Goal: Task Accomplishment & Management: Complete application form

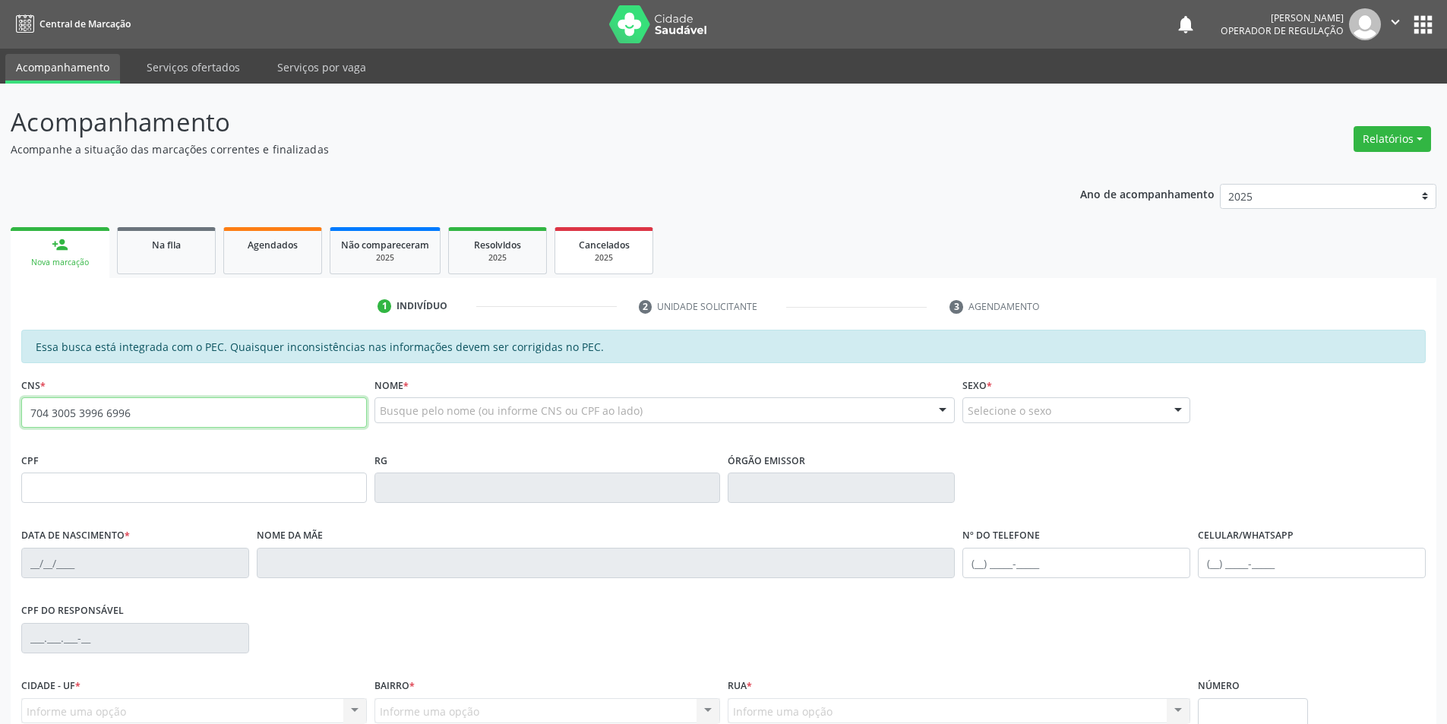
type input "704 3005 3996 6996"
type input "19/05/2001"
type input "Joelma Oliveira da Silva"
type input "(87) 99104-5416"
type input "30"
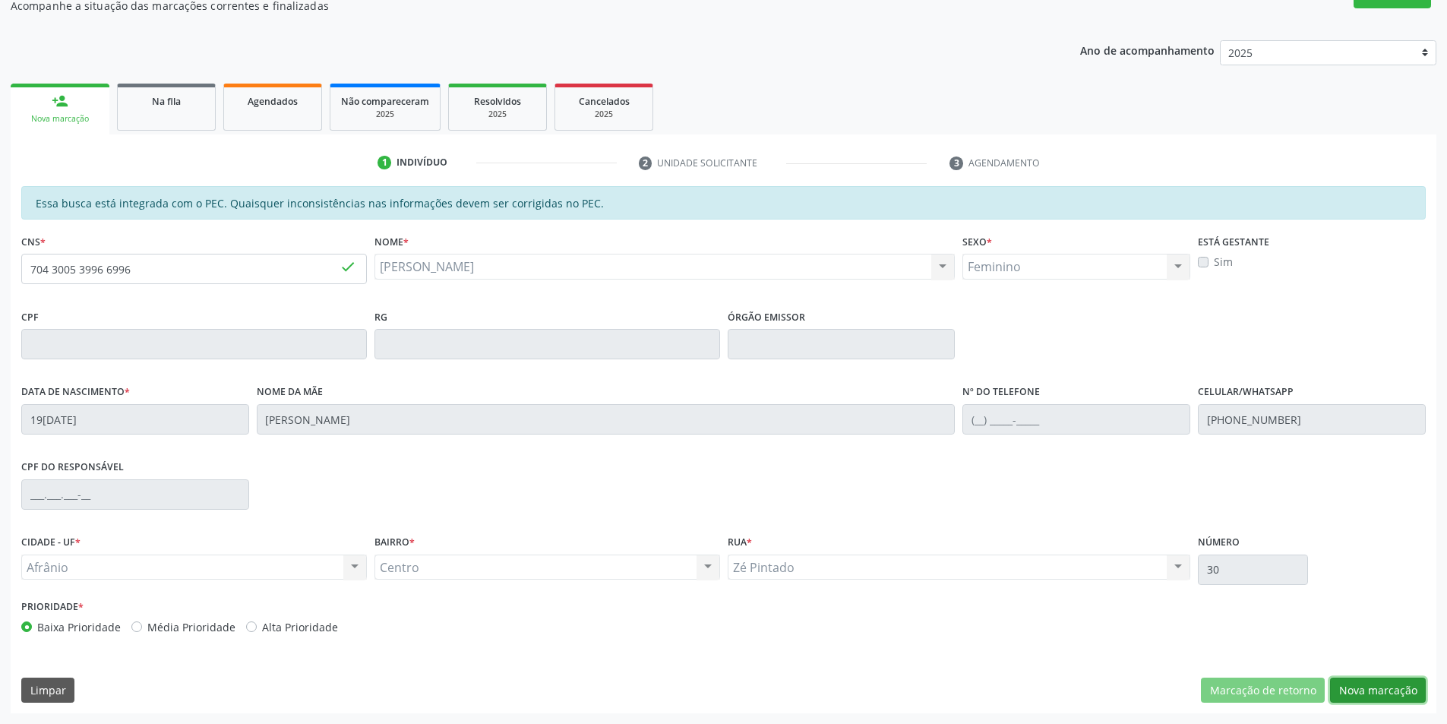
click at [1388, 681] on button "Nova marcação" at bounding box center [1378, 691] width 96 height 26
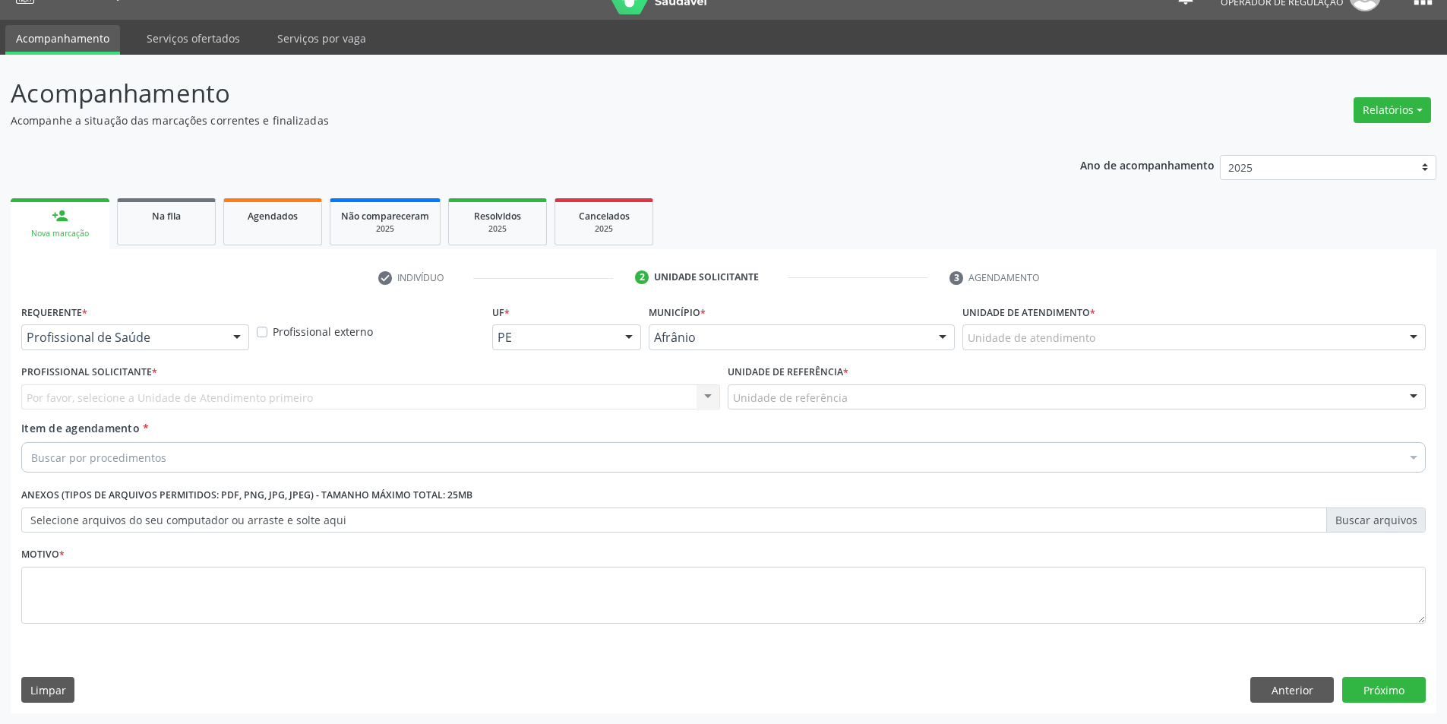
scroll to position [29, 0]
click at [1118, 340] on div "Unidade de atendimento" at bounding box center [1194, 337] width 463 height 26
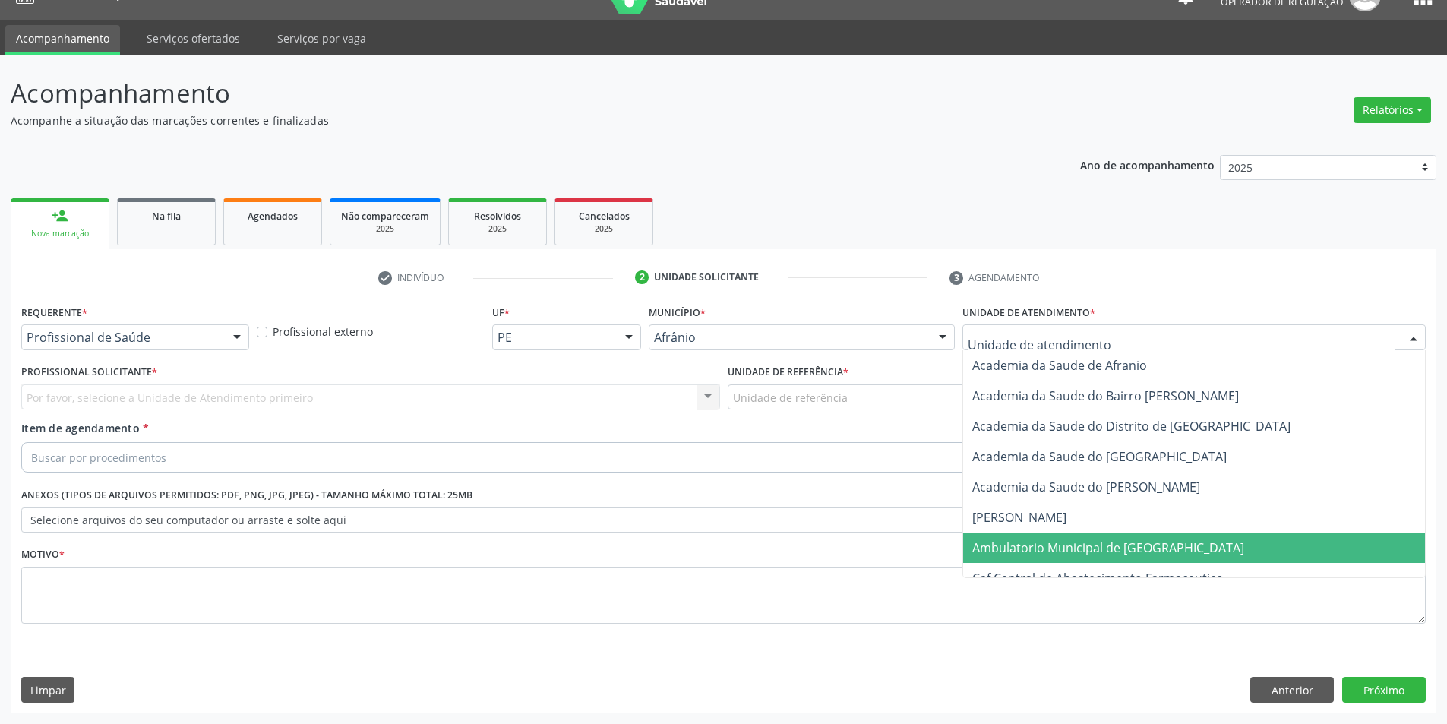
click at [1043, 533] on span "Ambulatorio Municipal de [GEOGRAPHIC_DATA]" at bounding box center [1194, 548] width 462 height 30
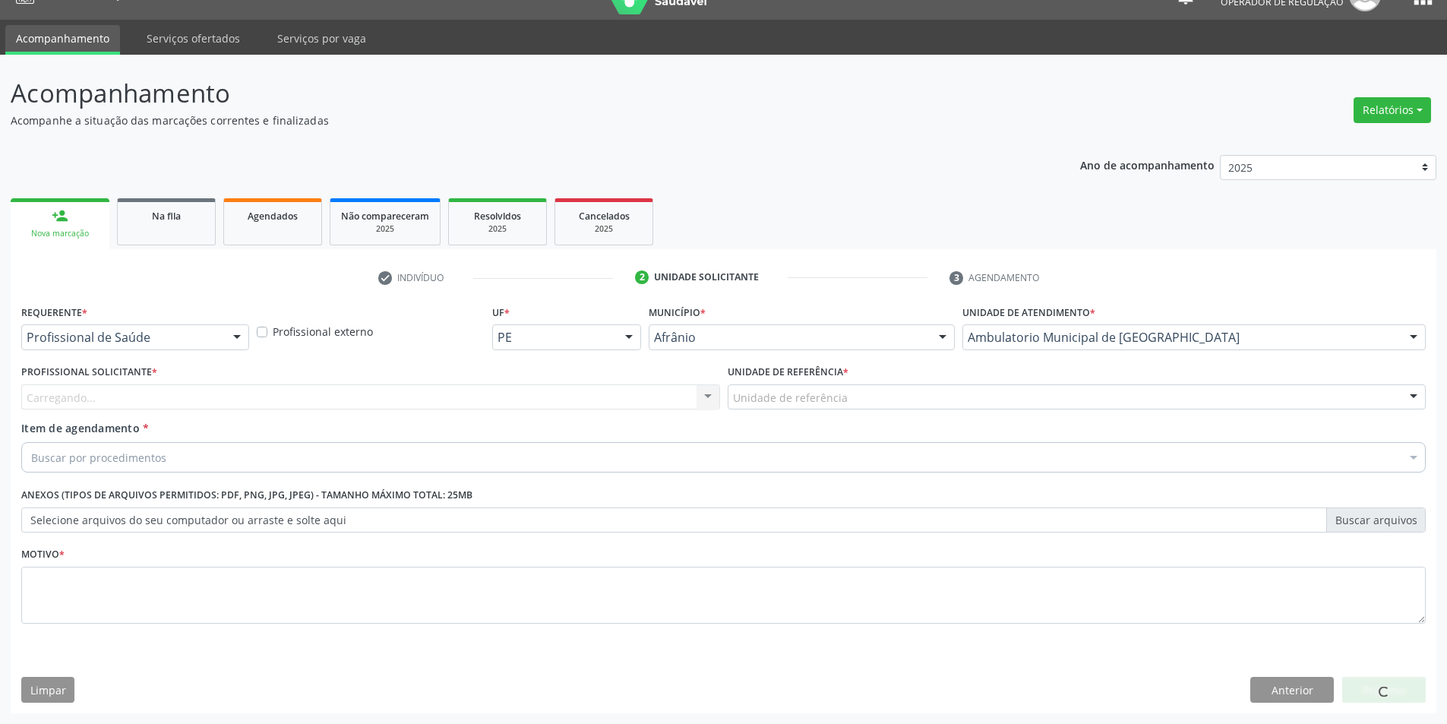
click at [566, 401] on div "Carregando... Nenhum resultado encontrado para: " " Não há nenhuma opção para s…" at bounding box center [370, 397] width 699 height 26
click at [566, 401] on div "Profissional solicitante" at bounding box center [370, 397] width 699 height 26
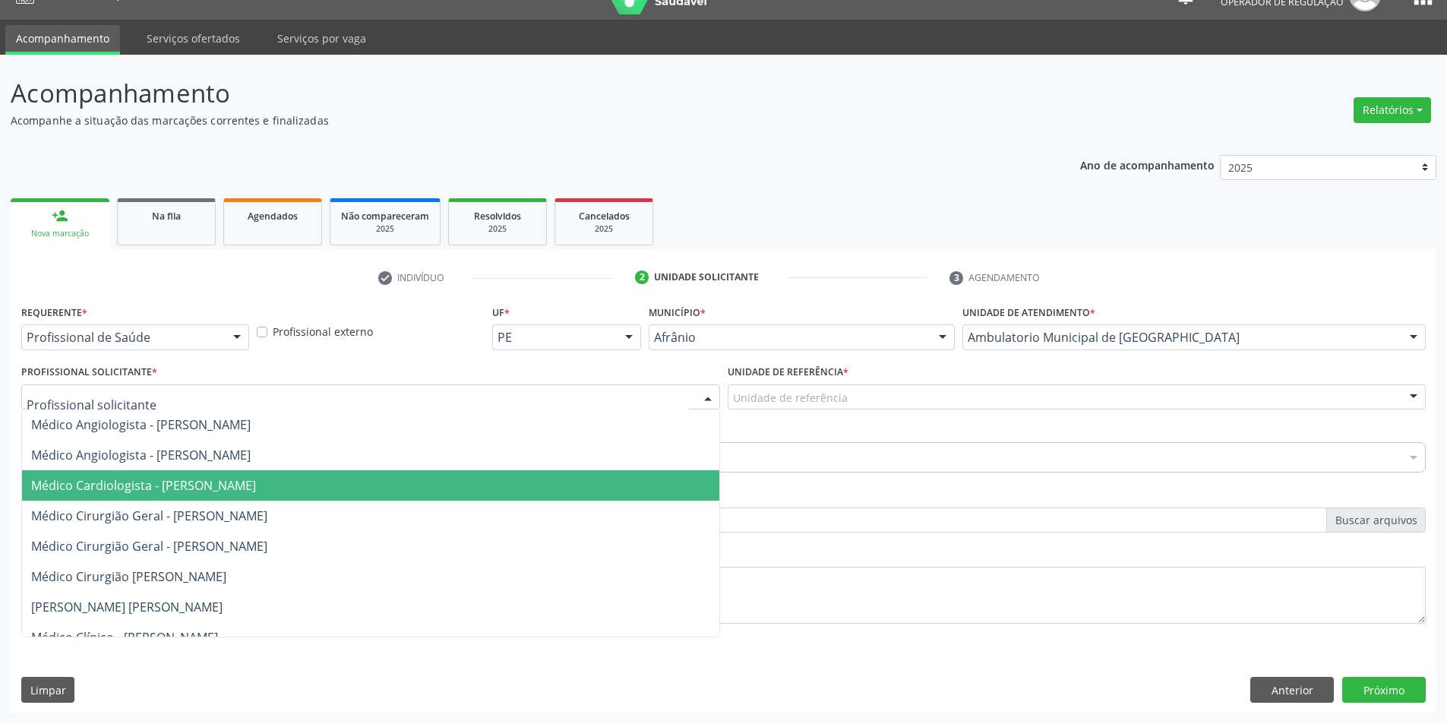
click at [523, 513] on span "Médico Cirurgião Geral - [PERSON_NAME]" at bounding box center [370, 516] width 697 height 30
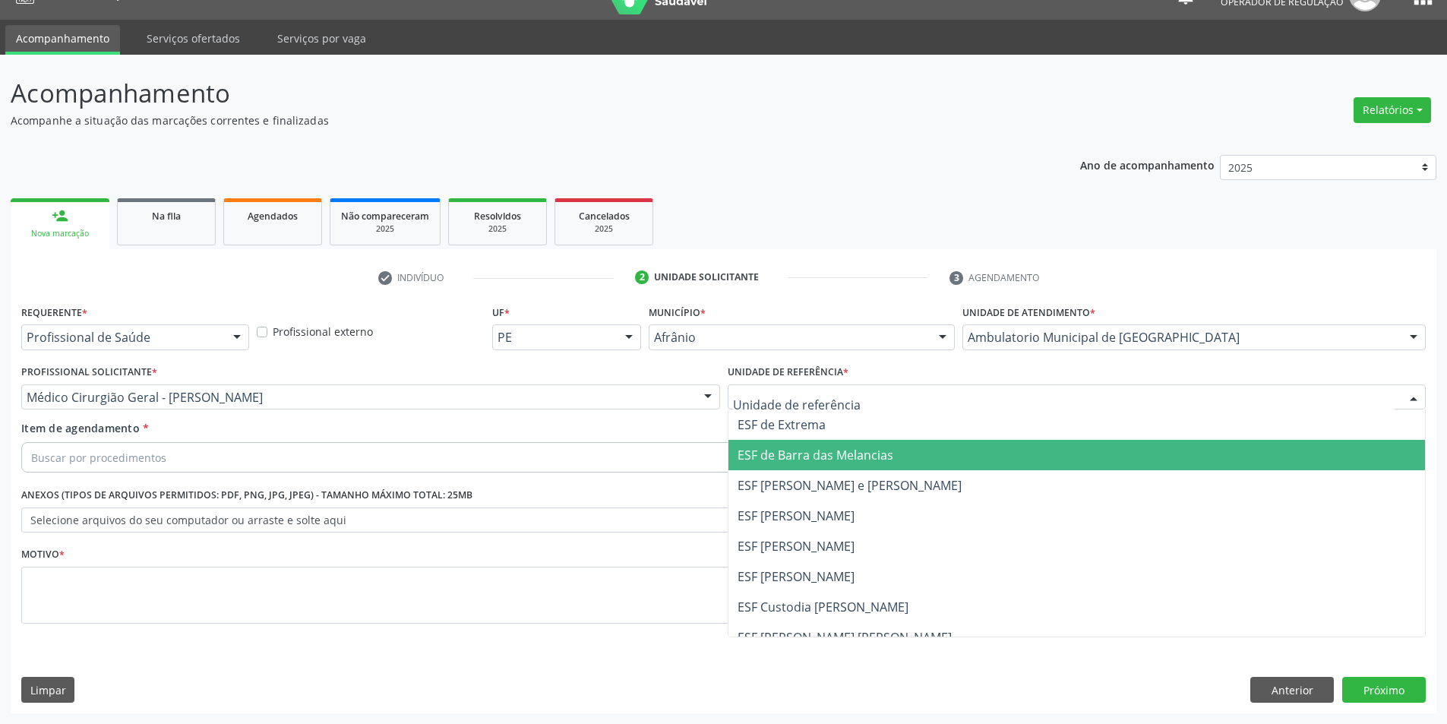
click at [748, 502] on span "ESF [PERSON_NAME]" at bounding box center [1077, 516] width 697 height 30
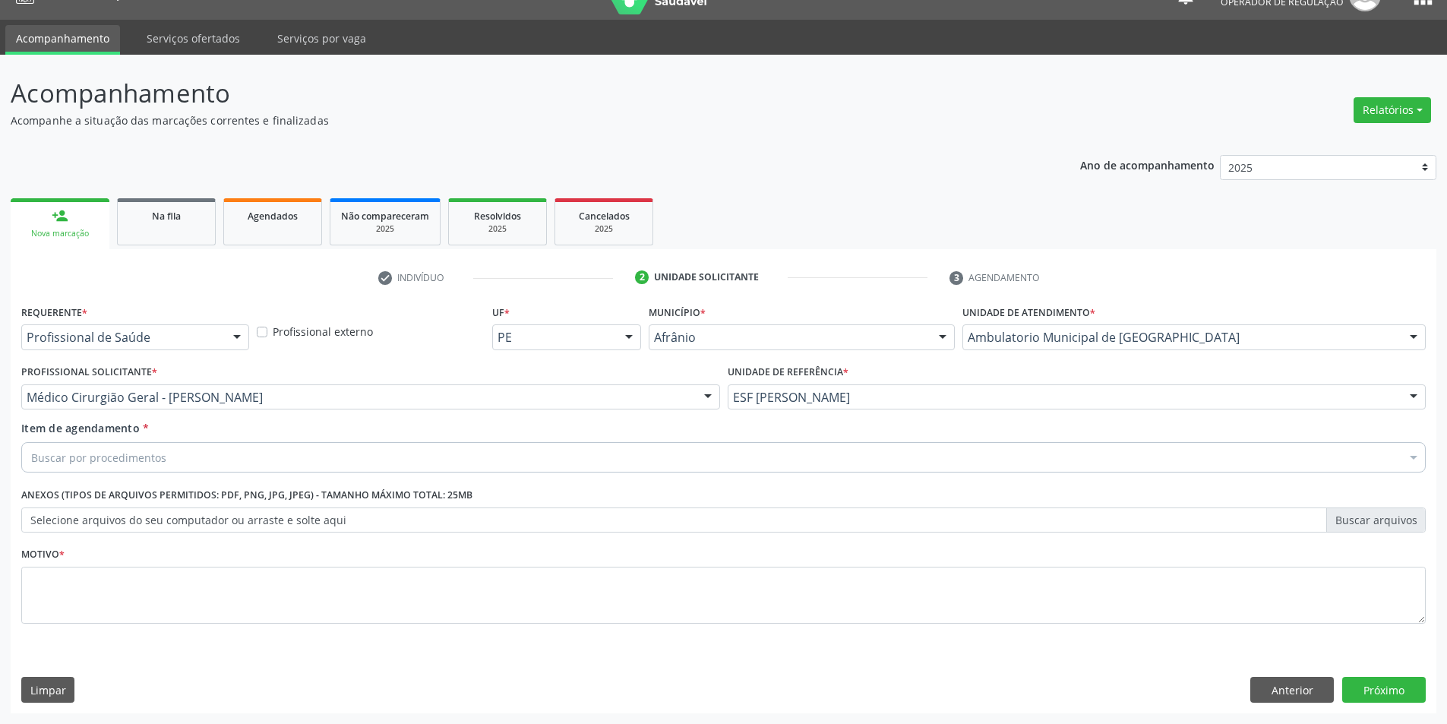
click at [702, 463] on div "Buscar por procedimentos" at bounding box center [723, 457] width 1405 height 30
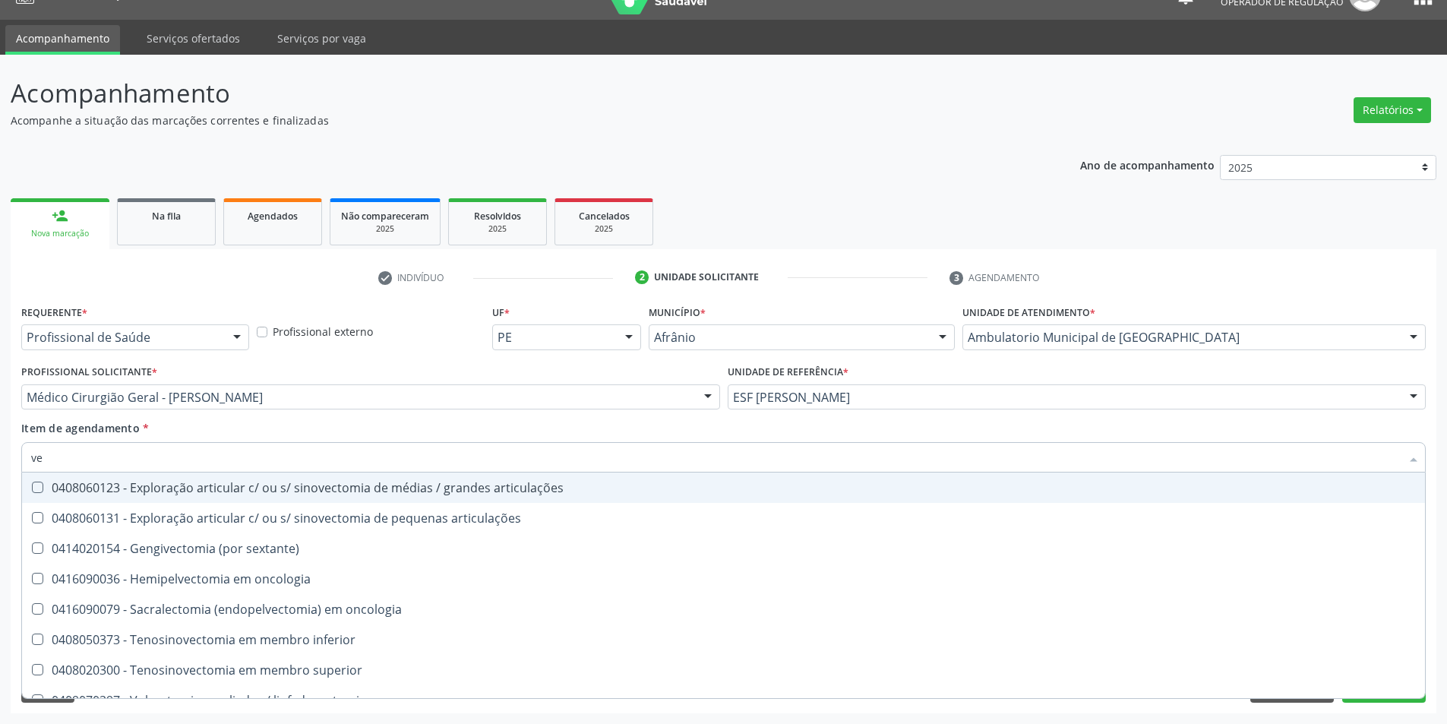
type input "v"
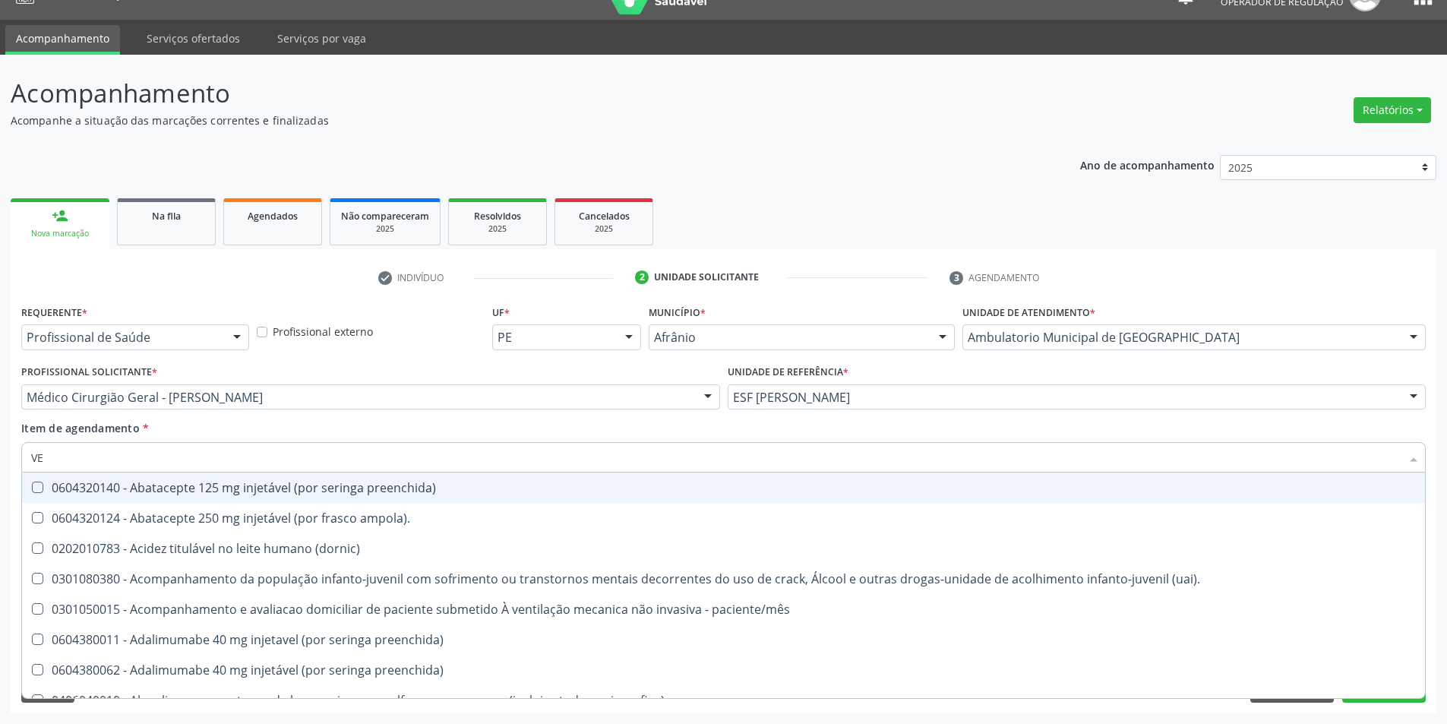
type input "V"
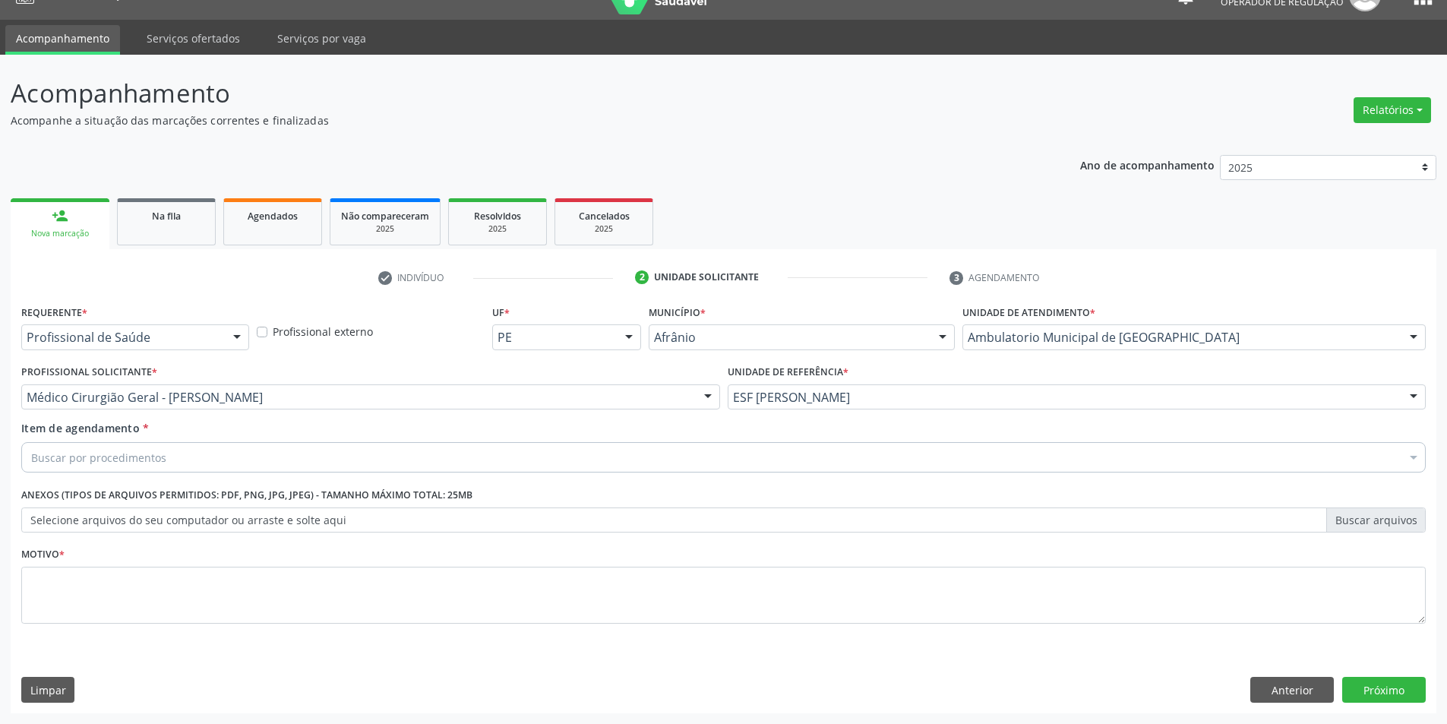
click at [309, 470] on div "Buscar por procedimentos" at bounding box center [723, 457] width 1405 height 30
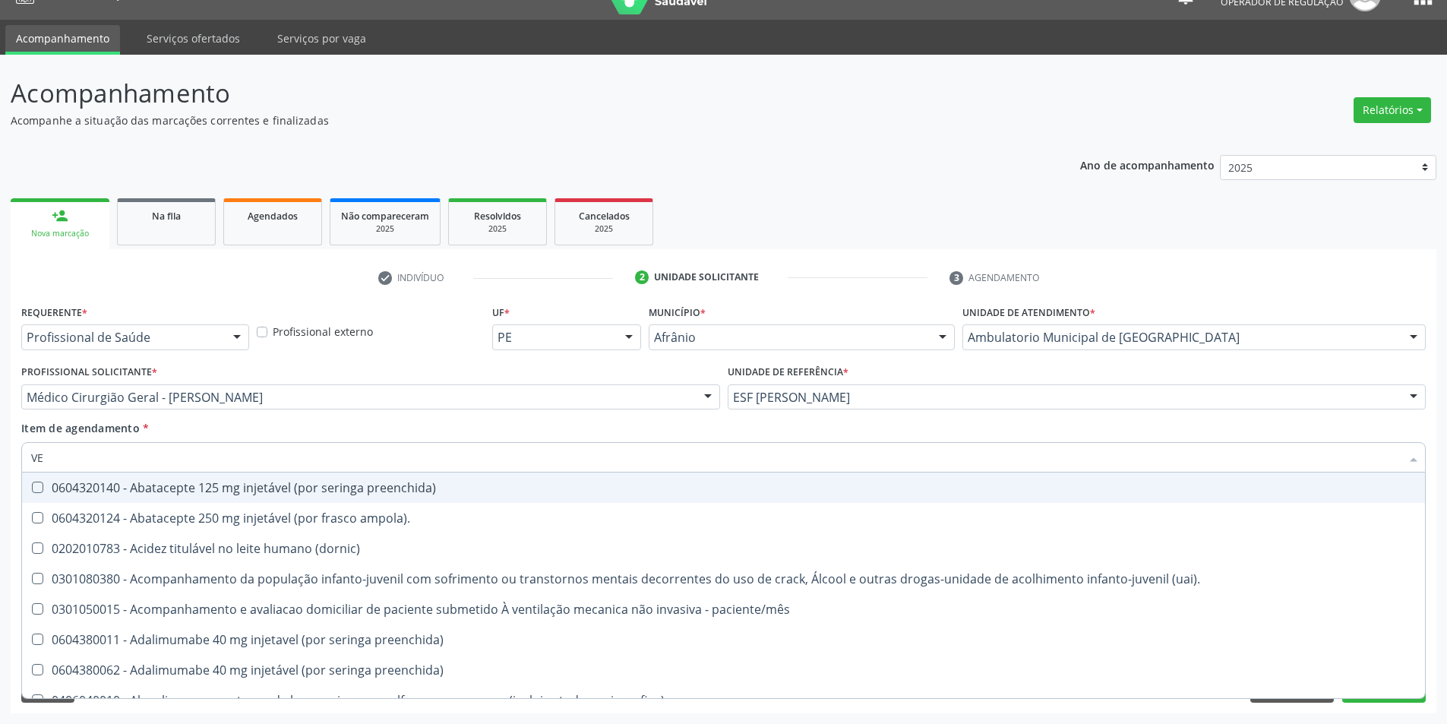
type input "V"
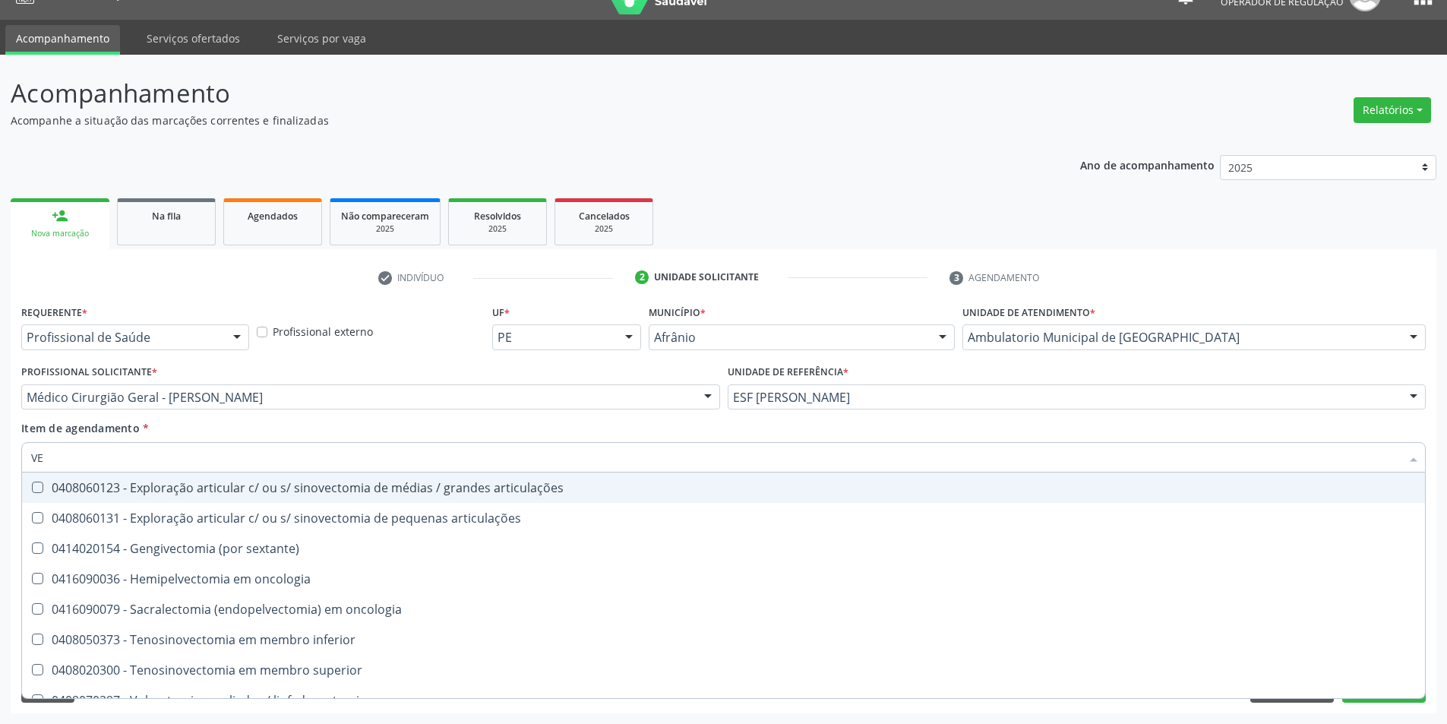
type input "V"
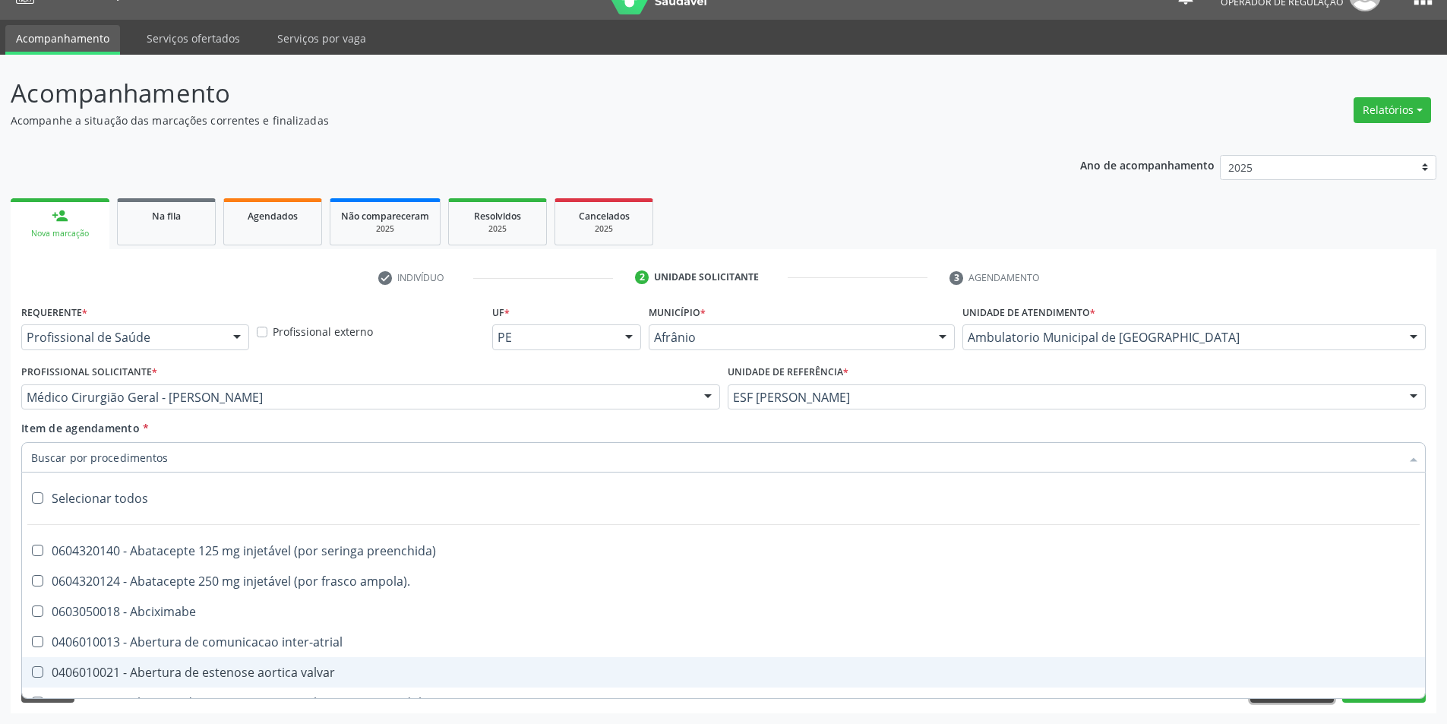
click at [1272, 702] on button "Anterior" at bounding box center [1293, 690] width 84 height 26
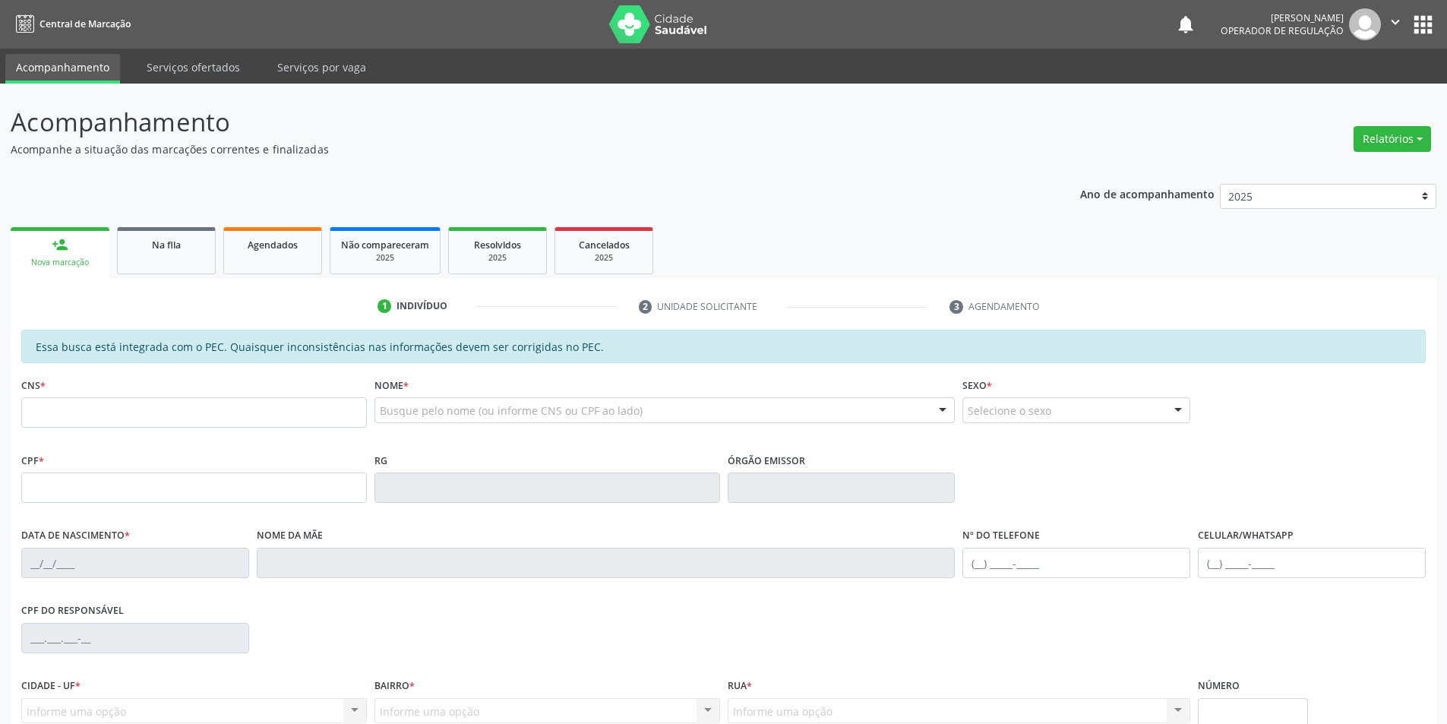
scroll to position [29, 0]
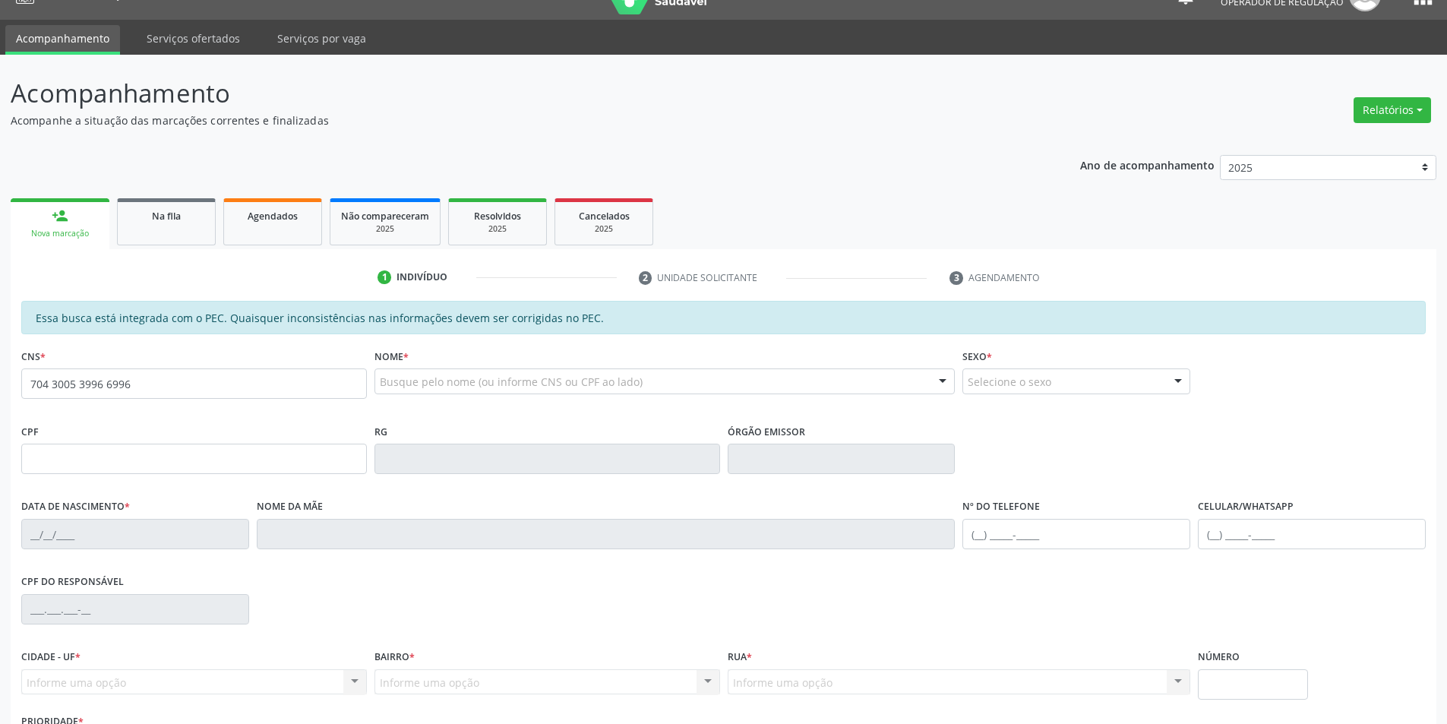
type input "704 3005 3996 6996"
type input "19[DATE]"
type input "[PERSON_NAME]"
type input "(87) 99104-5416"
type input "30"
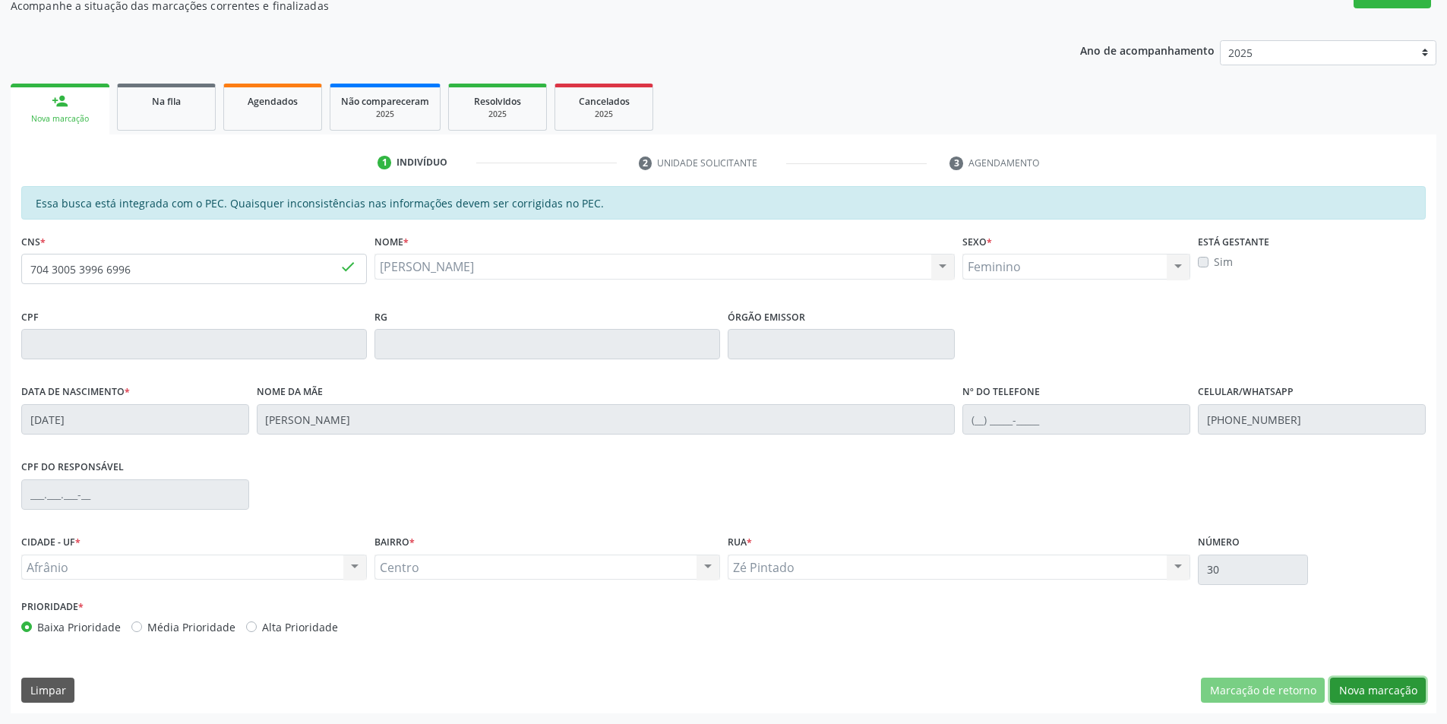
click at [1342, 678] on button "Nova marcação" at bounding box center [1378, 691] width 96 height 26
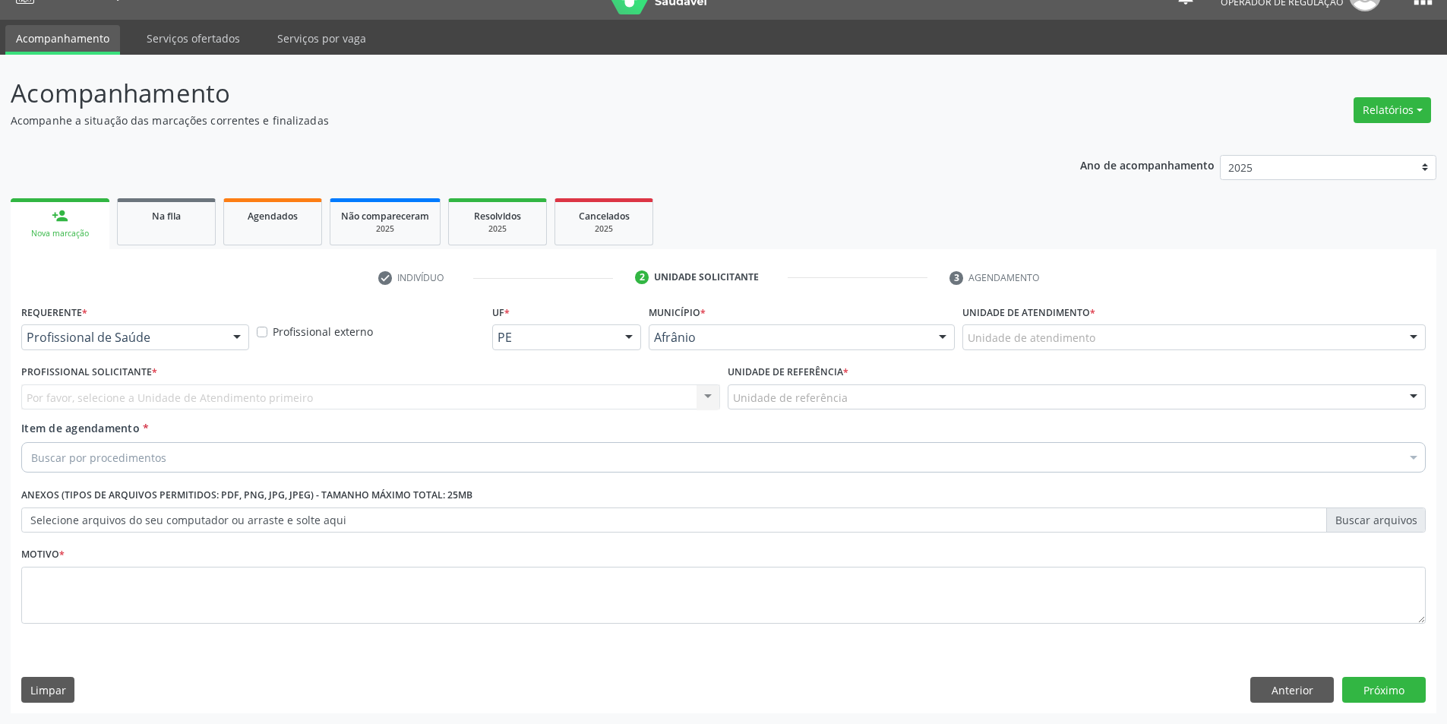
drag, startPoint x: 1277, startPoint y: 362, endPoint x: 1289, endPoint y: 343, distance: 22.8
click at [1285, 351] on div "Requerente * Profissional de Saúde Profissional de Saúde Paciente Nenhum result…" at bounding box center [723, 473] width 1405 height 344
click at [1289, 343] on div "Unidade de atendimento" at bounding box center [1194, 337] width 463 height 26
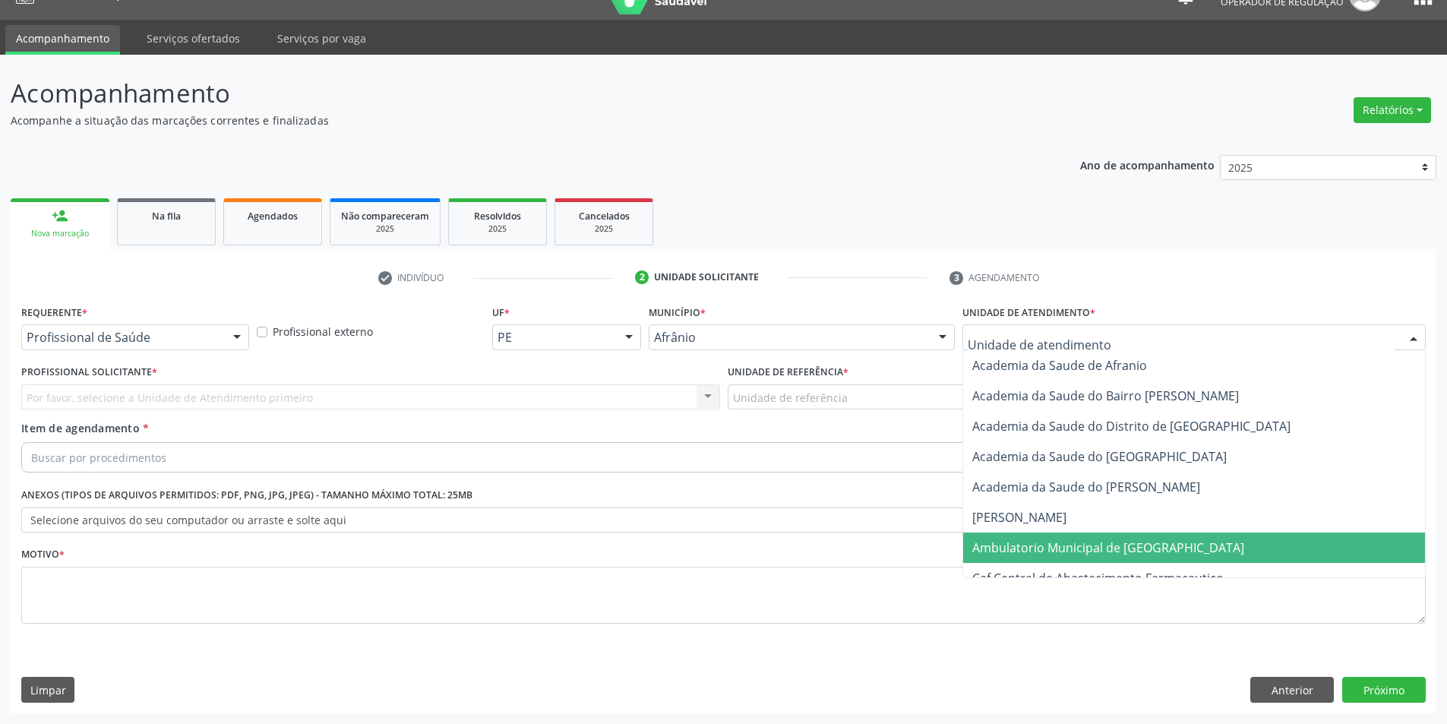
click at [1140, 543] on span "Ambulatorio Municipal de [GEOGRAPHIC_DATA]" at bounding box center [1108, 547] width 272 height 17
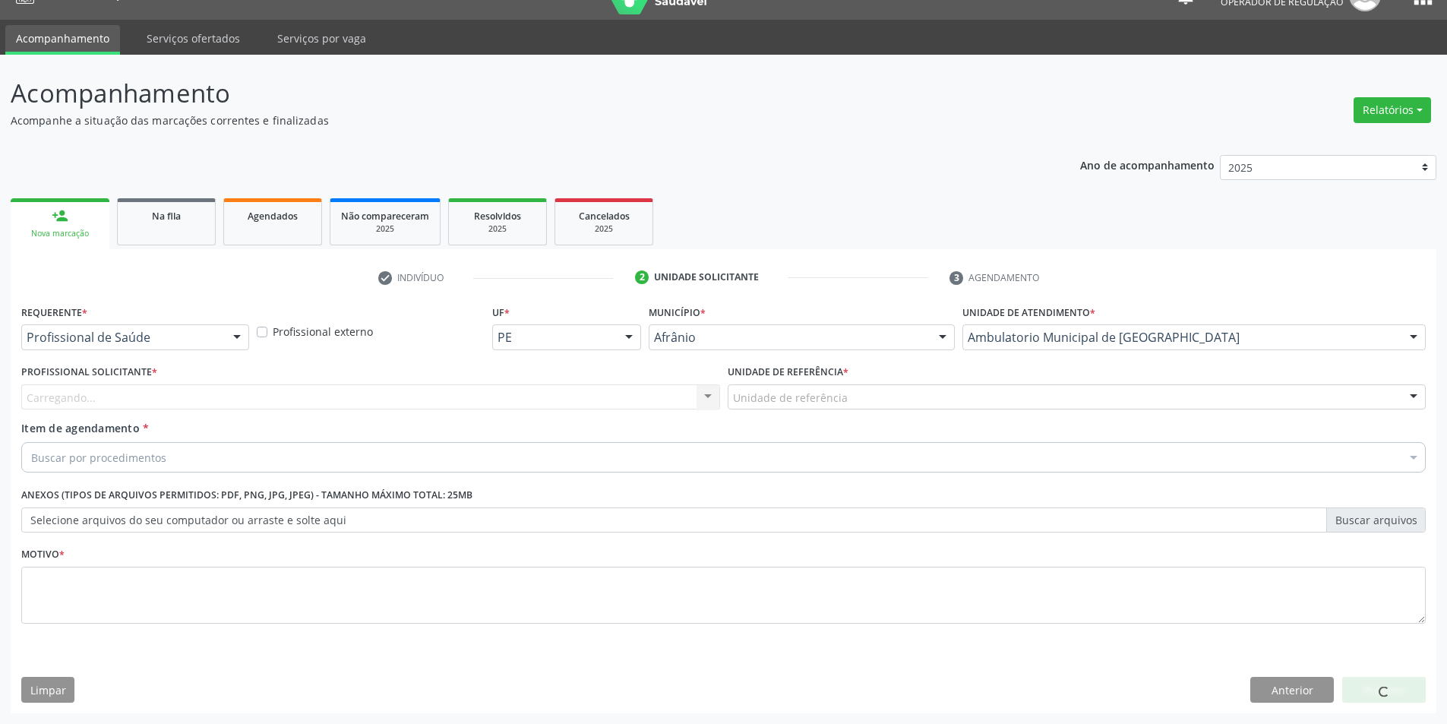
click at [412, 395] on div "Carregando... Nenhum resultado encontrado para: " " Não há nenhuma opção para s…" at bounding box center [370, 397] width 699 height 26
click at [409, 400] on div "Profissional solicitante" at bounding box center [370, 397] width 699 height 26
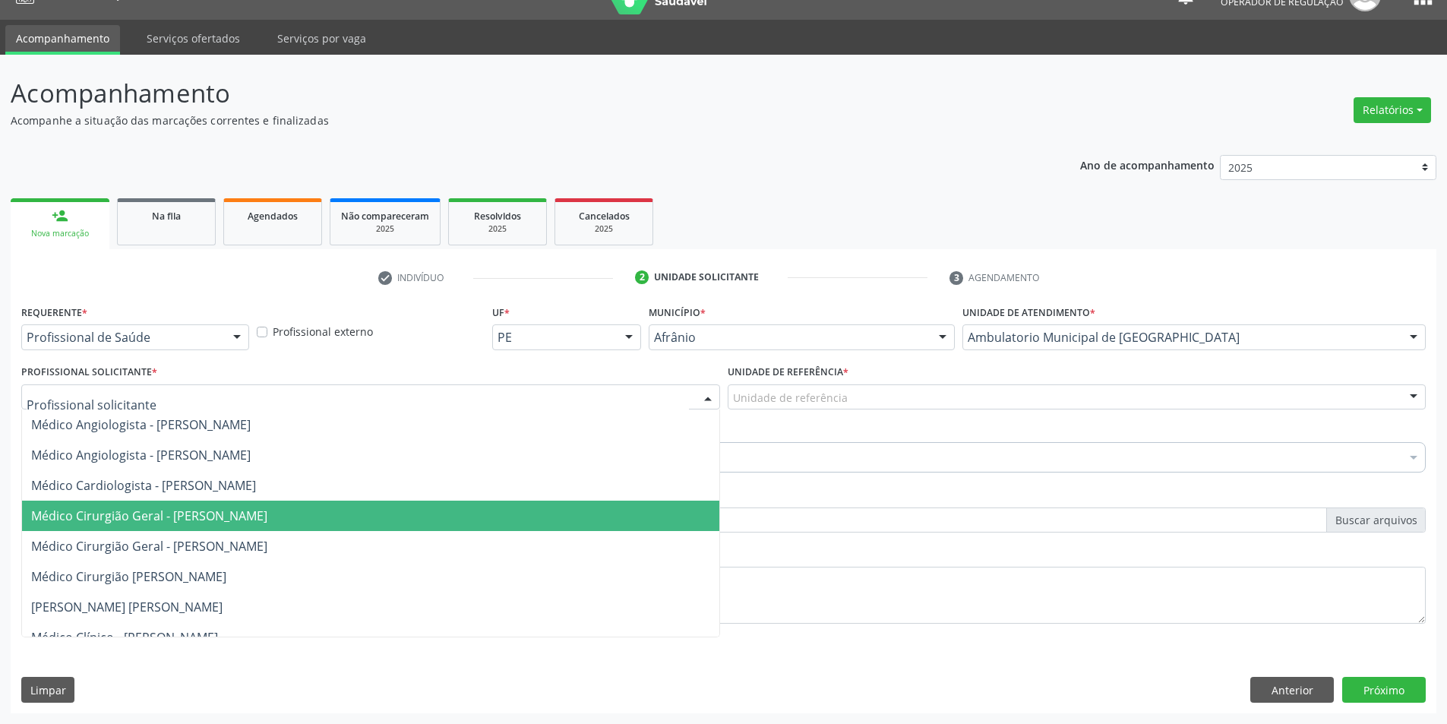
click at [352, 507] on span "Médico Cirurgião Geral - [PERSON_NAME]" at bounding box center [370, 516] width 697 height 30
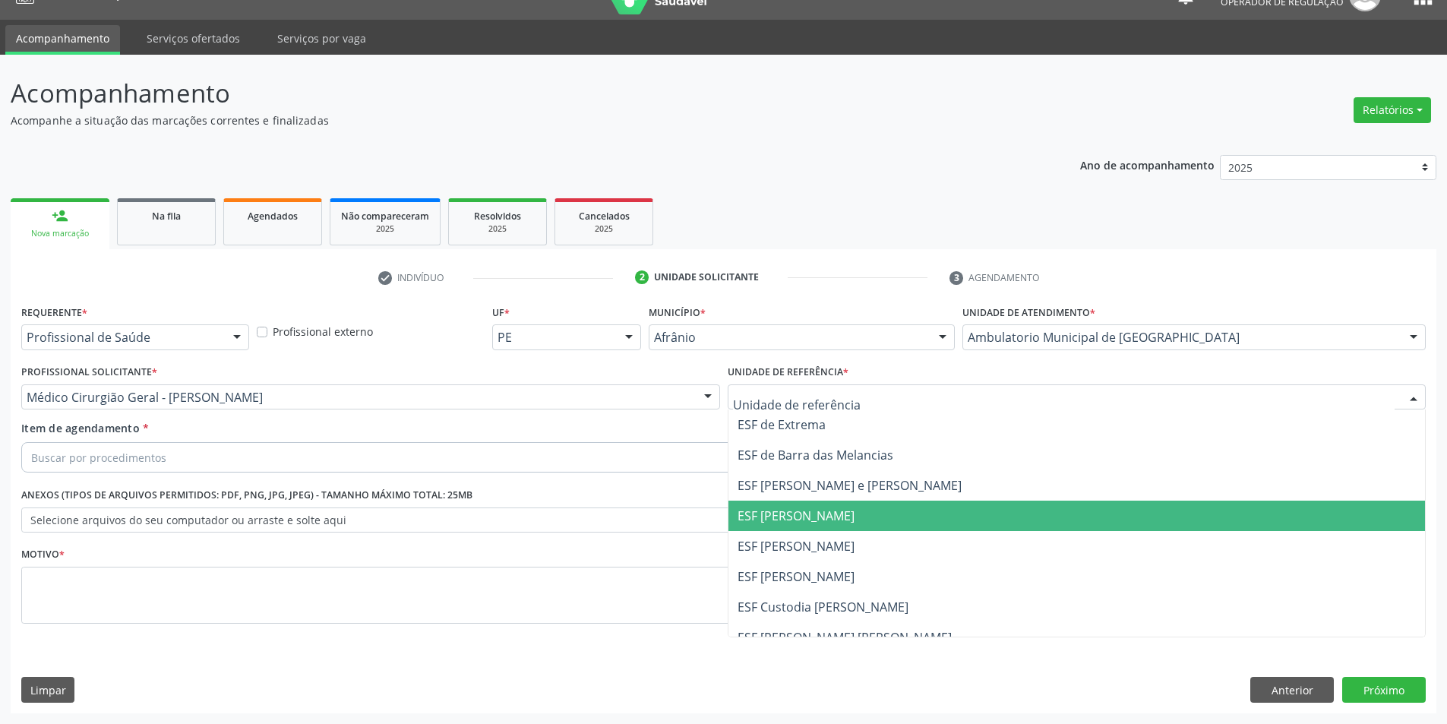
click at [795, 530] on ul "ESF de Extrema ESF de Barra das Melancias ESF Jose e Maria Rodrigues de Macedo …" at bounding box center [1077, 561] width 697 height 304
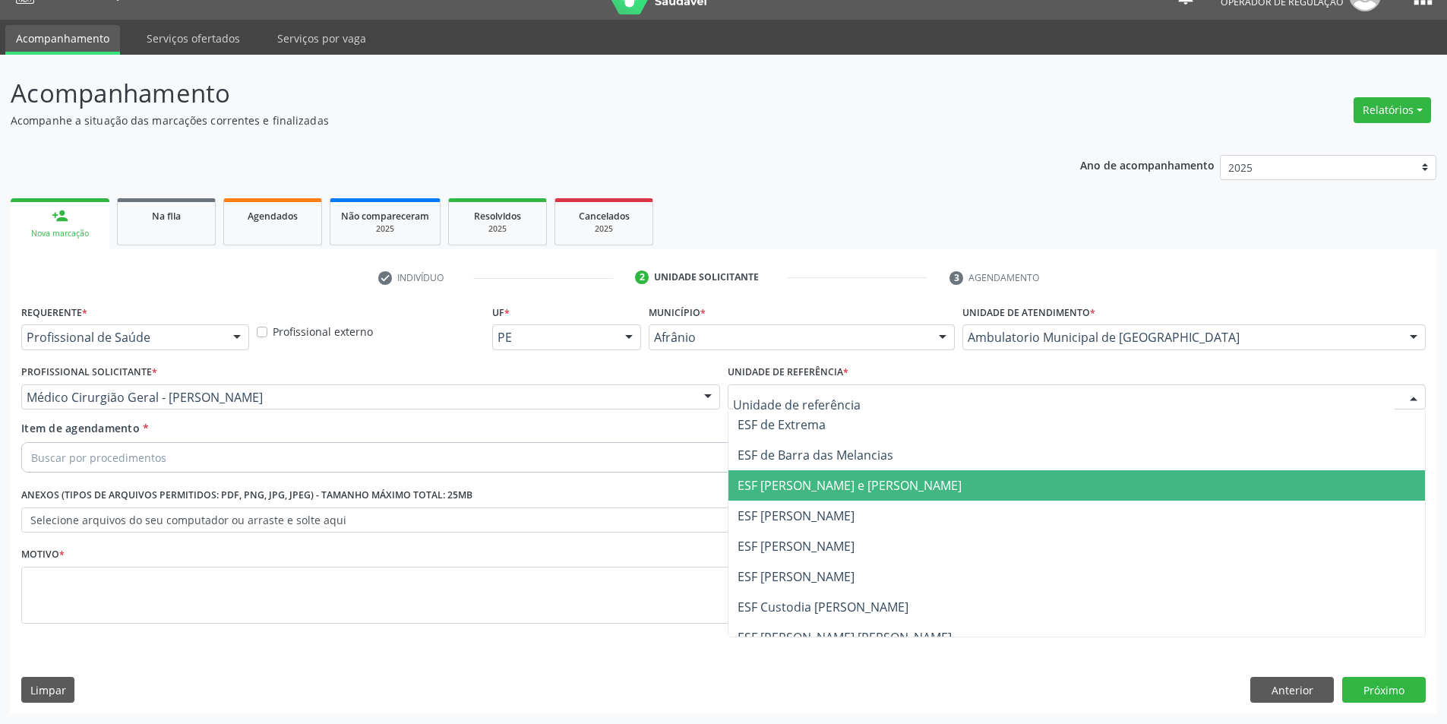
click at [755, 472] on span "ESF [PERSON_NAME] e [PERSON_NAME]" at bounding box center [1077, 485] width 697 height 30
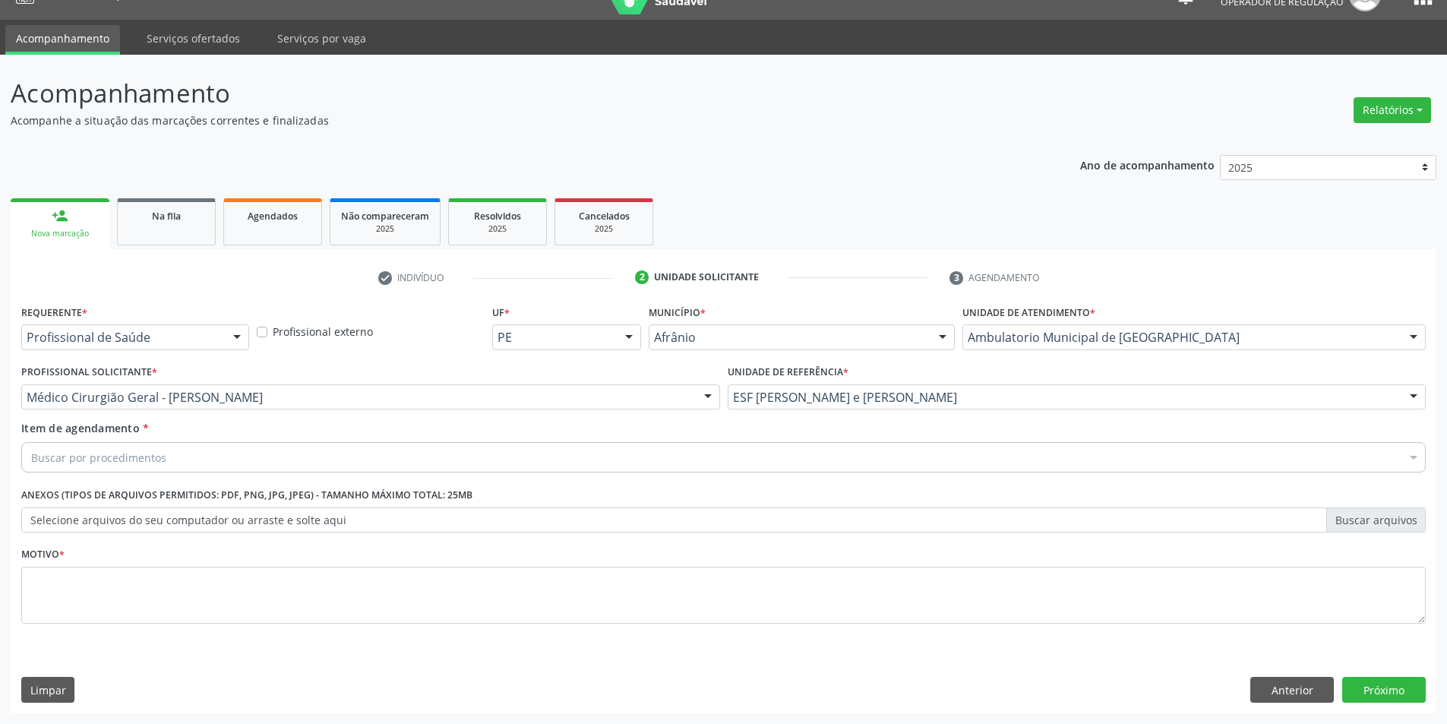
click at [773, 454] on div "Buscar por procedimentos" at bounding box center [723, 457] width 1405 height 30
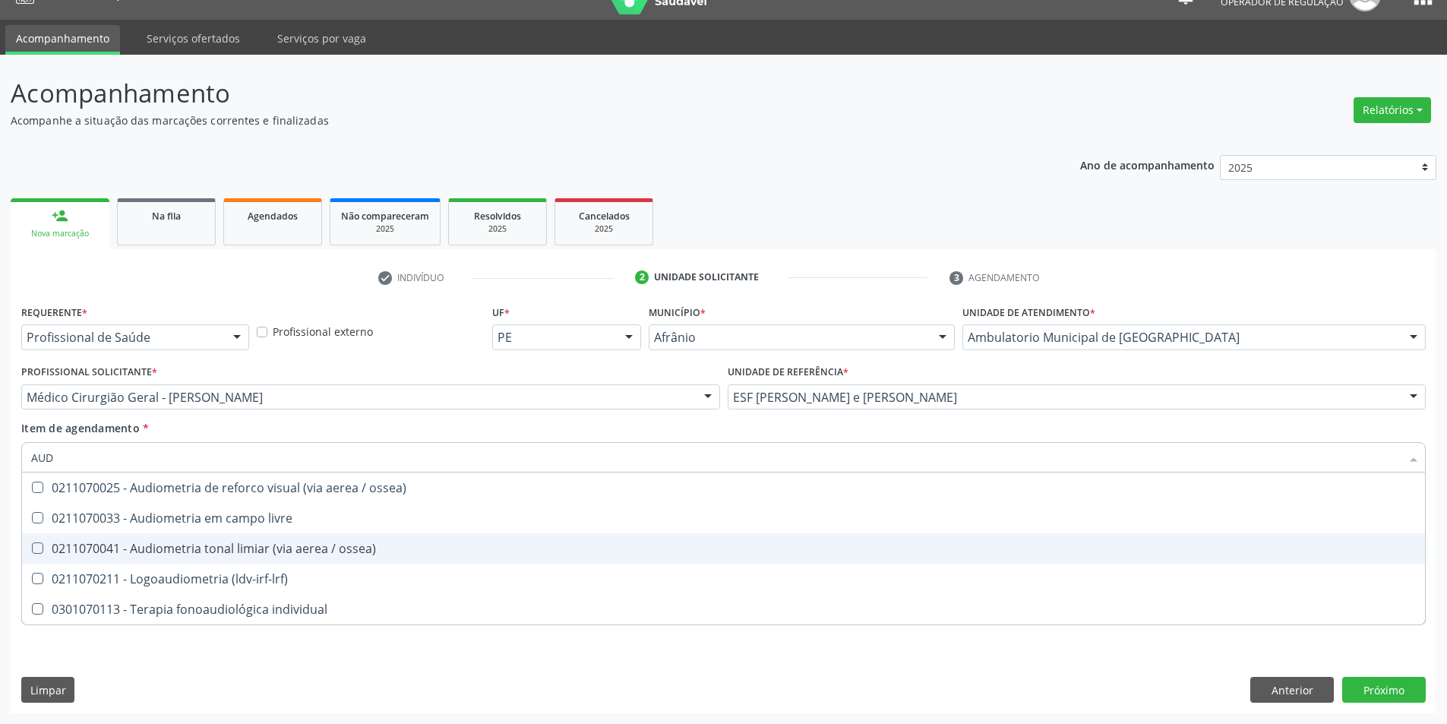
type input "AU"
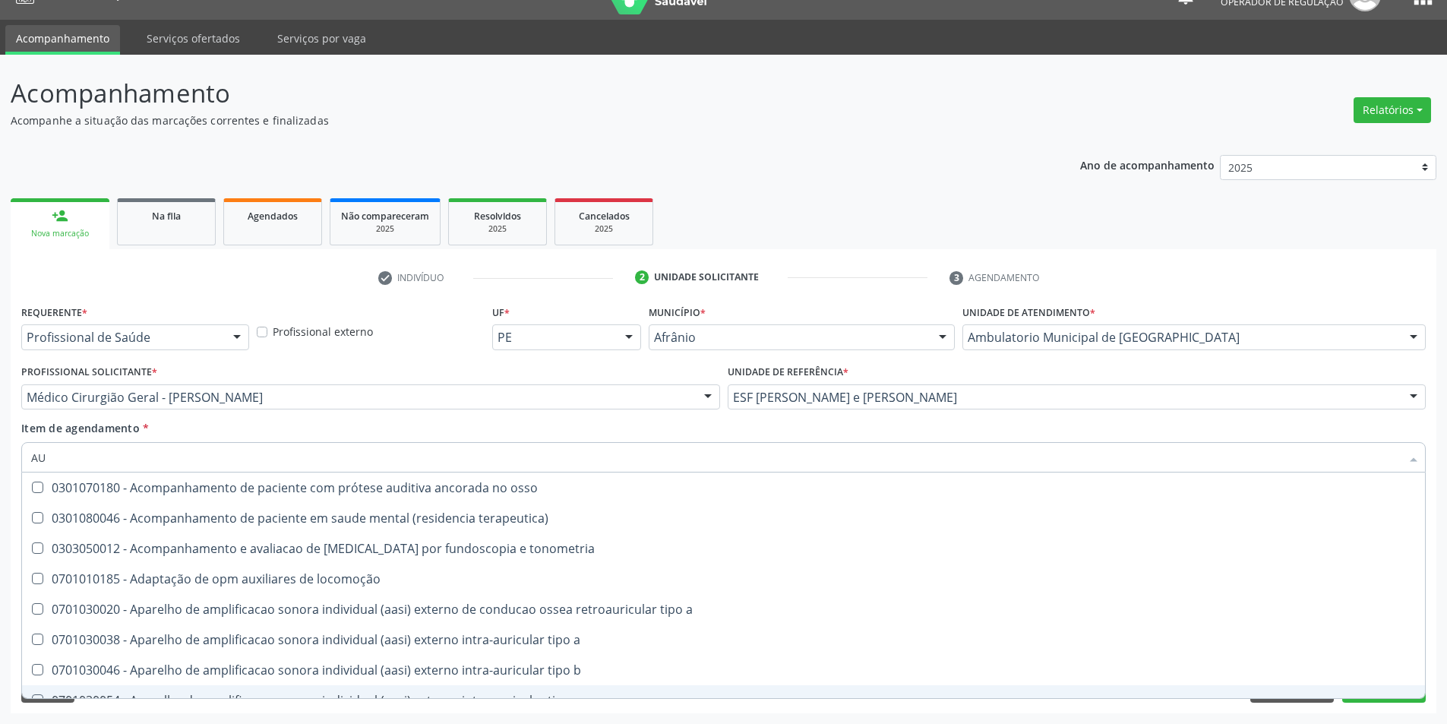
click at [1171, 704] on div "Requerente * Profissional de Saúde Profissional de Saúde Paciente Nenhum result…" at bounding box center [724, 507] width 1426 height 413
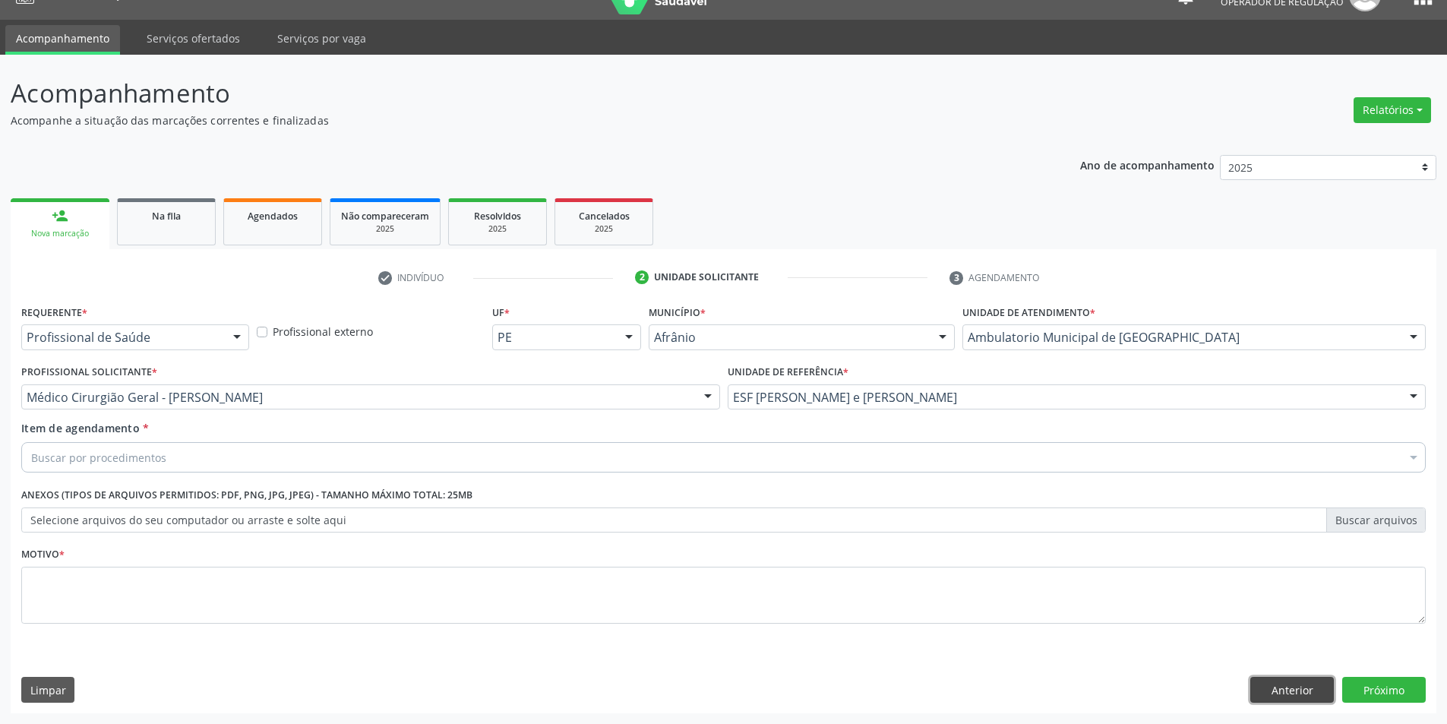
click at [1276, 697] on button "Anterior" at bounding box center [1293, 690] width 84 height 26
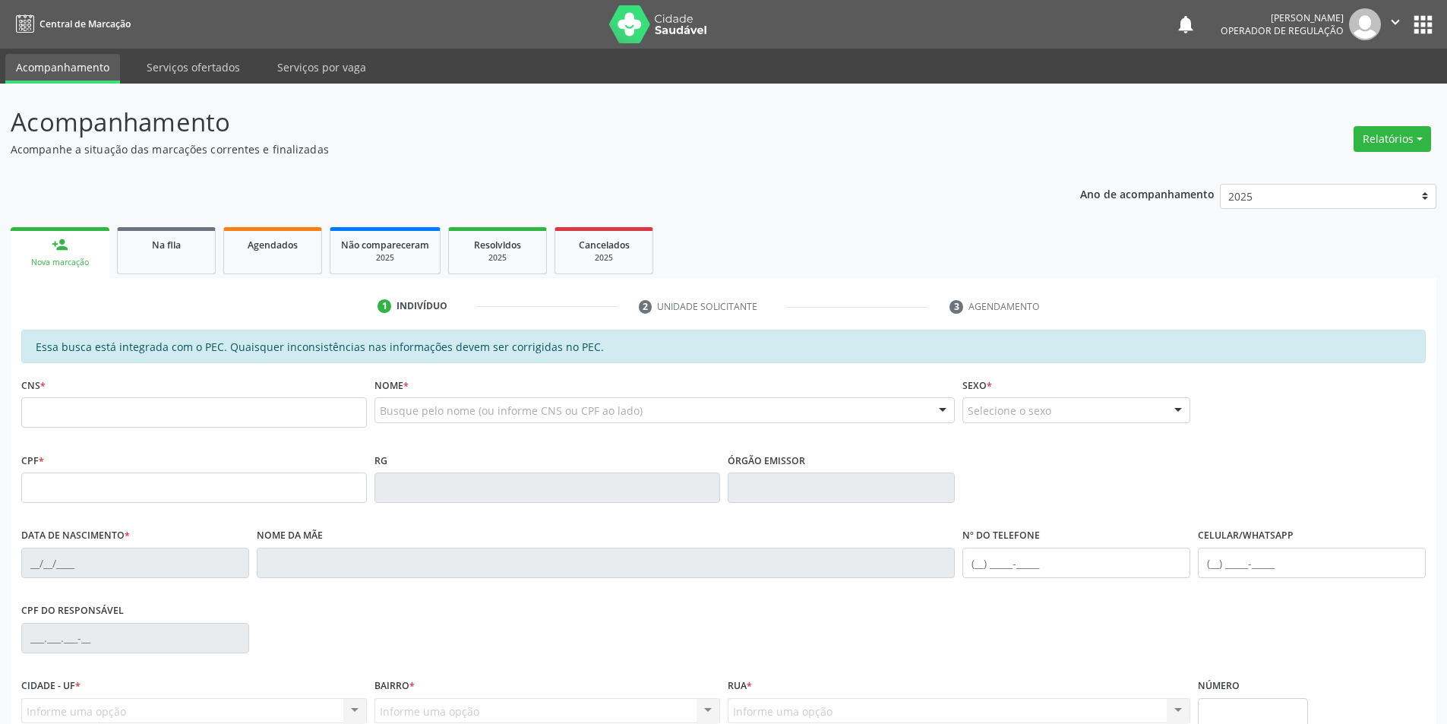
scroll to position [29, 0]
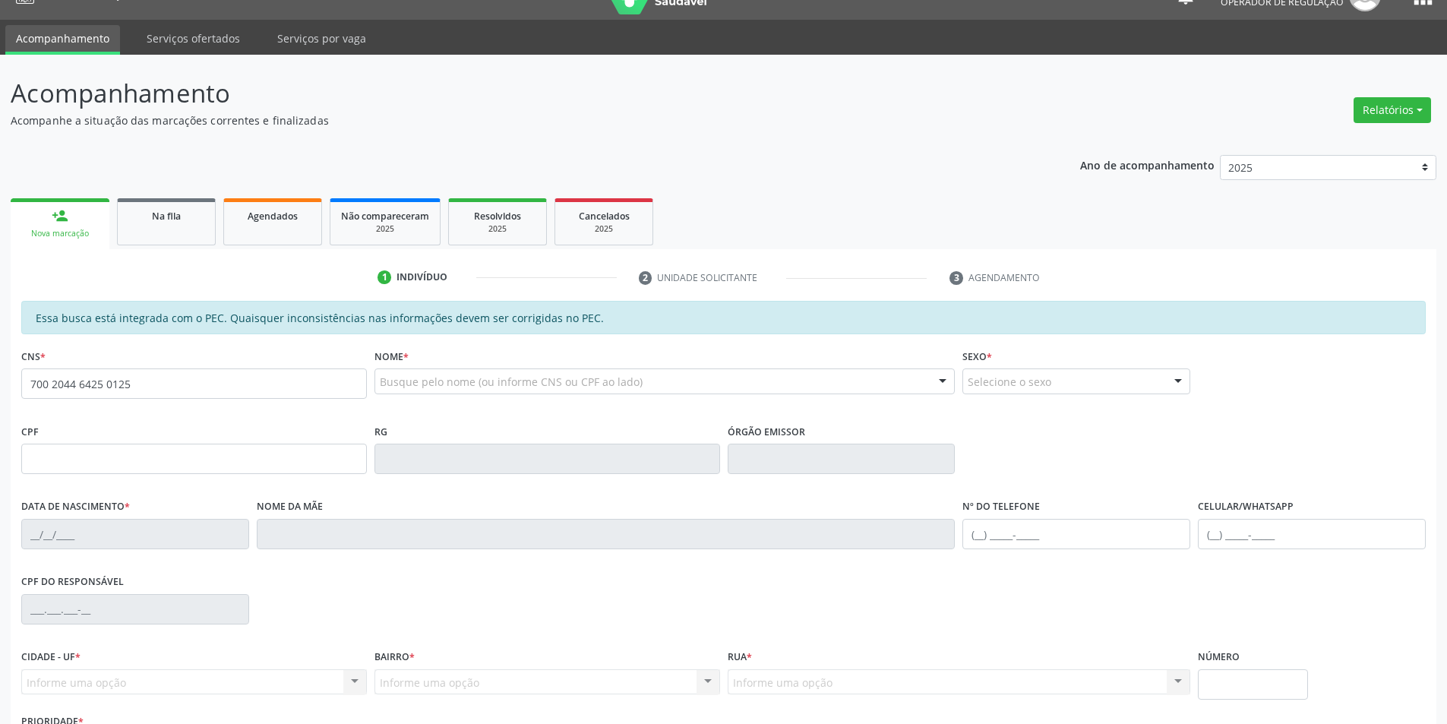
type input "700 2044 6425 0125"
type input "019.581.594-76"
type input "03/05/1957"
type input "Francelina Senhorinha das Mercês"
type input "(87) 98829-6976"
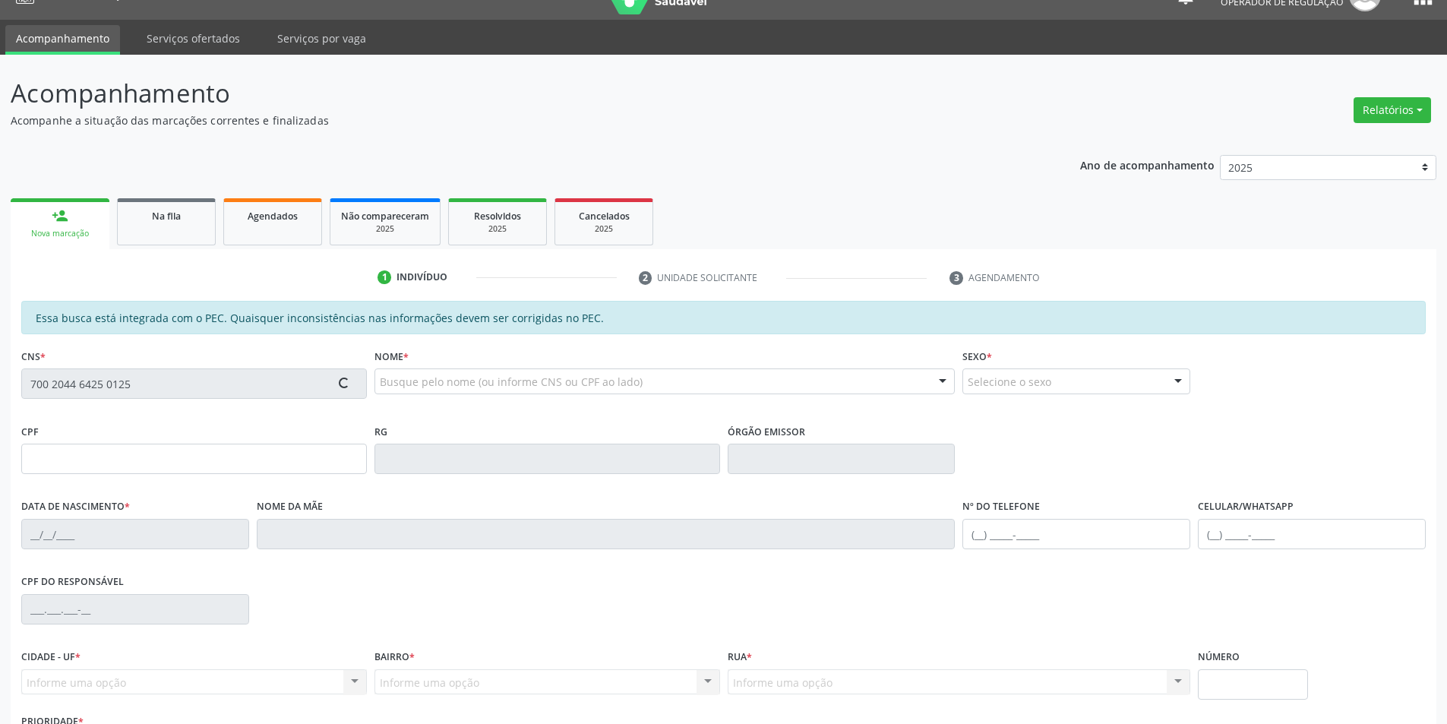
type input "S/N"
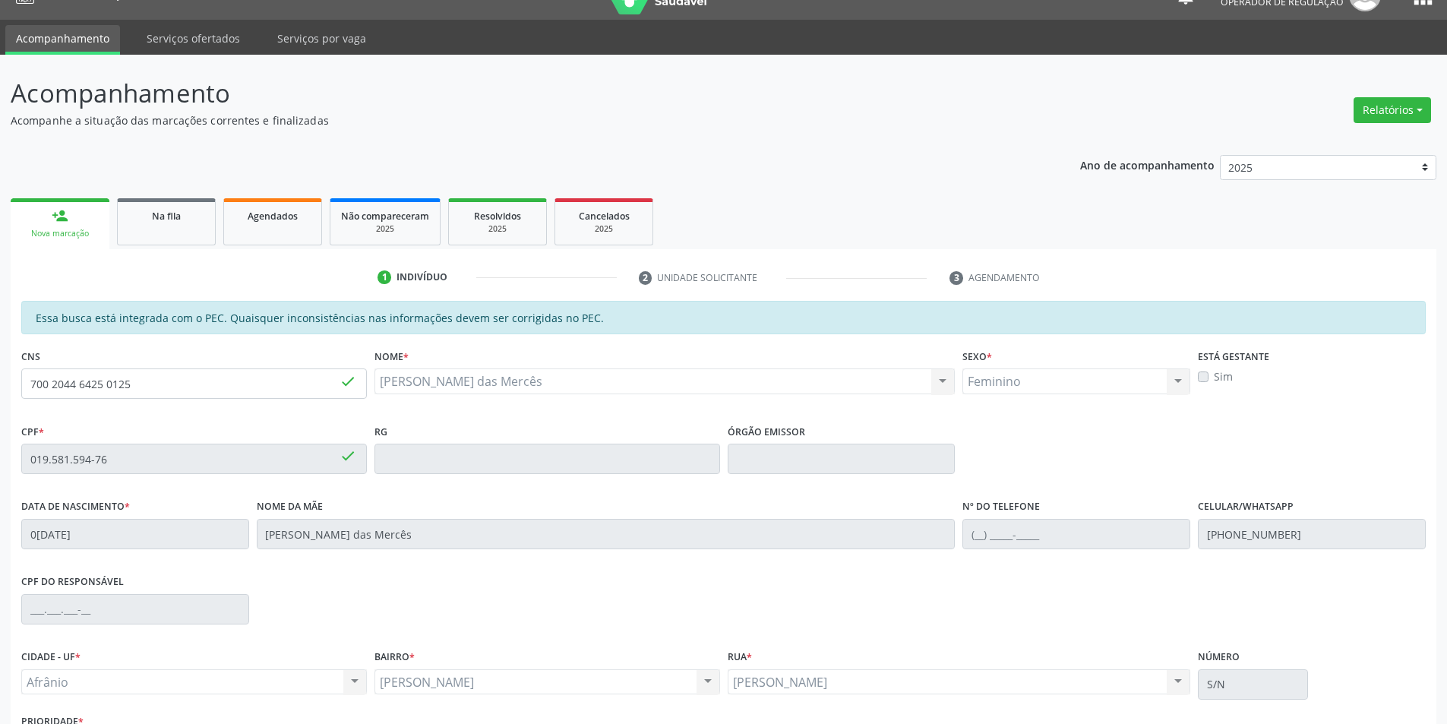
scroll to position [144, 0]
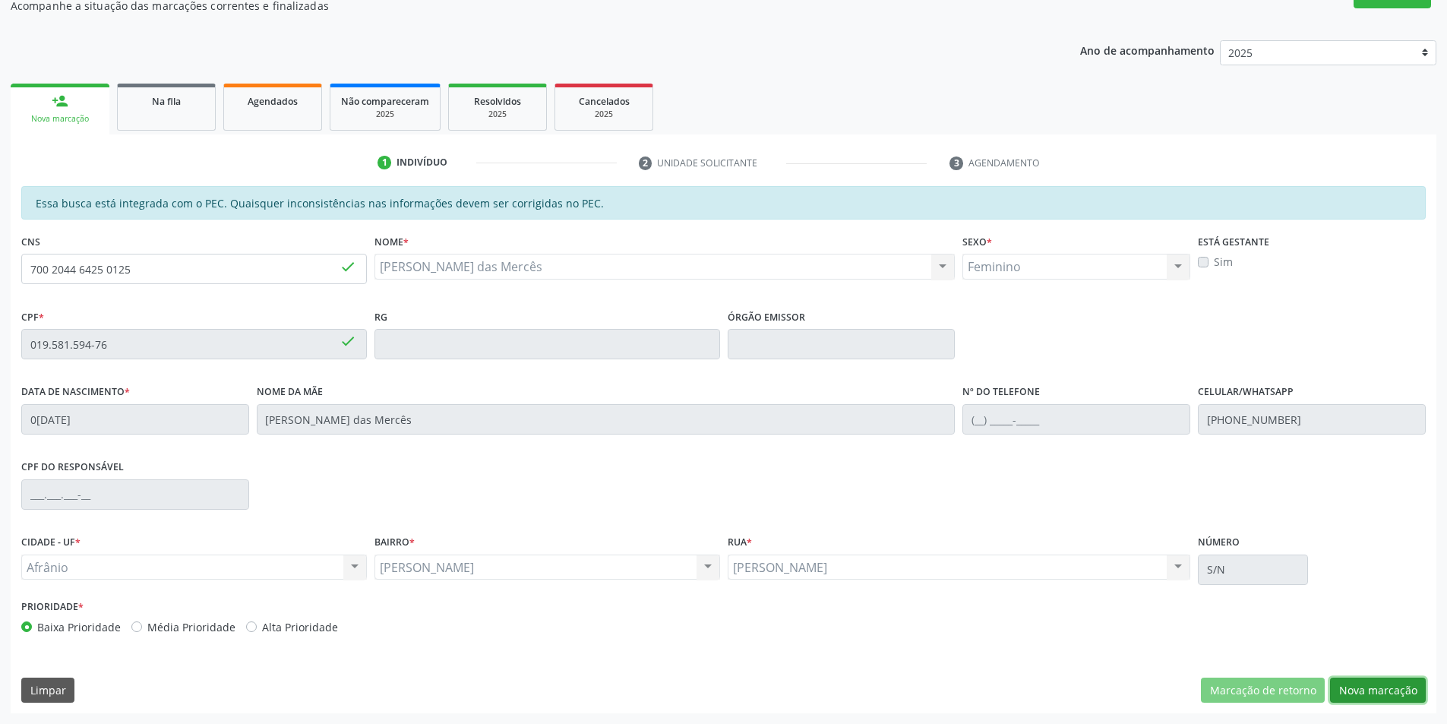
click at [1390, 685] on button "Nova marcação" at bounding box center [1378, 691] width 96 height 26
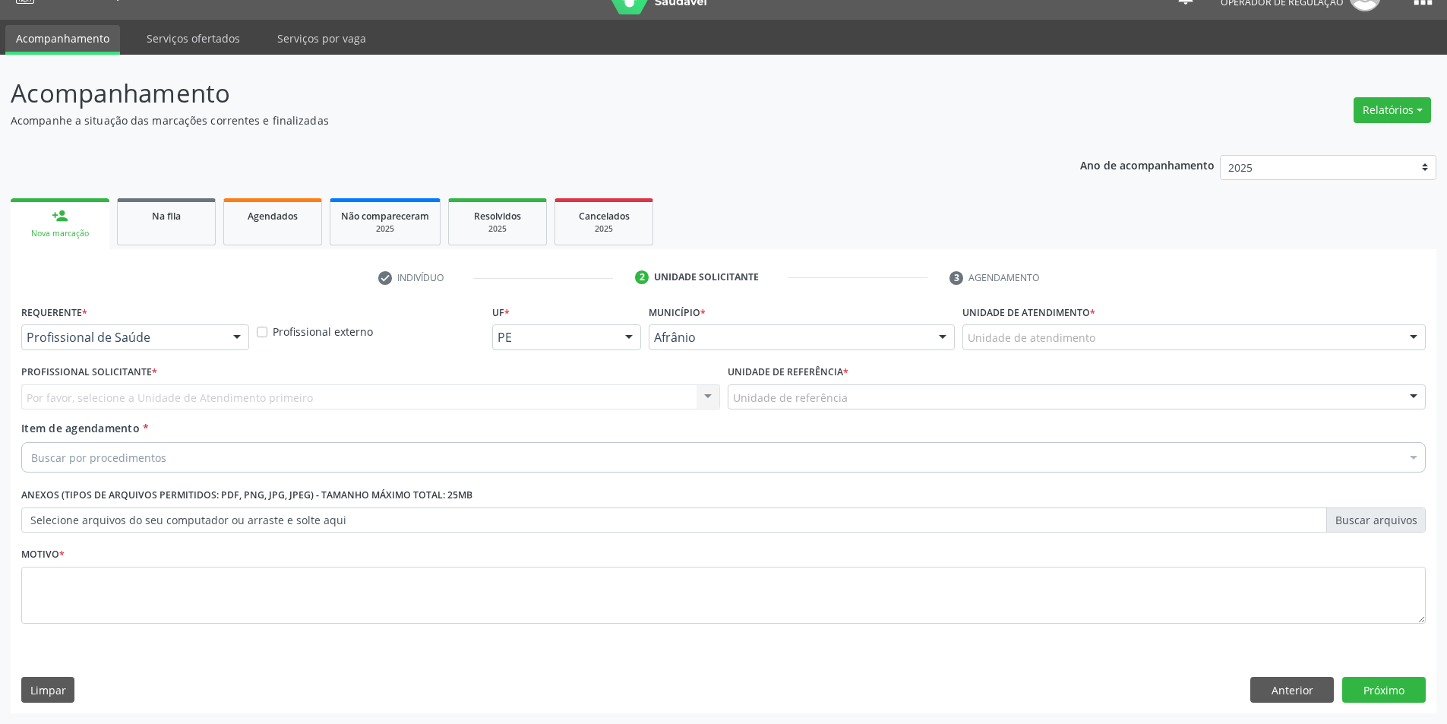
scroll to position [29, 0]
click at [1301, 340] on div "Unidade de atendimento" at bounding box center [1194, 337] width 463 height 26
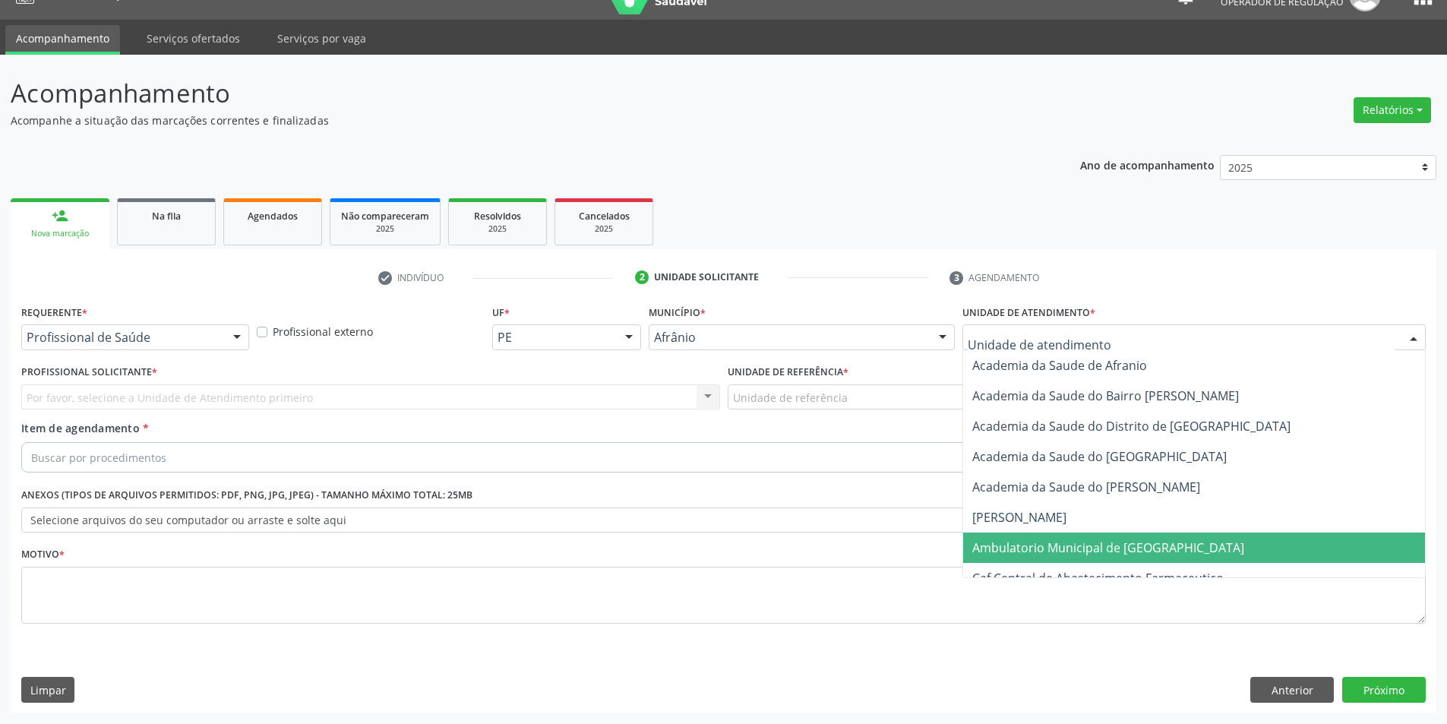
click at [1152, 537] on span "Ambulatorio Municipal de [GEOGRAPHIC_DATA]" at bounding box center [1194, 548] width 462 height 30
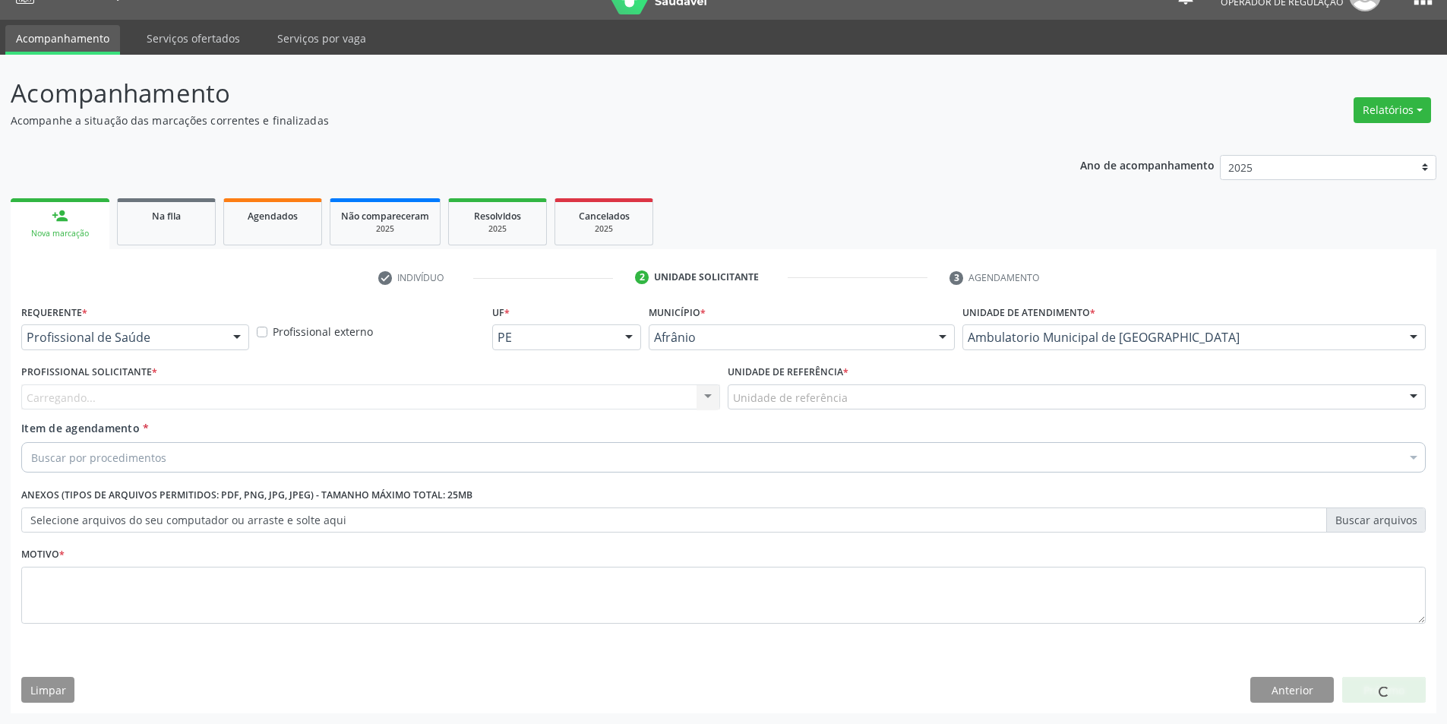
click at [522, 409] on div "Carregando..." at bounding box center [370, 397] width 699 height 26
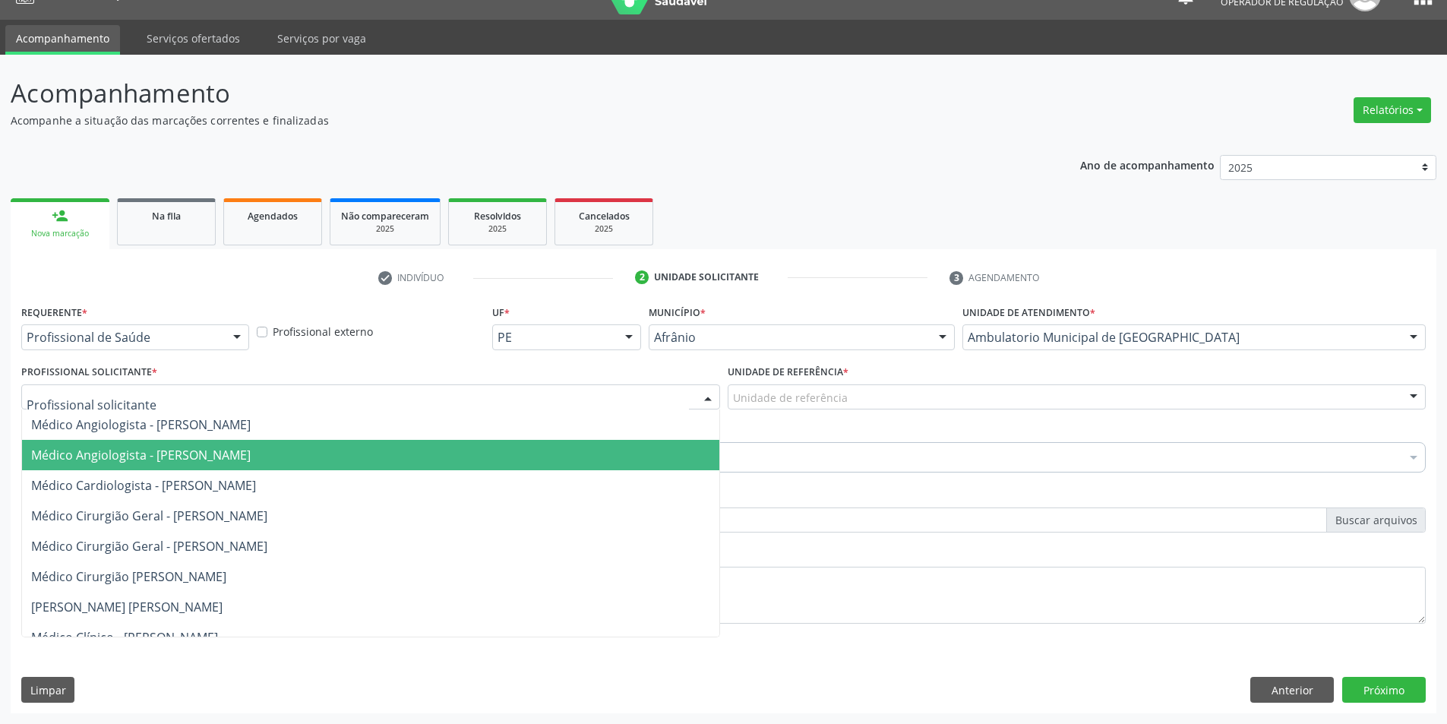
click at [520, 489] on span "Médico Cardiologista - [PERSON_NAME]" at bounding box center [370, 485] width 697 height 30
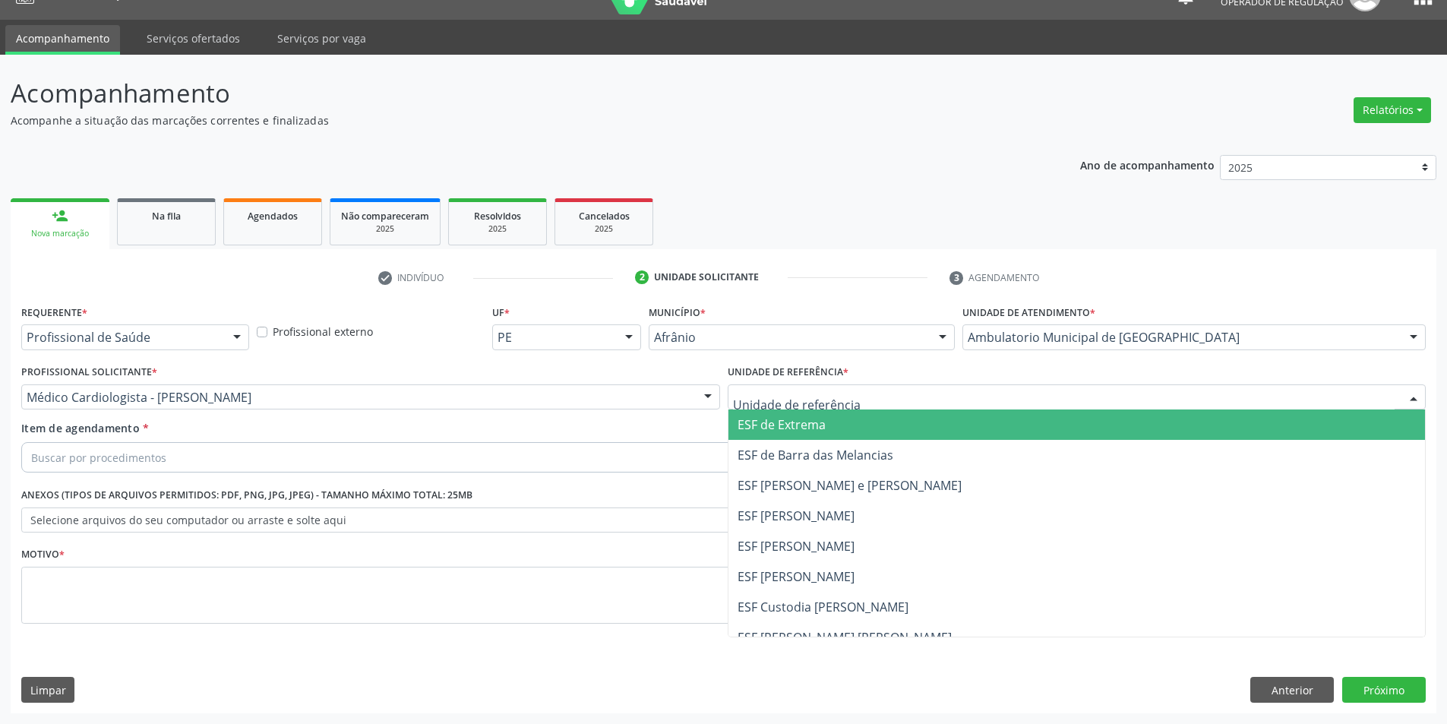
drag, startPoint x: 828, startPoint y: 397, endPoint x: 839, endPoint y: 500, distance: 103.9
click at [839, 500] on span "ESF [PERSON_NAME] e [PERSON_NAME]" at bounding box center [1077, 485] width 697 height 30
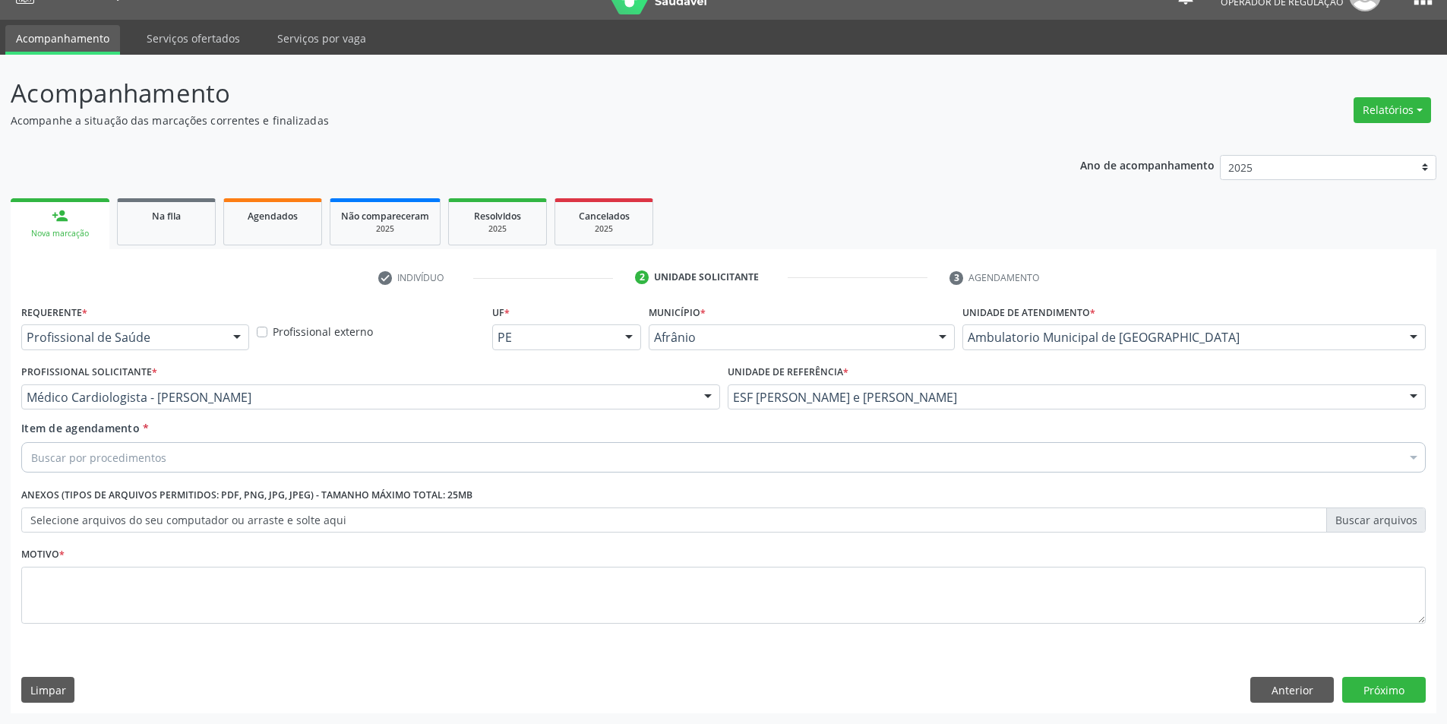
click at [836, 454] on div "Buscar por procedimentos" at bounding box center [723, 457] width 1405 height 30
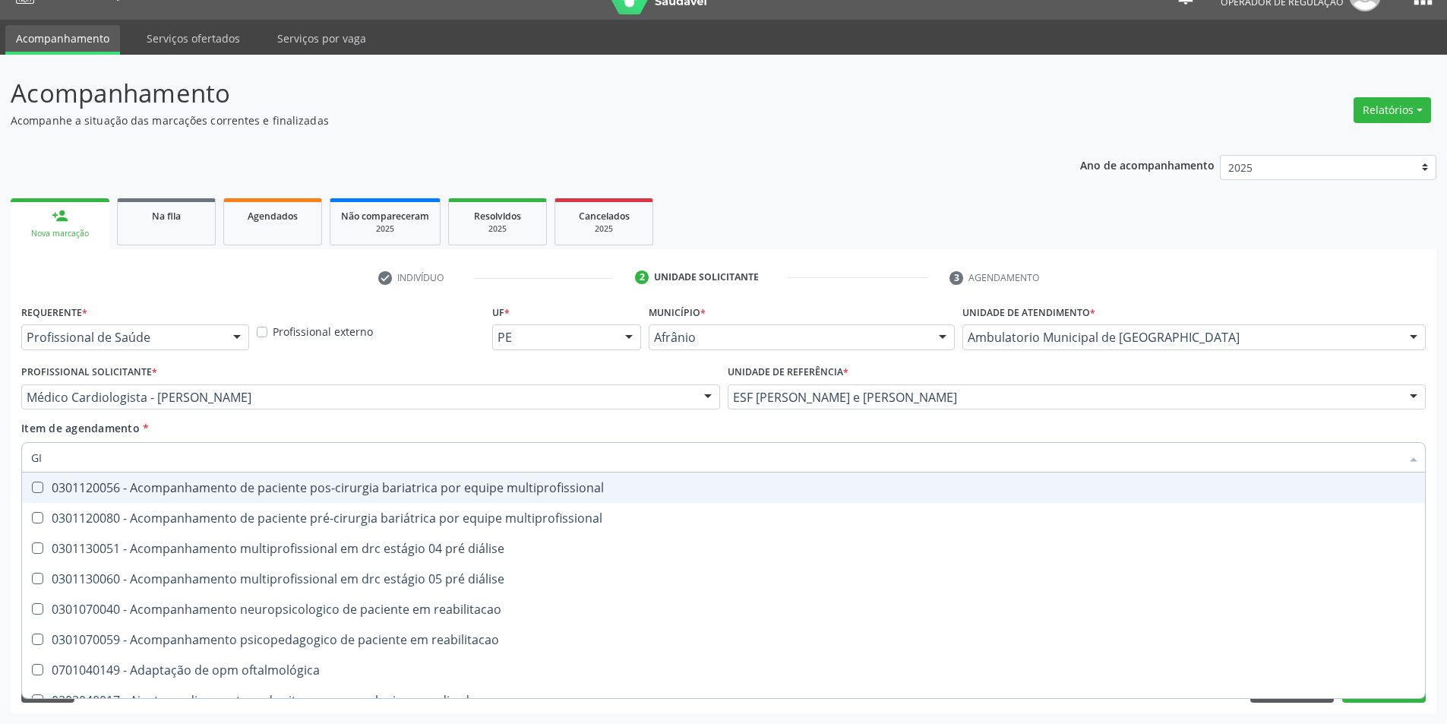
type input "G"
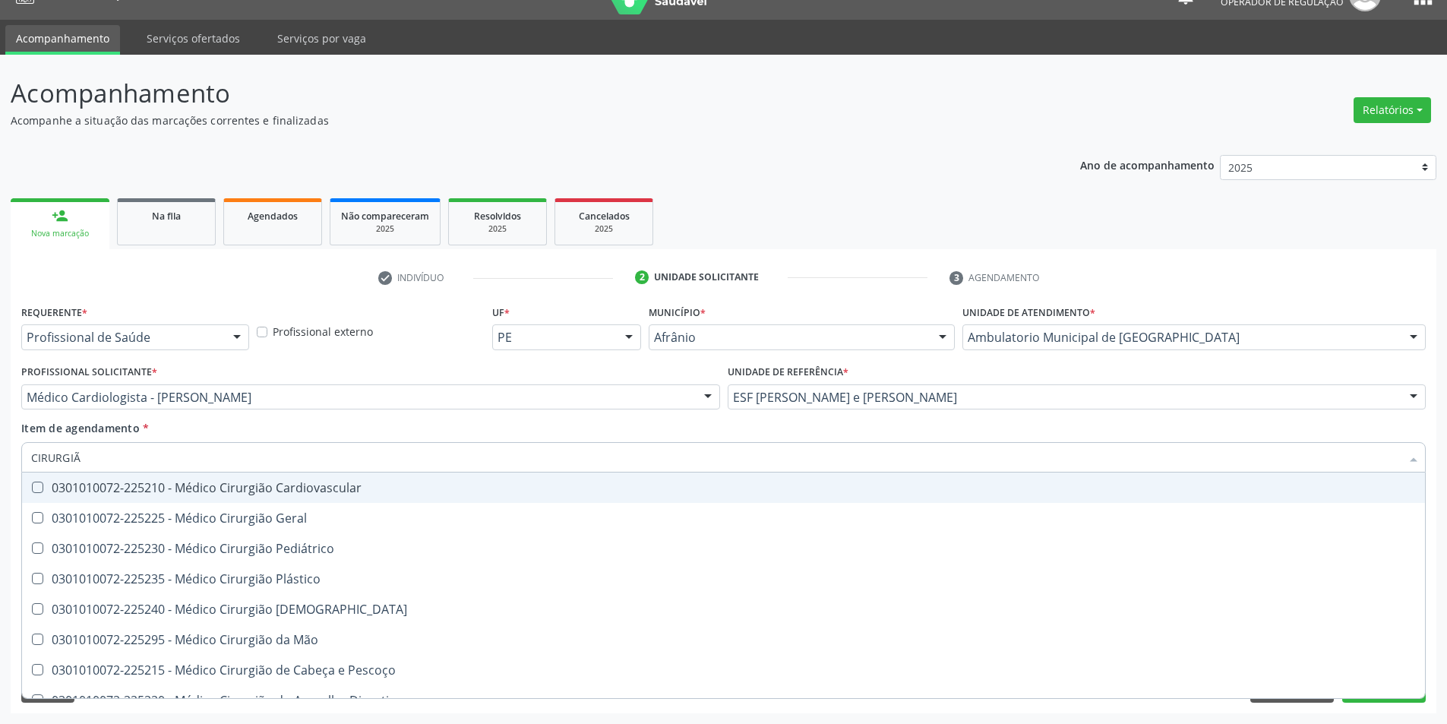
type input "CIRURGIÃO"
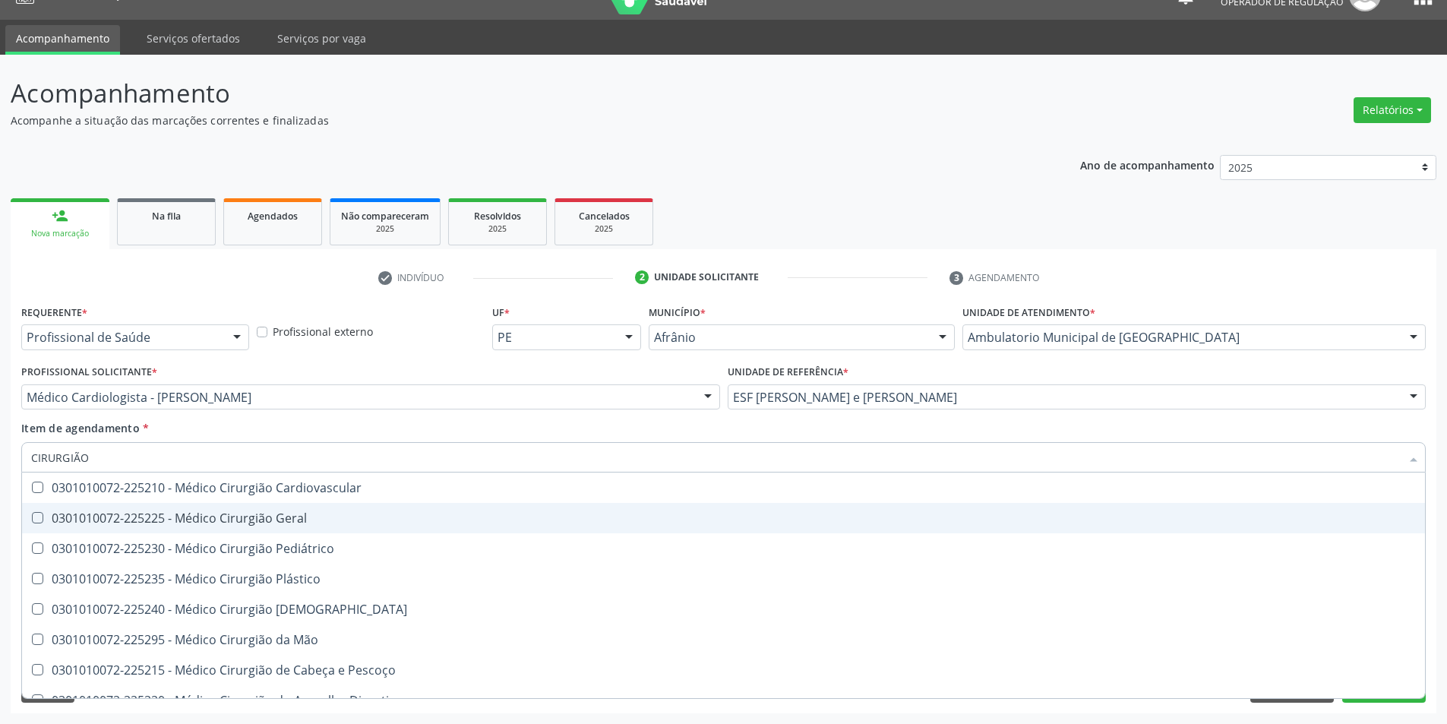
click at [220, 509] on span "0301010072-225225 - Médico Cirurgião Geral" at bounding box center [723, 518] width 1403 height 30
checkbox Geral "true"
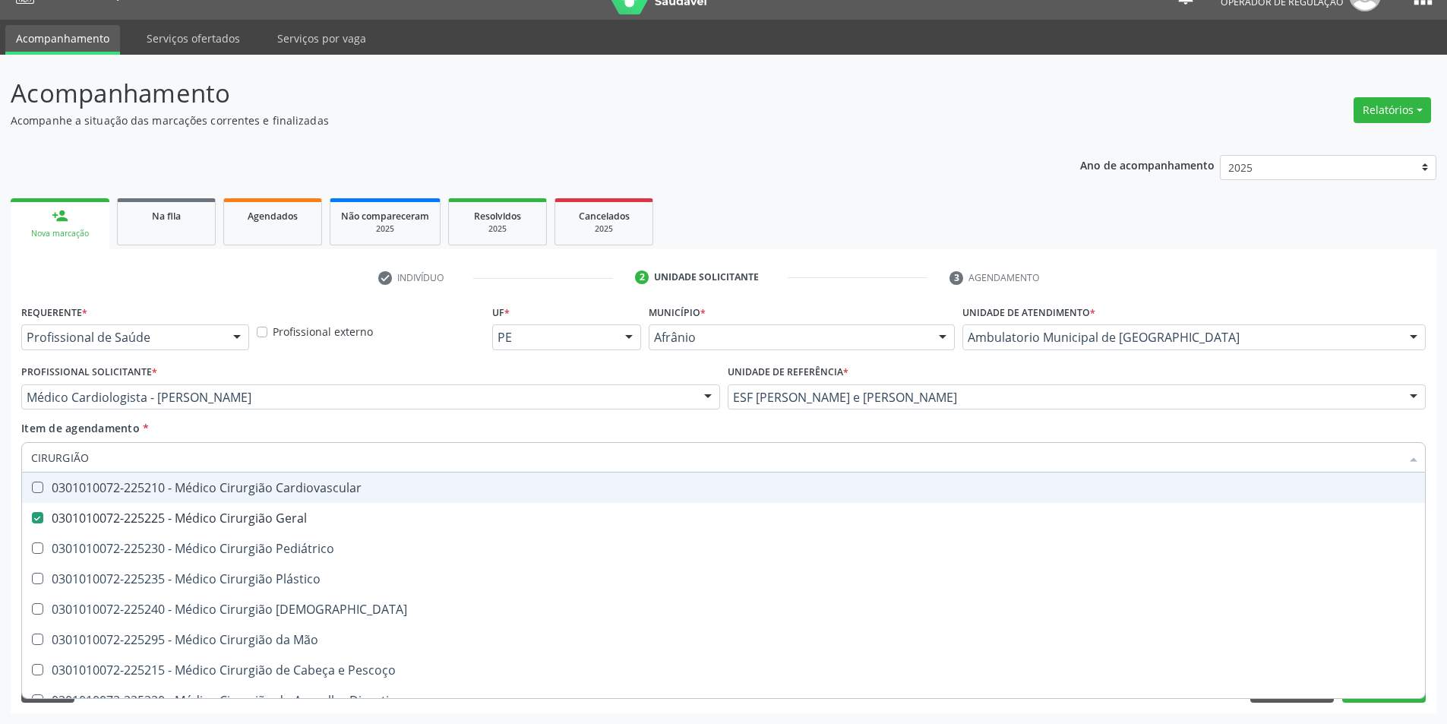
click at [0, 448] on div "Acompanhamento Acompanhe a situação das marcações correntes e finalizadas Relat…" at bounding box center [723, 389] width 1447 height 669
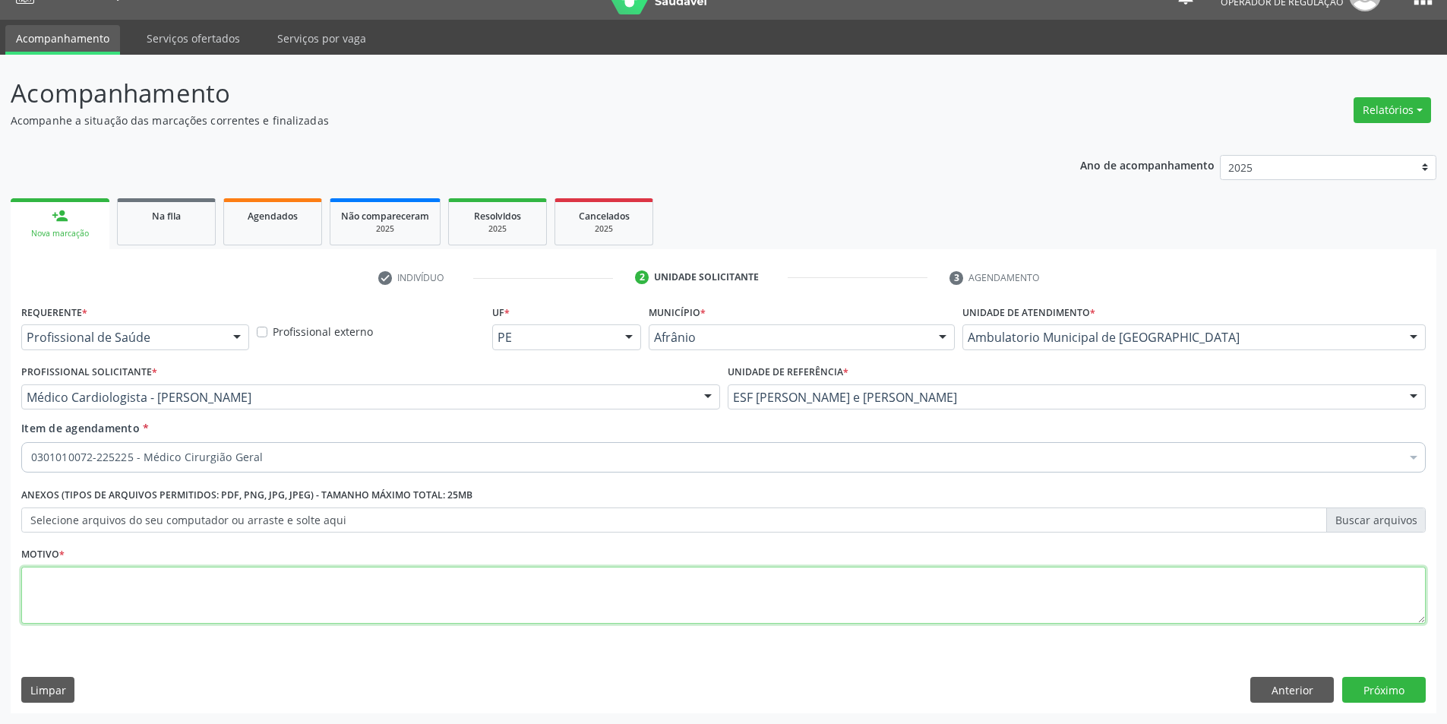
click at [66, 571] on textarea at bounding box center [723, 596] width 1405 height 58
type textarea "VERRUGA GENITAL?"
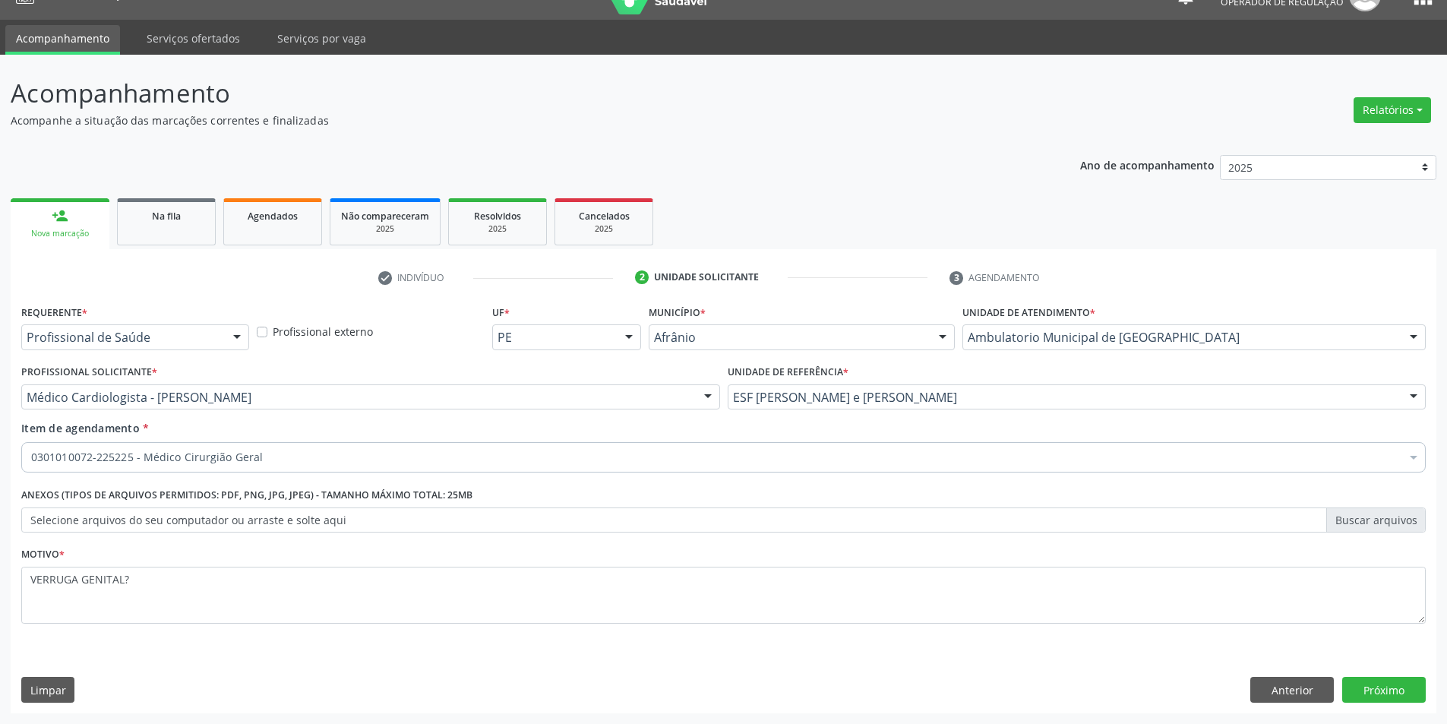
click at [1409, 704] on div "Requerente * Profissional de Saúde Profissional de Saúde Paciente Nenhum result…" at bounding box center [724, 507] width 1426 height 413
click at [1410, 694] on button "Próximo" at bounding box center [1384, 690] width 84 height 26
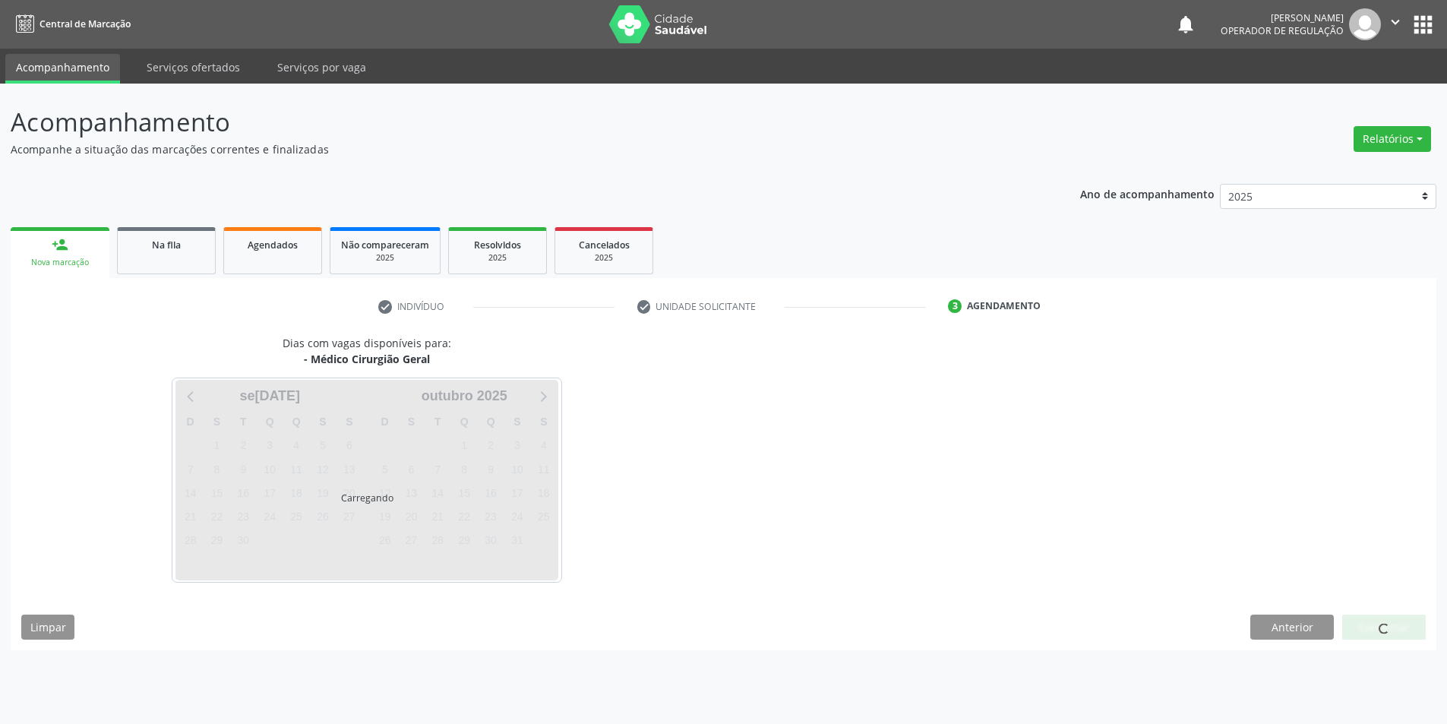
scroll to position [0, 0]
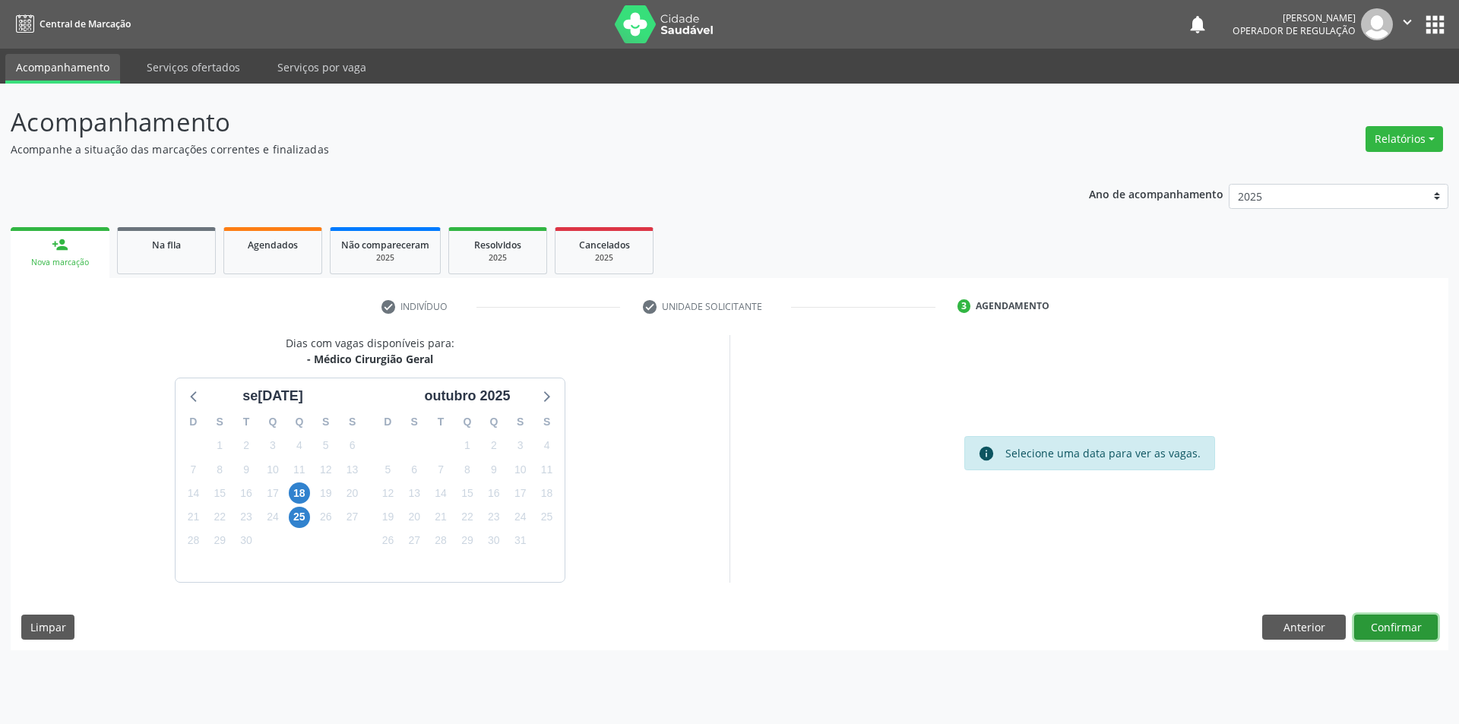
click at [1393, 625] on button "Confirmar" at bounding box center [1396, 628] width 84 height 26
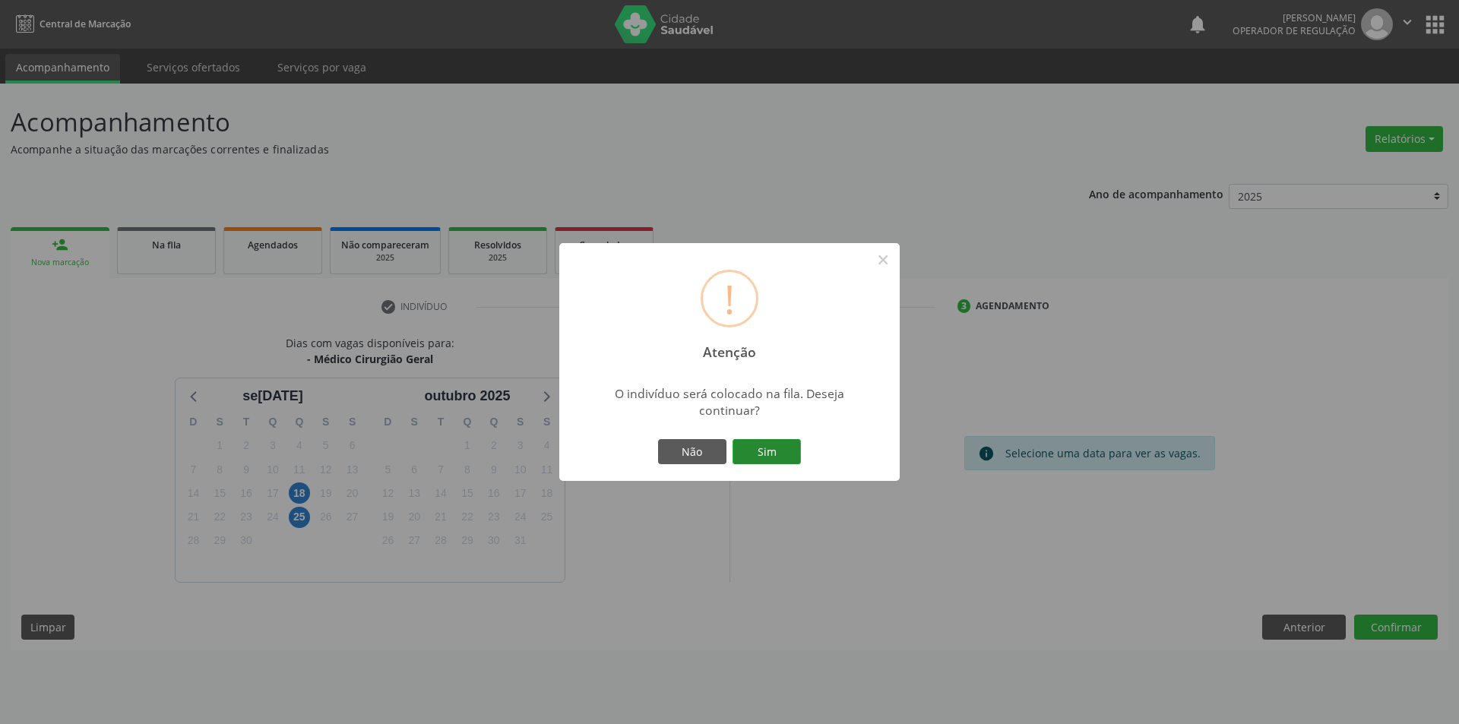
click at [791, 449] on button "Sim" at bounding box center [766, 452] width 68 height 26
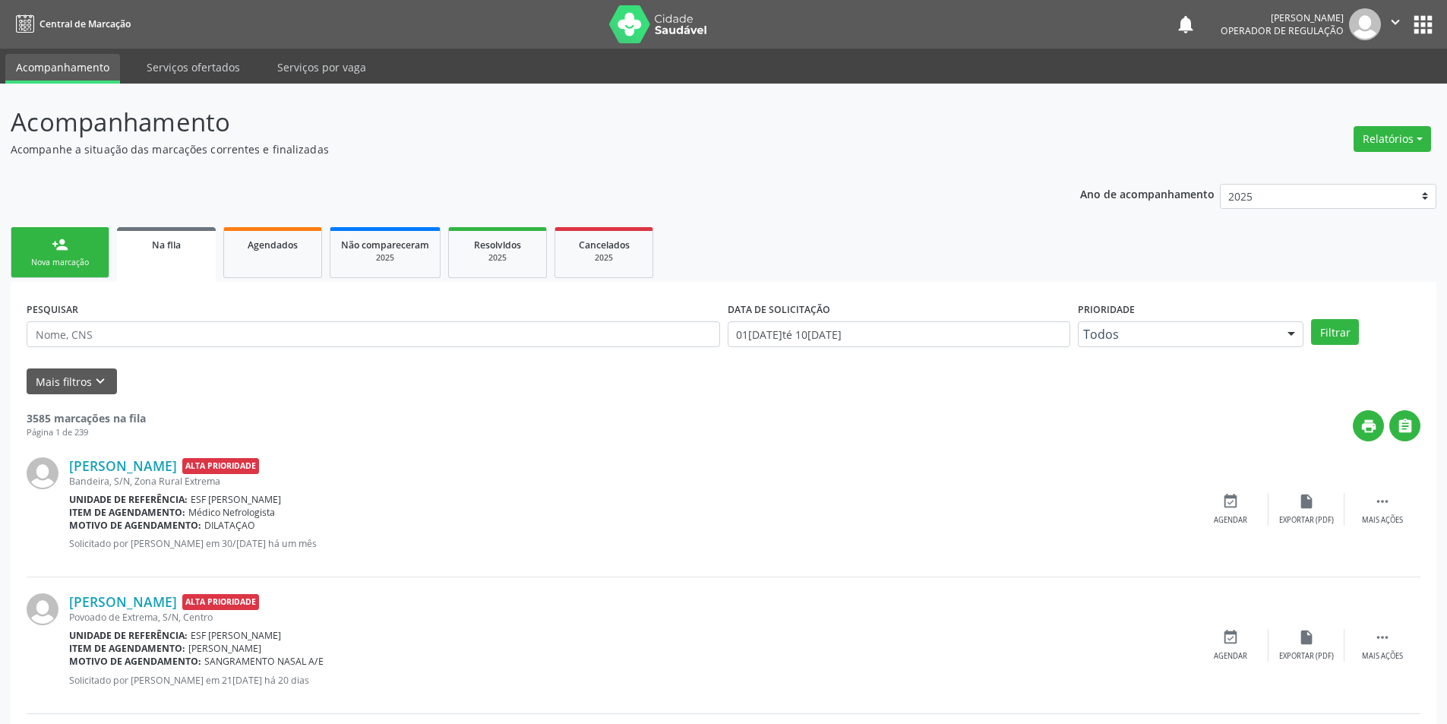
click at [78, 246] on link "person_add Nova marcação" at bounding box center [60, 252] width 99 height 51
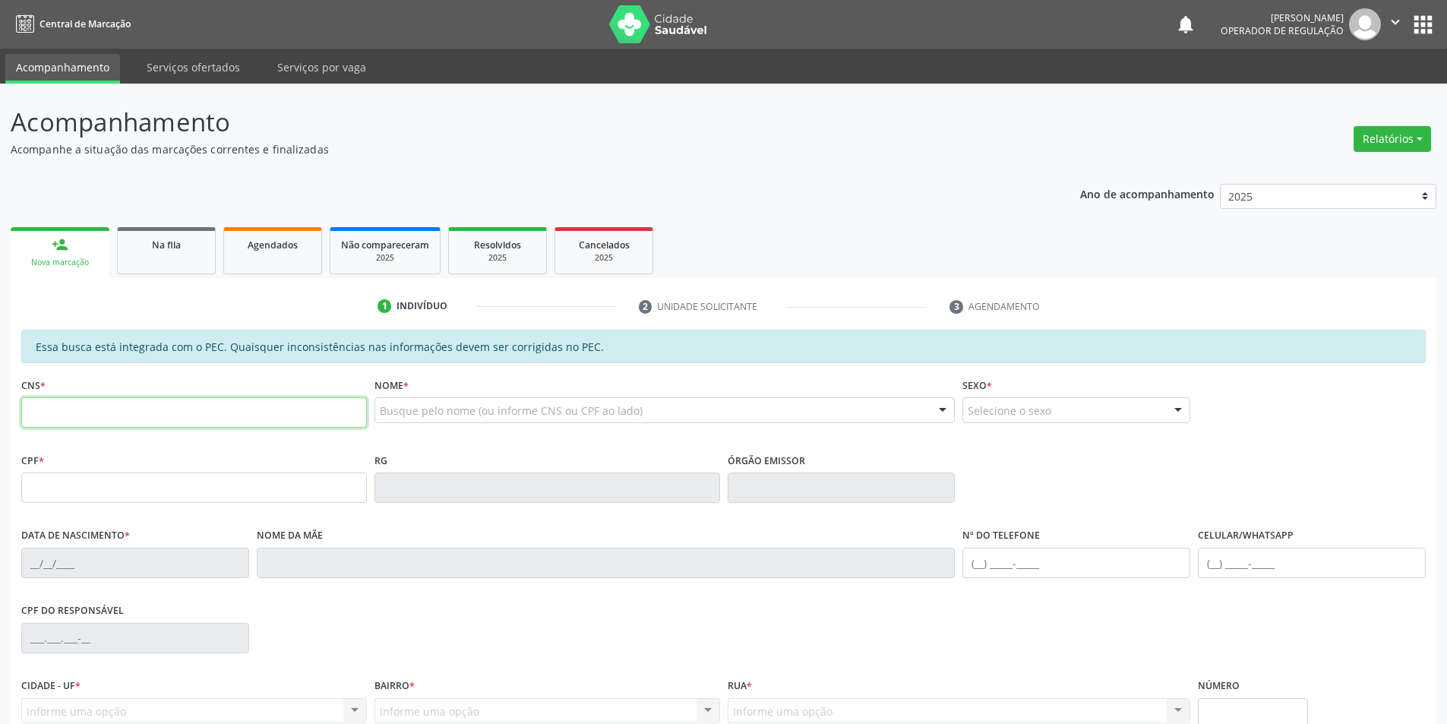
click at [330, 407] on input "text" at bounding box center [194, 412] width 346 height 30
type input "709 6076 3289 3779"
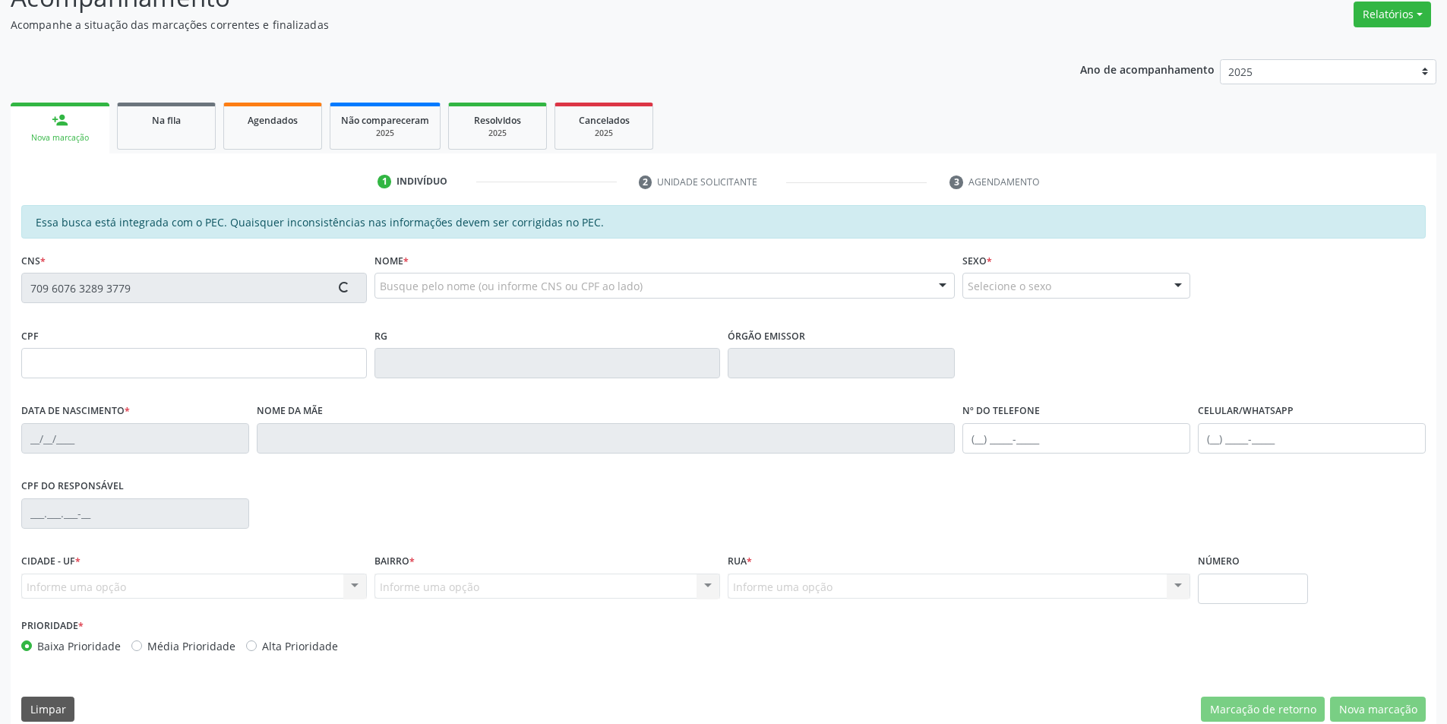
scroll to position [144, 0]
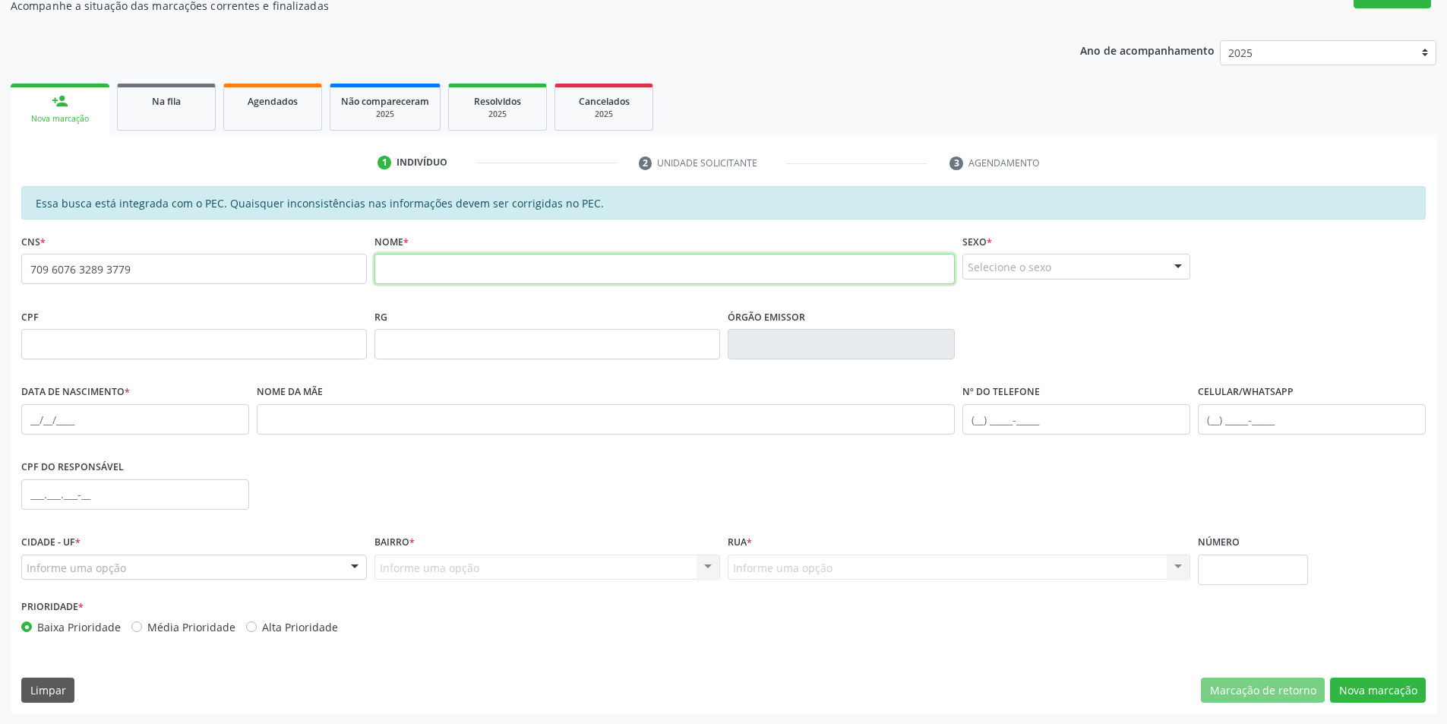
click at [397, 276] on input "text" at bounding box center [665, 269] width 581 height 30
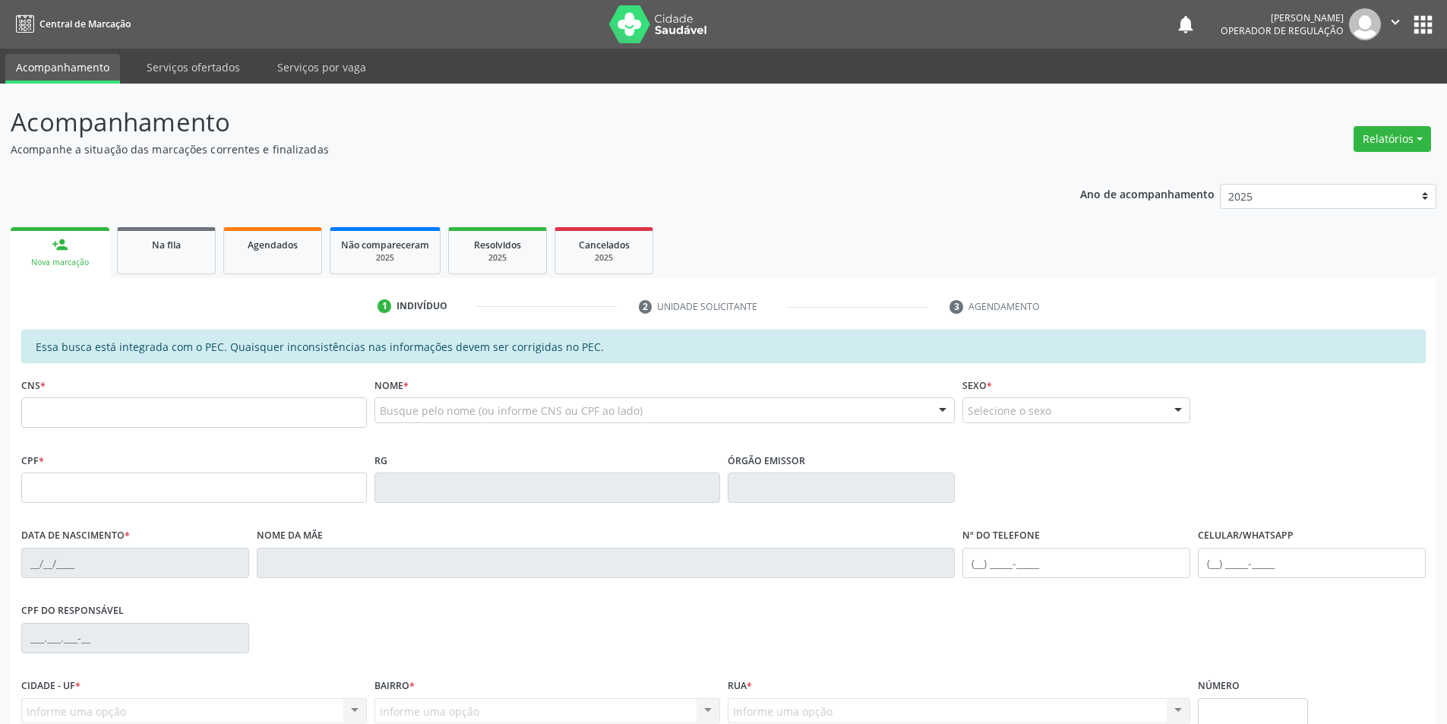
click at [481, 394] on div "Nome * Busque pelo nome (ou informe CNS ou CPF ao lado) Nenhum resultado encont…" at bounding box center [665, 403] width 581 height 59
drag, startPoint x: 479, startPoint y: 417, endPoint x: 447, endPoint y: 419, distance: 32.0
click at [447, 419] on input "miqueias [PERSON_NAME]" at bounding box center [652, 418] width 545 height 30
type input "miqueias [PERSON_NAME]"
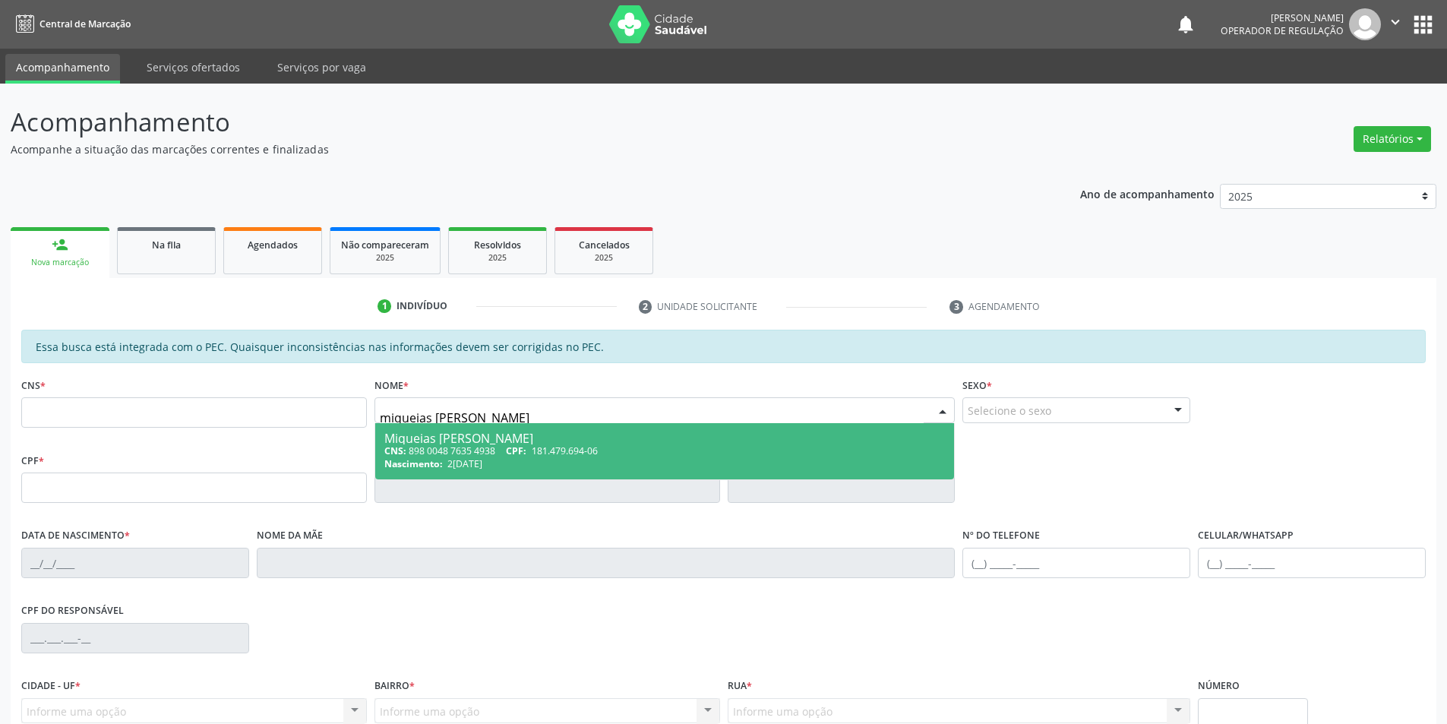
click at [516, 462] on div "Nascimento: [DATE]" at bounding box center [664, 463] width 561 height 13
type input "898 0048 7635 4938"
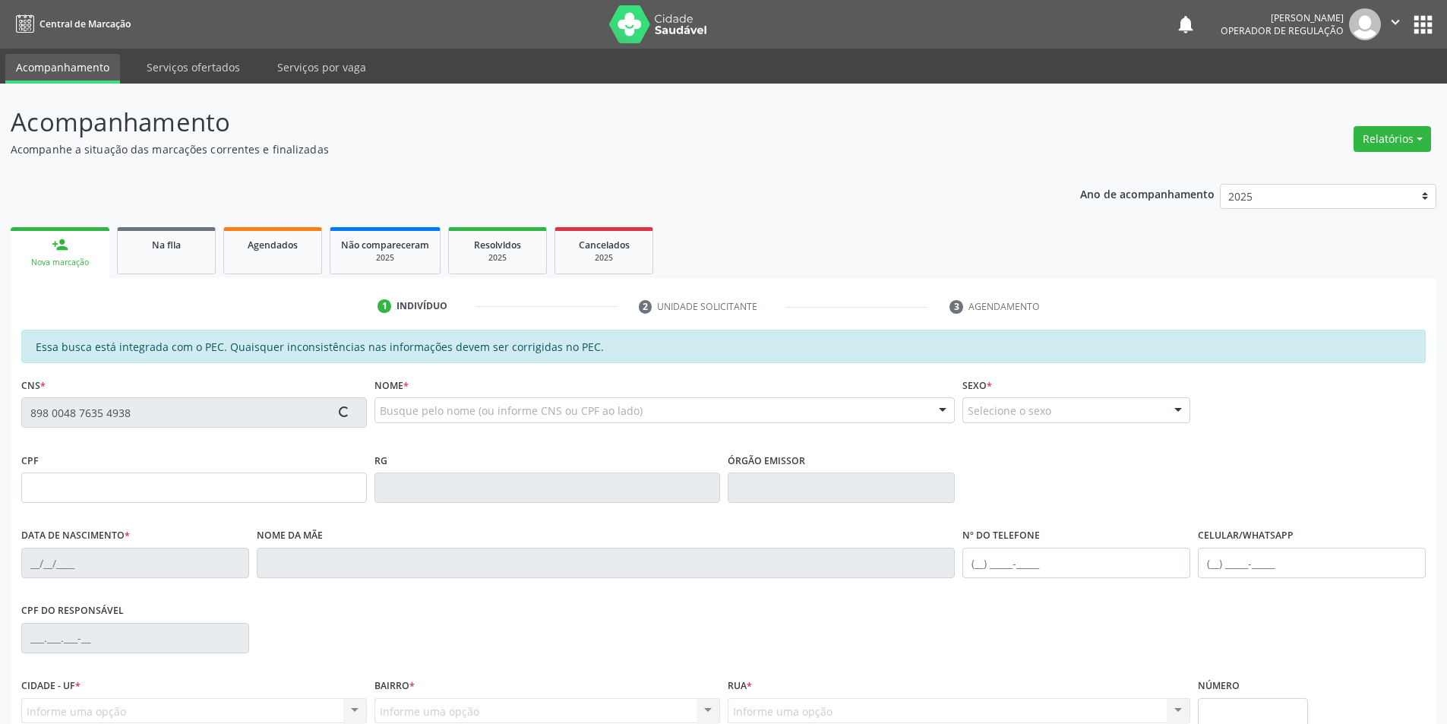
type input "2[DATE]"
type input "[PERSON_NAME]"
type input "[PHONE_NUMBER]"
type input "S/N"
type input "181.479.694-06"
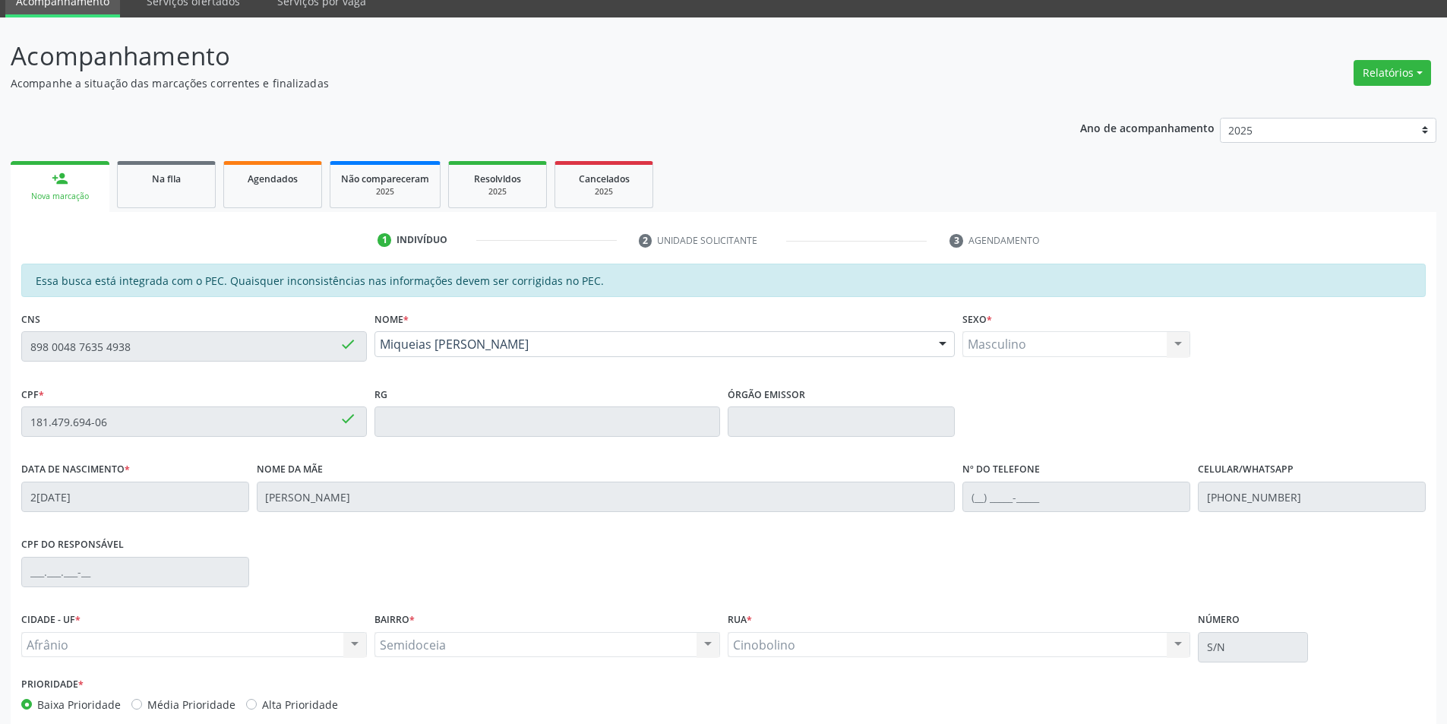
scroll to position [144, 0]
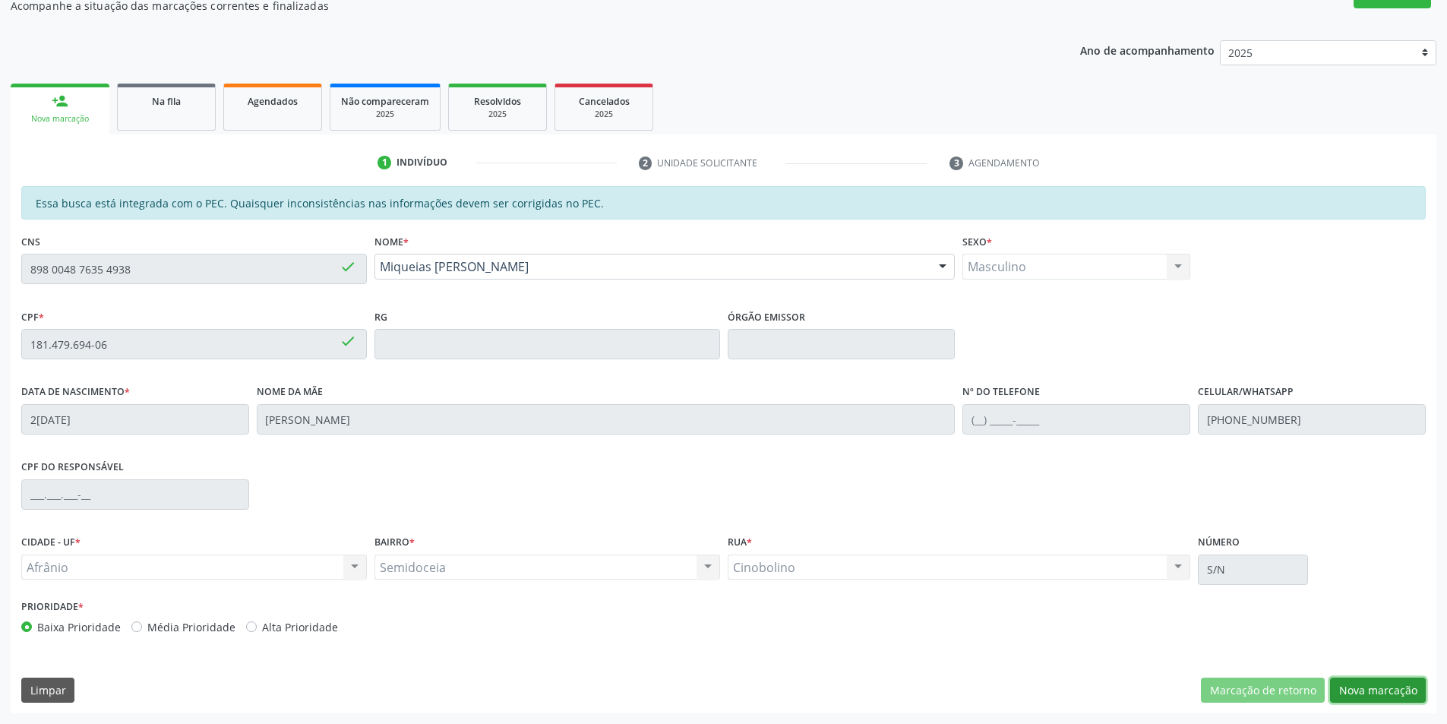
click at [1379, 697] on button "Nova marcação" at bounding box center [1378, 691] width 96 height 26
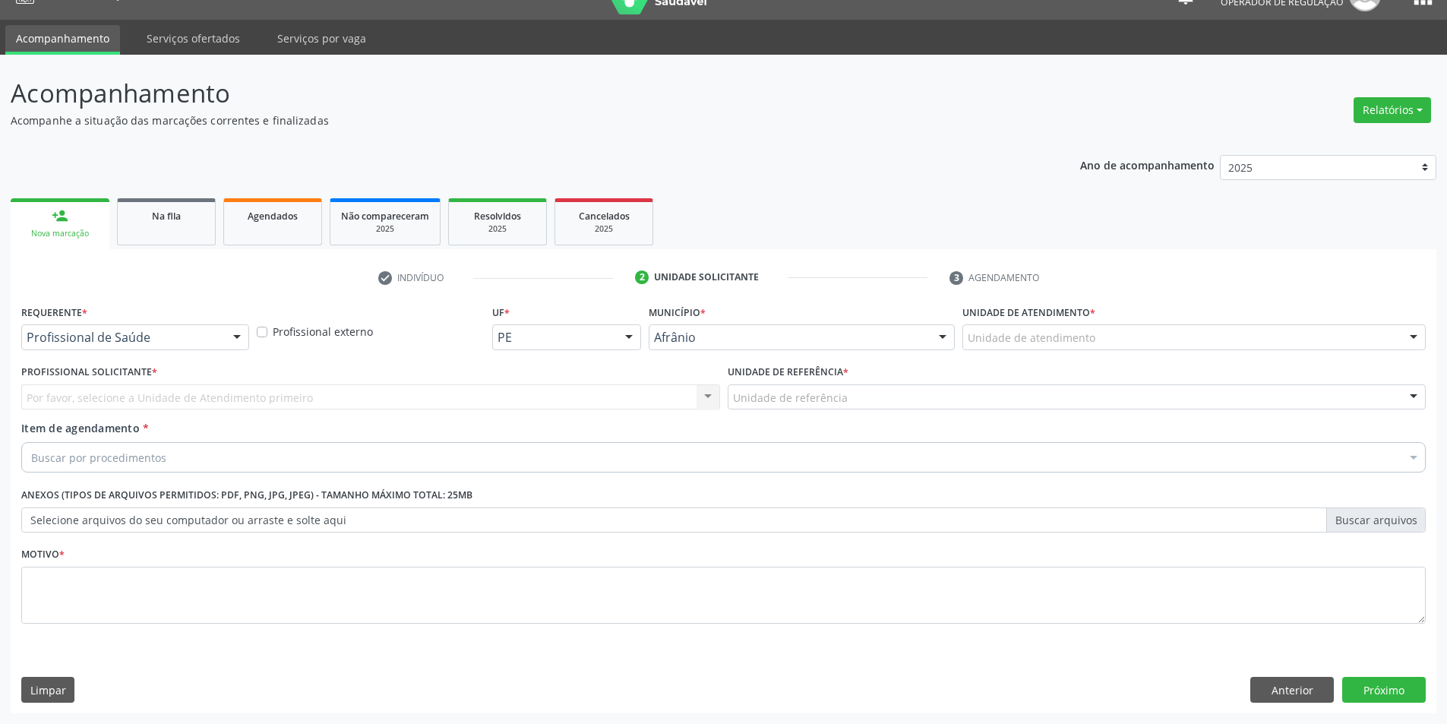
click at [1122, 350] on div "Unidade de atendimento * Unidade de atendimento Academia da Saude de Afranio Ac…" at bounding box center [1194, 330] width 471 height 59
click at [1128, 337] on div "Unidade de atendimento" at bounding box center [1194, 337] width 463 height 26
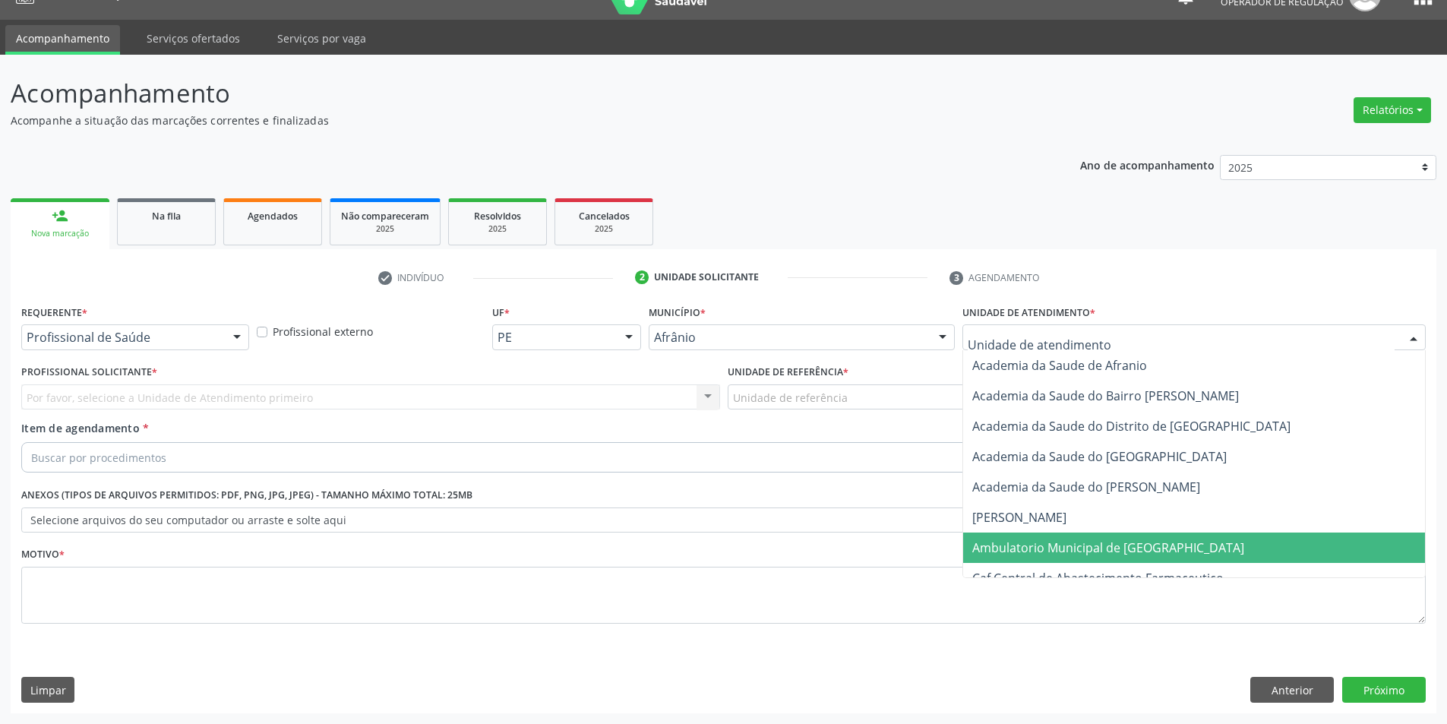
click at [1112, 533] on span "Ambulatorio Municipal de [GEOGRAPHIC_DATA]" at bounding box center [1194, 548] width 462 height 30
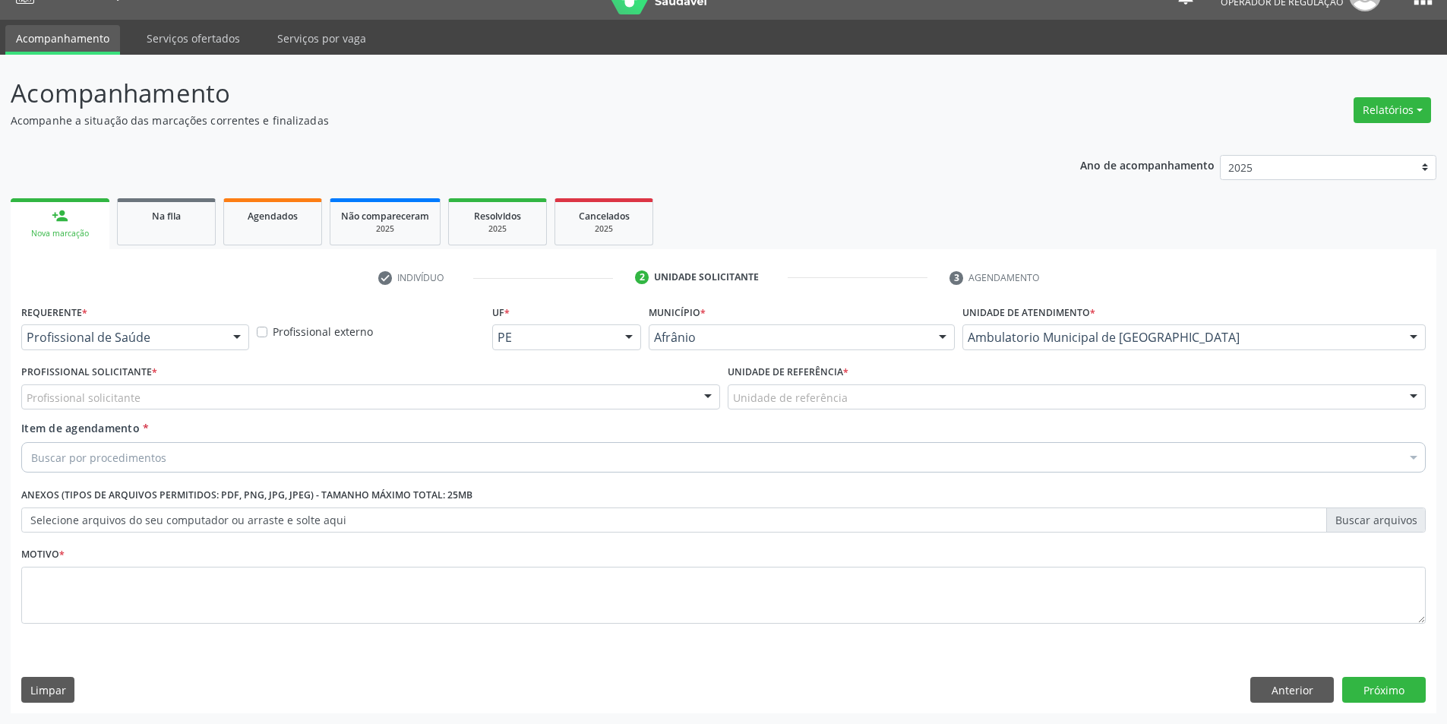
click at [542, 393] on div "Profissional solicitante" at bounding box center [370, 397] width 699 height 26
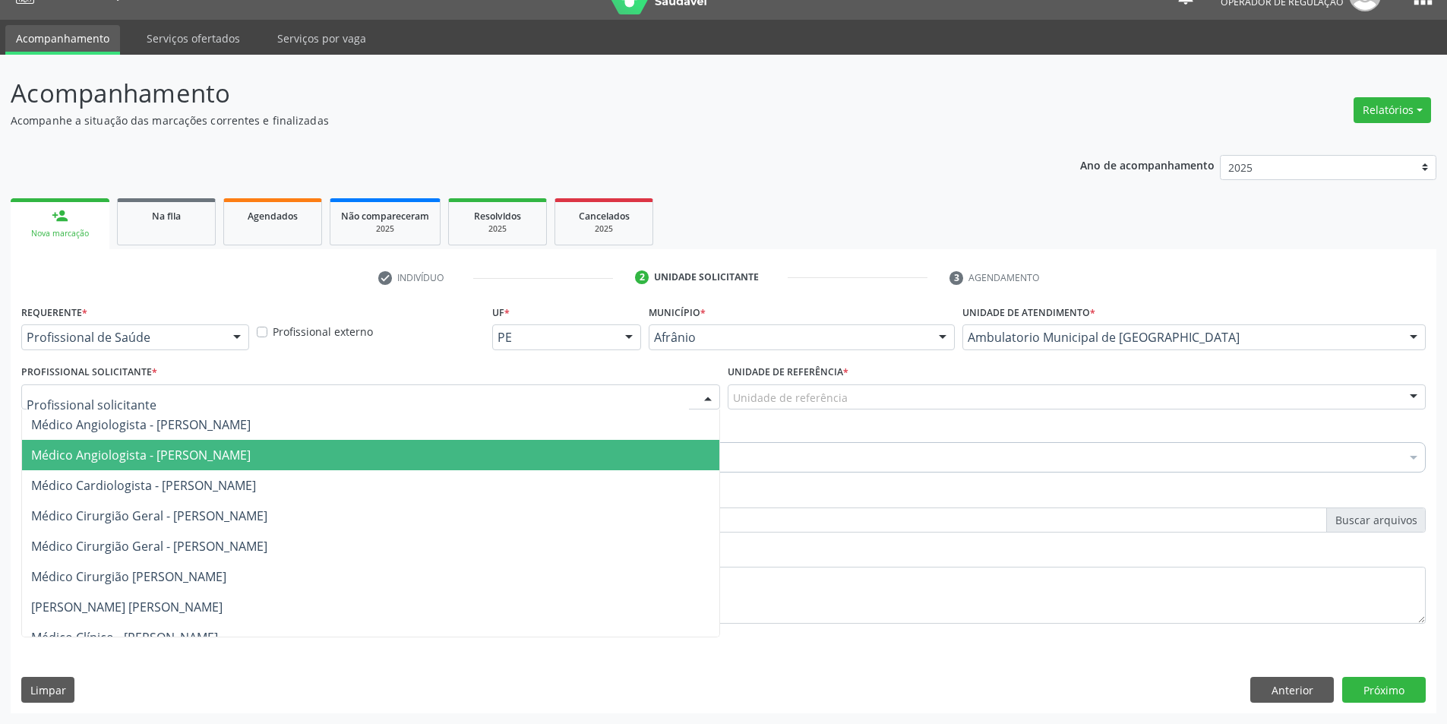
click at [556, 466] on span "Médico Angiologista - [PERSON_NAME]" at bounding box center [370, 455] width 697 height 30
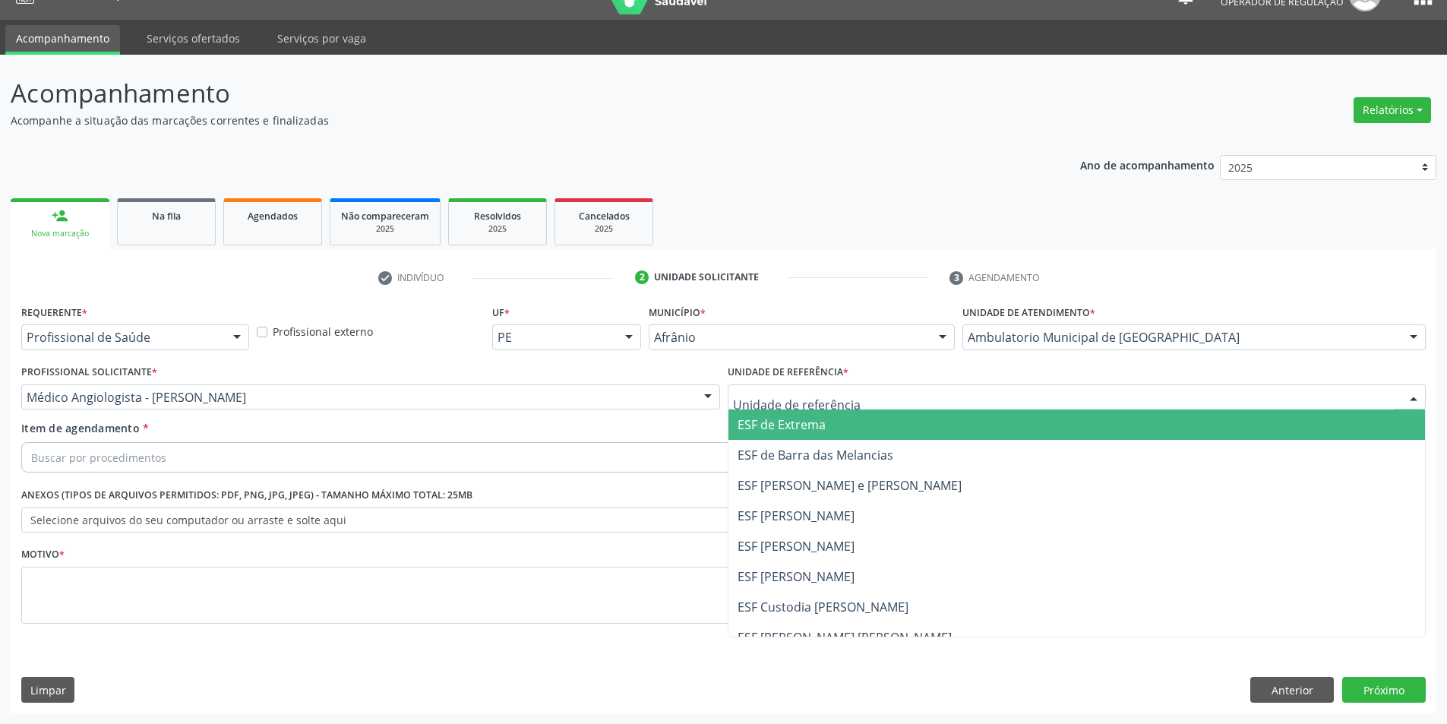
click at [802, 574] on span "ESF [PERSON_NAME]" at bounding box center [796, 576] width 117 height 17
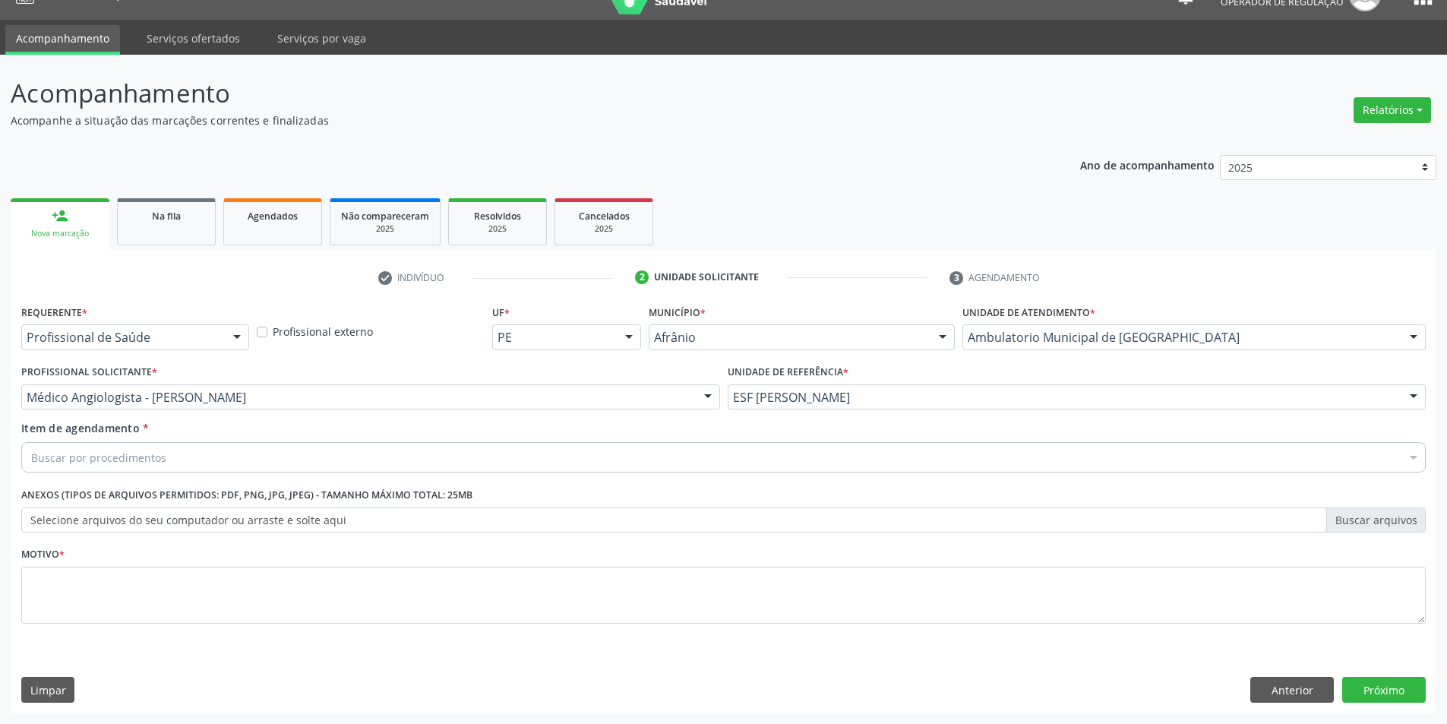
click at [660, 460] on div "Buscar por procedimentos" at bounding box center [723, 457] width 1405 height 30
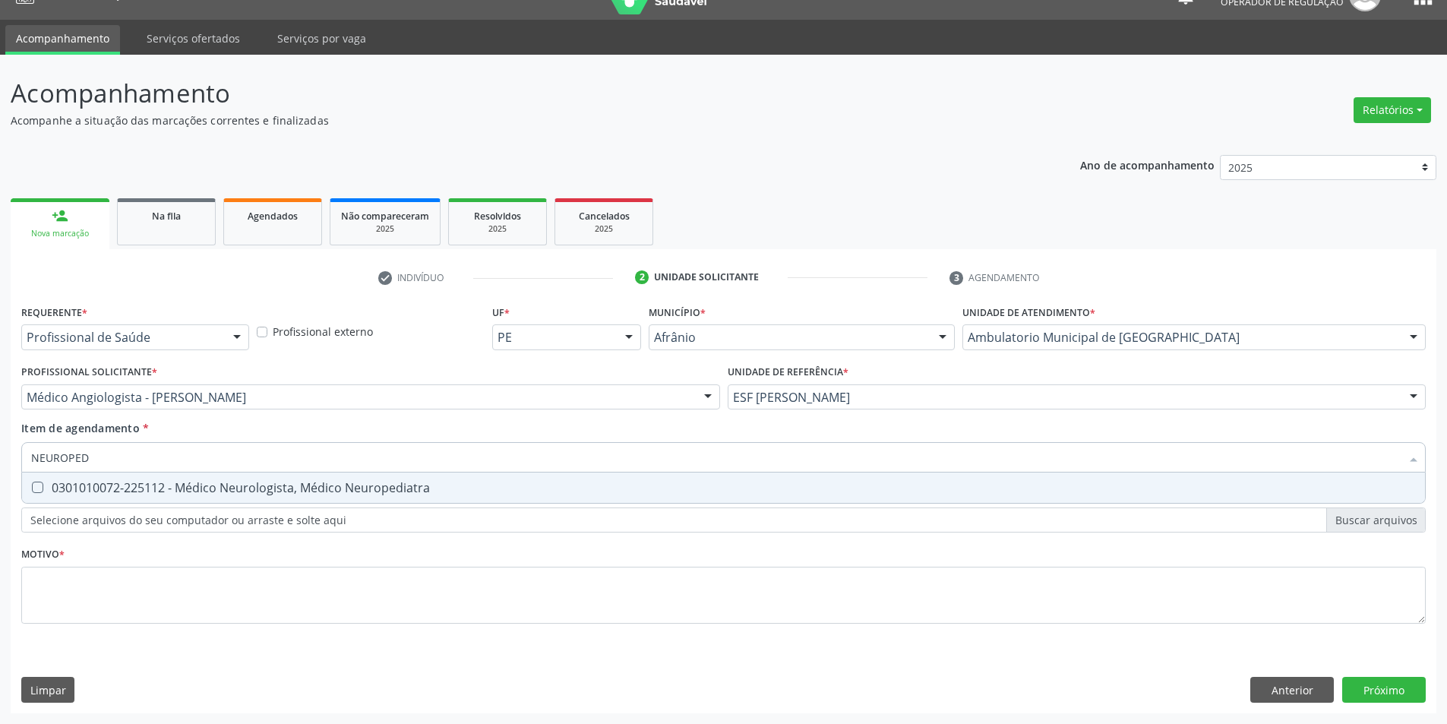
type input "NEUROPEDI"
click at [368, 482] on div "0301010072-225112 - Médico Neurologista, Médico Neuropediatra" at bounding box center [723, 488] width 1385 height 12
checkbox Neuropediatra "true"
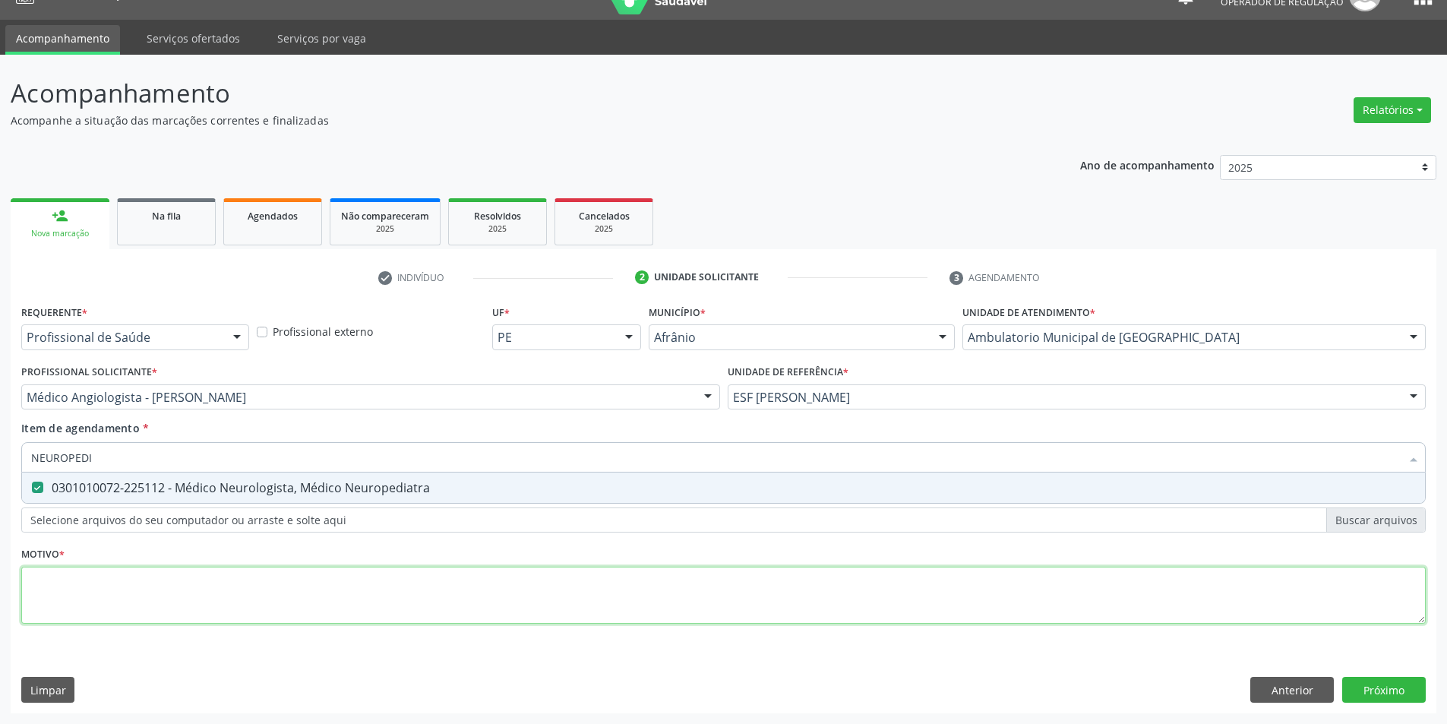
click at [319, 589] on div "Requerente * Profissional de Saúde Profissional de Saúde Paciente Nenhum result…" at bounding box center [723, 473] width 1405 height 344
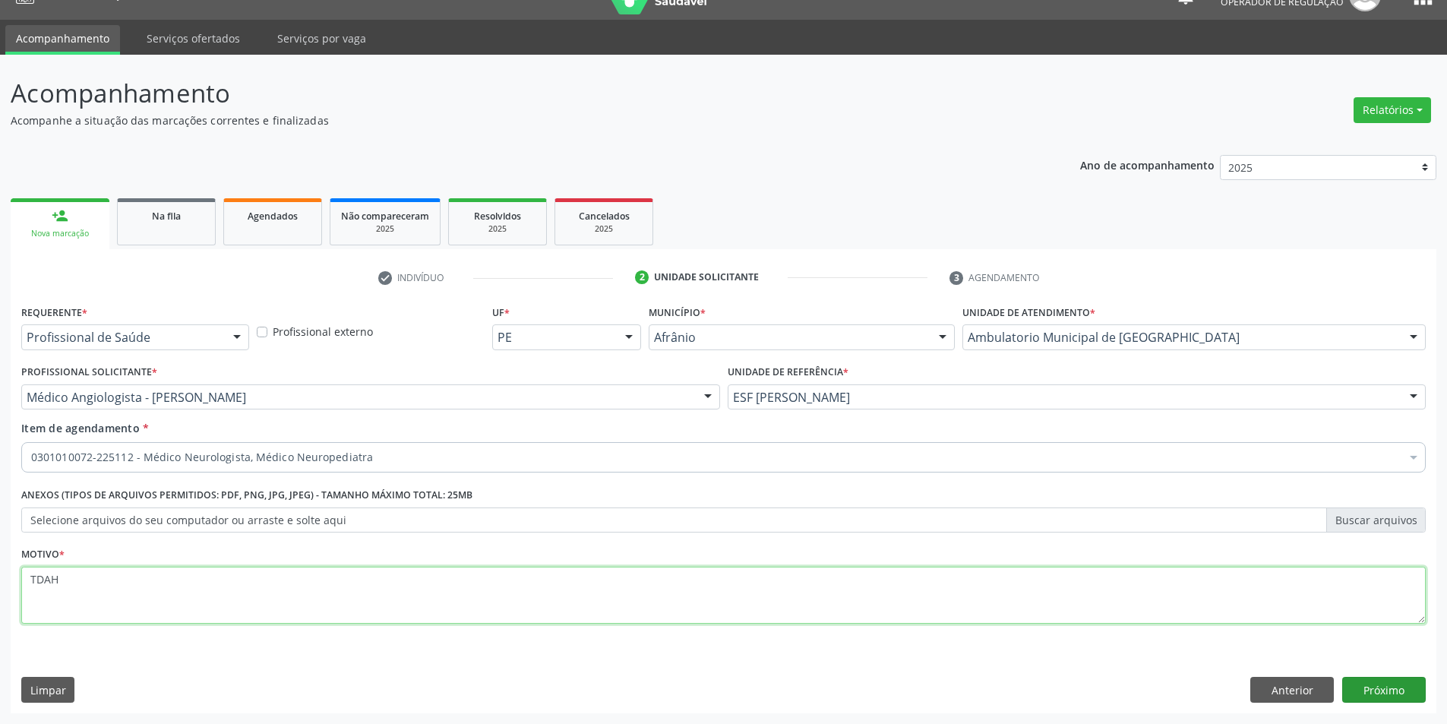
type textarea "TDAH"
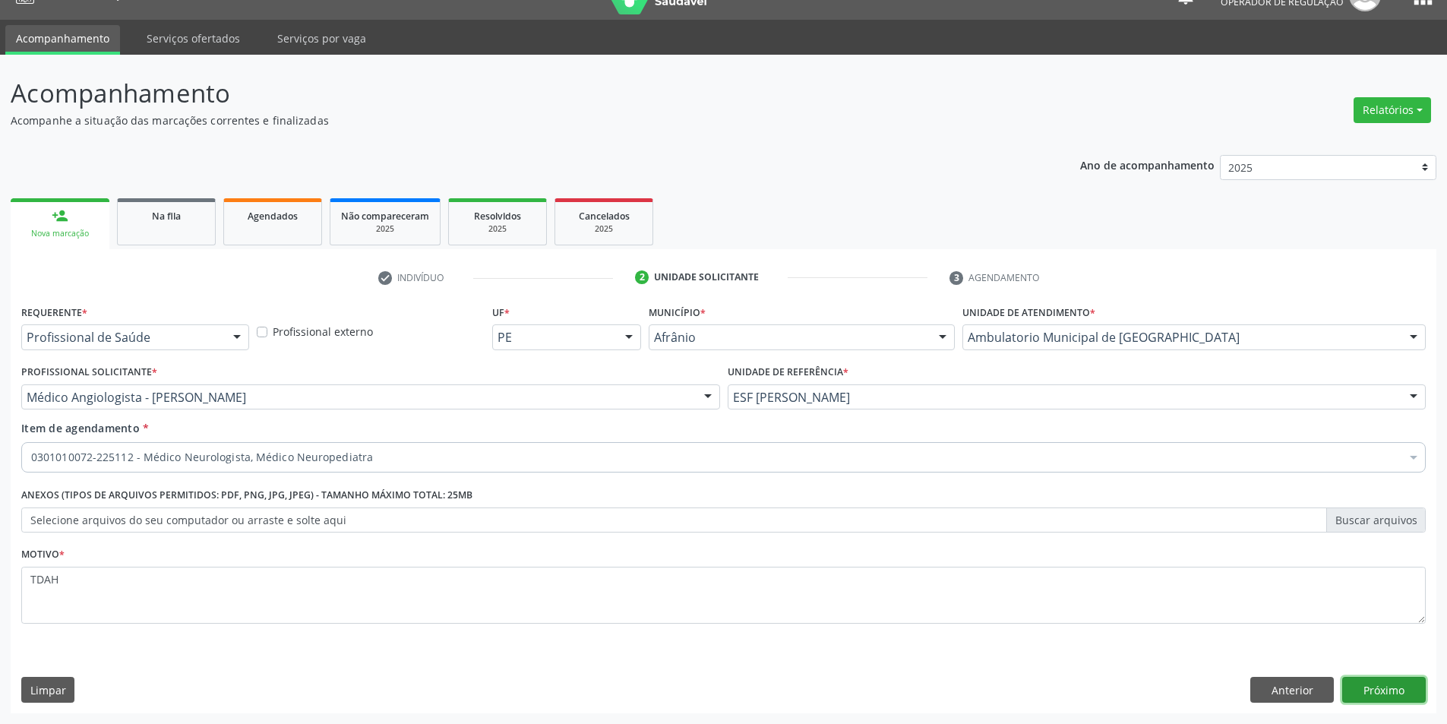
click at [1368, 691] on button "Próximo" at bounding box center [1384, 690] width 84 height 26
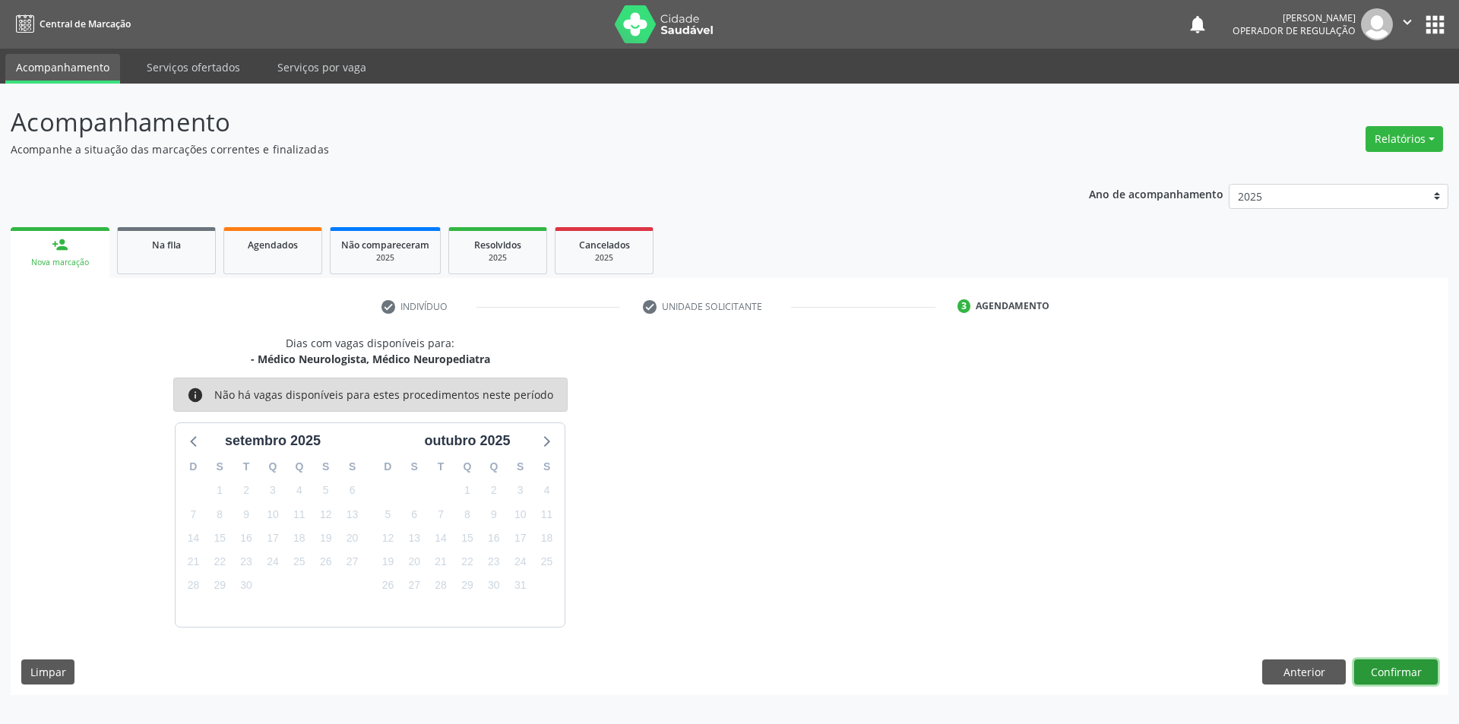
click at [1394, 677] on button "Confirmar" at bounding box center [1396, 672] width 84 height 26
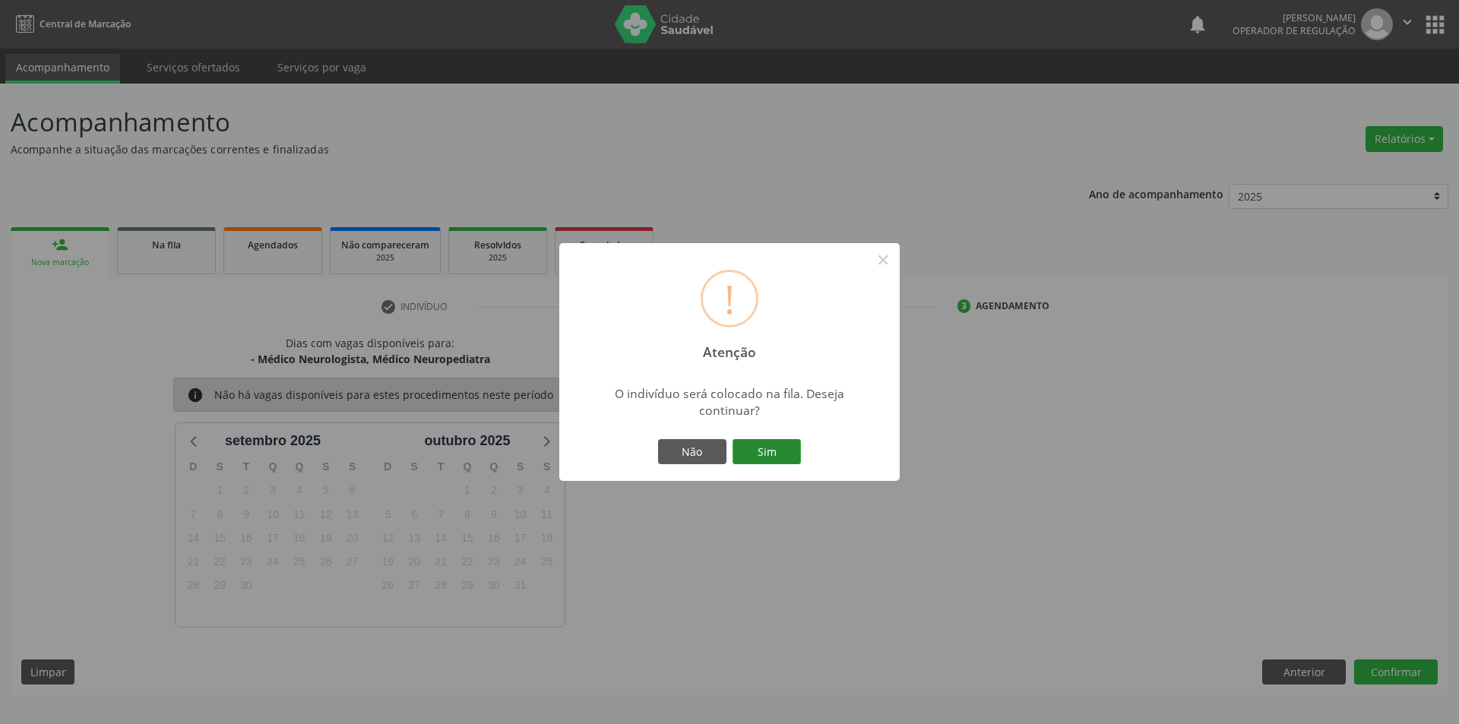
click at [788, 447] on button "Sim" at bounding box center [766, 452] width 68 height 26
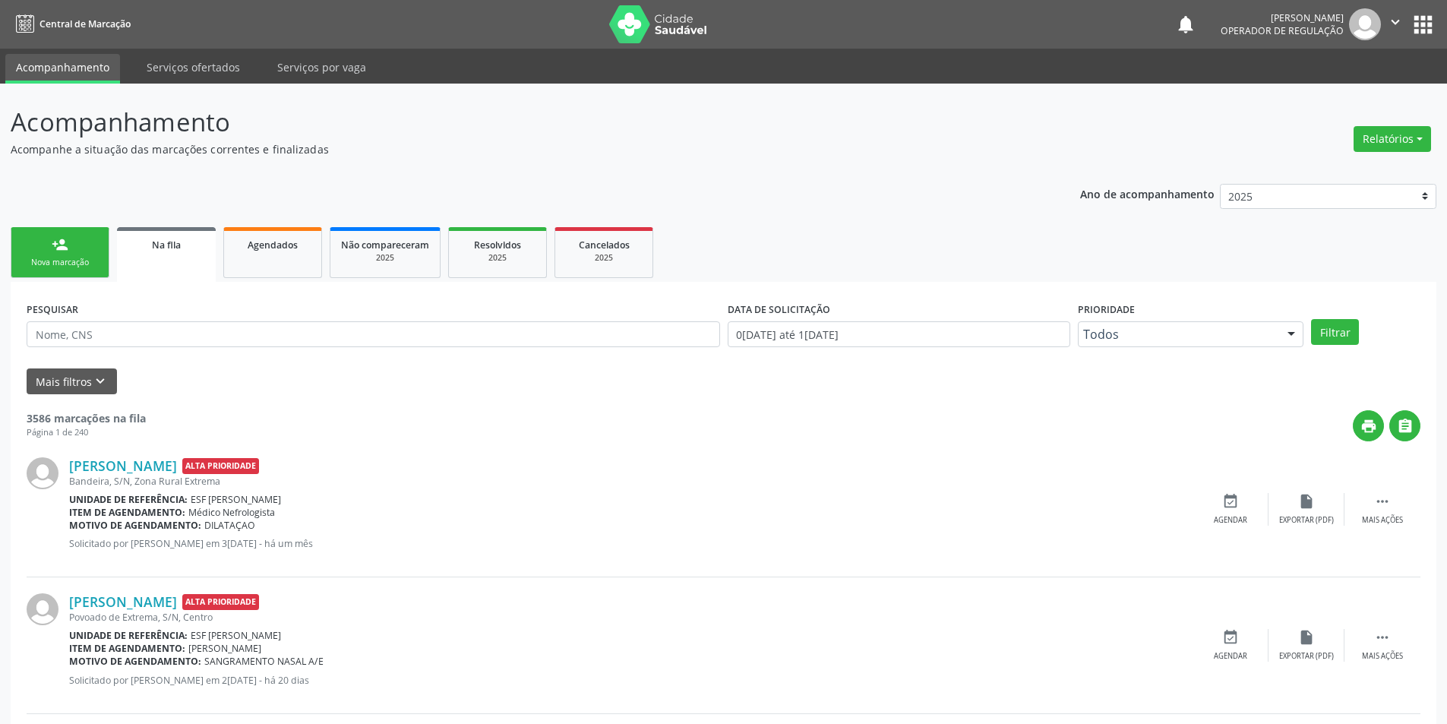
click at [69, 237] on link "person_add Nova marcação" at bounding box center [60, 252] width 99 height 51
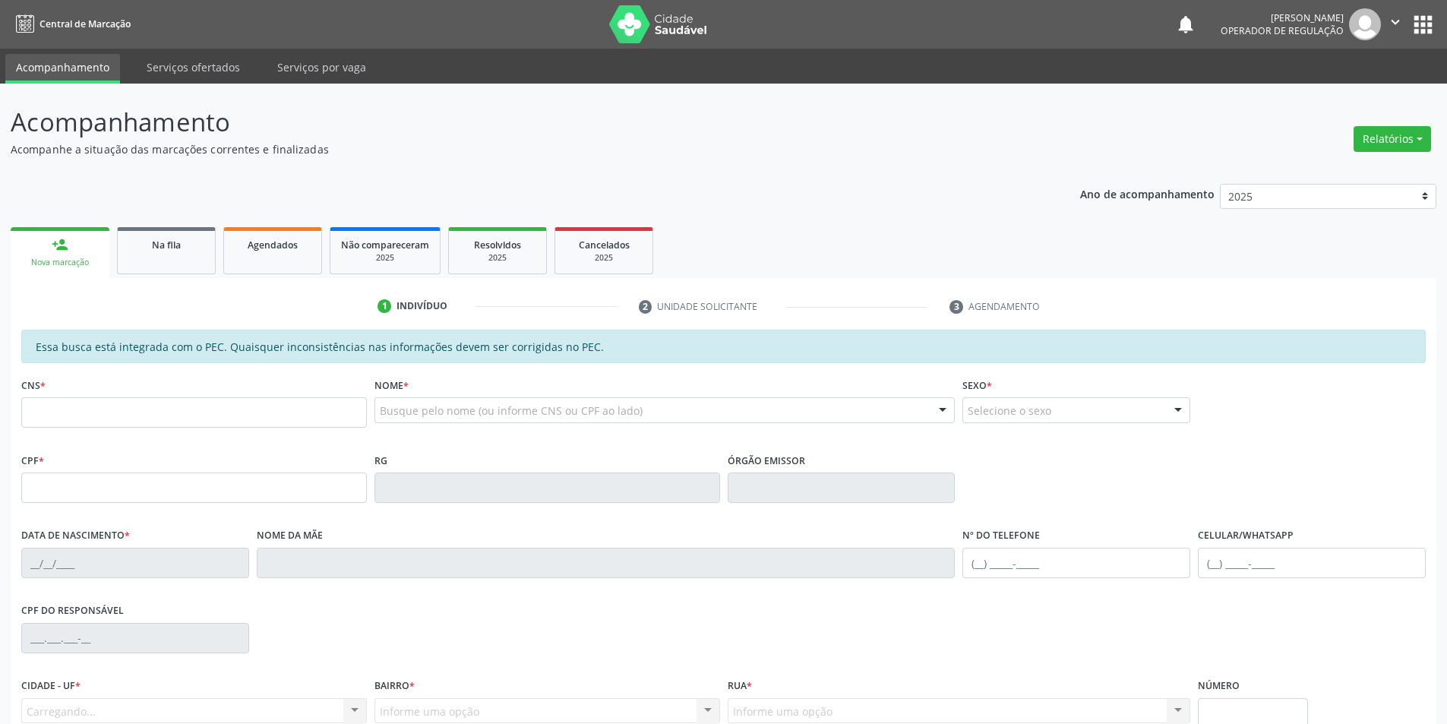
click at [69, 237] on link "person_add Nova marcação" at bounding box center [60, 252] width 99 height 51
click at [147, 424] on input "text" at bounding box center [194, 412] width 346 height 30
type input "700 8014 1495 6387"
type input "049.019.104-50"
type input "08/06/1983"
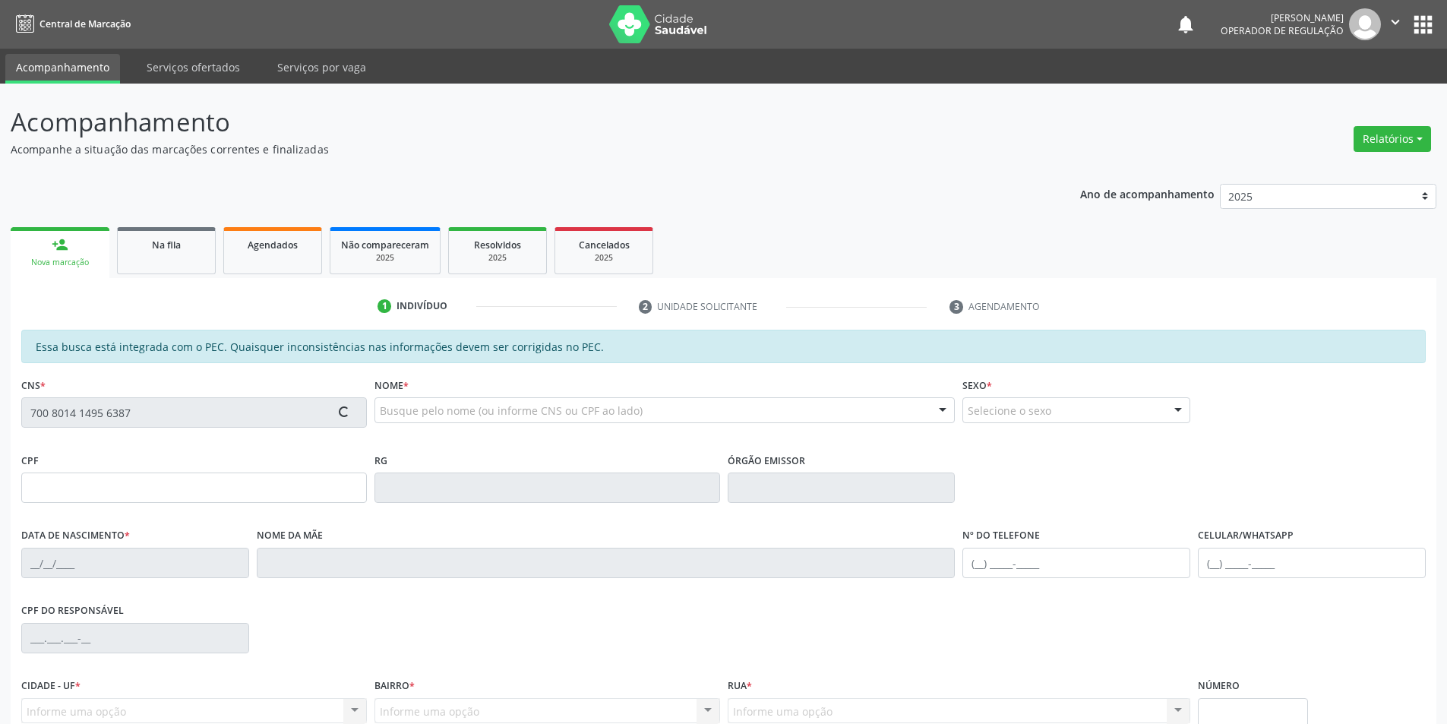
type input "Rosália Santana Brito"
type input "(87) 98814-8604"
type input "(87) 98859-2395"
type input "S/N"
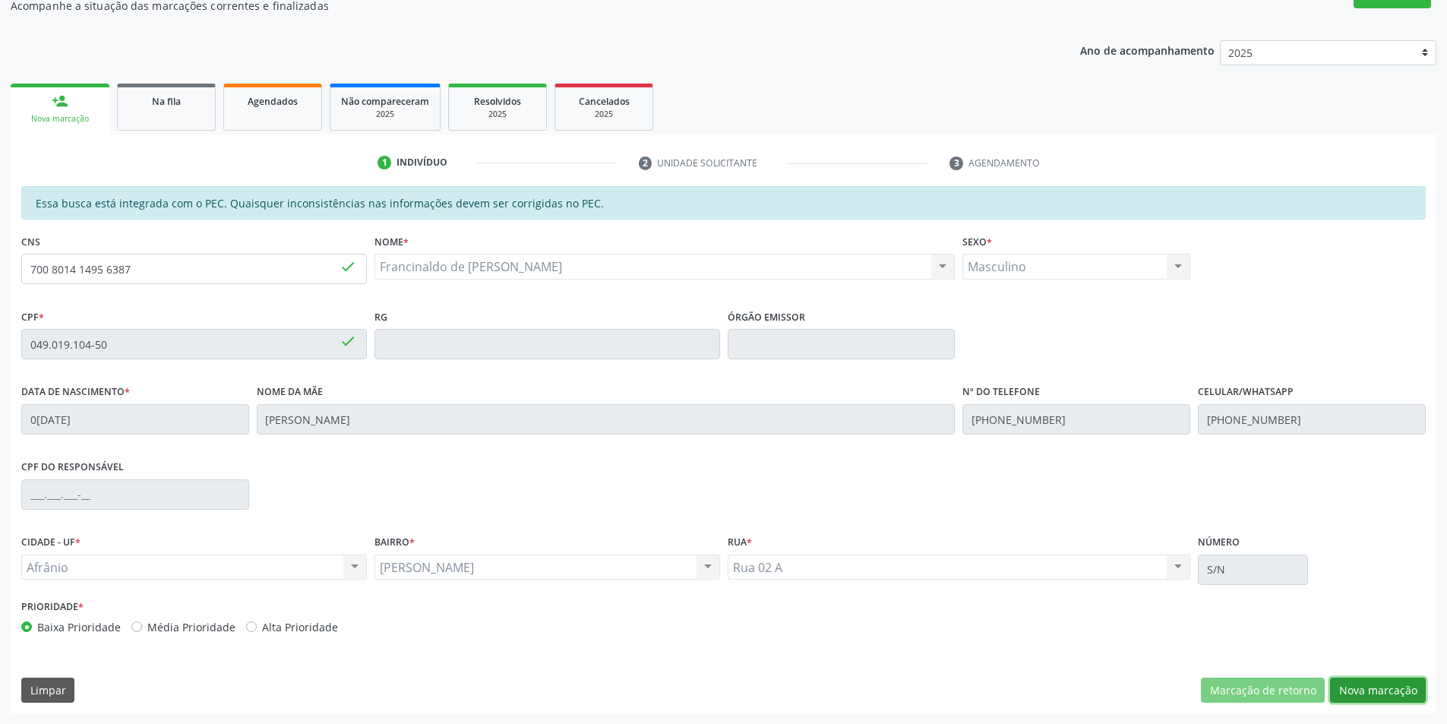
click at [1364, 682] on button "Nova marcação" at bounding box center [1378, 691] width 96 height 26
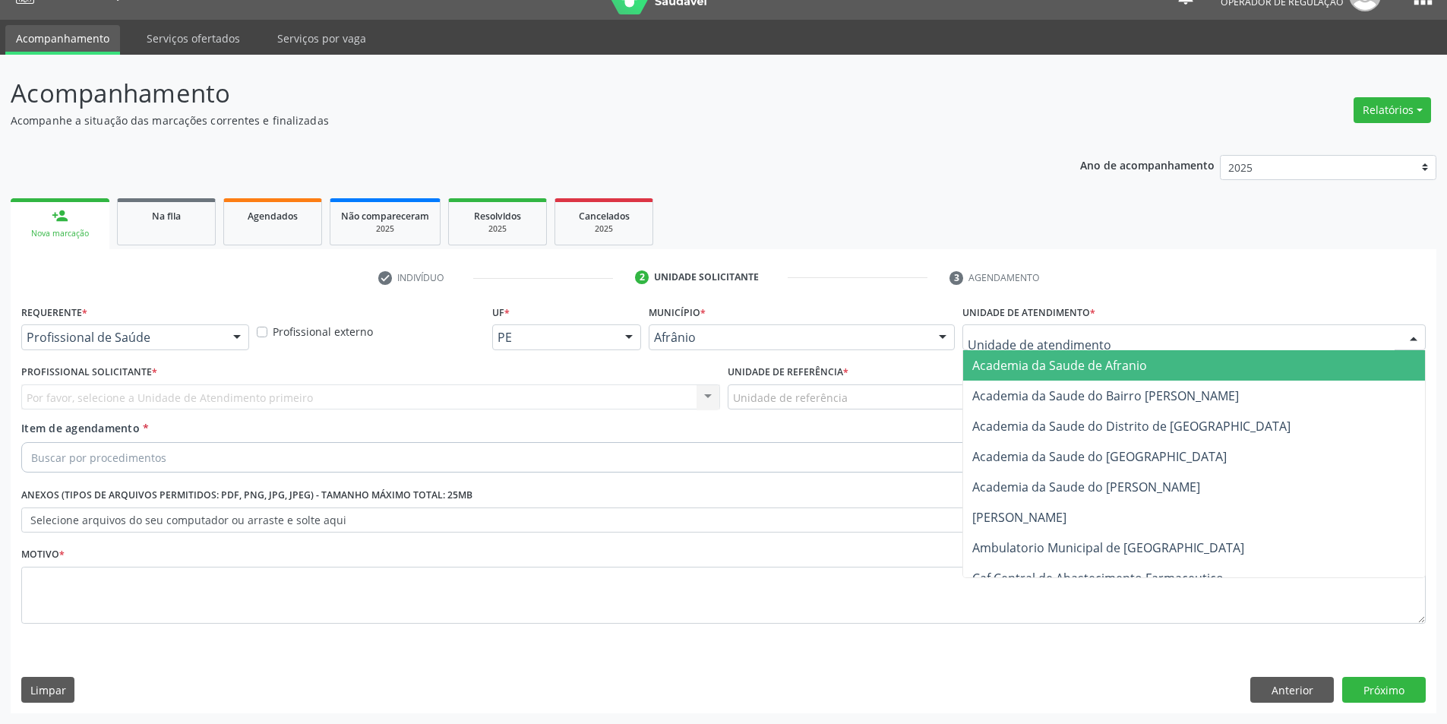
click at [1251, 337] on div at bounding box center [1194, 337] width 463 height 26
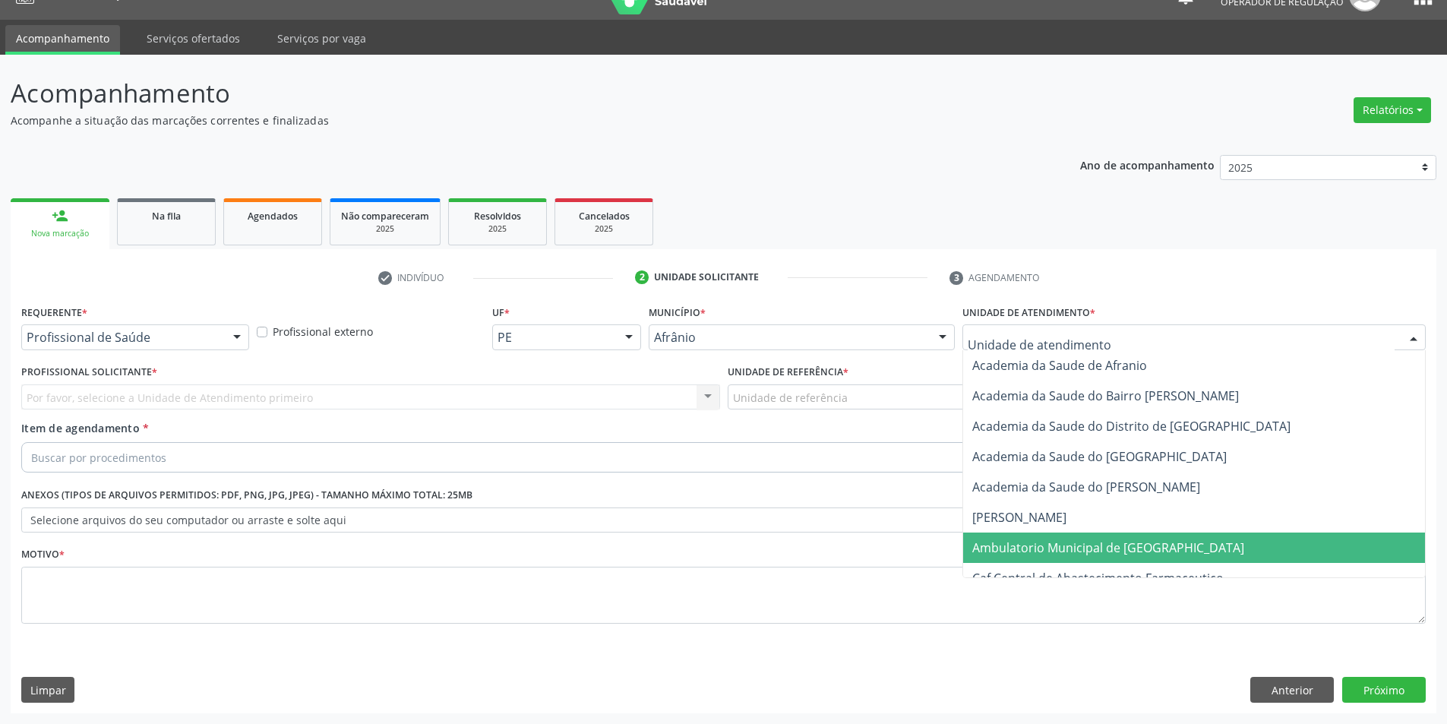
click at [1118, 544] on span "Ambulatorio Municipal de [GEOGRAPHIC_DATA]" at bounding box center [1108, 547] width 272 height 17
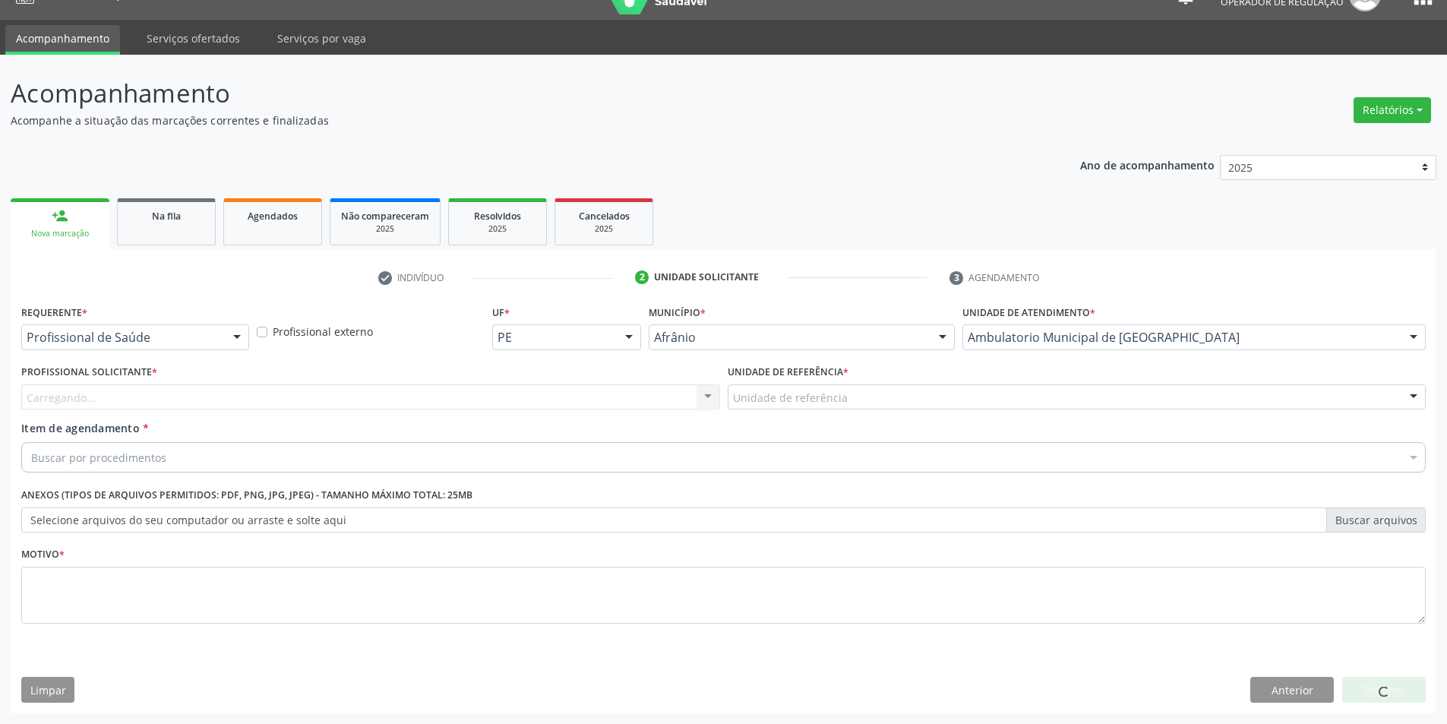
click at [590, 393] on div "Carregando... Nenhum resultado encontrado para: " " Não há nenhuma opção para s…" at bounding box center [370, 397] width 699 height 26
click at [590, 393] on div "Profissional solicitante" at bounding box center [370, 397] width 699 height 26
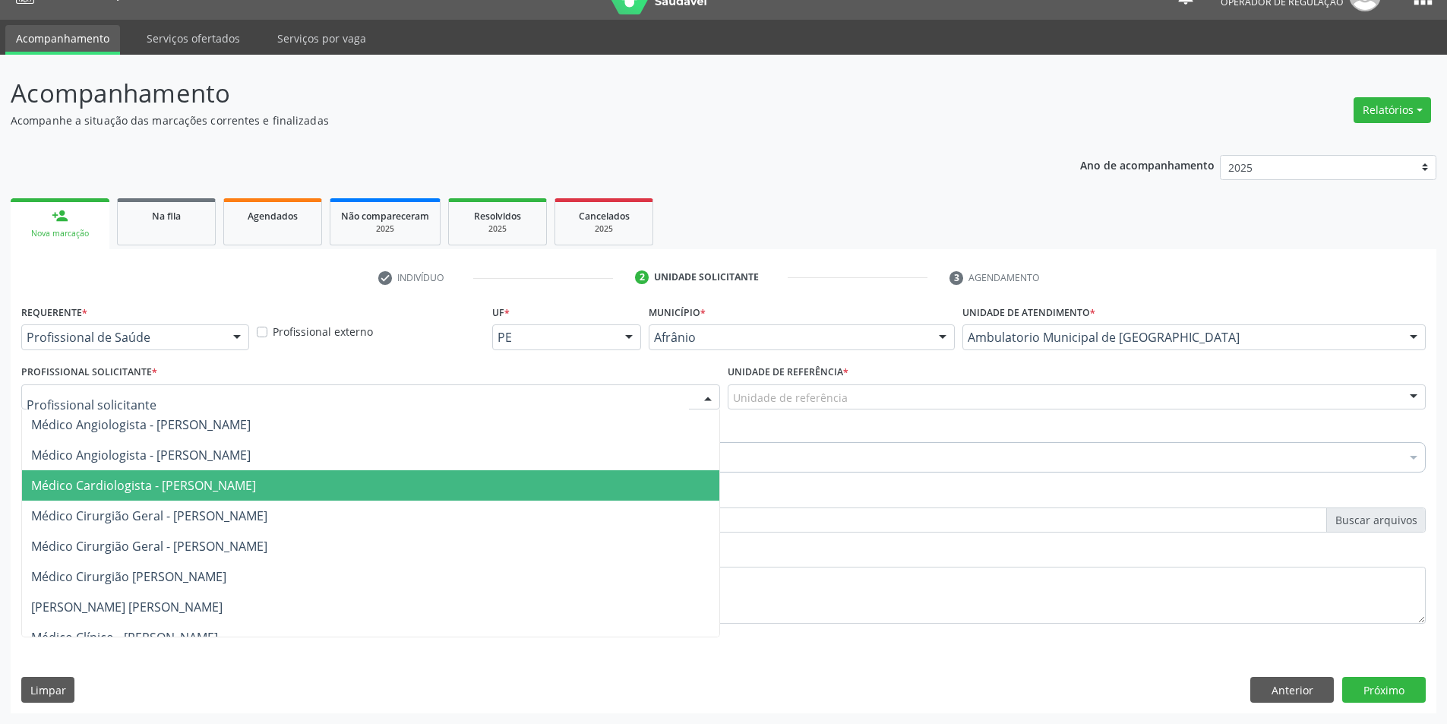
click at [594, 473] on span "Médico Cardiologista - [PERSON_NAME]" at bounding box center [370, 485] width 697 height 30
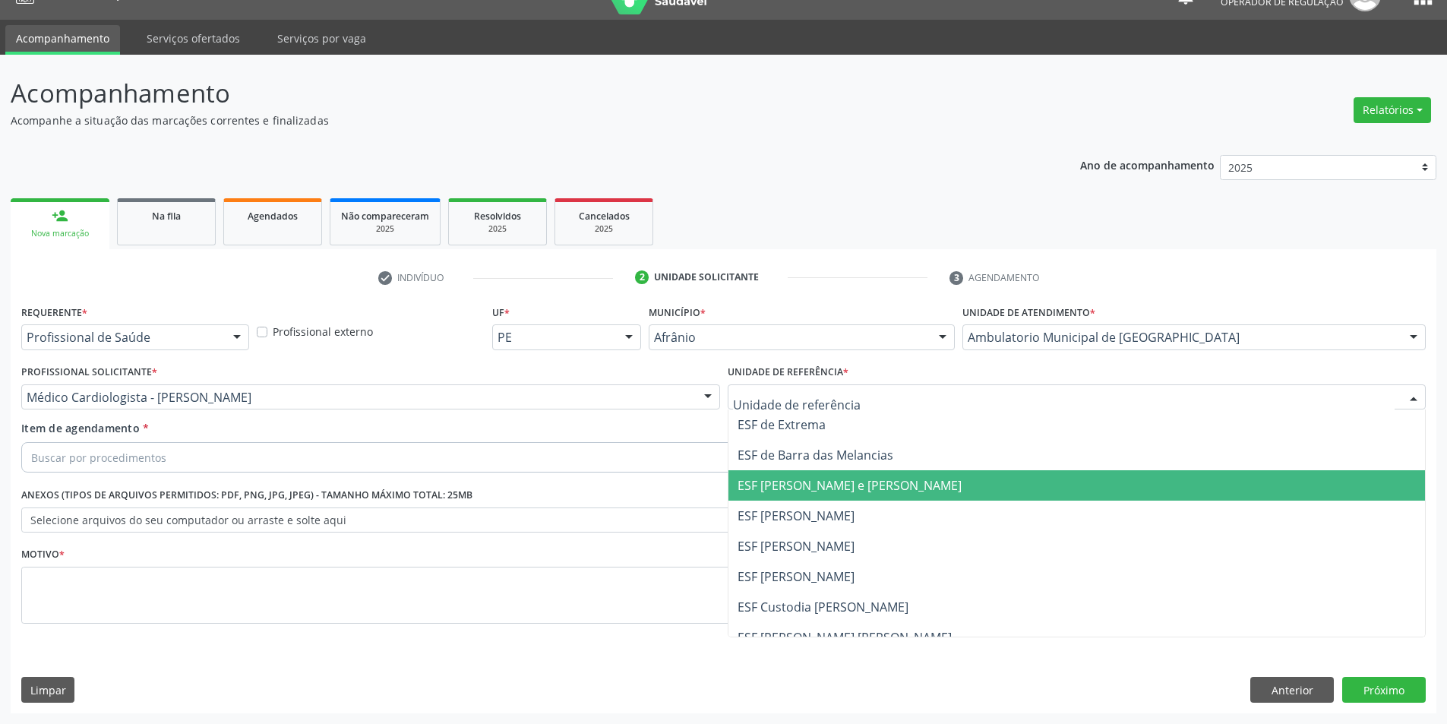
click at [821, 497] on span "ESF [PERSON_NAME] e [PERSON_NAME]" at bounding box center [1077, 485] width 697 height 30
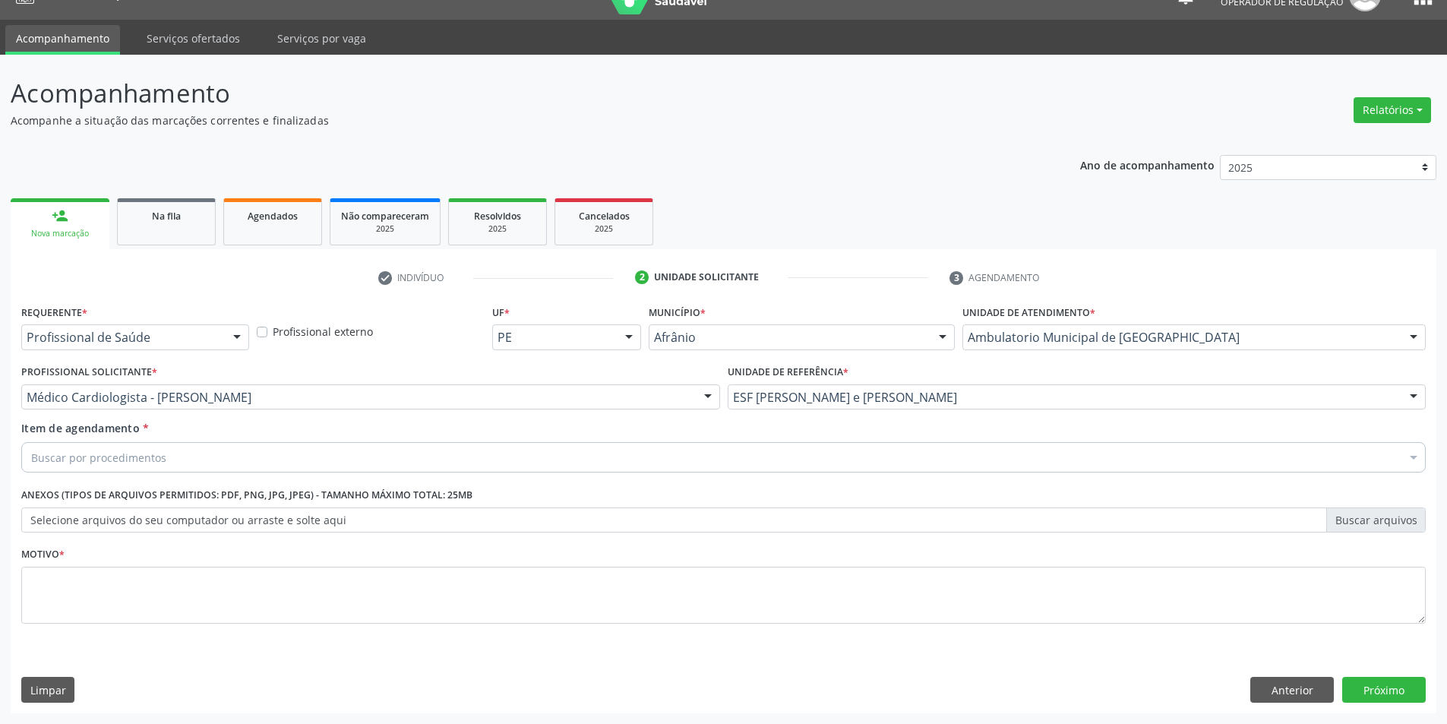
click at [818, 443] on div "Buscar por procedimentos" at bounding box center [723, 457] width 1405 height 30
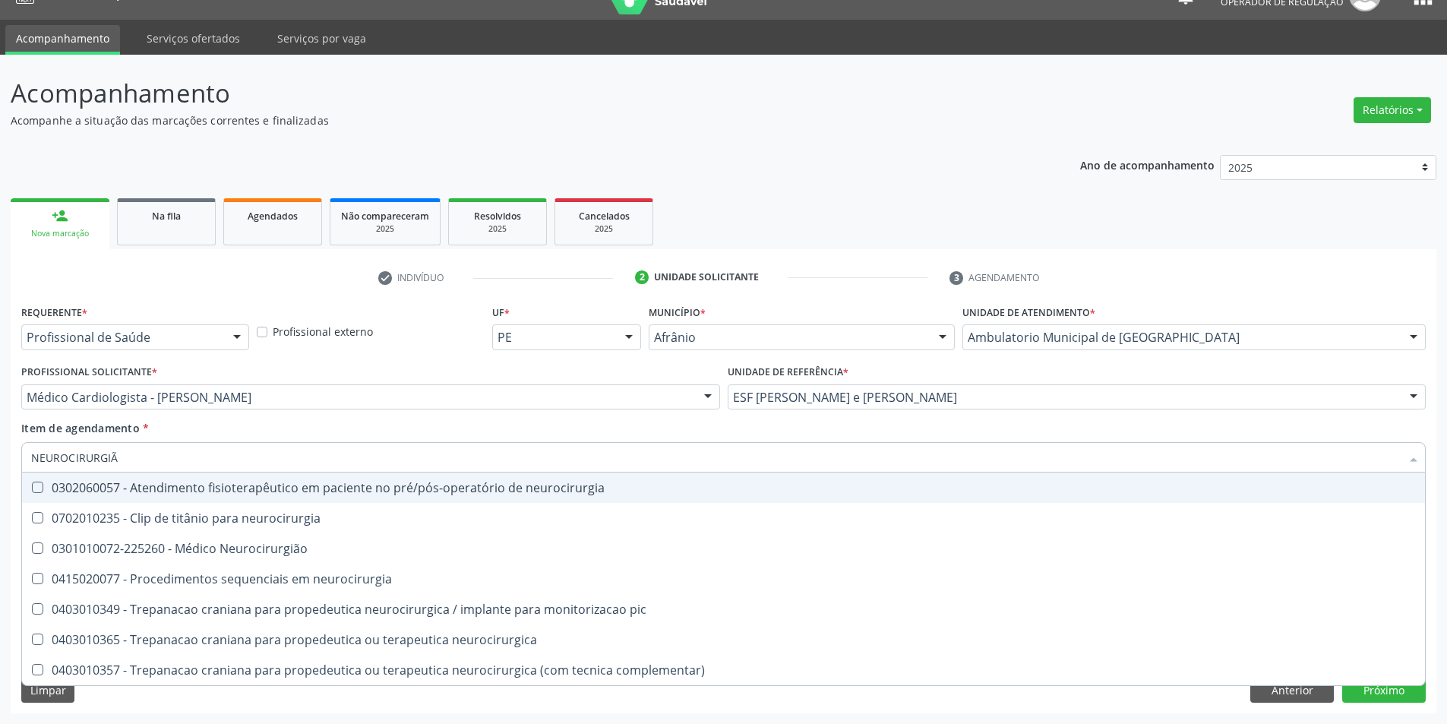
type input "NEUROCIRURGIÃO"
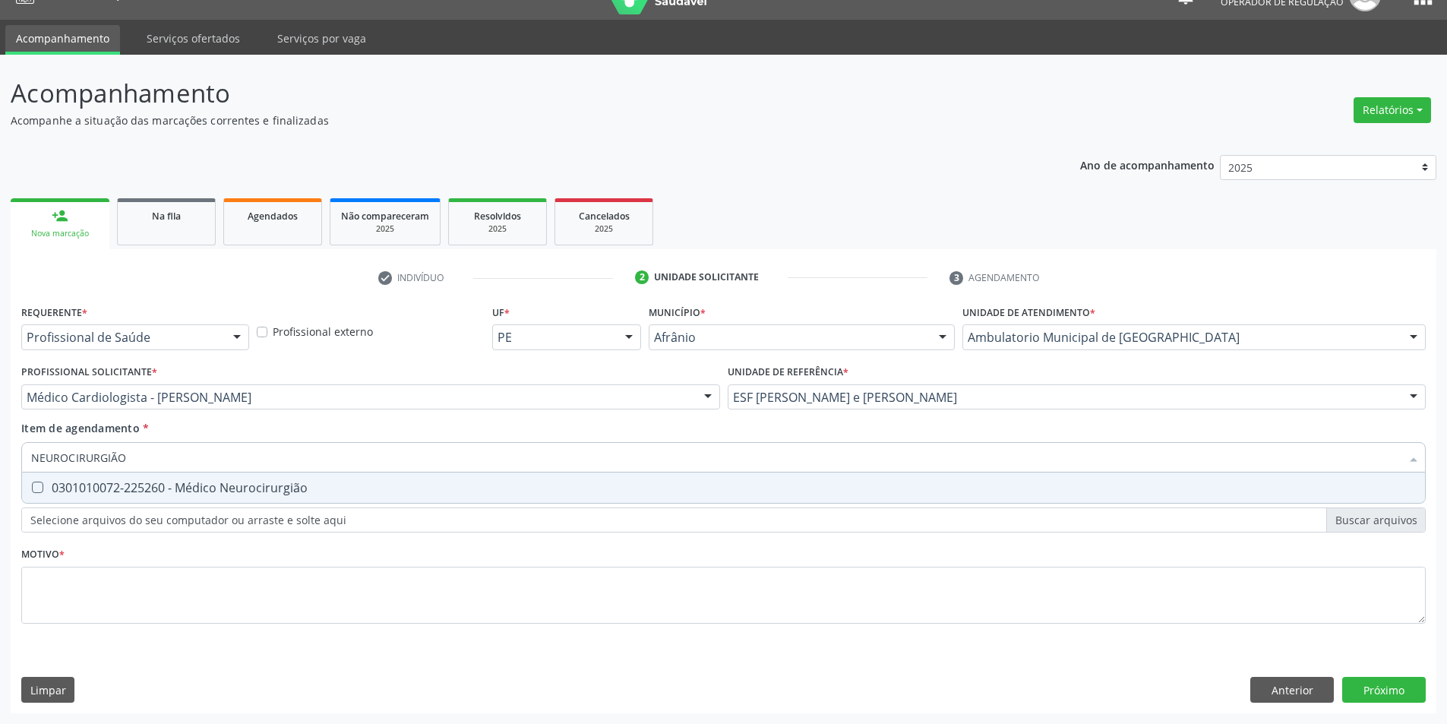
click at [386, 467] on input "NEUROCIRURGIÃO" at bounding box center [716, 457] width 1370 height 30
click at [404, 498] on span "0301010072-225260 - Médico Neurocirurgião" at bounding box center [723, 488] width 1403 height 30
checkbox Neurocirurgião "true"
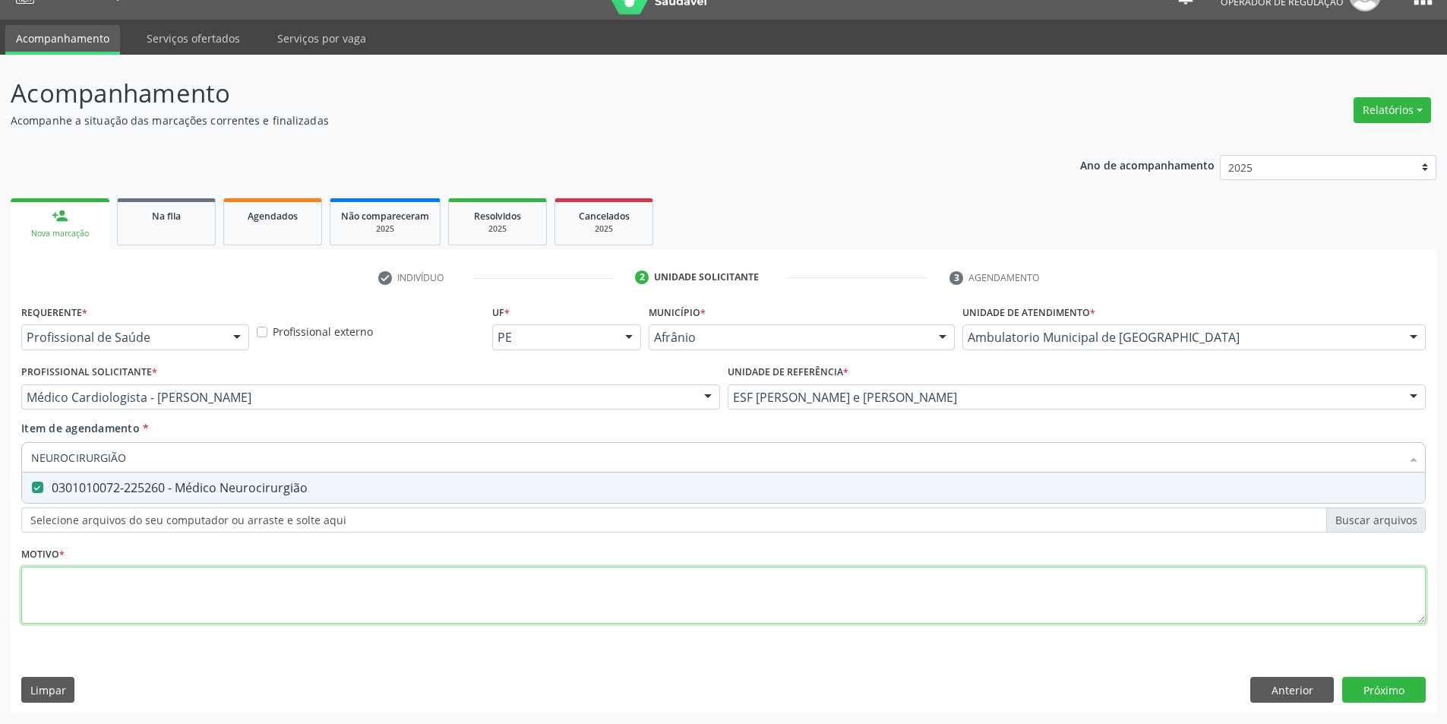
click at [400, 568] on div "Requerente * Profissional de Saúde Profissional de Saúde Paciente Nenhum result…" at bounding box center [723, 473] width 1405 height 344
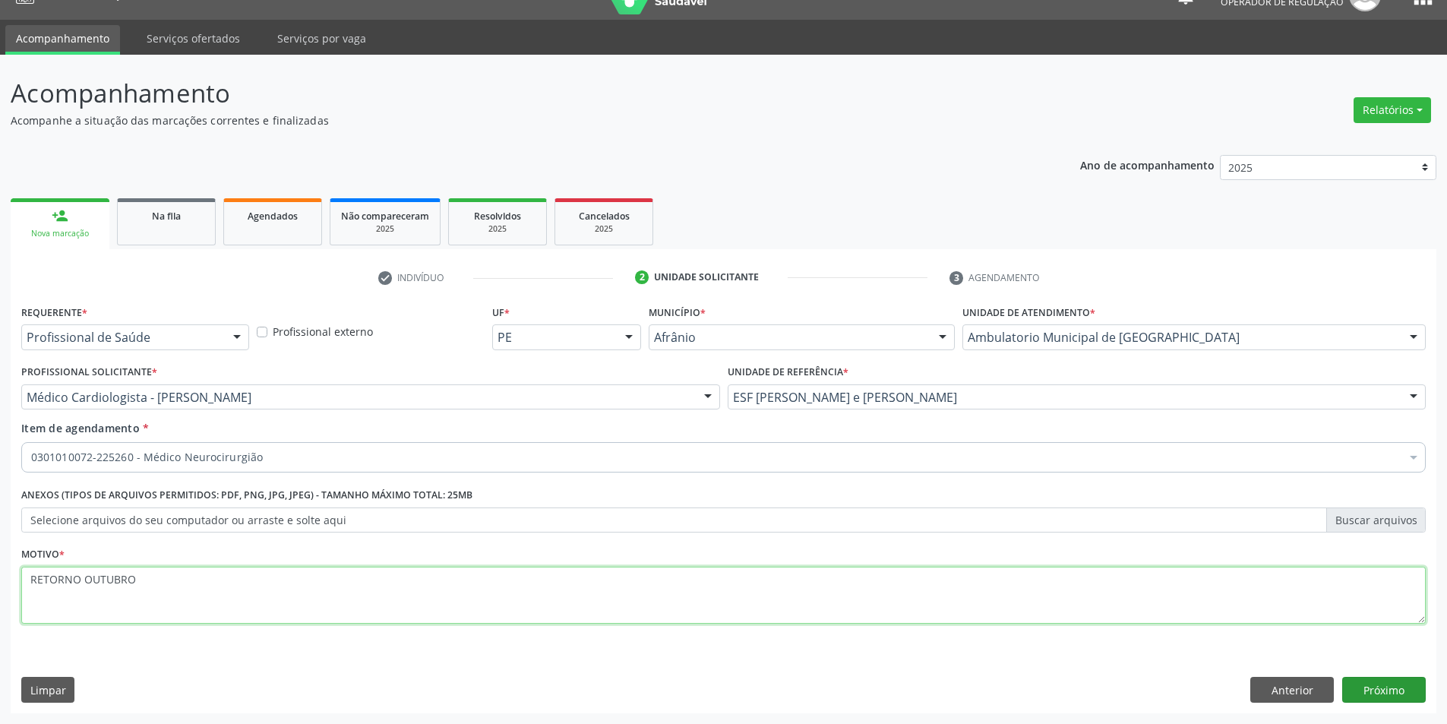
type textarea "RETORNO OUTUBRO"
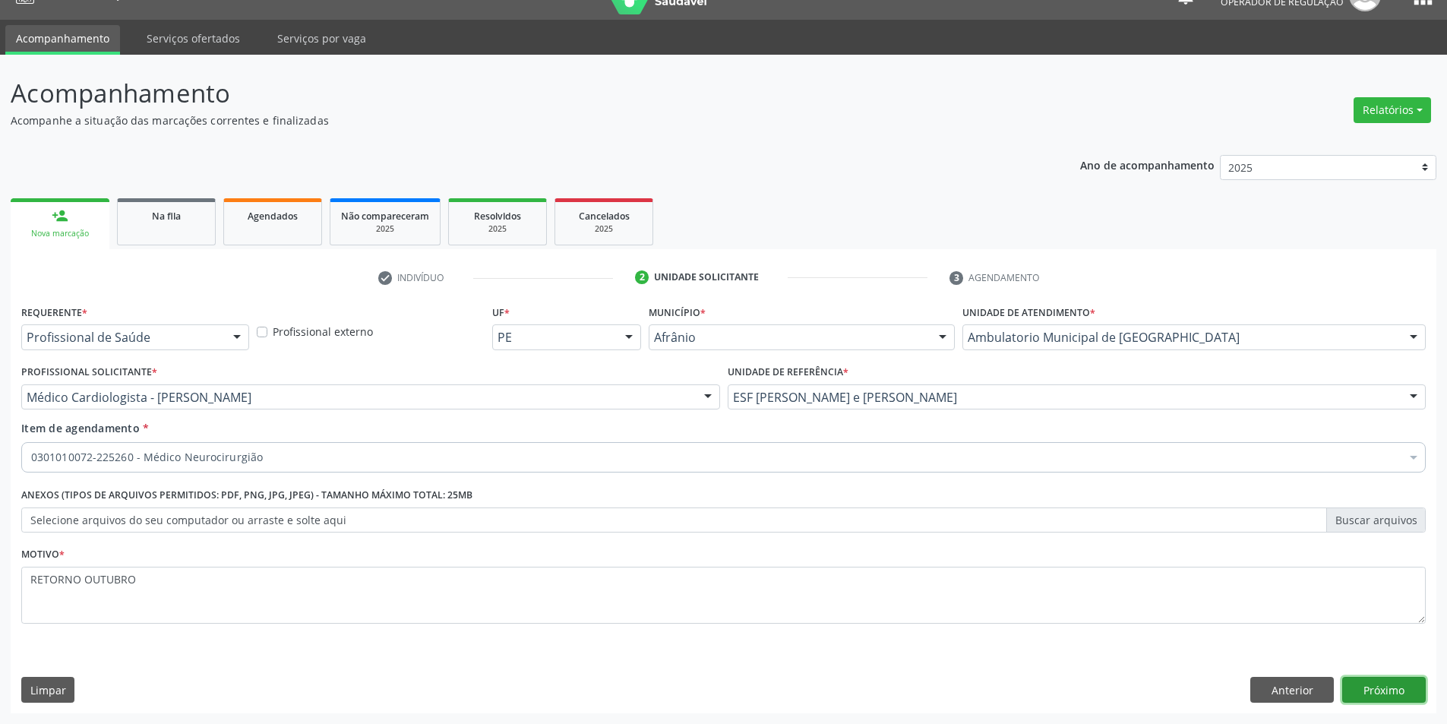
click at [1393, 691] on button "Próximo" at bounding box center [1384, 690] width 84 height 26
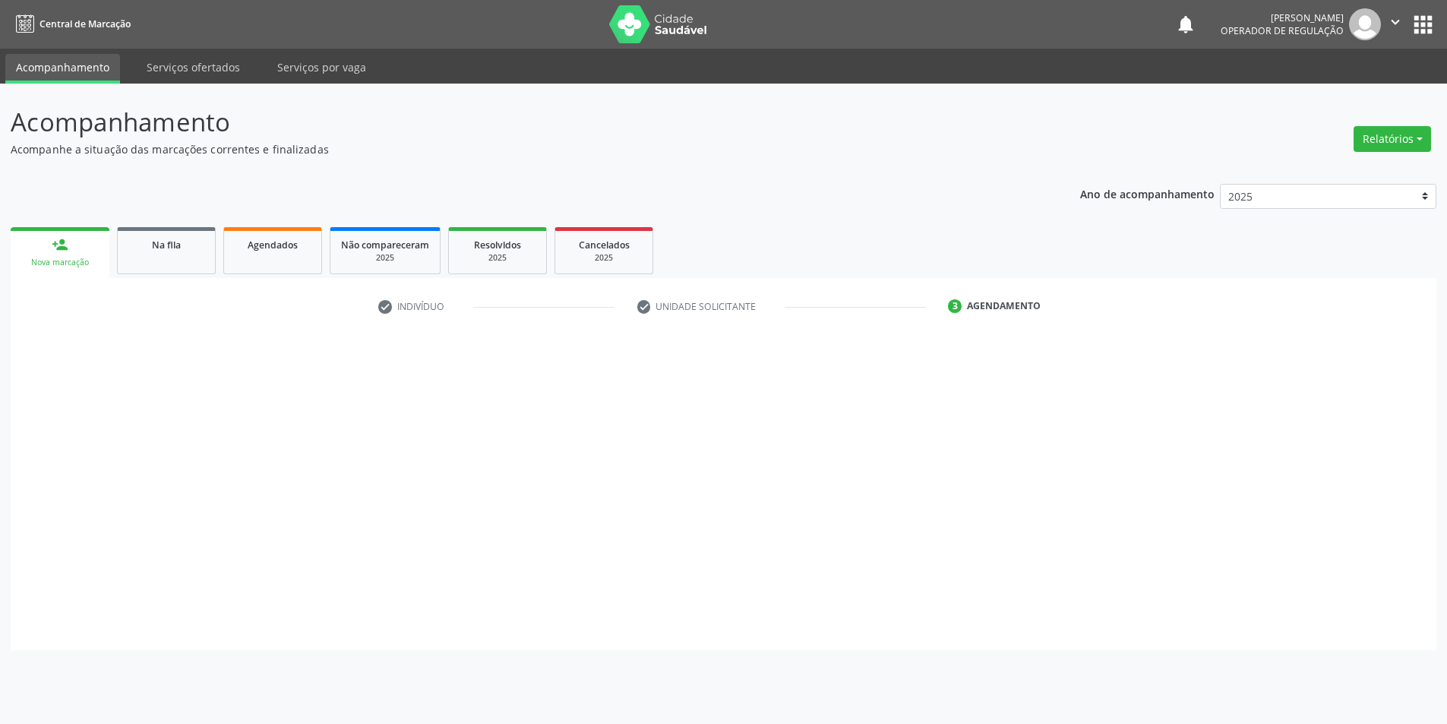
scroll to position [0, 0]
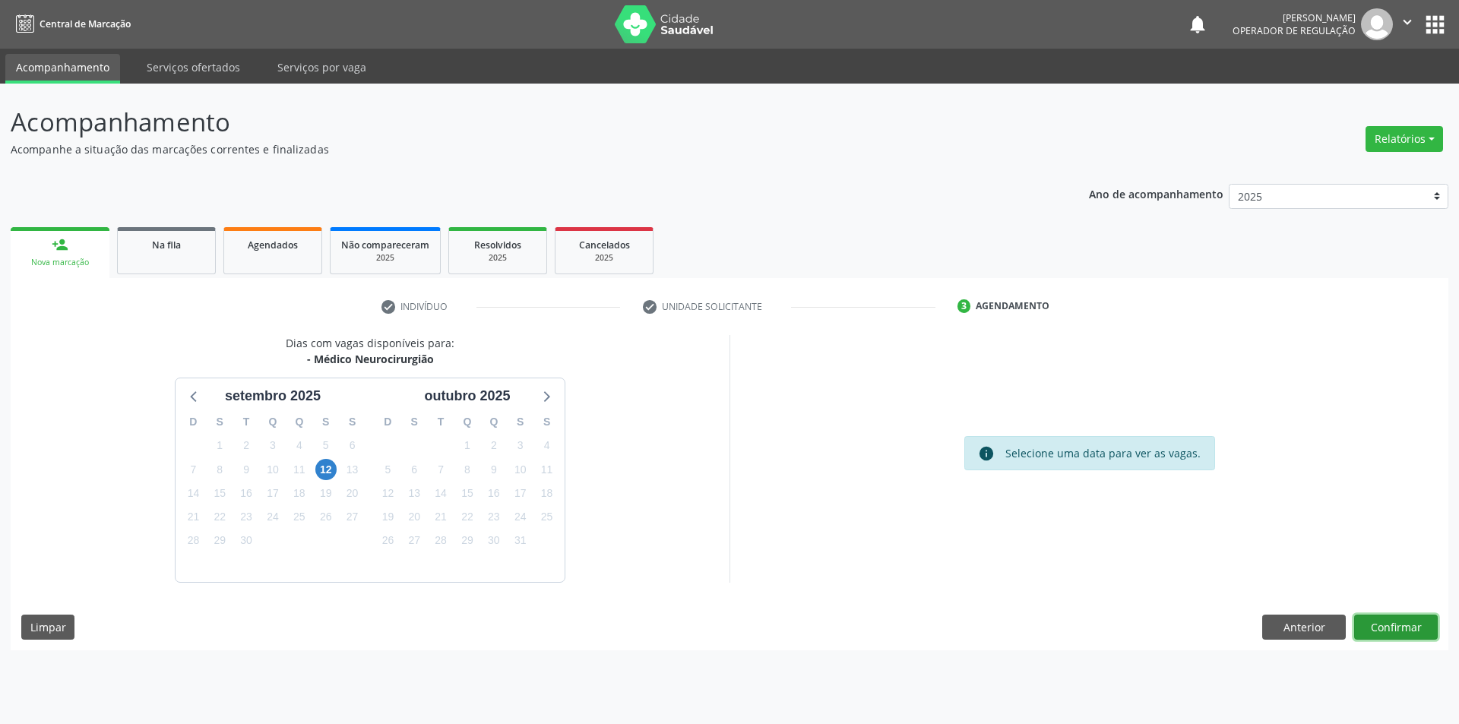
click at [1415, 625] on button "Confirmar" at bounding box center [1396, 628] width 84 height 26
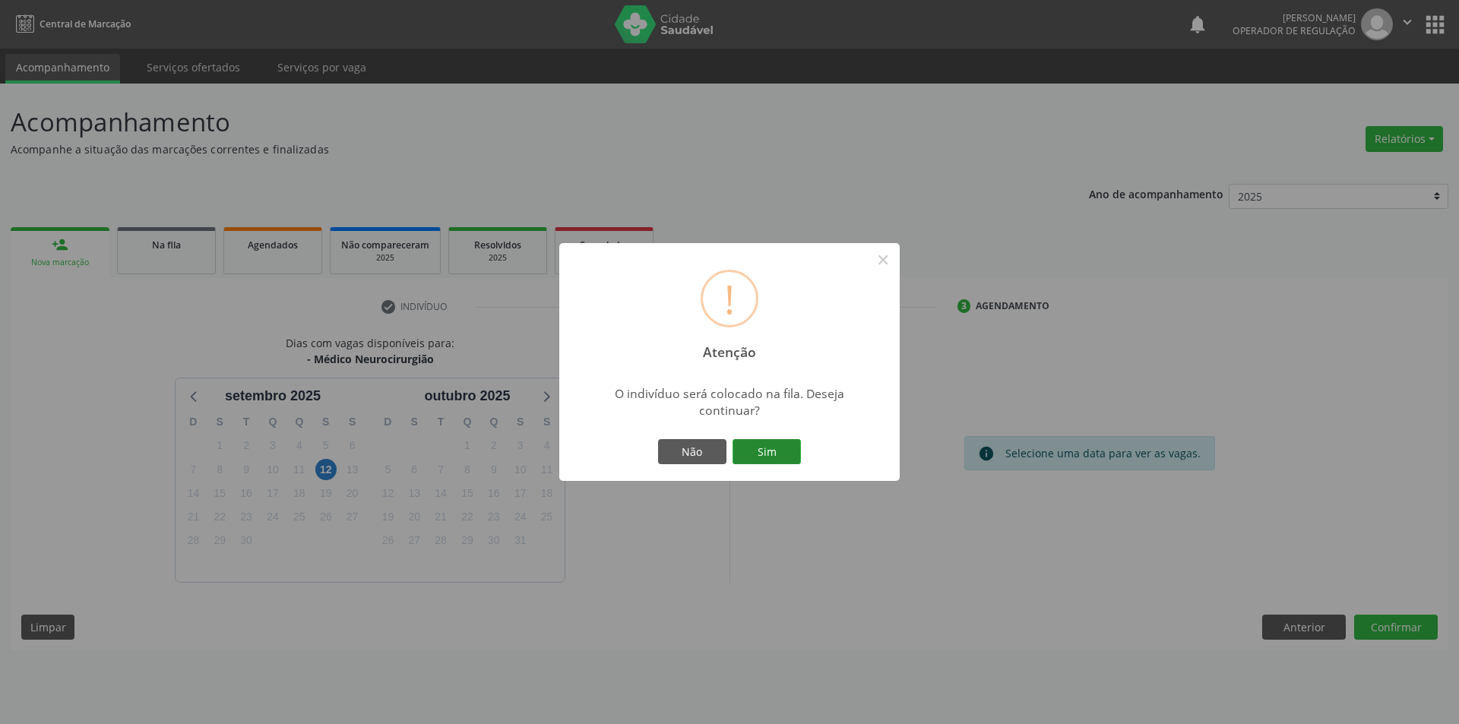
click at [781, 441] on button "Sim" at bounding box center [766, 452] width 68 height 26
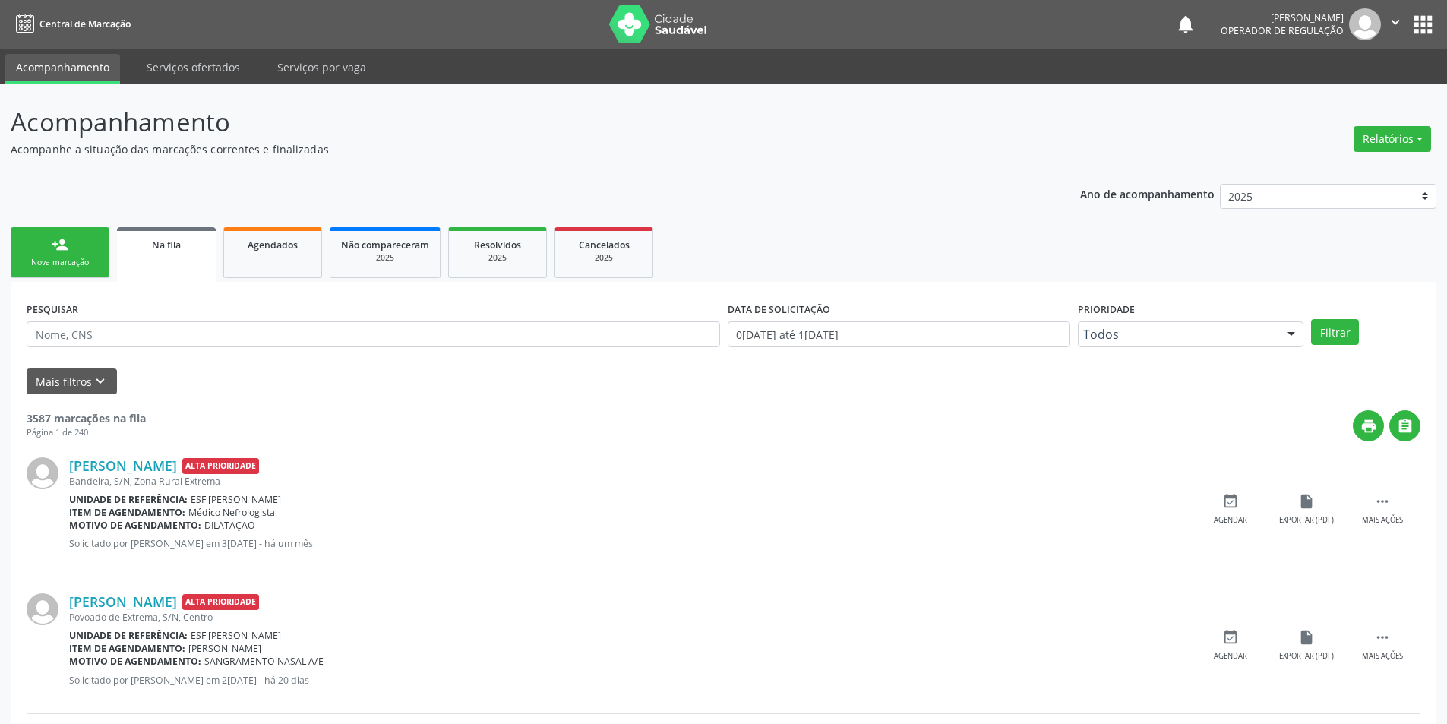
click at [90, 255] on link "person_add Nova marcação" at bounding box center [60, 252] width 99 height 51
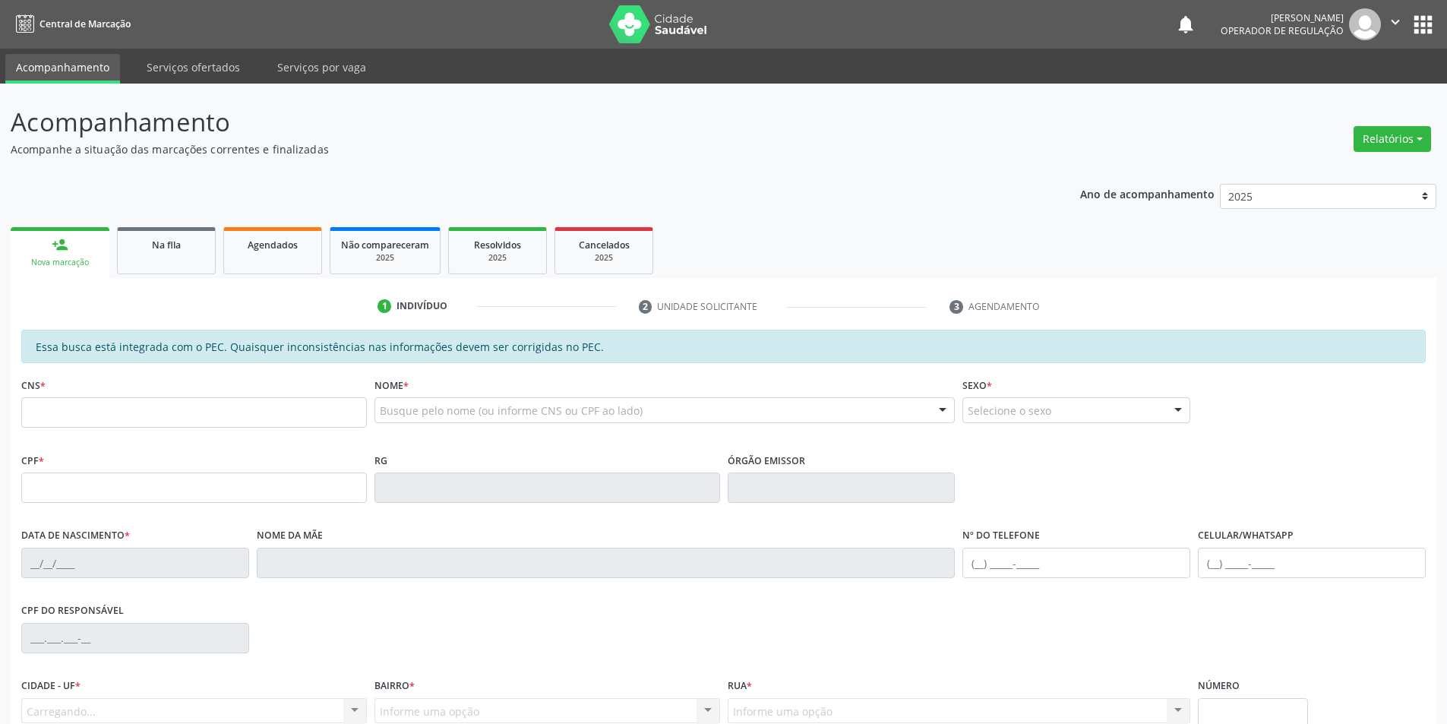
click at [66, 270] on link "person_add Nova marcação" at bounding box center [60, 252] width 99 height 51
click at [167, 427] on input "text" at bounding box center [194, 412] width 346 height 30
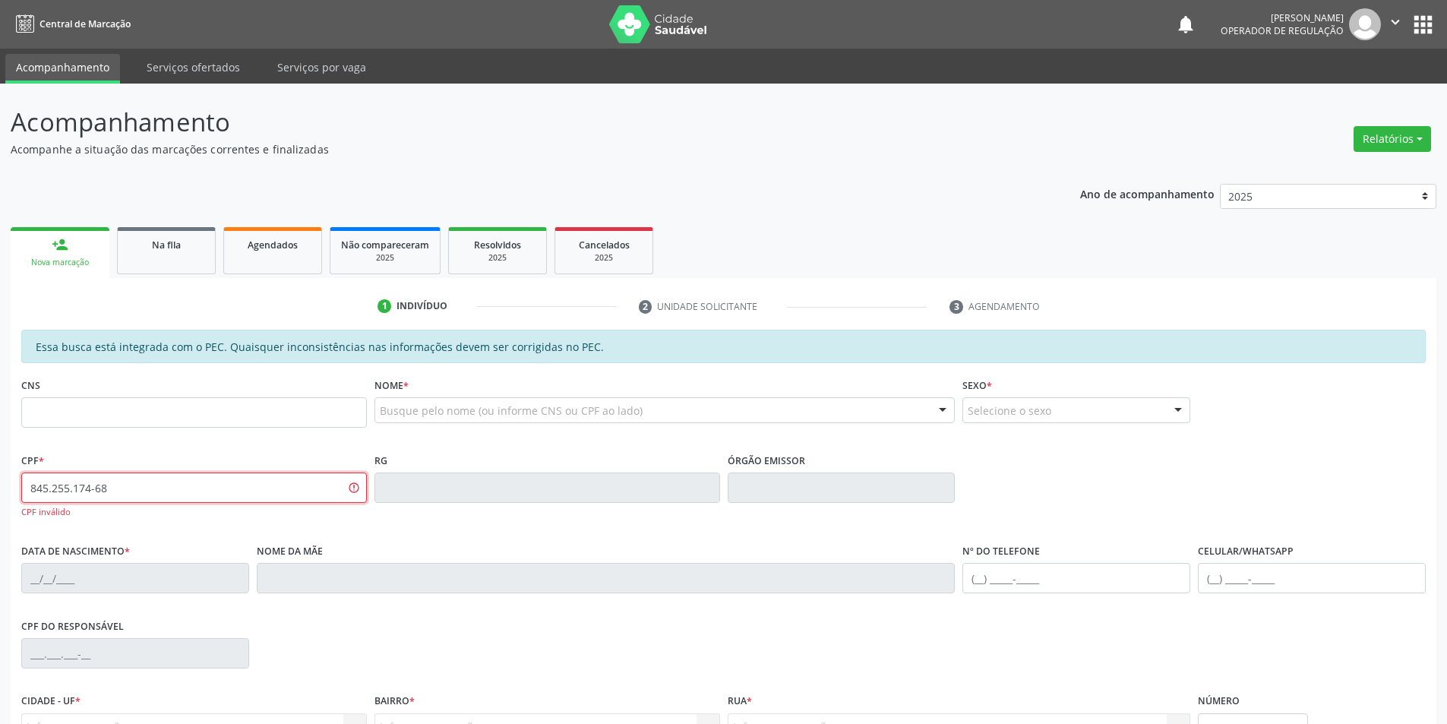
type input "845.255.174-68"
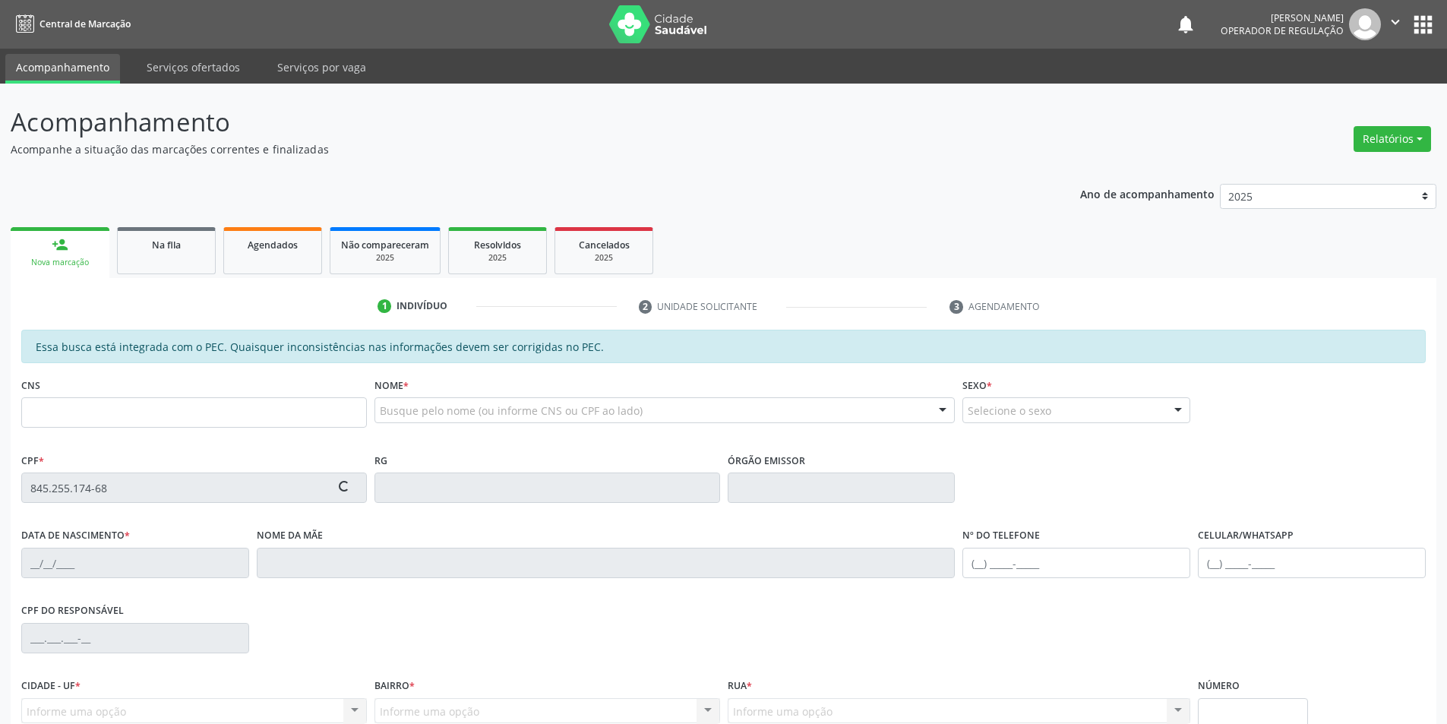
type input "704 5043 7055 6212"
type input "11/07/1961"
type input "Joana de Santana Ferreira"
type input "(87) 98814-8615"
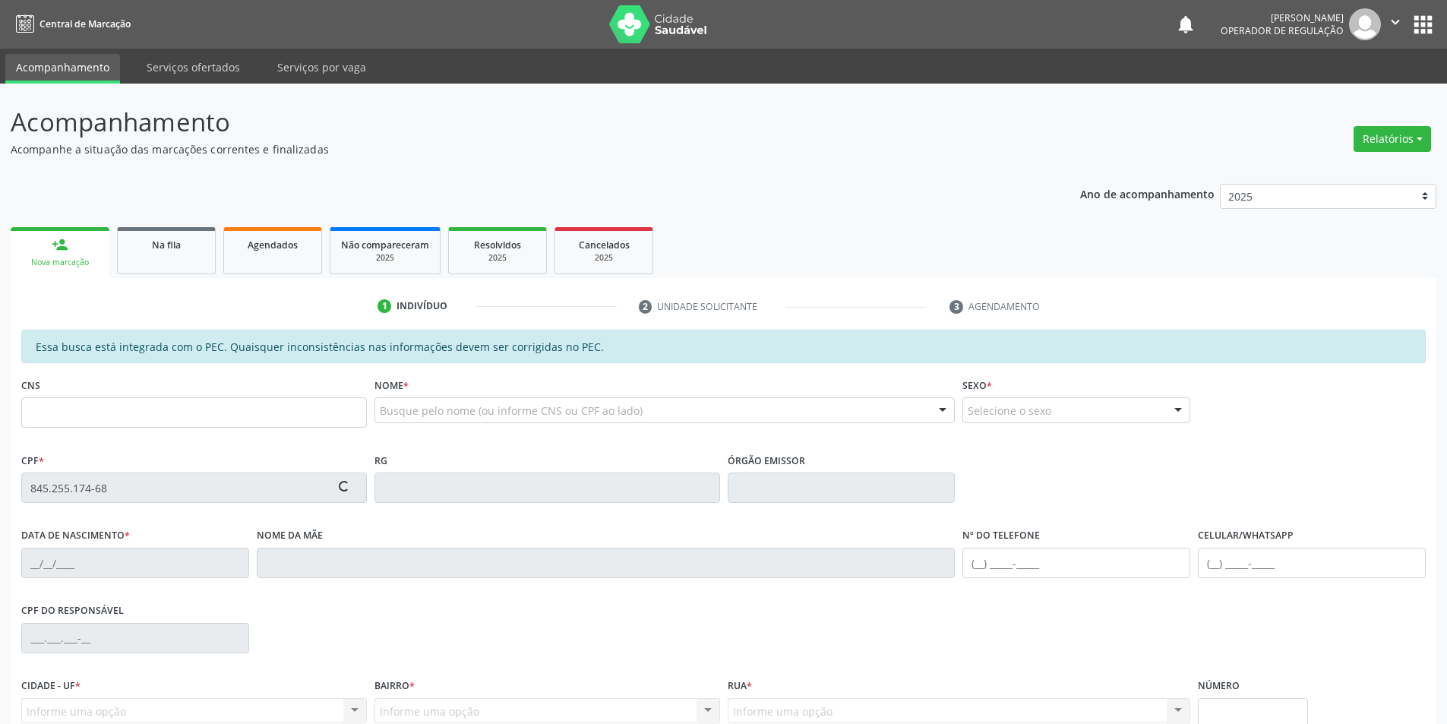
type input "55"
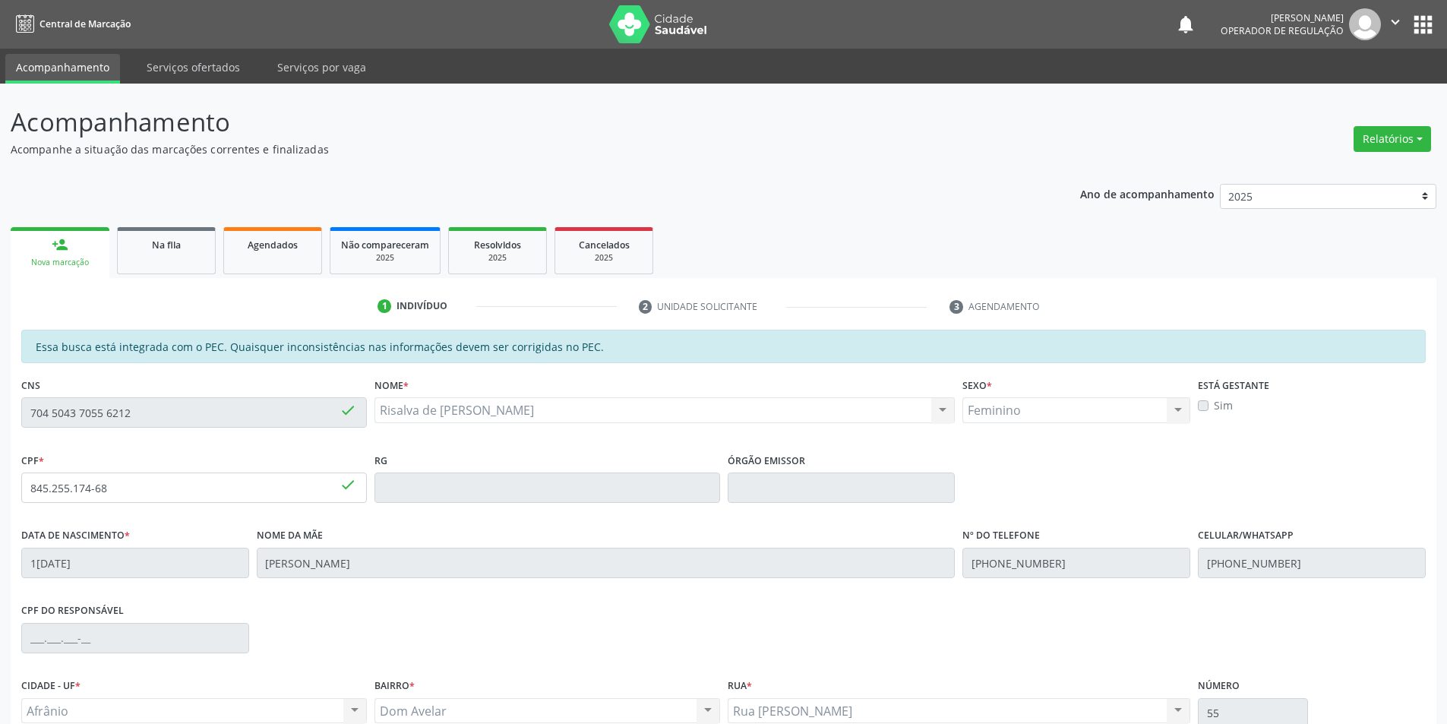
scroll to position [144, 0]
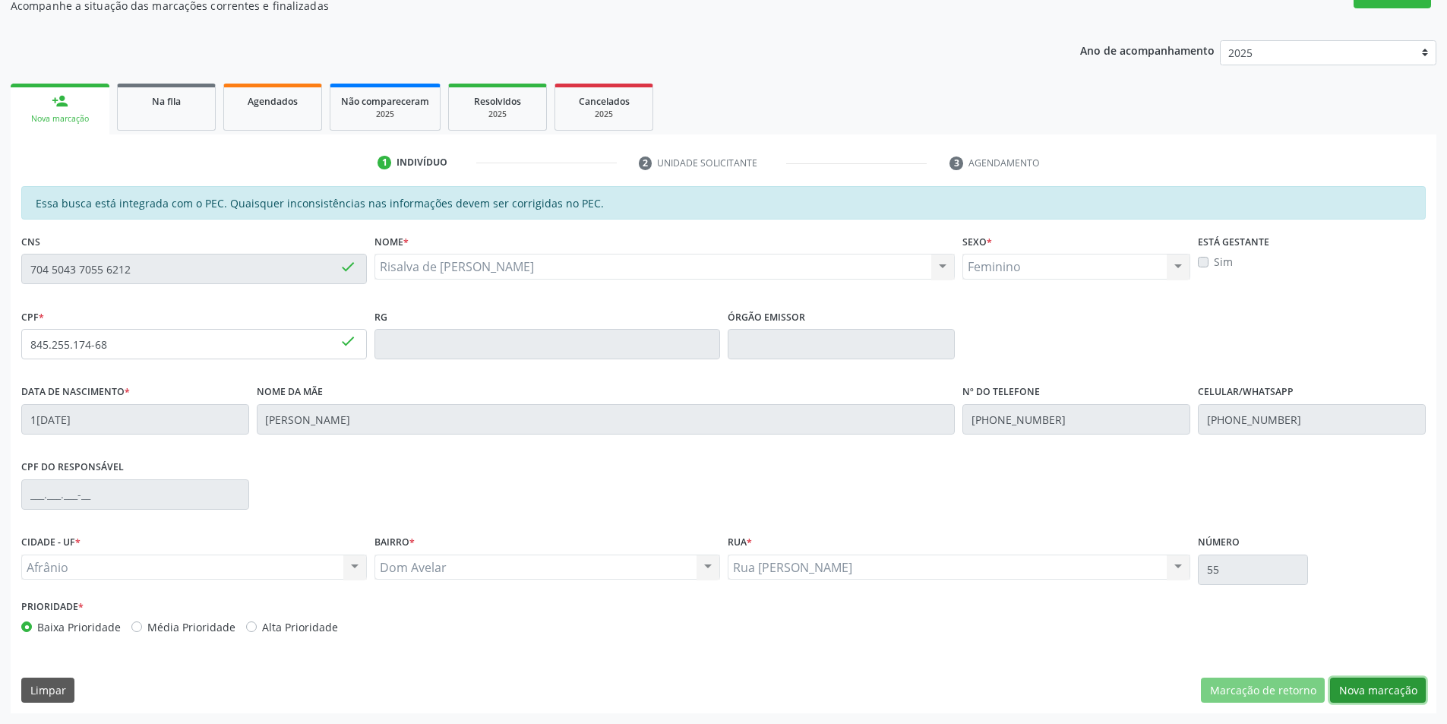
click at [1368, 691] on button "Nova marcação" at bounding box center [1378, 691] width 96 height 26
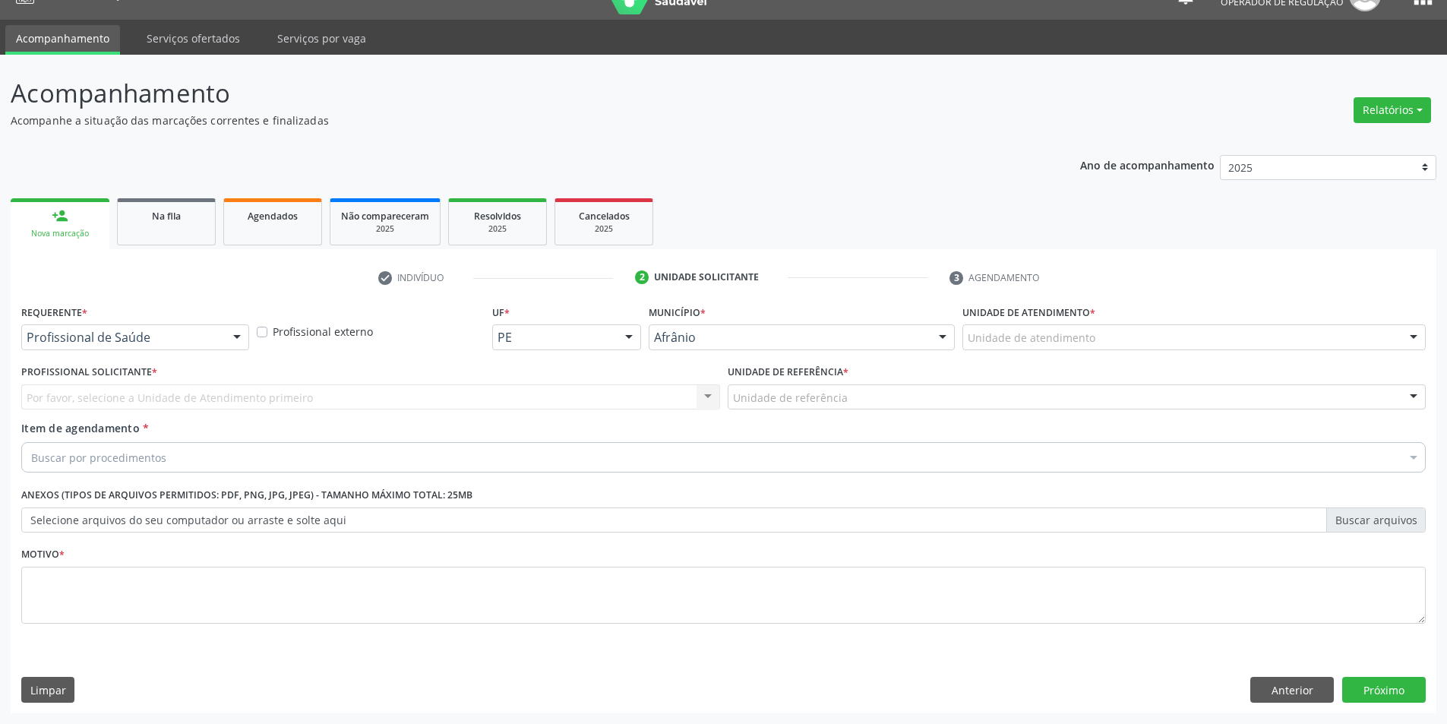
scroll to position [29, 0]
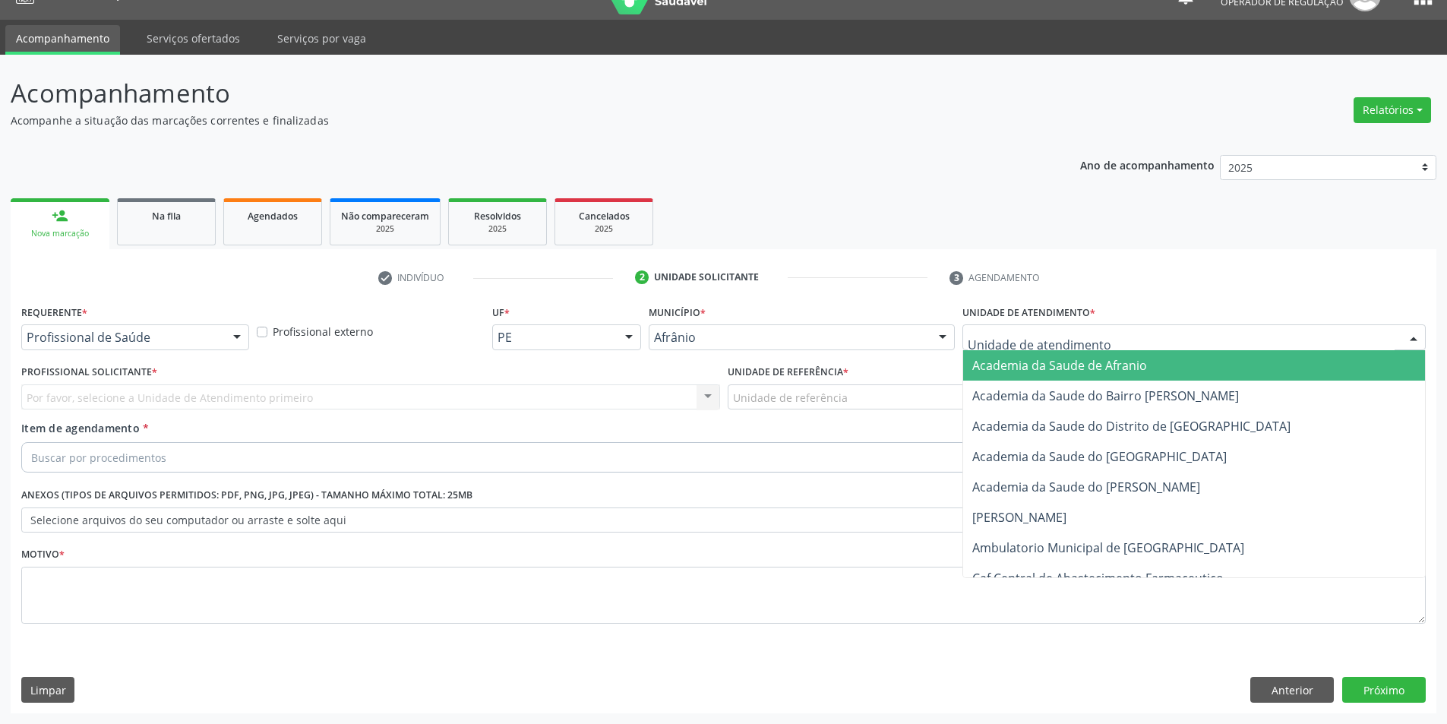
click at [1214, 349] on div "Academia da Saude de Afranio Academia da Saude do Bairro Roberto Luis Academia …" at bounding box center [1194, 337] width 463 height 26
click at [1218, 343] on input "text" at bounding box center [1181, 345] width 427 height 30
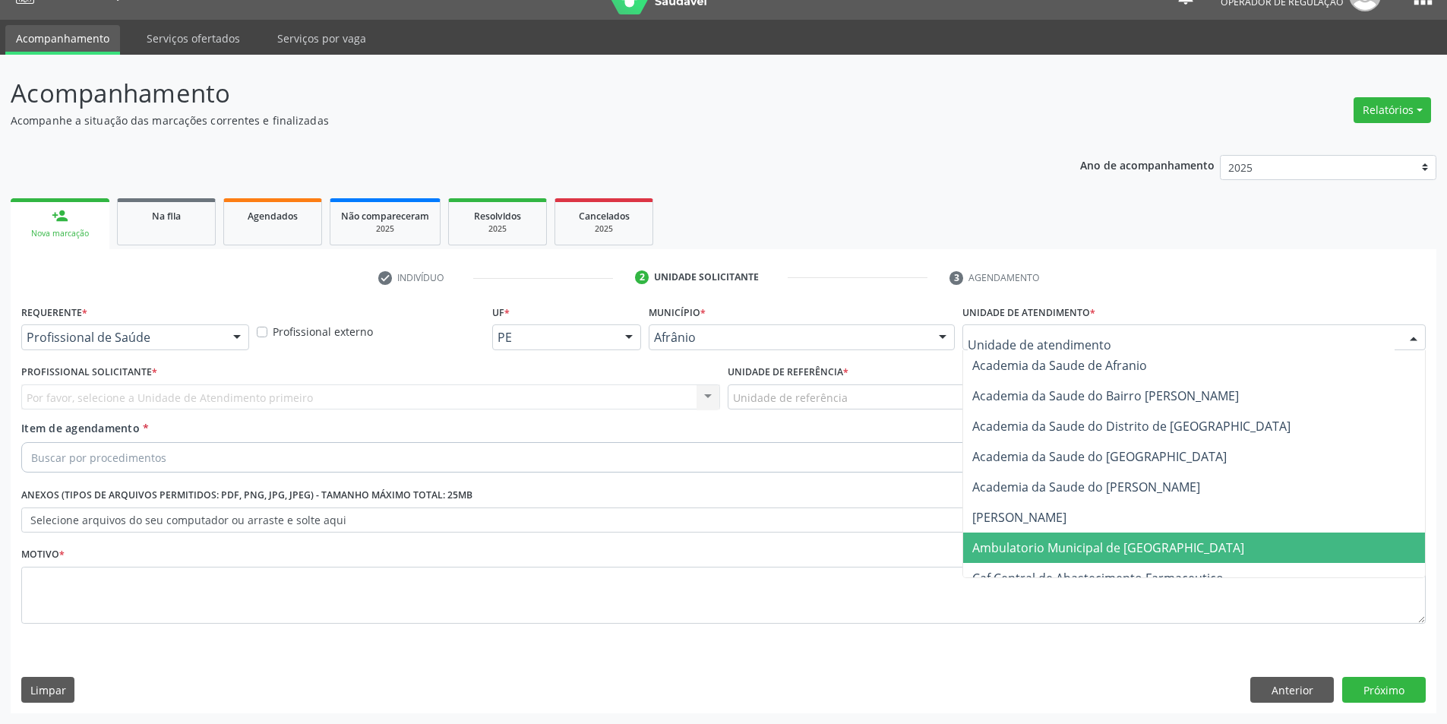
click at [1103, 548] on span "Ambulatorio Municipal de [GEOGRAPHIC_DATA]" at bounding box center [1108, 547] width 272 height 17
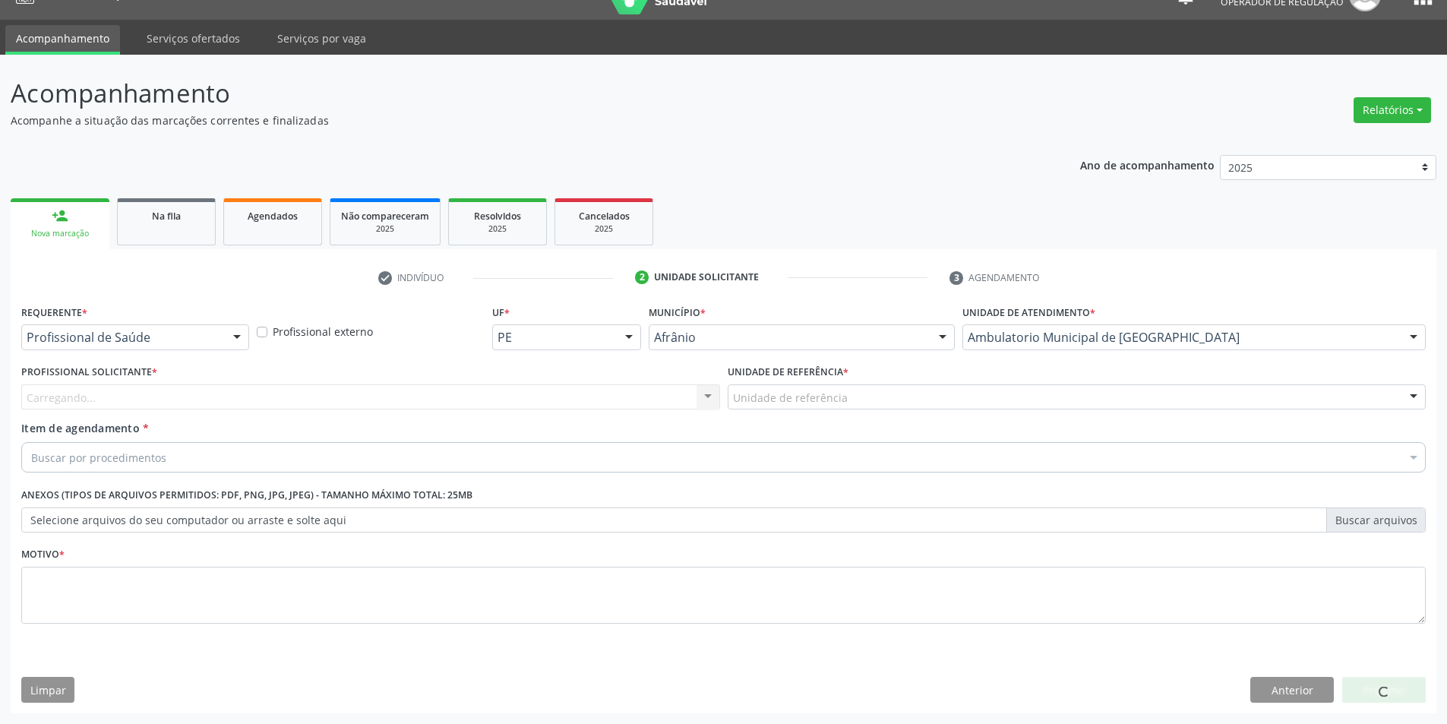
click at [424, 401] on div "Carregando... Nenhum resultado encontrado para: " " Não há nenhuma opção para s…" at bounding box center [370, 397] width 699 height 26
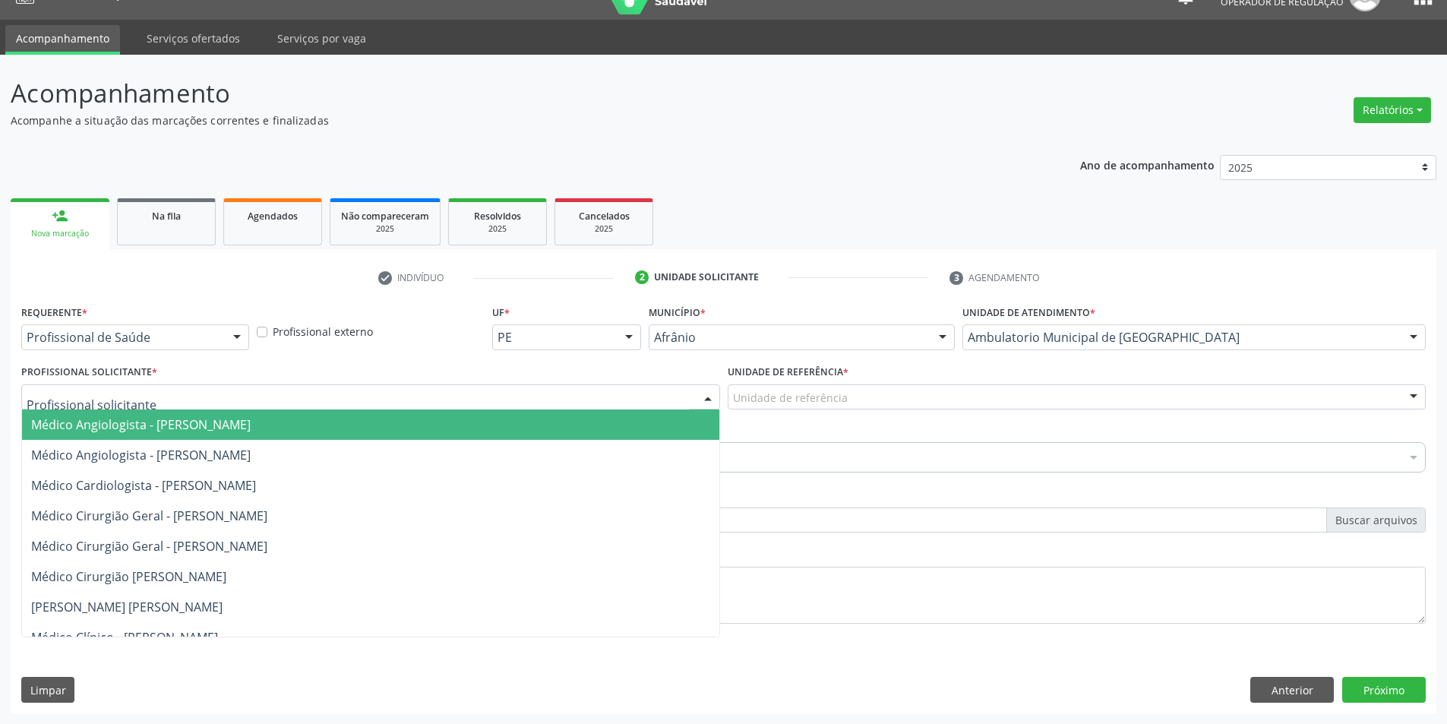
click at [424, 401] on div at bounding box center [370, 397] width 699 height 26
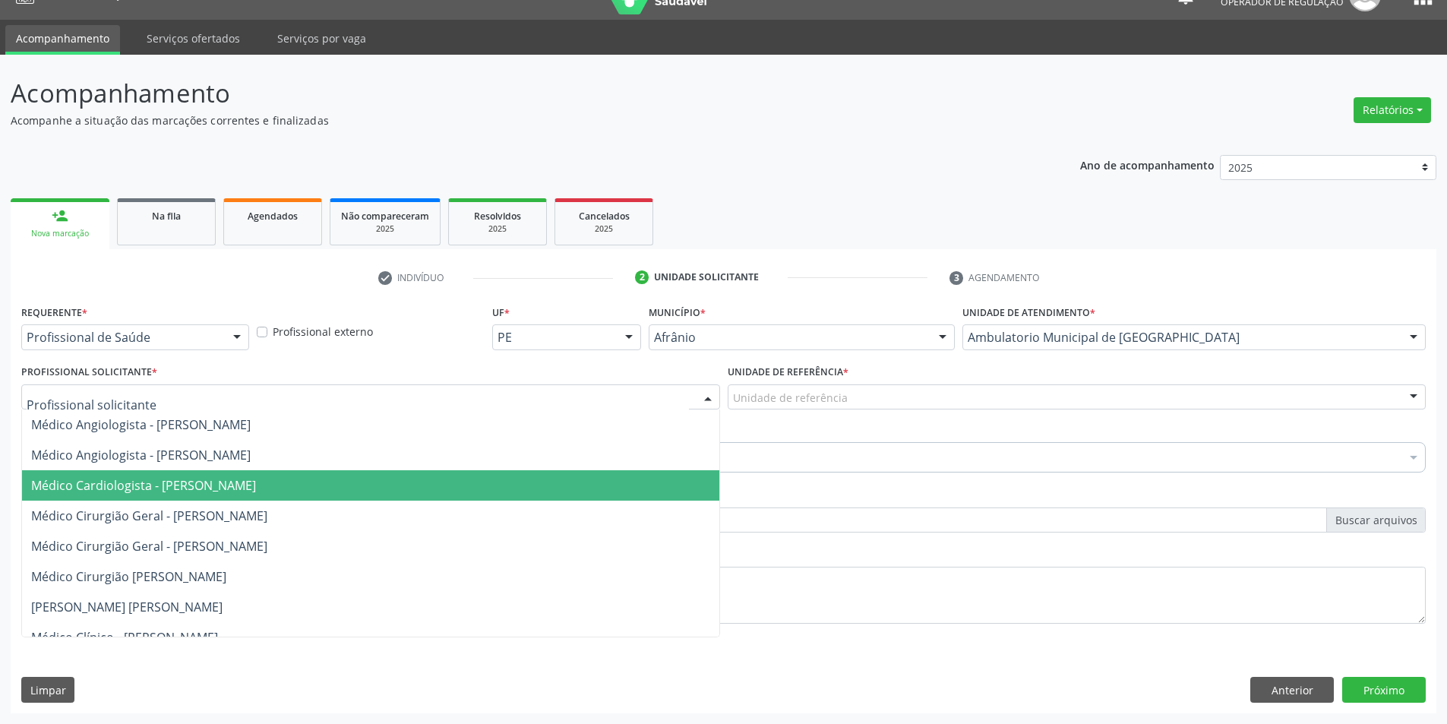
click at [431, 498] on span "Médico Cardiologista - [PERSON_NAME]" at bounding box center [370, 485] width 697 height 30
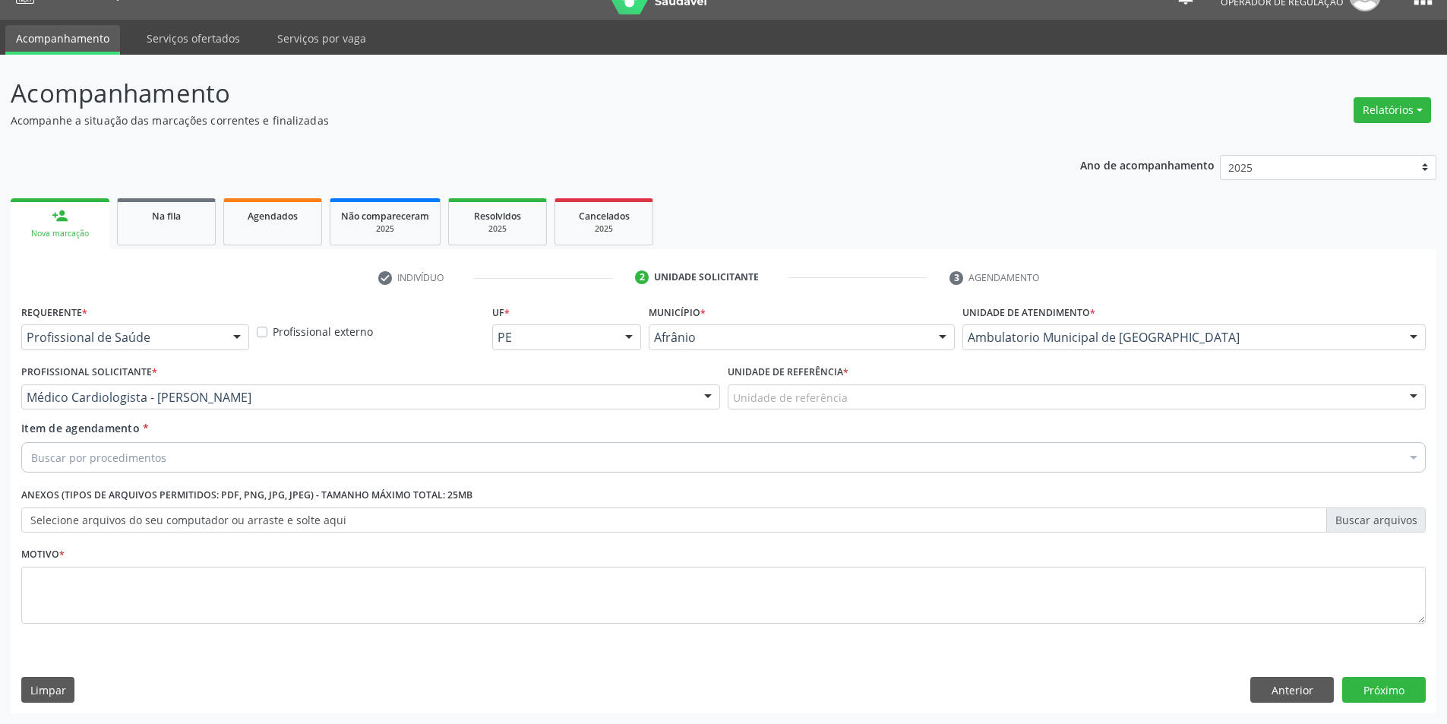
click at [897, 398] on div "Unidade de referência" at bounding box center [1077, 397] width 699 height 26
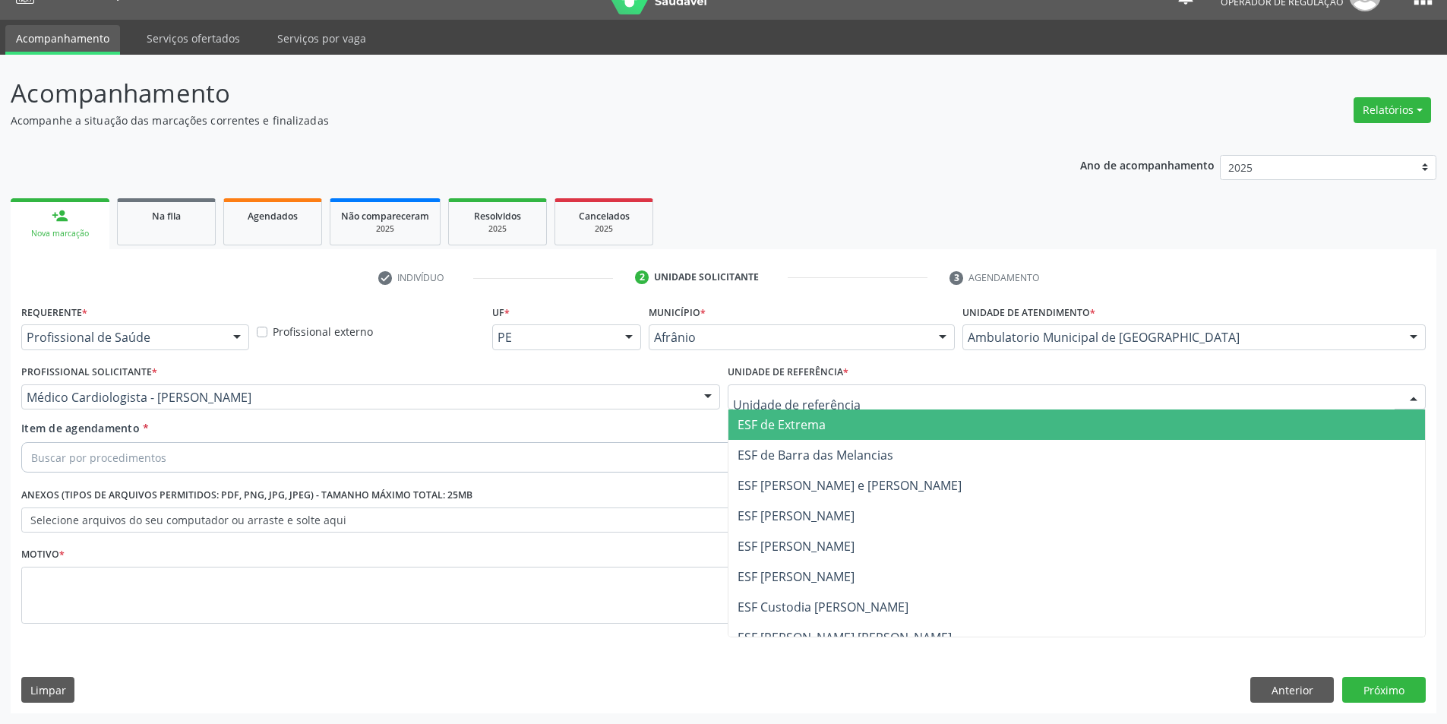
click at [873, 473] on span "ESF [PERSON_NAME] e [PERSON_NAME]" at bounding box center [1077, 485] width 697 height 30
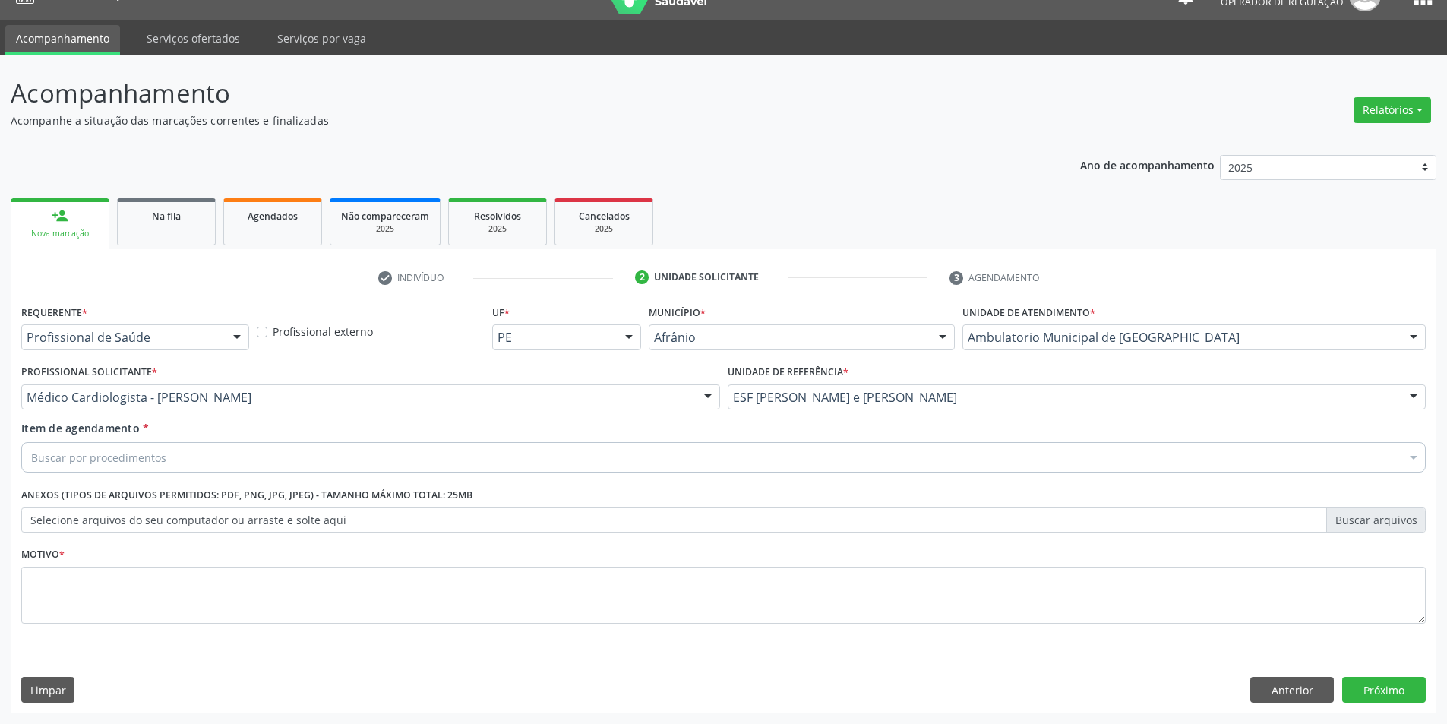
click at [733, 440] on div "Item de agendamento * Buscar por procedimentos Selecionar todos 0604320140 - Ab…" at bounding box center [723, 444] width 1405 height 48
click at [727, 454] on div "Buscar por procedimentos" at bounding box center [723, 457] width 1405 height 30
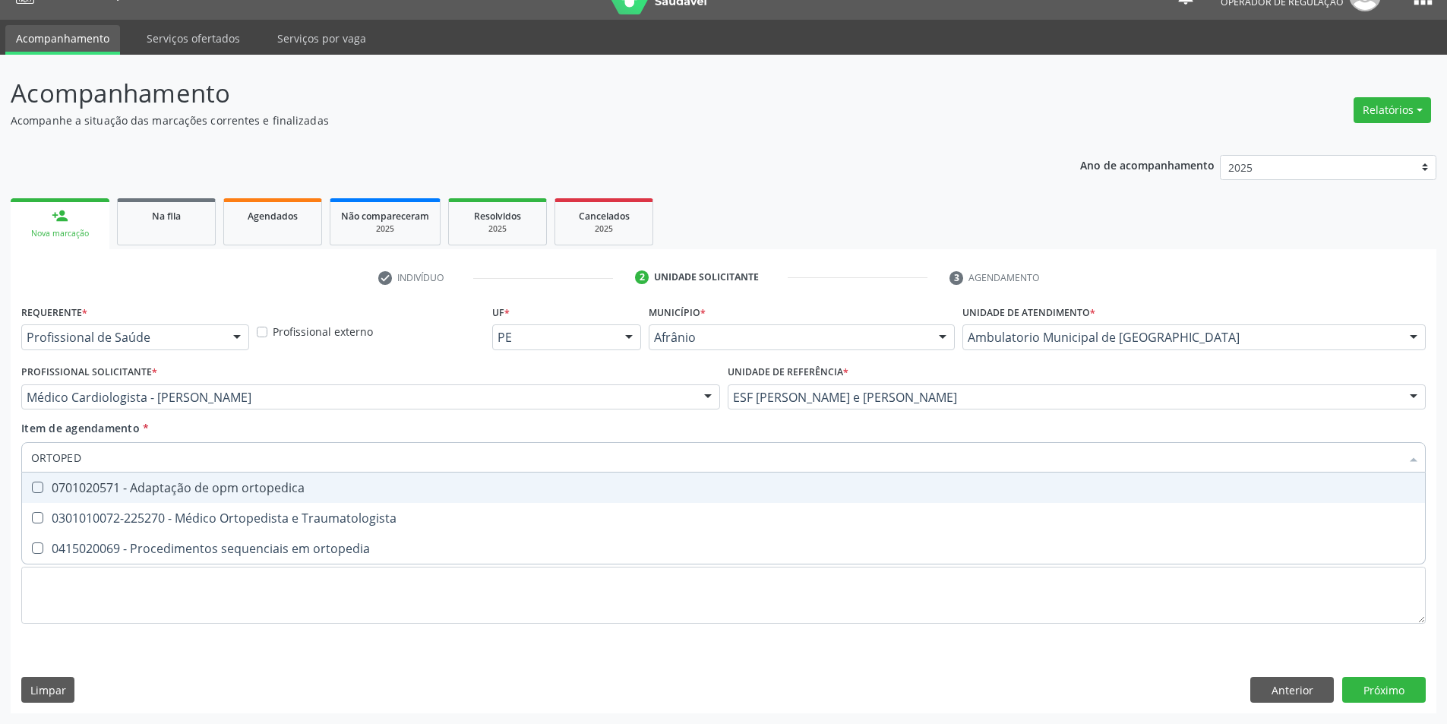
type input "ORTOPEDI"
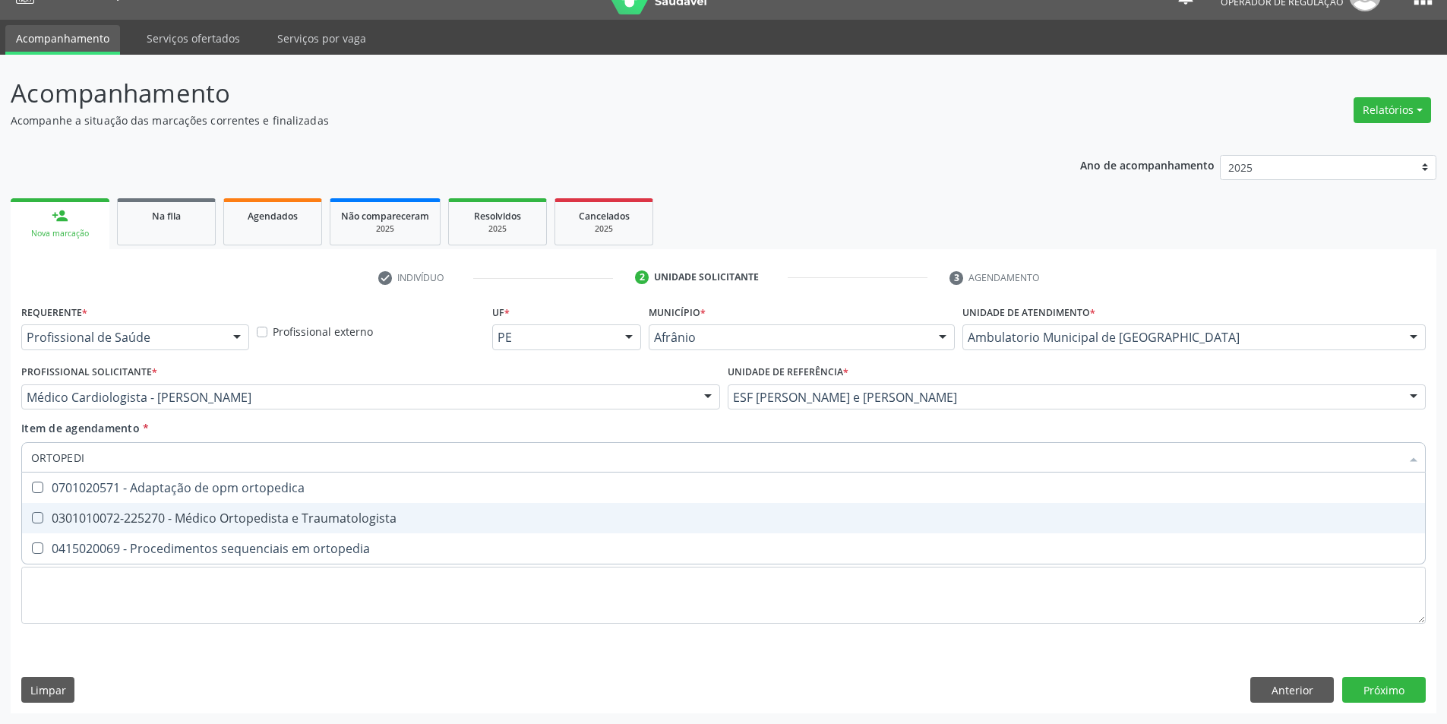
click at [460, 515] on div "0301010072-225270 - Médico Ortopedista e Traumatologista" at bounding box center [723, 518] width 1385 height 12
checkbox Traumatologista "true"
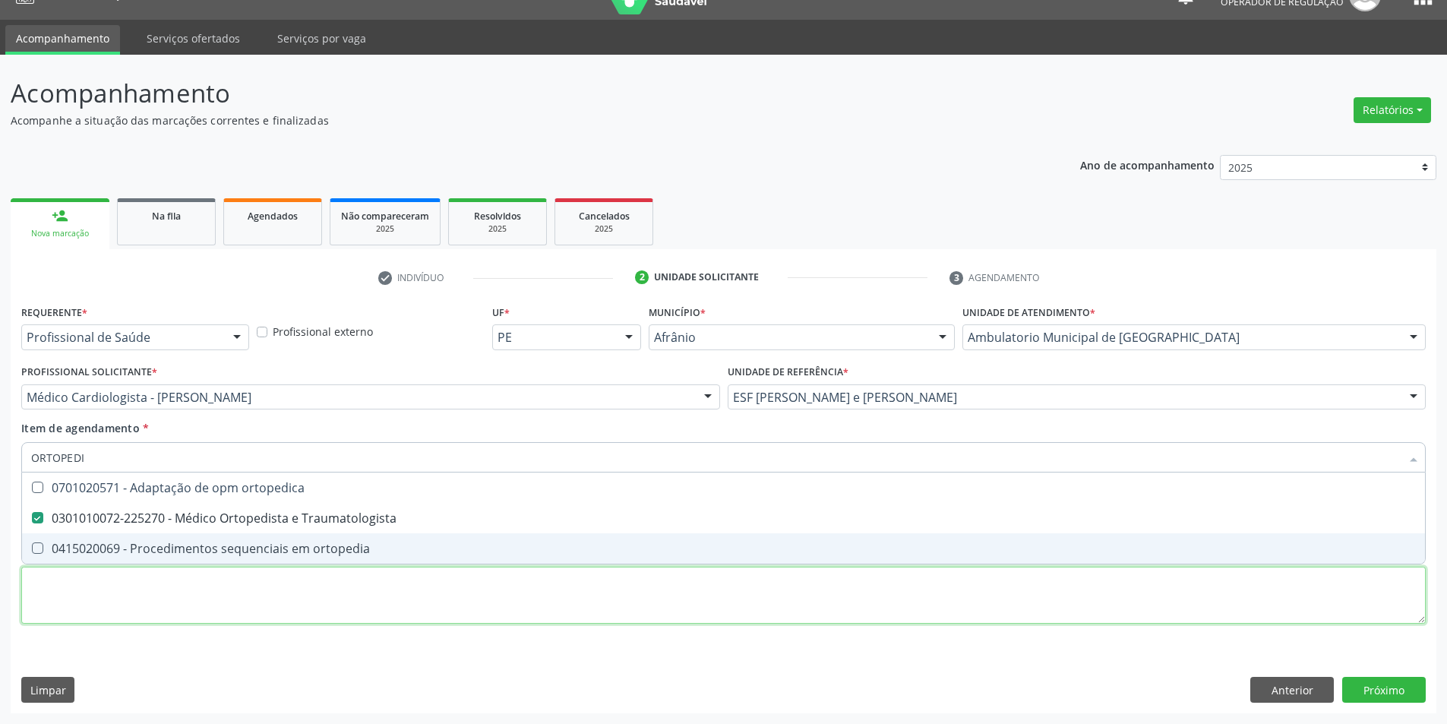
click at [397, 588] on div "Requerente * Profissional de Saúde Profissional de Saúde Paciente Nenhum result…" at bounding box center [723, 473] width 1405 height 344
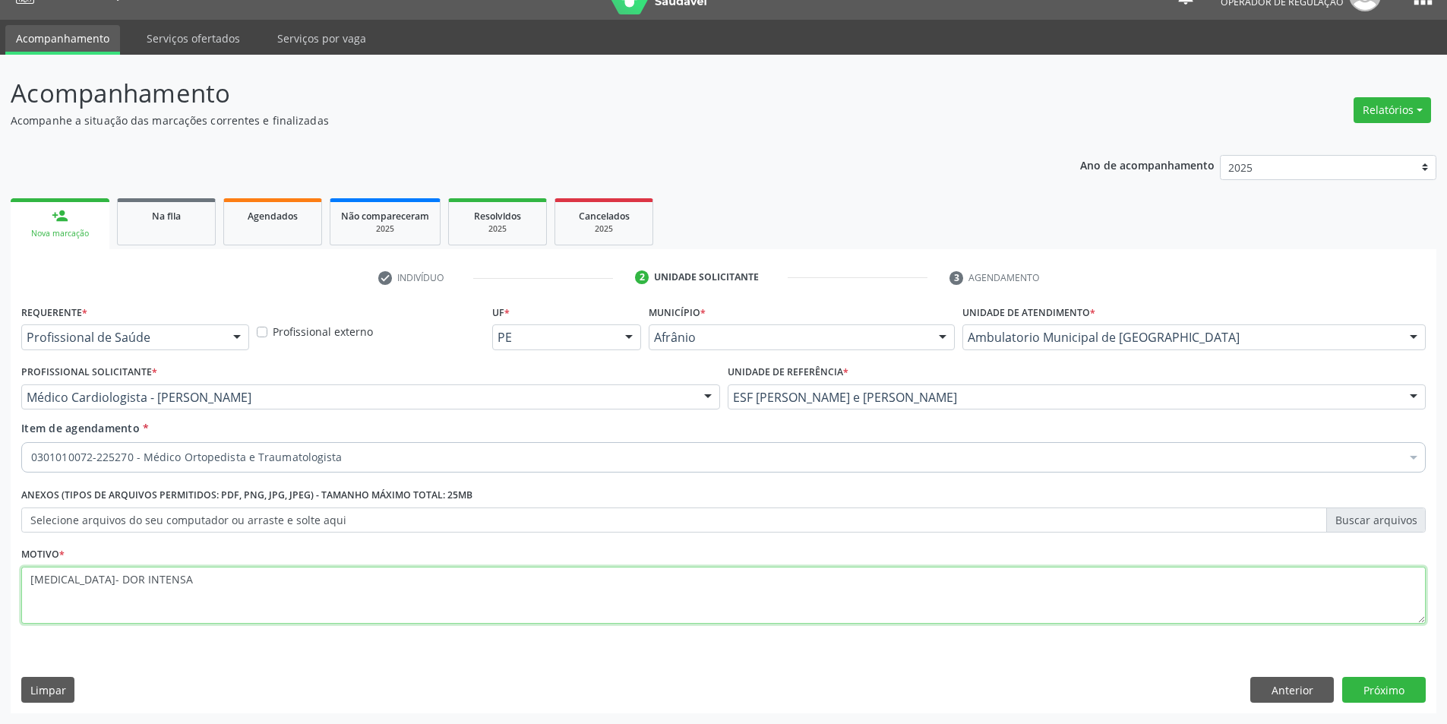
click at [92, 580] on textarea "CERVICALGIA- DOR INTENSA" at bounding box center [723, 596] width 1405 height 58
type textarea "CERVICALGIA - DOR INTENSA"
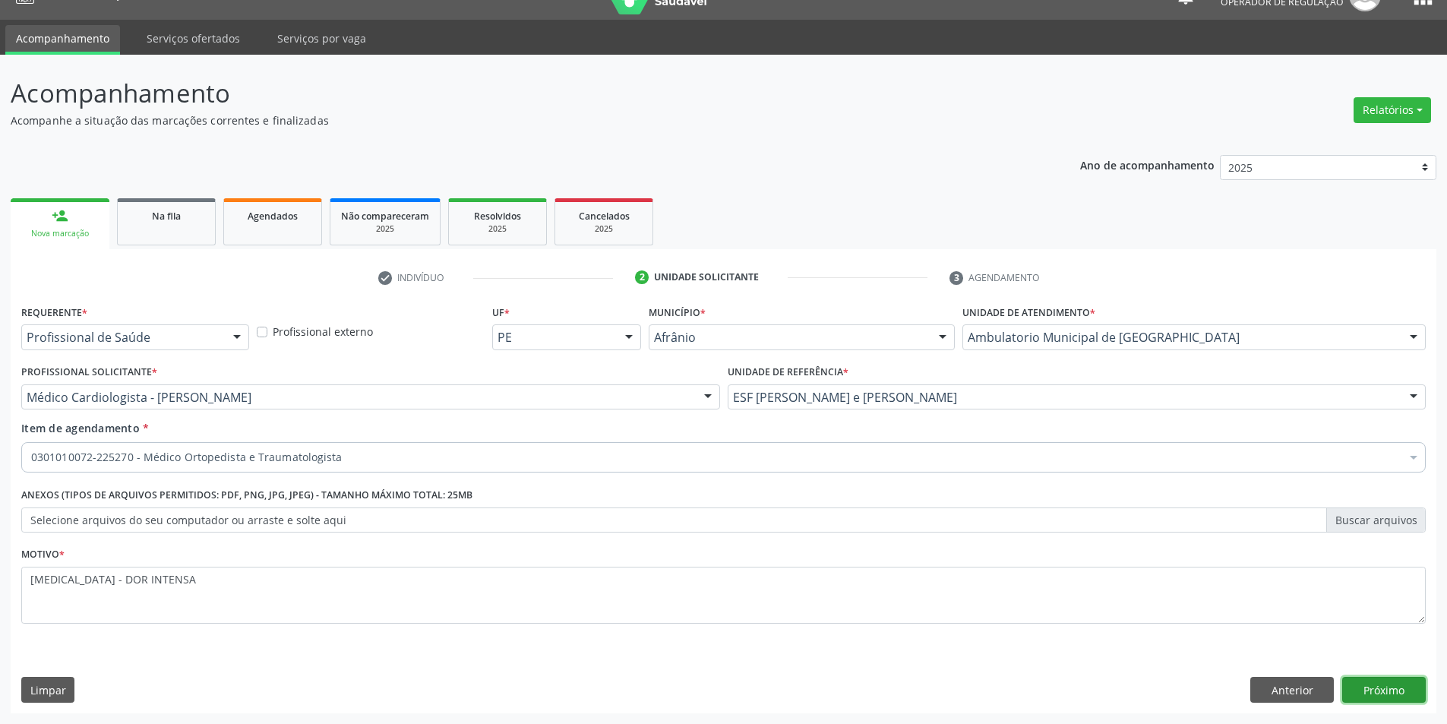
click at [1407, 697] on button "Próximo" at bounding box center [1384, 690] width 84 height 26
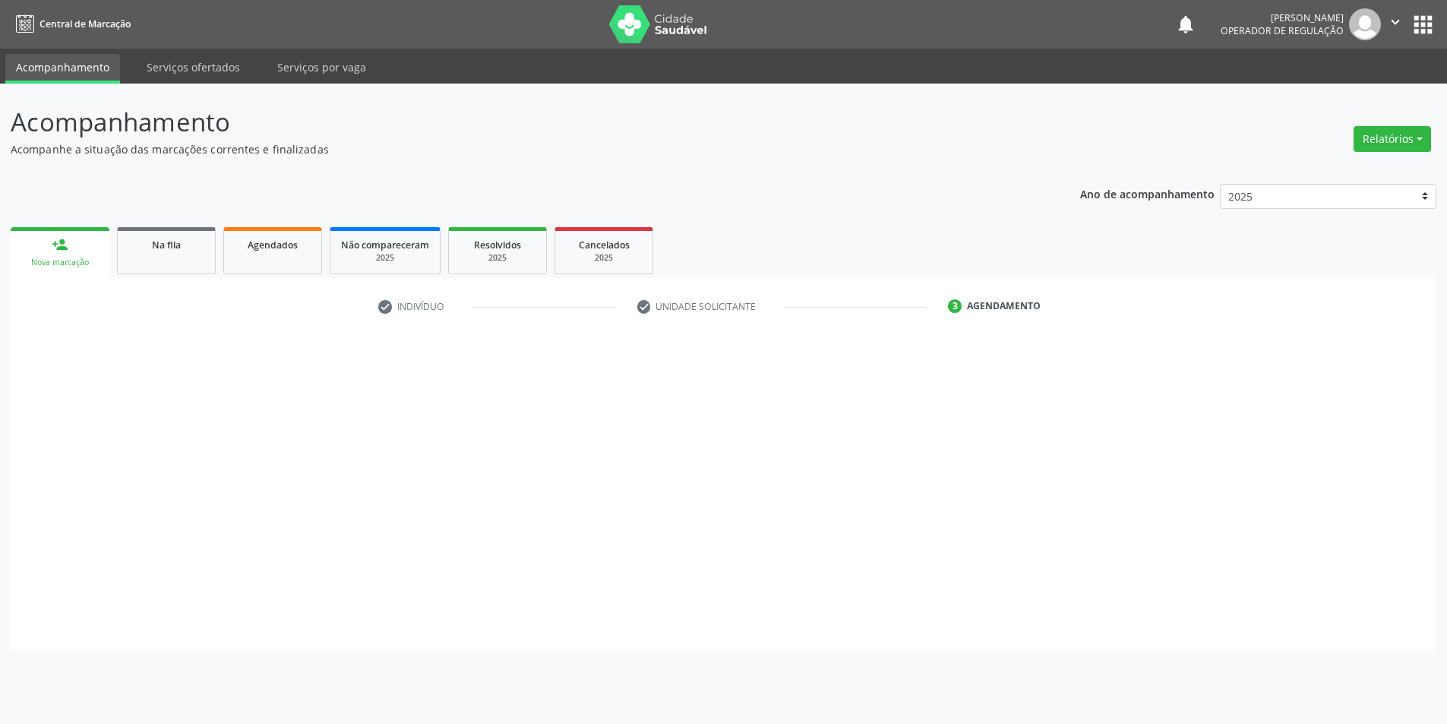
scroll to position [0, 0]
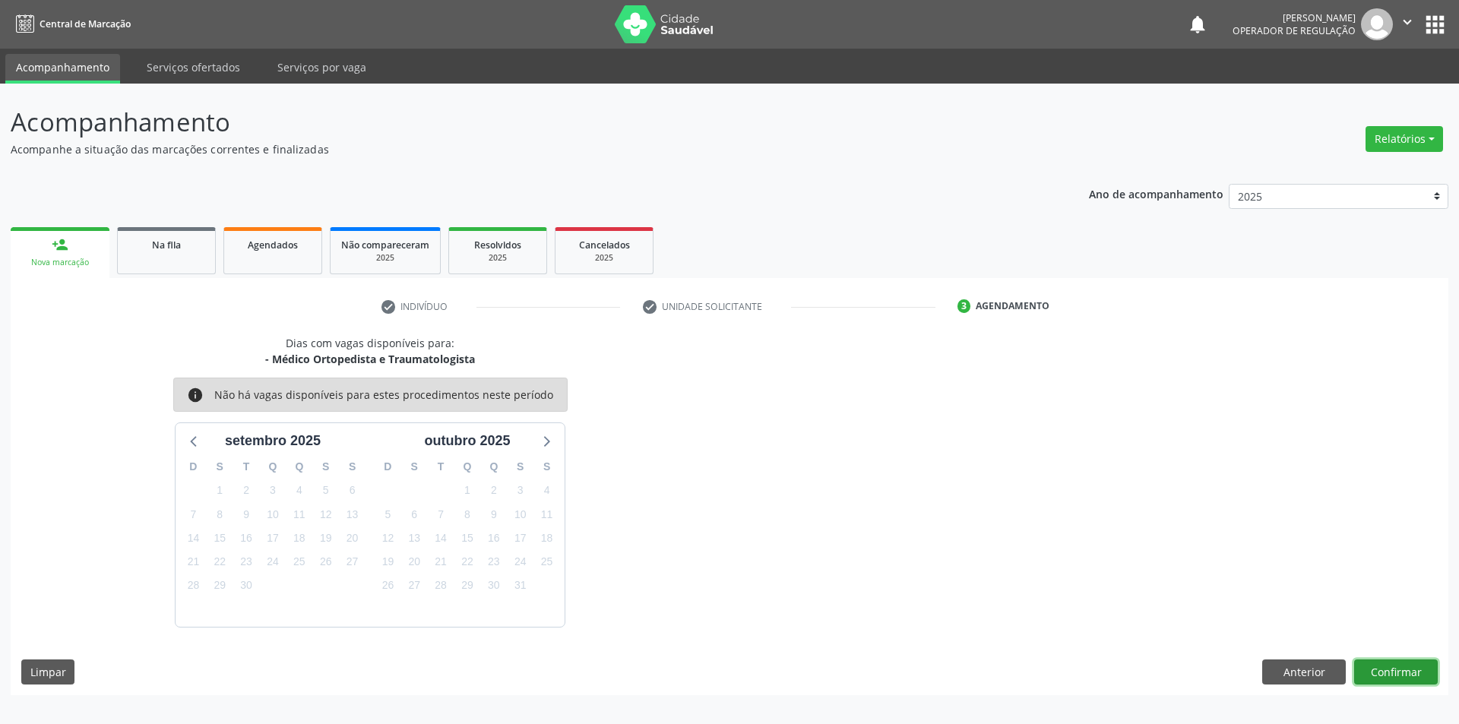
click at [1396, 668] on button "Confirmar" at bounding box center [1396, 672] width 84 height 26
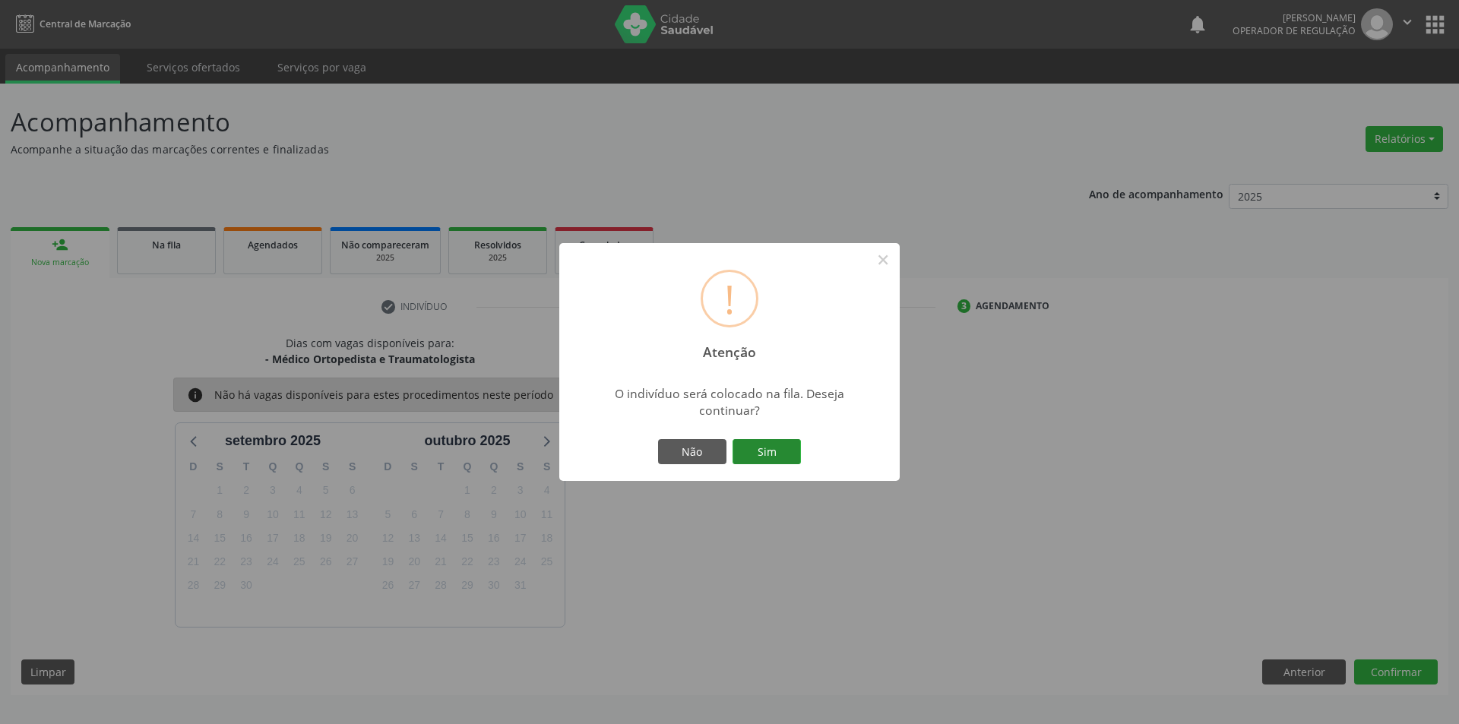
click at [760, 452] on button "Sim" at bounding box center [766, 452] width 68 height 26
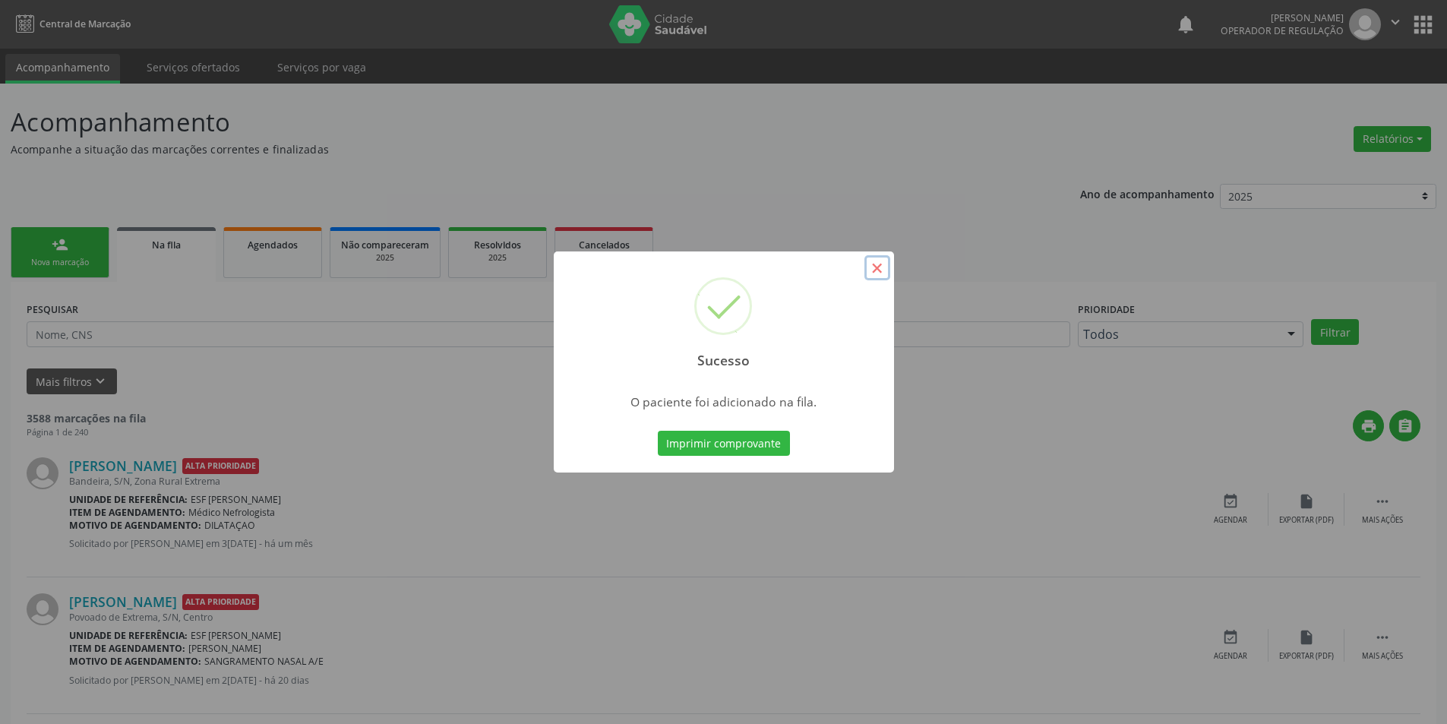
click at [888, 270] on button "×" at bounding box center [878, 268] width 26 height 26
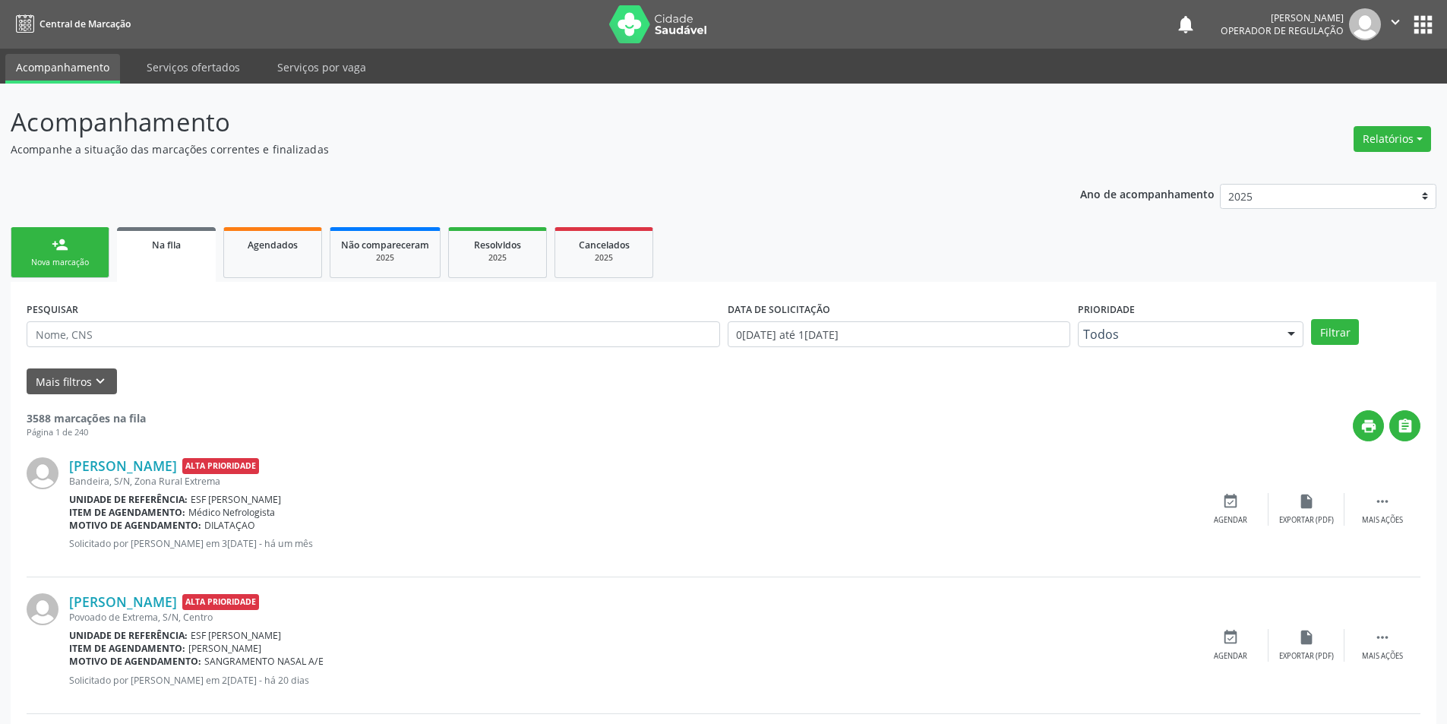
click at [100, 257] on link "person_add Nova marcação" at bounding box center [60, 252] width 99 height 51
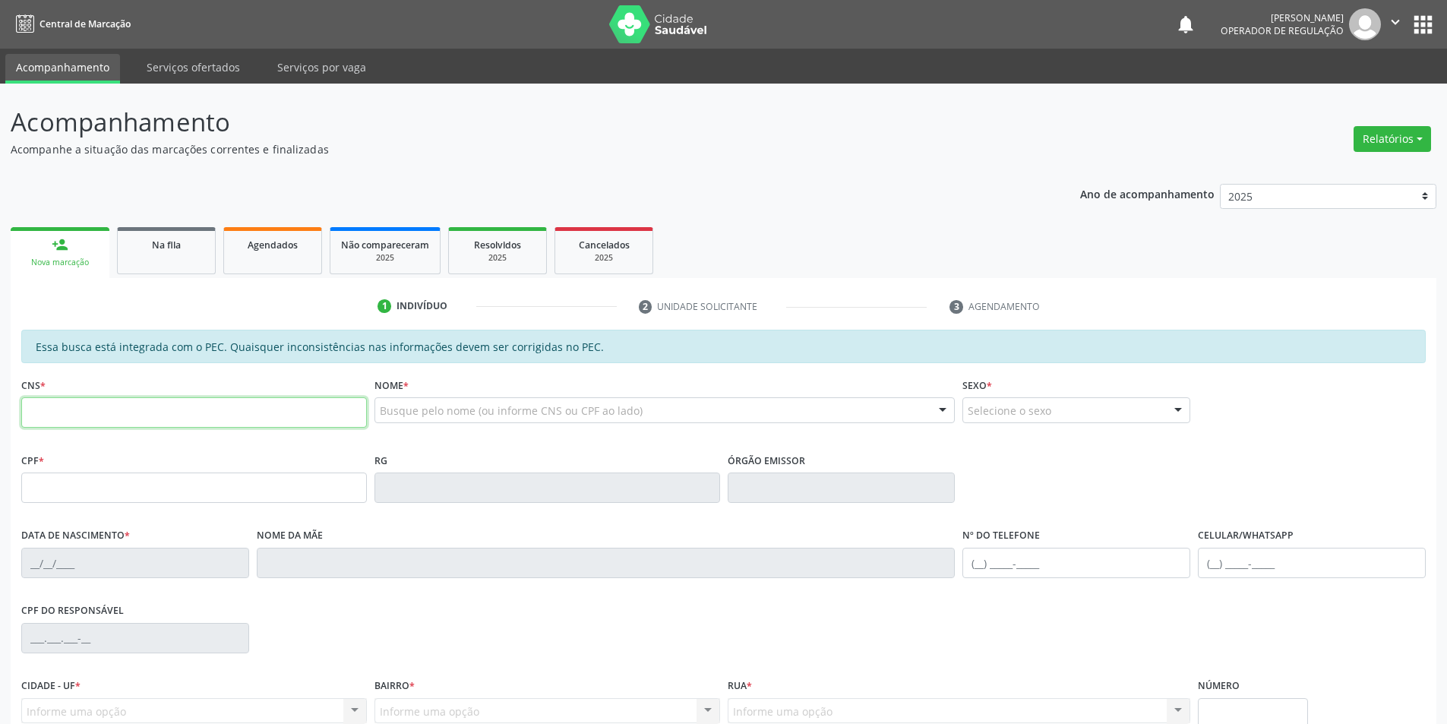
click at [156, 414] on input "text" at bounding box center [194, 412] width 346 height 30
type input "707 4080 4386 6978"
type input "03/05/2019"
type input "Antonia Maria dos Santos Rocha"
type input "(87) 98807-0203"
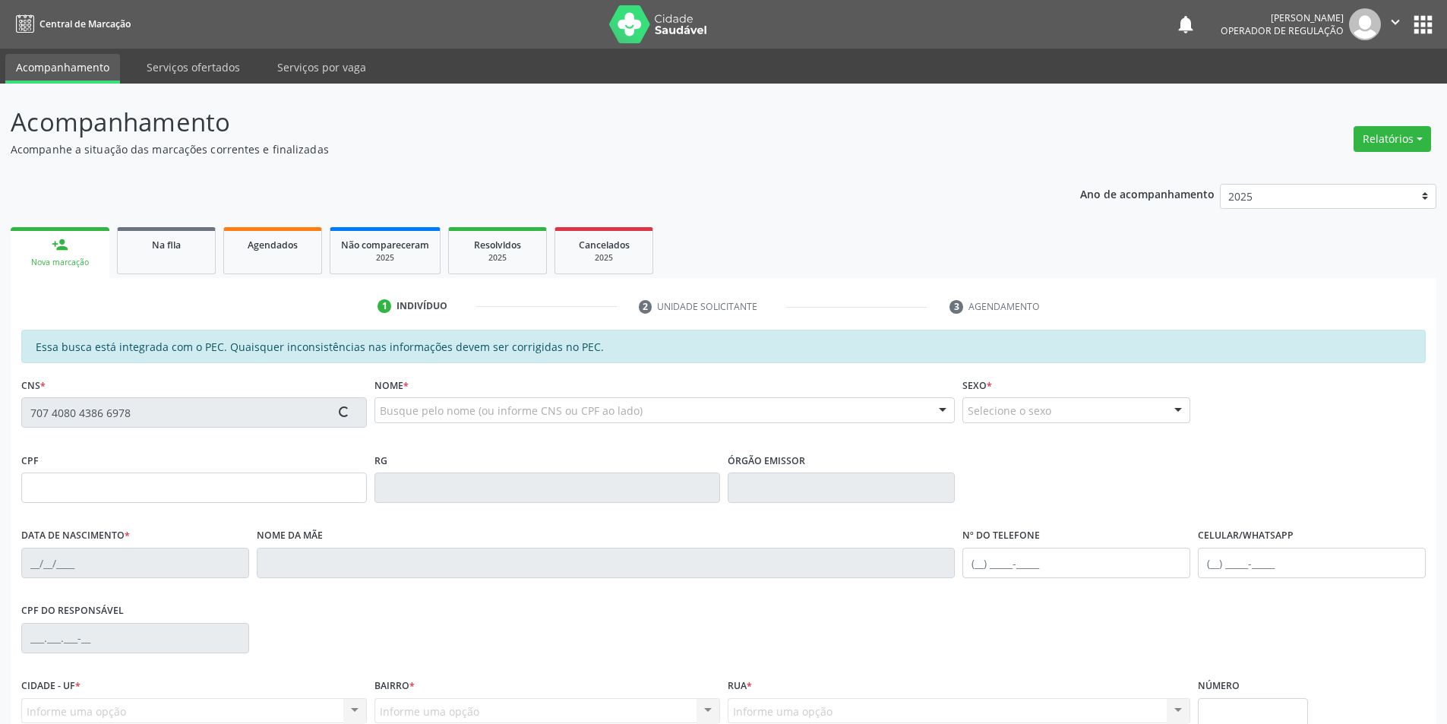
type input "(87) 98807-0203"
type input "S/N"
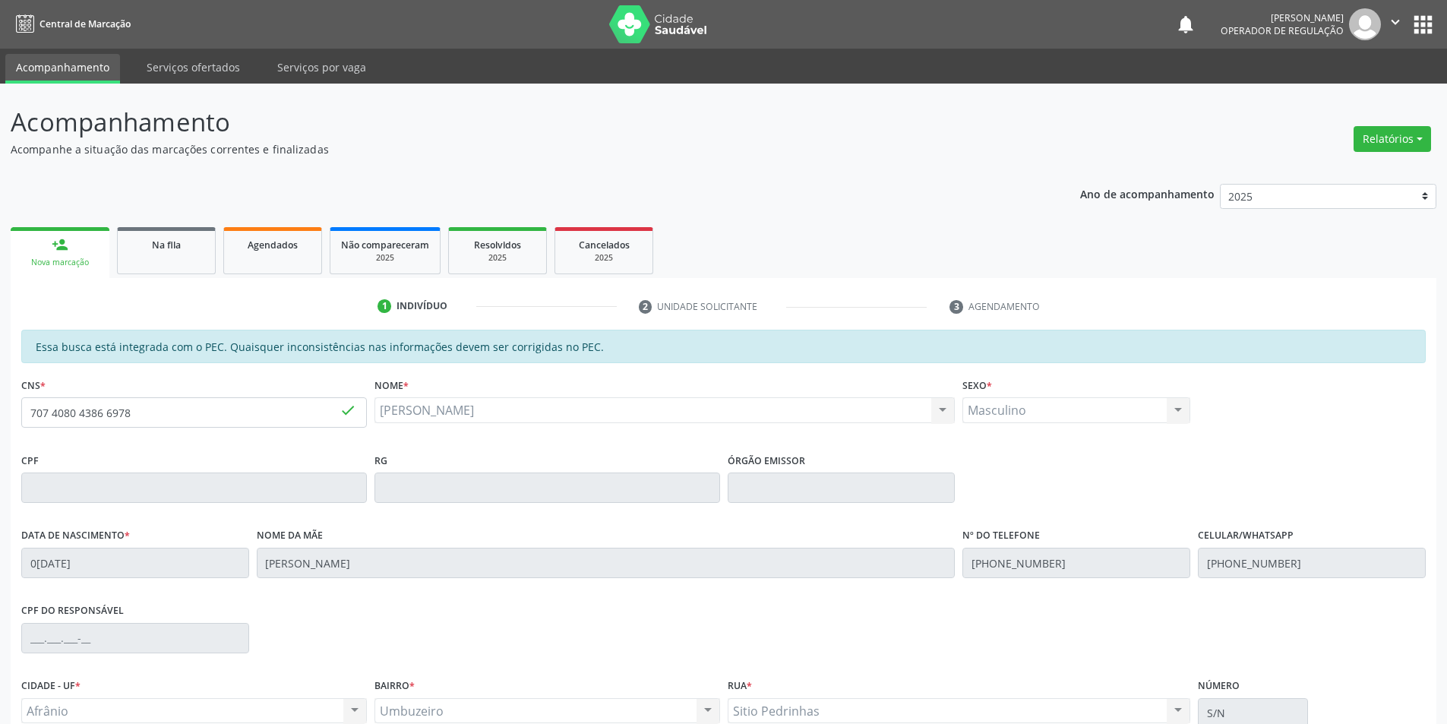
scroll to position [144, 0]
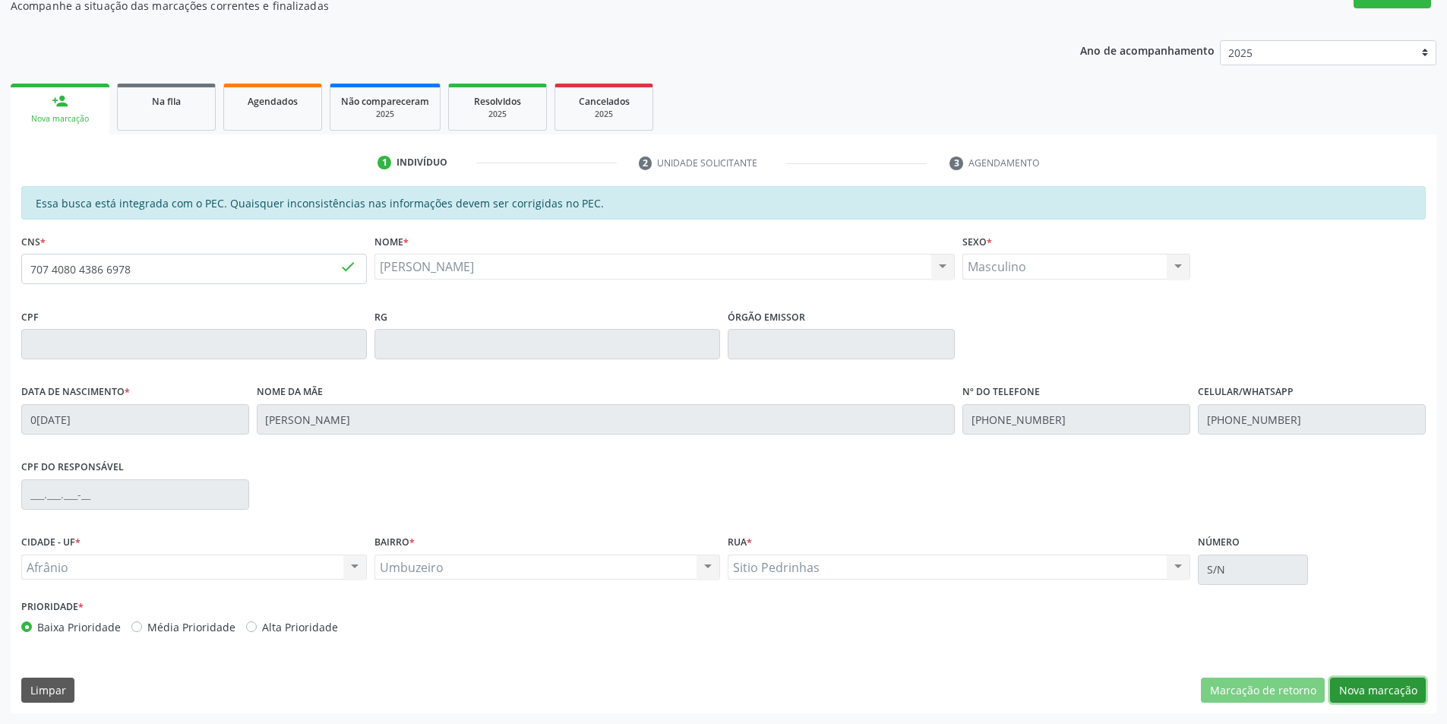
click at [1390, 682] on button "Nova marcação" at bounding box center [1378, 691] width 96 height 26
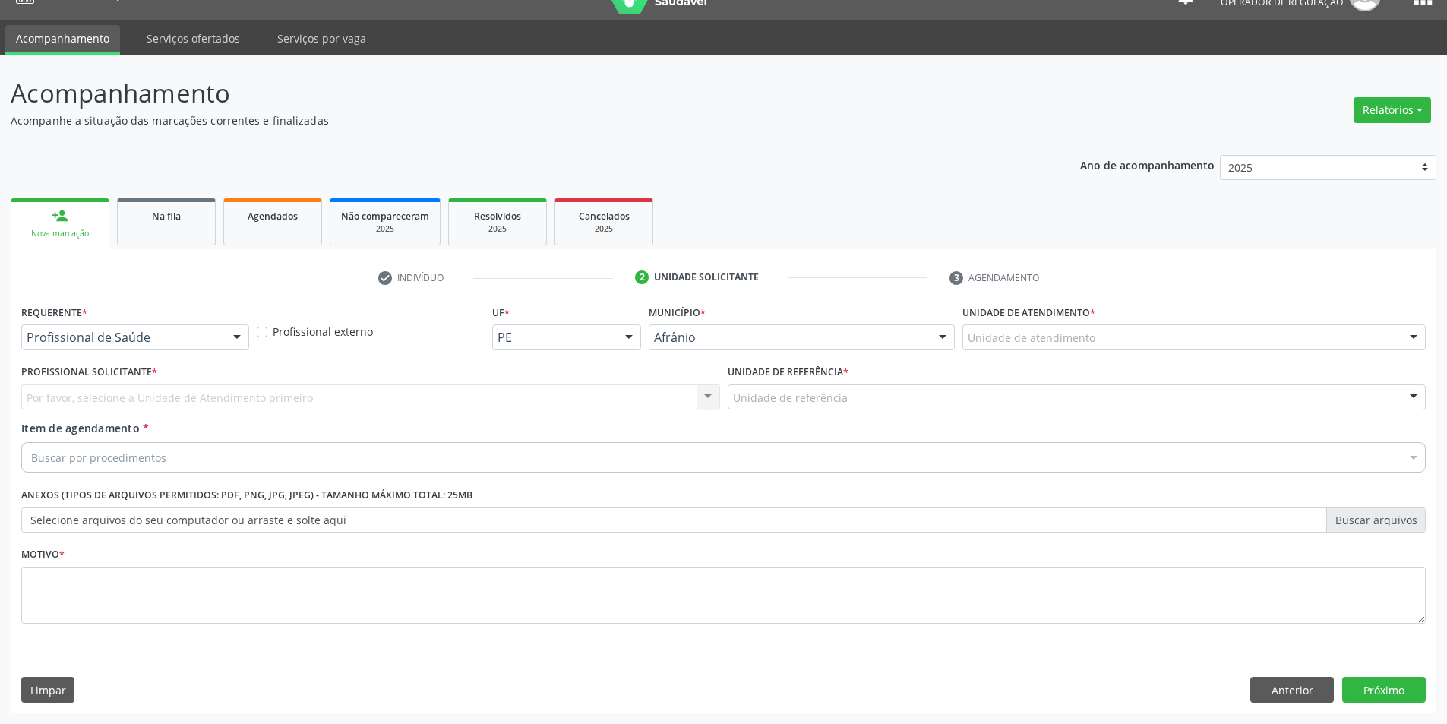
click at [1194, 330] on div "Unidade de atendimento" at bounding box center [1194, 337] width 463 height 26
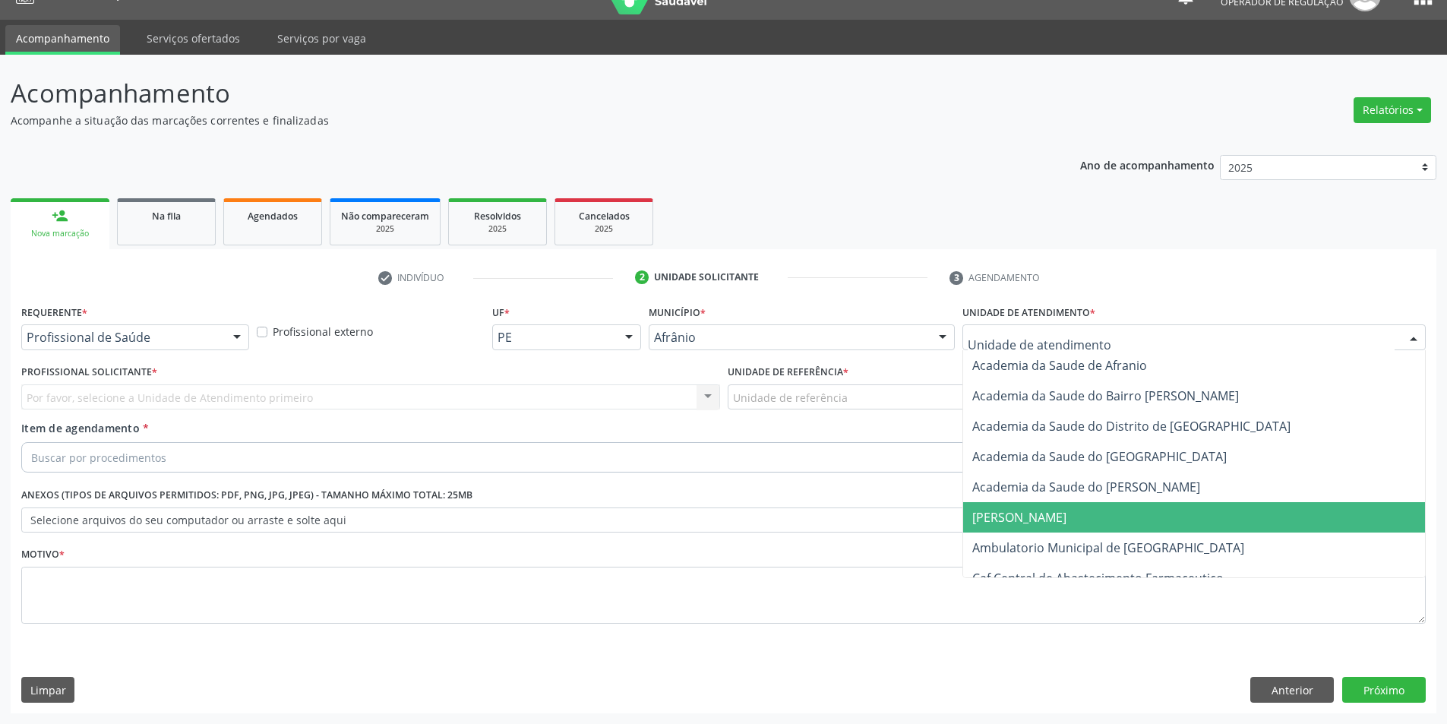
click at [1115, 526] on span "[PERSON_NAME]" at bounding box center [1194, 517] width 462 height 30
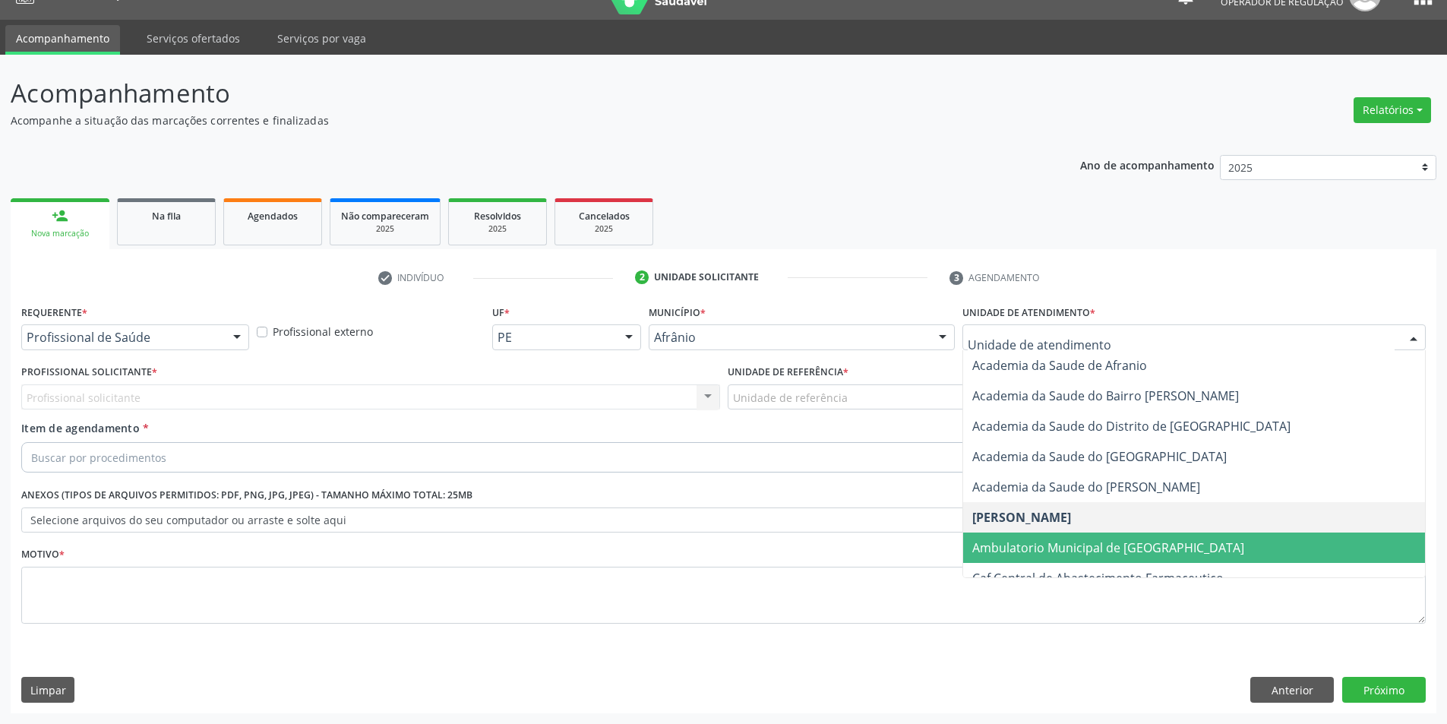
click at [1084, 561] on span "Ambulatorio Municipal de [GEOGRAPHIC_DATA]" at bounding box center [1194, 548] width 462 height 30
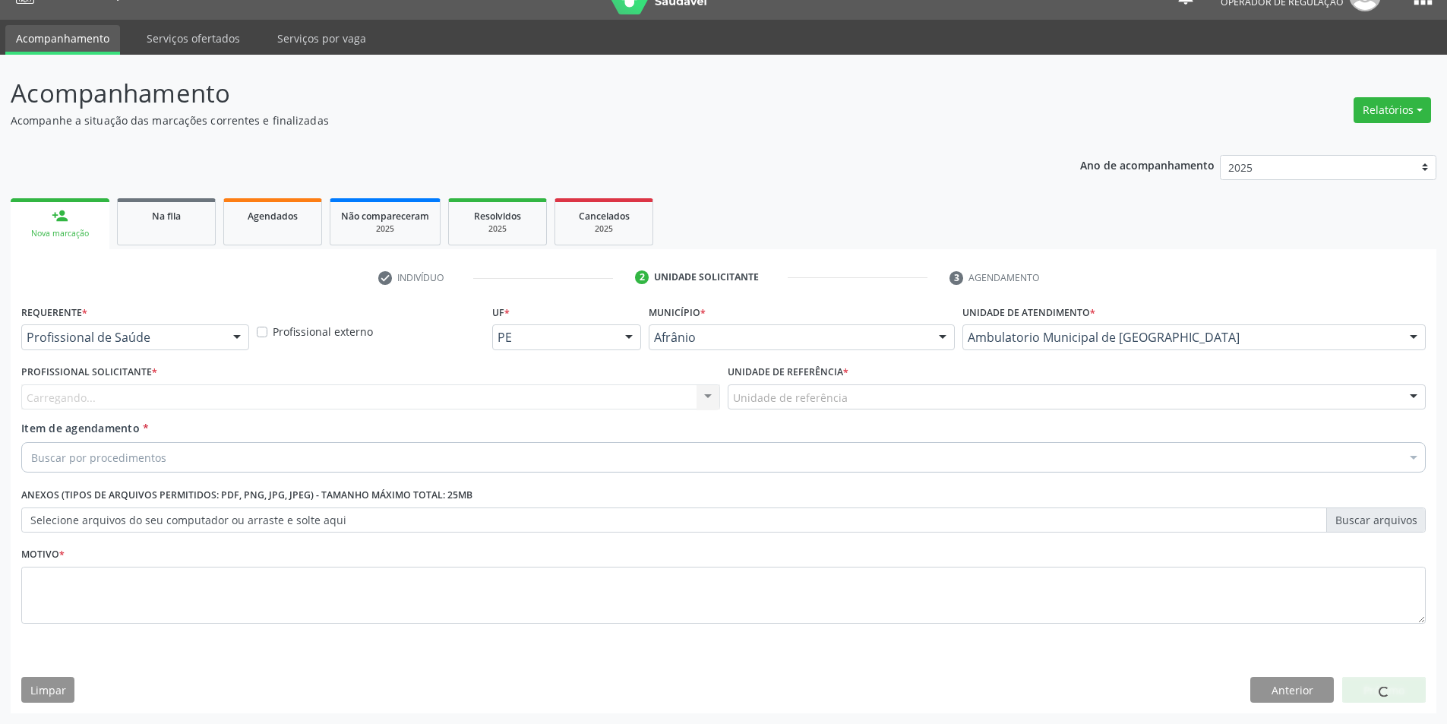
click at [680, 407] on div "Carregando... Nenhum resultado encontrado para: " " Não há nenhuma opção para s…" at bounding box center [370, 397] width 699 height 26
click at [680, 407] on div at bounding box center [370, 397] width 699 height 26
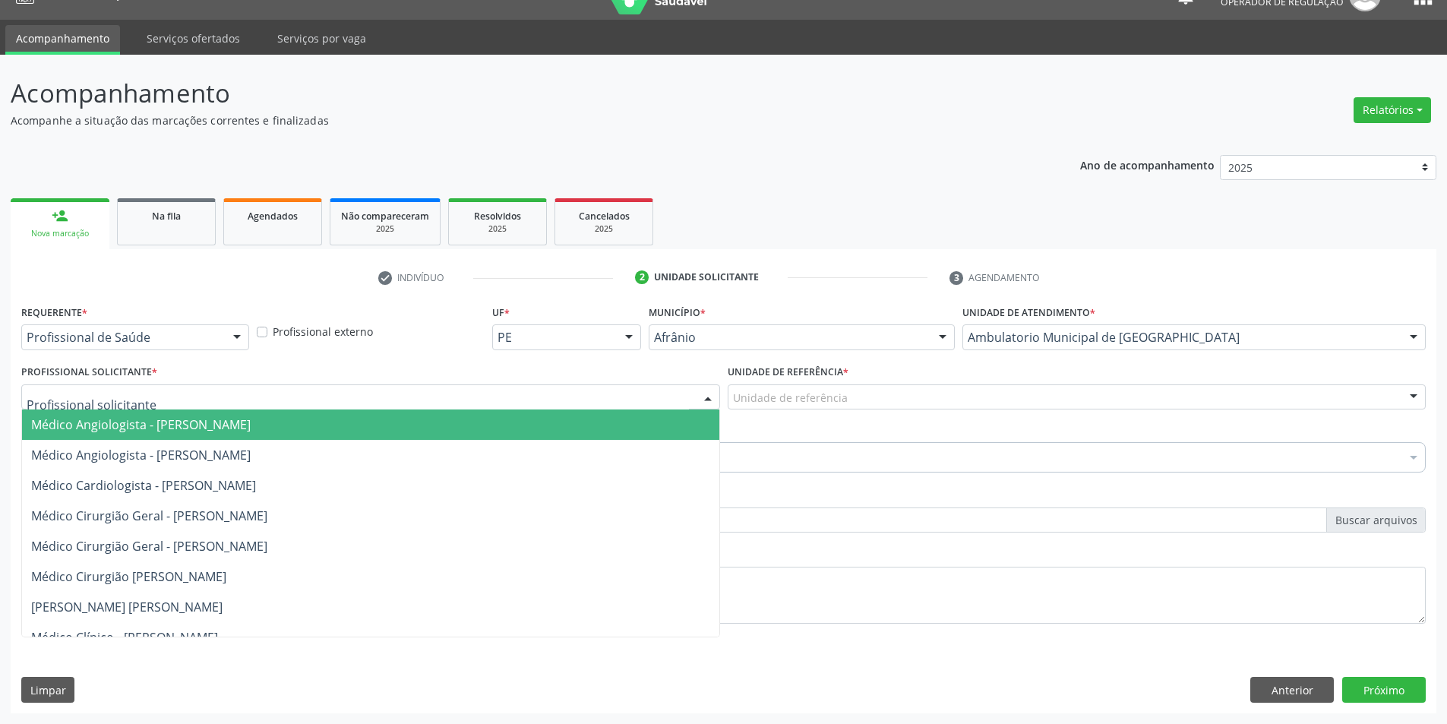
click at [672, 480] on span "Médico Cardiologista - [PERSON_NAME]" at bounding box center [370, 485] width 697 height 30
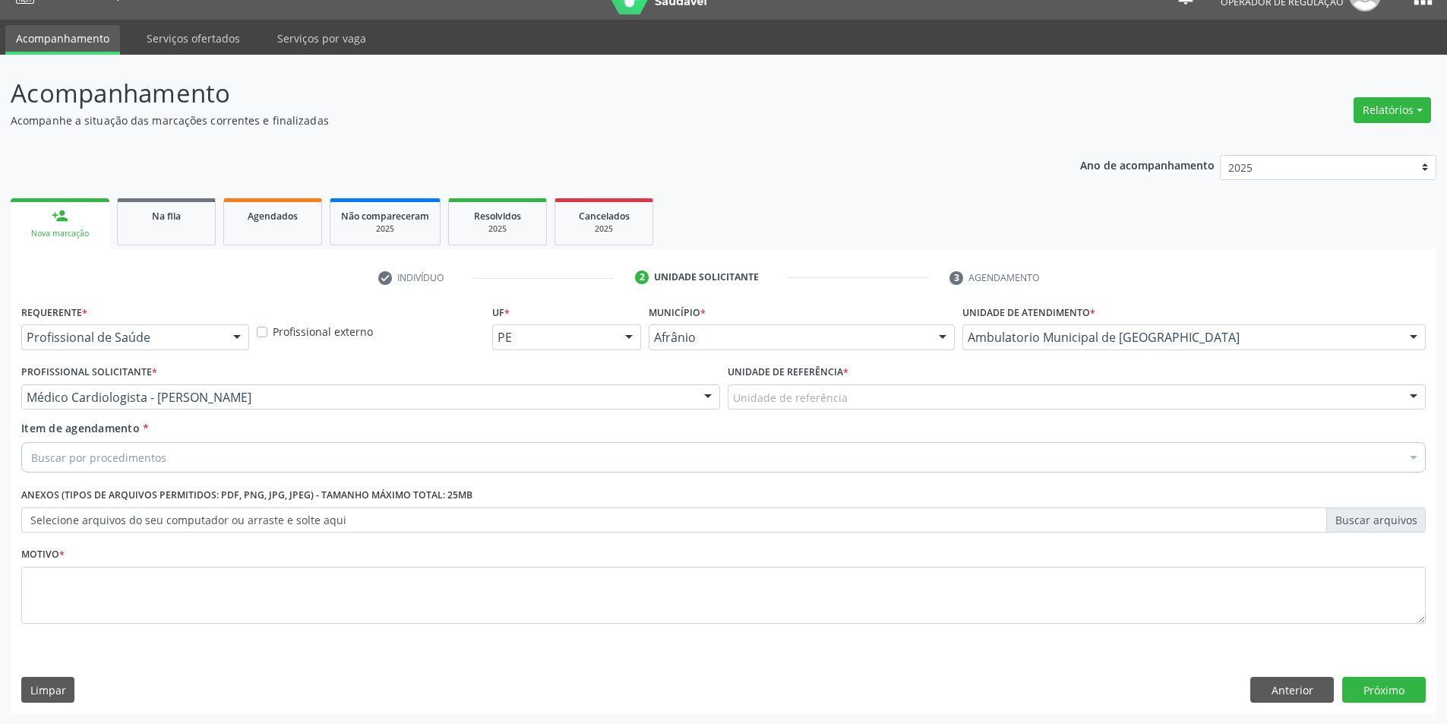
click at [851, 408] on div "Unidade de referência" at bounding box center [1077, 397] width 699 height 26
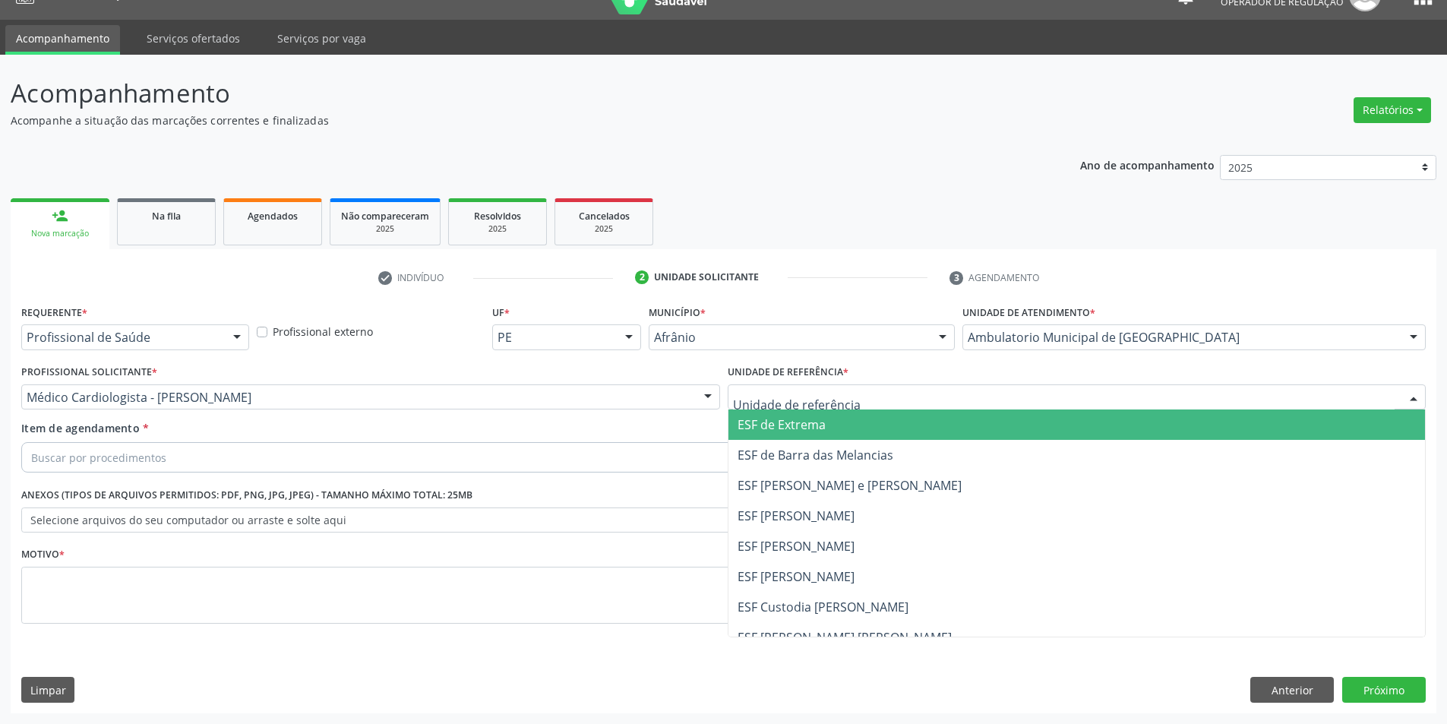
click at [851, 465] on span "ESF de Barra das Melancias" at bounding box center [1077, 455] width 697 height 30
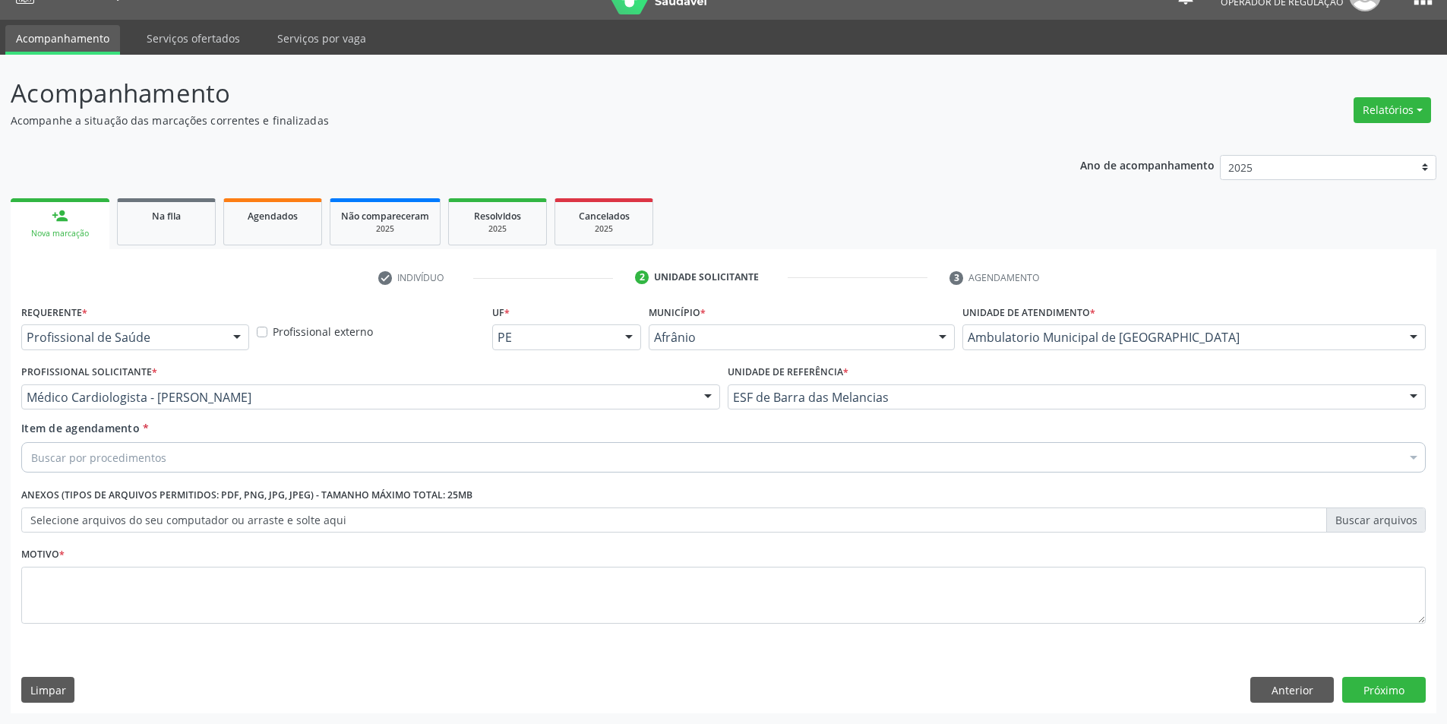
click at [832, 454] on div "Buscar por procedimentos" at bounding box center [723, 457] width 1405 height 30
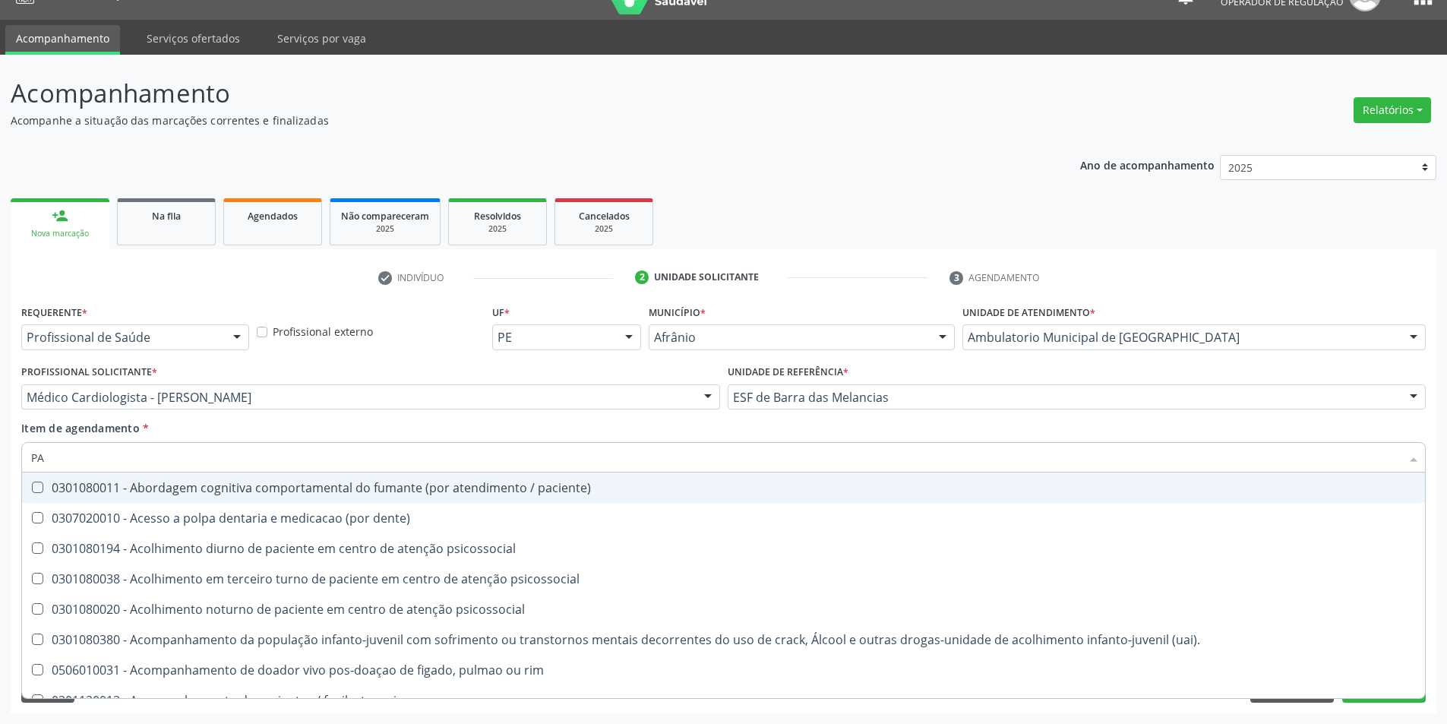
type input "P"
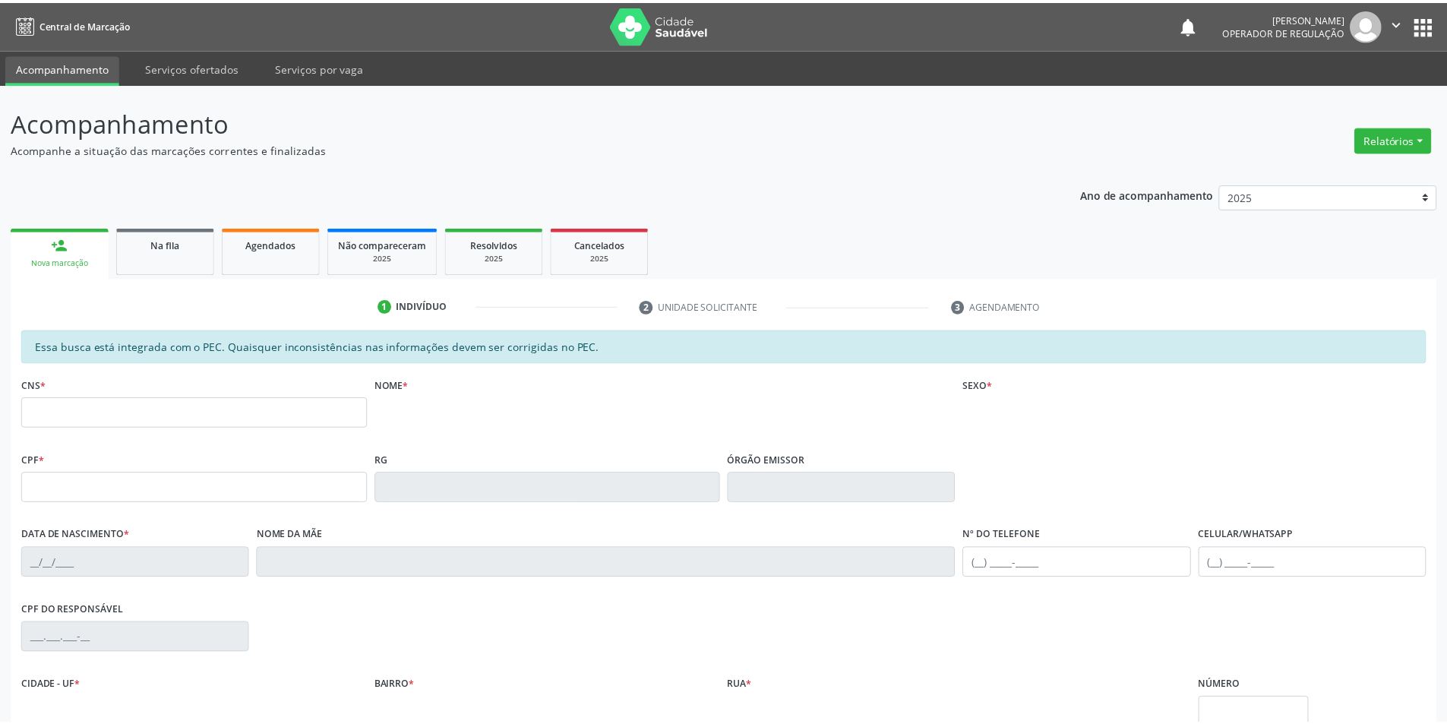
scroll to position [29, 0]
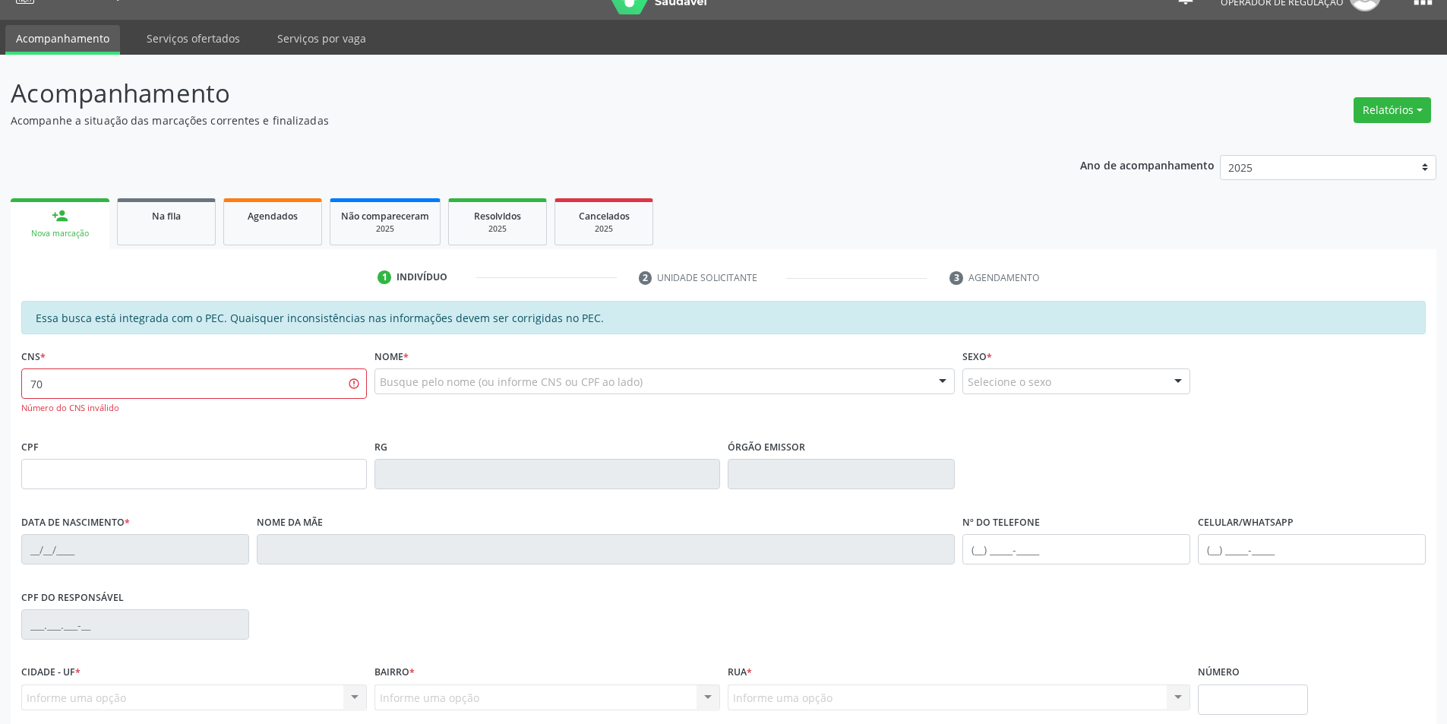
type input "7"
type input "700 5063 9399 6153"
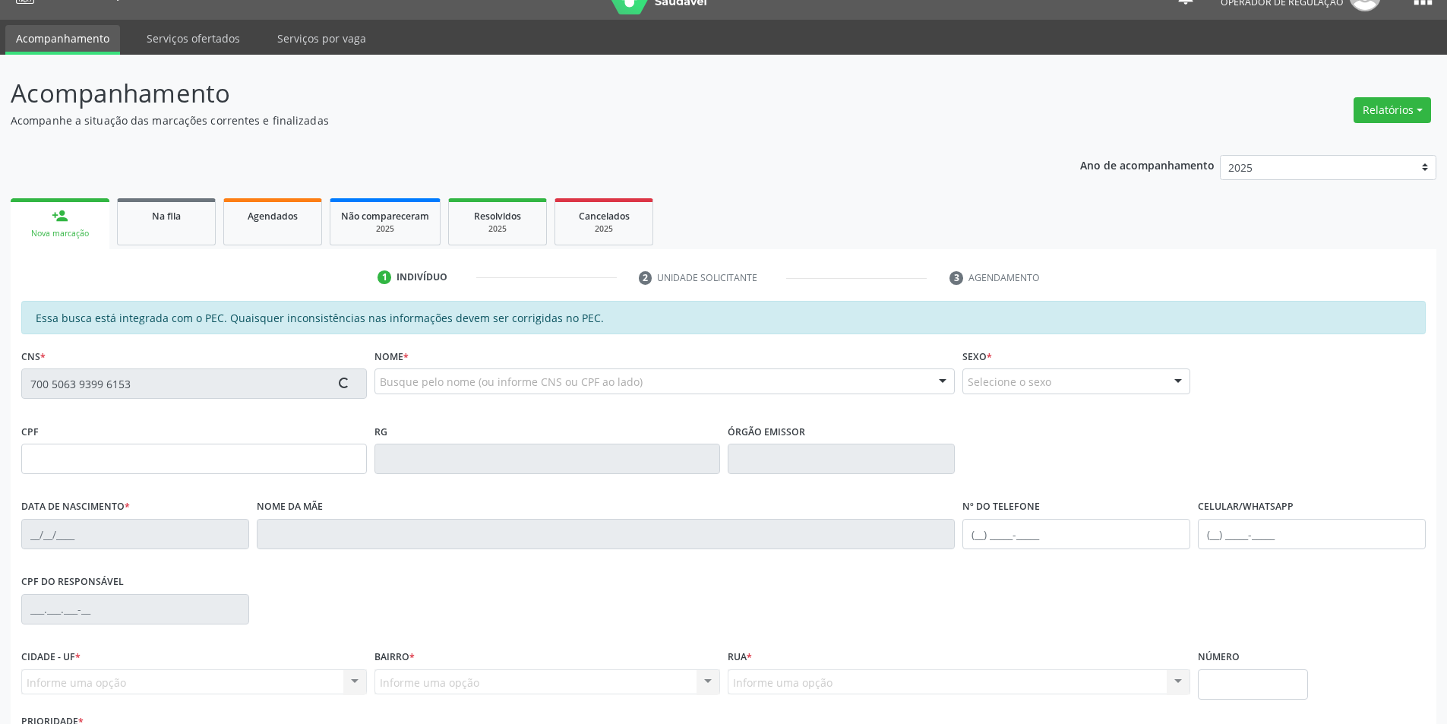
type input "055.712.234-13"
type input "[DATE]"
type input "[PERSON_NAME]"
type input "[PHONE_NUMBER]"
type input "S/N"
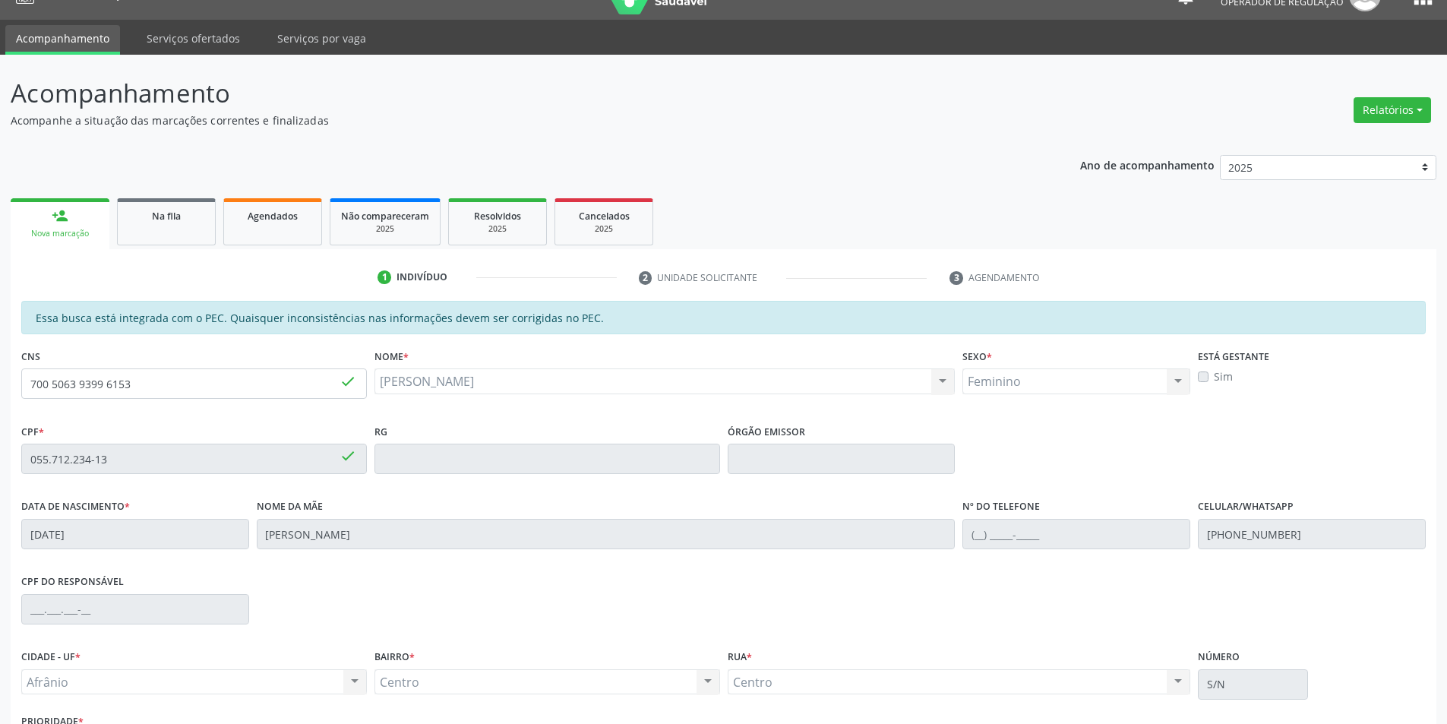
scroll to position [144, 0]
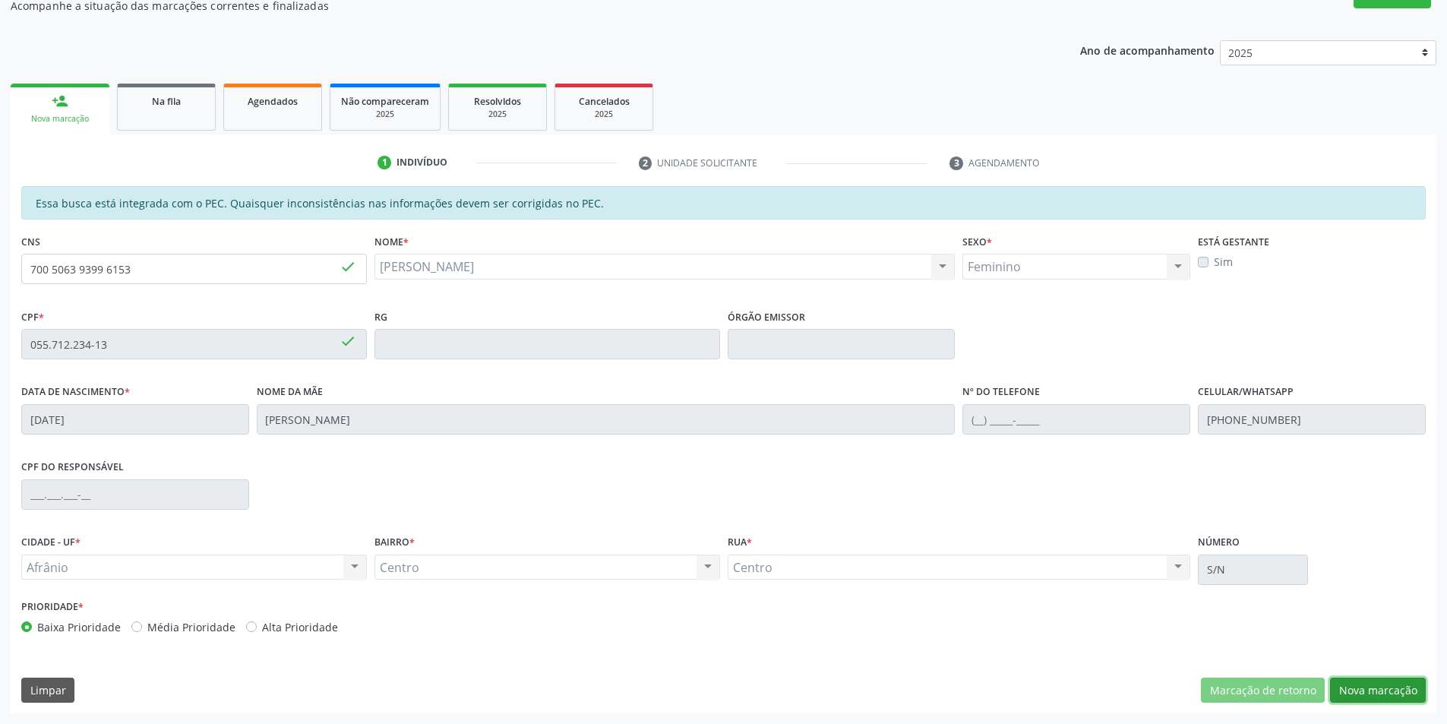
click at [1398, 695] on button "Nova marcação" at bounding box center [1378, 691] width 96 height 26
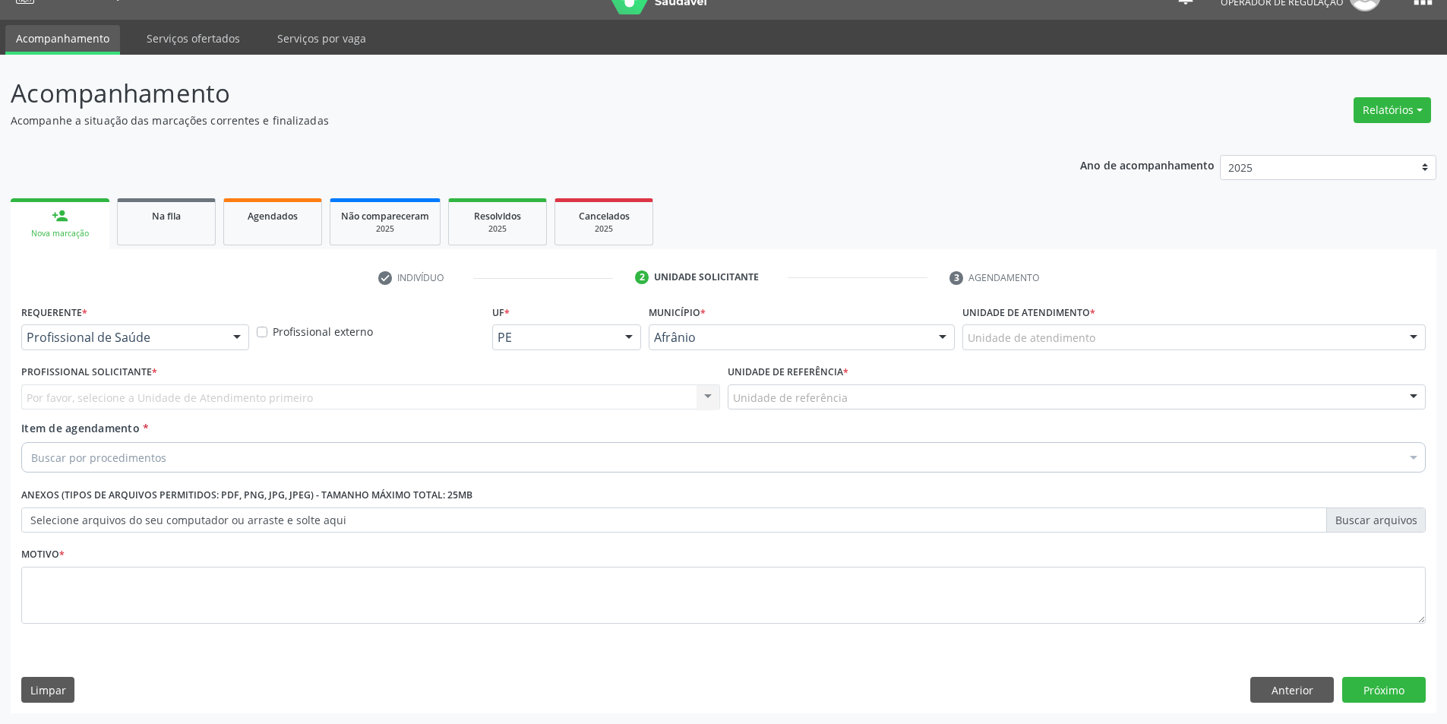
scroll to position [29, 0]
click at [1333, 349] on div "Unidade de atendimento" at bounding box center [1194, 337] width 463 height 26
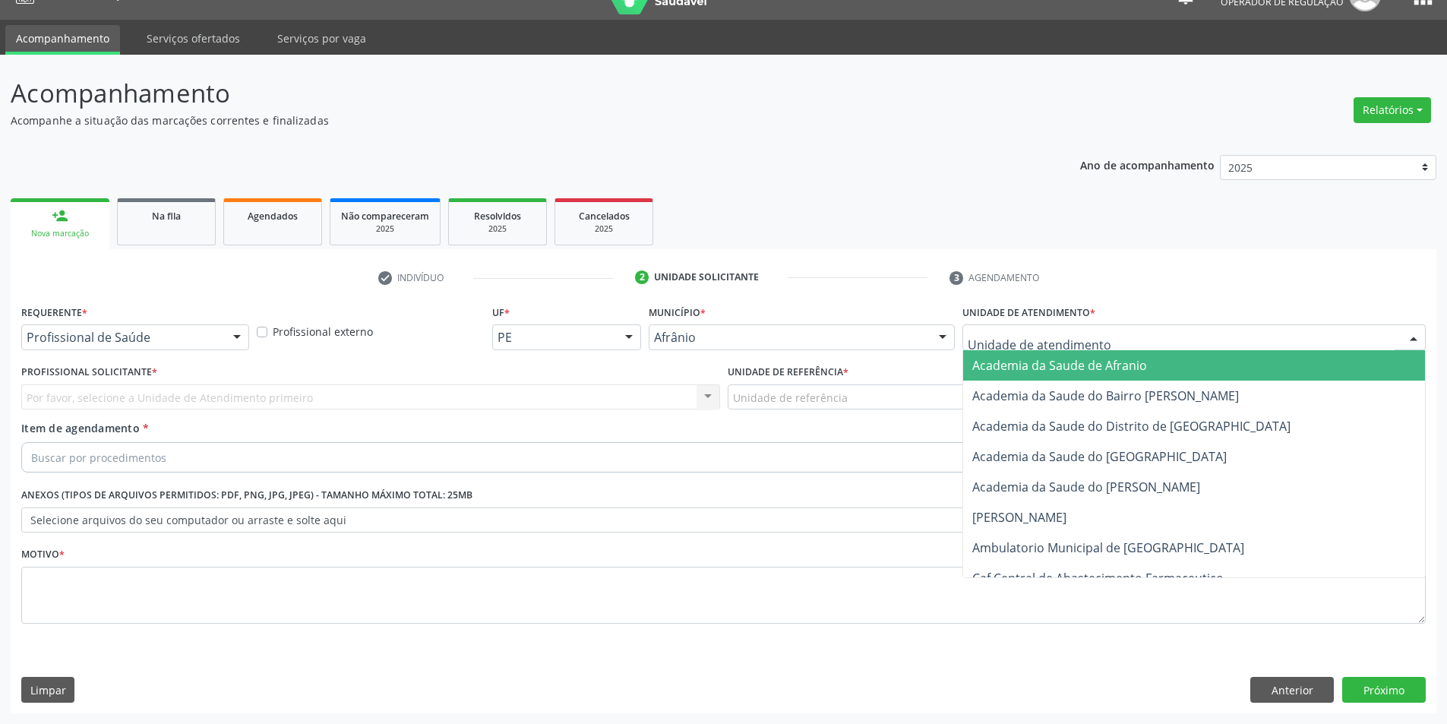
drag, startPoint x: 1332, startPoint y: 342, endPoint x: 1218, endPoint y: 612, distance: 292.8
click at [1330, 350] on div "Academia da Saude de Afranio Academia da Saude do Bairro Roberto Luis Academia …" at bounding box center [1194, 337] width 463 height 26
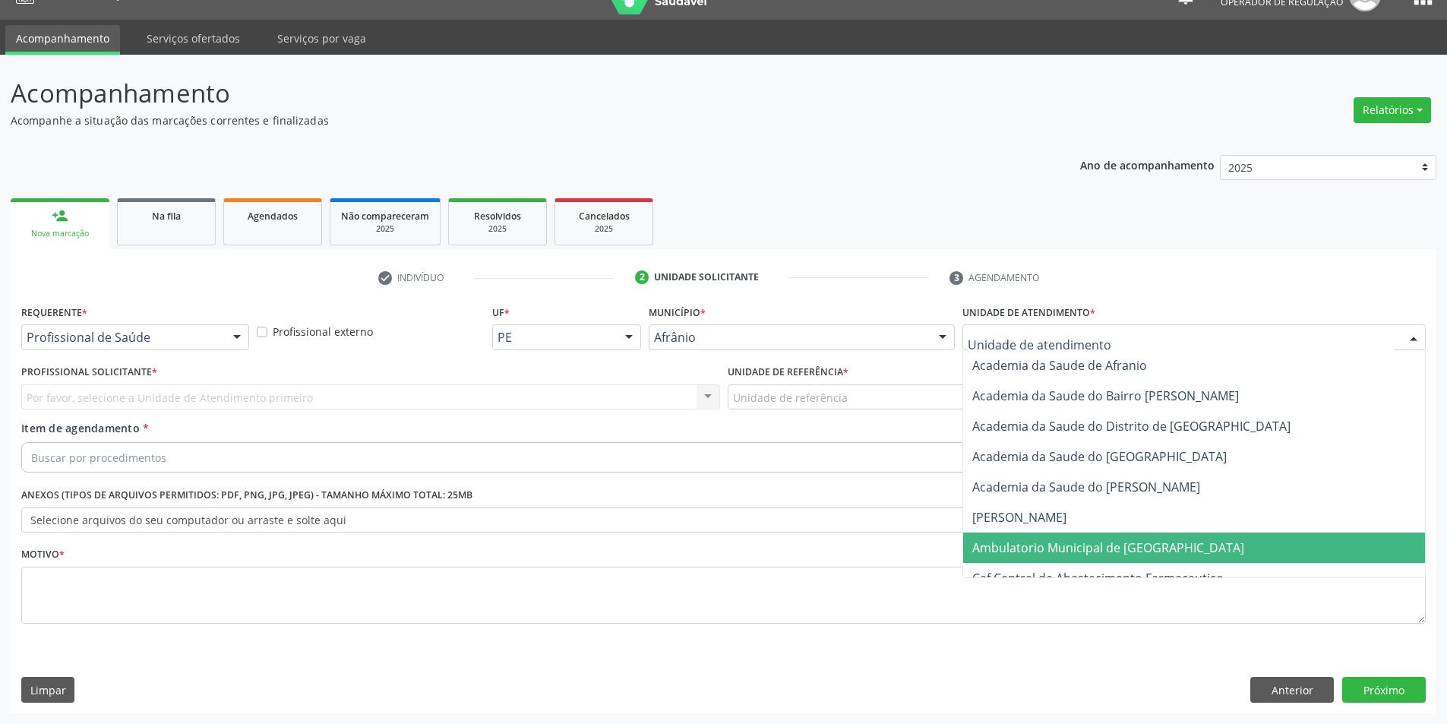
click at [1250, 533] on span "Ambulatorio Municipal de [GEOGRAPHIC_DATA]" at bounding box center [1194, 548] width 462 height 30
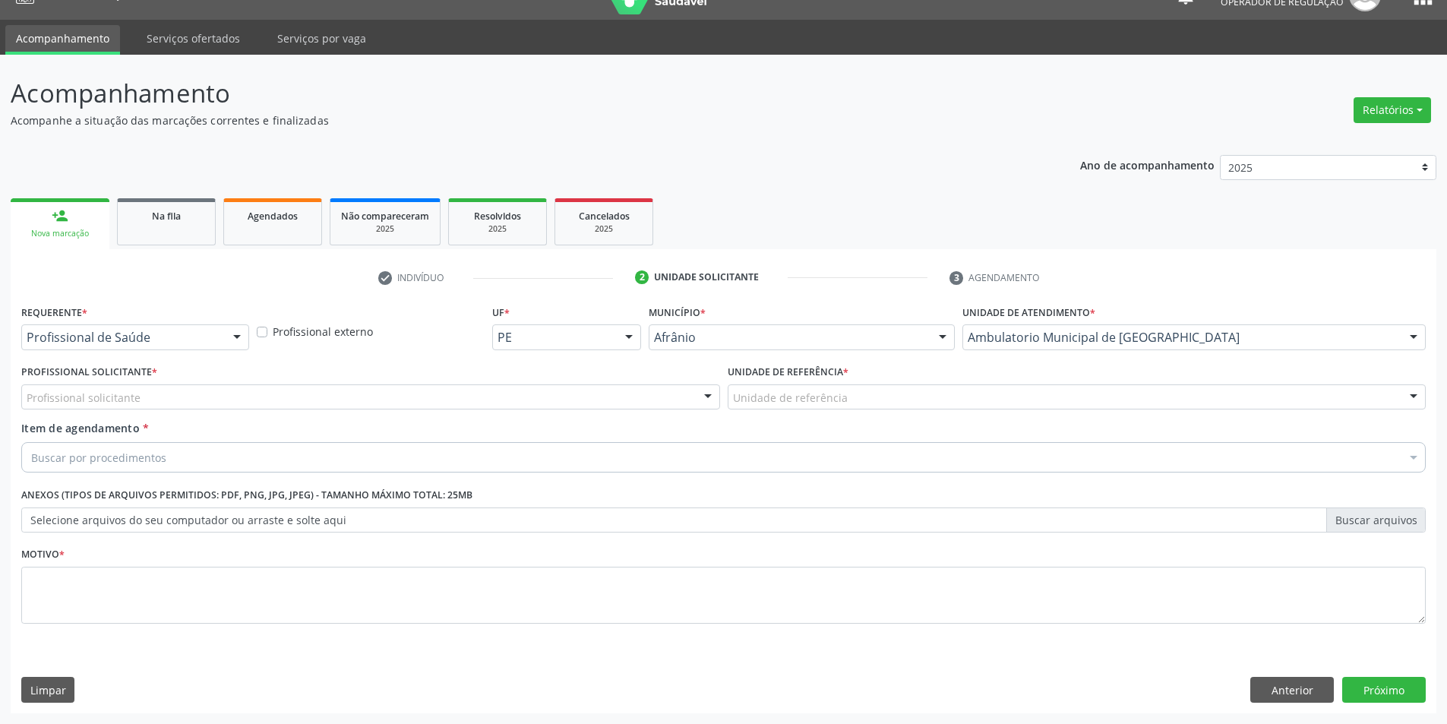
click at [602, 406] on div "Profissional solicitante" at bounding box center [370, 397] width 699 height 26
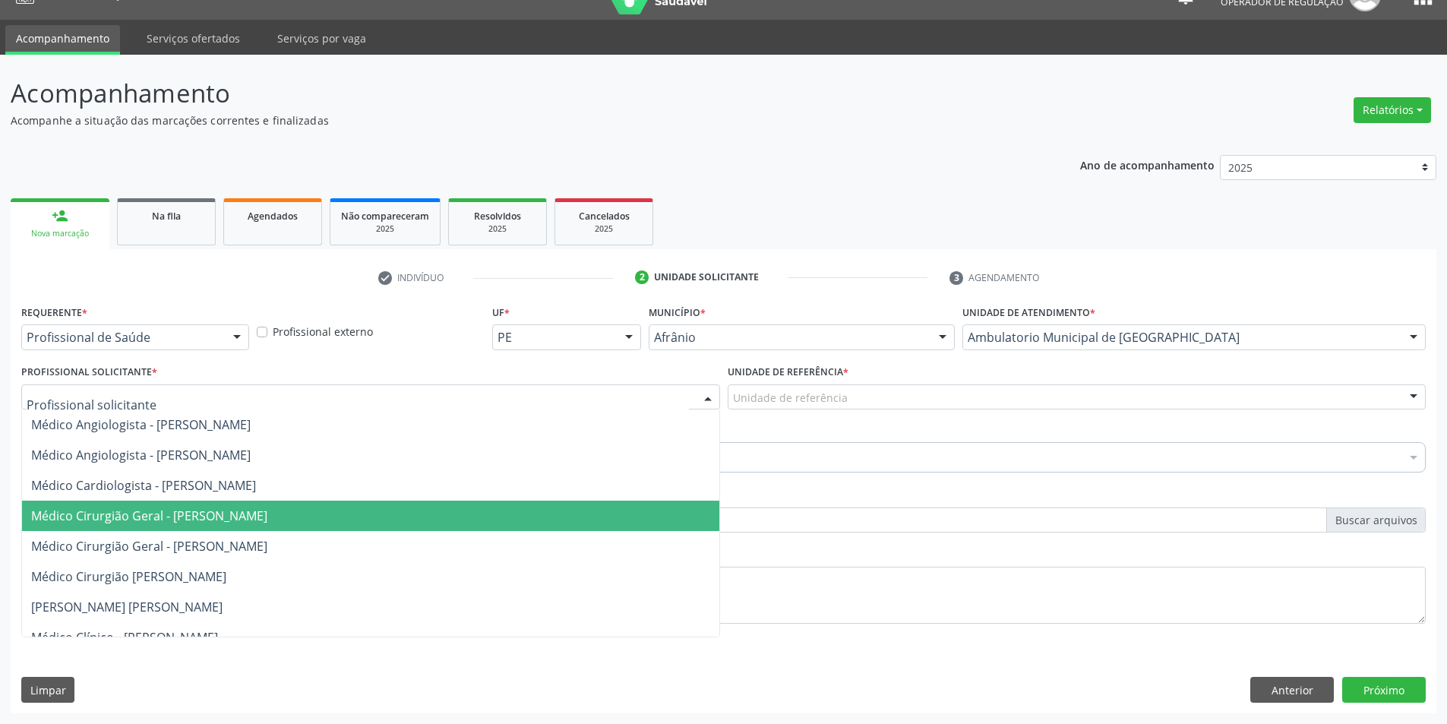
click at [576, 533] on span "Médico Cirurgião Geral - [PERSON_NAME]" at bounding box center [370, 546] width 697 height 30
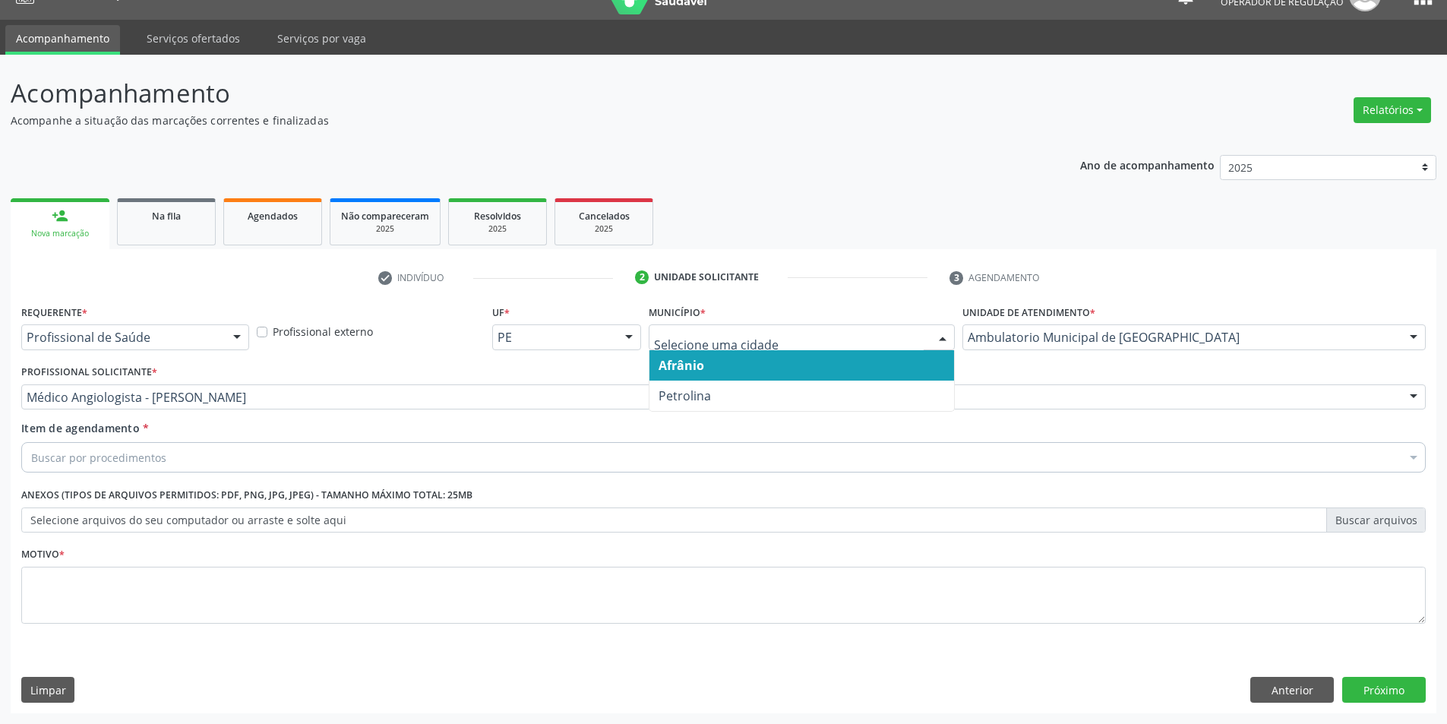
click at [884, 346] on div at bounding box center [802, 337] width 306 height 26
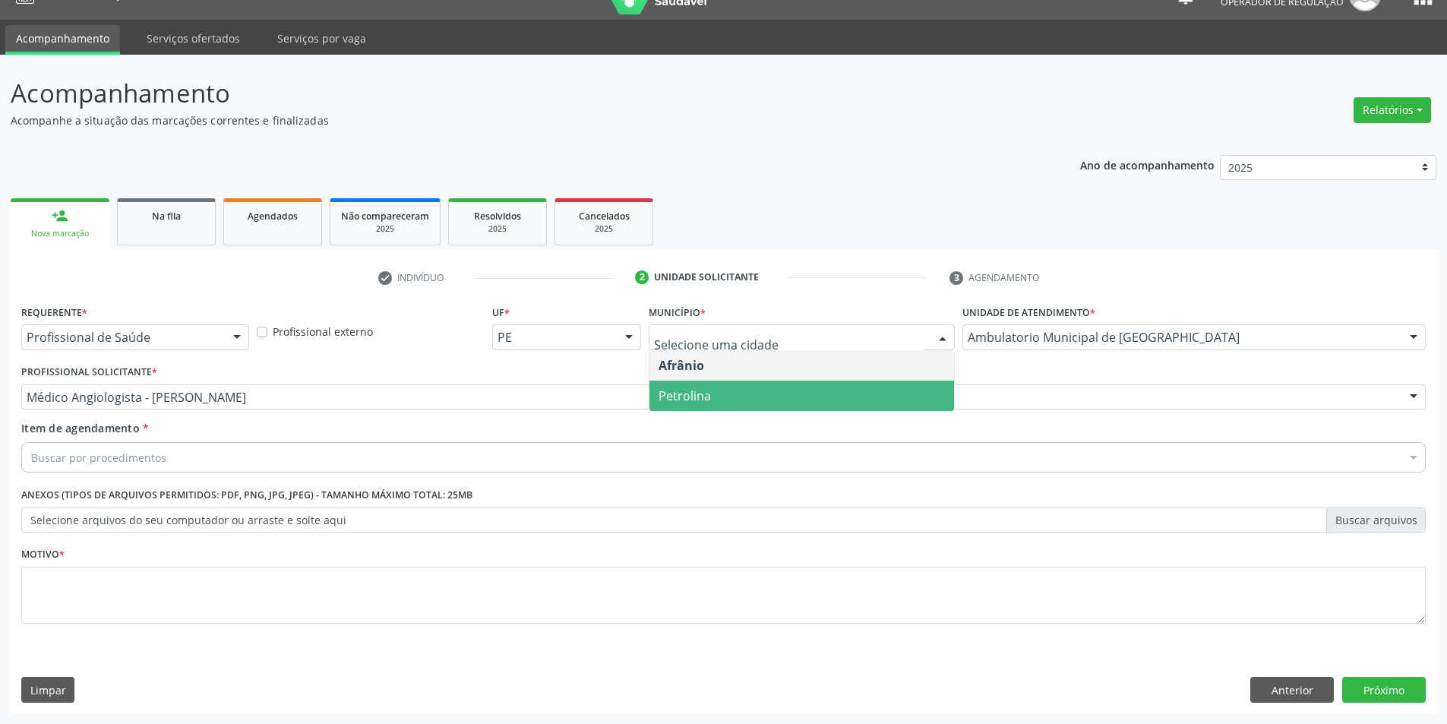
click at [586, 457] on div "Buscar por procedimentos" at bounding box center [723, 457] width 1405 height 30
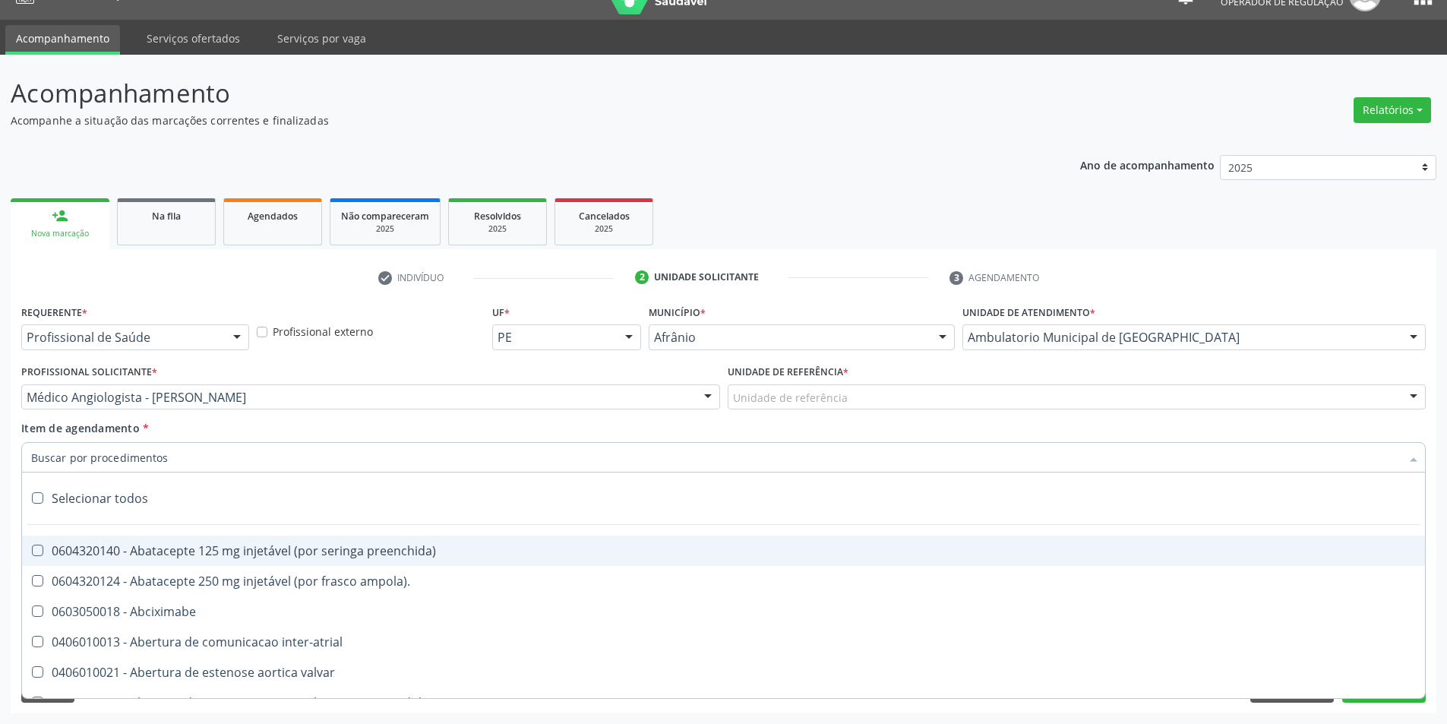
click at [953, 405] on div "Unidade de referência" at bounding box center [1077, 397] width 699 height 26
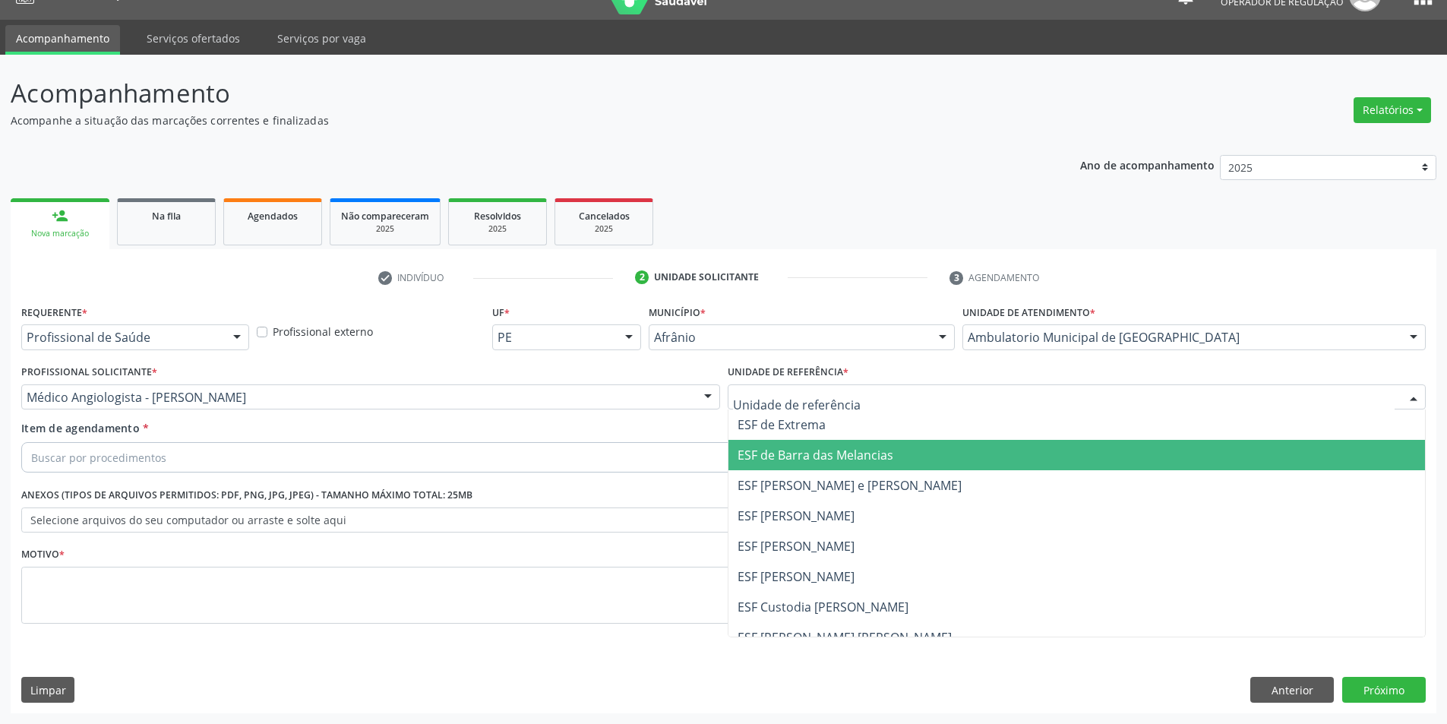
click at [934, 458] on span "ESF de Barra das Melancias" at bounding box center [1077, 455] width 697 height 30
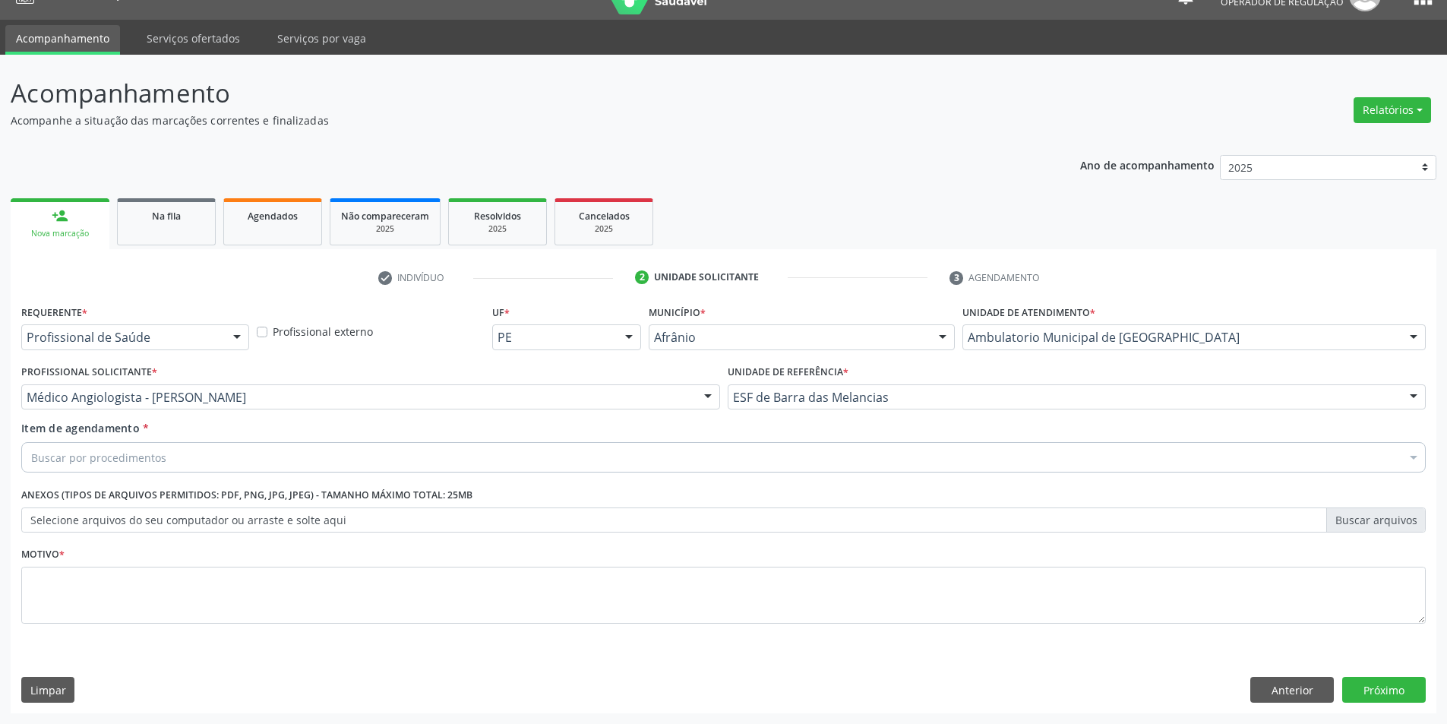
click at [482, 465] on div "Buscar por procedimentos" at bounding box center [723, 457] width 1405 height 30
drag, startPoint x: 264, startPoint y: 463, endPoint x: 0, endPoint y: 466, distance: 264.4
click at [0, 466] on div "Acompanhamento Acompanhe a situação das marcações correntes e finalizadas Relat…" at bounding box center [723, 389] width 1447 height 669
type input "RETORNO OUTUBRO"
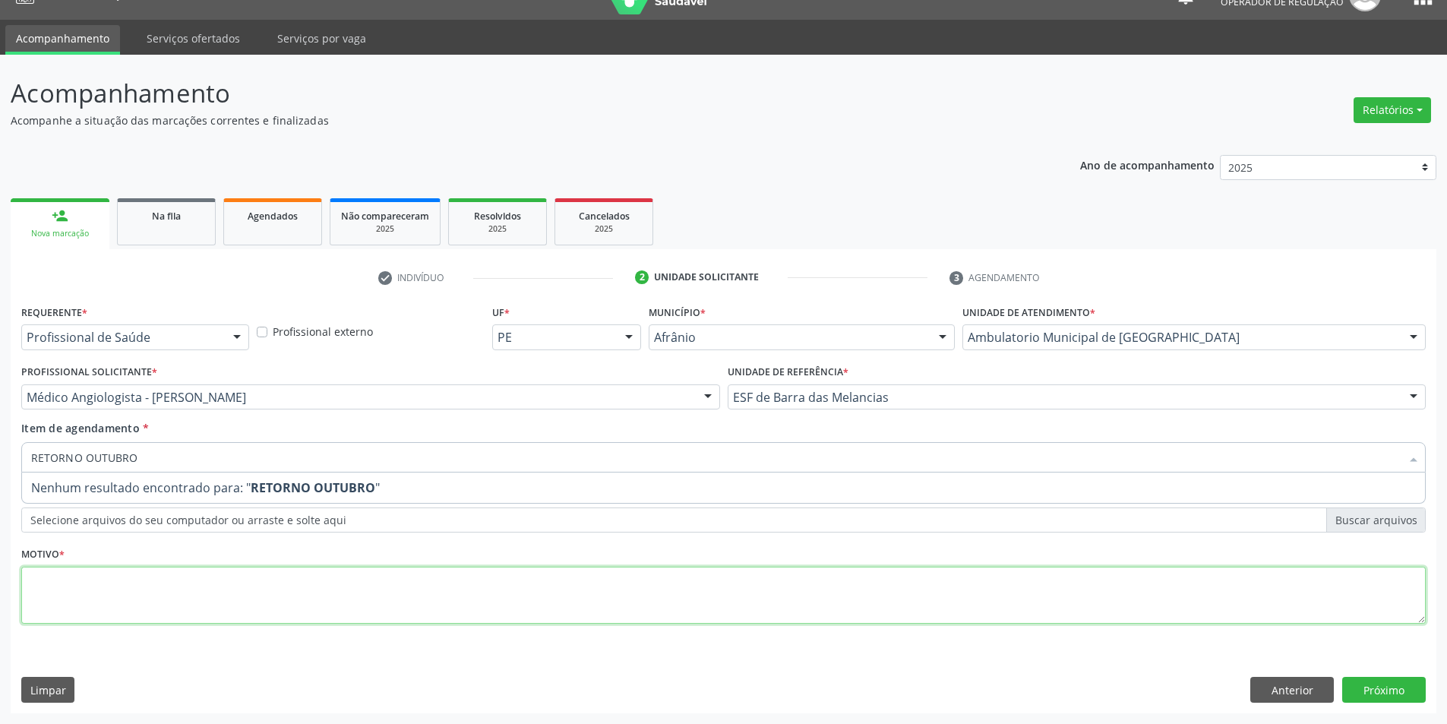
click at [207, 599] on div "Requerente * Profissional de Saúde Profissional de Saúde Paciente Nenhum result…" at bounding box center [723, 473] width 1405 height 344
paste textarea "RETORNO OUTUBRO"
type textarea "RETORNO OUTUBRO"
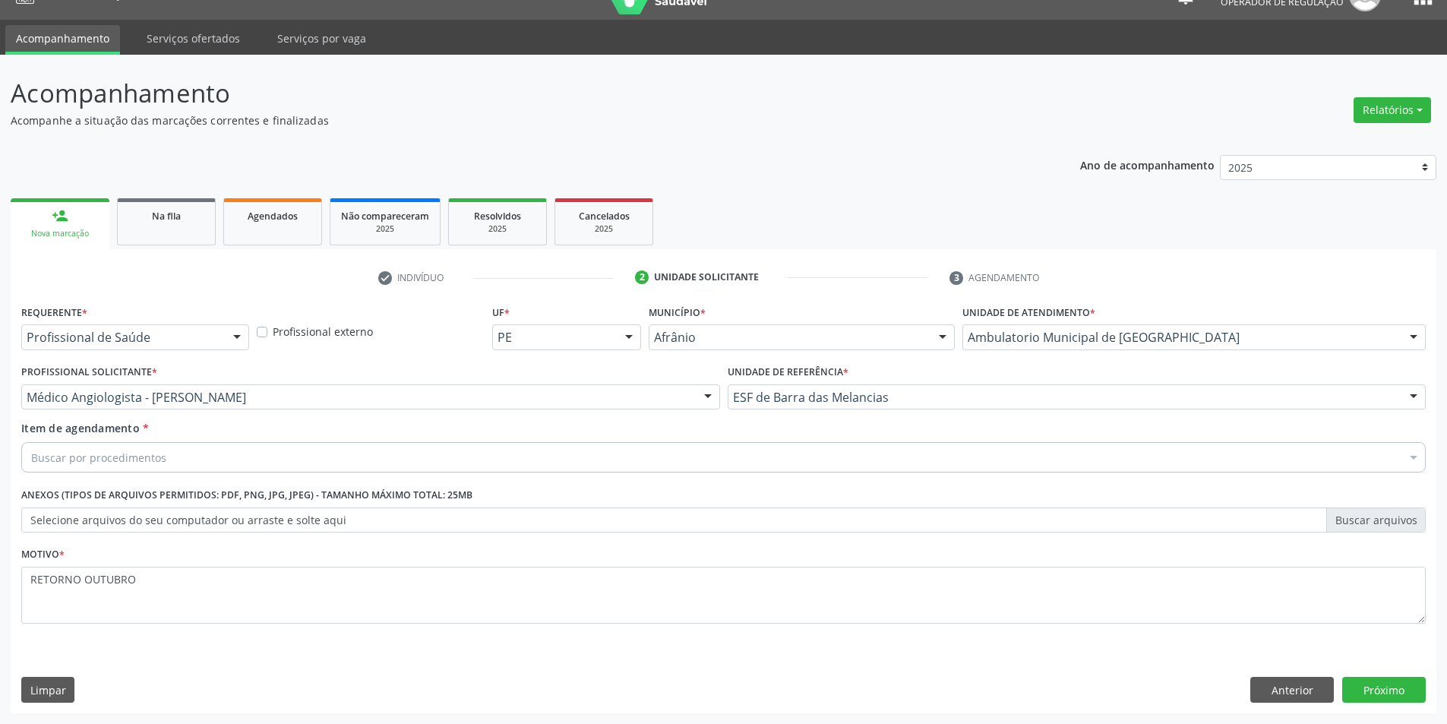
click at [305, 454] on div "Buscar por procedimentos" at bounding box center [723, 457] width 1405 height 30
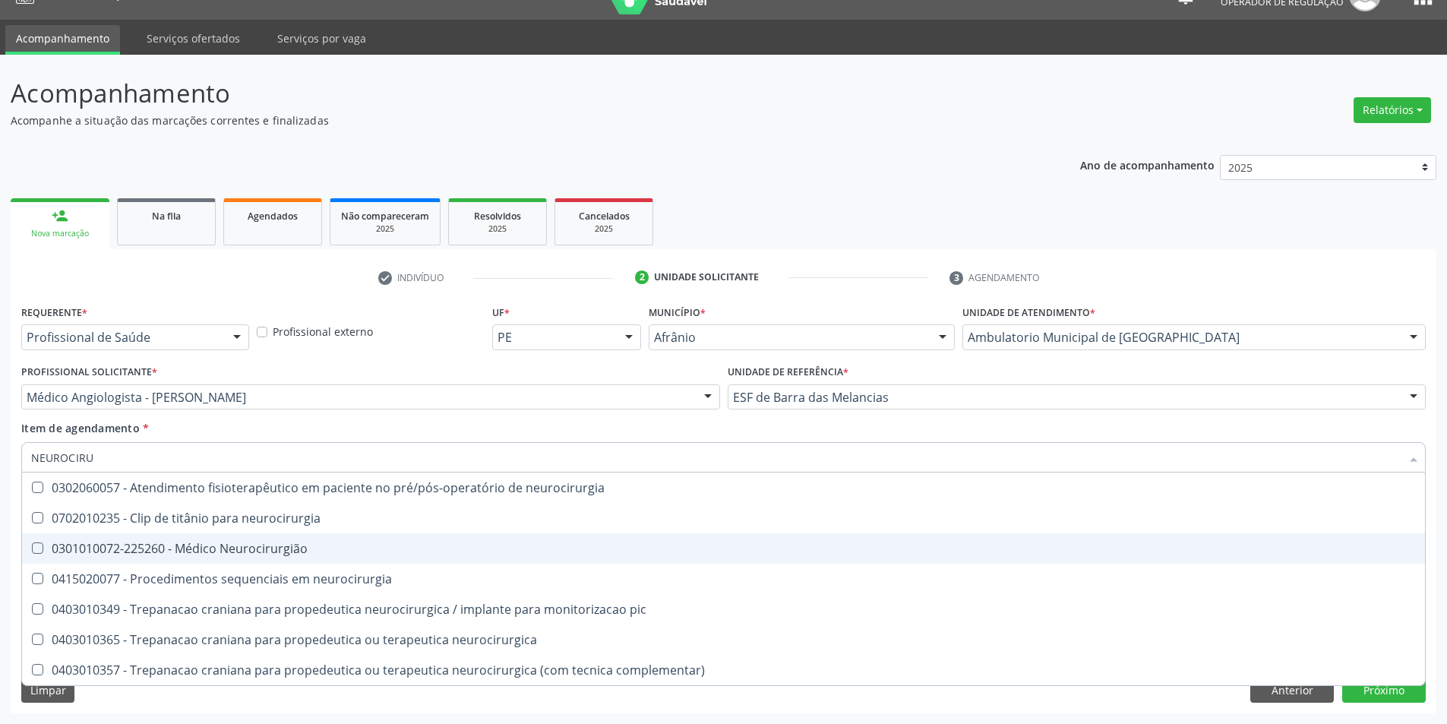
type input "NEUROCIRUR"
click at [327, 552] on div "0301010072-225260 - Médico Neurocirurgião" at bounding box center [723, 548] width 1385 height 12
checkbox Neurocirurgião "true"
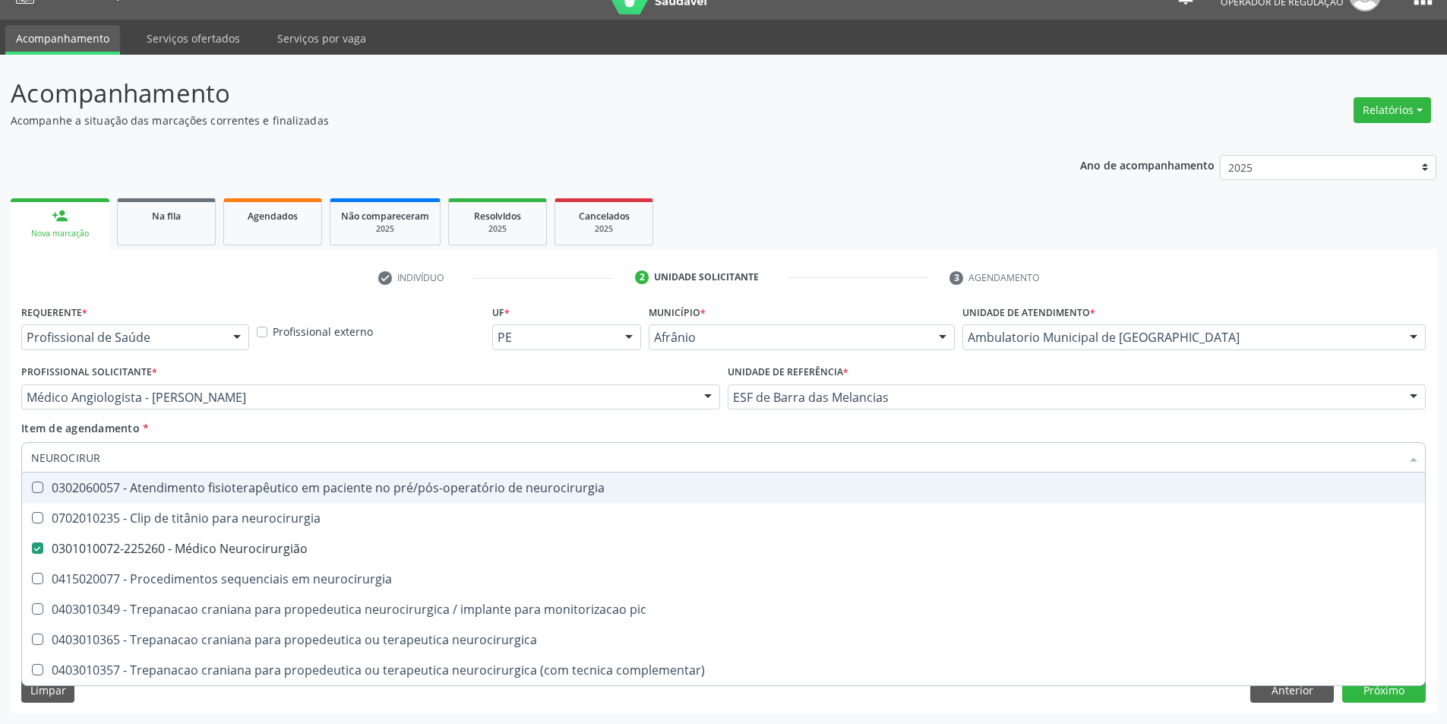
click at [637, 375] on div "Profissional Solicitante * Médico Angiologista - Luis Henrique de Sa Nunes Médi…" at bounding box center [370, 385] width 699 height 49
checkbox neurocirurgia "true"
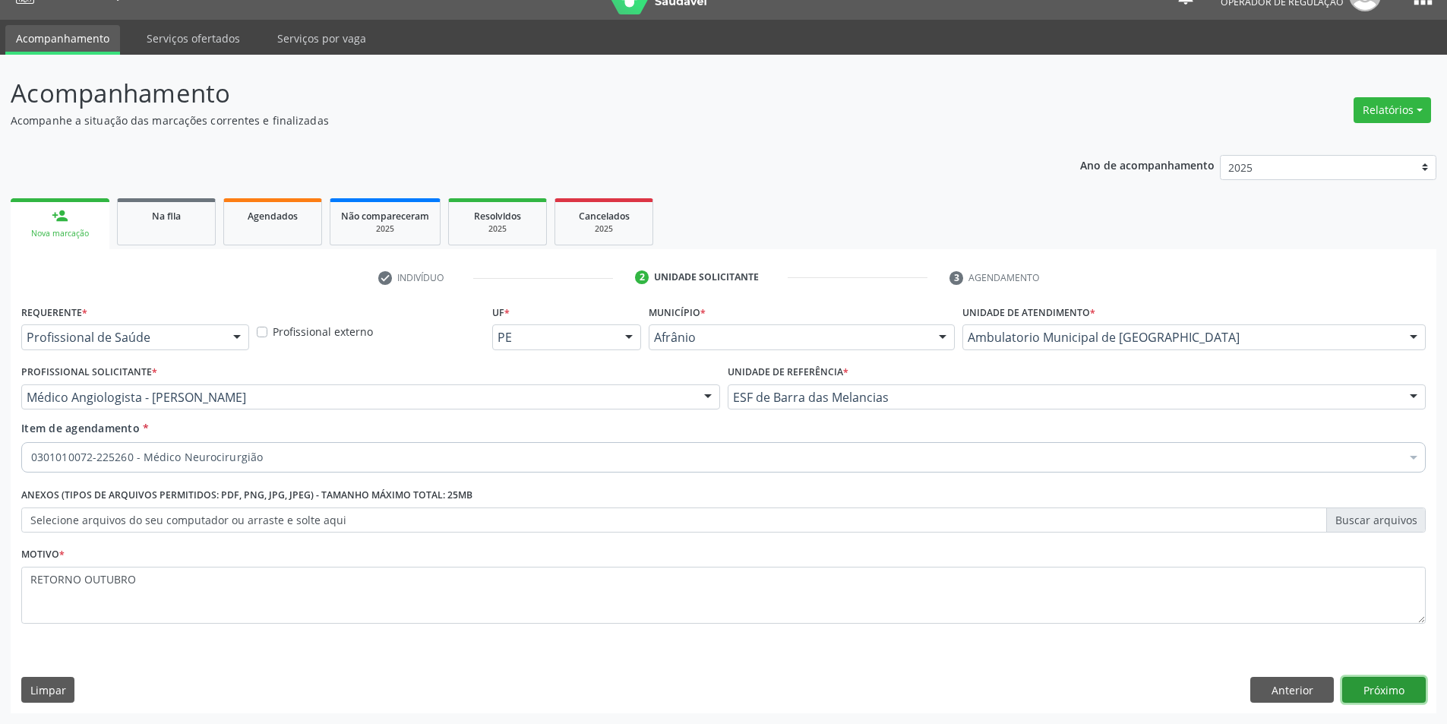
click at [1394, 685] on button "Próximo" at bounding box center [1384, 690] width 84 height 26
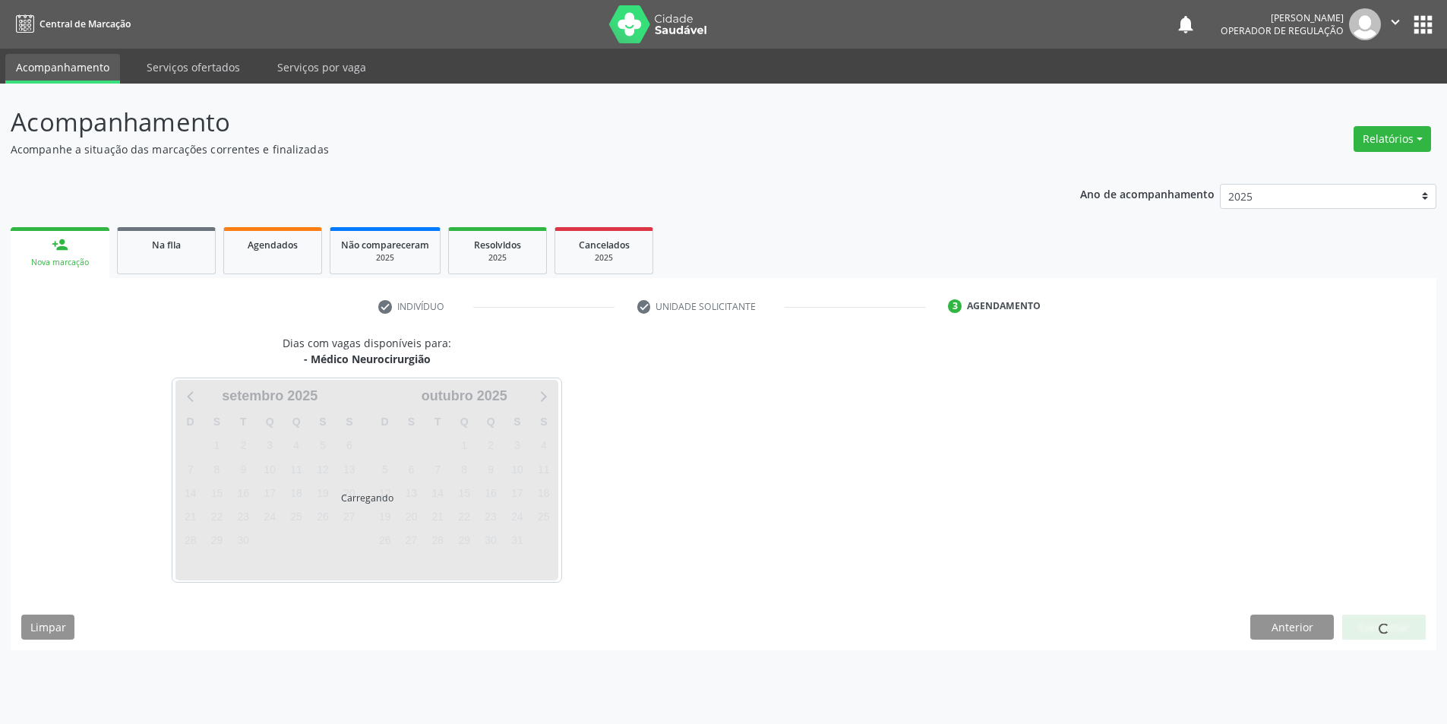
scroll to position [0, 0]
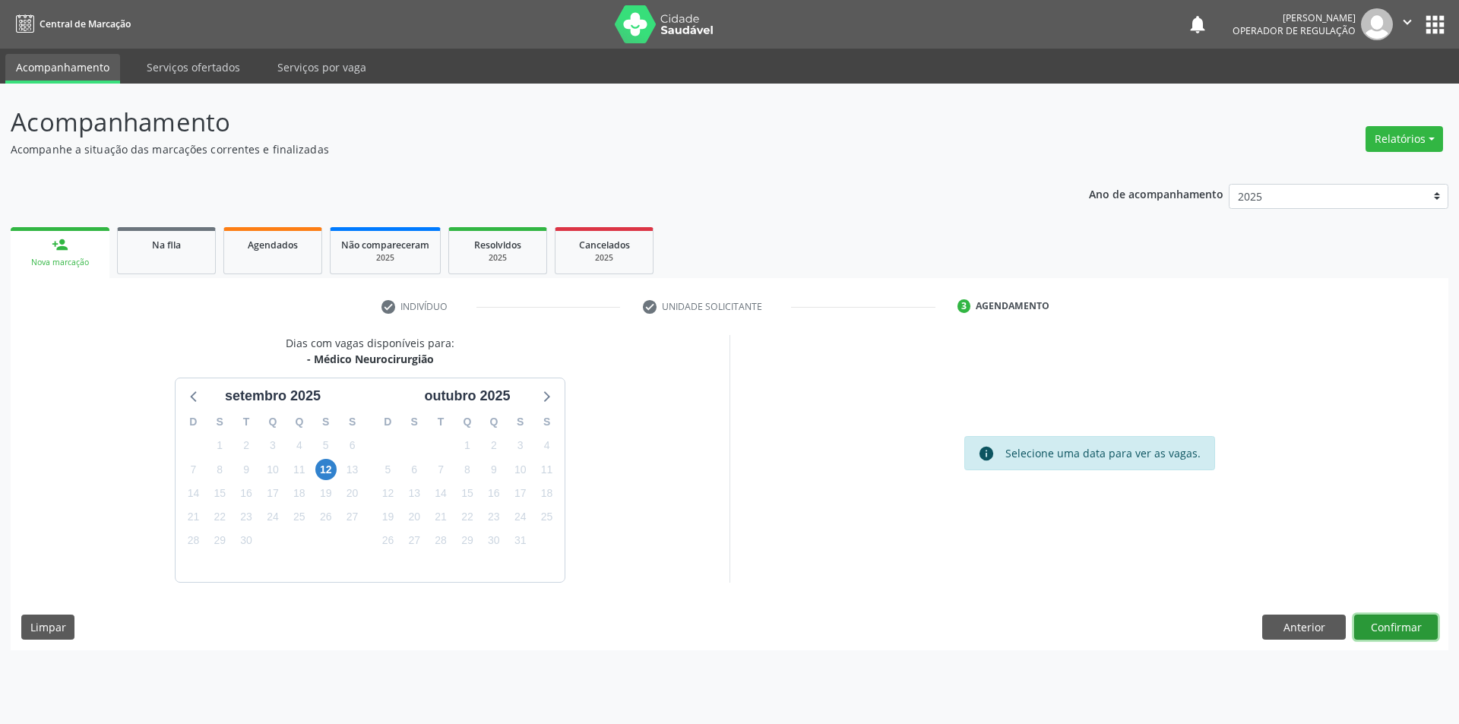
click at [1436, 639] on button "Confirmar" at bounding box center [1396, 628] width 84 height 26
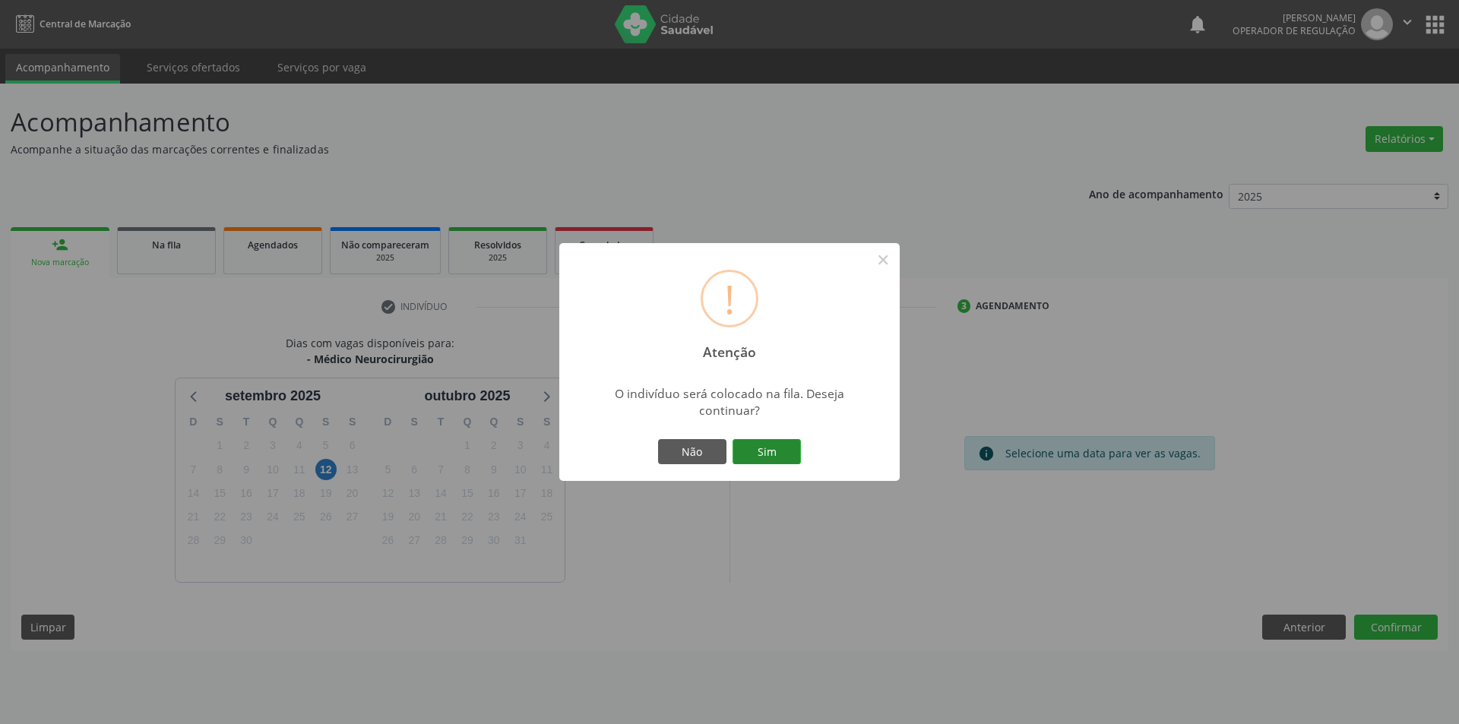
click at [799, 454] on button "Sim" at bounding box center [766, 452] width 68 height 26
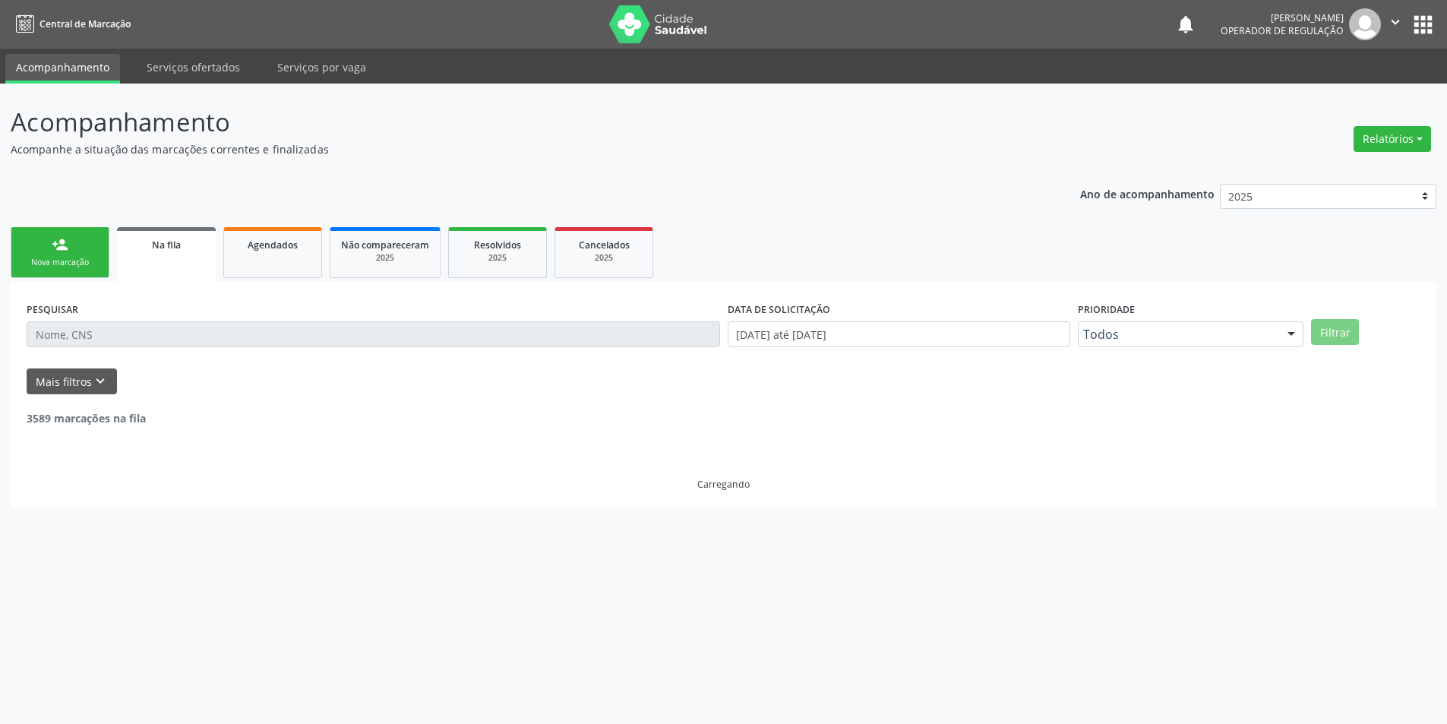
click at [72, 256] on link "person_add Nova marcação" at bounding box center [60, 252] width 99 height 51
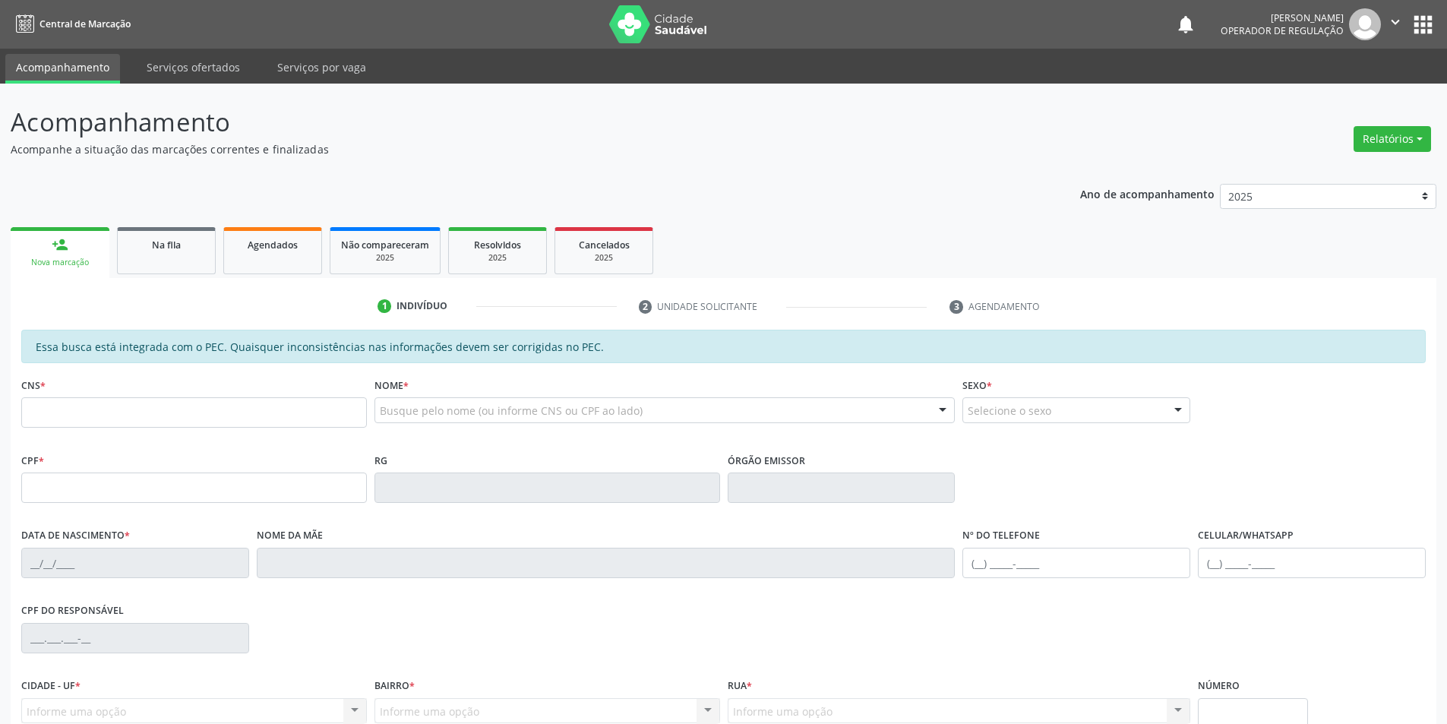
click at [71, 270] on link "person_add Nova marcação" at bounding box center [60, 252] width 99 height 51
click at [106, 409] on input "text" at bounding box center [194, 412] width 346 height 30
click at [327, 482] on input "text" at bounding box center [194, 488] width 346 height 30
type input "124.601.054-28"
type input "706 2080 1233 8760"
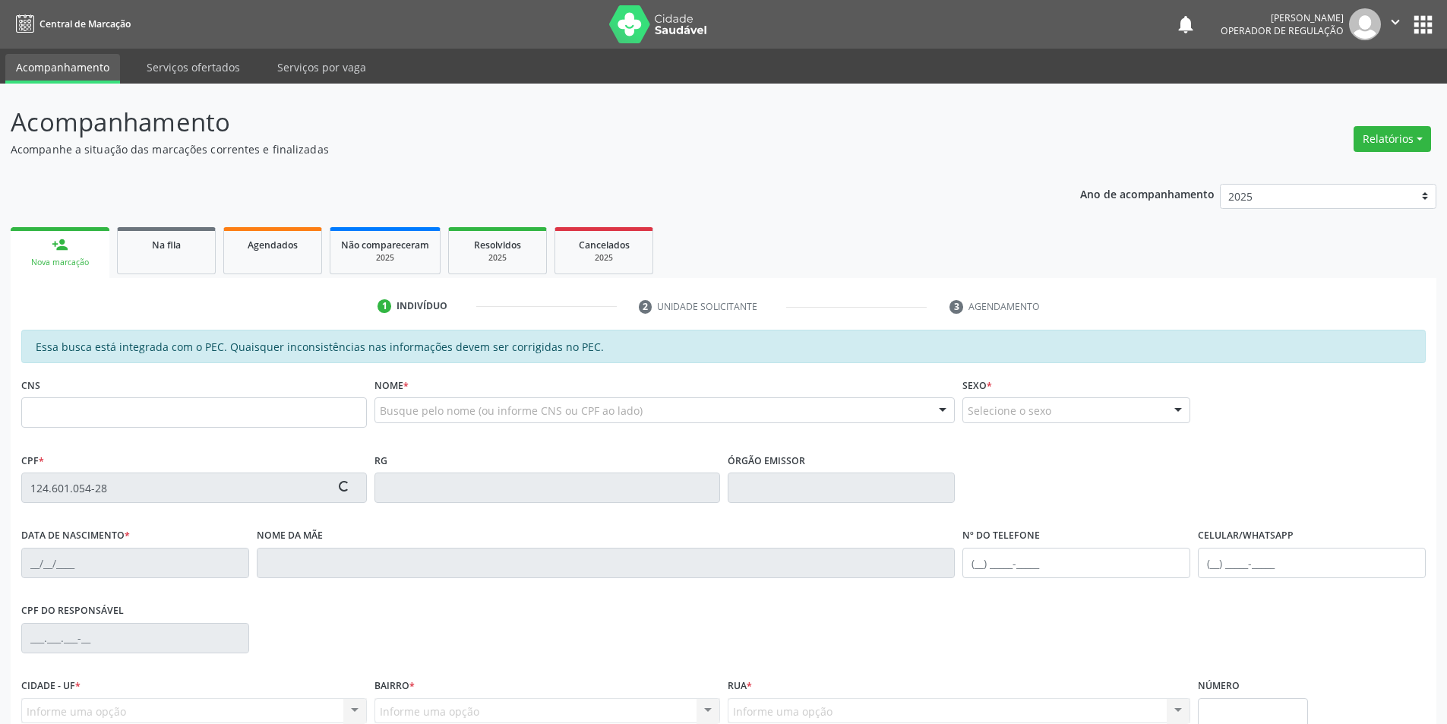
type input "20/08/1998"
type input "Silvanete de Souza"
type input "(87) 99608-7241"
type input "S/N"
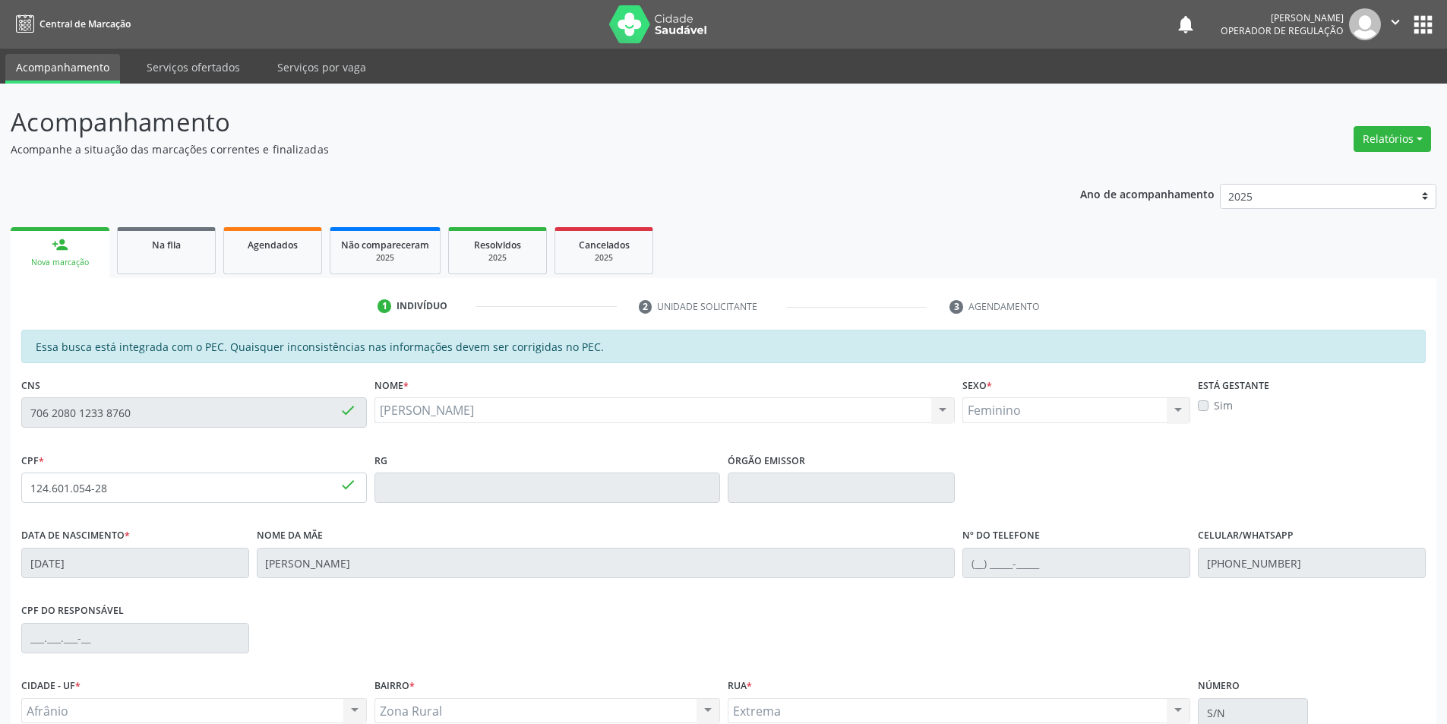
scroll to position [144, 0]
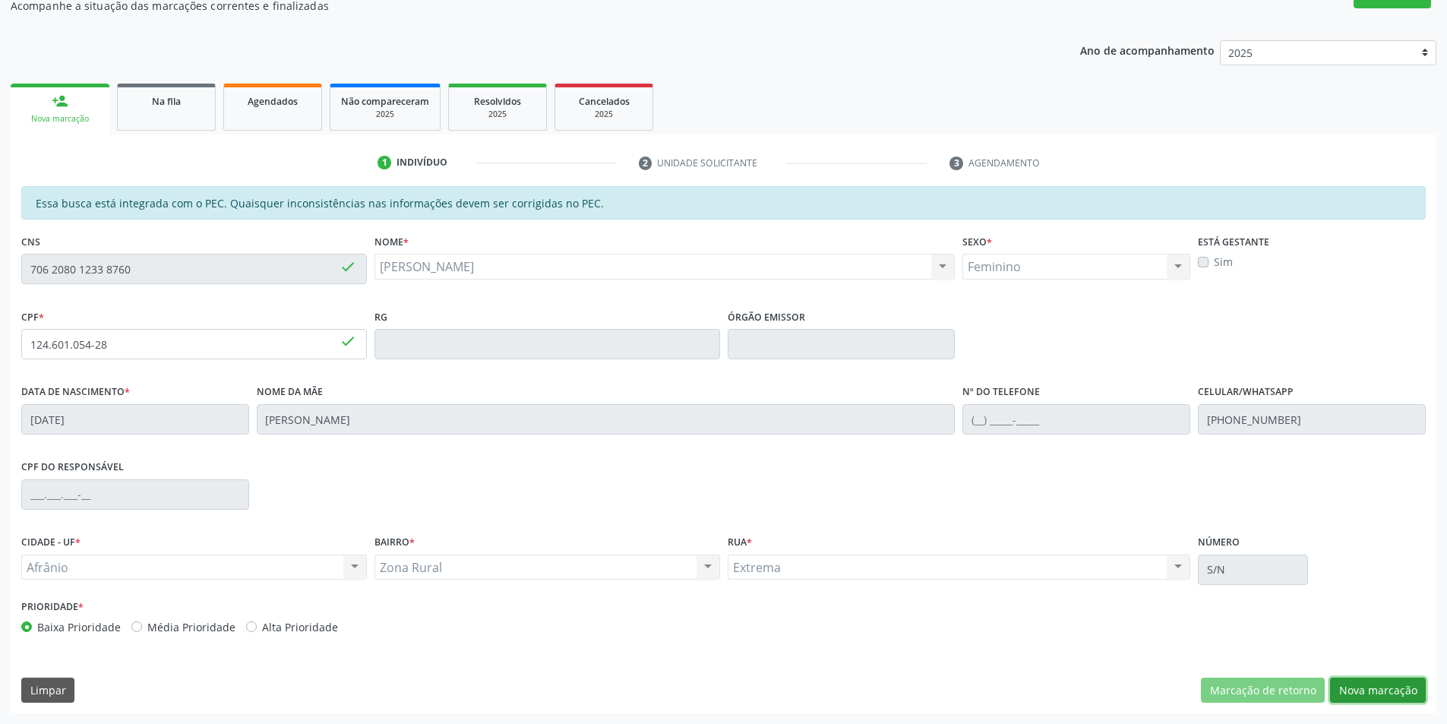
click at [1369, 690] on button "Nova marcação" at bounding box center [1378, 691] width 96 height 26
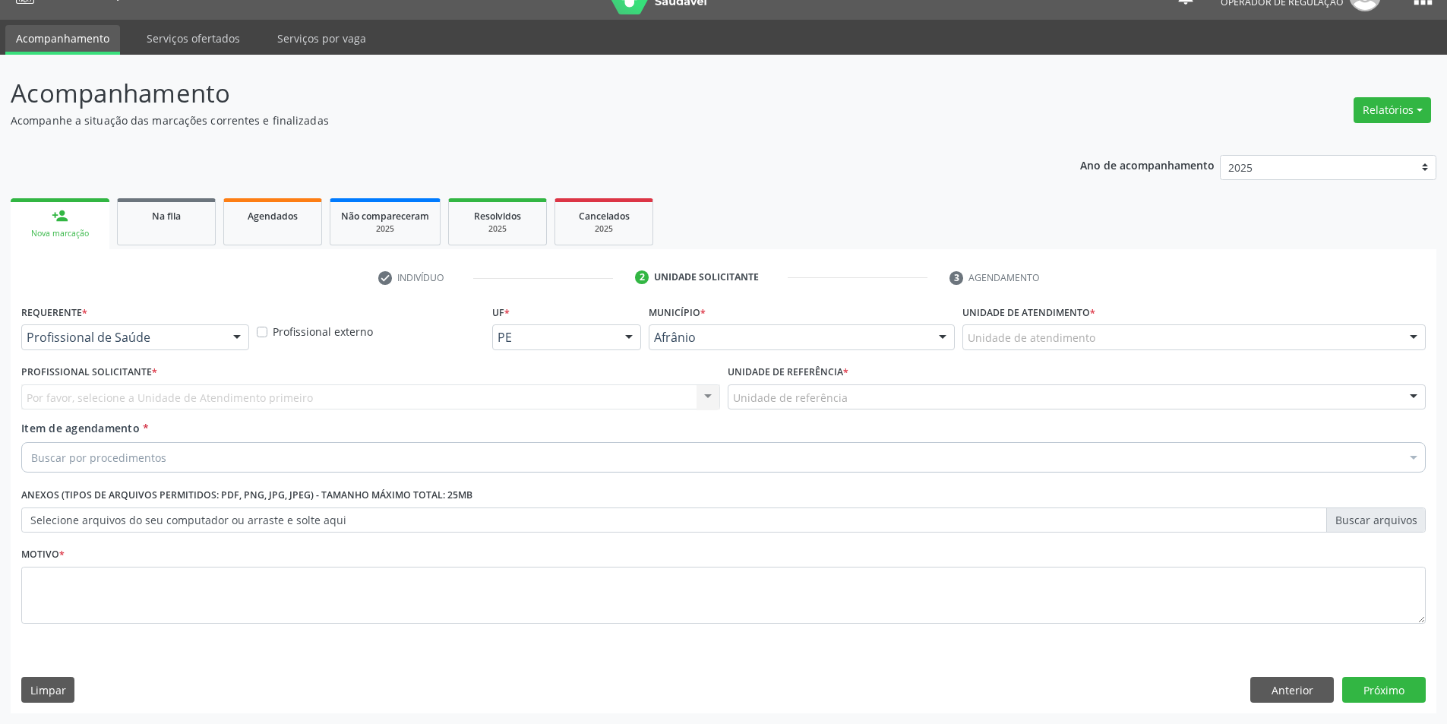
scroll to position [29, 0]
click at [1206, 346] on div "Unidade de atendimento" at bounding box center [1194, 337] width 463 height 26
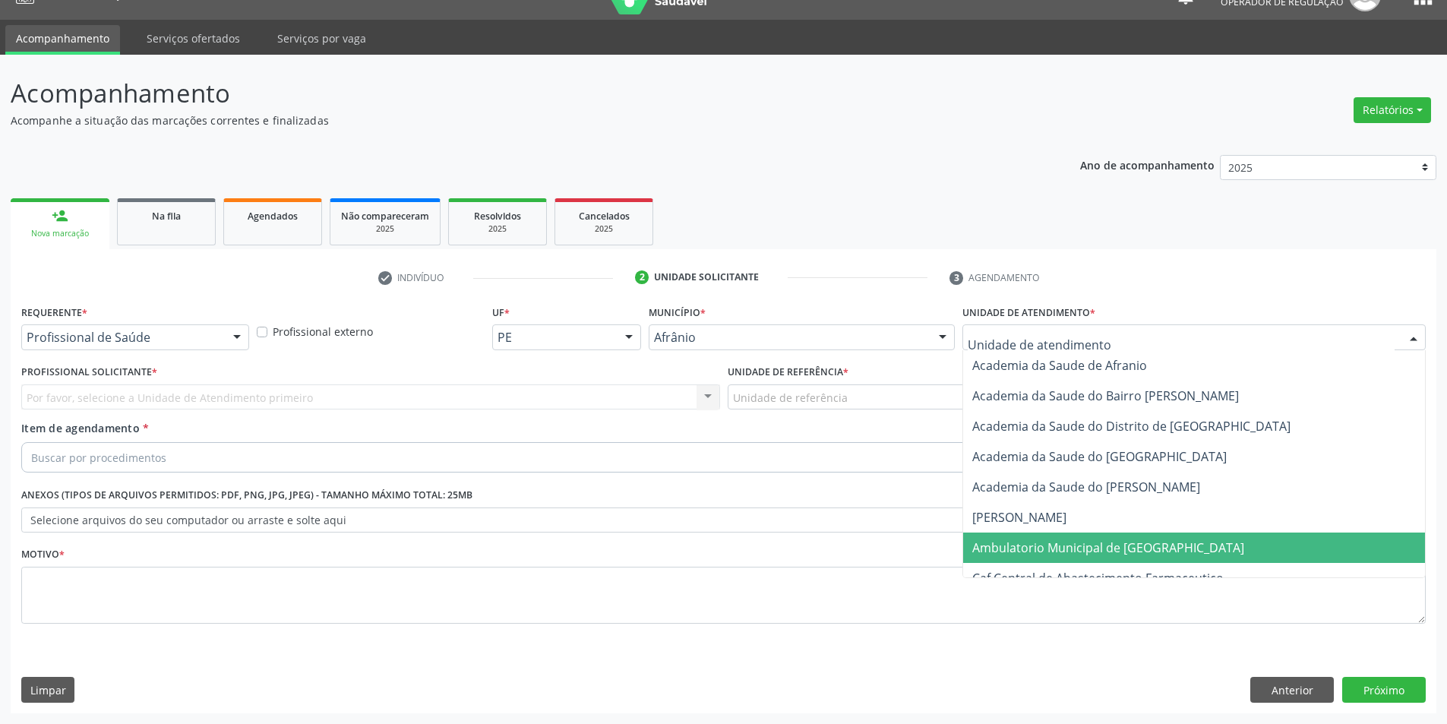
click at [1145, 545] on span "Ambulatorio Municipal de [GEOGRAPHIC_DATA]" at bounding box center [1108, 547] width 272 height 17
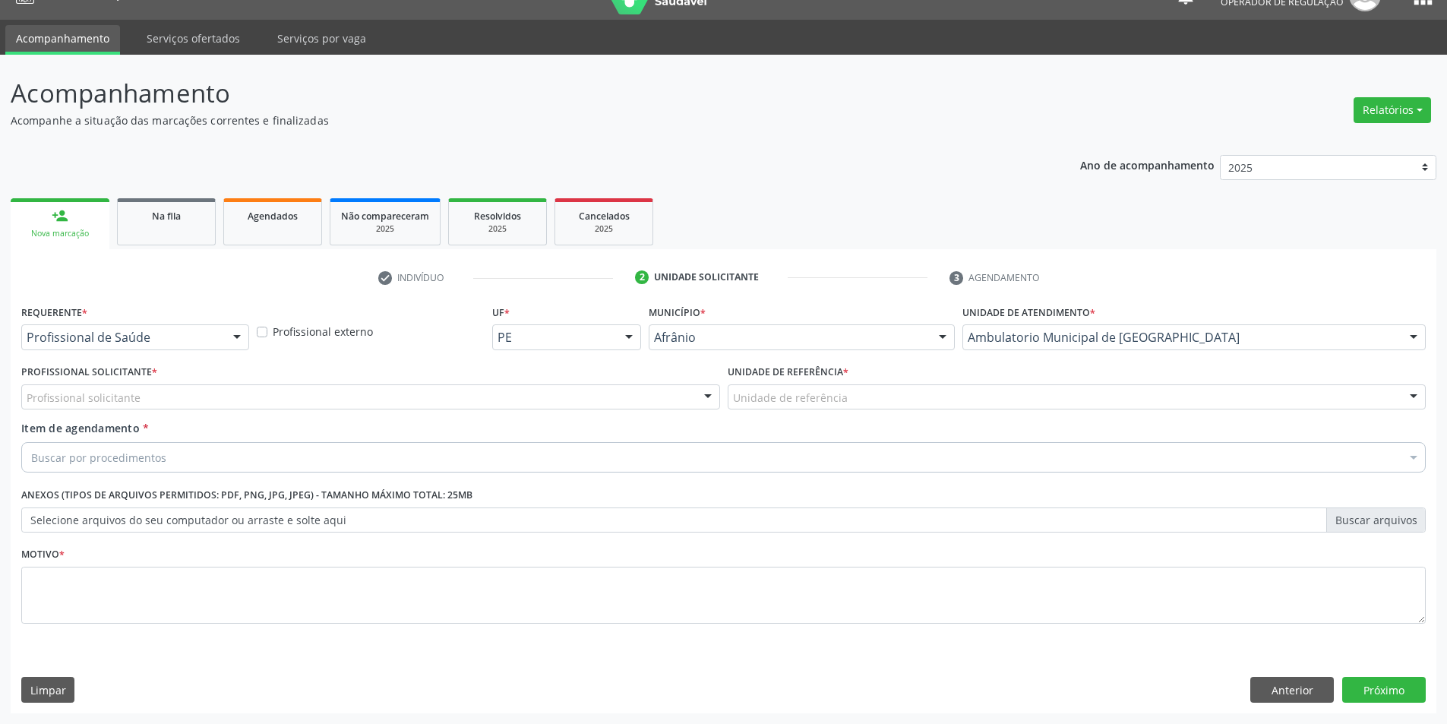
click at [638, 406] on div "Profissional solicitante" at bounding box center [370, 397] width 699 height 26
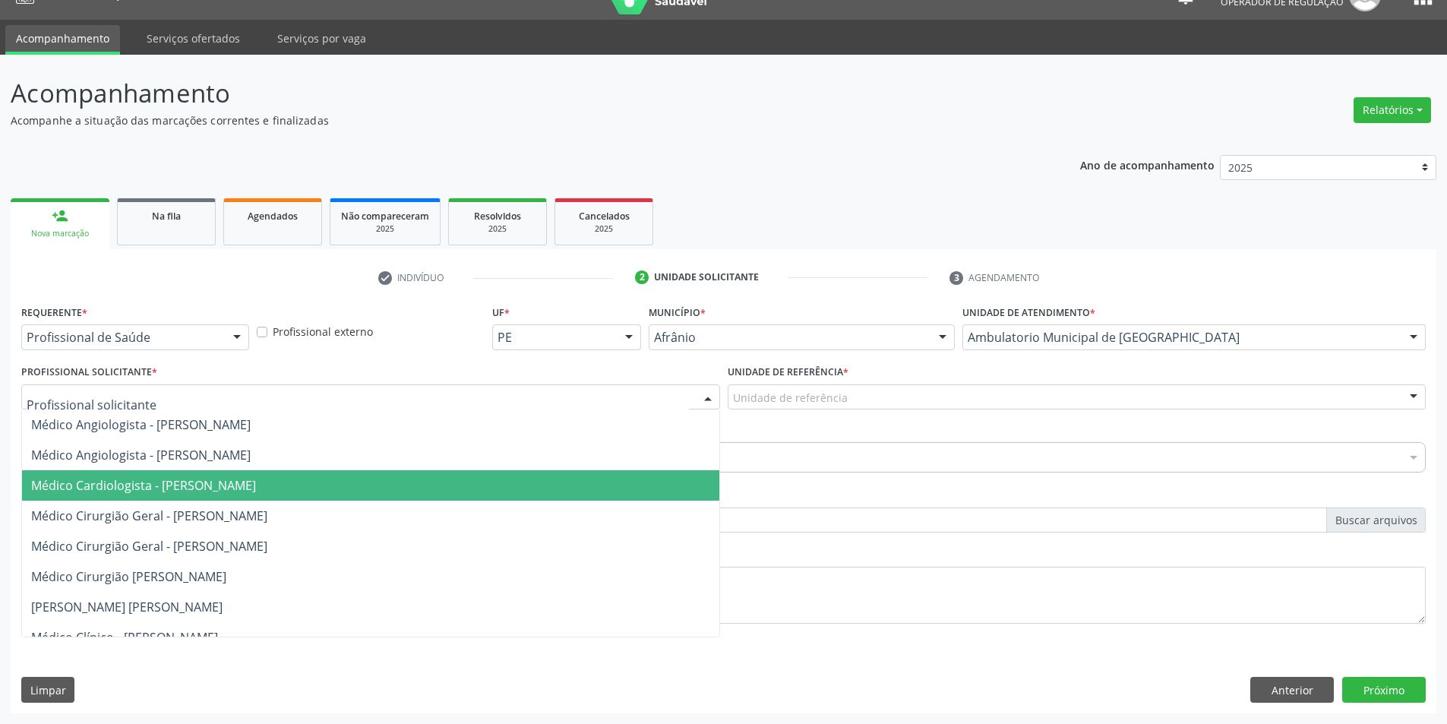
click at [621, 470] on span "Médico Cardiologista - [PERSON_NAME]" at bounding box center [370, 485] width 697 height 30
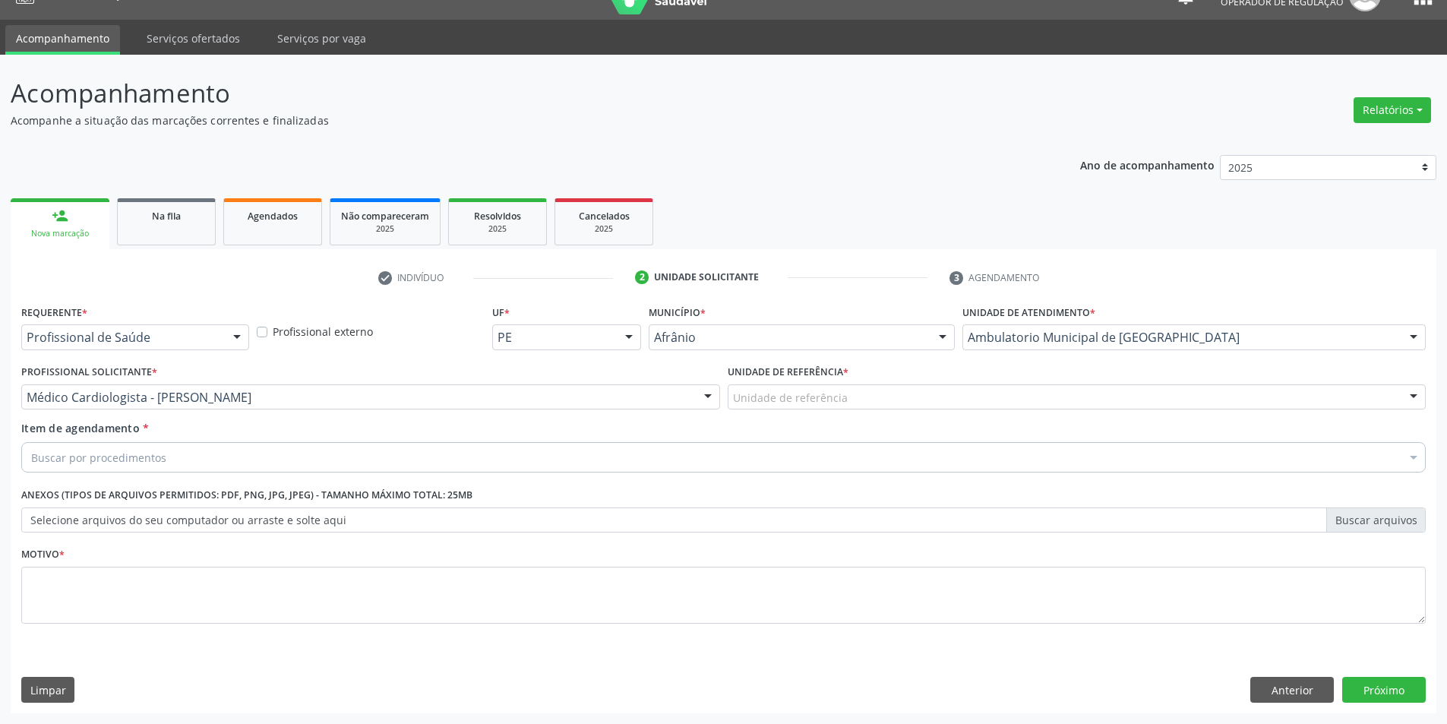
click at [916, 399] on div "Unidade de referência" at bounding box center [1077, 397] width 699 height 26
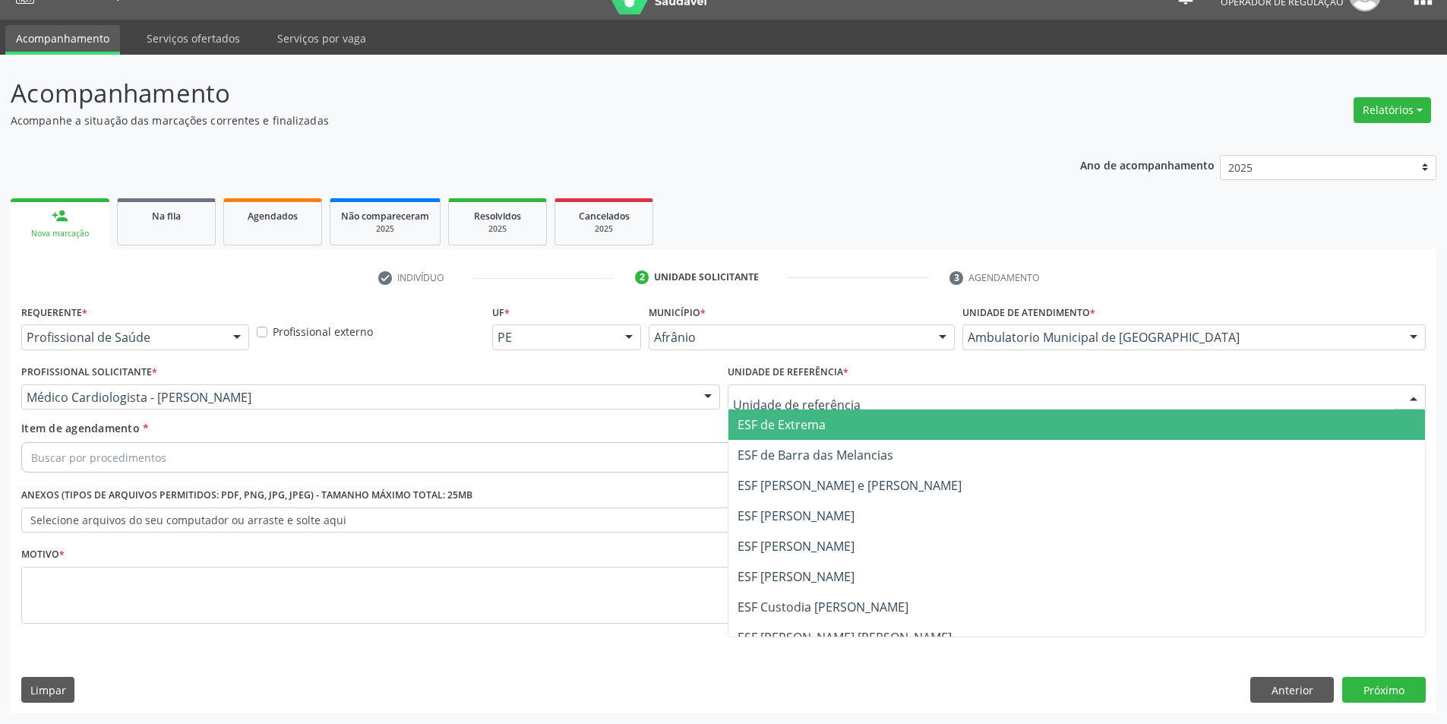
click at [906, 489] on span "ESF [PERSON_NAME] e [PERSON_NAME]" at bounding box center [850, 485] width 224 height 17
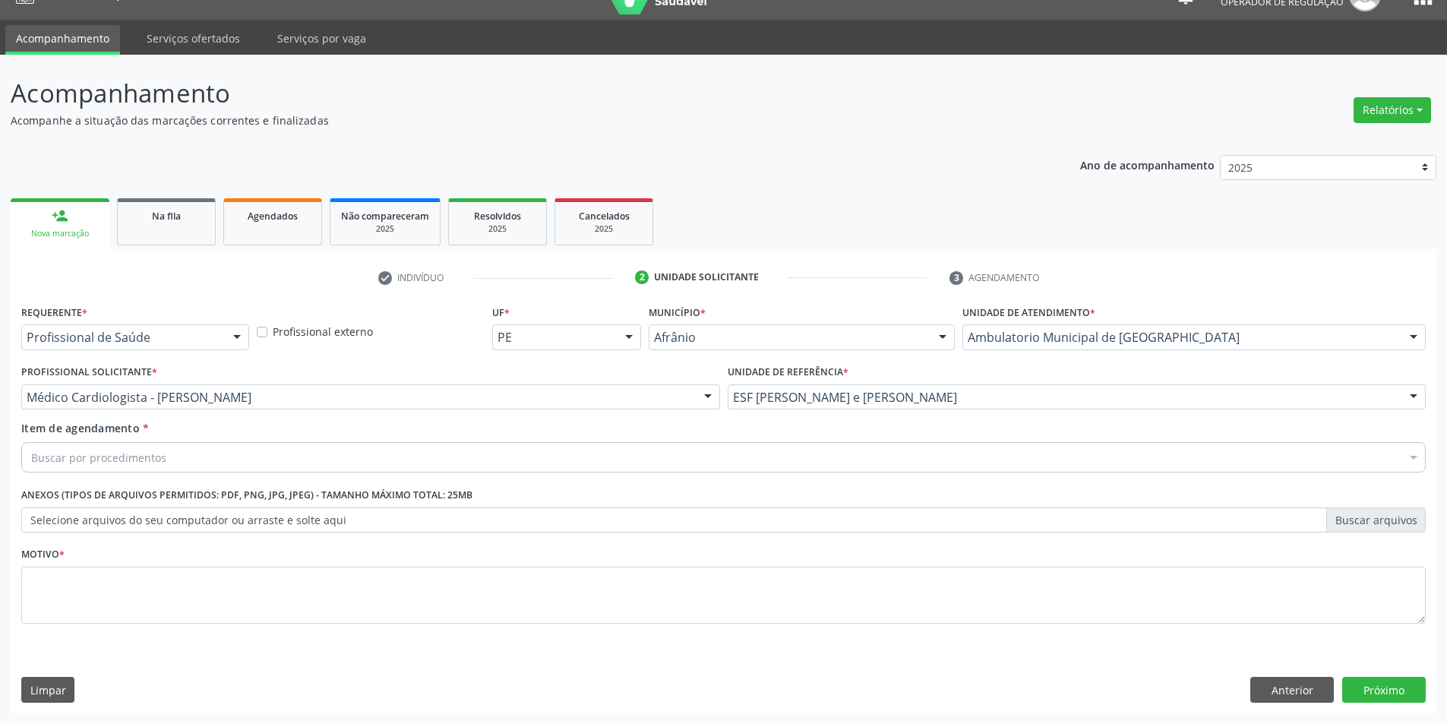
click at [873, 457] on div "Buscar por procedimentos" at bounding box center [723, 457] width 1405 height 30
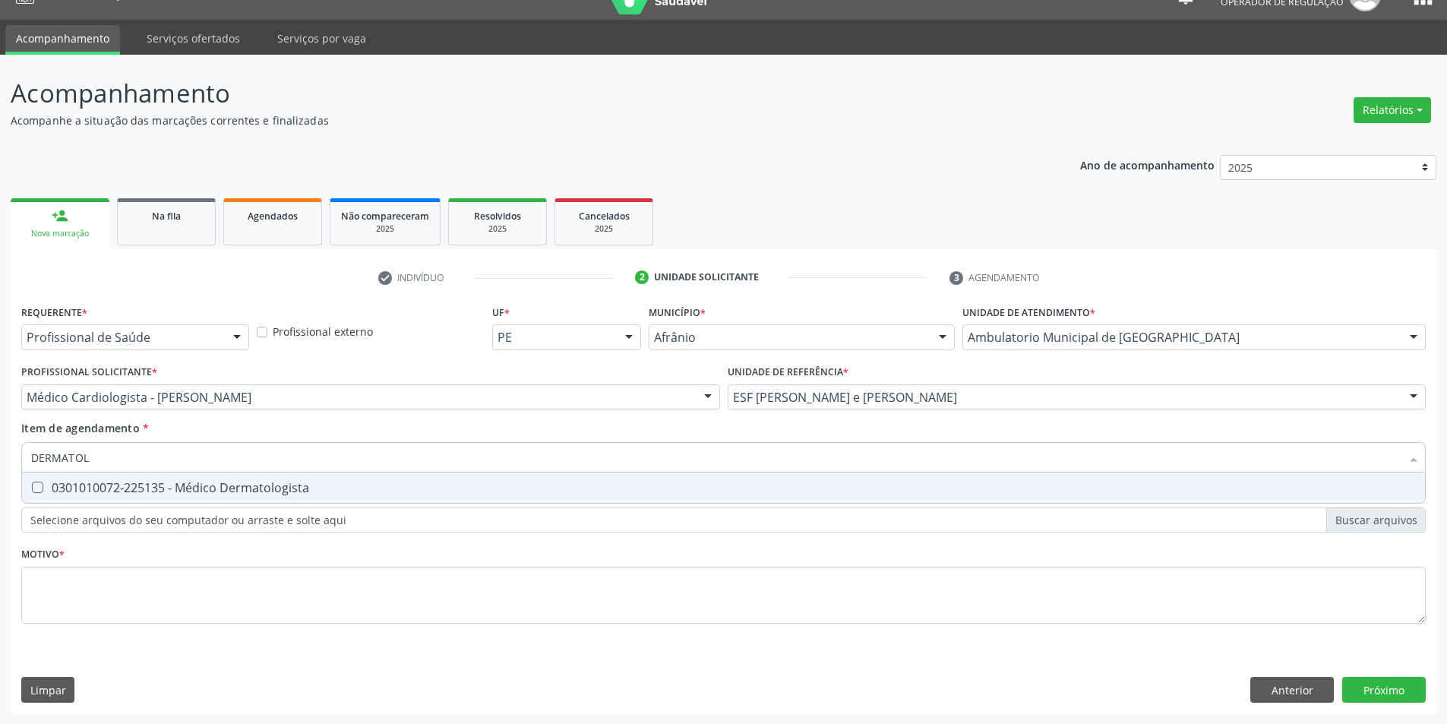
type input "DERMATOLO"
click at [784, 485] on div "0301010072-225135 - Médico Dermatologista" at bounding box center [723, 488] width 1385 height 12
checkbox Dermatologista "true"
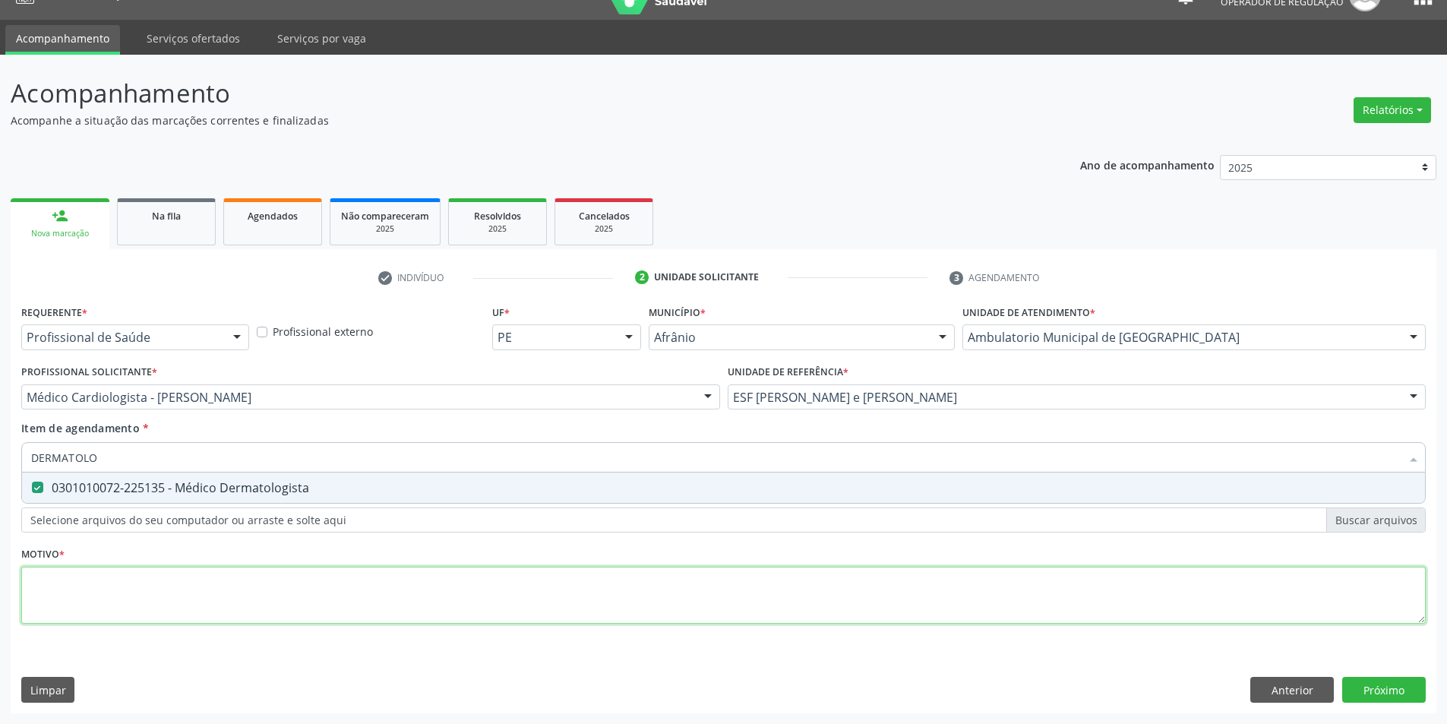
click at [745, 587] on div "Requerente * Profissional de Saúde Profissional de Saúde Paciente Nenhum result…" at bounding box center [723, 473] width 1405 height 344
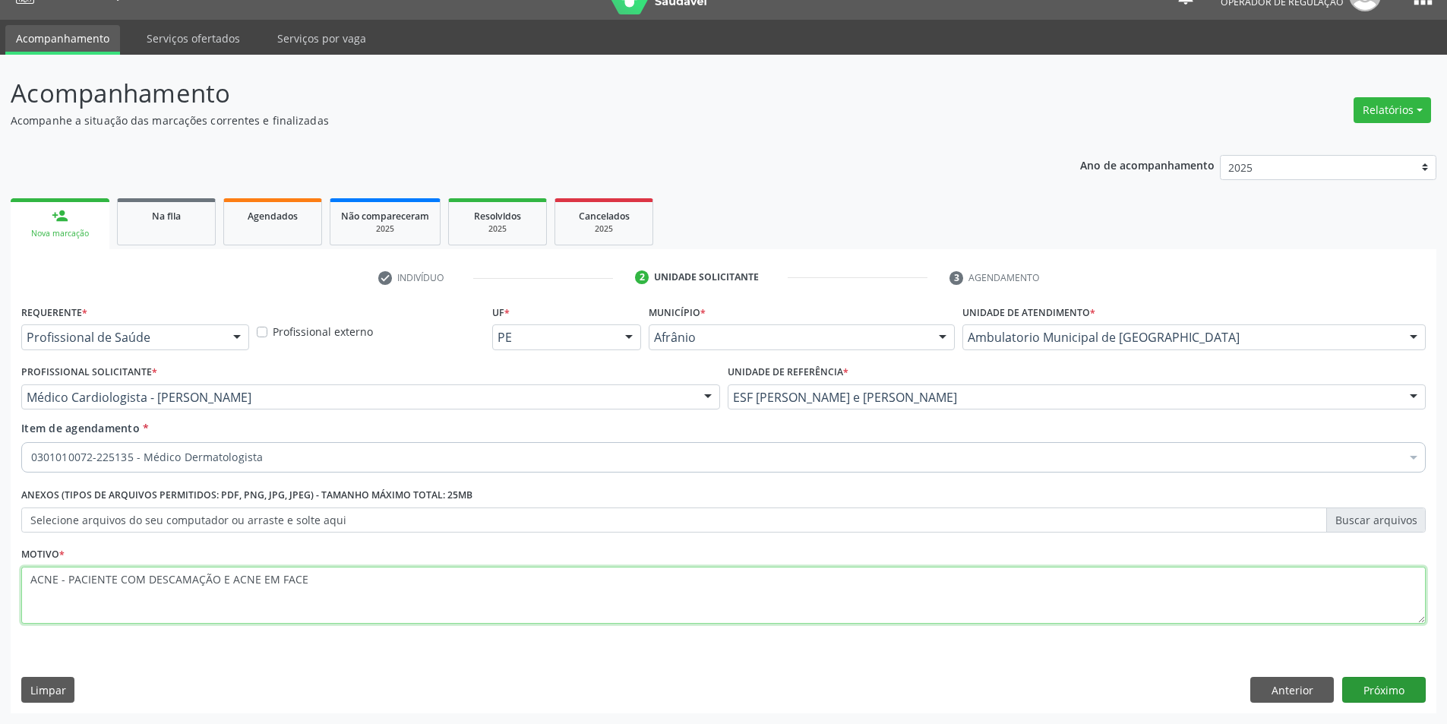
type textarea "ACNE - PACIENTE COM DESCAMAÇÃO E ACNE EM FACE"
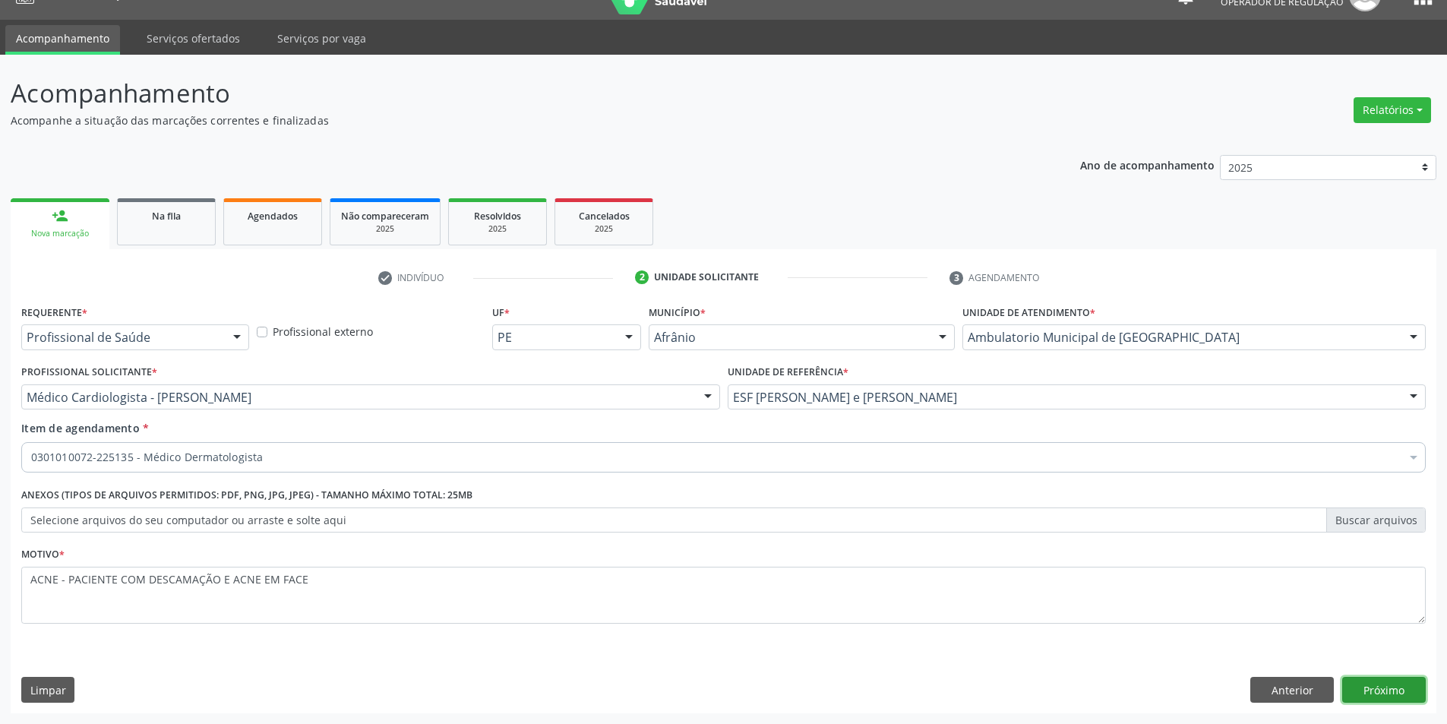
click at [1421, 685] on button "Próximo" at bounding box center [1384, 690] width 84 height 26
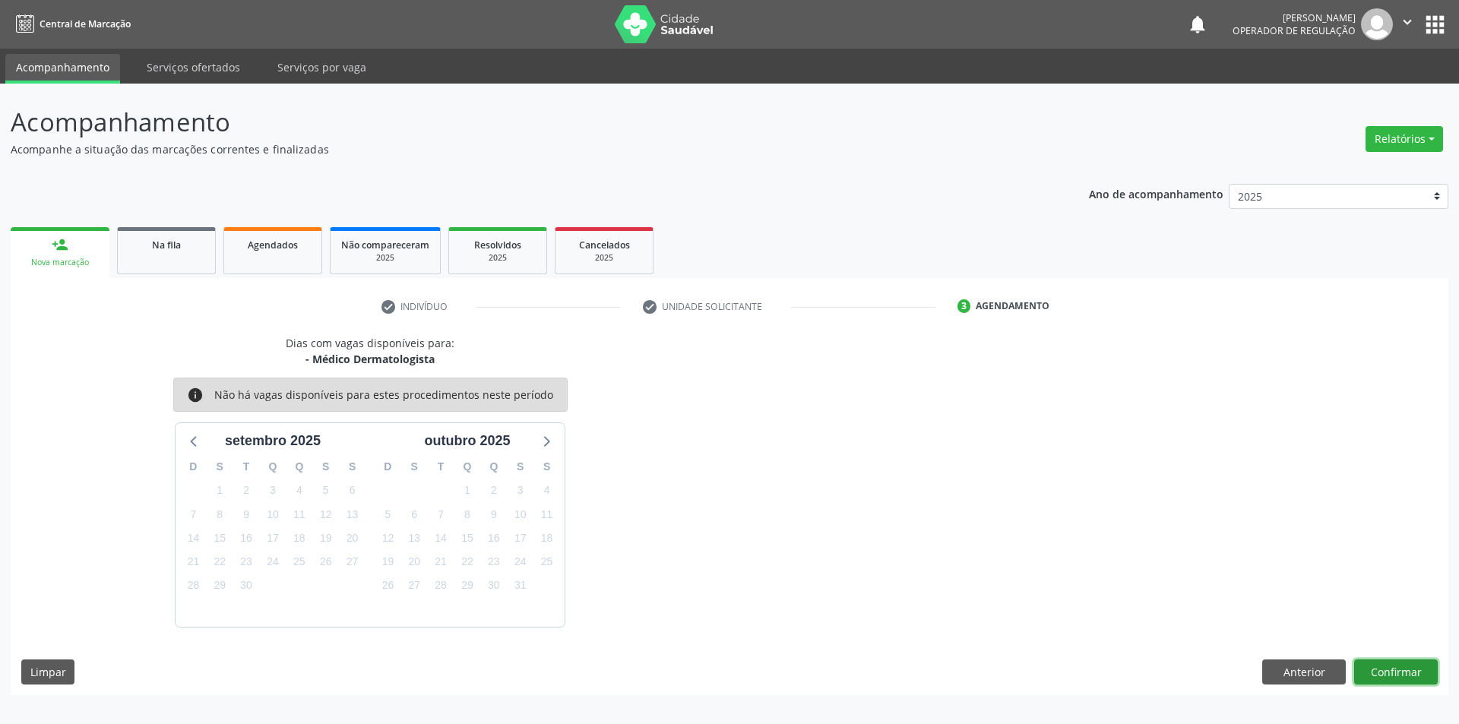
click at [1387, 666] on button "Confirmar" at bounding box center [1396, 672] width 84 height 26
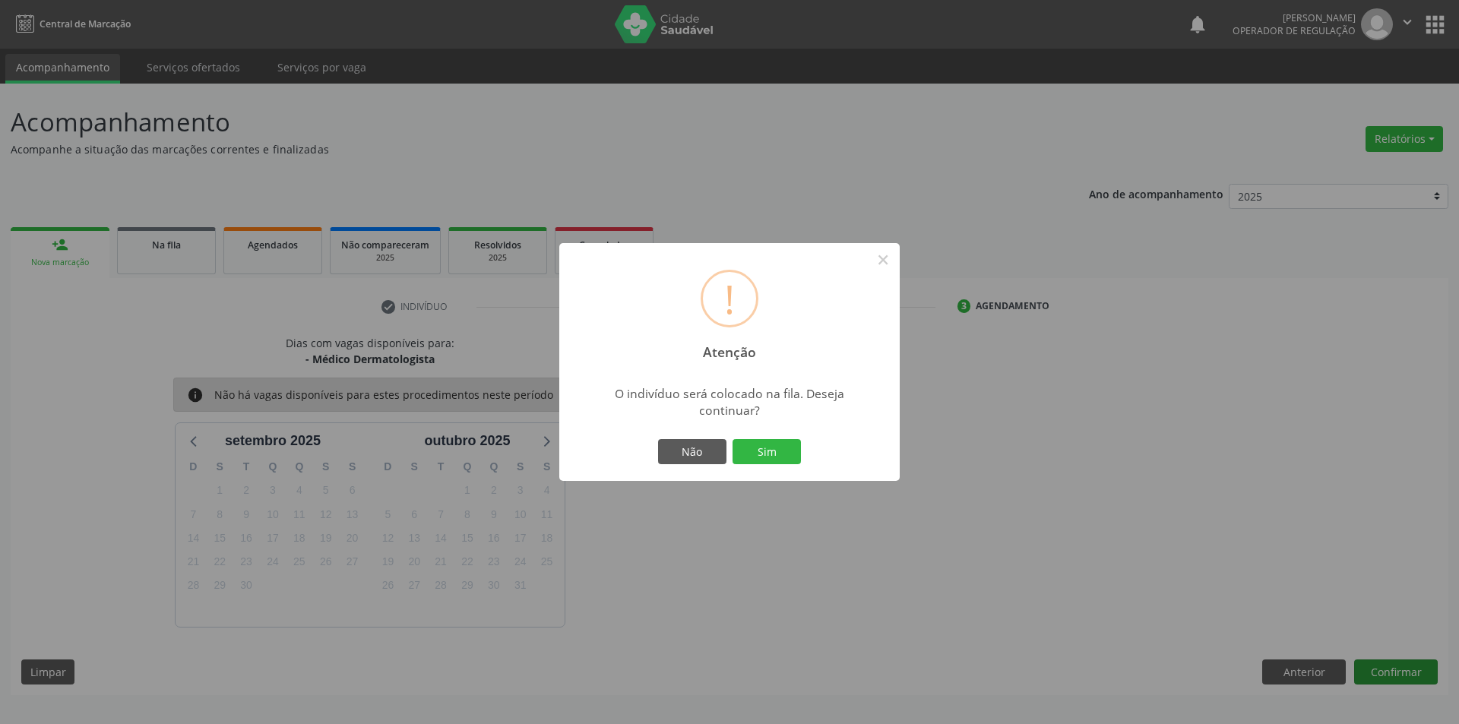
click at [732, 439] on button "Sim" at bounding box center [766, 452] width 68 height 26
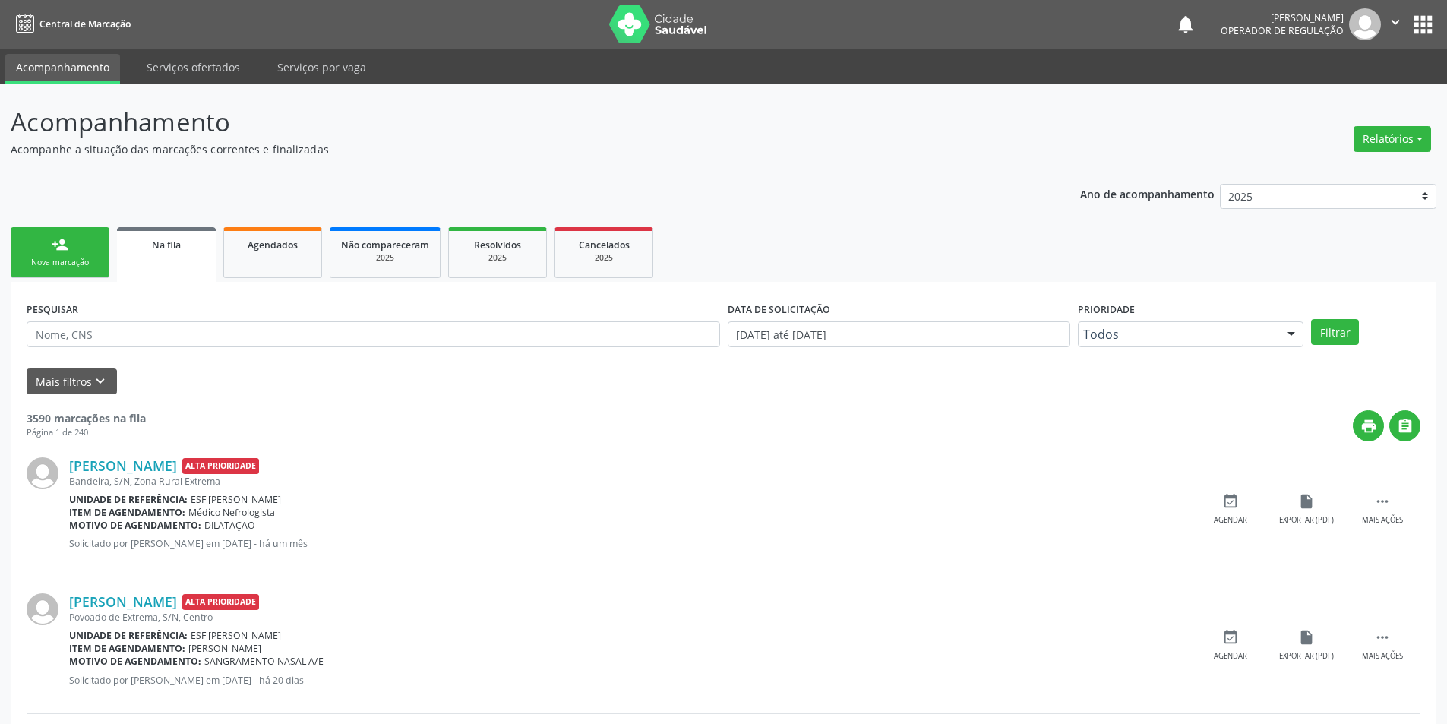
click at [50, 251] on link "person_add Nova marcação" at bounding box center [60, 252] width 99 height 51
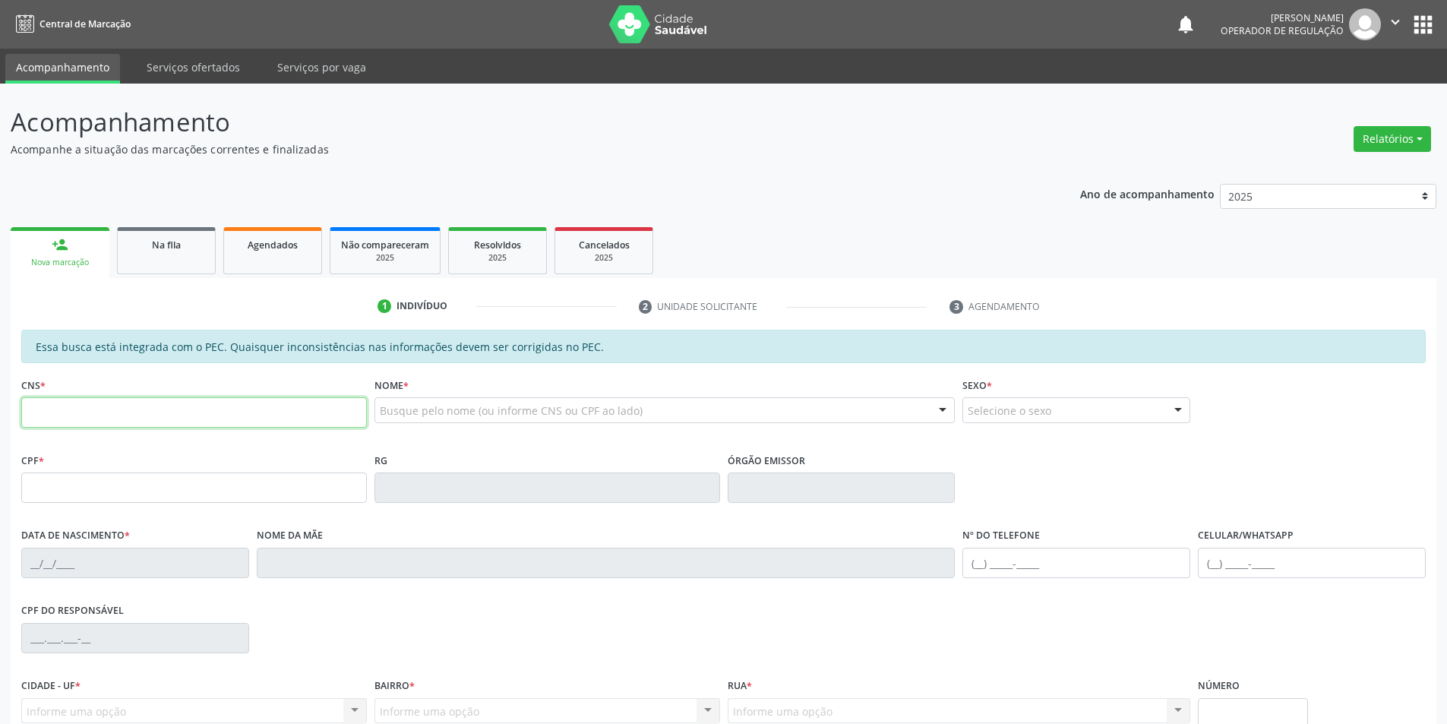
click at [162, 411] on input "text" at bounding box center [194, 412] width 346 height 30
type input "700 5051 4435 0550"
type input "398.262.794-04"
type input "02/11/1969"
type input "Maria José Lopes de Macedo"
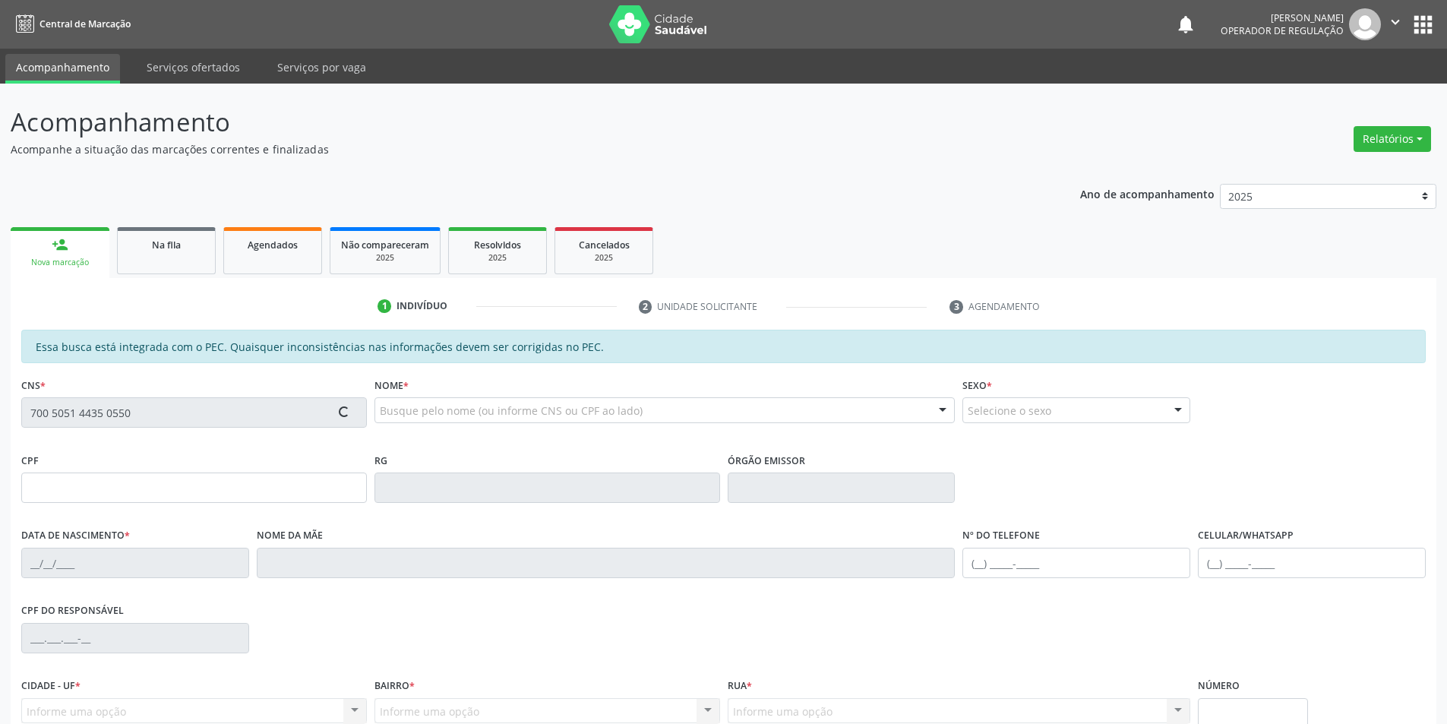
type input "(87) 98839-9358"
type input "S/N"
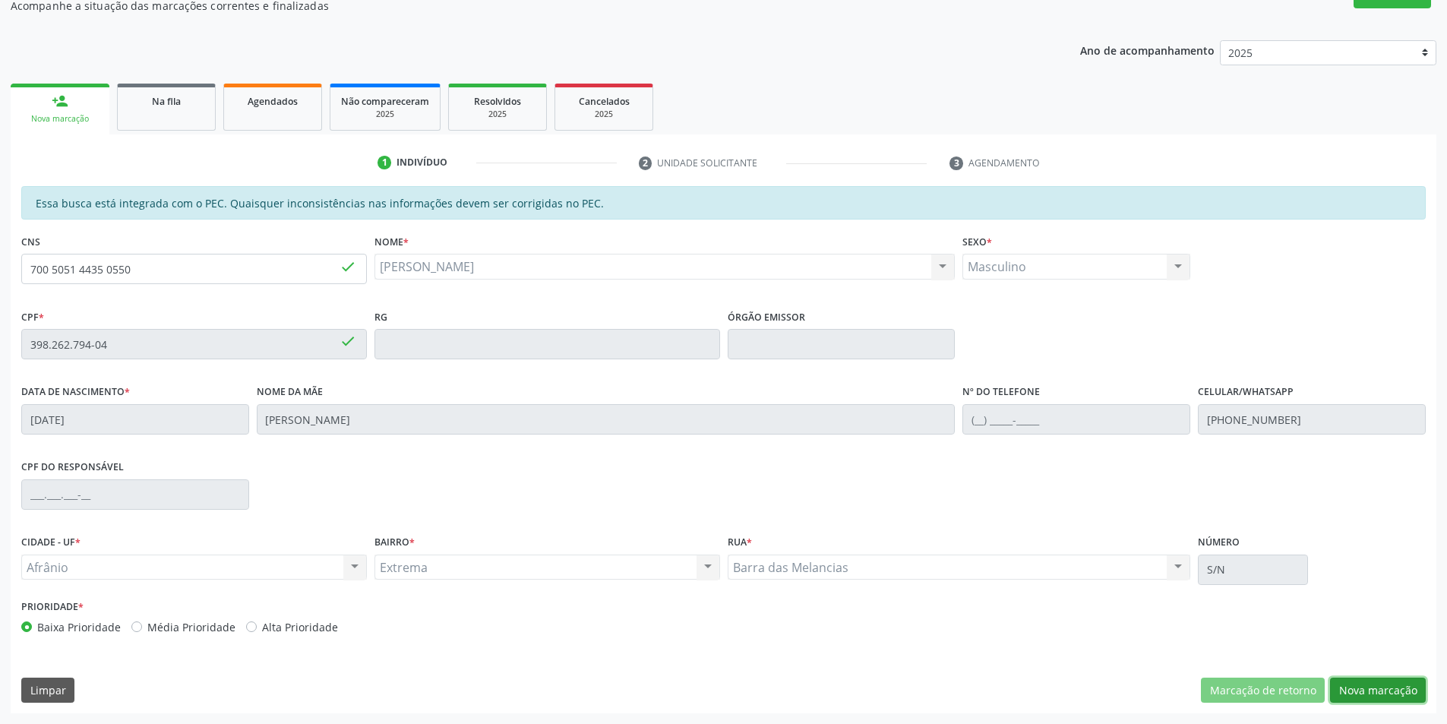
click at [1358, 678] on button "Nova marcação" at bounding box center [1378, 691] width 96 height 26
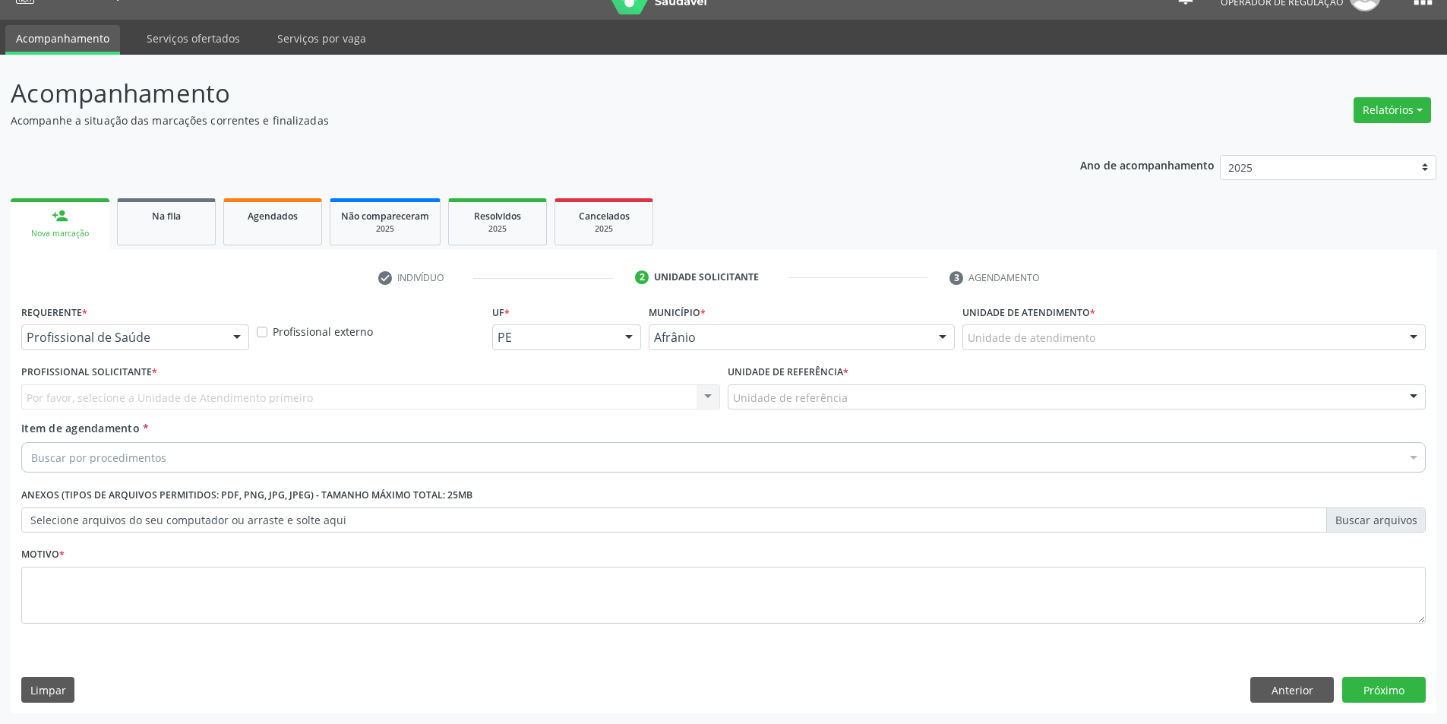
scroll to position [29, 0]
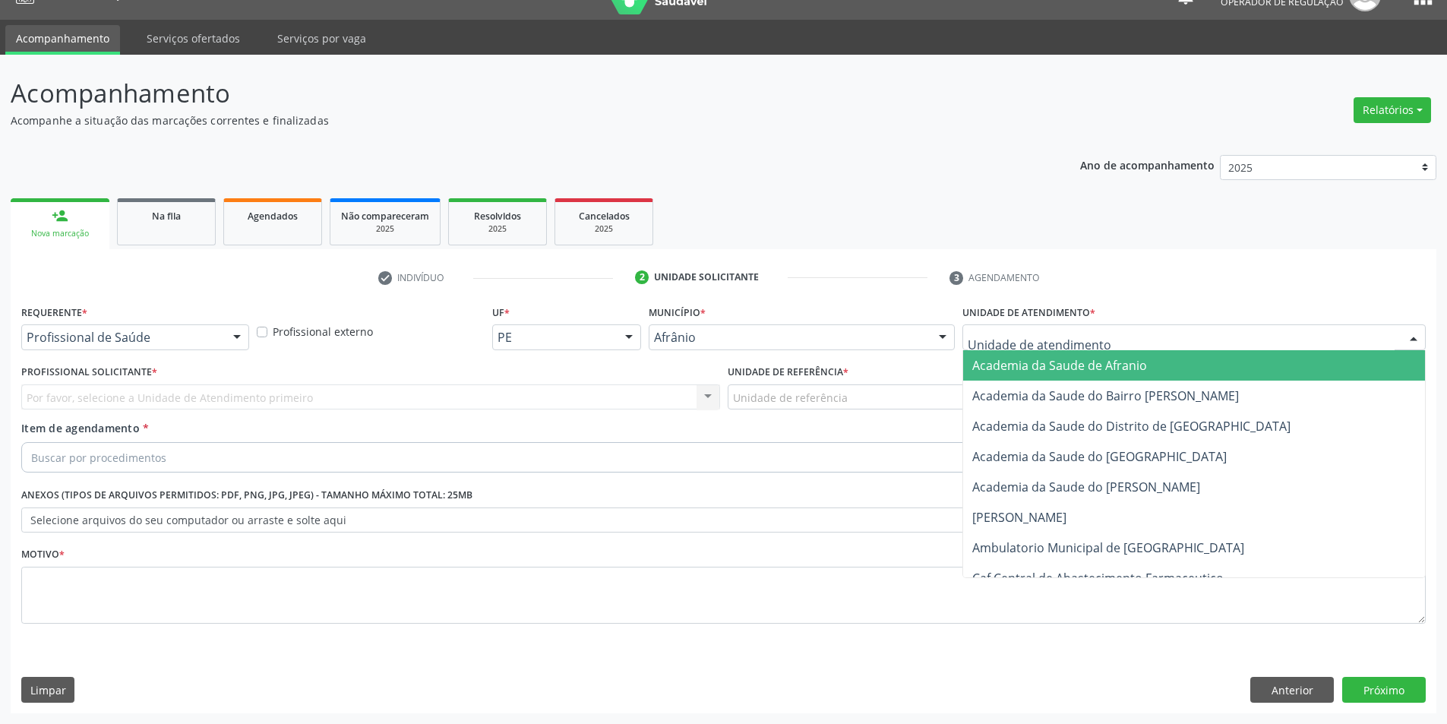
click at [1320, 343] on div at bounding box center [1194, 337] width 463 height 26
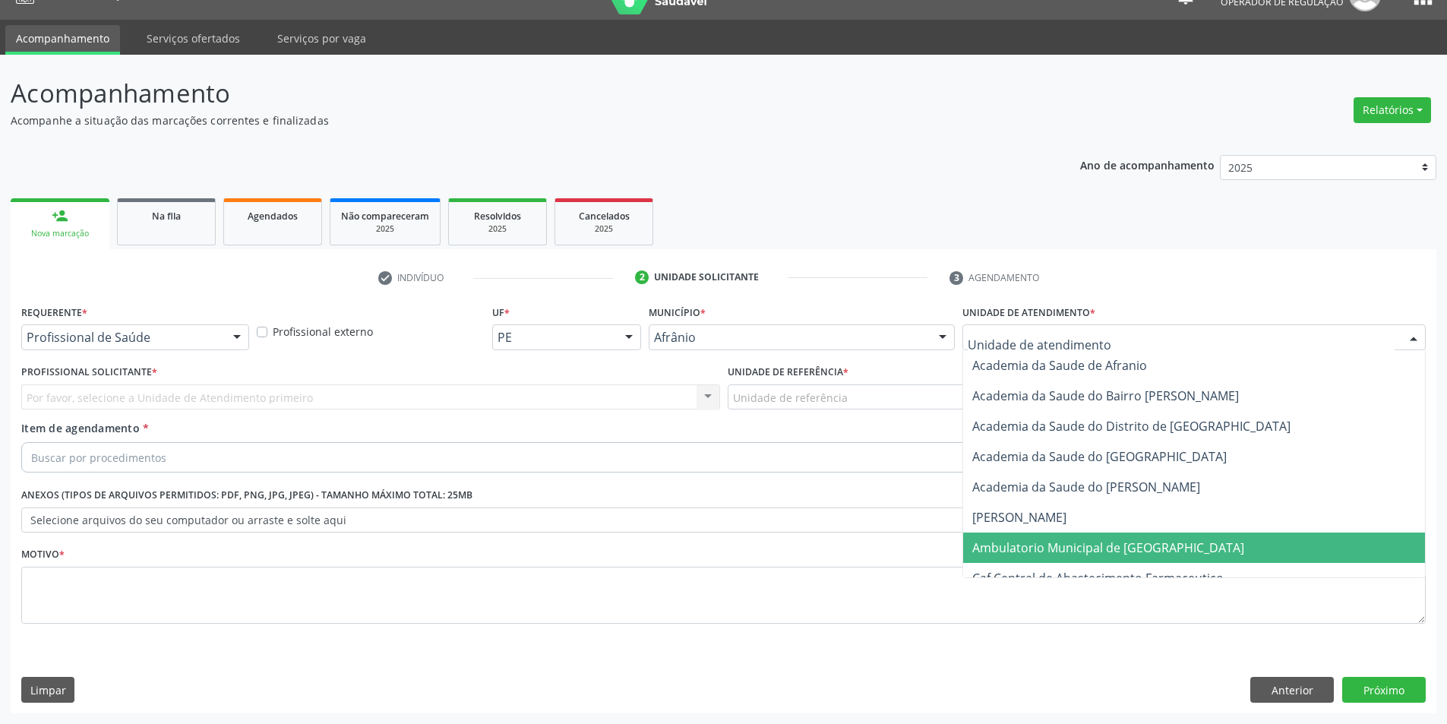
click at [1146, 536] on span "Ambulatorio Municipal de [GEOGRAPHIC_DATA]" at bounding box center [1194, 548] width 462 height 30
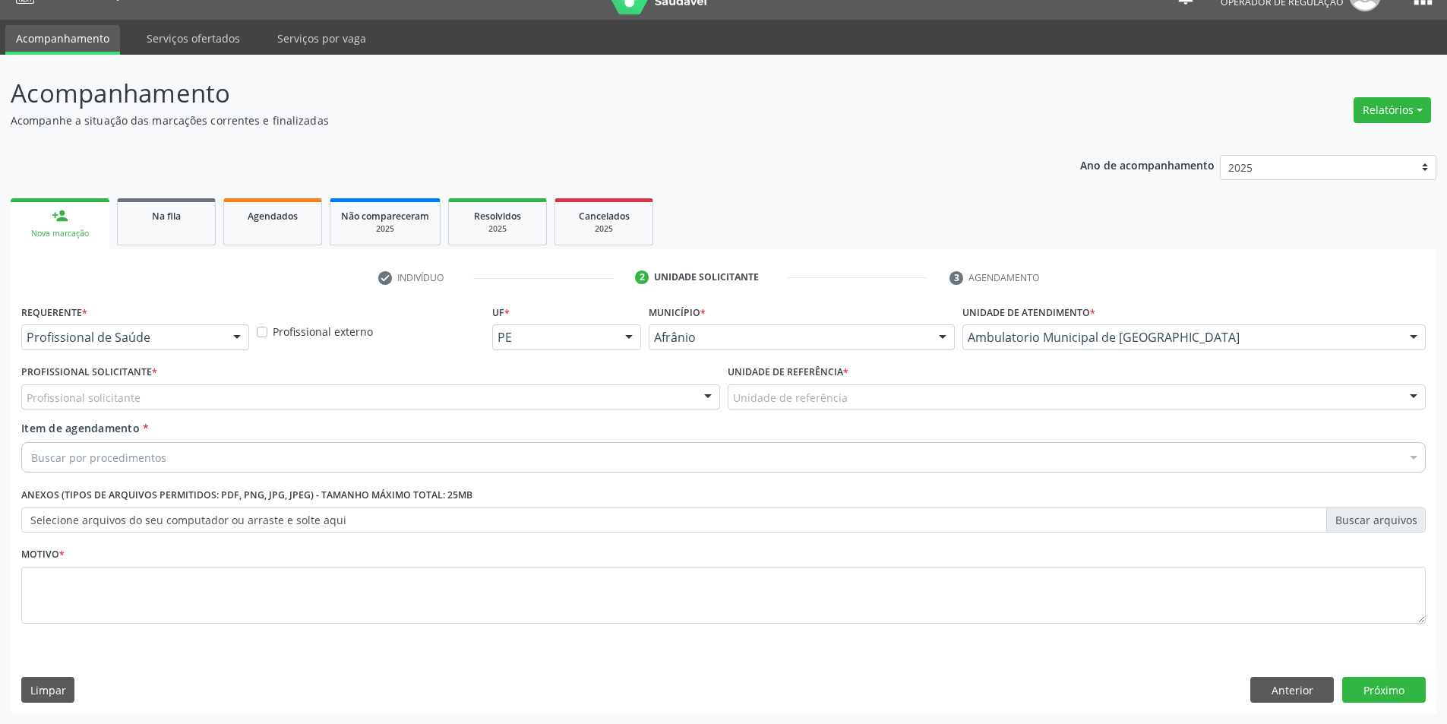
click at [648, 400] on div "Profissional solicitante" at bounding box center [370, 397] width 699 height 26
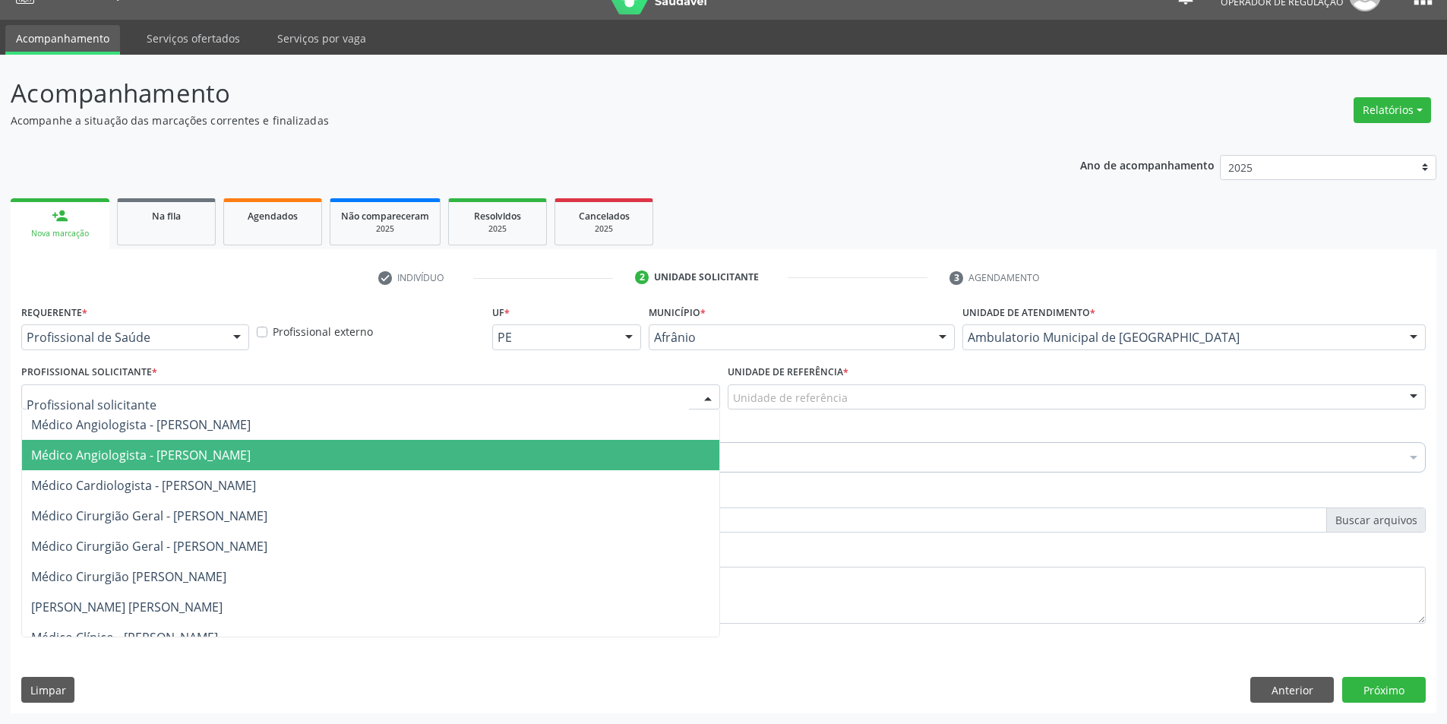
click at [625, 458] on span "Médico Angiologista - [PERSON_NAME]" at bounding box center [370, 455] width 697 height 30
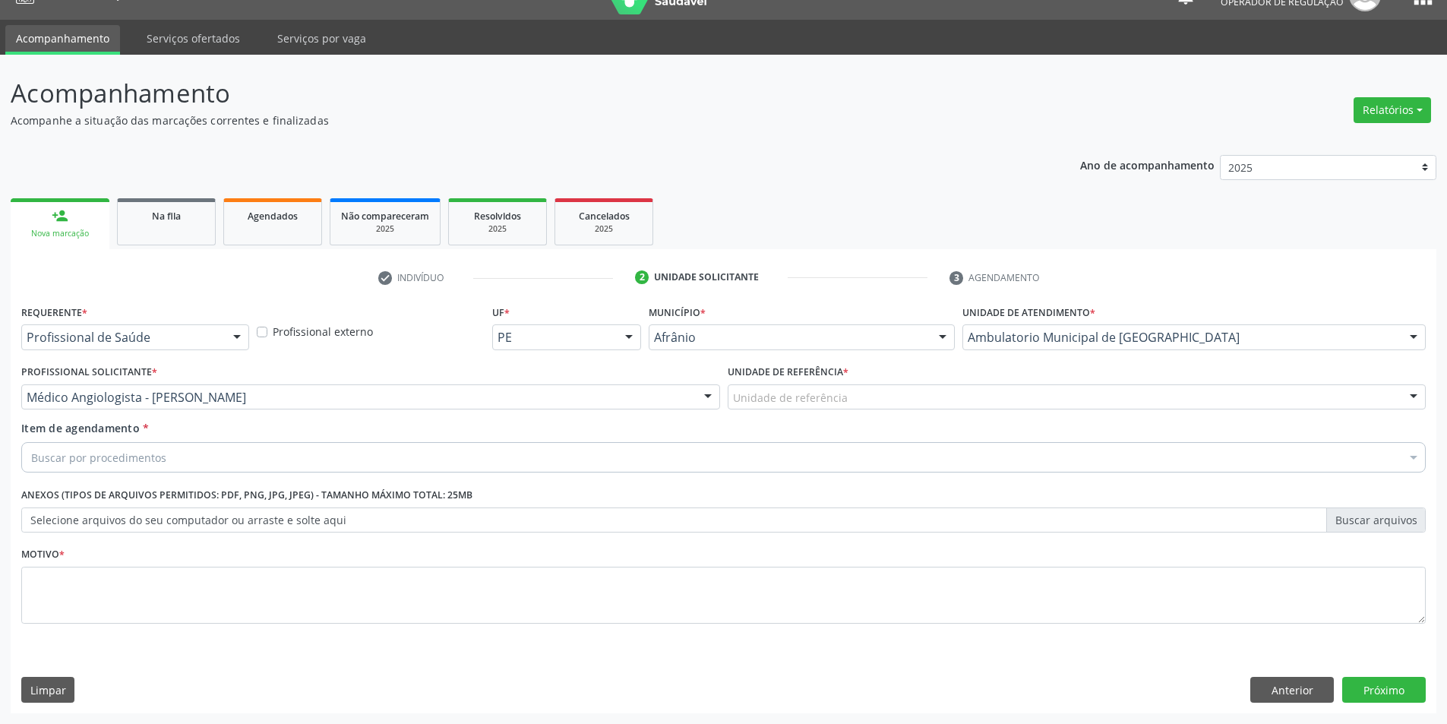
click at [824, 408] on div "Unidade de referência" at bounding box center [1077, 397] width 699 height 26
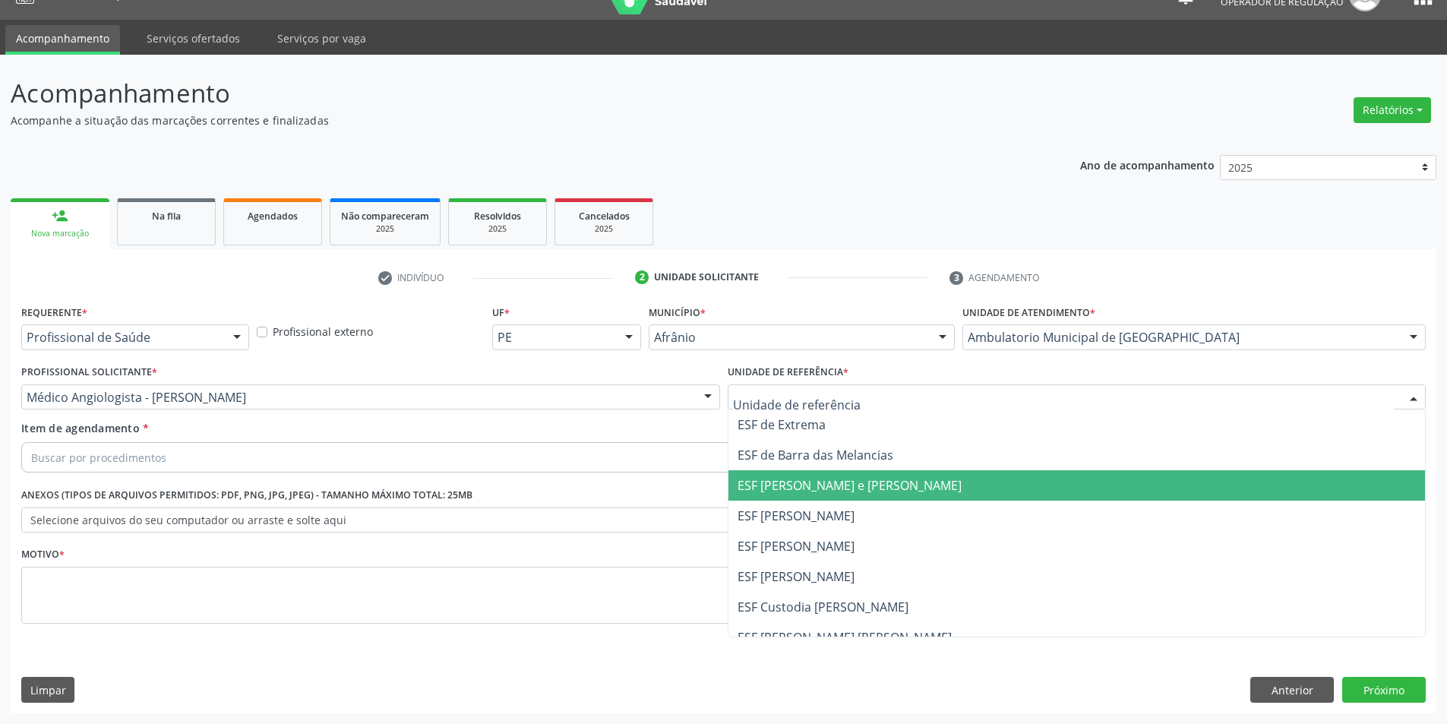
click at [852, 482] on span "ESF [PERSON_NAME] e [PERSON_NAME]" at bounding box center [850, 485] width 224 height 17
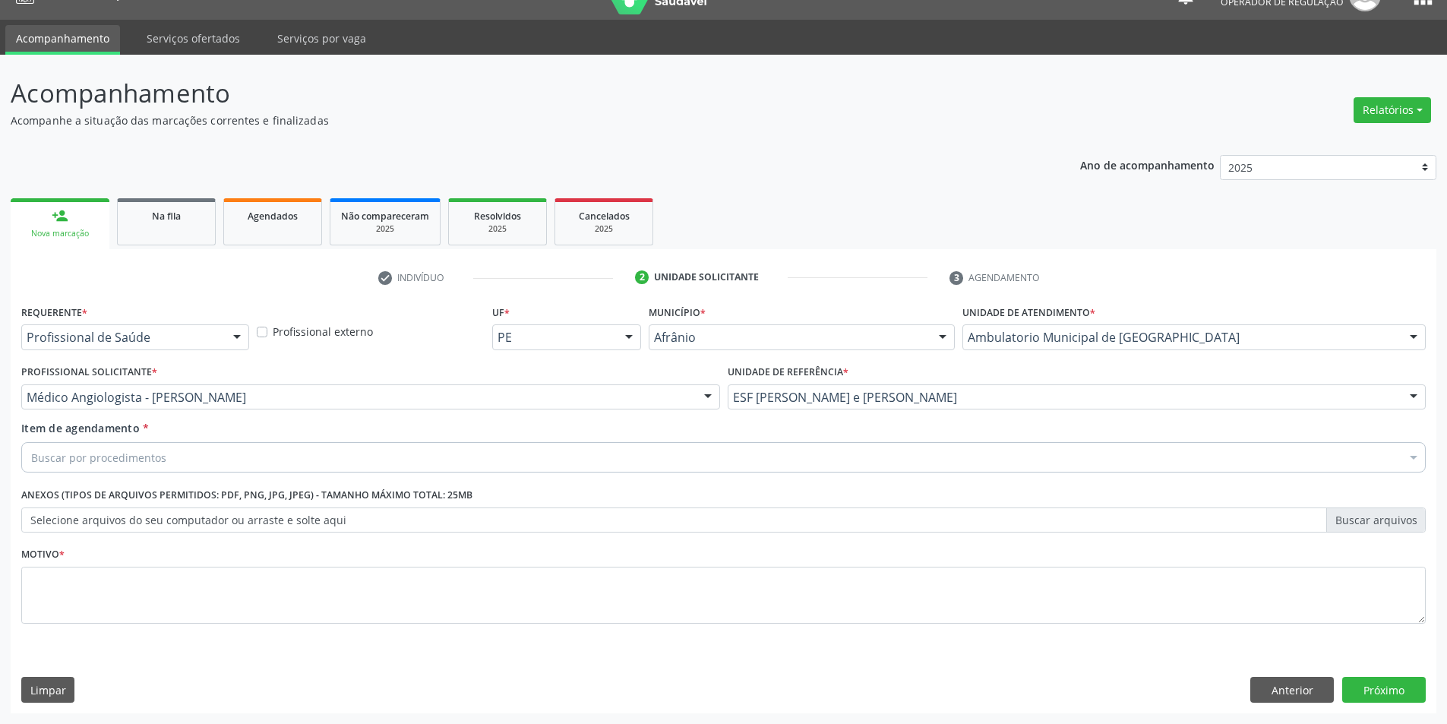
click at [762, 435] on div "Item de agendamento * Buscar por procedimentos Selecionar todos 0604320140 - Ab…" at bounding box center [723, 444] width 1405 height 48
click at [764, 451] on div "Buscar por procedimentos" at bounding box center [723, 457] width 1405 height 30
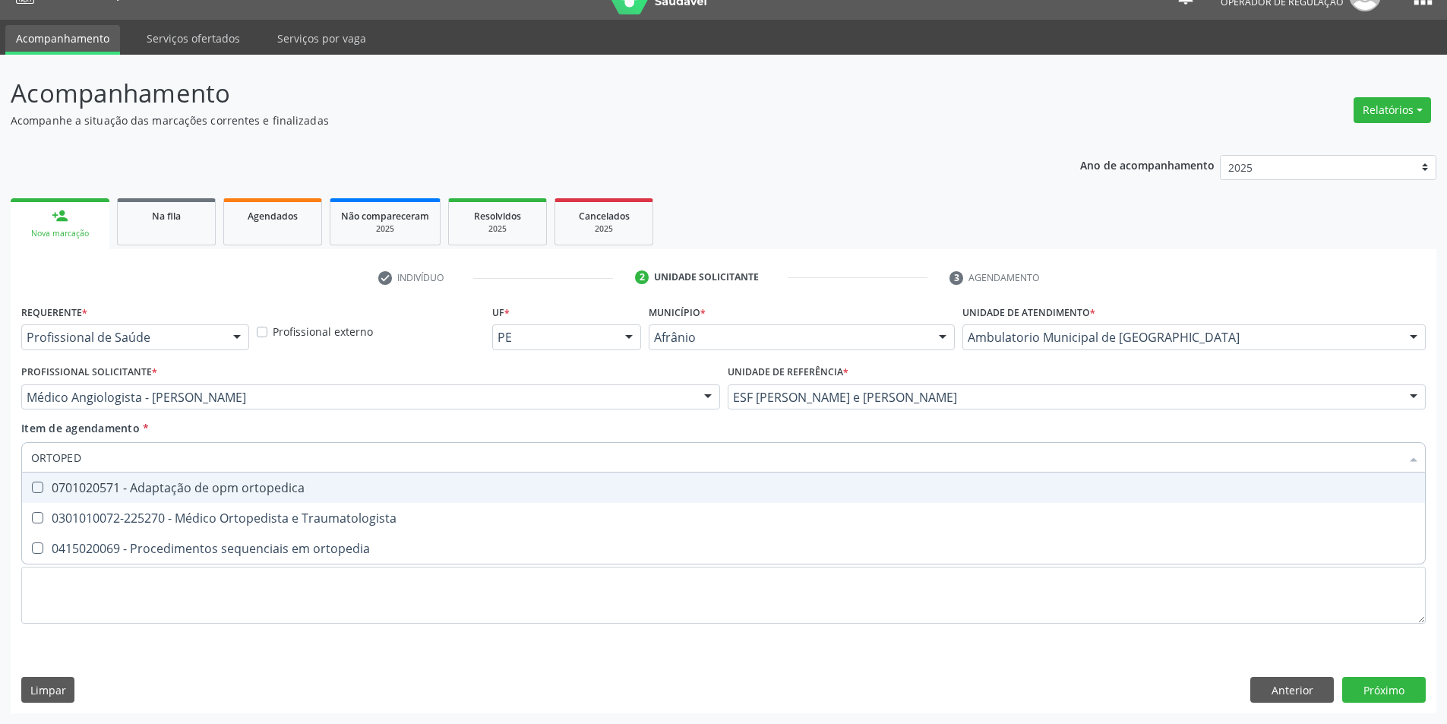
type input "ORTOPEDI"
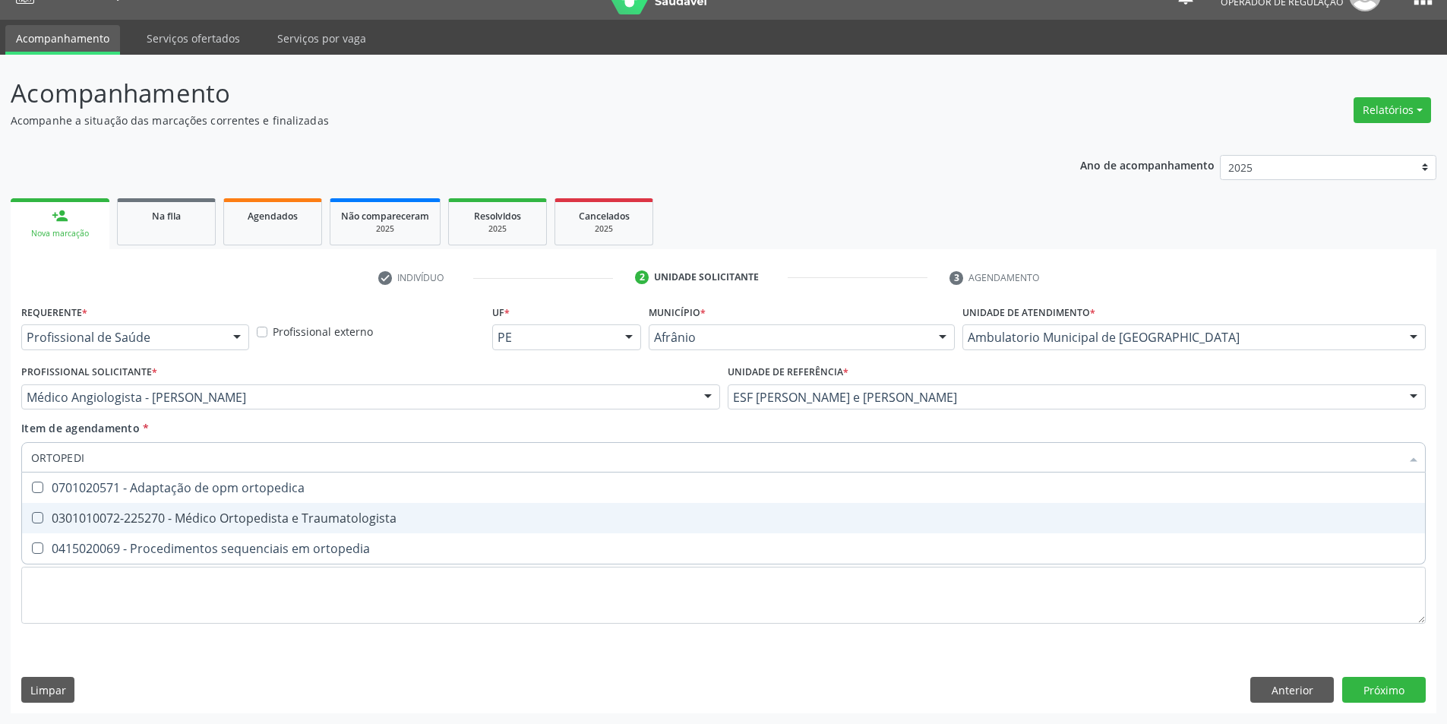
click at [405, 514] on div "0301010072-225270 - Médico Ortopedista e Traumatologista" at bounding box center [723, 518] width 1385 height 12
checkbox Traumatologista "true"
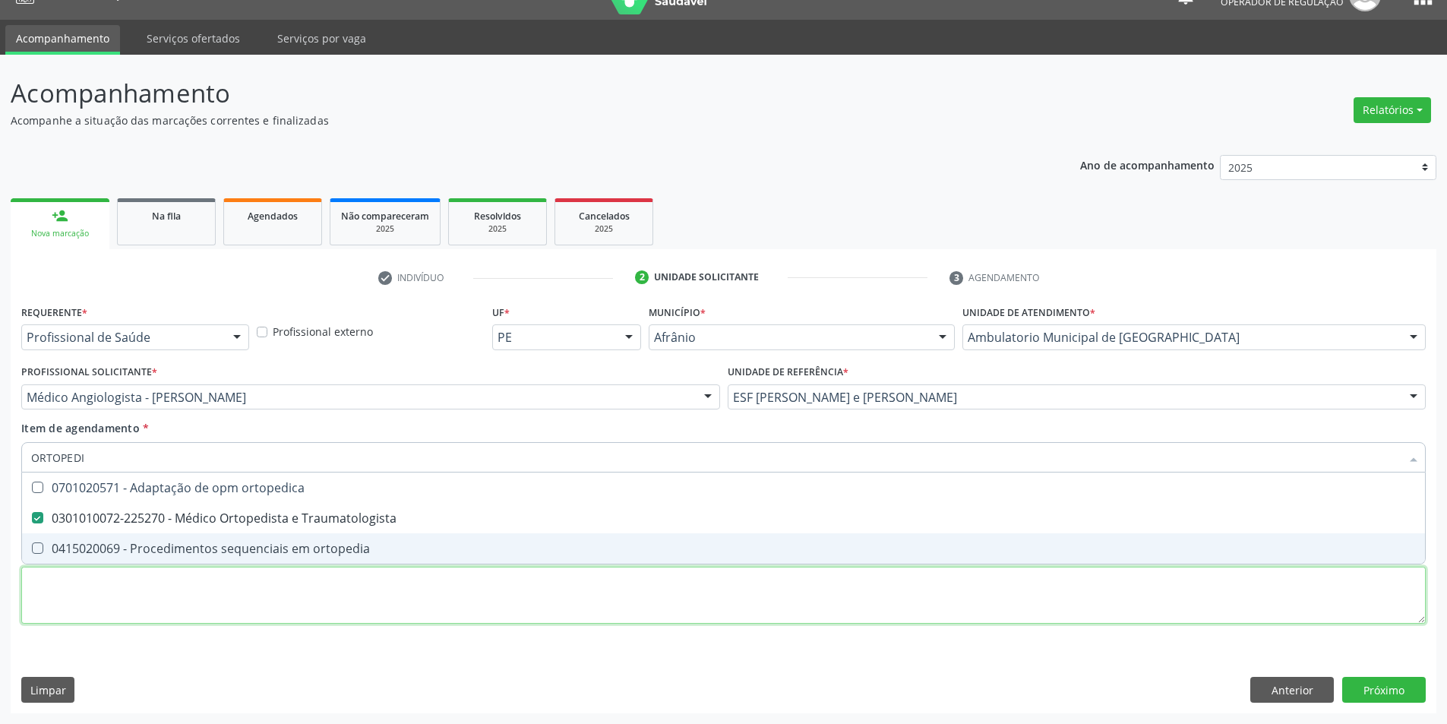
click at [395, 590] on div "Requerente * Profissional de Saúde Profissional de Saúde Paciente Nenhum result…" at bounding box center [723, 473] width 1405 height 344
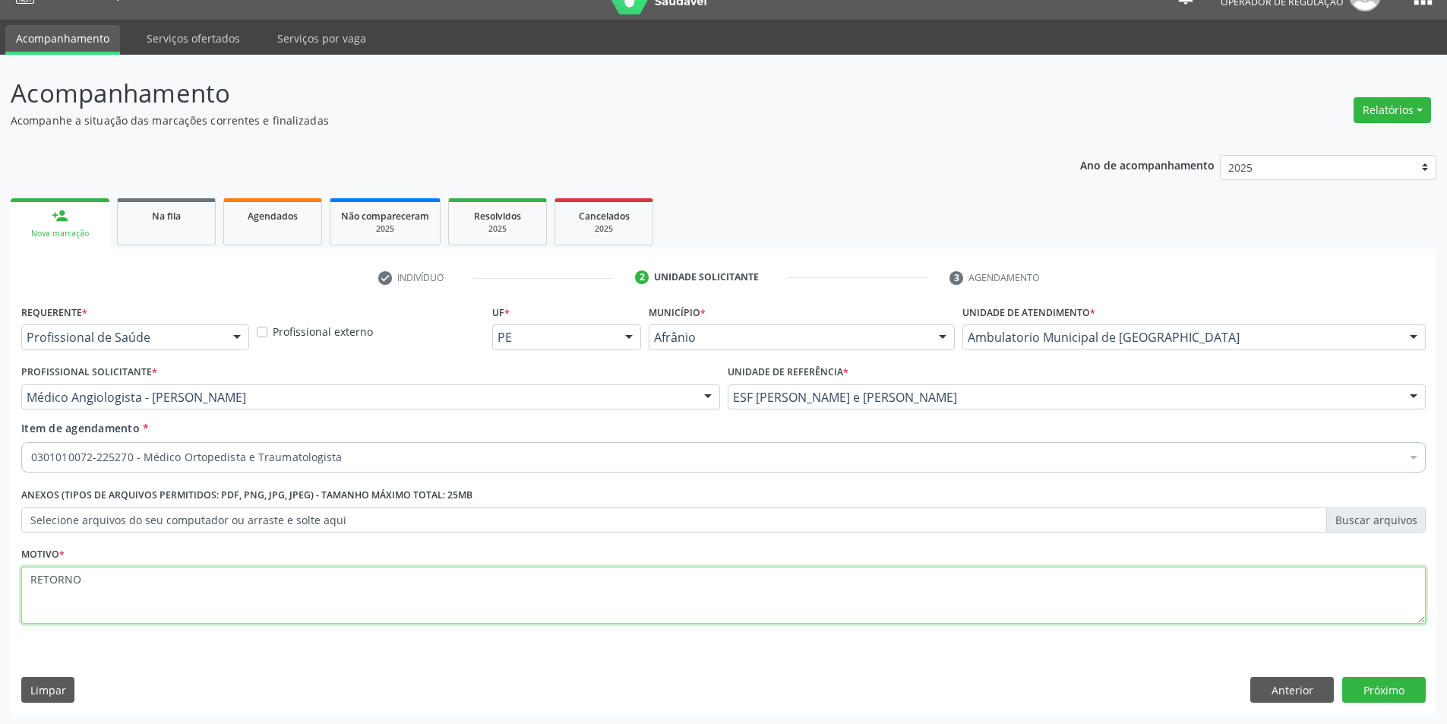
type textarea "RETORNO"
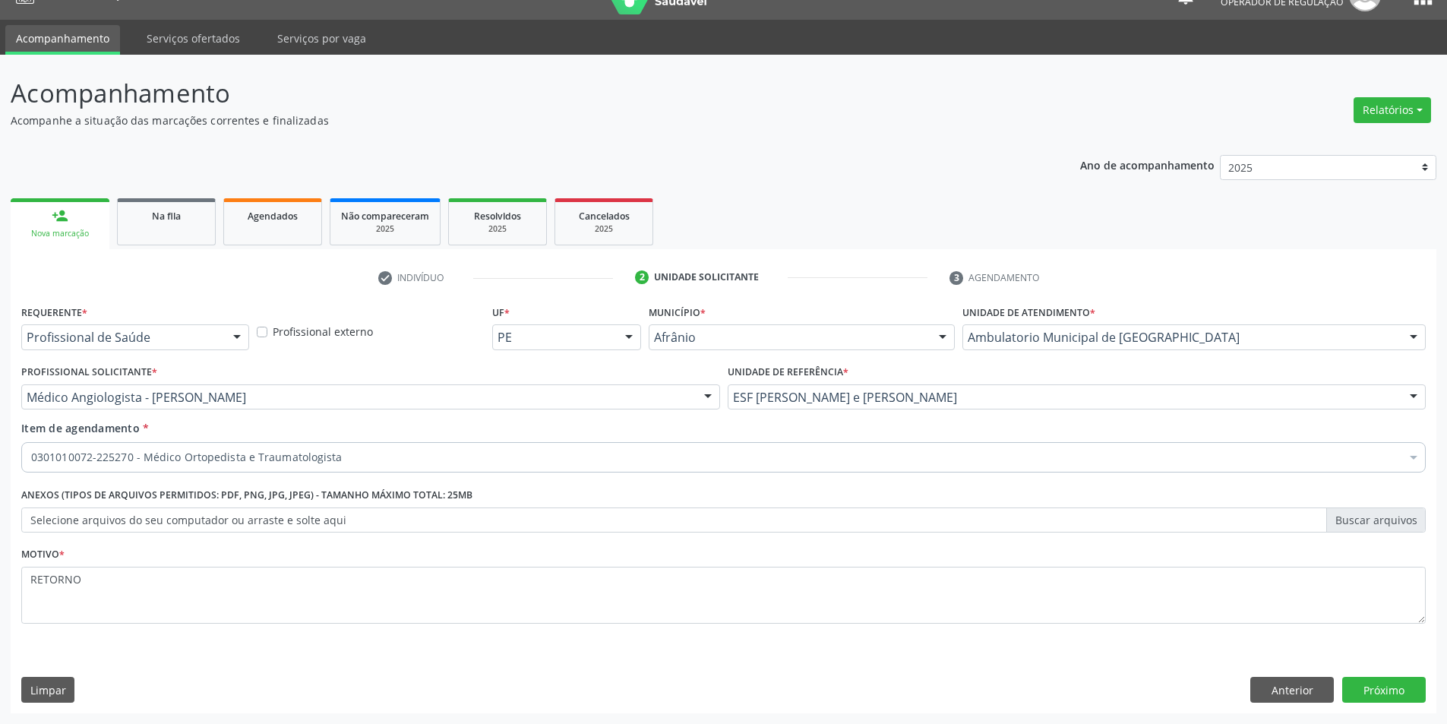
click at [1378, 676] on div "Requerente * Profissional de Saúde Profissional de Saúde Paciente Nenhum result…" at bounding box center [724, 507] width 1426 height 413
click at [1385, 686] on button "Próximo" at bounding box center [1384, 690] width 84 height 26
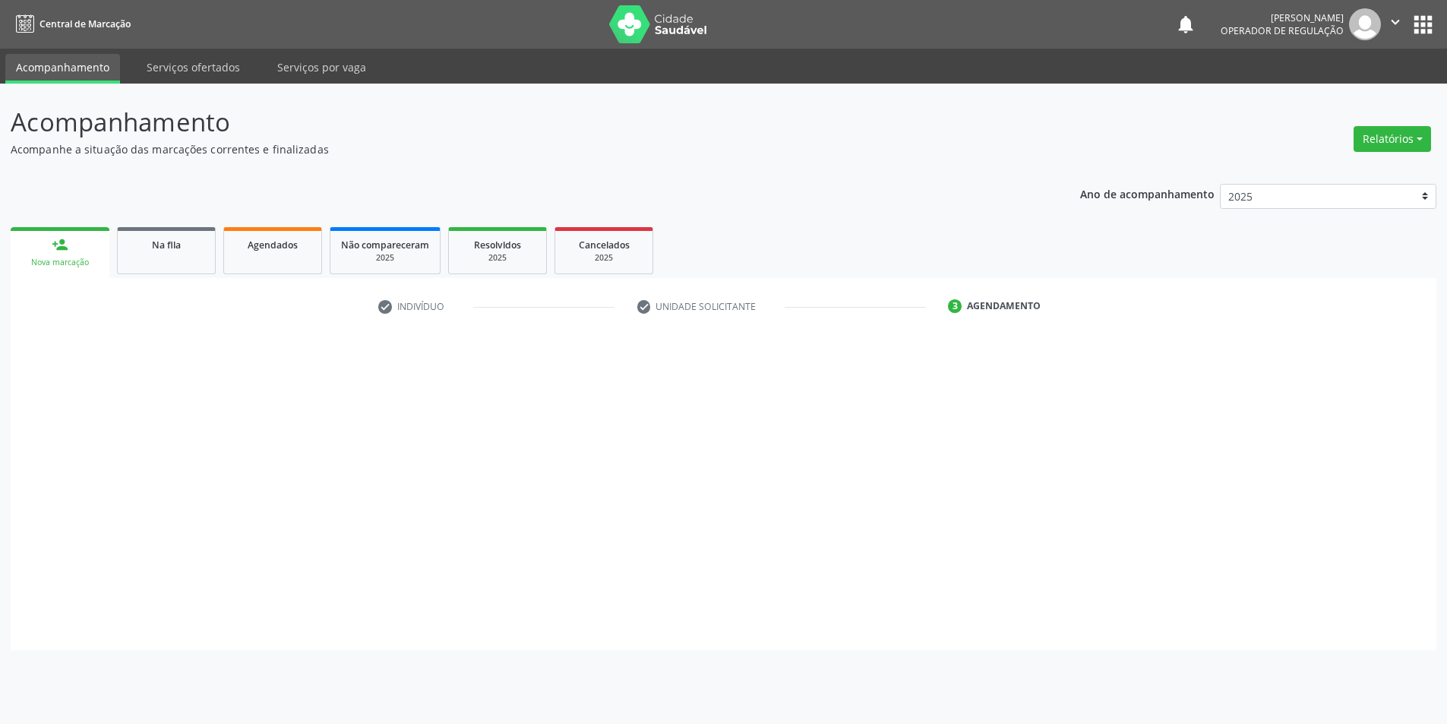
scroll to position [0, 0]
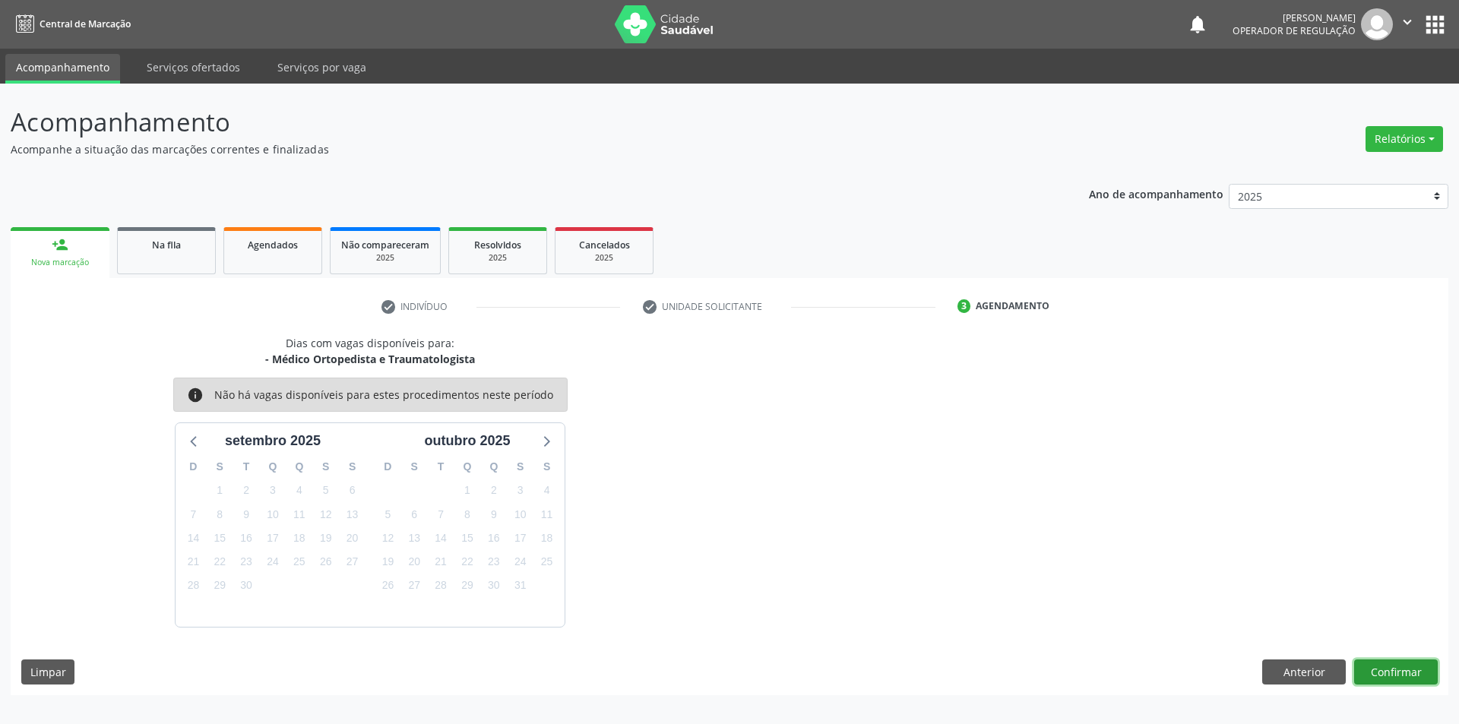
click at [1412, 660] on button "Confirmar" at bounding box center [1396, 672] width 84 height 26
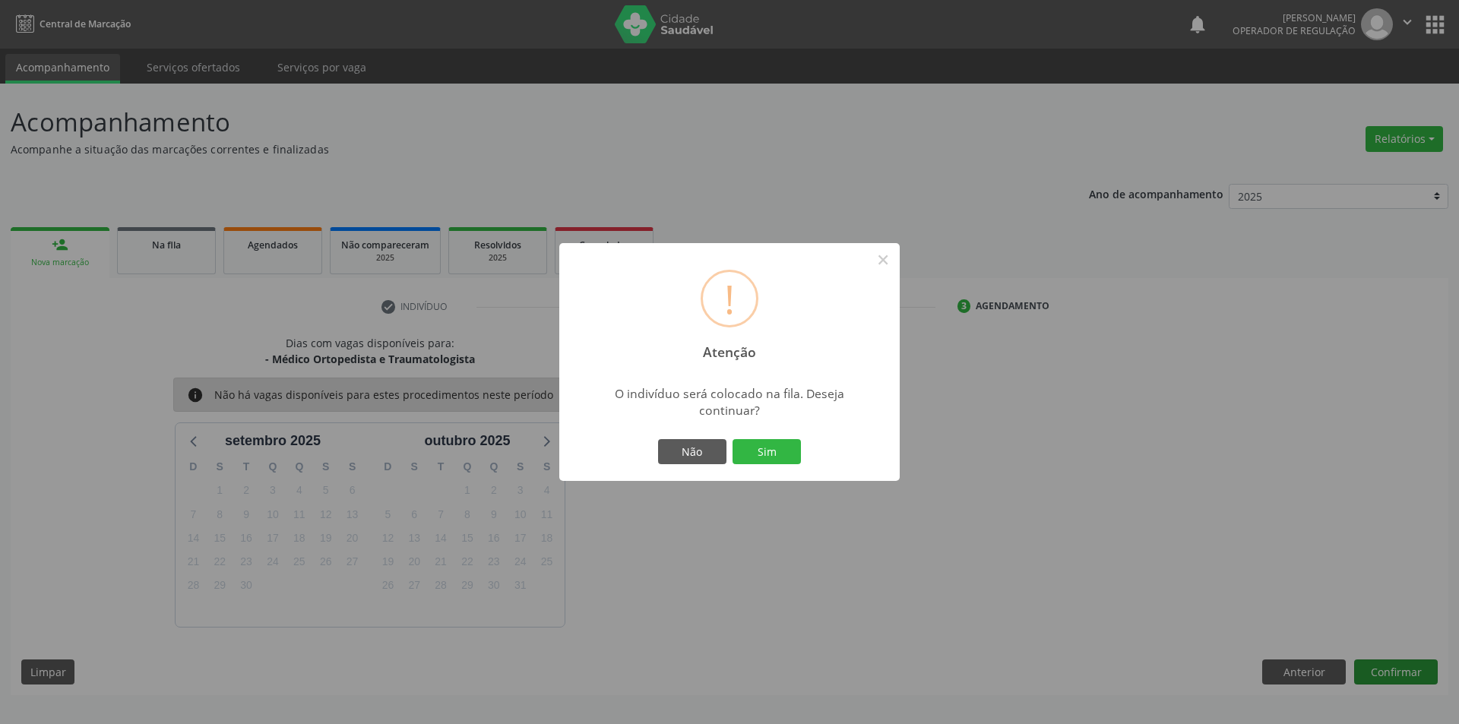
click at [732, 439] on button "Sim" at bounding box center [766, 452] width 68 height 26
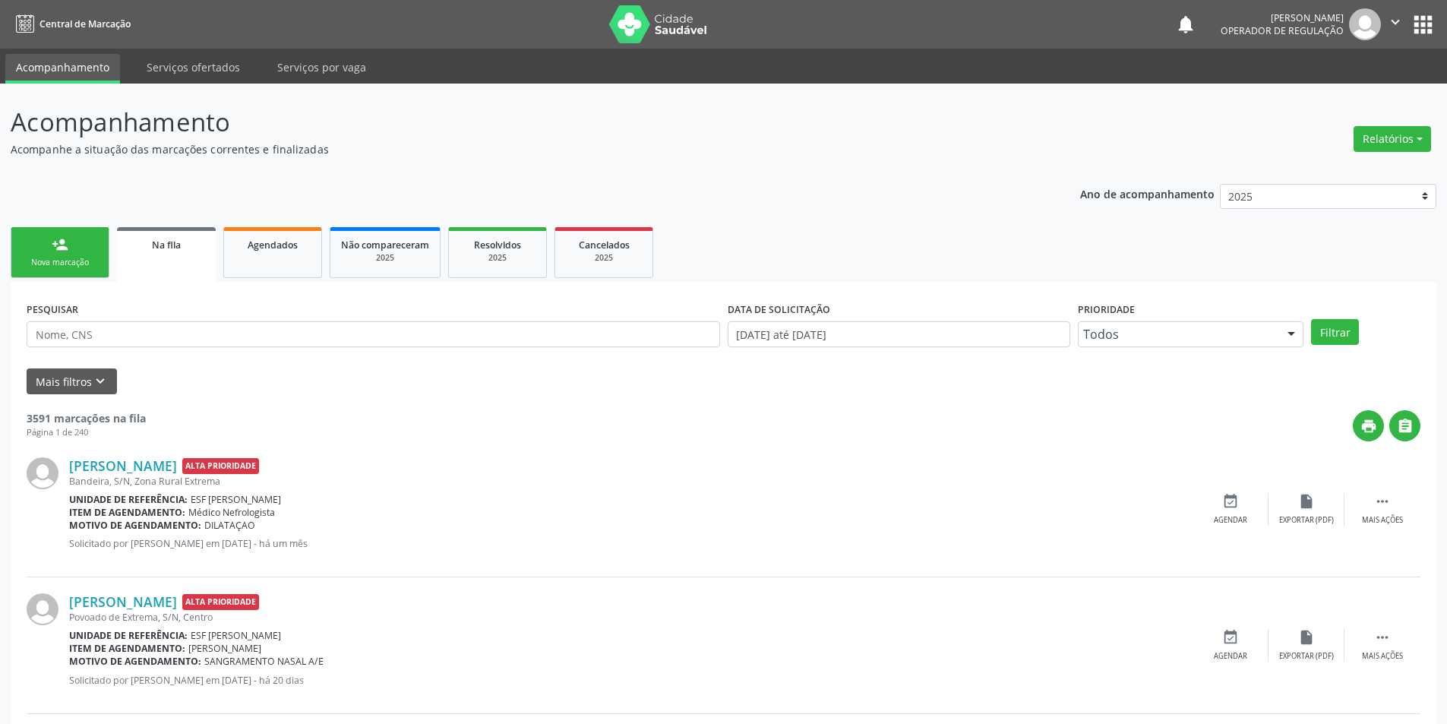
click at [73, 242] on link "person_add Nova marcação" at bounding box center [60, 252] width 99 height 51
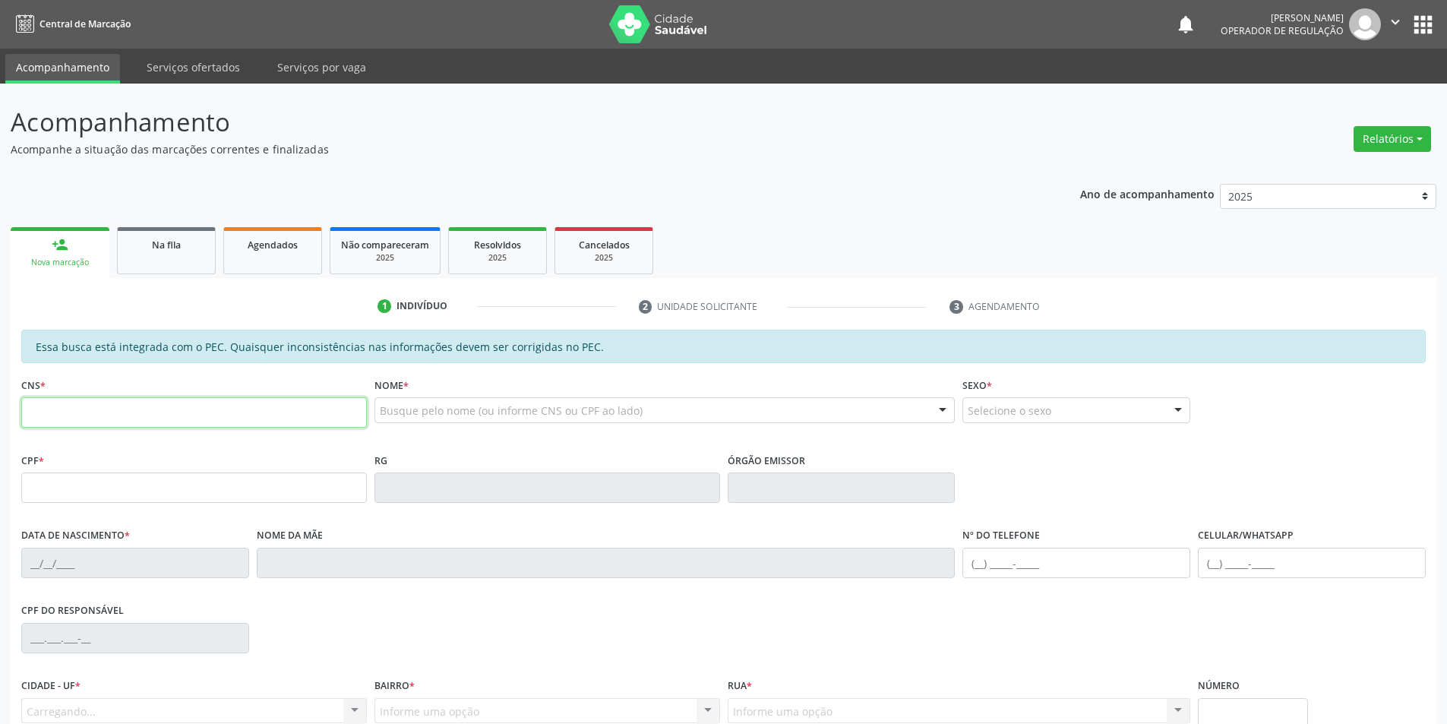
click at [113, 399] on input "text" at bounding box center [194, 412] width 346 height 30
type input "705 6014 5722 1314"
type input "122.170.798-16"
type input "03/09/1958"
type input "Antonia Coelho Rodrigues"
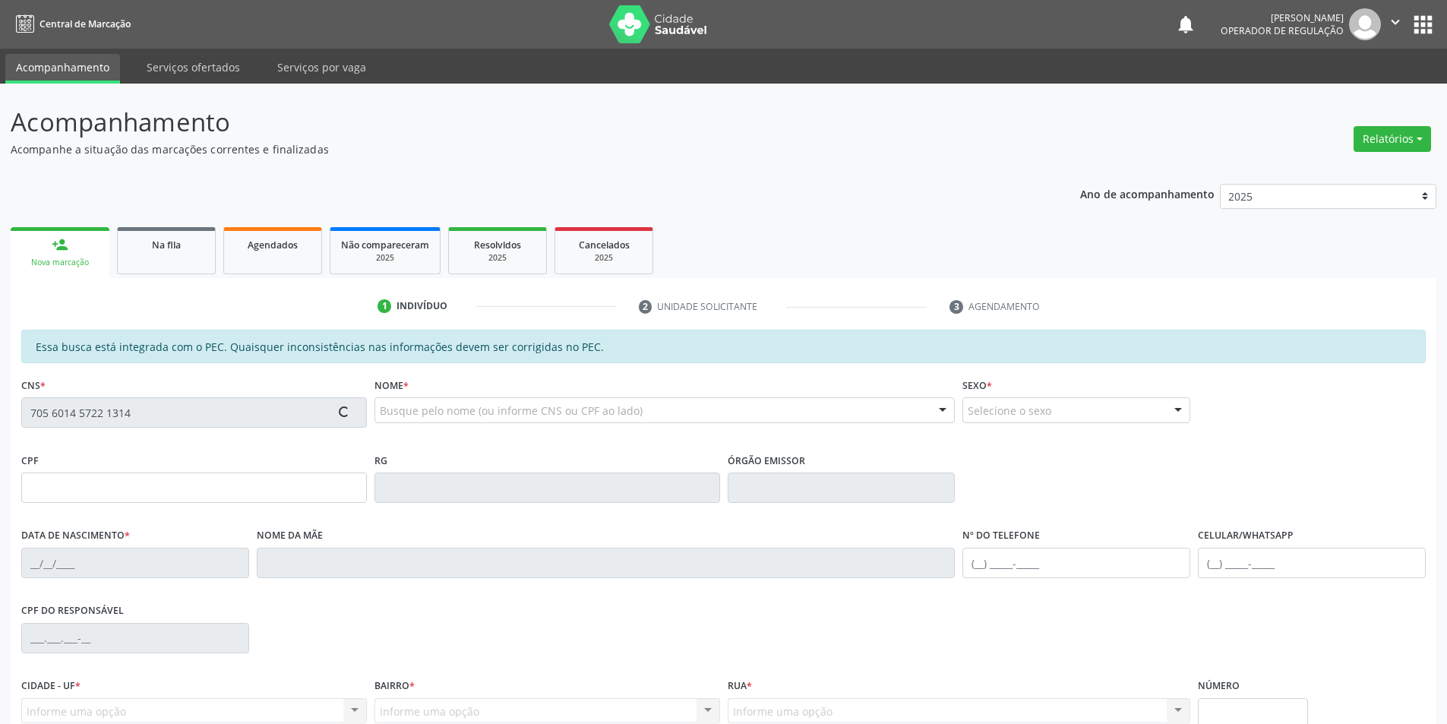
type input "(87) 8168-1255"
type input "S/N"
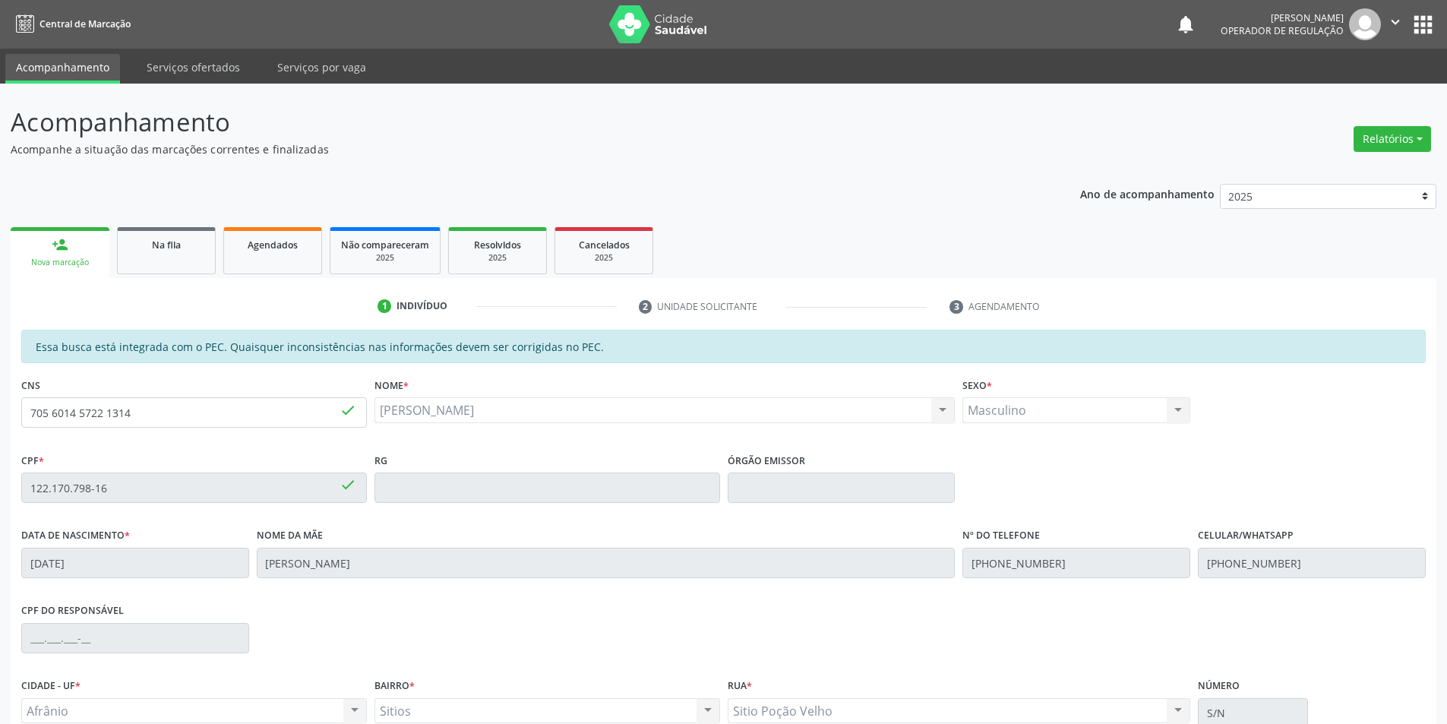
scroll to position [144, 0]
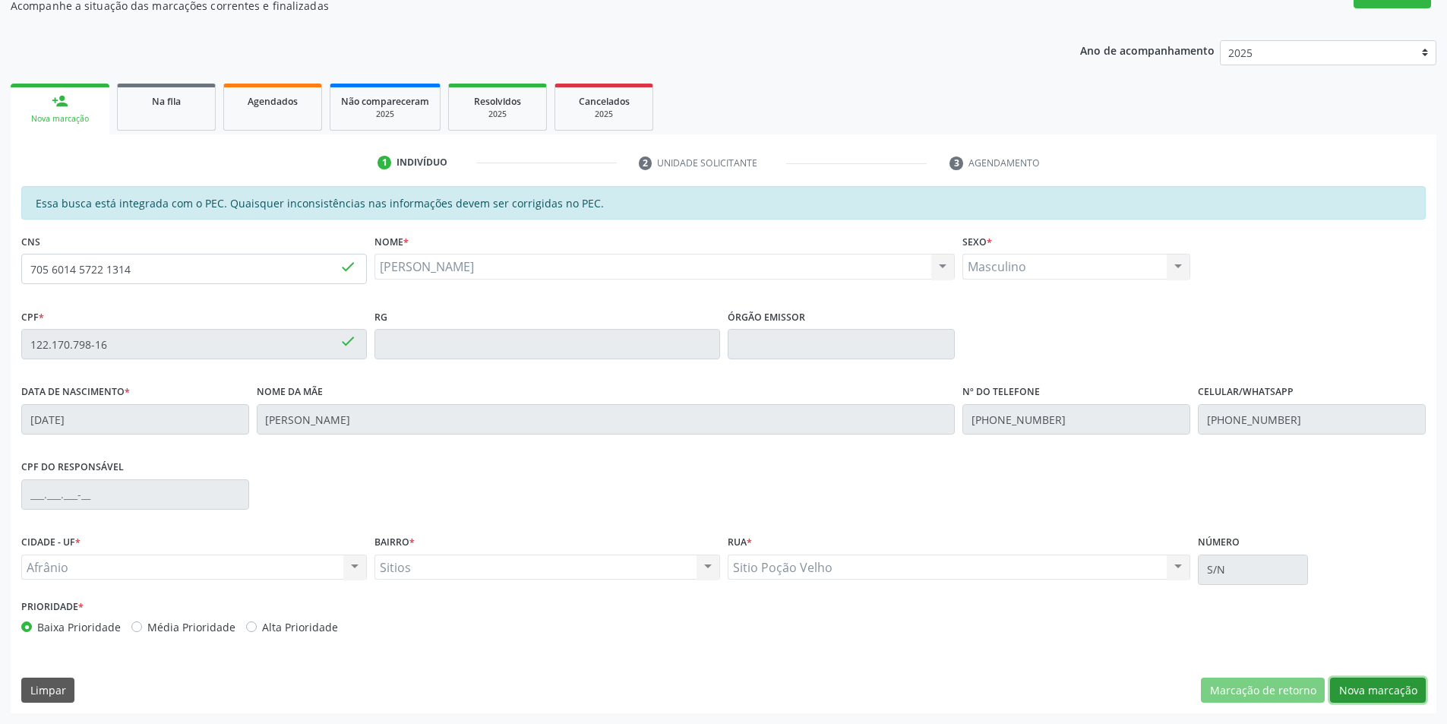
click at [1377, 692] on button "Nova marcação" at bounding box center [1378, 691] width 96 height 26
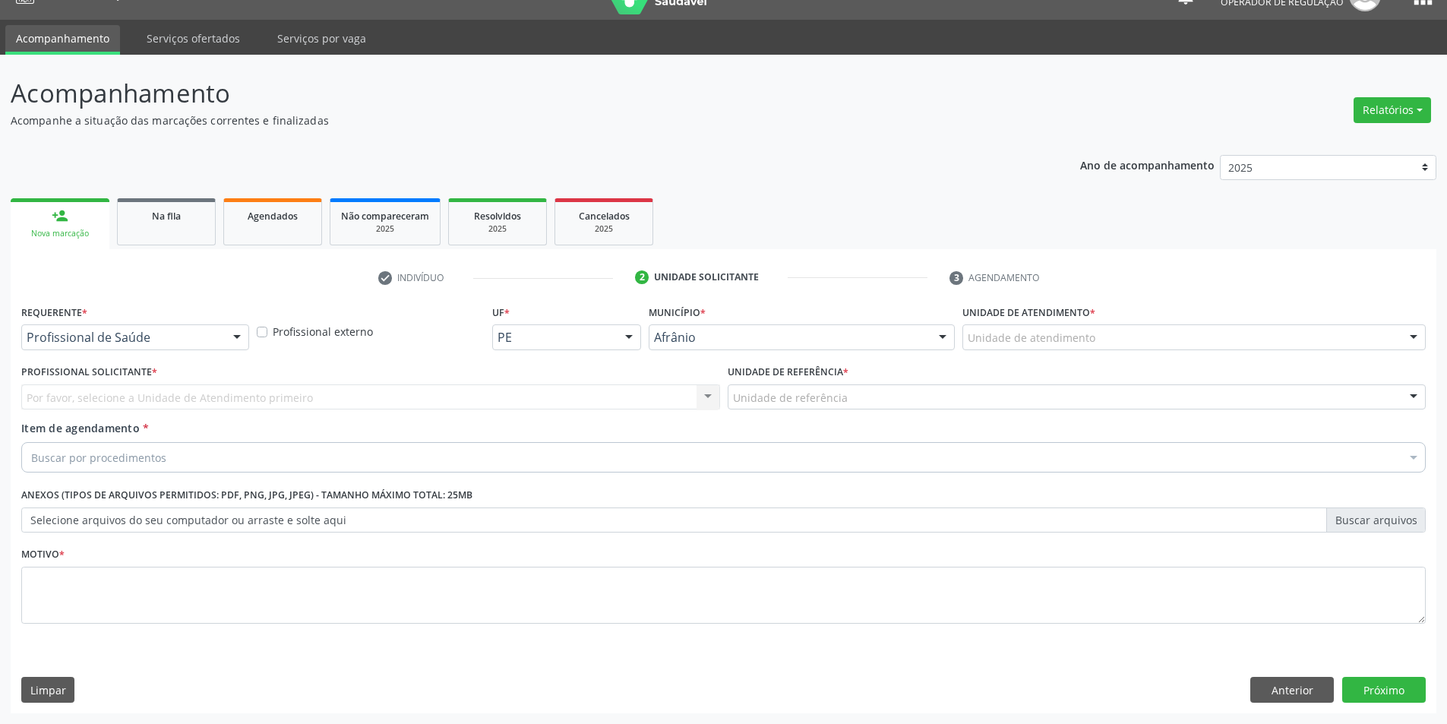
scroll to position [29, 0]
click at [1247, 344] on div "Unidade de atendimento" at bounding box center [1194, 337] width 463 height 26
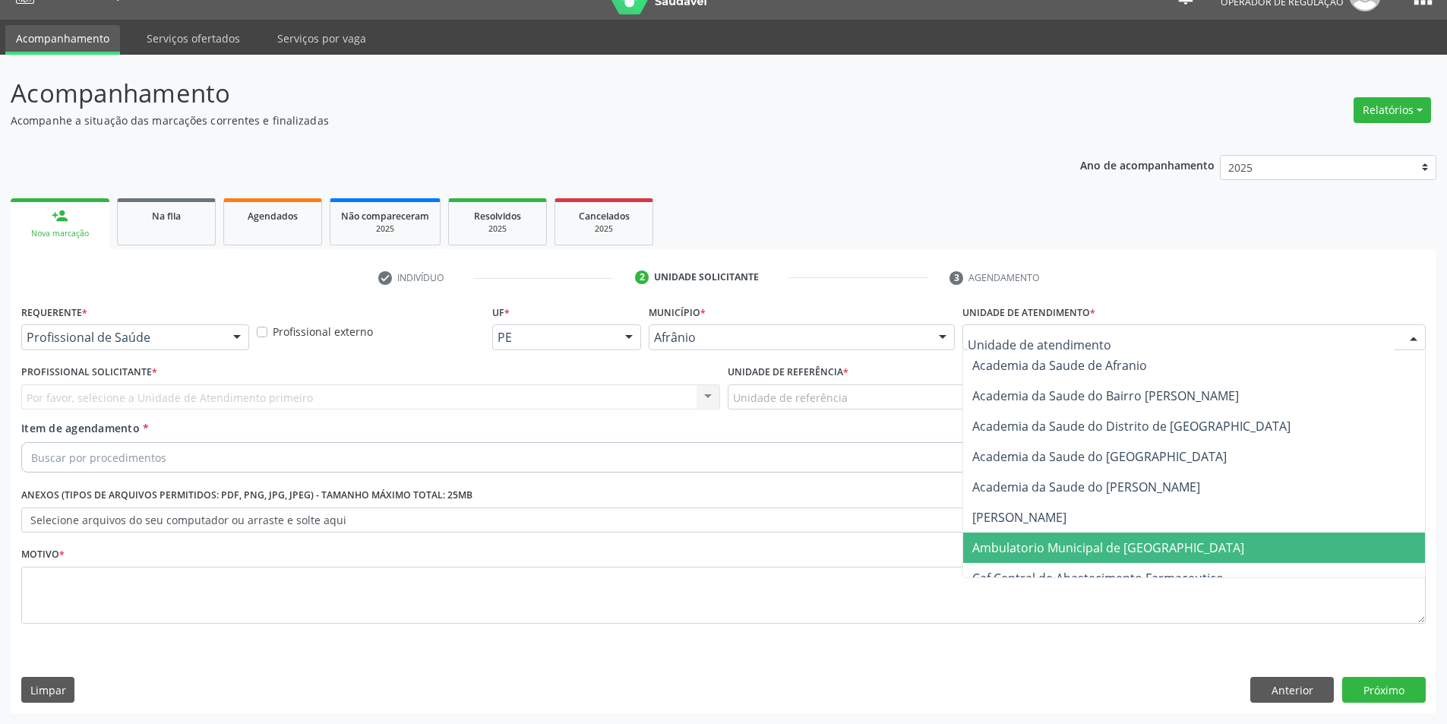
click at [1214, 543] on span "Ambulatorio Municipal de [GEOGRAPHIC_DATA]" at bounding box center [1194, 548] width 462 height 30
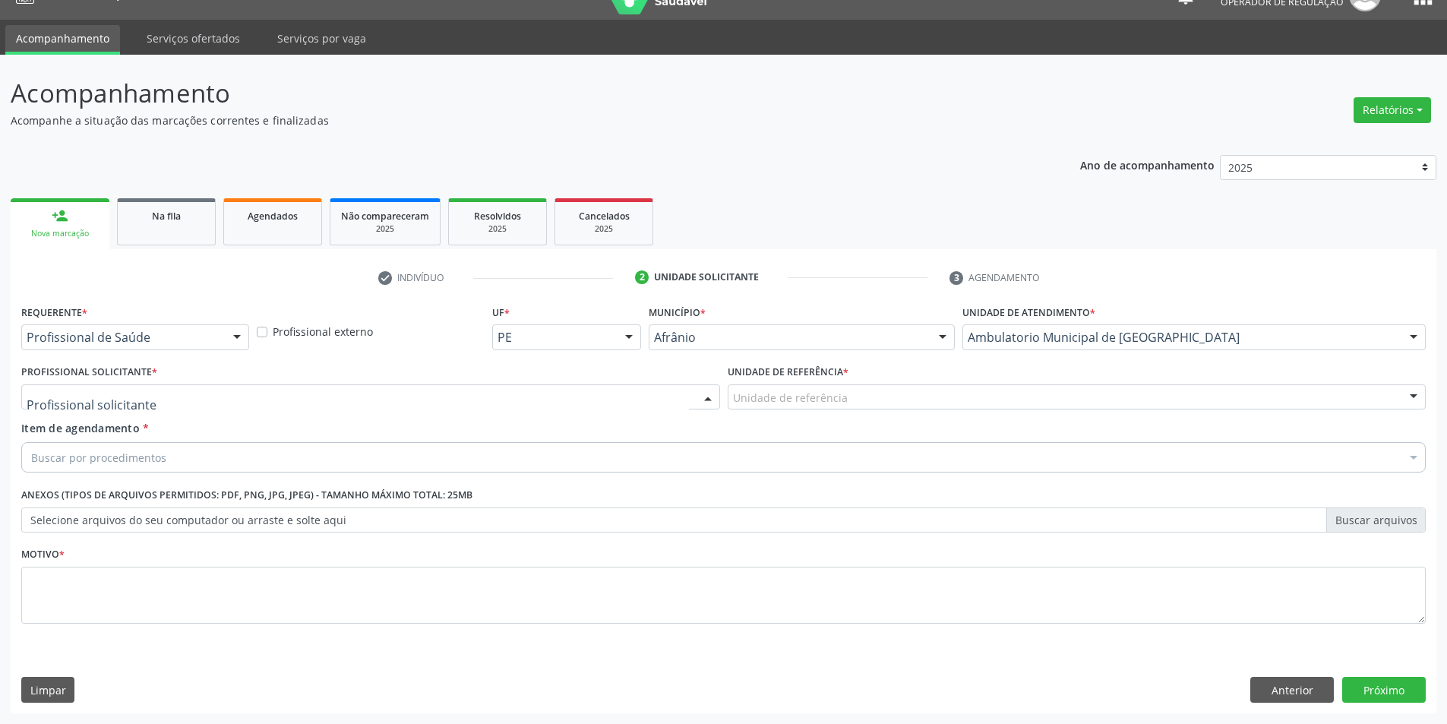
click at [459, 394] on div at bounding box center [370, 397] width 699 height 26
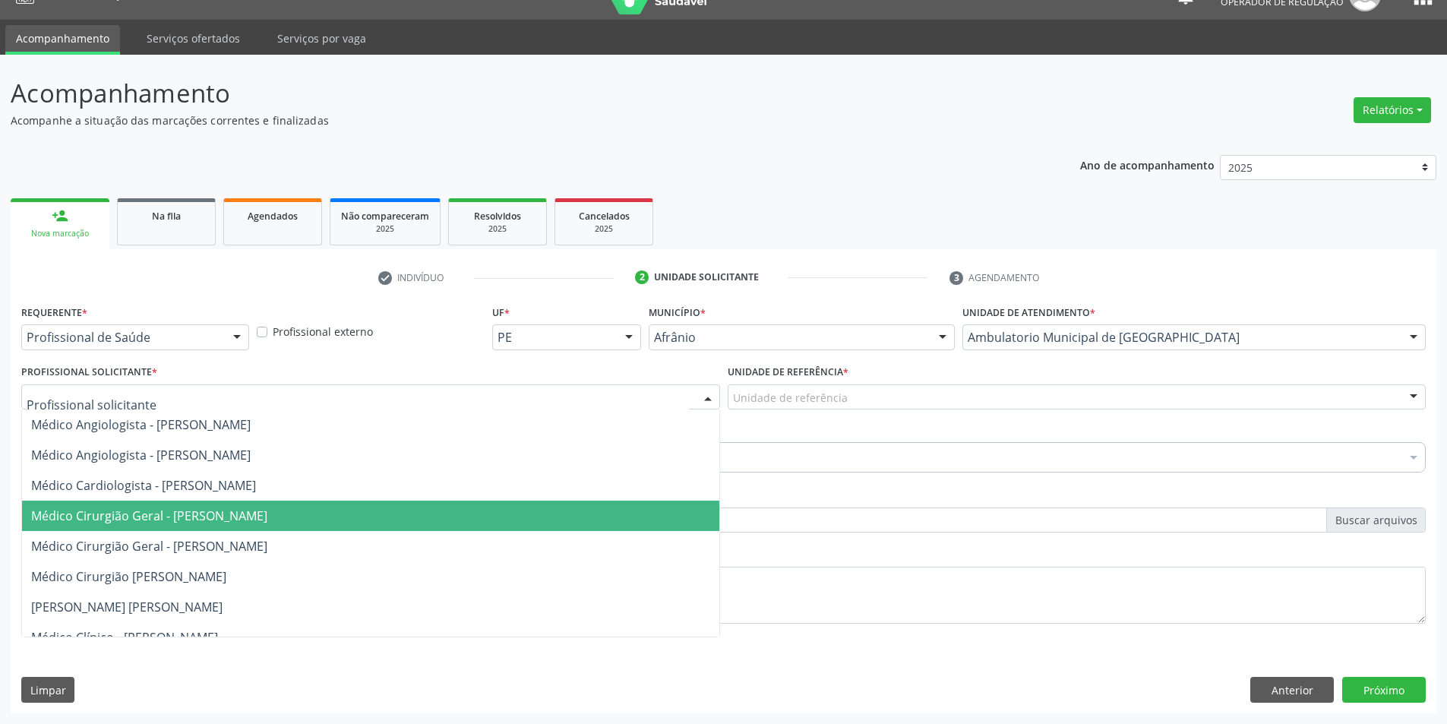
click at [461, 508] on span "Médico Cirurgião Geral - [PERSON_NAME]" at bounding box center [370, 516] width 697 height 30
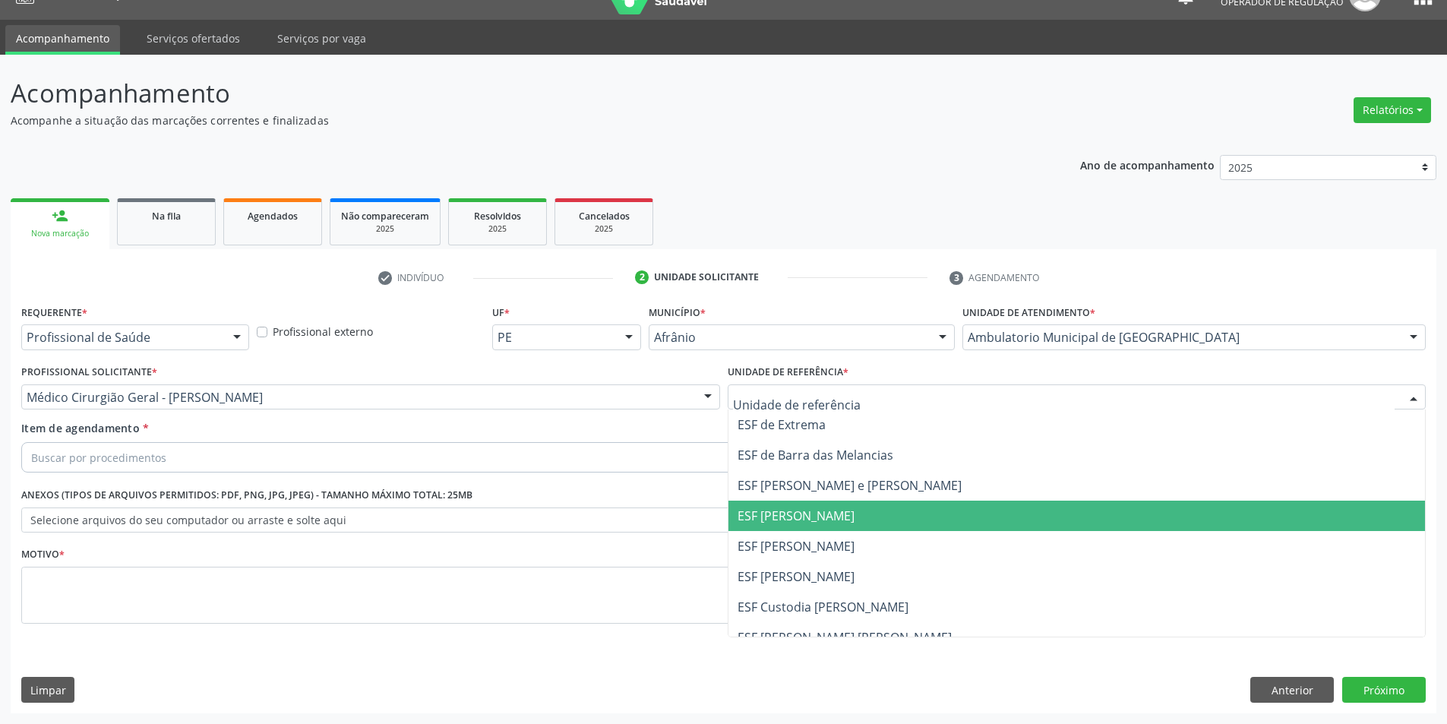
click at [778, 501] on span "ESF [PERSON_NAME]" at bounding box center [1077, 516] width 697 height 30
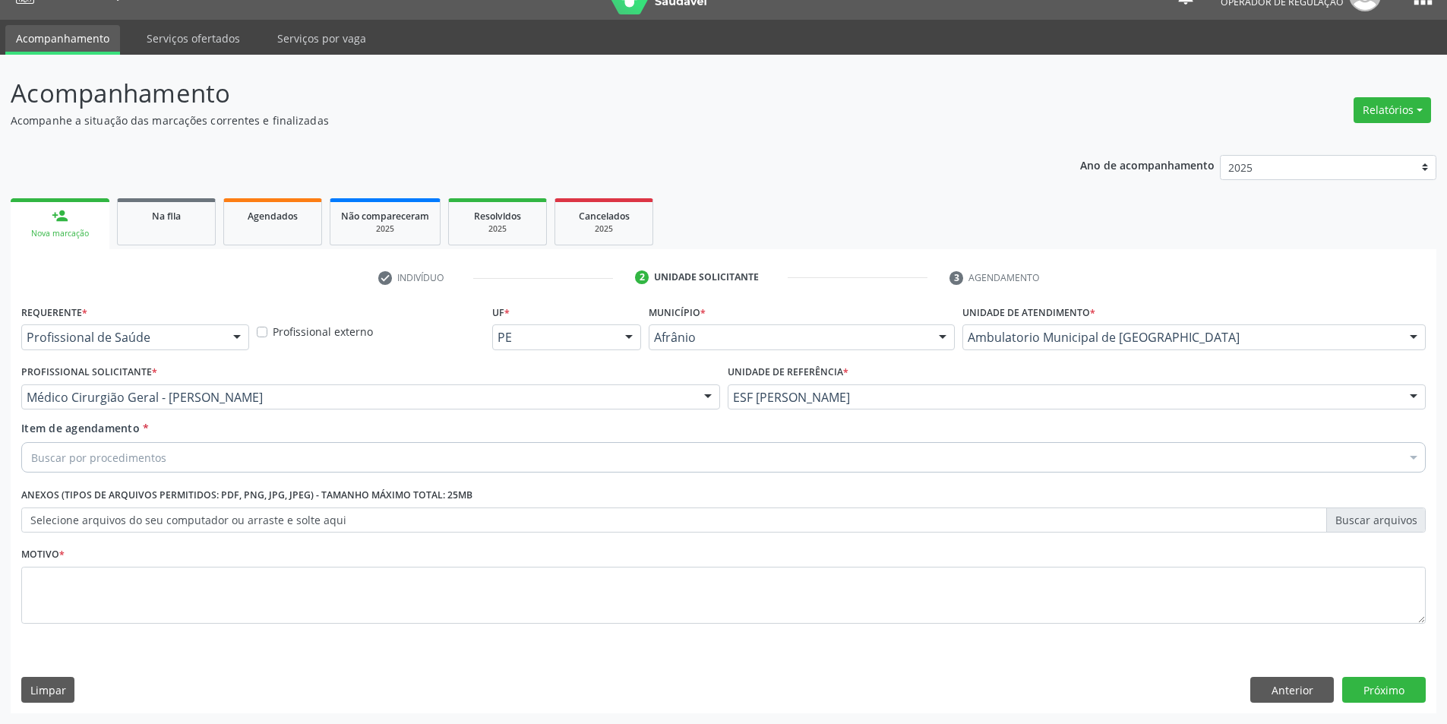
click at [747, 469] on div "Buscar por procedimentos" at bounding box center [723, 457] width 1405 height 30
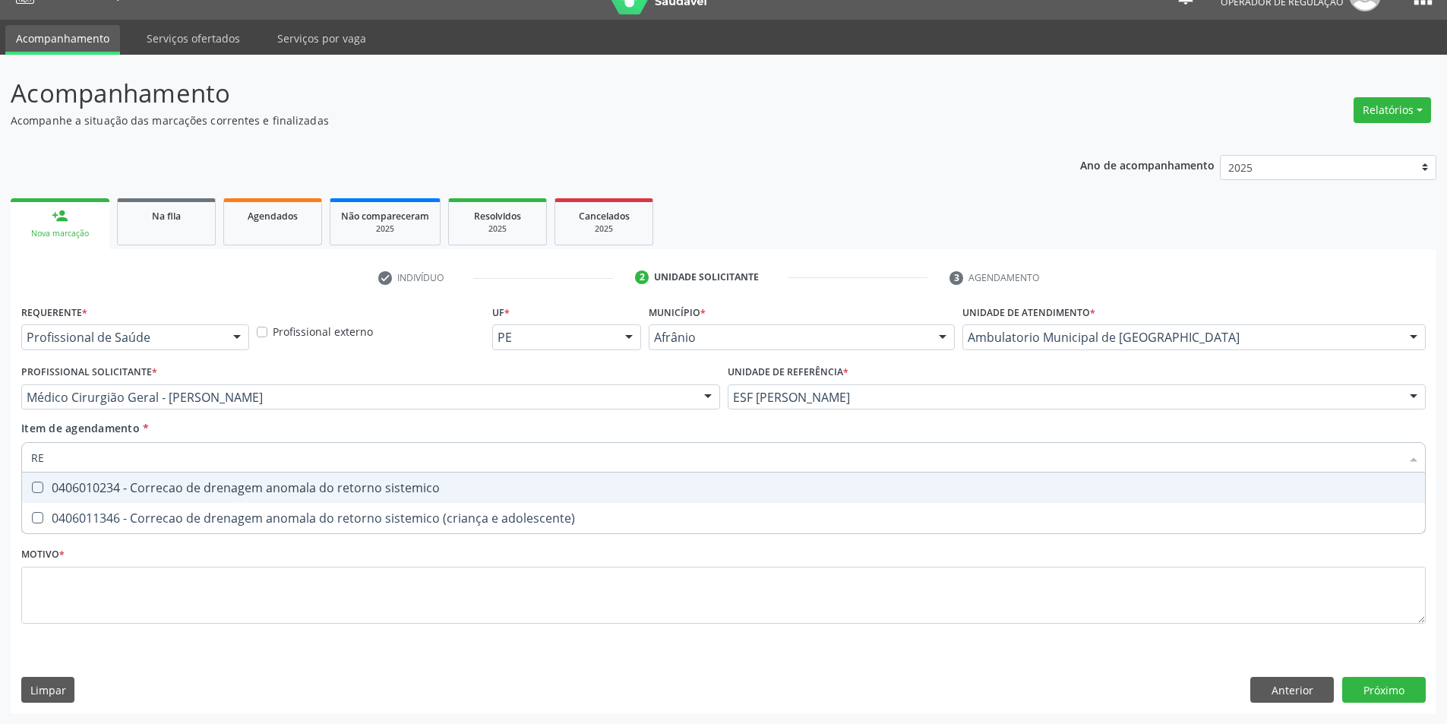
type input "R"
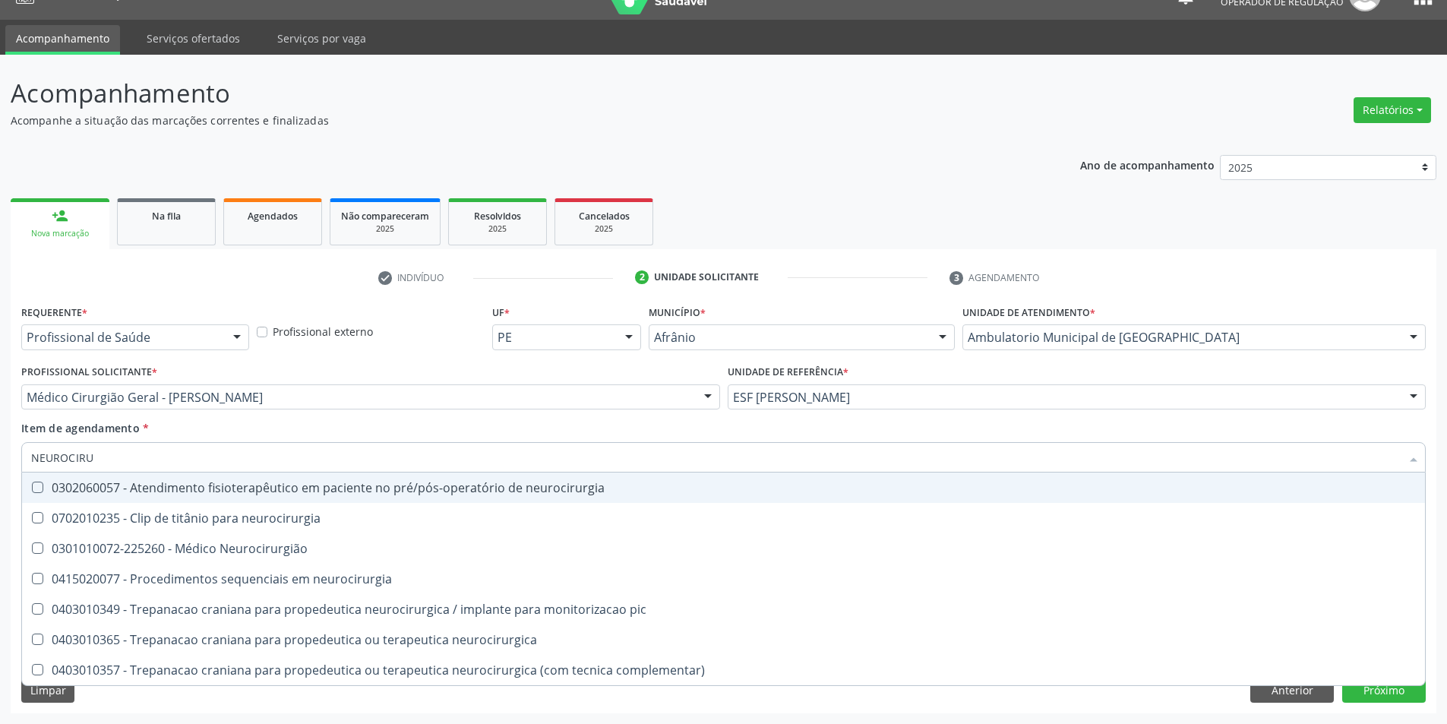
type input "NEUROCIRUR"
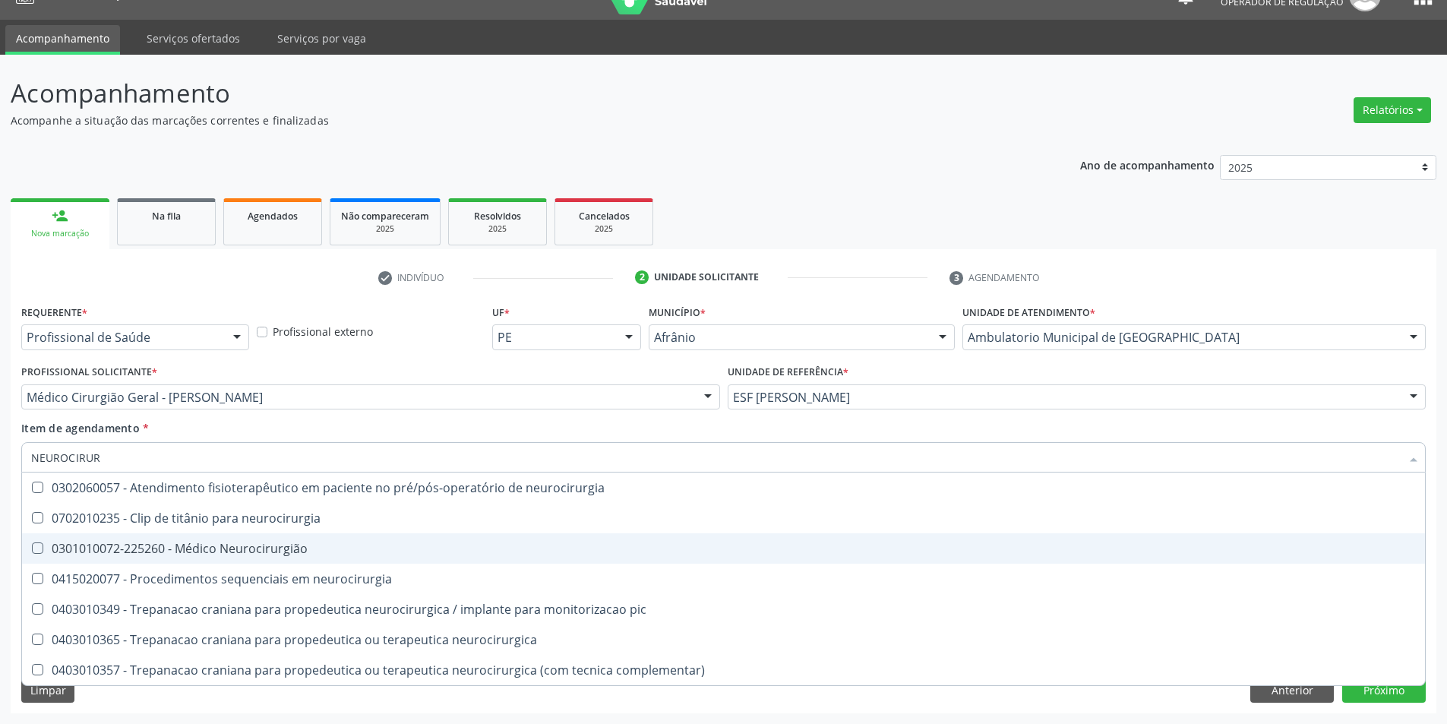
click at [264, 554] on div "0301010072-225260 - Médico Neurocirurgião" at bounding box center [723, 548] width 1385 height 12
checkbox Neurocirurgião "true"
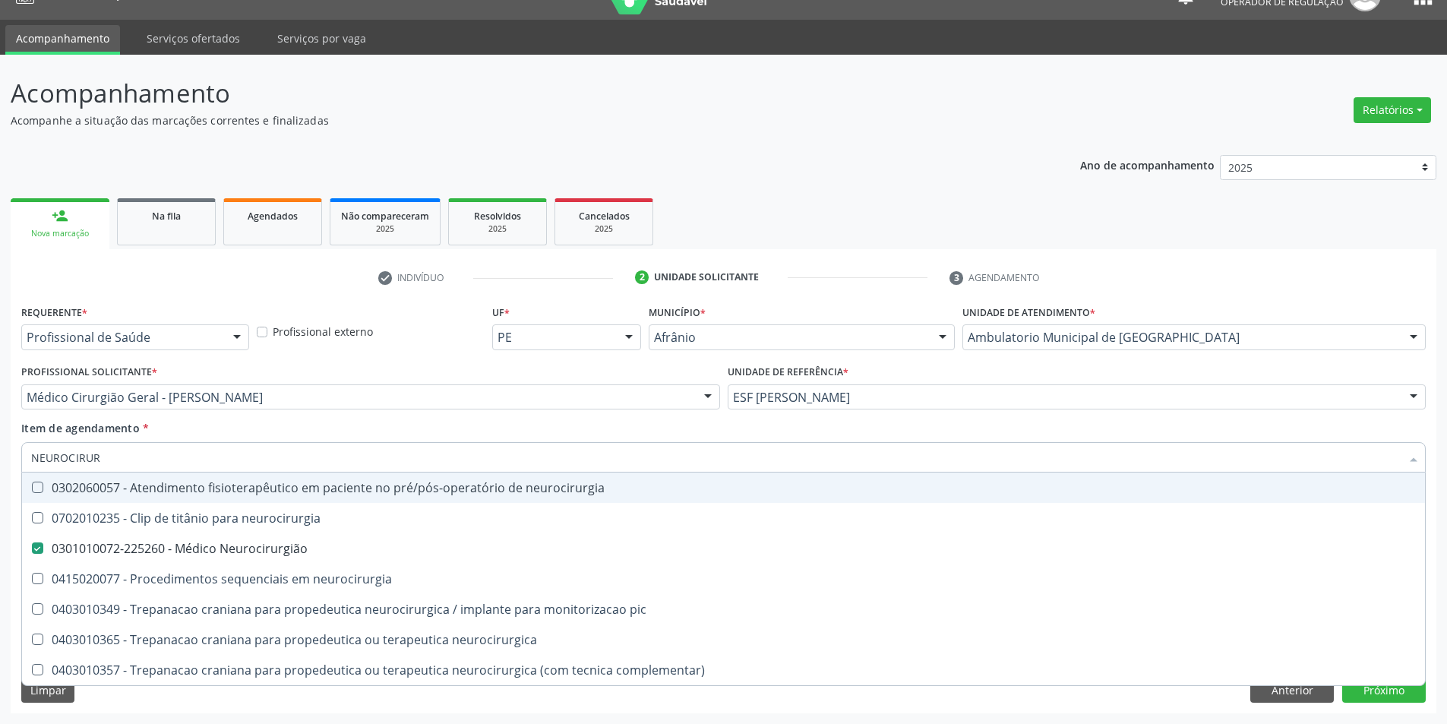
click at [332, 428] on div "Item de agendamento * NEUROCIRUR Desfazer seleção 0302060057 - Atendimento fisi…" at bounding box center [723, 444] width 1405 height 48
checkbox neurocirurgia "true"
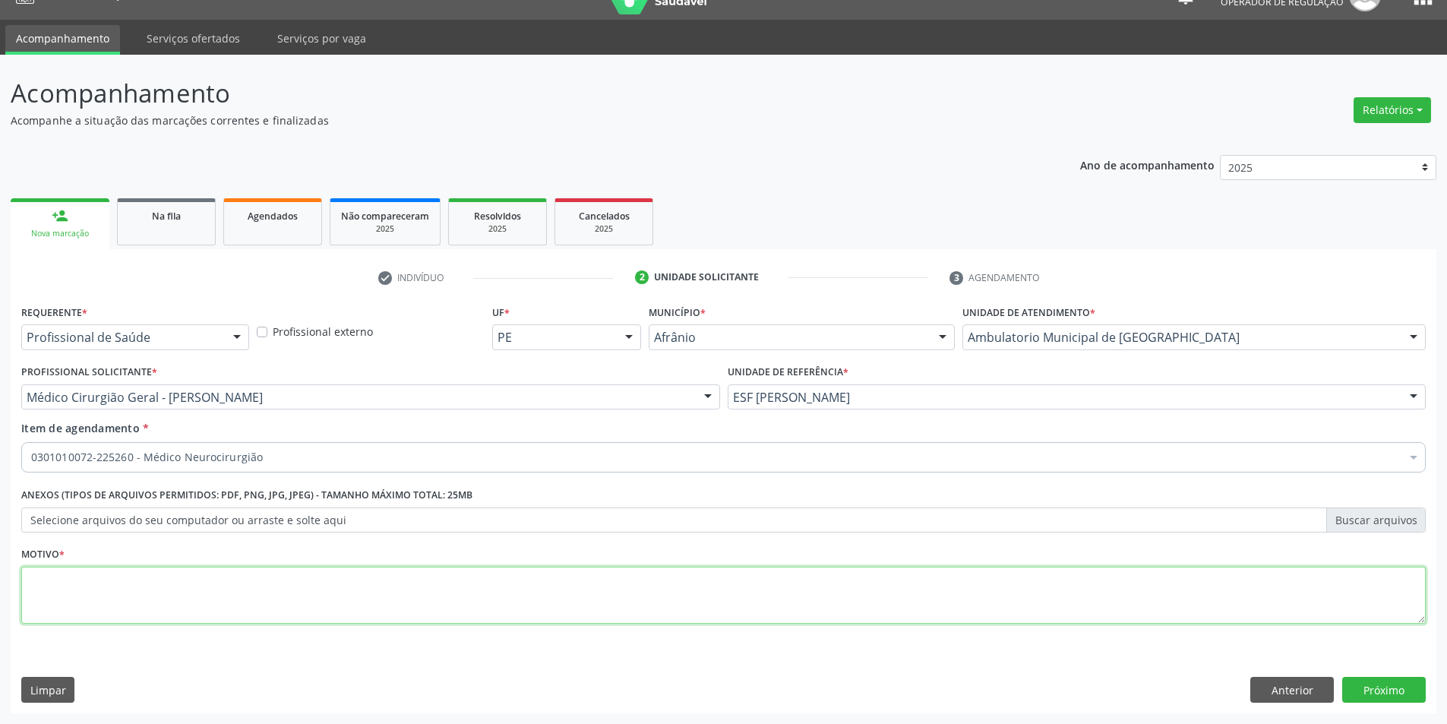
click at [333, 580] on textarea at bounding box center [723, 596] width 1405 height 58
type textarea "RETORNO"
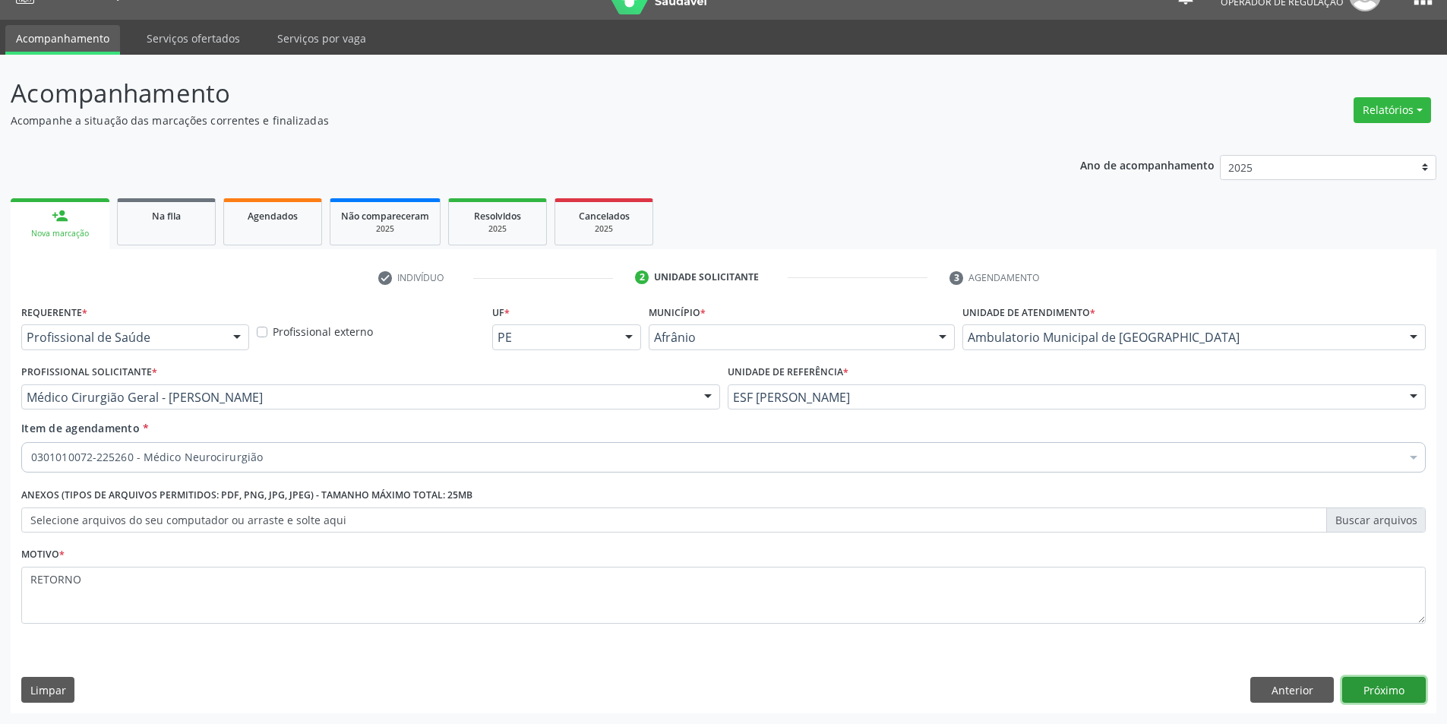
click at [1381, 683] on button "Próximo" at bounding box center [1384, 690] width 84 height 26
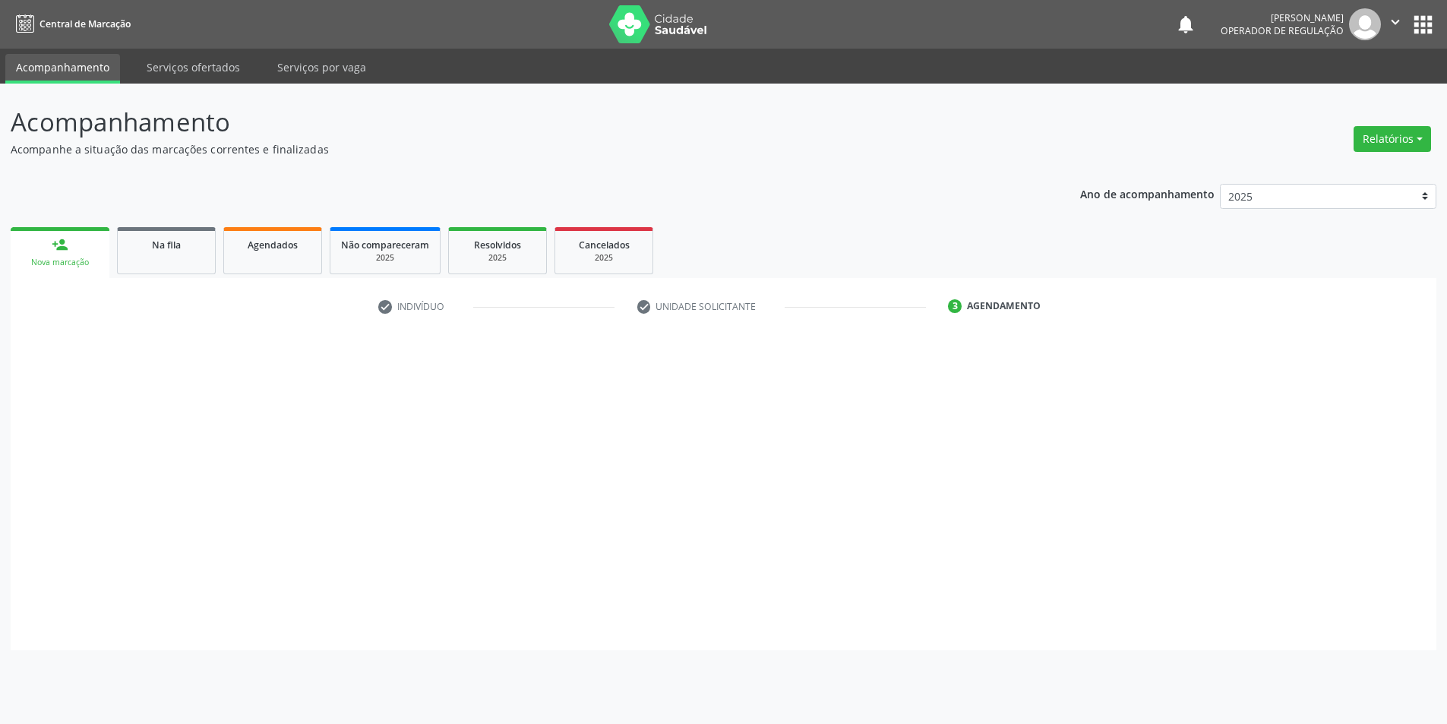
scroll to position [0, 0]
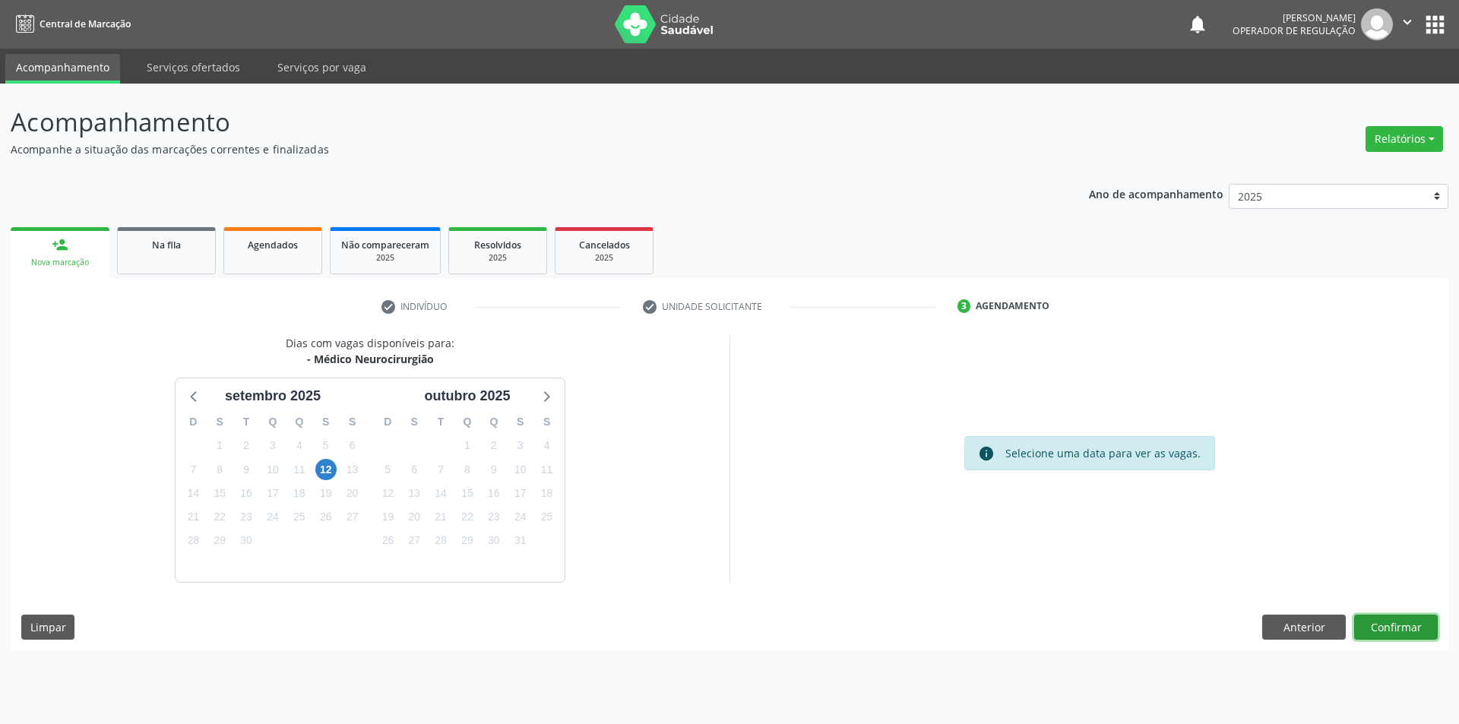
click at [1396, 634] on button "Confirmar" at bounding box center [1396, 628] width 84 height 26
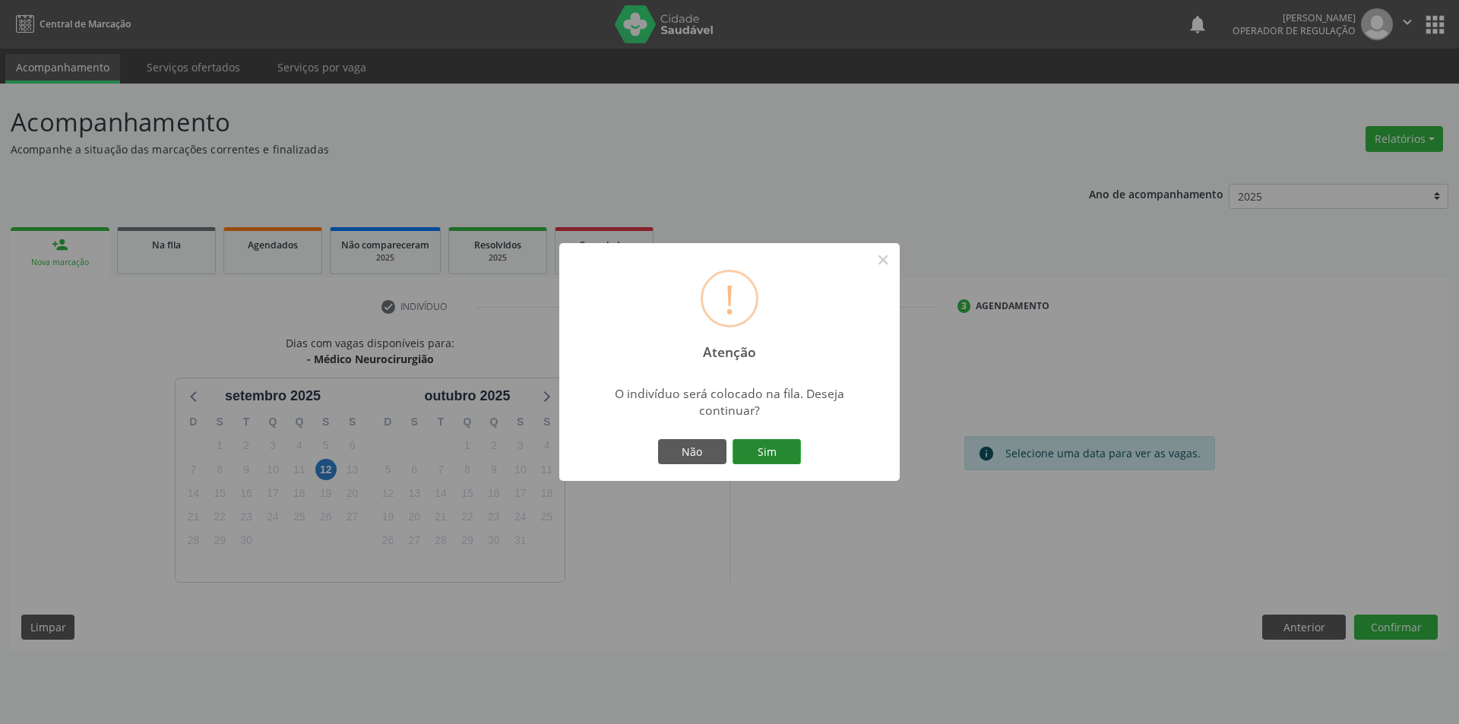
click at [773, 449] on button "Sim" at bounding box center [766, 452] width 68 height 26
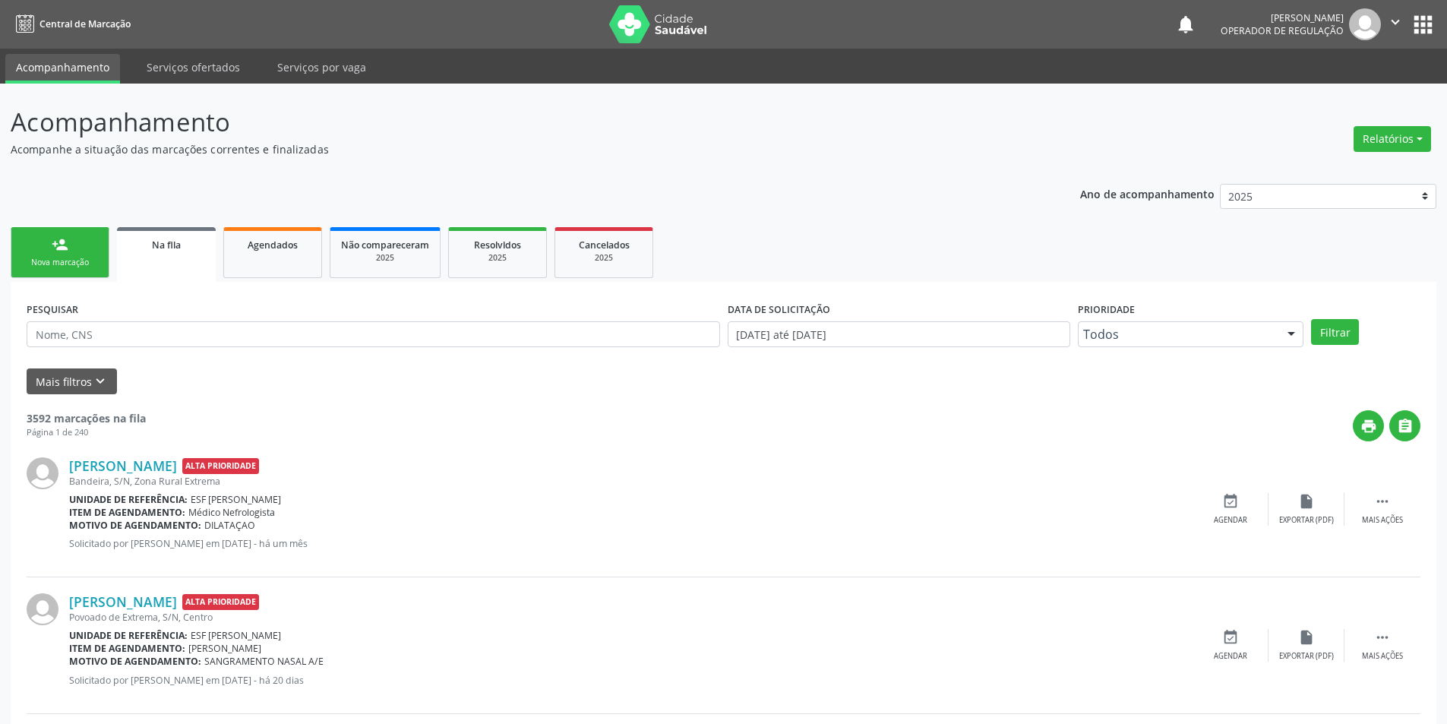
click at [77, 262] on div "Nova marcação" at bounding box center [60, 262] width 76 height 11
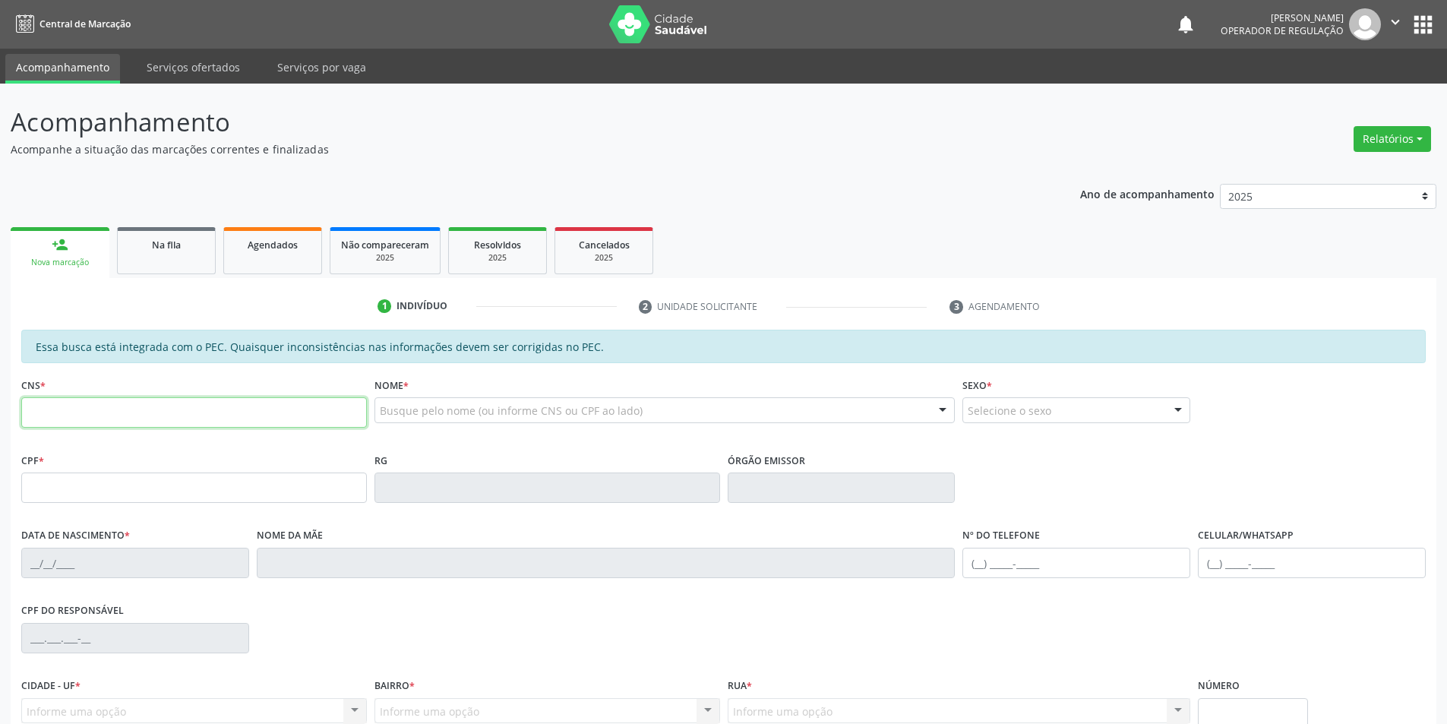
click at [169, 422] on input "text" at bounding box center [194, 412] width 346 height 30
type input "705 0002 9219 5554"
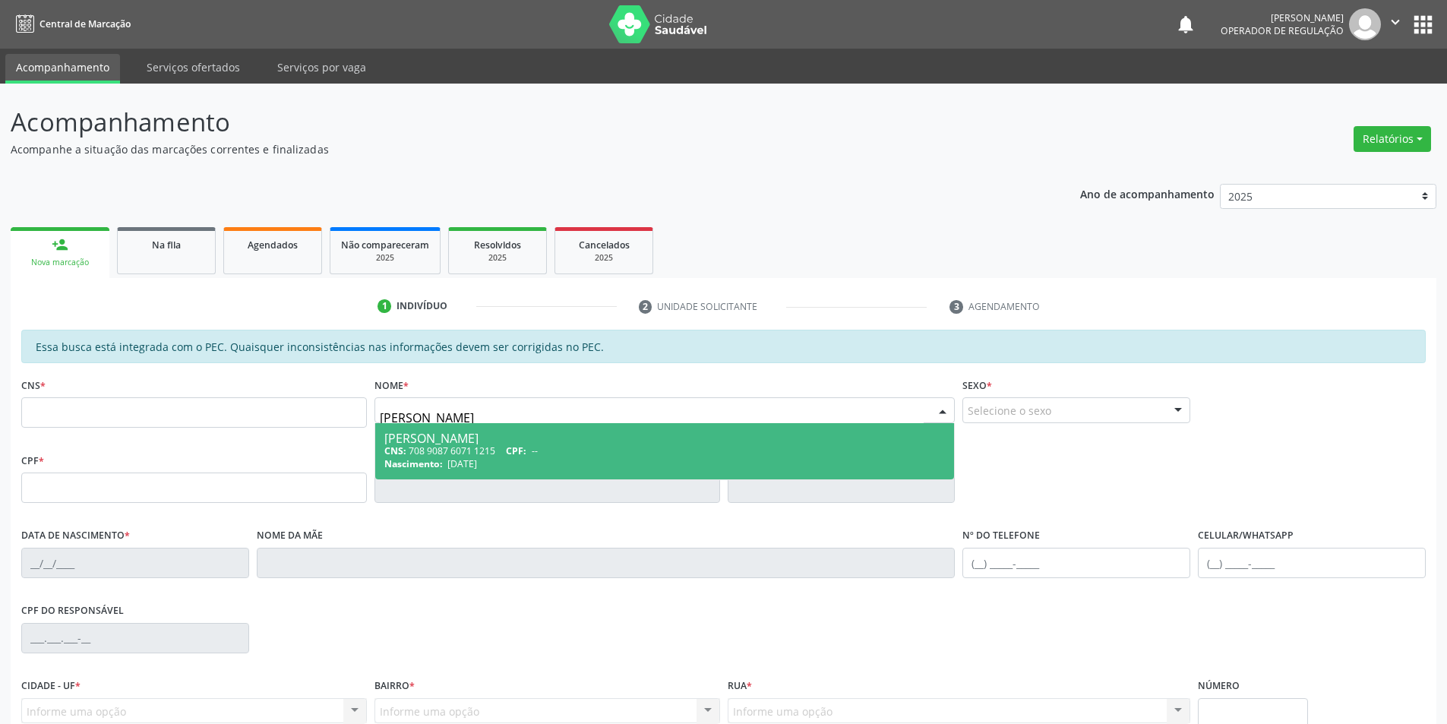
type input "[PERSON_NAME]"
click at [653, 456] on div "CNS: 898 0034 0248 2519 CPF: 171.038.904-47" at bounding box center [664, 450] width 561 height 13
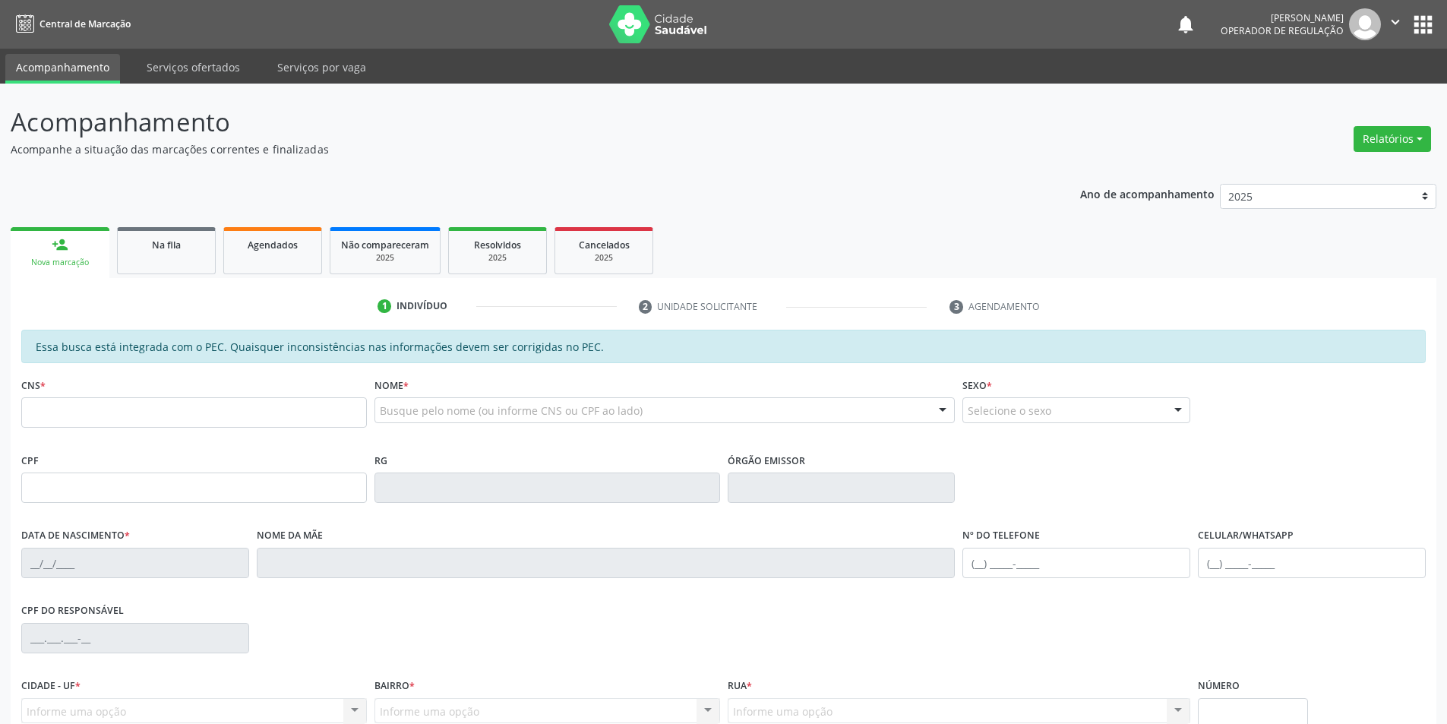
type input "898 0034 0248 2519"
type input "171.038.904-47"
type input "2[DATE]"
type input "[PERSON_NAME]"
type input "[PHONE_NUMBER]"
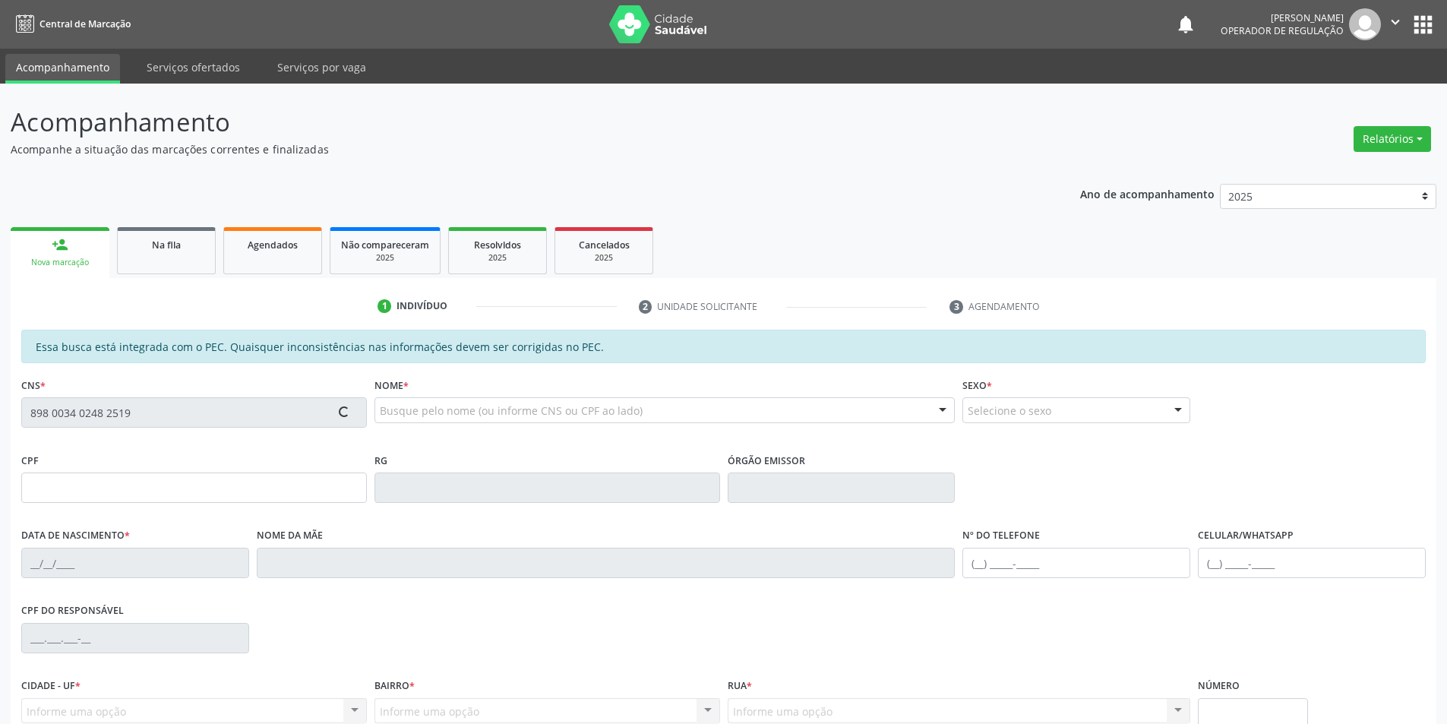
type input "S/N"
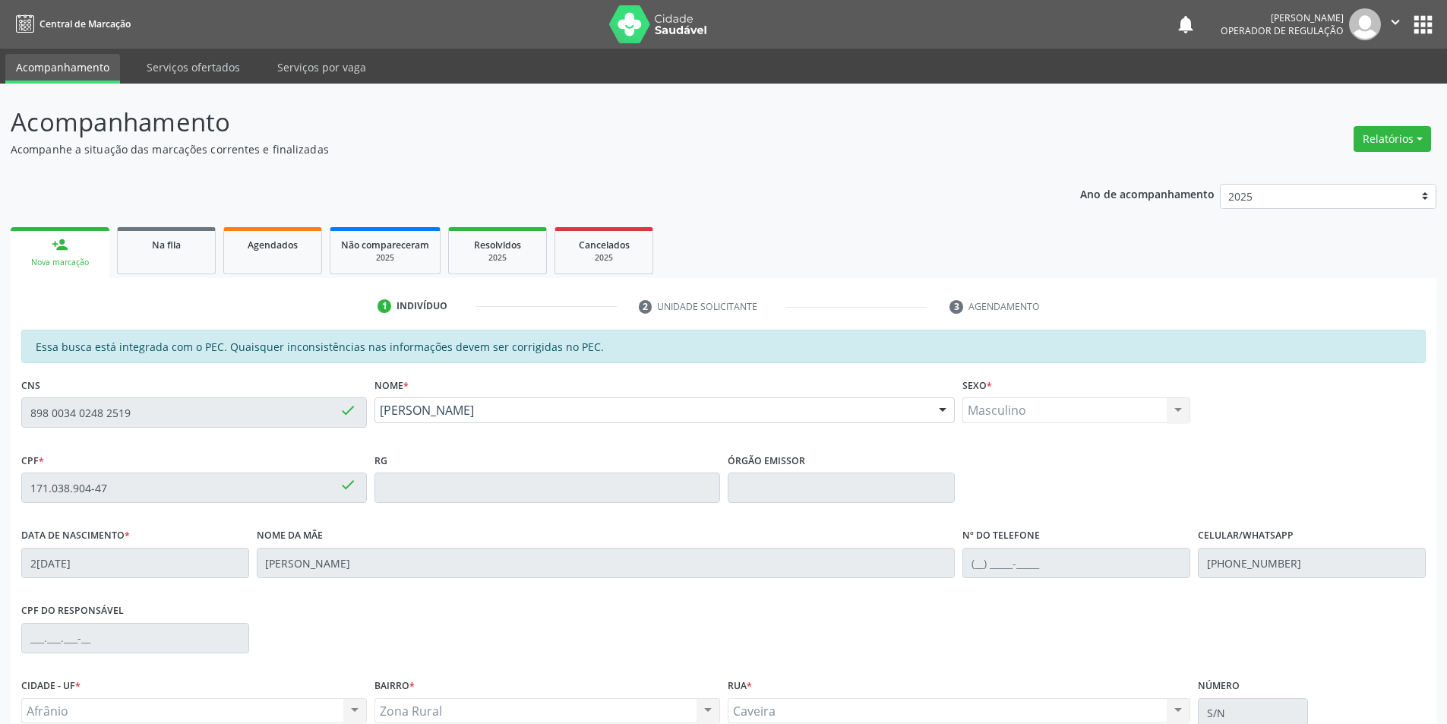
scroll to position [144, 0]
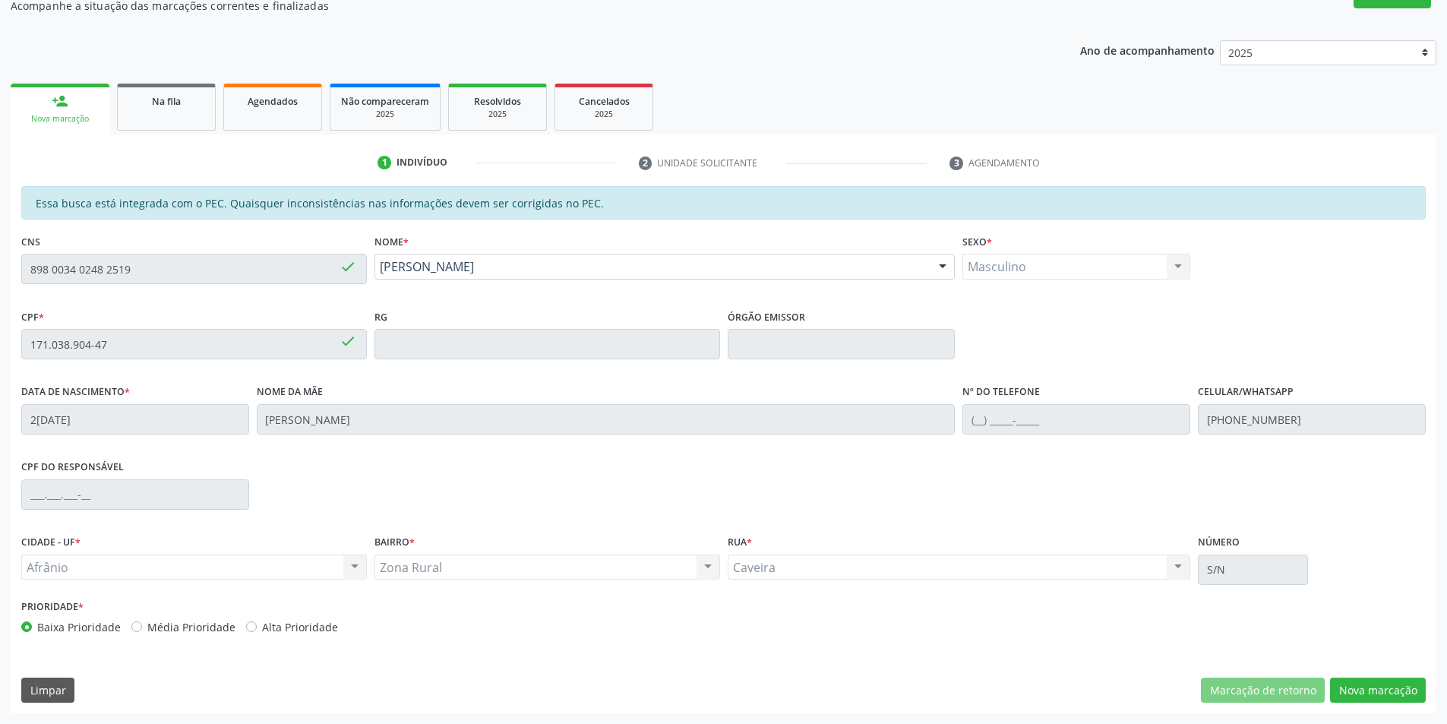
click at [1353, 672] on div "Essa busca está integrada com o PEC. Quaisquer inconsistências nas informações …" at bounding box center [724, 449] width 1426 height 527
click at [1363, 693] on button "Nova marcação" at bounding box center [1378, 691] width 96 height 26
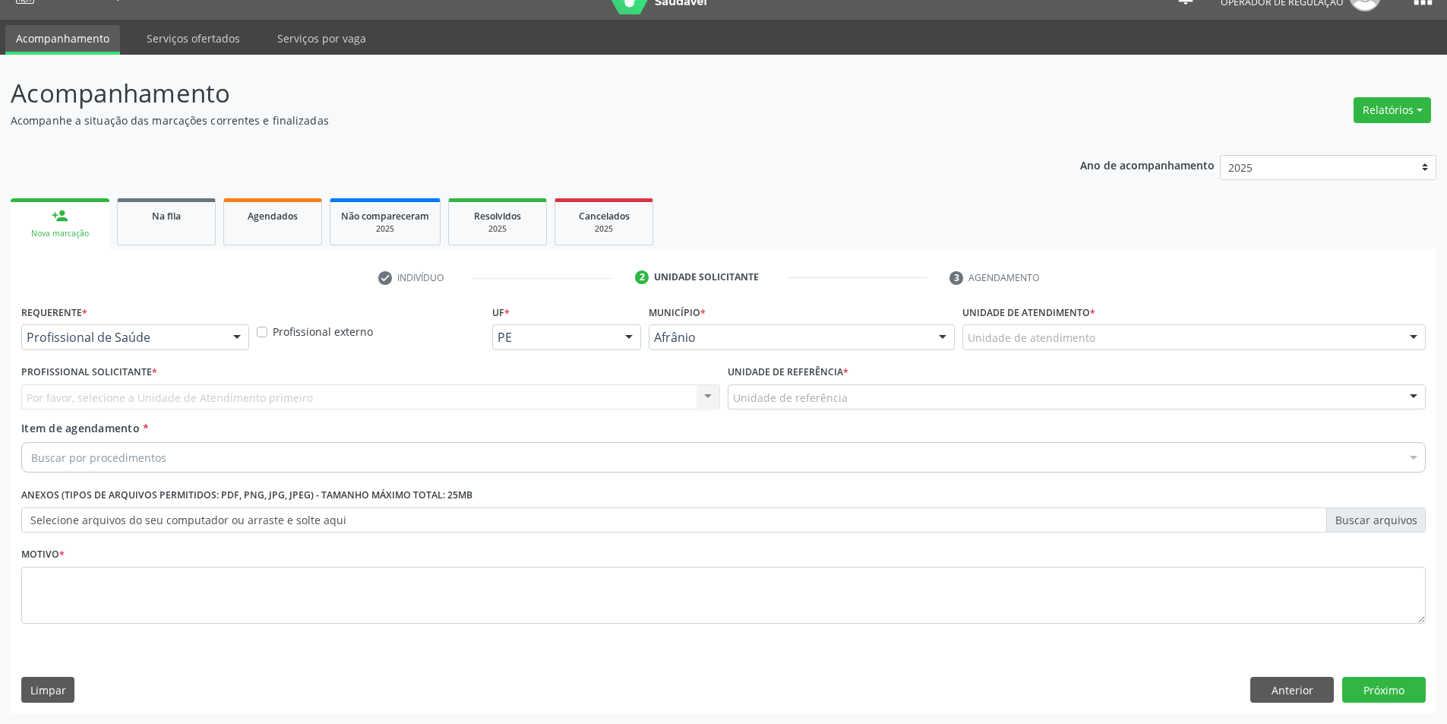
scroll to position [29, 0]
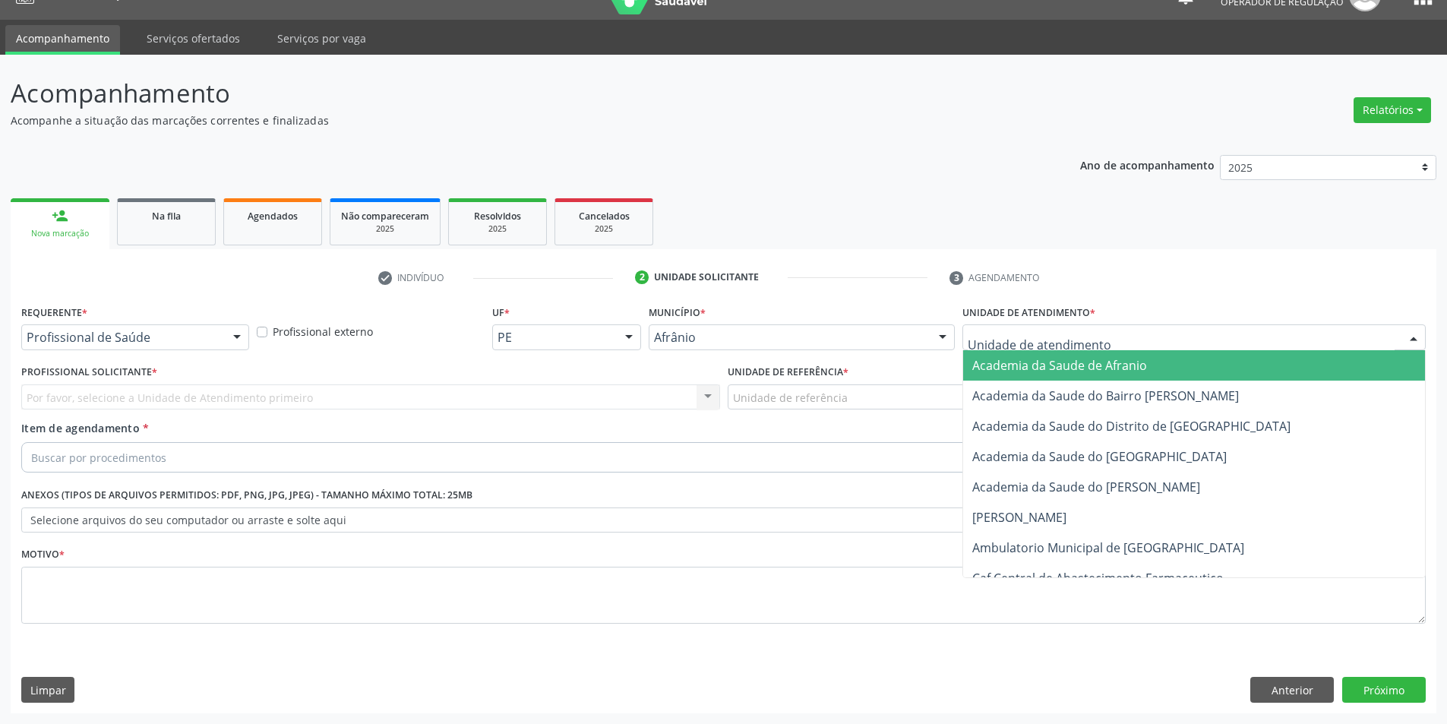
click at [1264, 336] on div at bounding box center [1194, 337] width 463 height 26
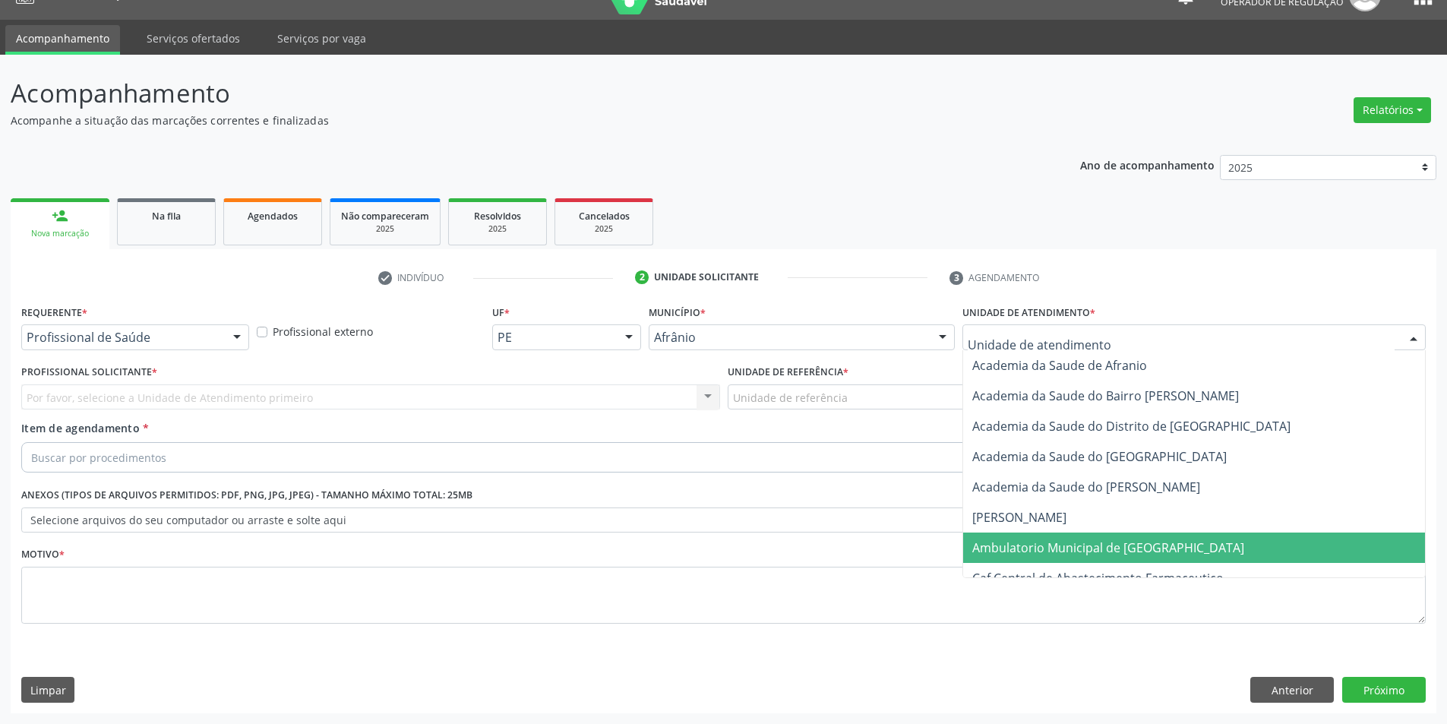
click at [1187, 553] on span "Ambulatorio Municipal de [GEOGRAPHIC_DATA]" at bounding box center [1194, 548] width 462 height 30
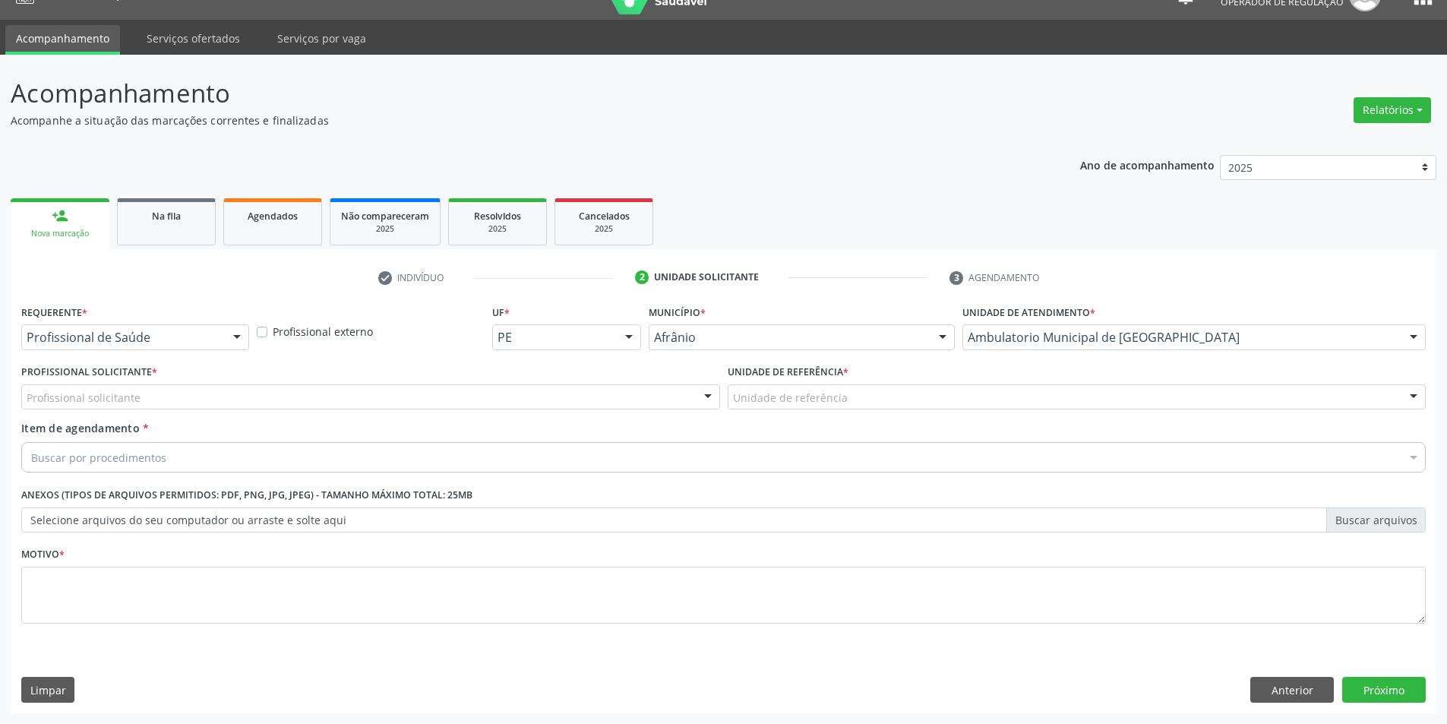
click at [581, 394] on div "Profissional solicitante" at bounding box center [370, 397] width 699 height 26
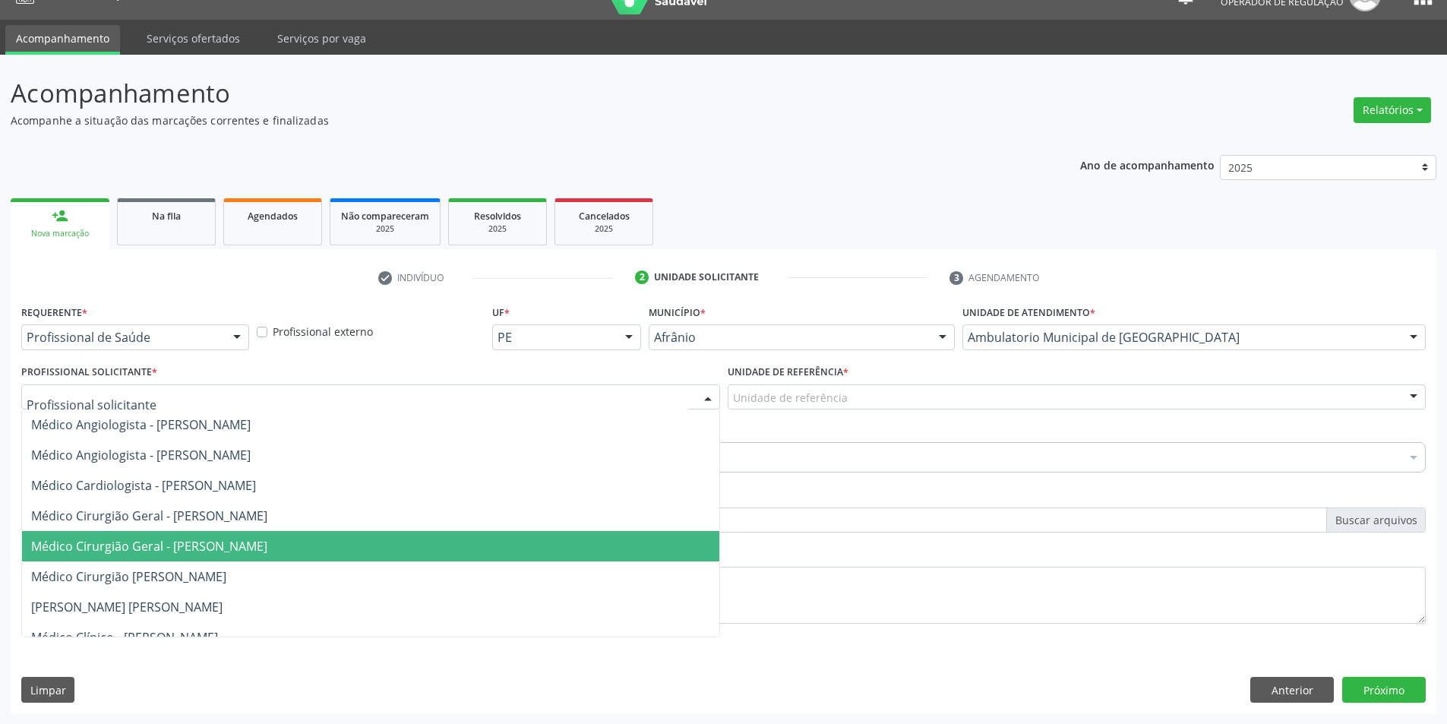
click at [627, 552] on span "Médico Cirurgião Geral - [PERSON_NAME]" at bounding box center [370, 546] width 697 height 30
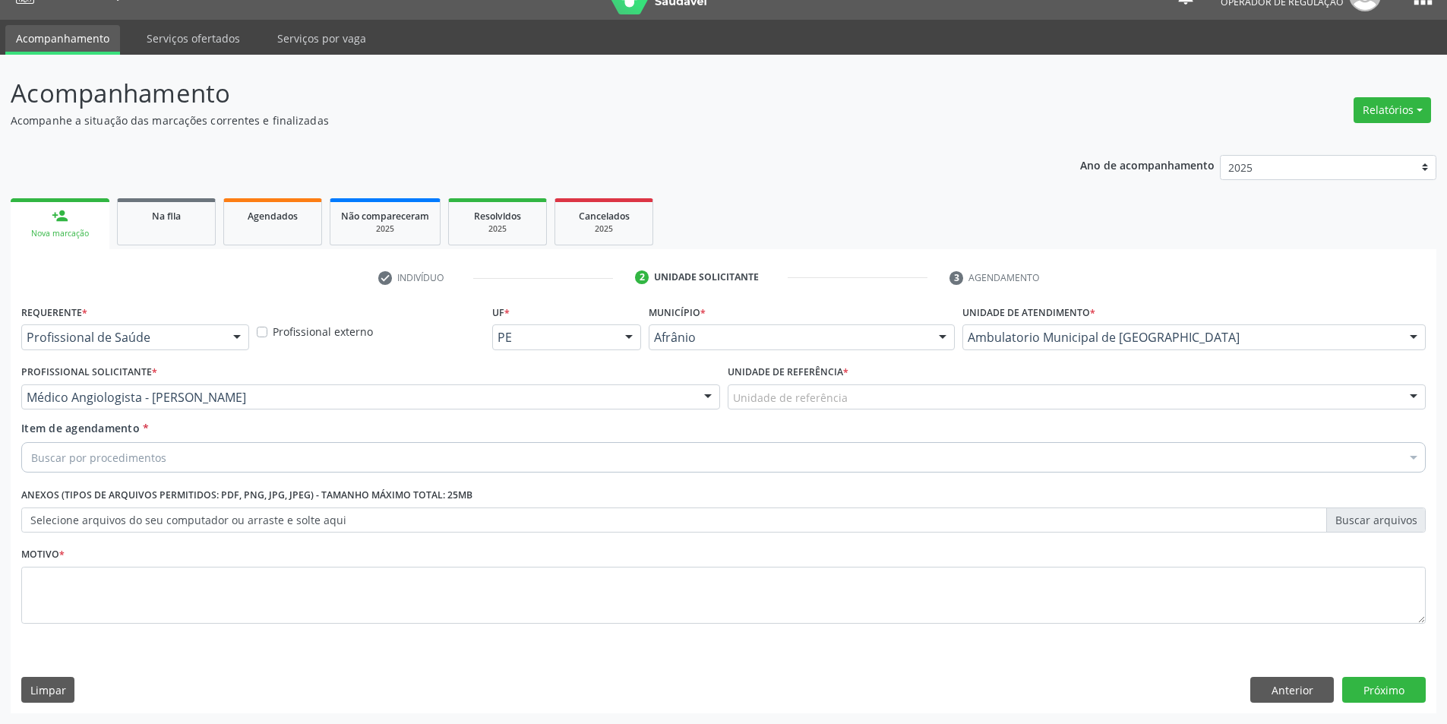
click at [852, 391] on div "Unidade de referência" at bounding box center [1077, 397] width 699 height 26
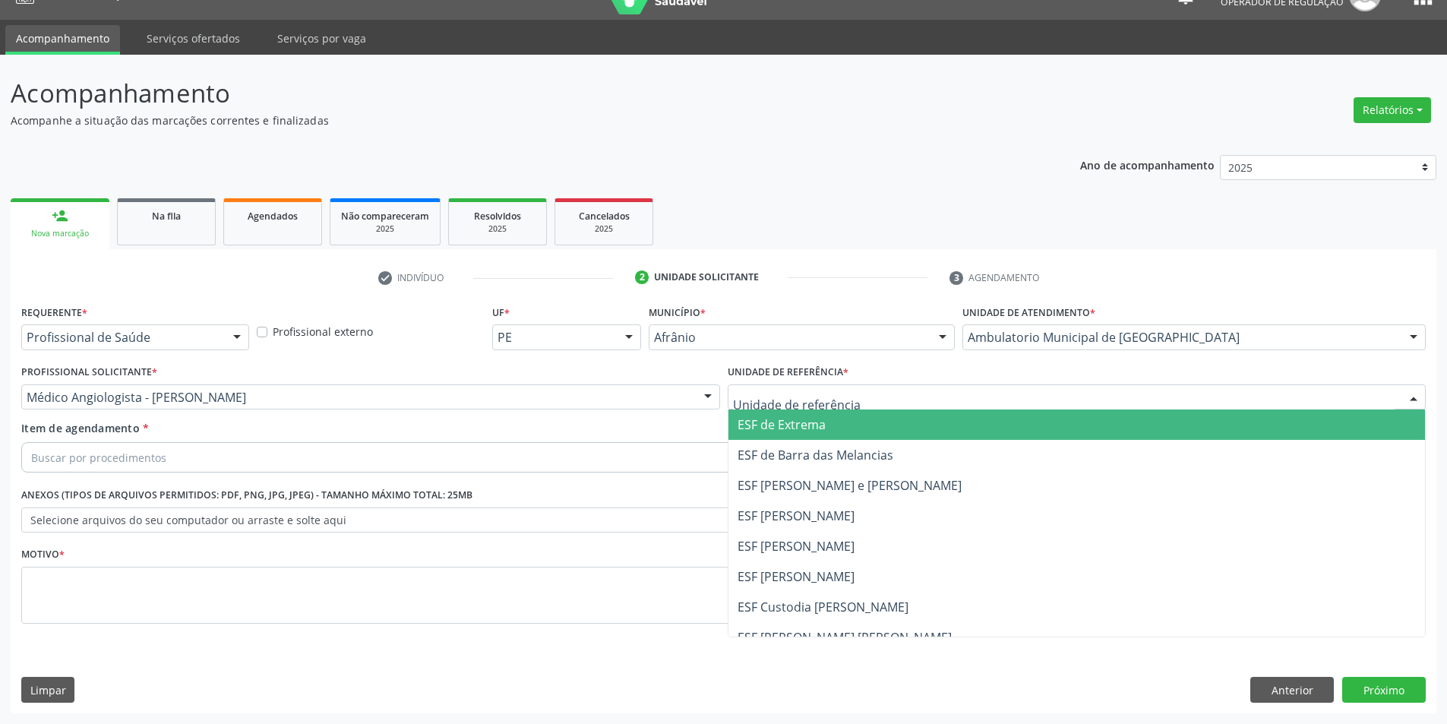
click at [875, 479] on span "ESF [PERSON_NAME] e [PERSON_NAME]" at bounding box center [850, 485] width 224 height 17
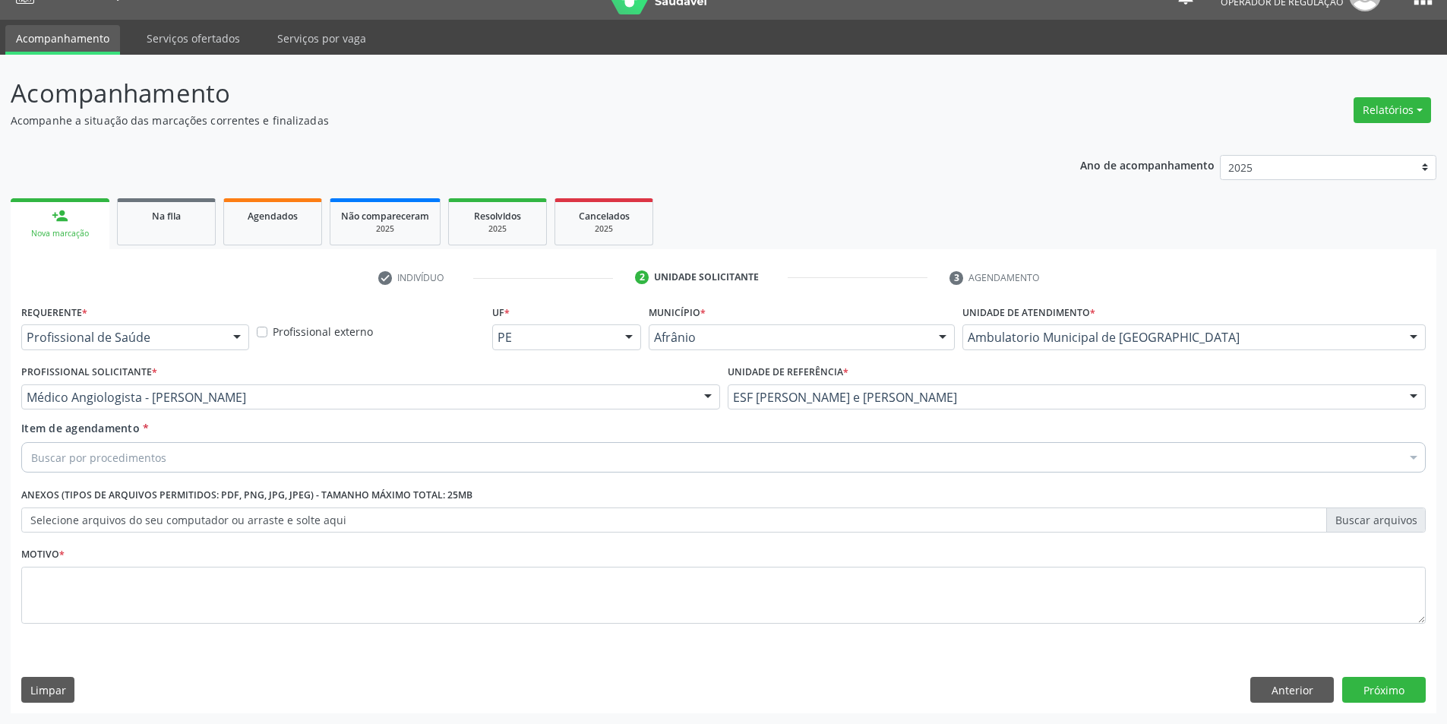
click at [746, 463] on div "Buscar por procedimentos" at bounding box center [723, 457] width 1405 height 30
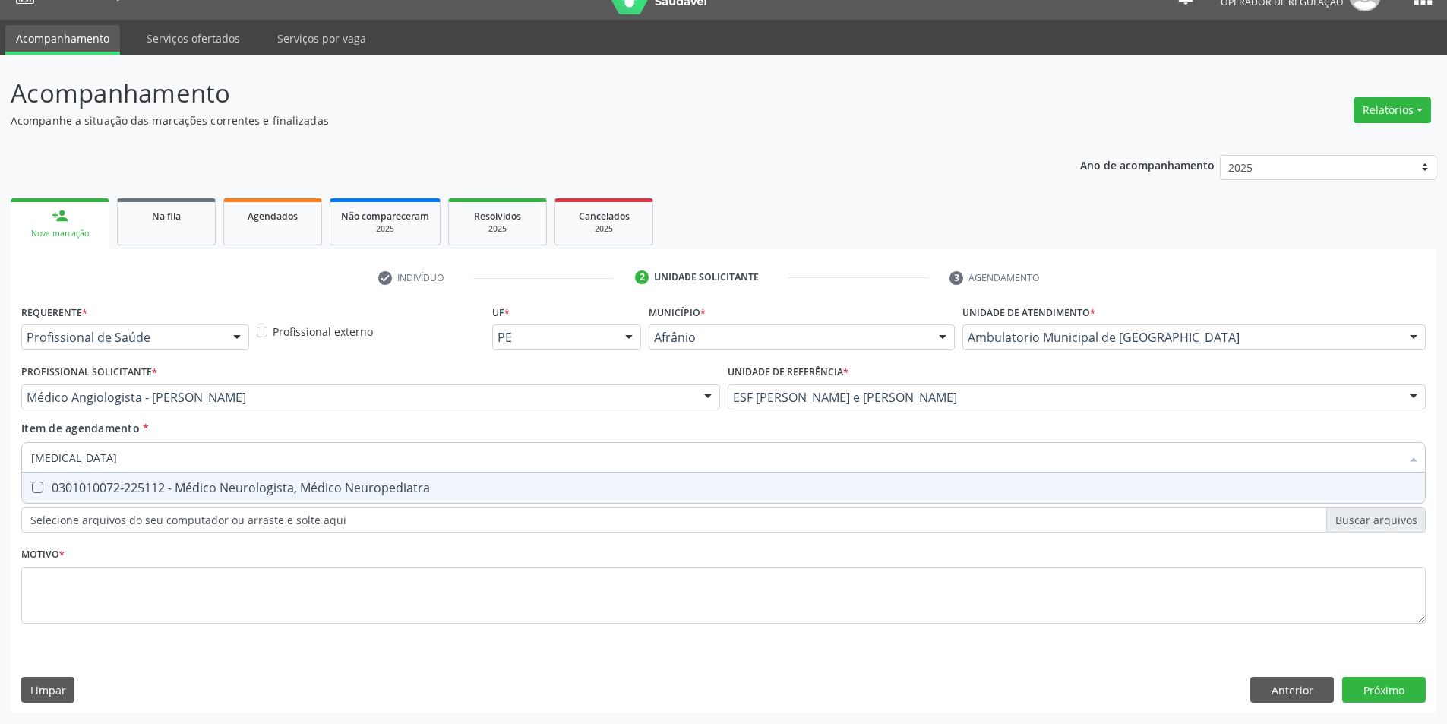
type input "NEUROLOGISTA"
click at [645, 479] on span "0301010072-225112 - Médico Neurologista, Médico Neuropediatra" at bounding box center [723, 488] width 1403 height 30
checkbox Neuropediatra "true"
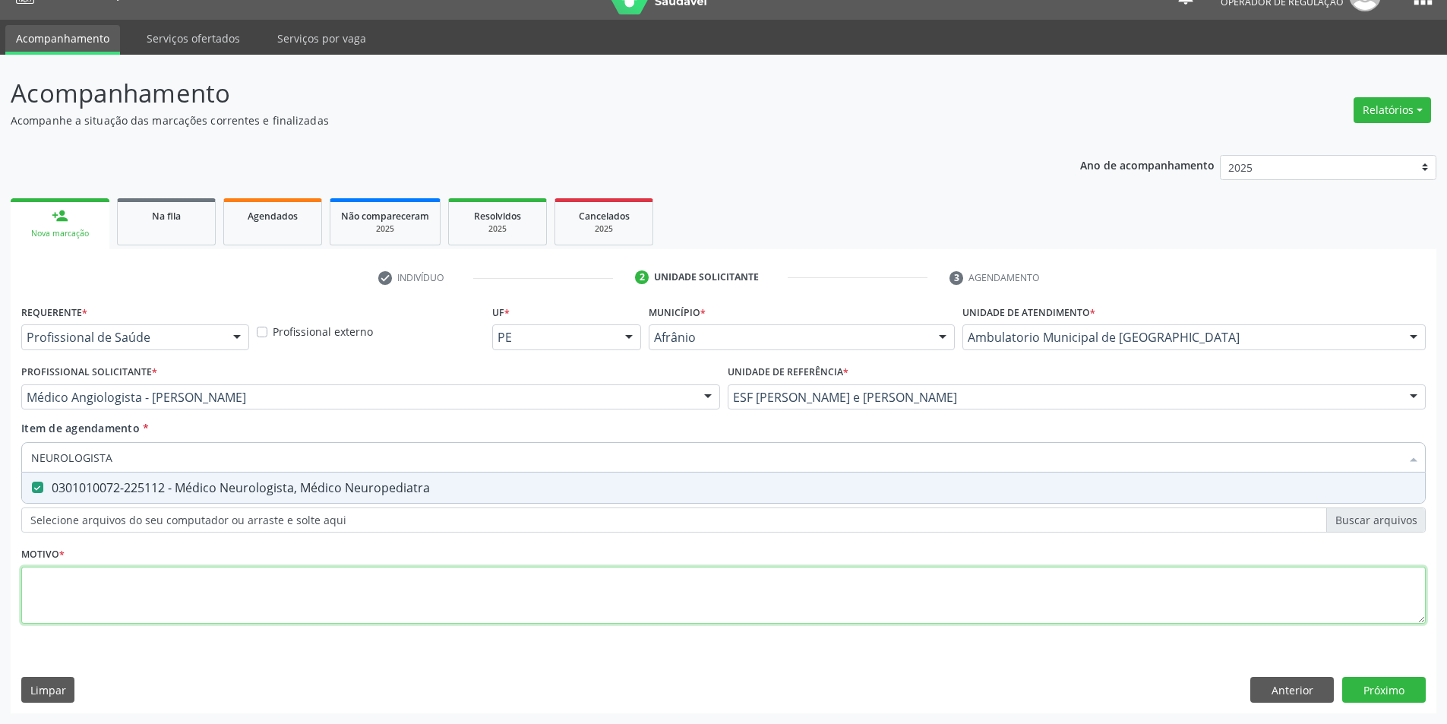
click at [650, 595] on div "Requerente * Profissional de Saúde Profissional de Saúde Paciente Nenhum result…" at bounding box center [723, 473] width 1405 height 344
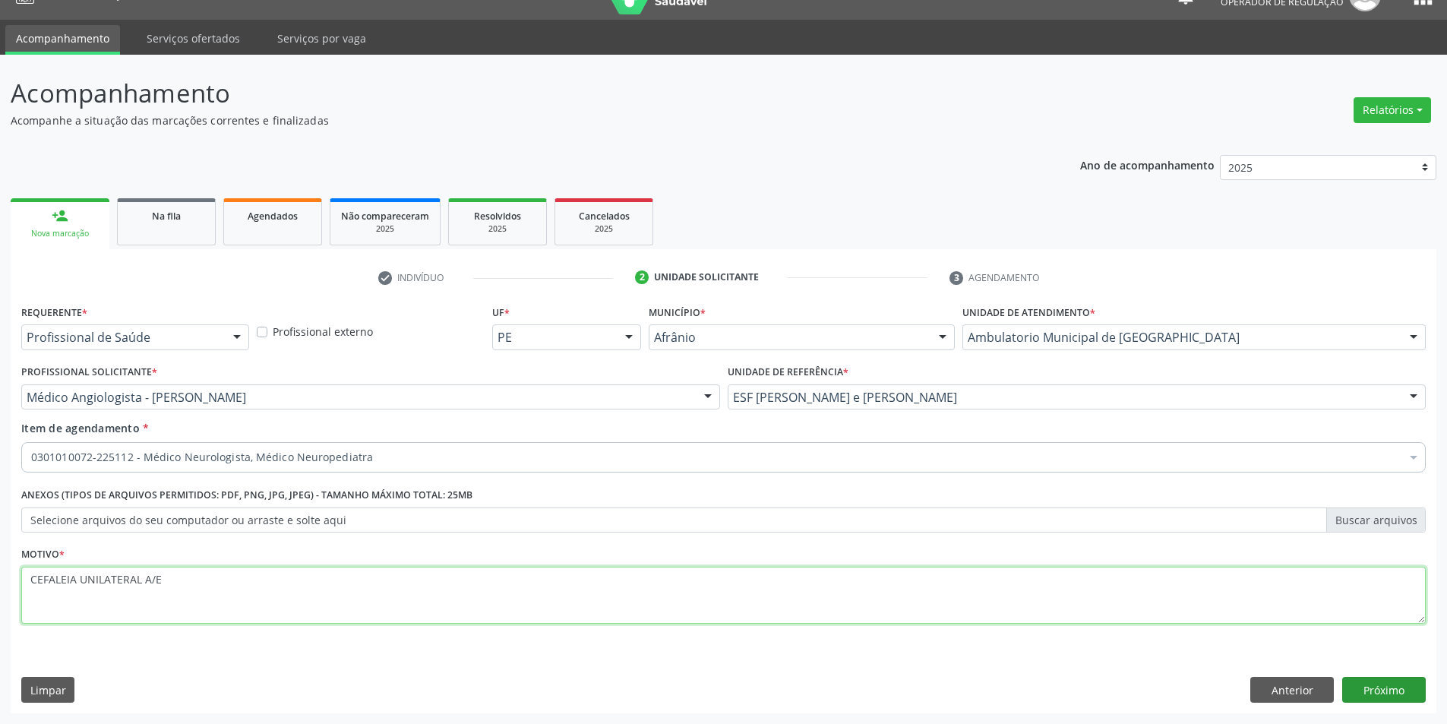
type textarea "CEFALEIA UNILATERAL A/E"
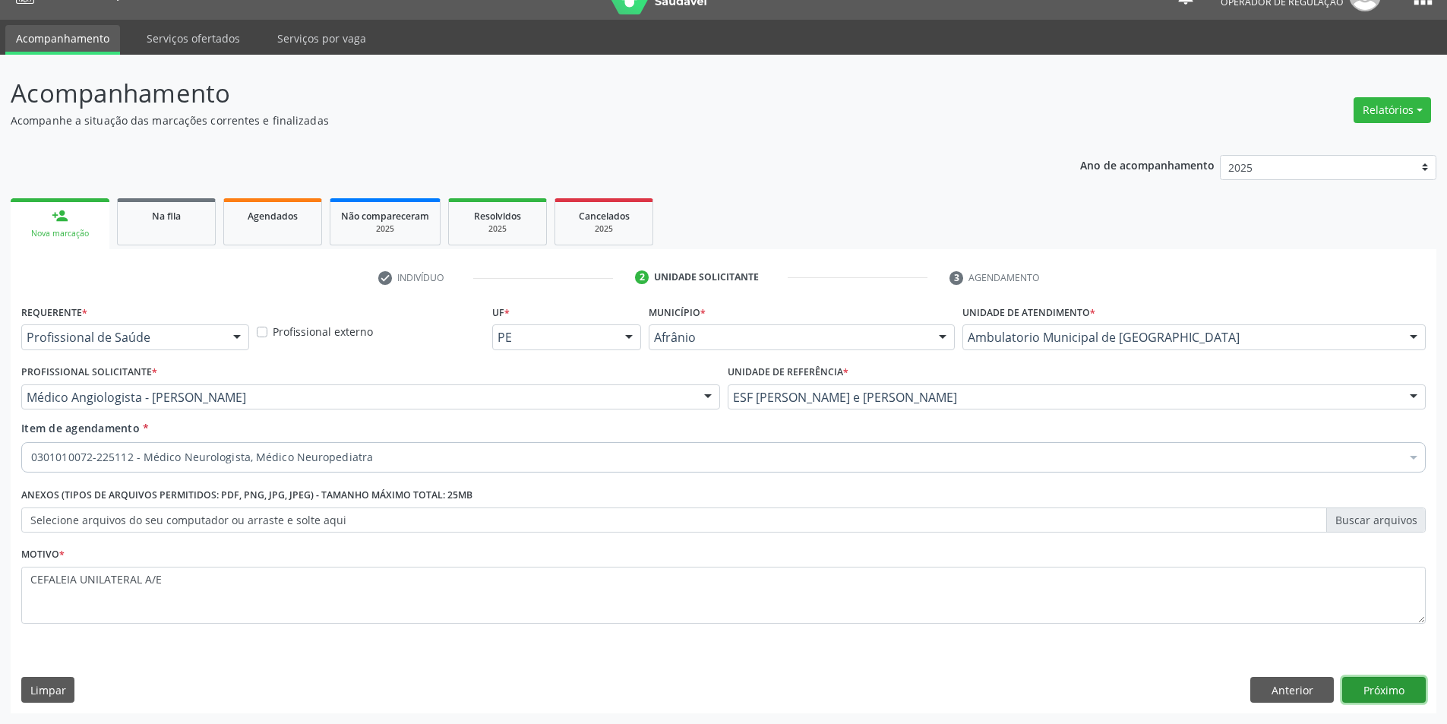
click at [1409, 695] on button "Próximo" at bounding box center [1384, 690] width 84 height 26
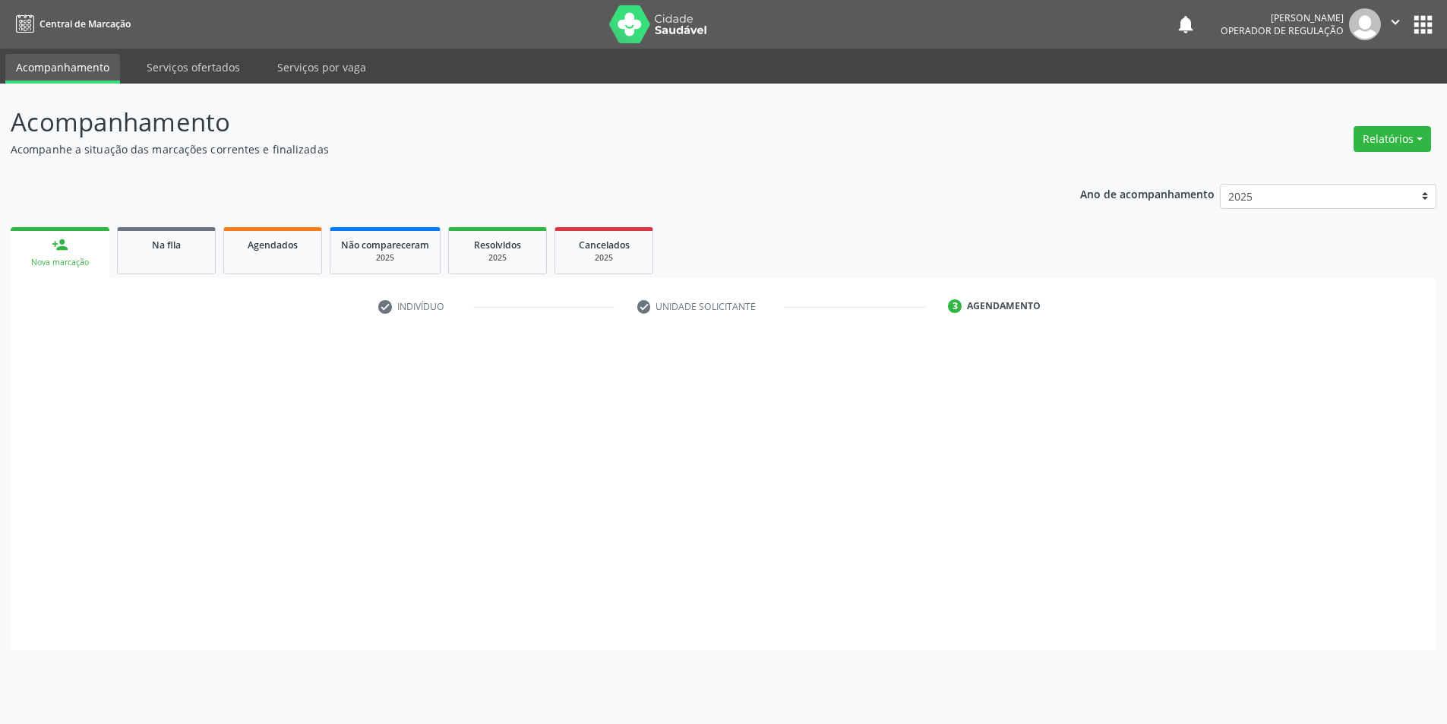
scroll to position [0, 0]
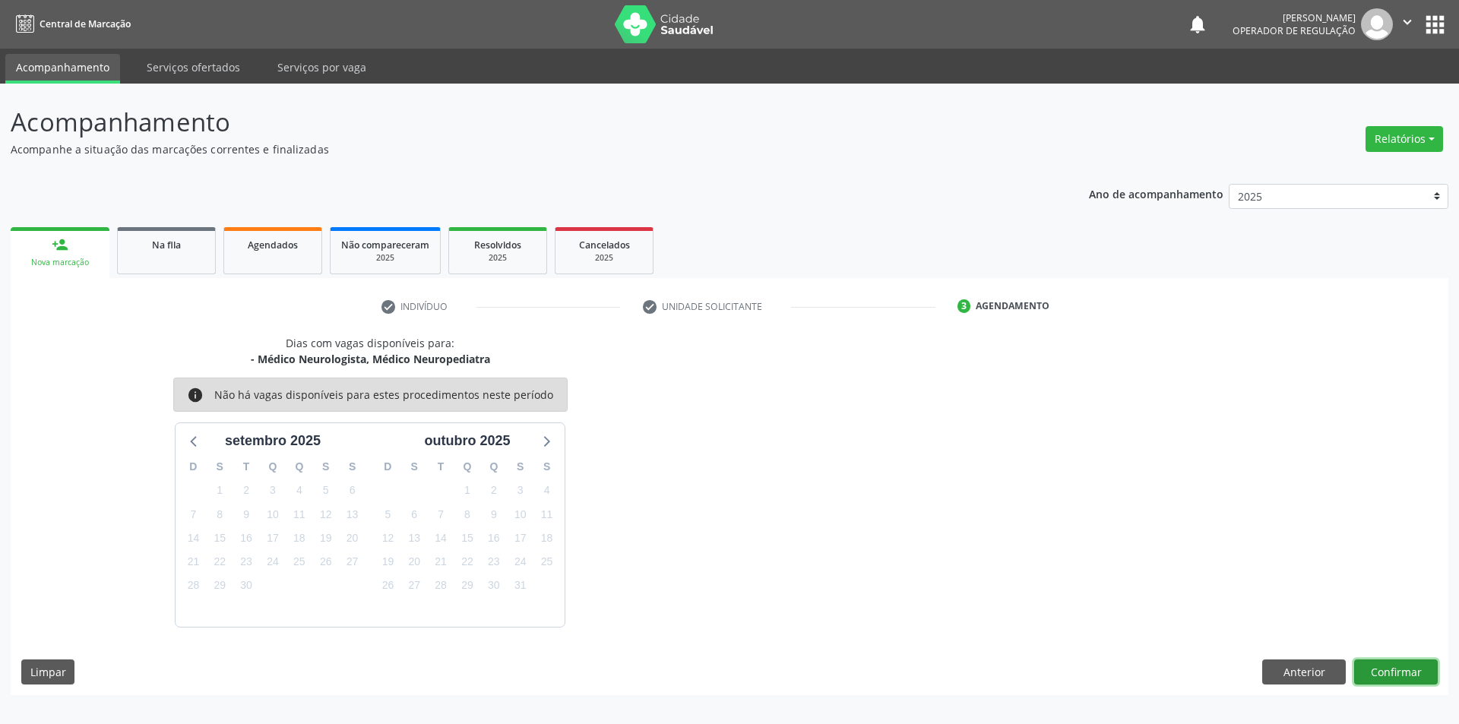
click at [1380, 675] on button "Confirmar" at bounding box center [1396, 672] width 84 height 26
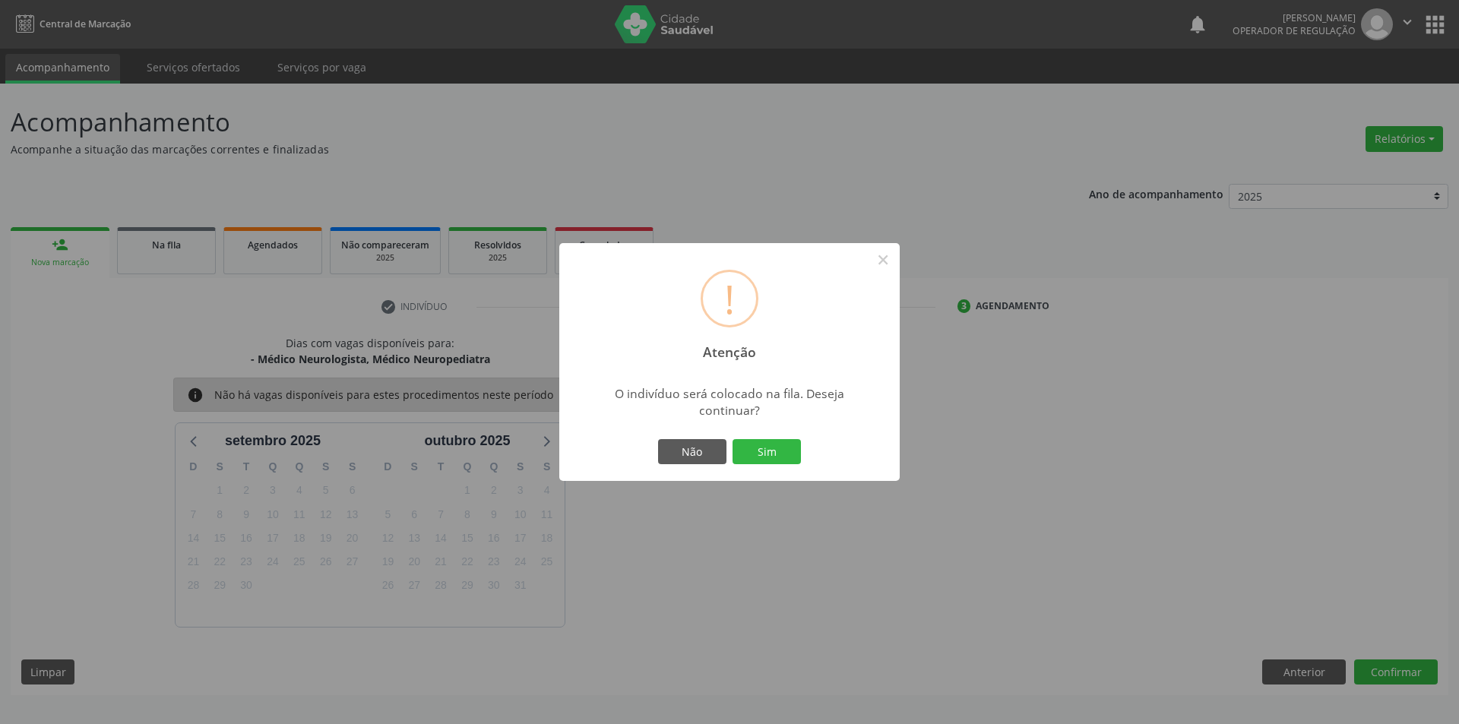
click at [732, 439] on button "Sim" at bounding box center [766, 452] width 68 height 26
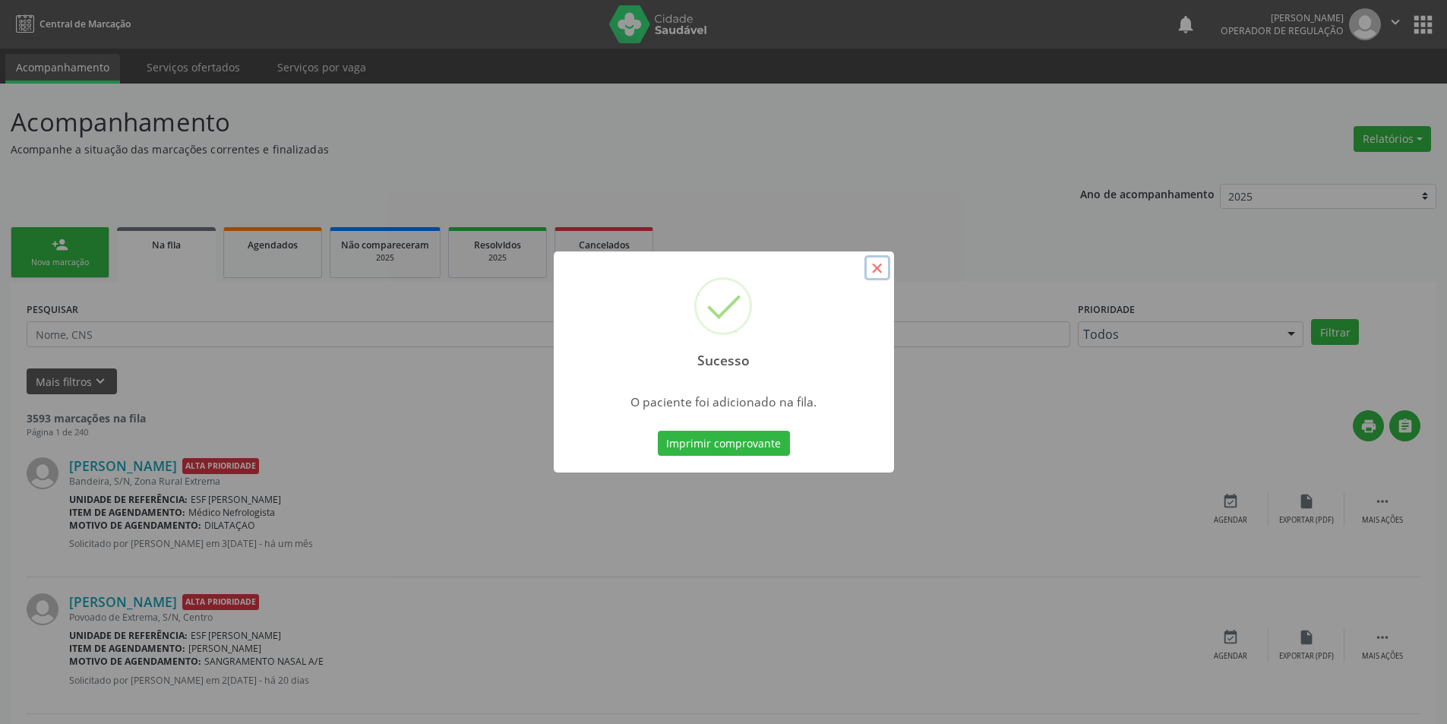
click at [865, 274] on button "×" at bounding box center [878, 268] width 26 height 26
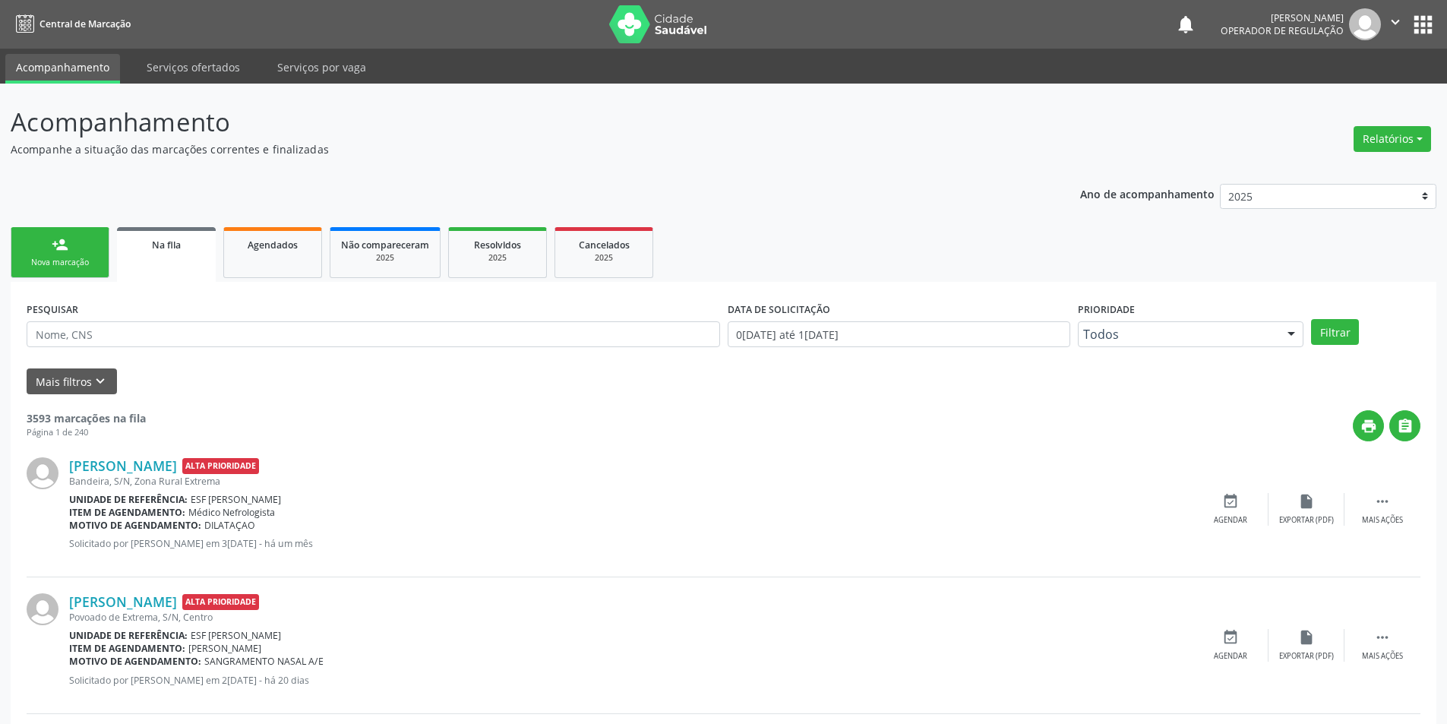
click at [58, 267] on div "Nova marcação" at bounding box center [60, 262] width 76 height 11
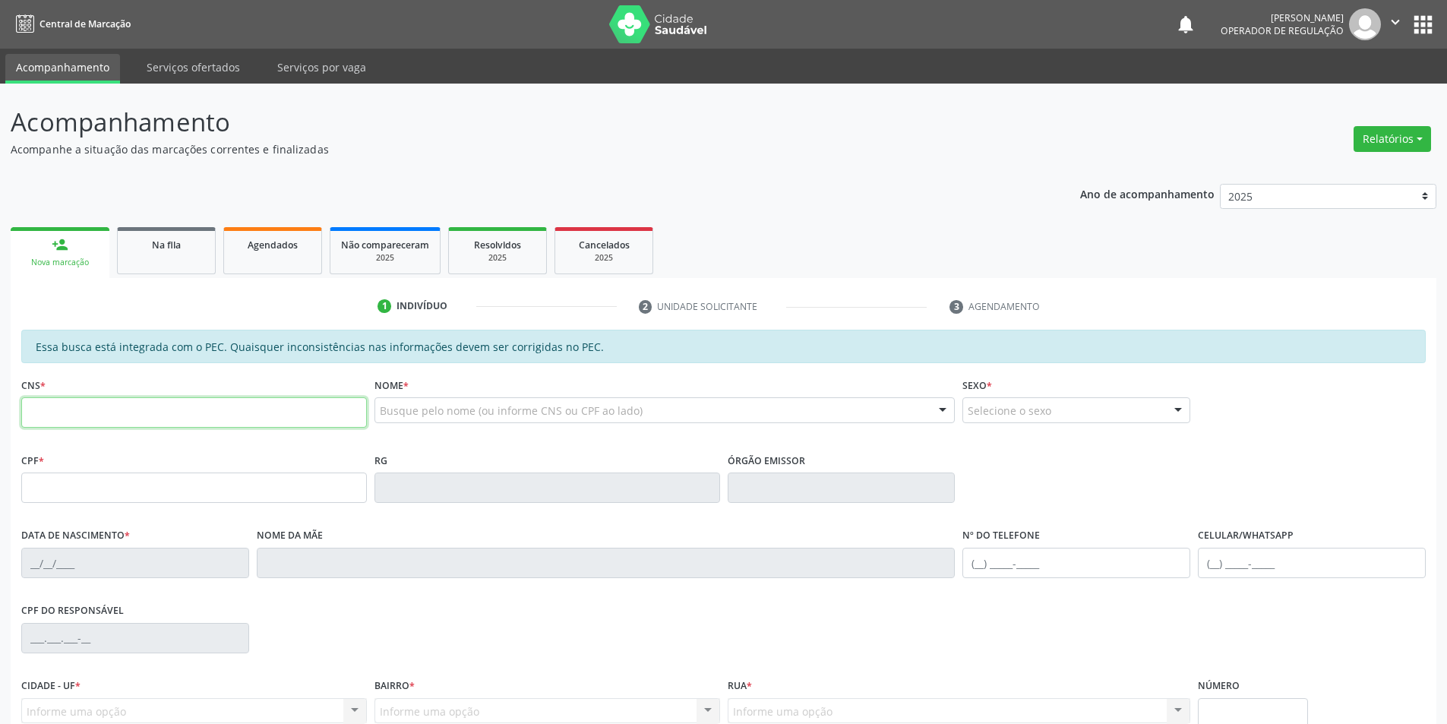
click at [286, 402] on input "text" at bounding box center [194, 412] width 346 height 30
type input "706 8077 9827 0724"
type input "036.008.134-71"
type input "3[DATE]"
type input "[PERSON_NAME] das [PERSON_NAME]"
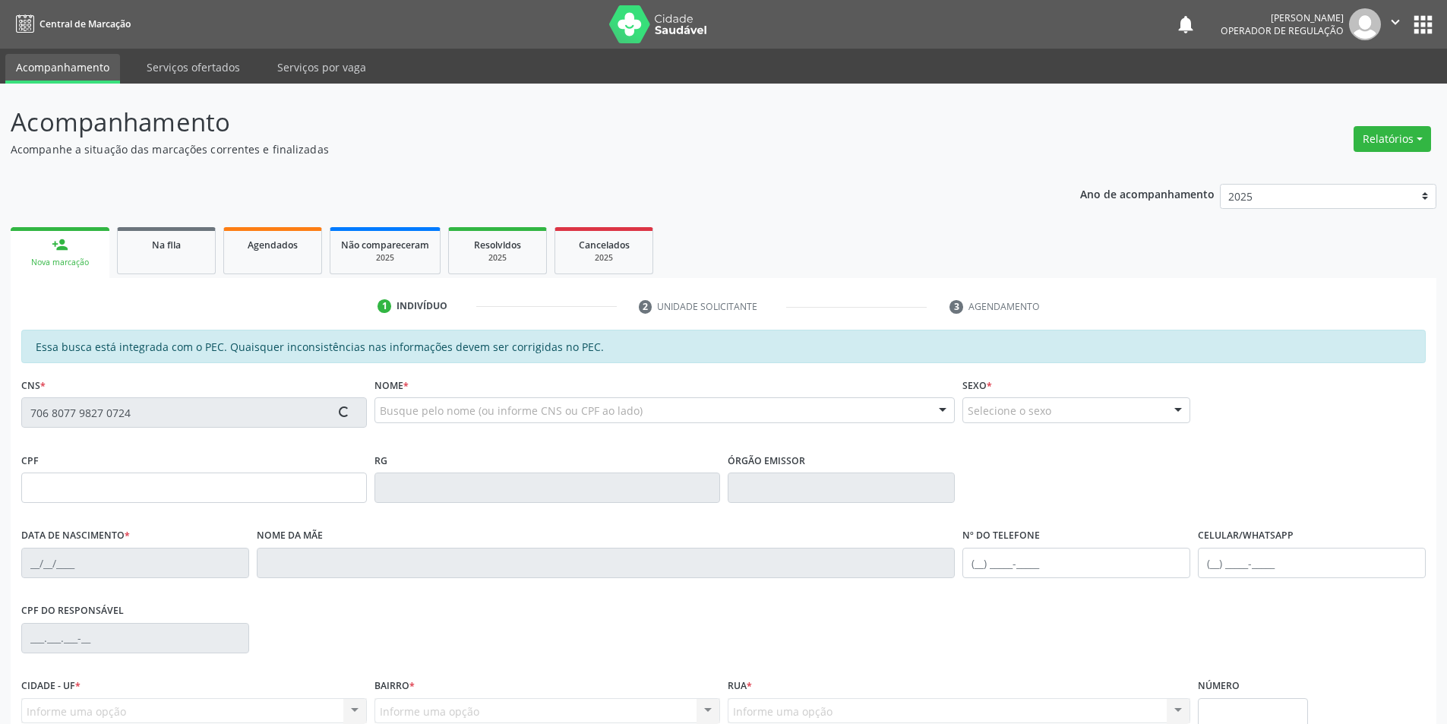
type input "[PHONE_NUMBER]"
type input "S/N"
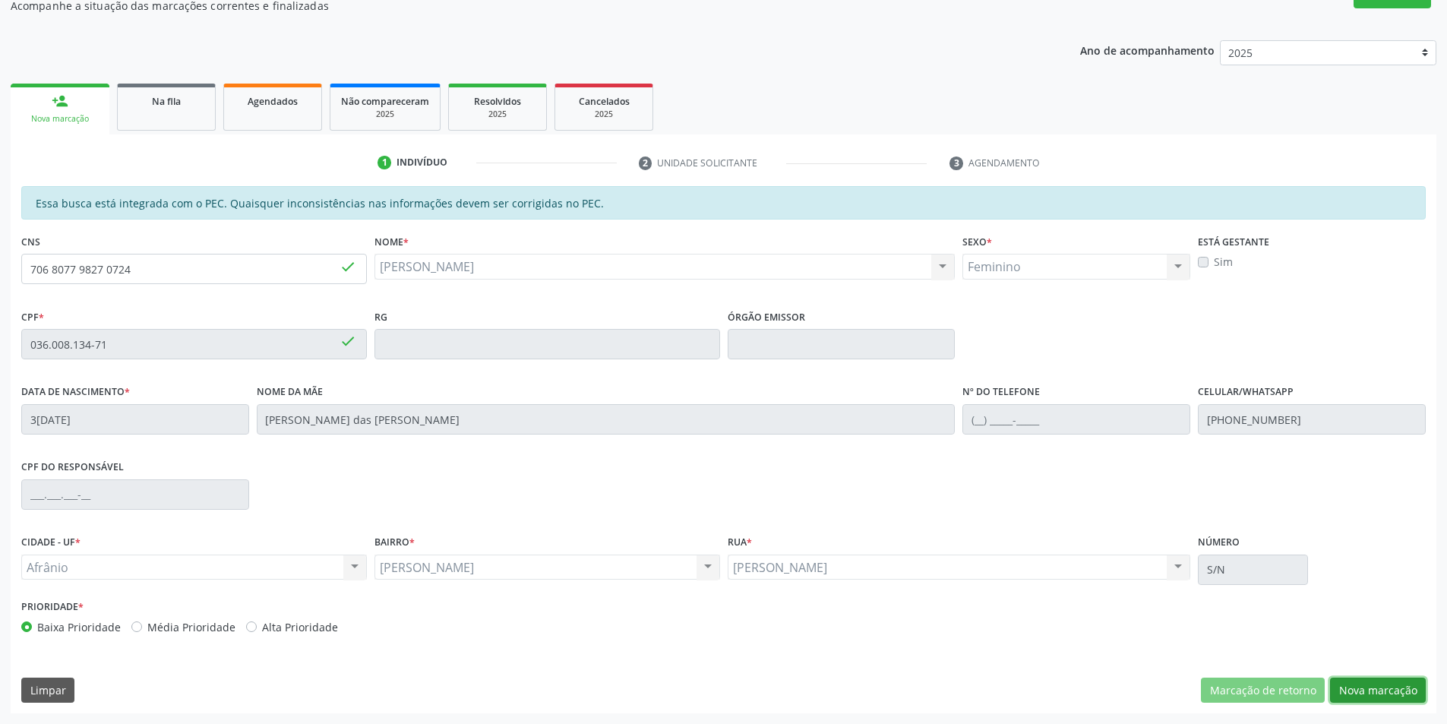
click at [1412, 684] on button "Nova marcação" at bounding box center [1378, 691] width 96 height 26
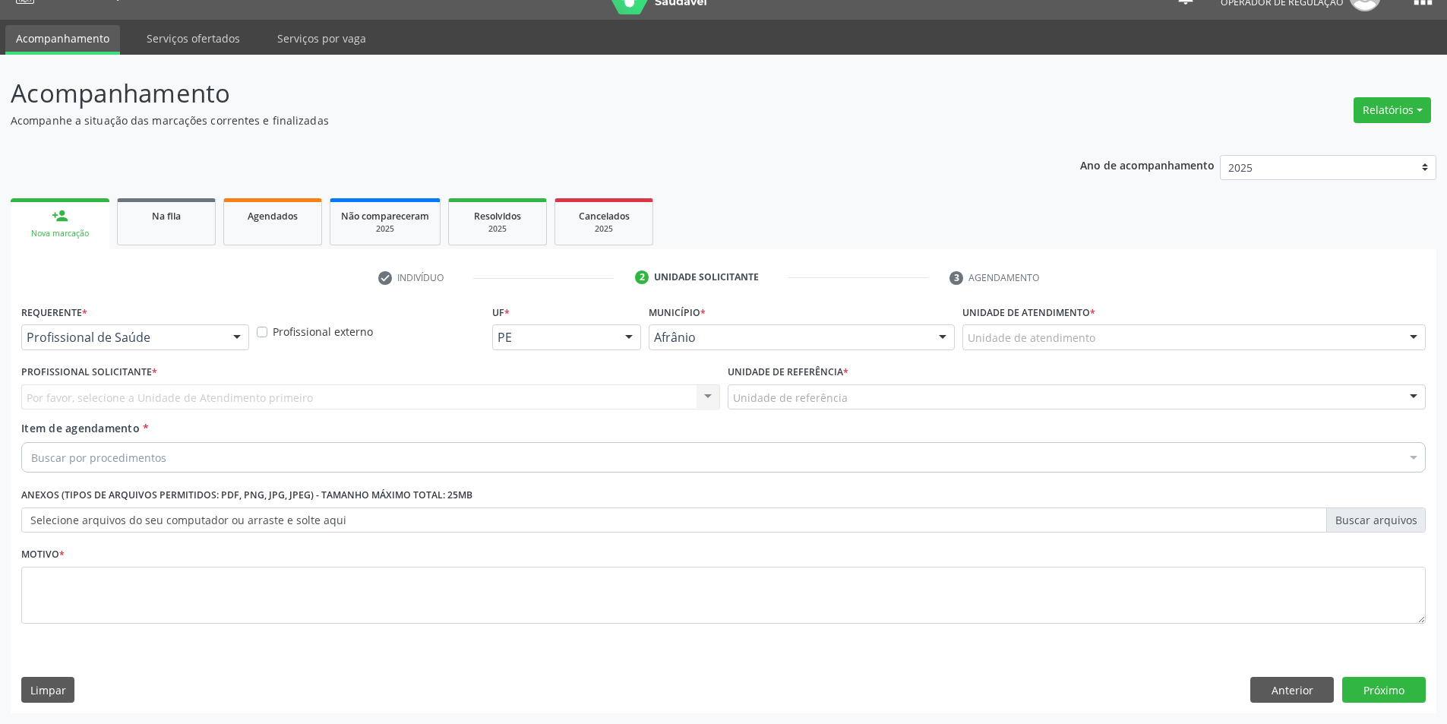
scroll to position [29, 0]
click at [1240, 315] on div "Unidade de atendimento * Unidade de atendimento Academia da Saude de Afranio Ac…" at bounding box center [1194, 325] width 463 height 49
click at [1236, 333] on div "Unidade de atendimento" at bounding box center [1194, 337] width 463 height 26
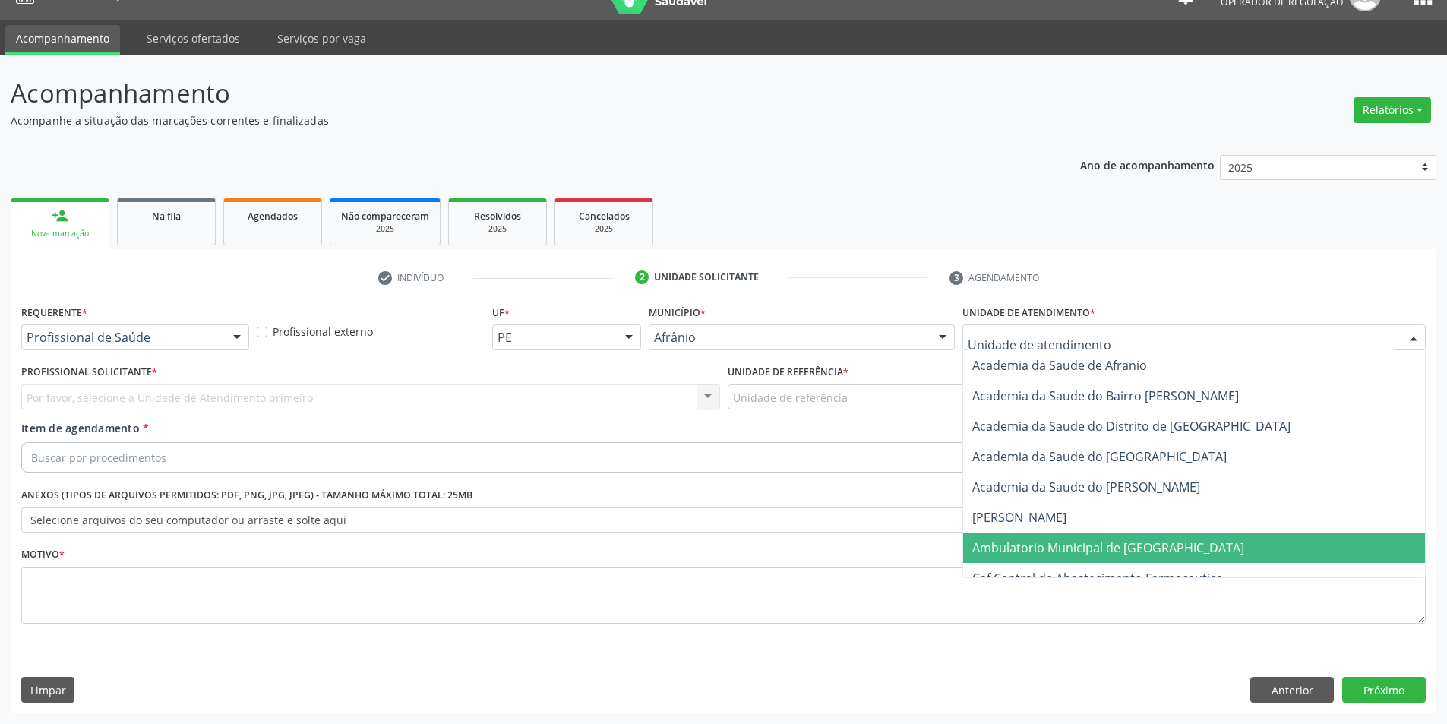
click at [1149, 534] on span "Ambulatorio Municipal de [GEOGRAPHIC_DATA]" at bounding box center [1194, 548] width 462 height 30
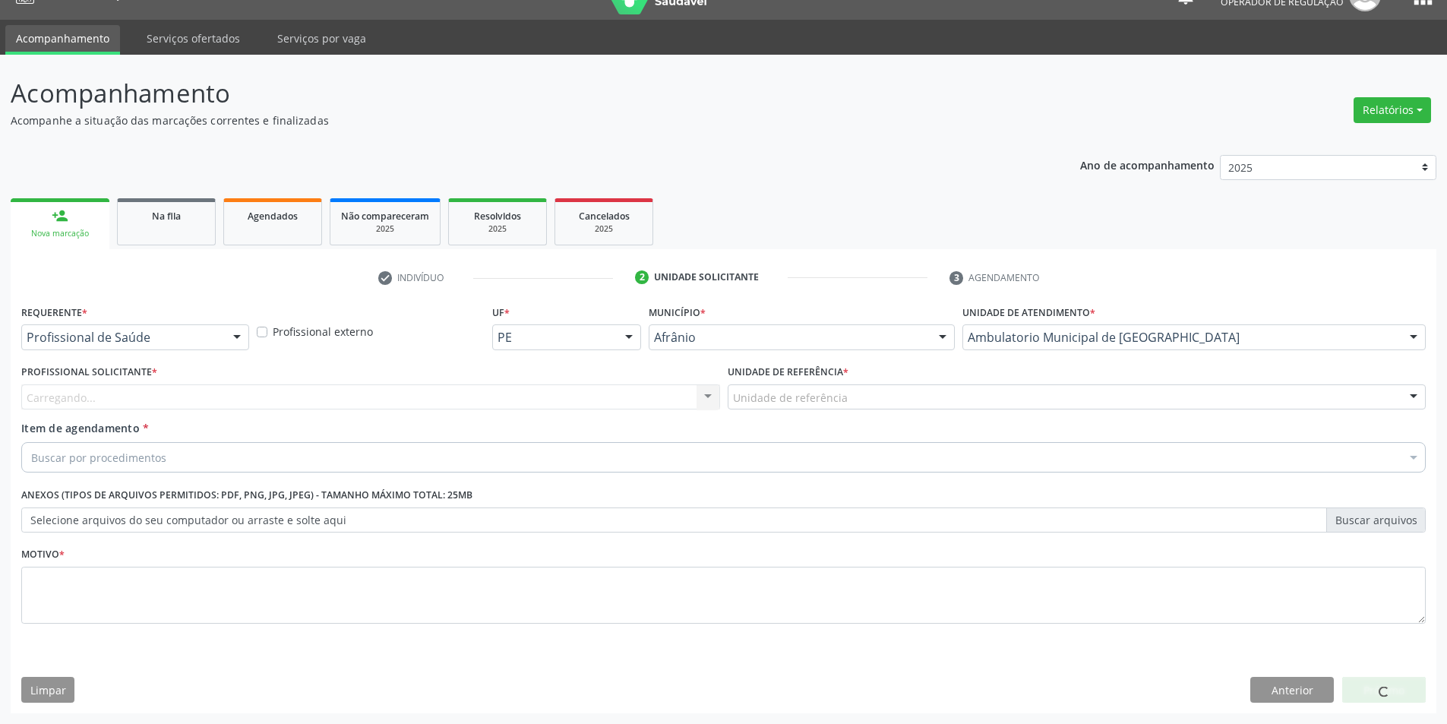
click at [519, 404] on div "Carregando... Nenhum resultado encontrado para: " " Não há nenhuma opção para s…" at bounding box center [370, 397] width 699 height 26
click at [519, 404] on div "Profissional solicitante" at bounding box center [370, 397] width 699 height 26
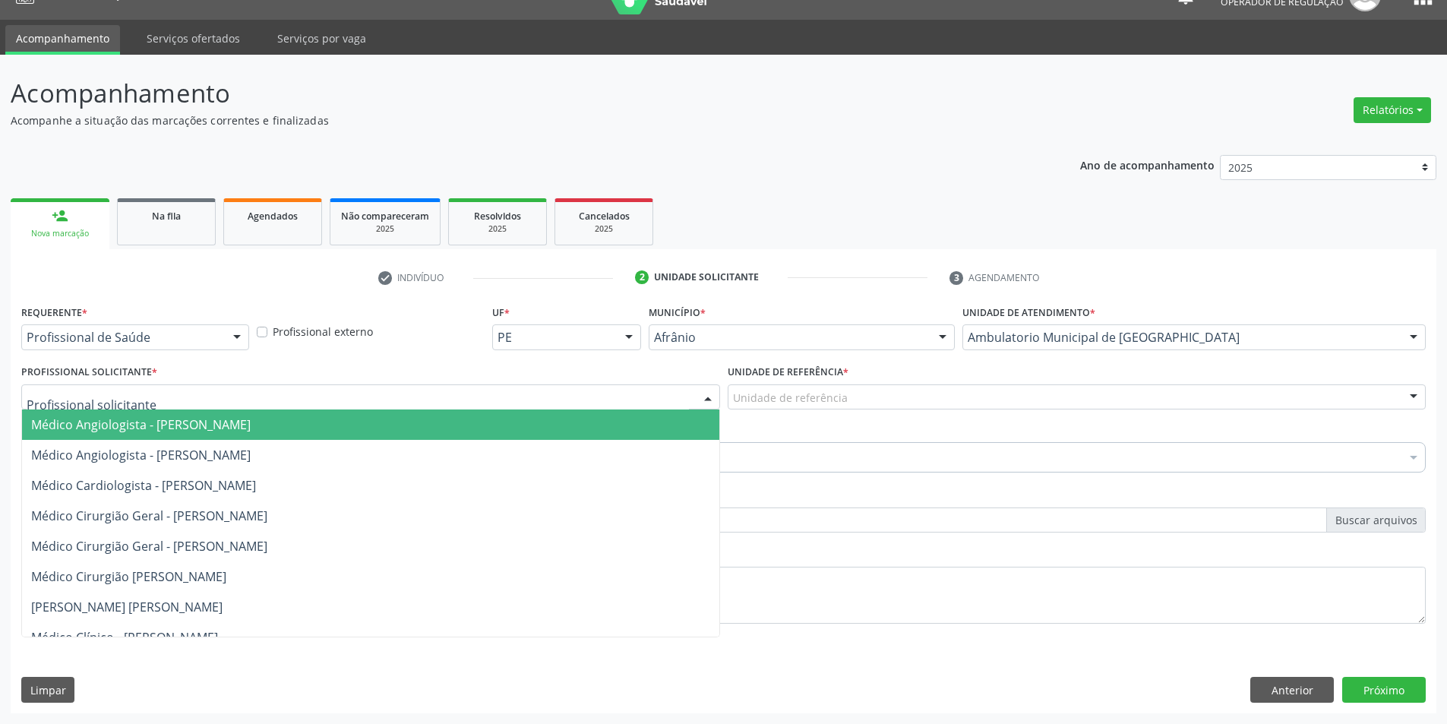
click at [503, 466] on span "Médico Angiologista - [PERSON_NAME]" at bounding box center [370, 455] width 697 height 30
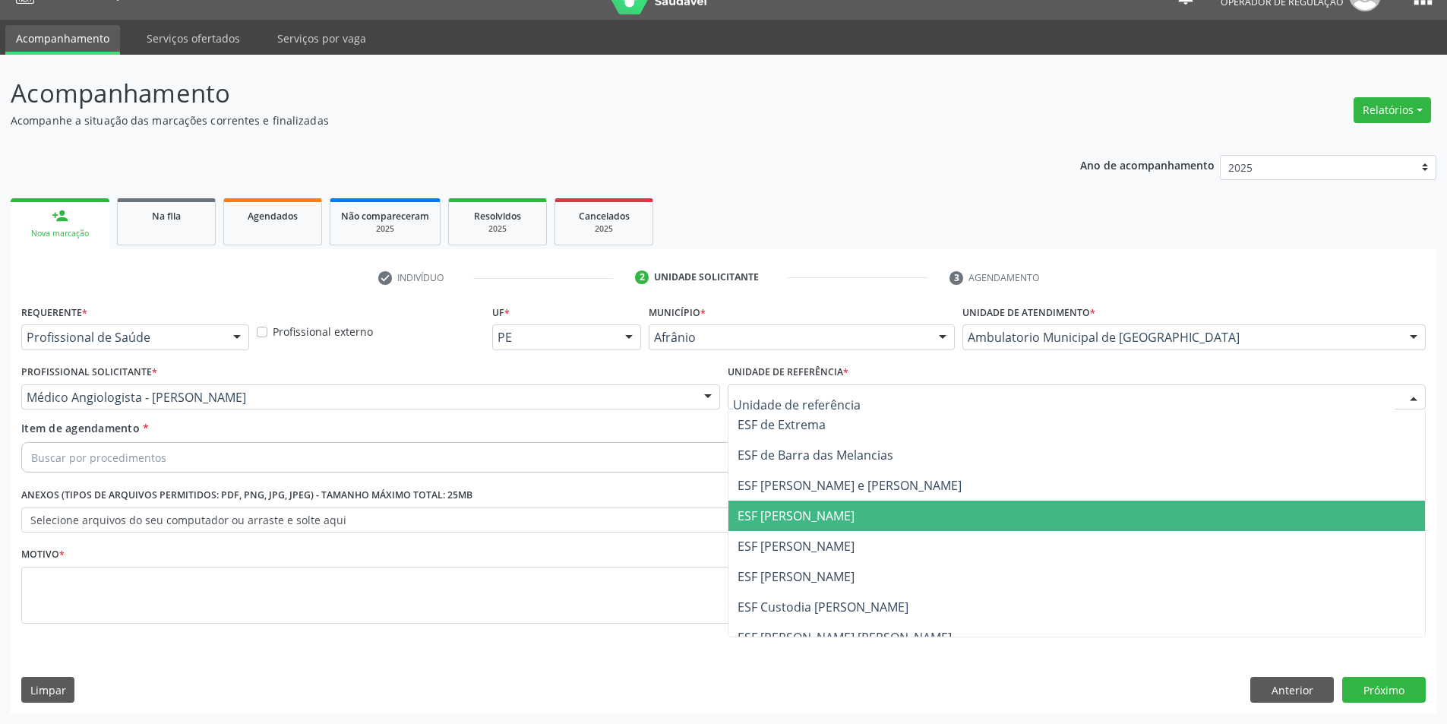
click at [838, 506] on span "ESF [PERSON_NAME]" at bounding box center [1077, 516] width 697 height 30
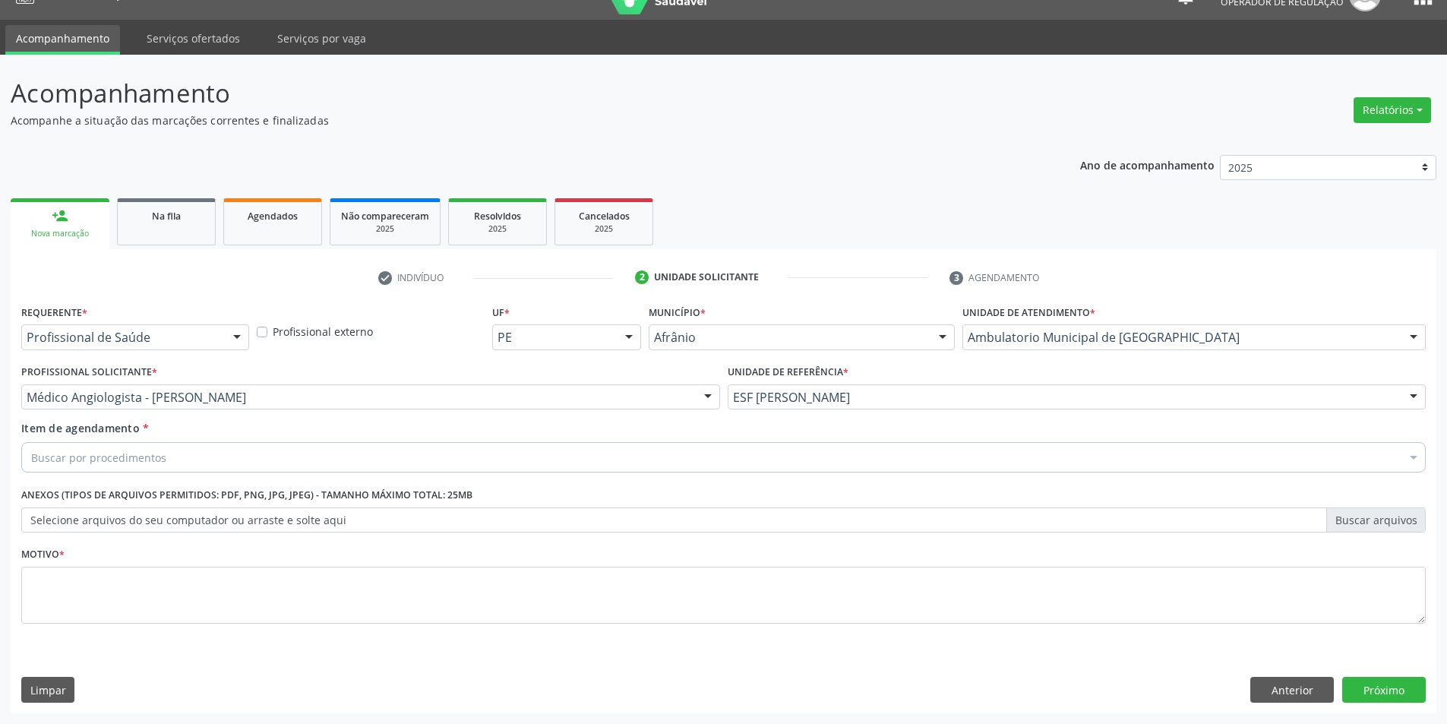
click at [726, 466] on div "Buscar por procedimentos" at bounding box center [723, 457] width 1405 height 30
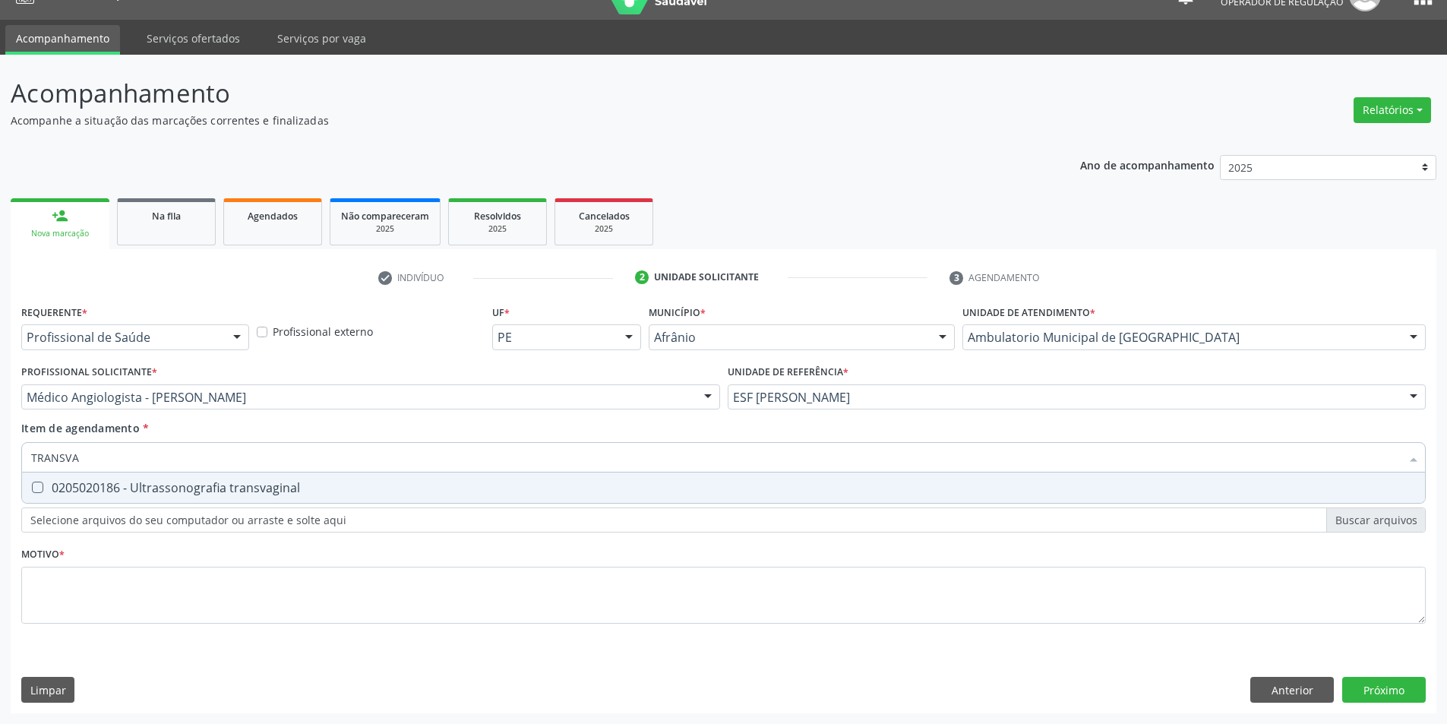
type input "TRANSVAG"
click at [224, 482] on div "0205020186 - Ultrassonografia transvaginal" at bounding box center [723, 488] width 1385 height 12
checkbox transvaginal "true"
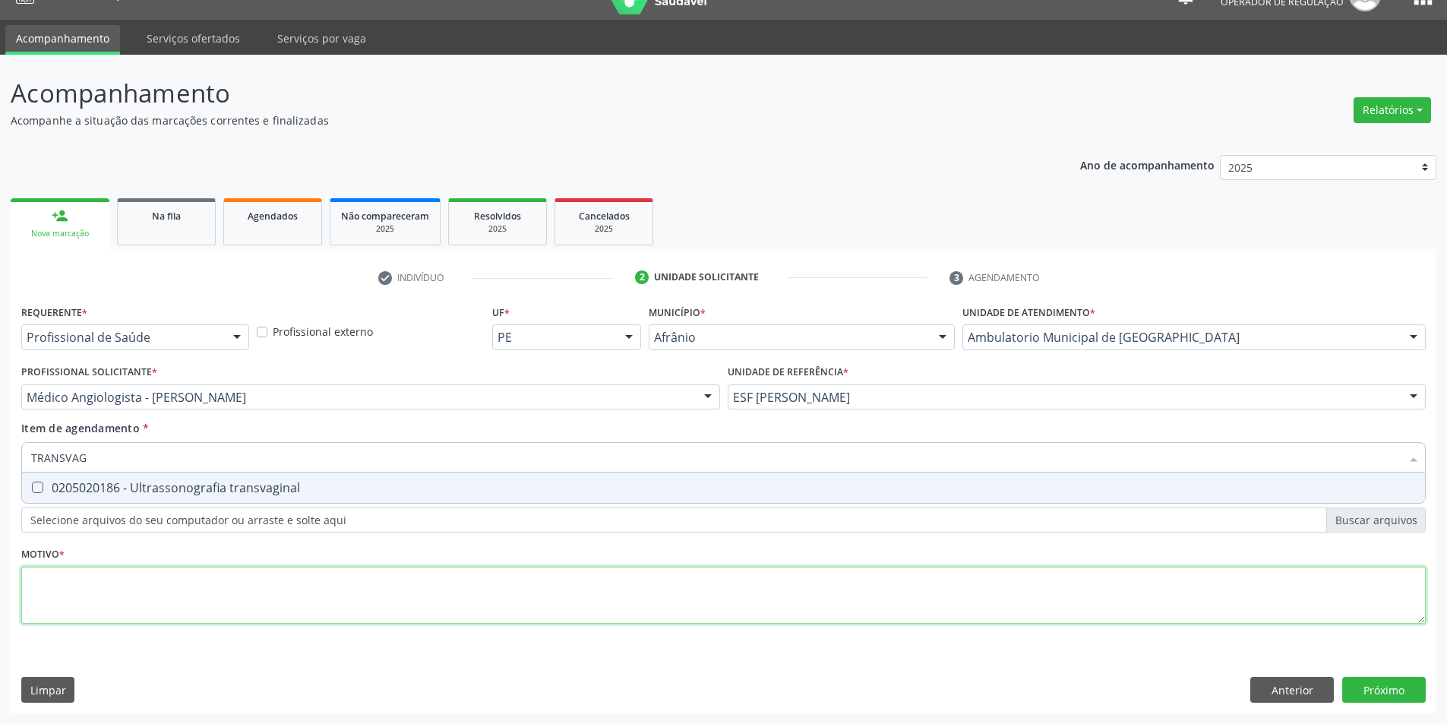
click at [205, 615] on div "Requerente * Profissional de Saúde Profissional de Saúde Paciente Nenhum result…" at bounding box center [723, 473] width 1405 height 344
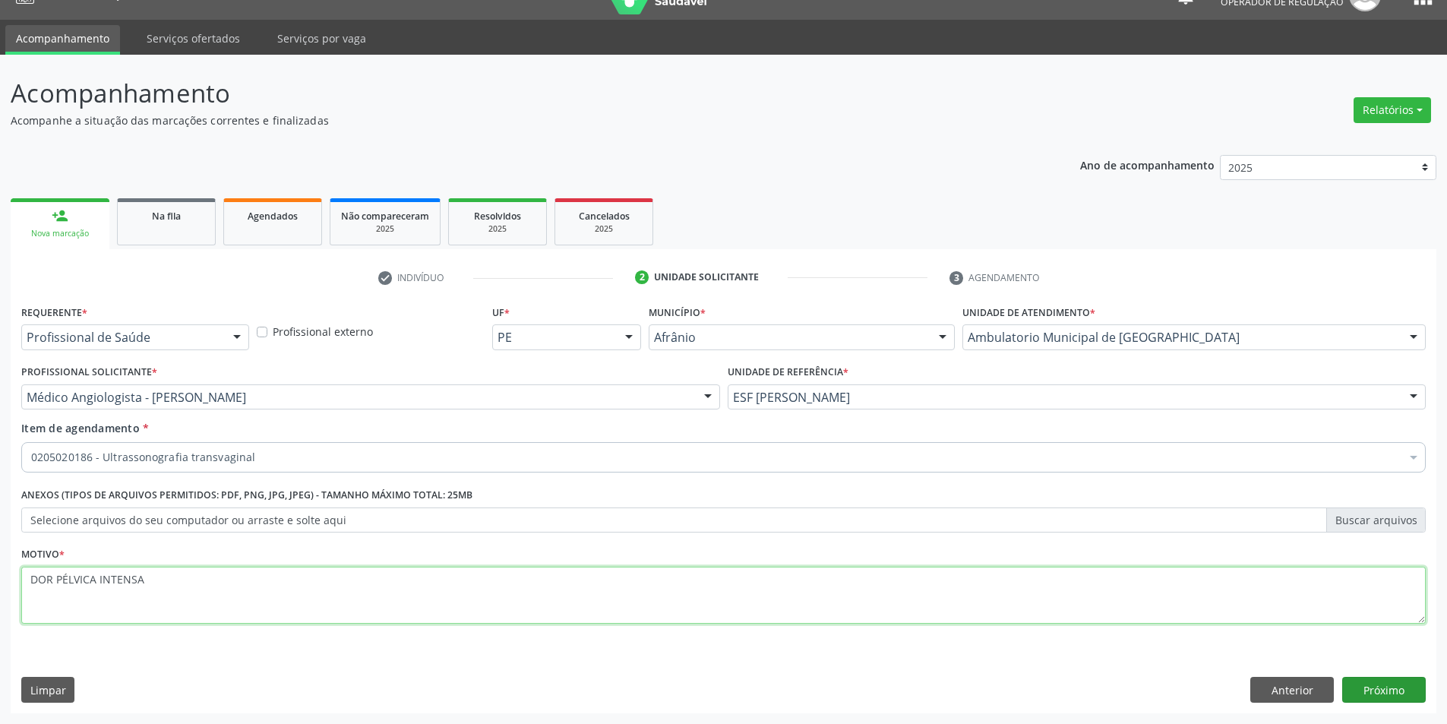
type textarea "DOR PÉLVICA INTENSA"
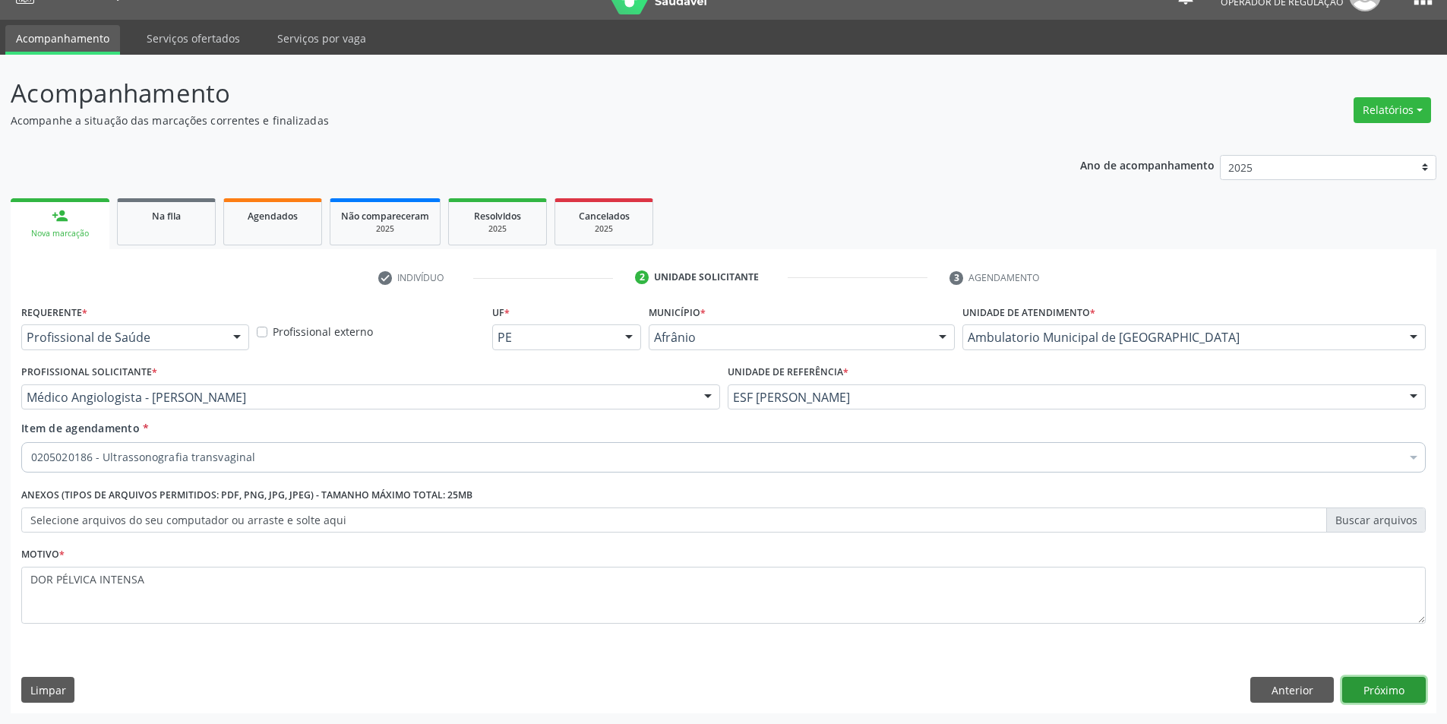
click at [1389, 699] on button "Próximo" at bounding box center [1384, 690] width 84 height 26
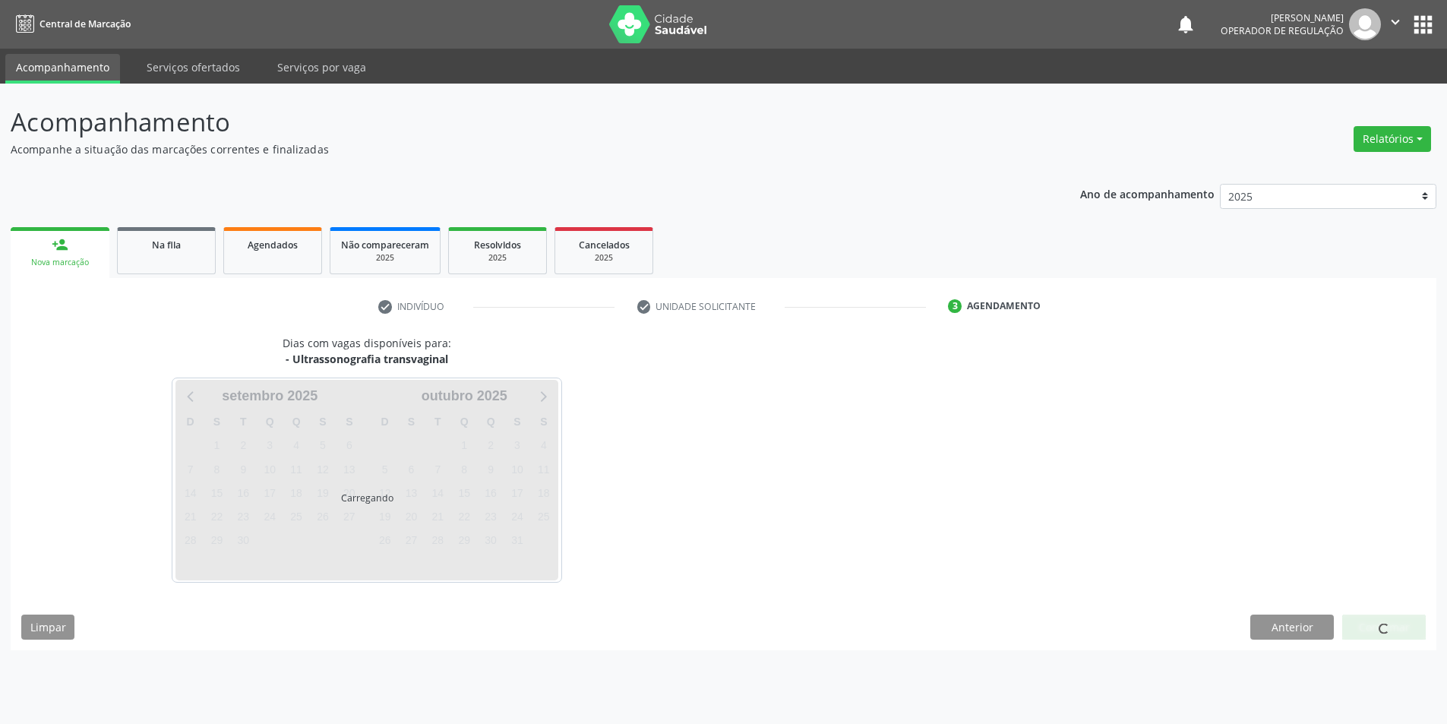
scroll to position [0, 0]
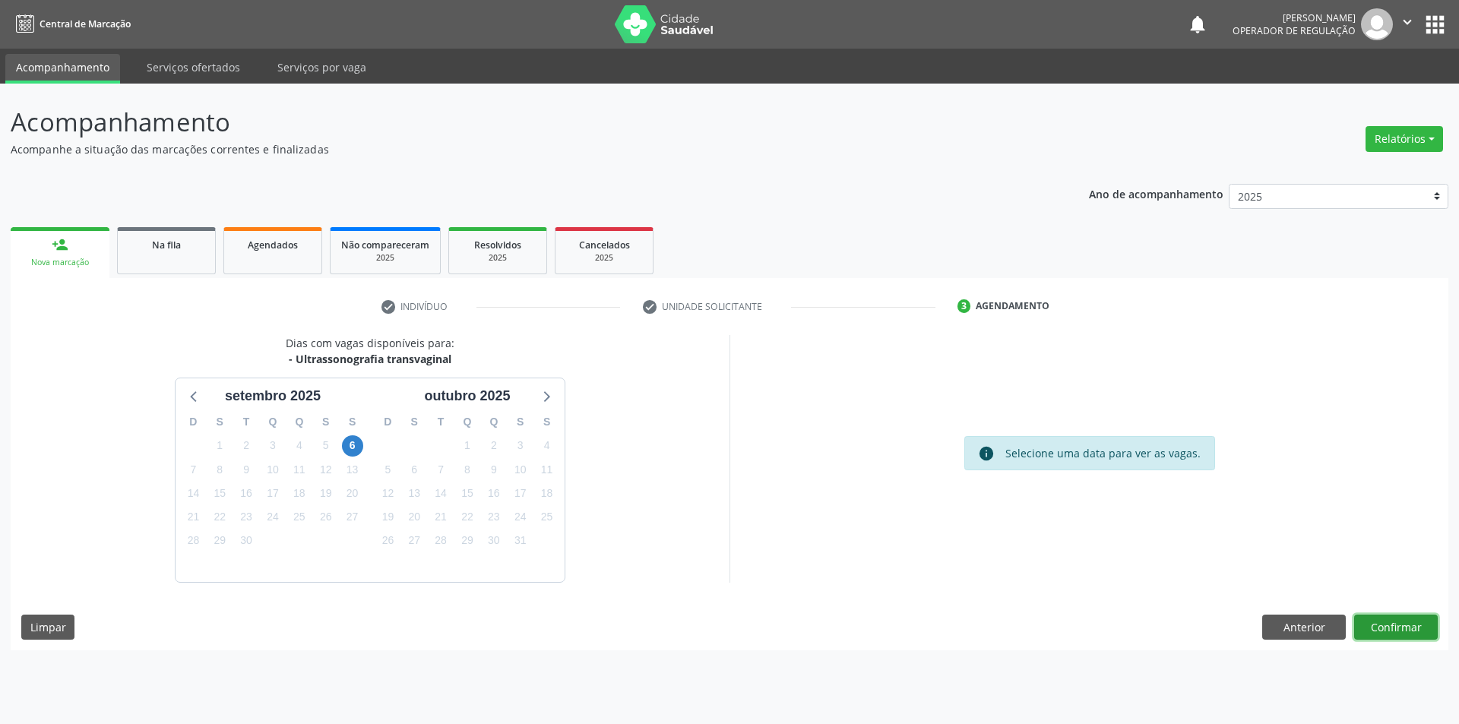
click at [1394, 639] on button "Confirmar" at bounding box center [1396, 628] width 84 height 26
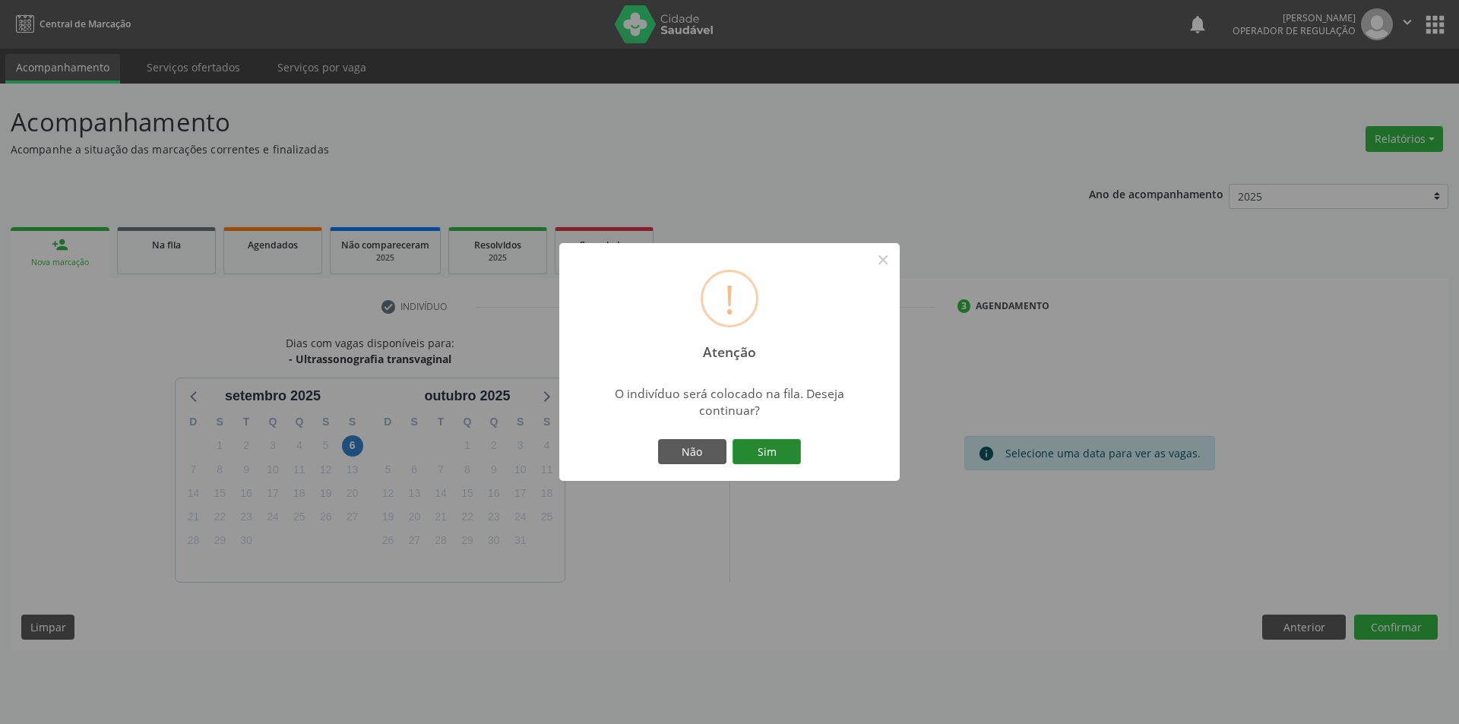
click at [767, 453] on button "Sim" at bounding box center [766, 452] width 68 height 26
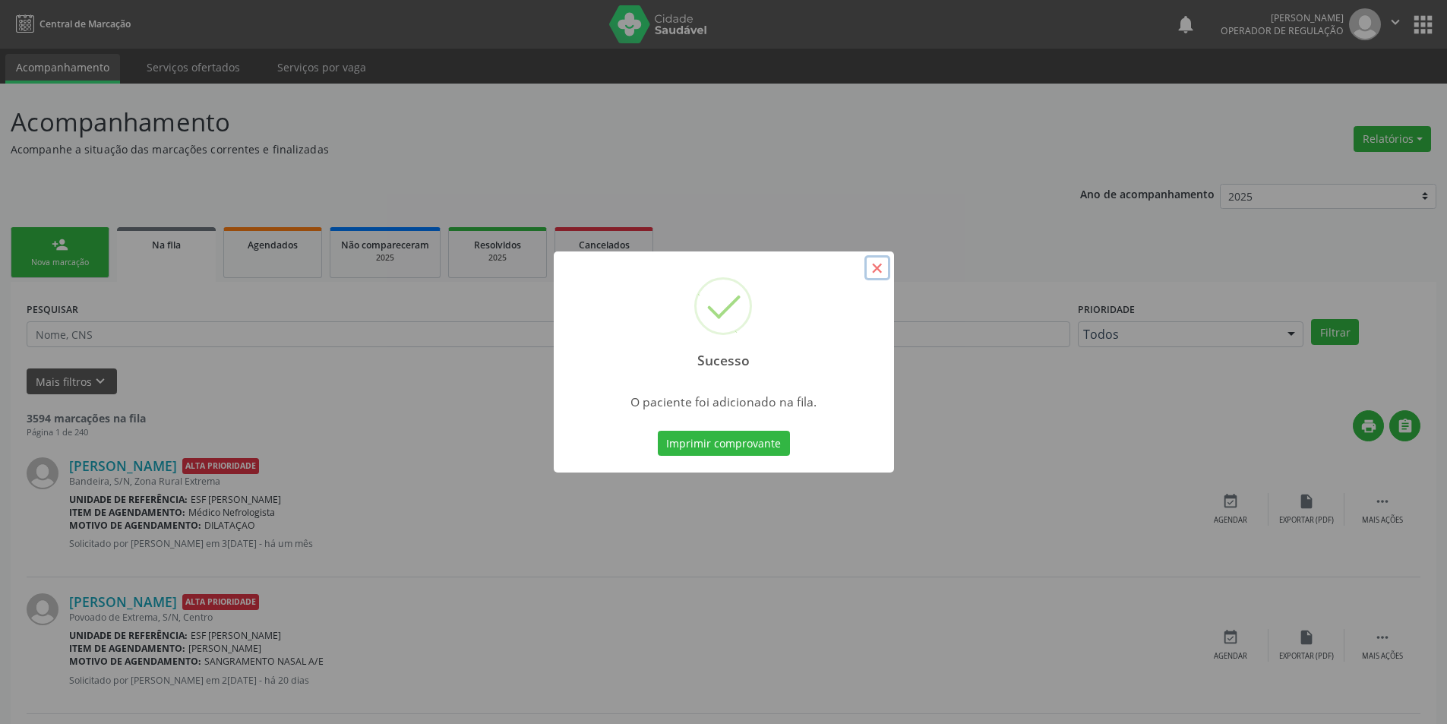
click at [877, 261] on button "×" at bounding box center [878, 268] width 26 height 26
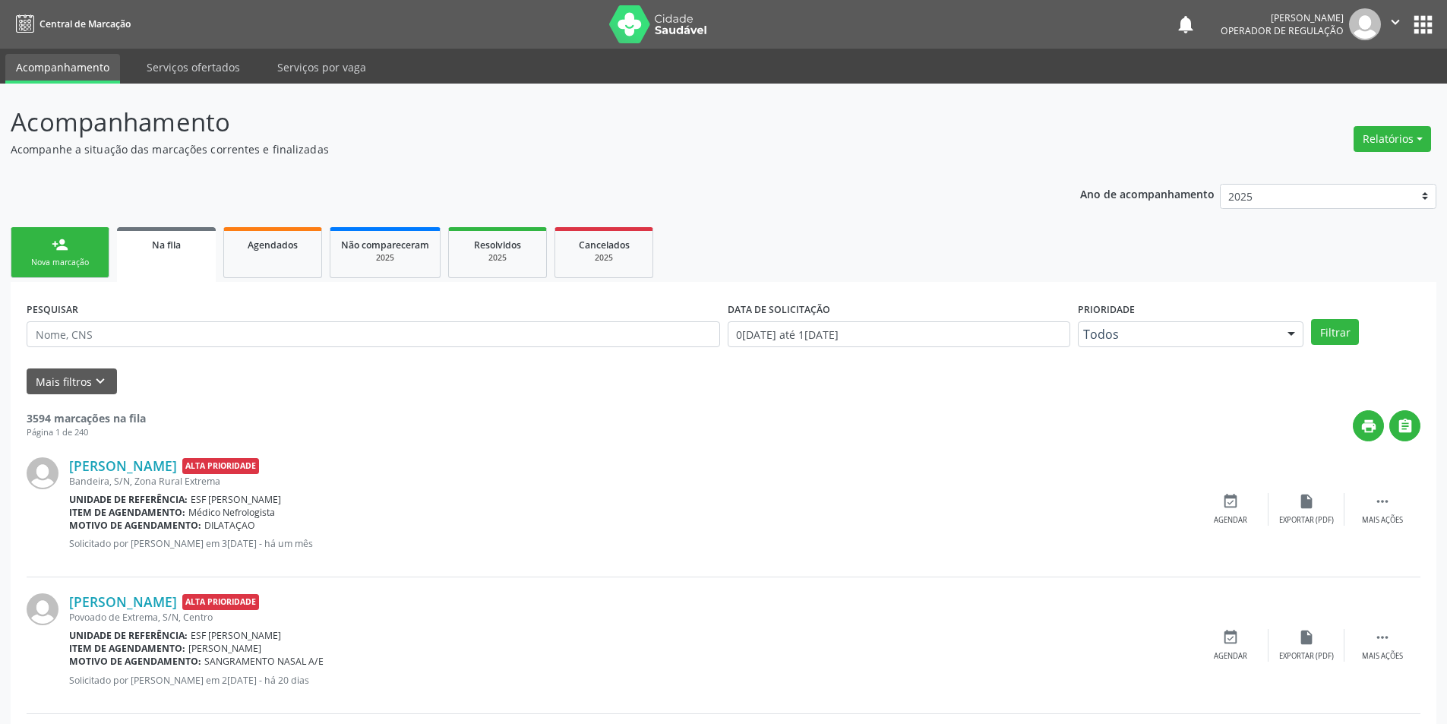
click at [27, 243] on link "person_add Nova marcação" at bounding box center [60, 252] width 99 height 51
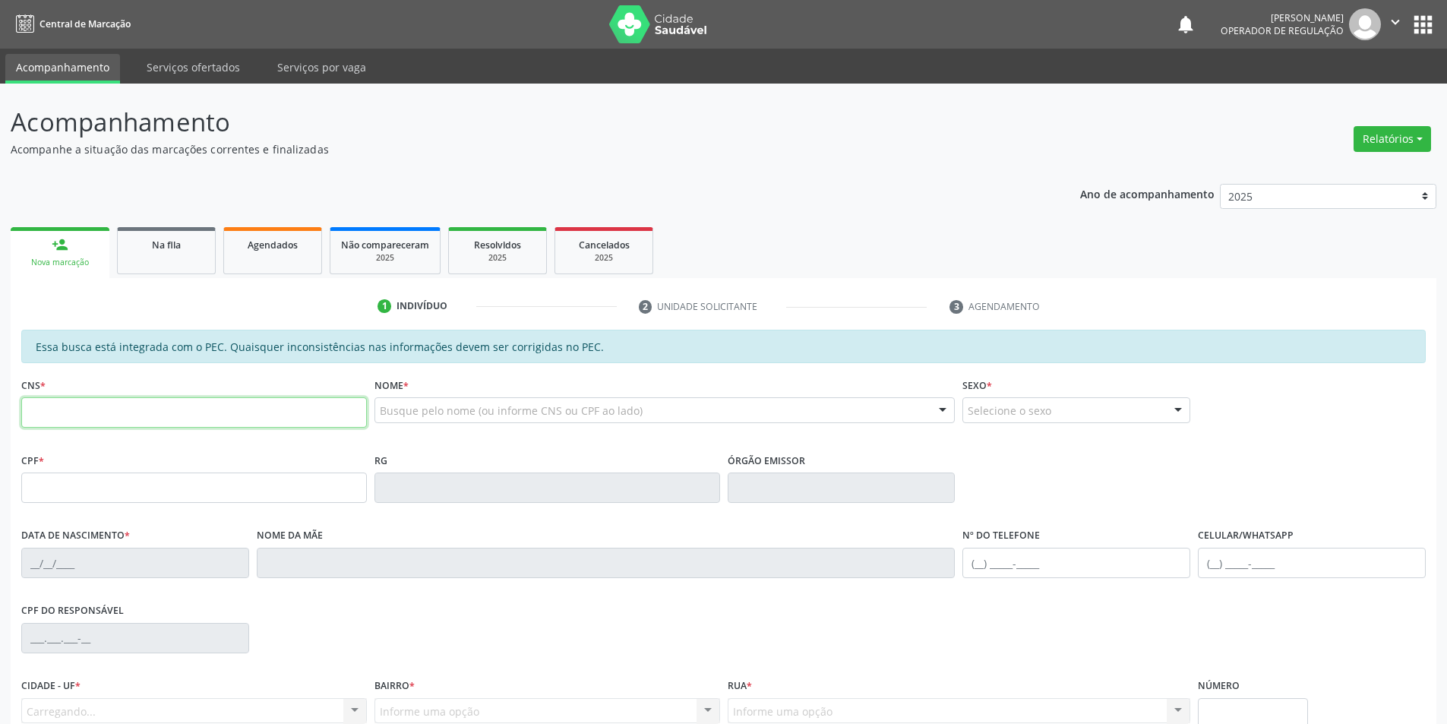
click at [166, 409] on input "text" at bounding box center [194, 412] width 346 height 30
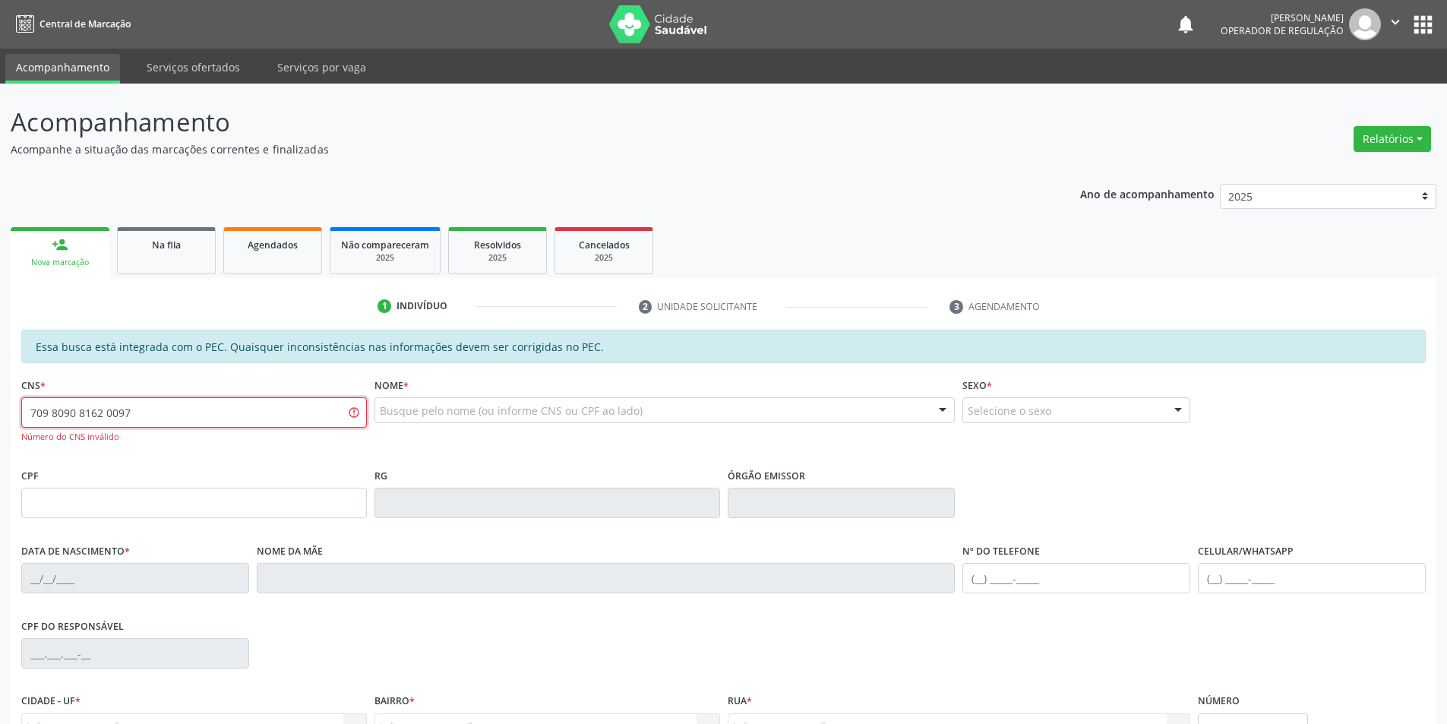
type input "709 8090 8162 0097"
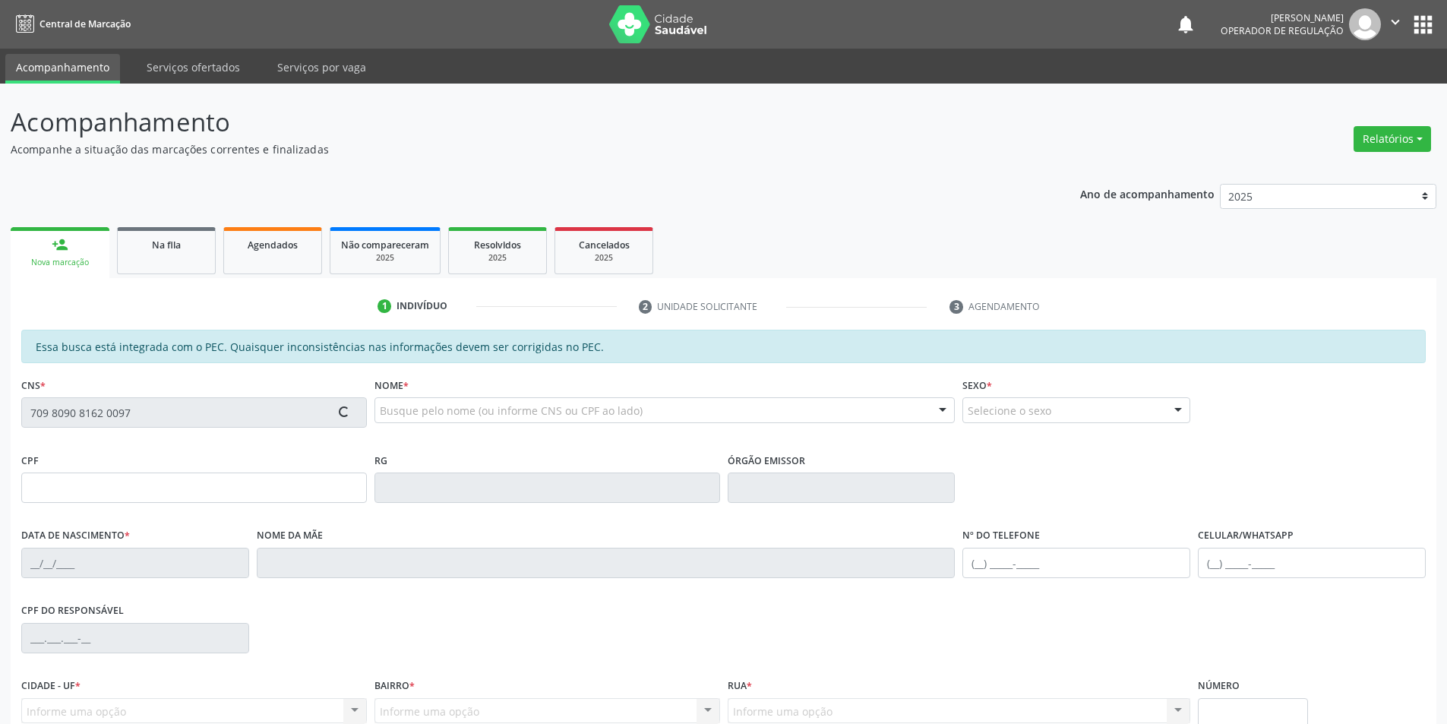
type input "067.626.134-54"
type input "1[DATE]"
type input "[PERSON_NAME]"
type input "[PHONE_NUMBER]"
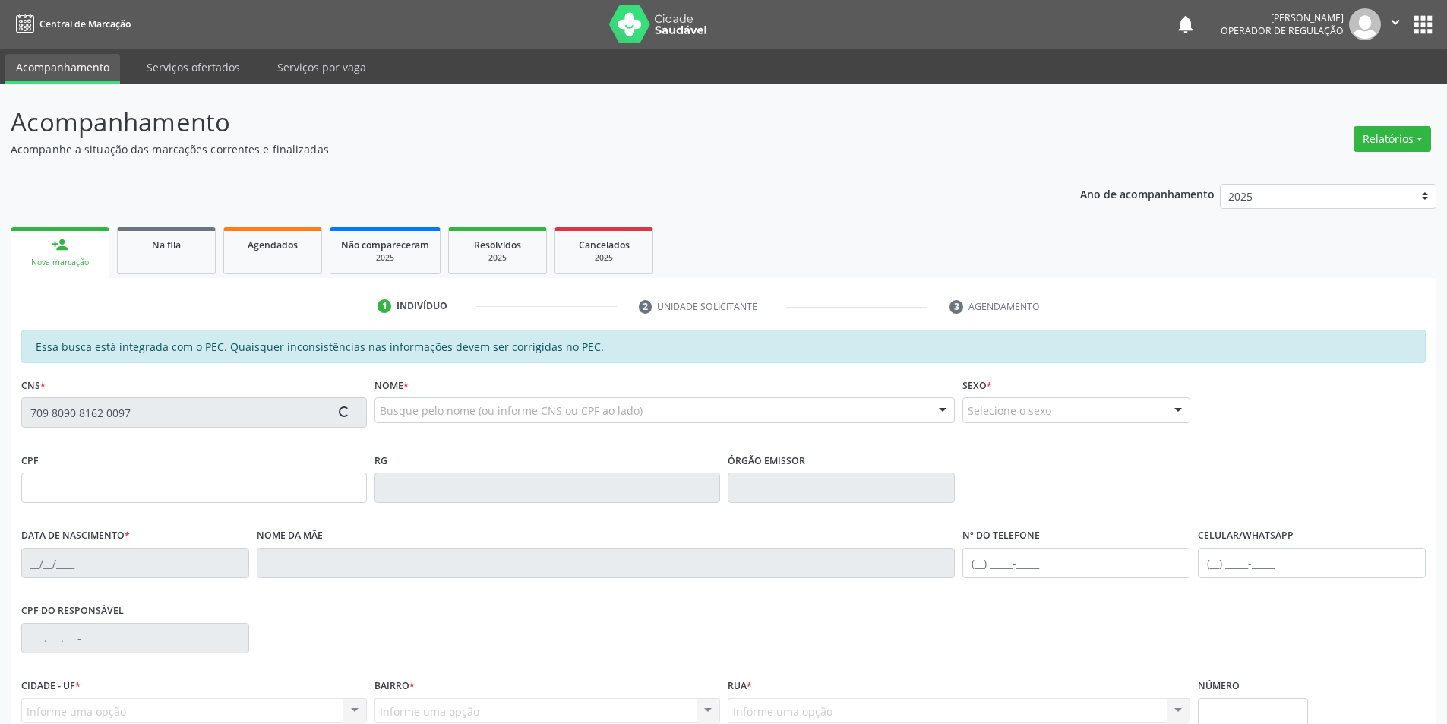
type input "S/N"
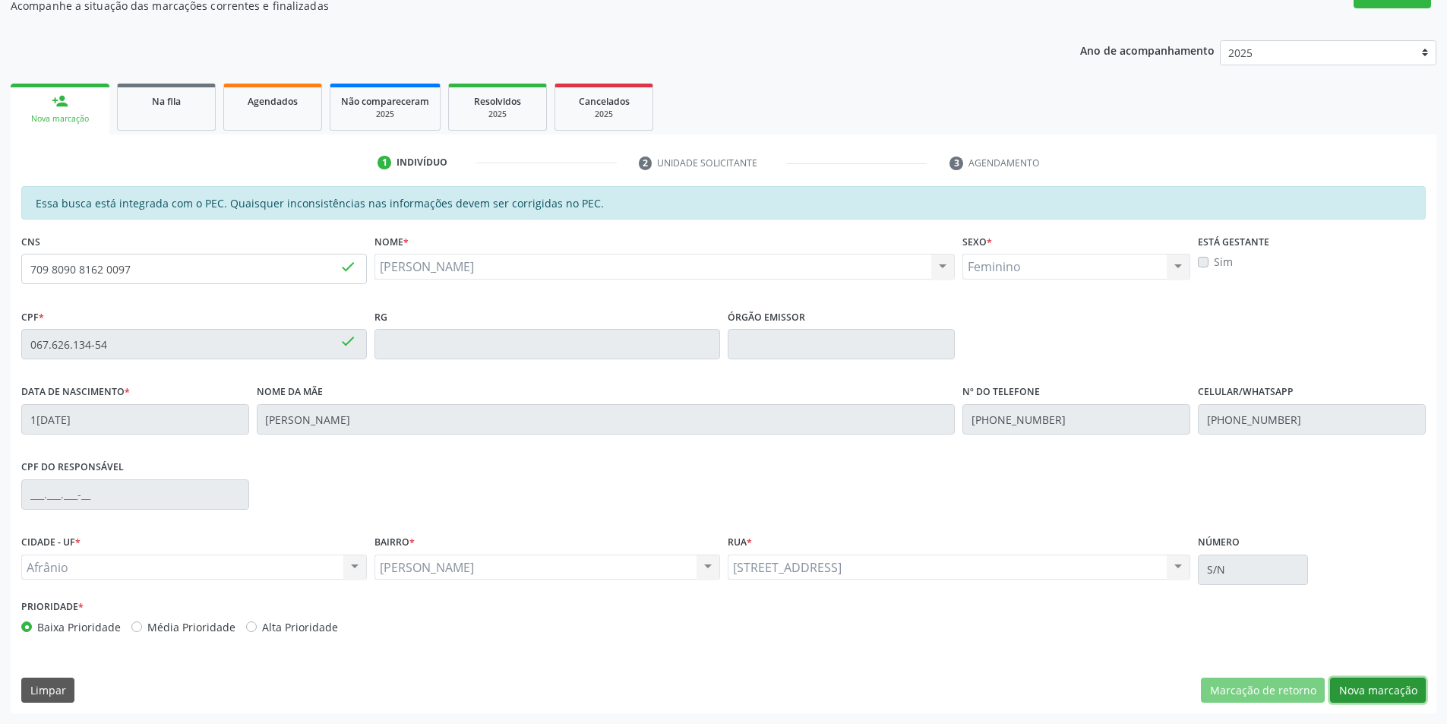
click at [1367, 694] on button "Nova marcação" at bounding box center [1378, 691] width 96 height 26
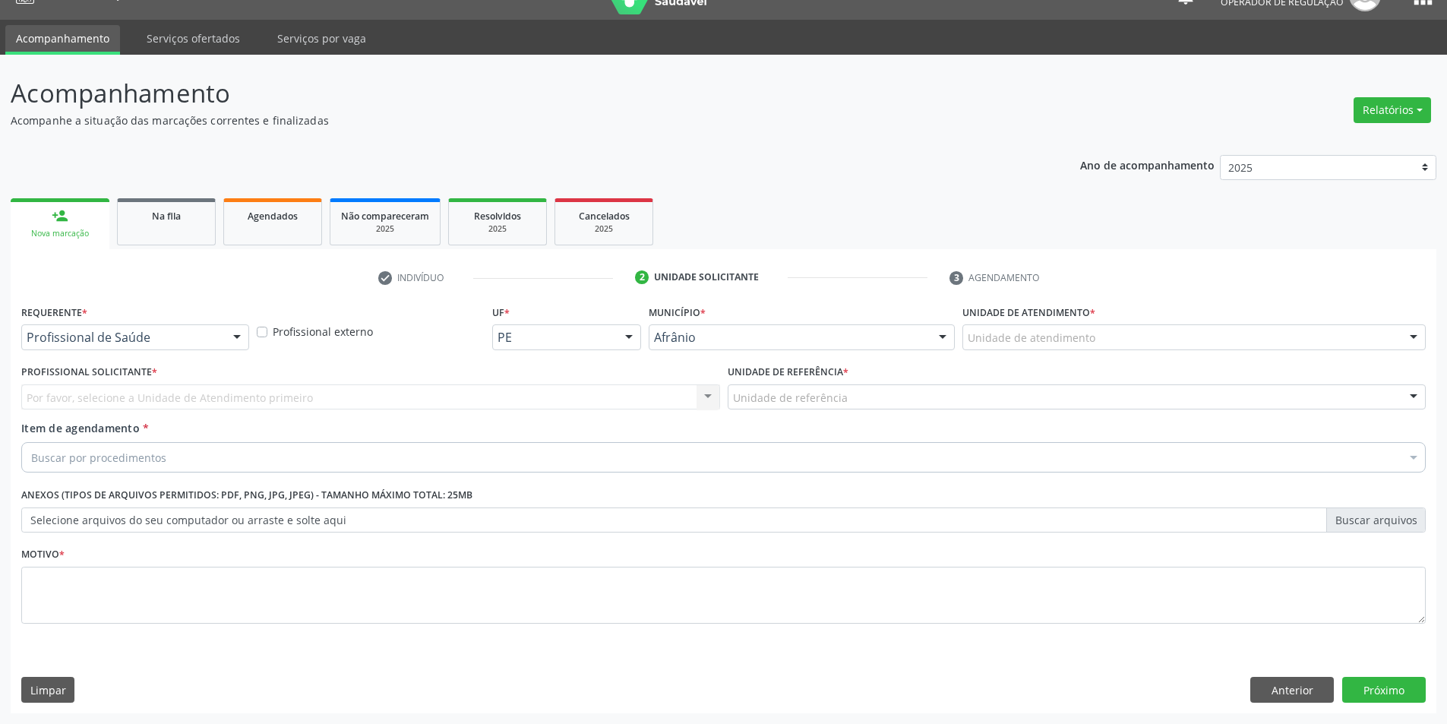
click at [1137, 342] on div "Unidade de atendimento" at bounding box center [1194, 337] width 463 height 26
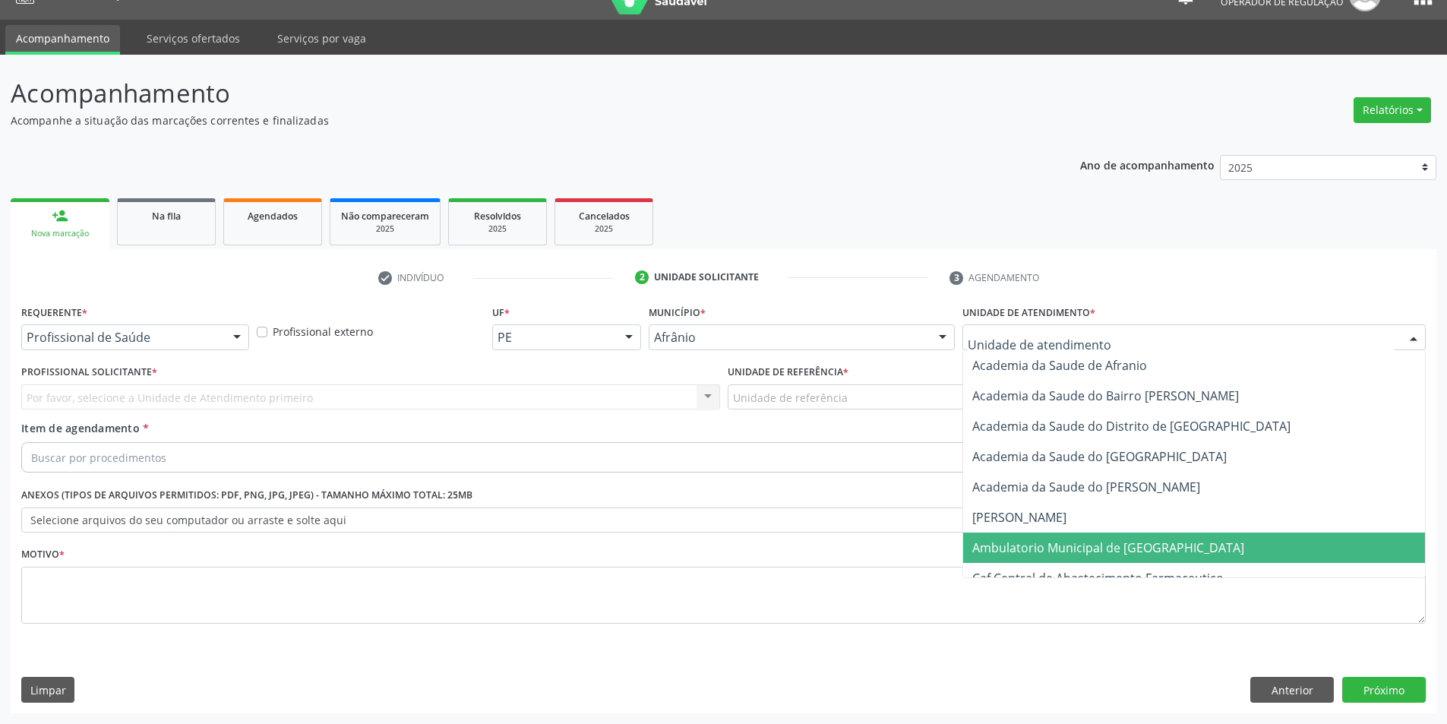
click at [1070, 536] on span "Ambulatorio Municipal de [GEOGRAPHIC_DATA]" at bounding box center [1194, 548] width 462 height 30
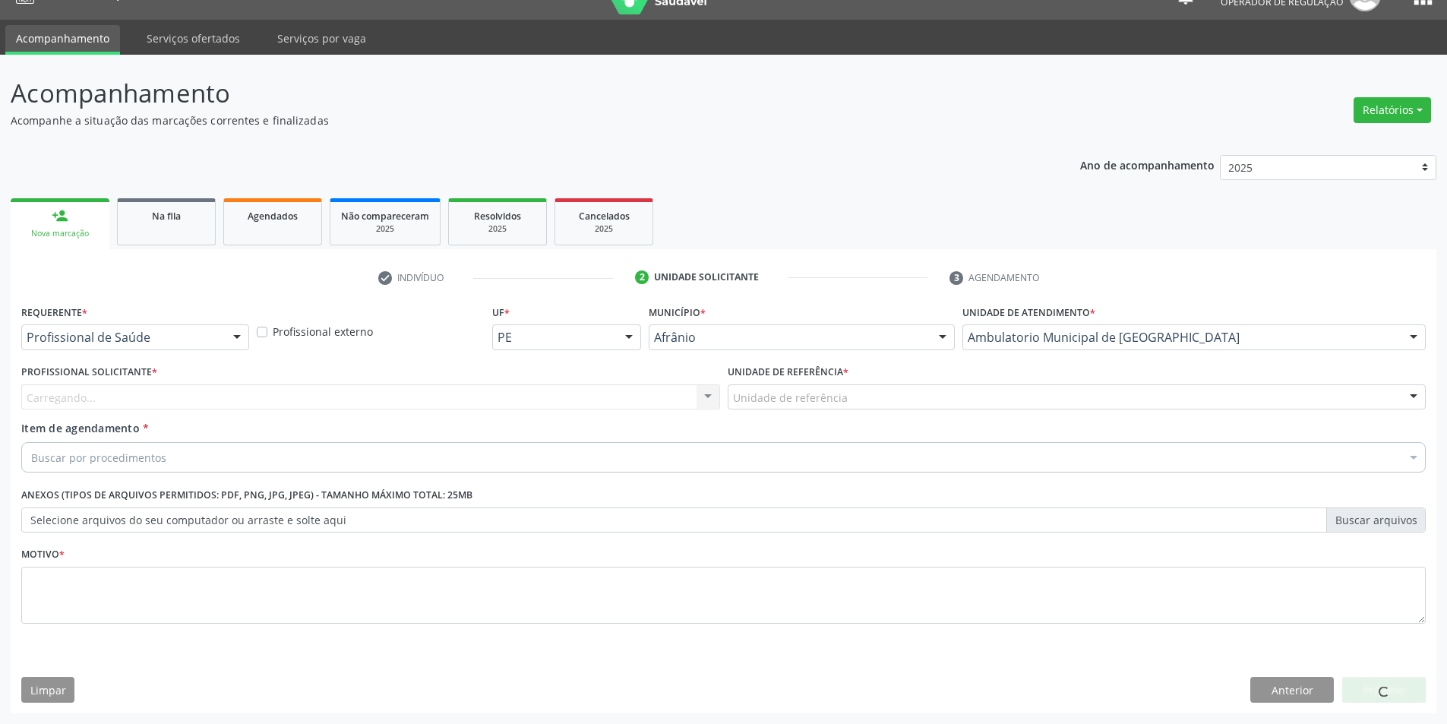
click at [633, 394] on div "Carregando... Nenhum resultado encontrado para: " " Não há nenhuma opção para s…" at bounding box center [370, 397] width 699 height 26
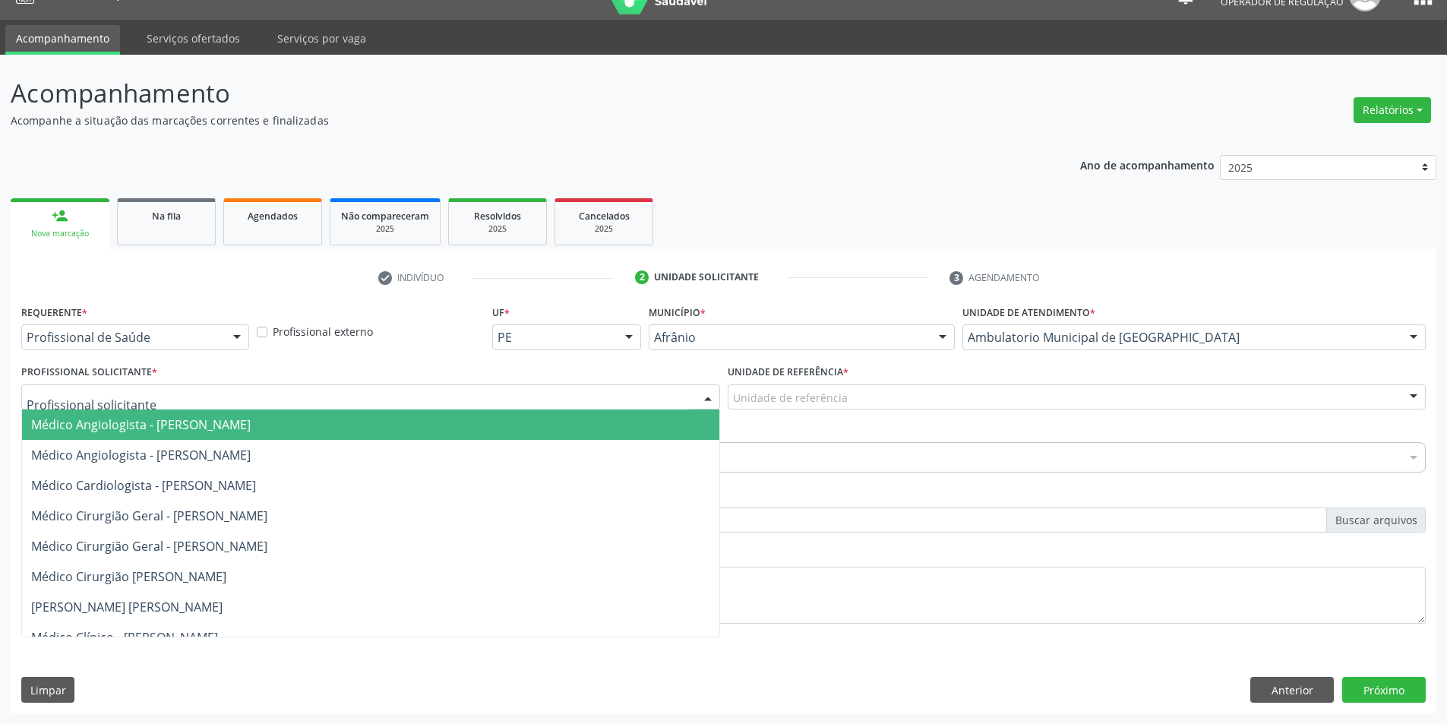
click at [477, 393] on div at bounding box center [370, 397] width 699 height 26
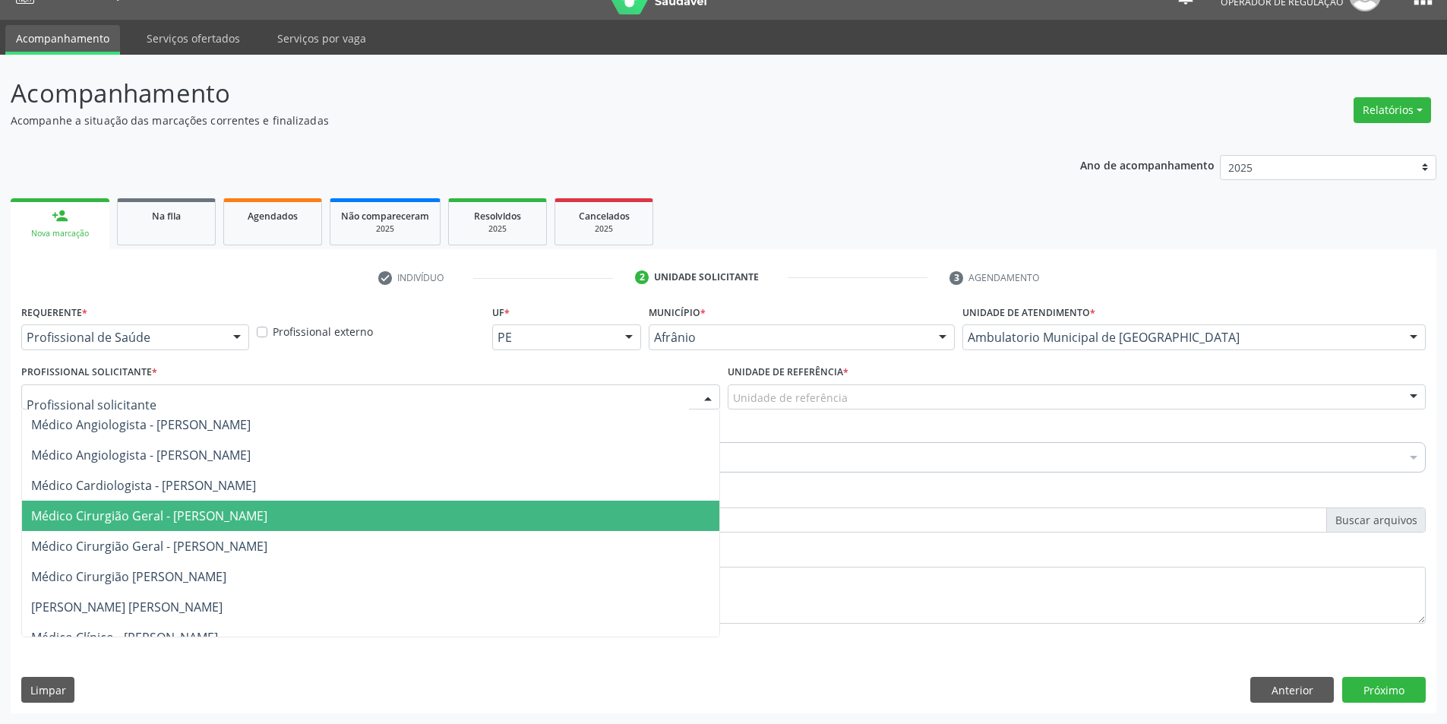
click at [478, 504] on span "Médico Cirurgião Geral - [PERSON_NAME]" at bounding box center [370, 516] width 697 height 30
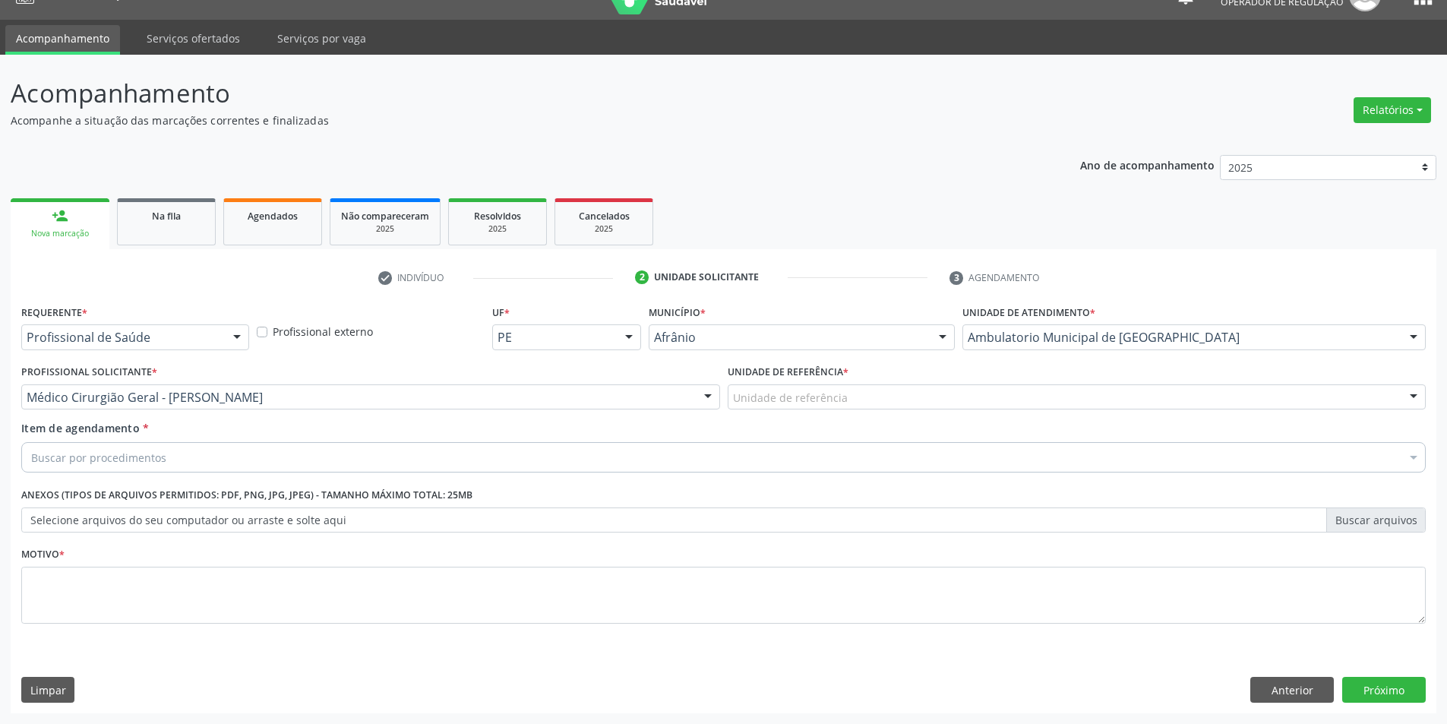
click at [926, 381] on div "Unidade de referência * Unidade de referência ESF de Extrema ESF de Barra das M…" at bounding box center [1077, 385] width 699 height 49
click at [943, 451] on div "Buscar por procedimentos" at bounding box center [723, 457] width 1405 height 30
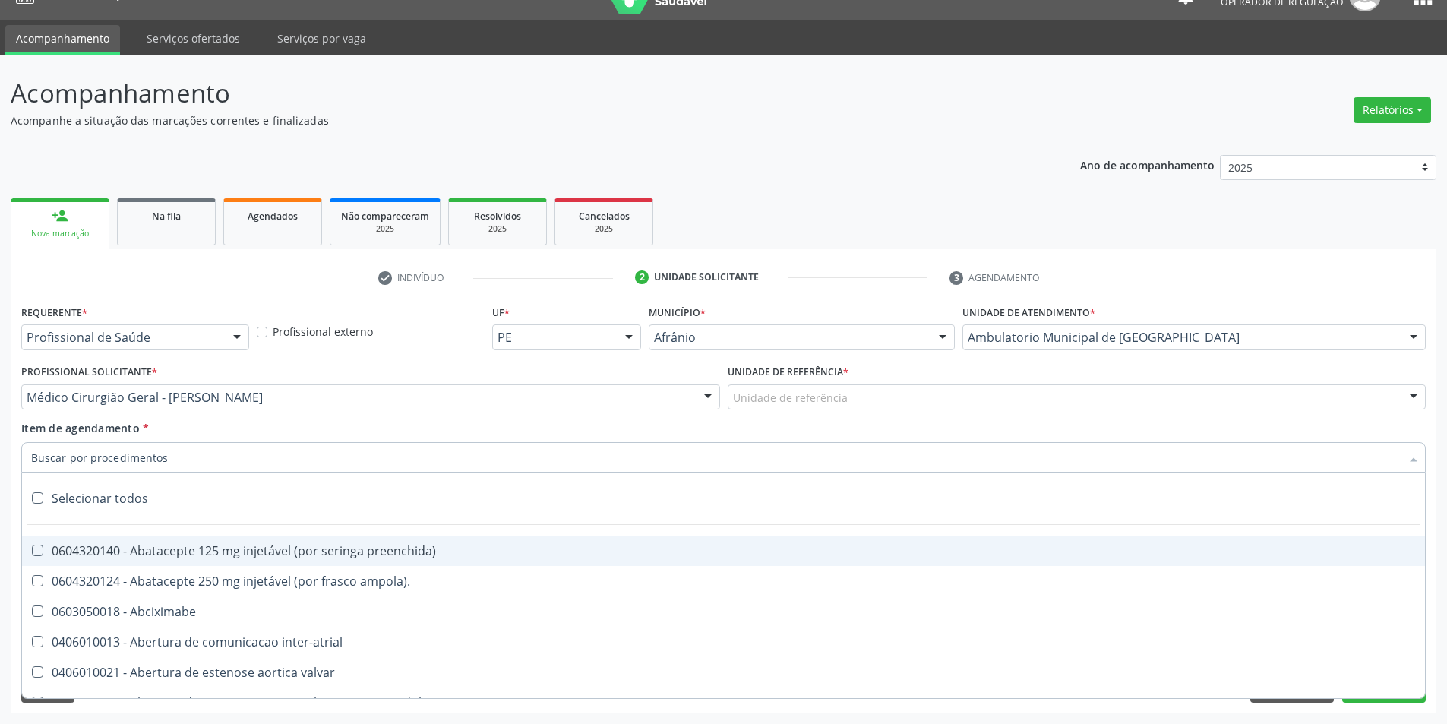
click at [960, 413] on div "Unidade de referência * Unidade de referência ESF de Extrema ESF de Barra das M…" at bounding box center [1077, 390] width 707 height 59
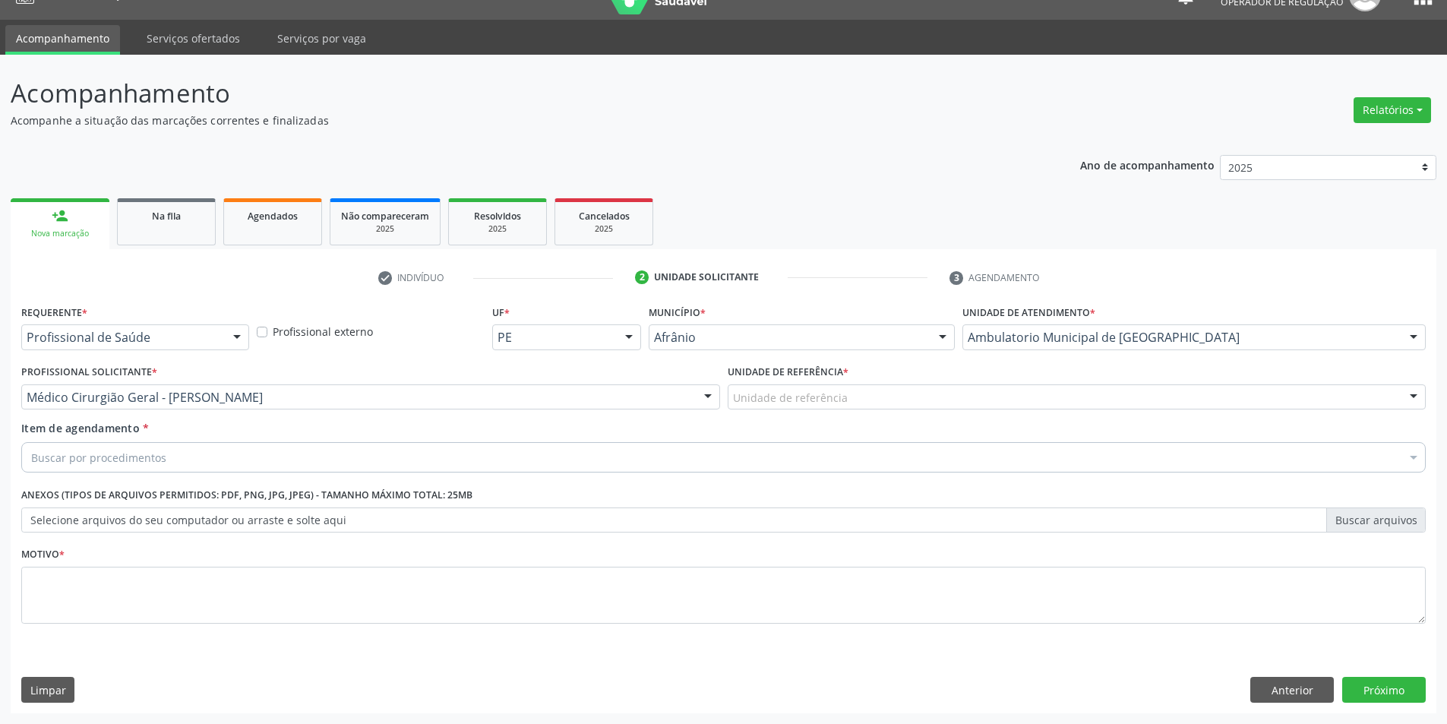
click at [969, 406] on div "Unidade de referência" at bounding box center [1077, 397] width 699 height 26
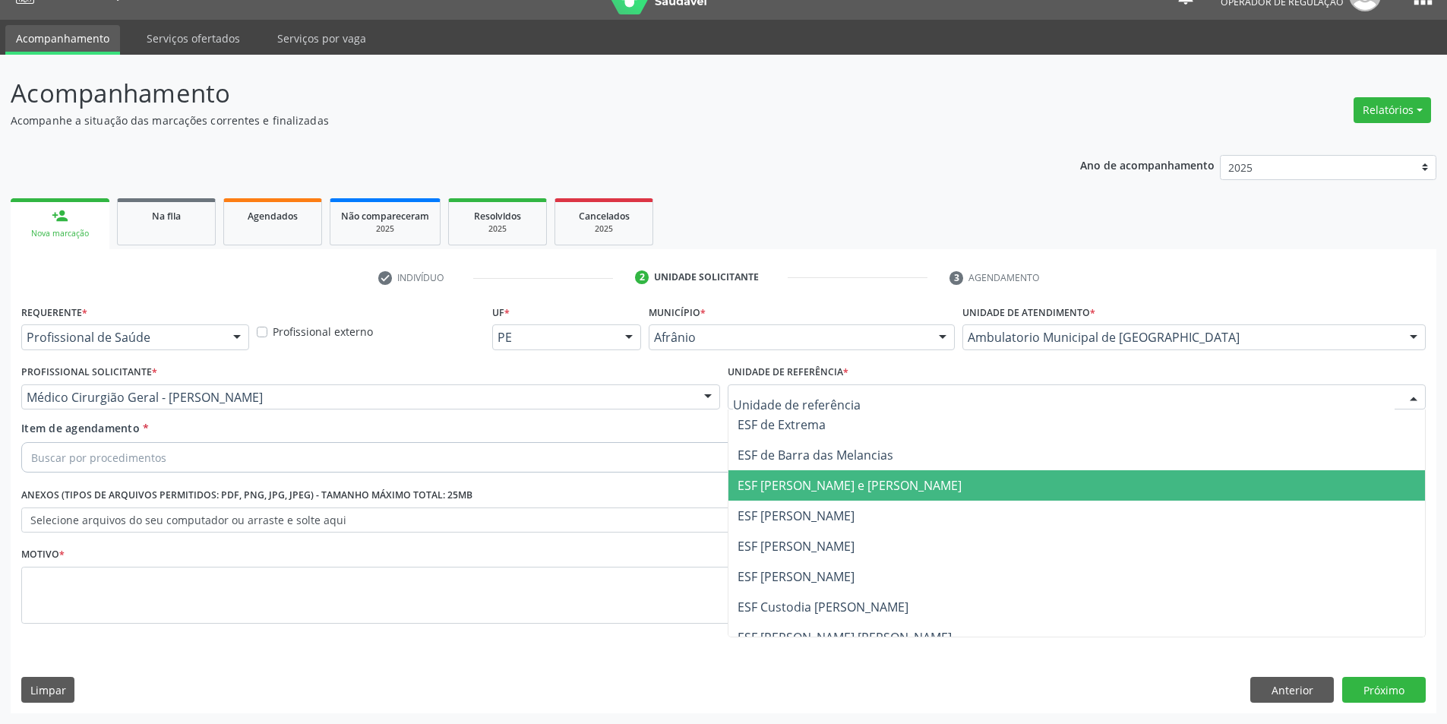
click at [941, 488] on span "ESF [PERSON_NAME] e [PERSON_NAME]" at bounding box center [850, 485] width 224 height 17
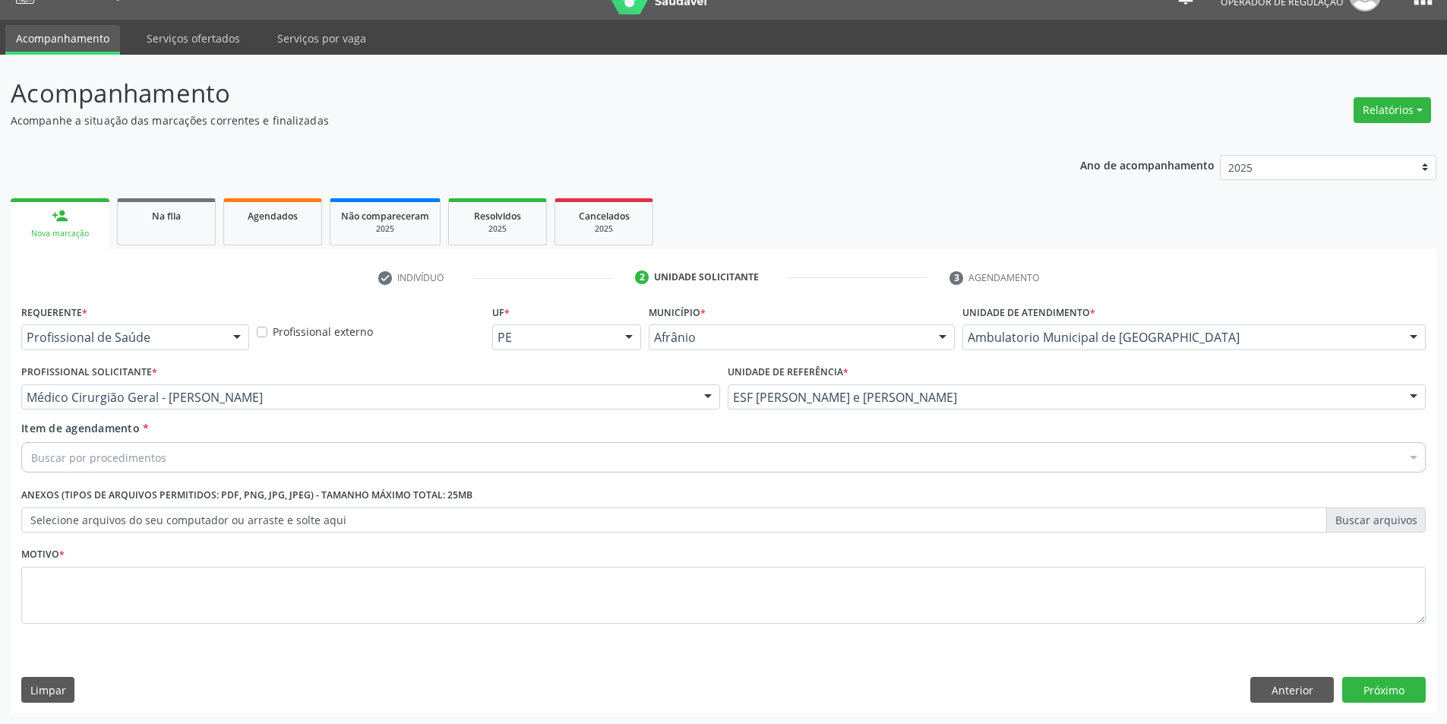
click at [789, 441] on div "Item de agendamento * Buscar por procedimentos Selecionar todos 0604320140 - Ab…" at bounding box center [723, 444] width 1405 height 48
click at [782, 454] on div "Buscar por procedimentos" at bounding box center [723, 457] width 1405 height 30
click at [274, 458] on div "Buscar por procedimentos" at bounding box center [723, 457] width 1405 height 30
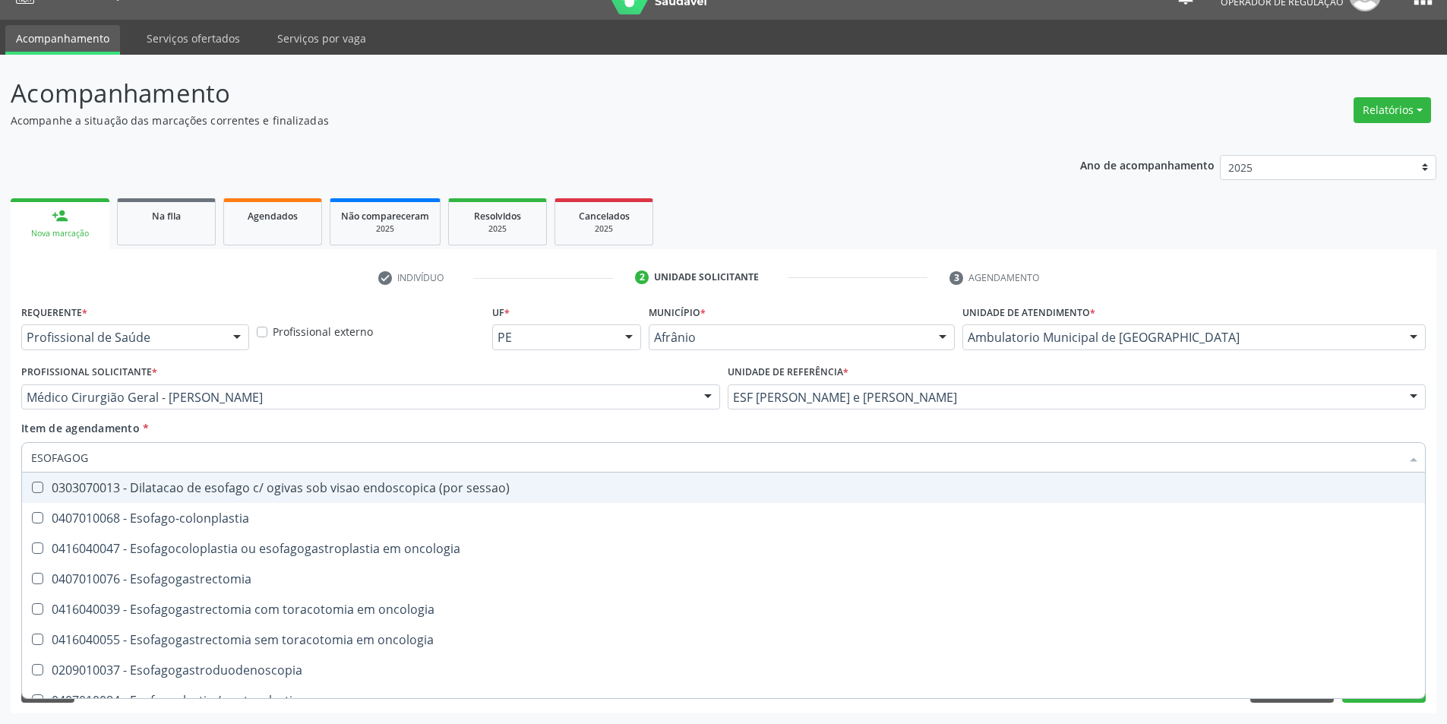
type input "ESOFAGOGA"
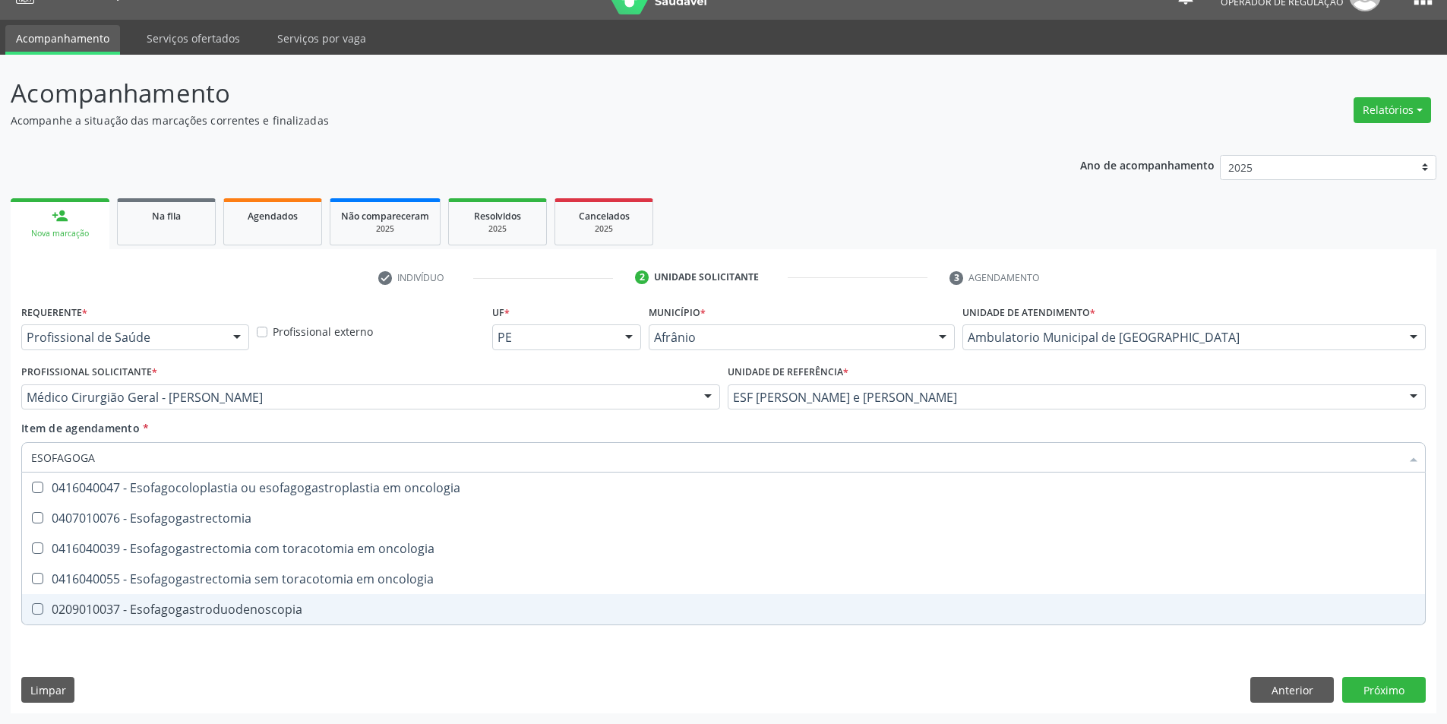
click at [283, 605] on div "0209010037 - Esofagogastroduodenoscopia" at bounding box center [723, 609] width 1385 height 12
checkbox Esofagogastroduodenoscopia "true"
click at [267, 704] on div "Requerente * Profissional de Saúde Profissional de Saúde Paciente Nenhum result…" at bounding box center [724, 507] width 1426 height 413
checkbox Esofagogastrectomia "true"
checkbox Esofagogastroduodenoscopia "false"
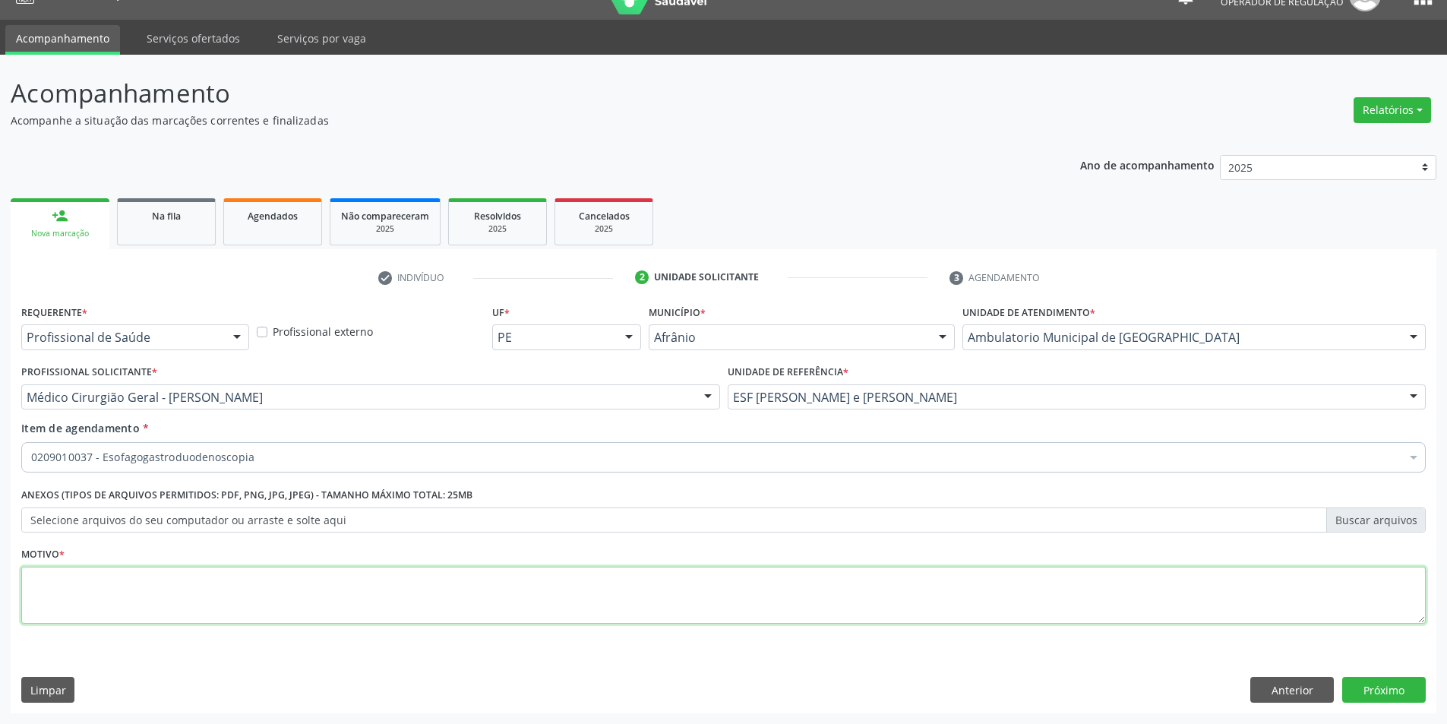
click at [273, 606] on textarea at bounding box center [723, 596] width 1405 height 58
type textarea "EDA - AVALIAR RESPOSTA DE H.PILORY"
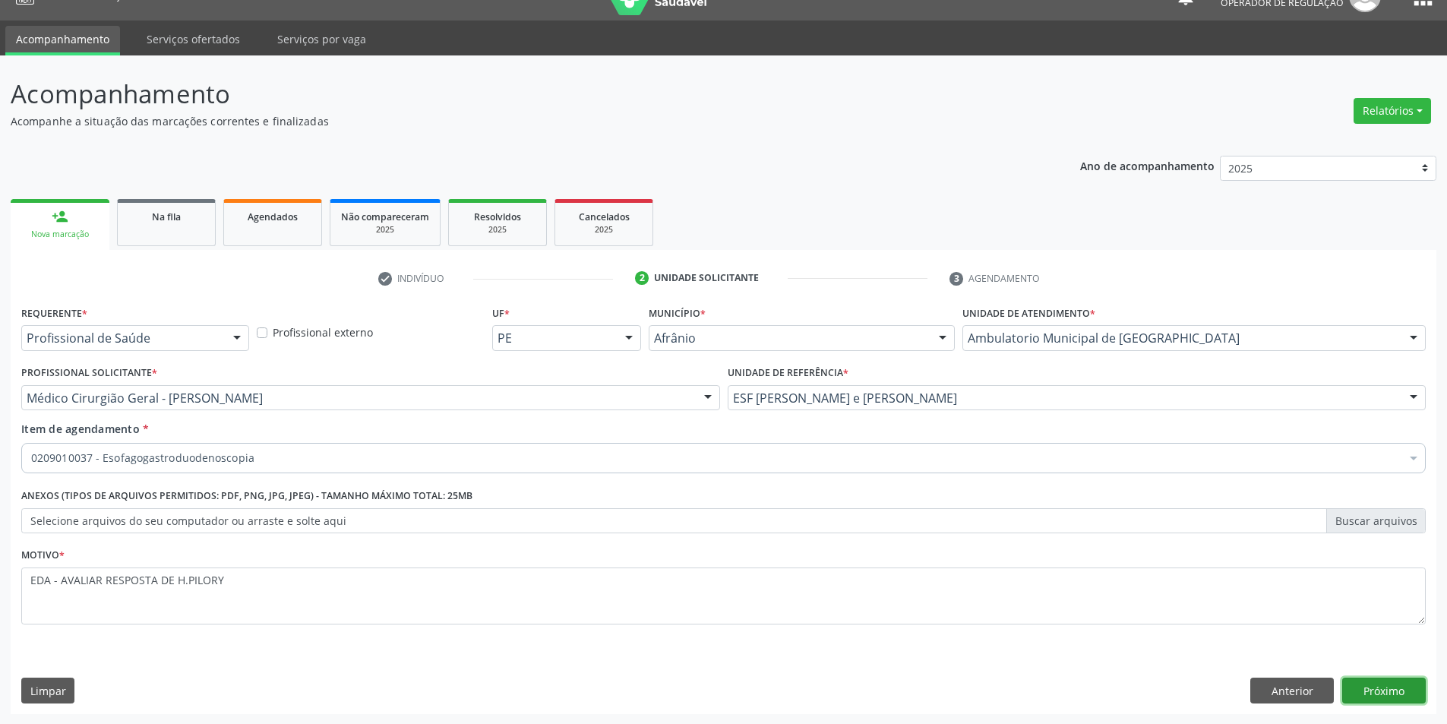
click at [1406, 689] on button "Próximo" at bounding box center [1384, 691] width 84 height 26
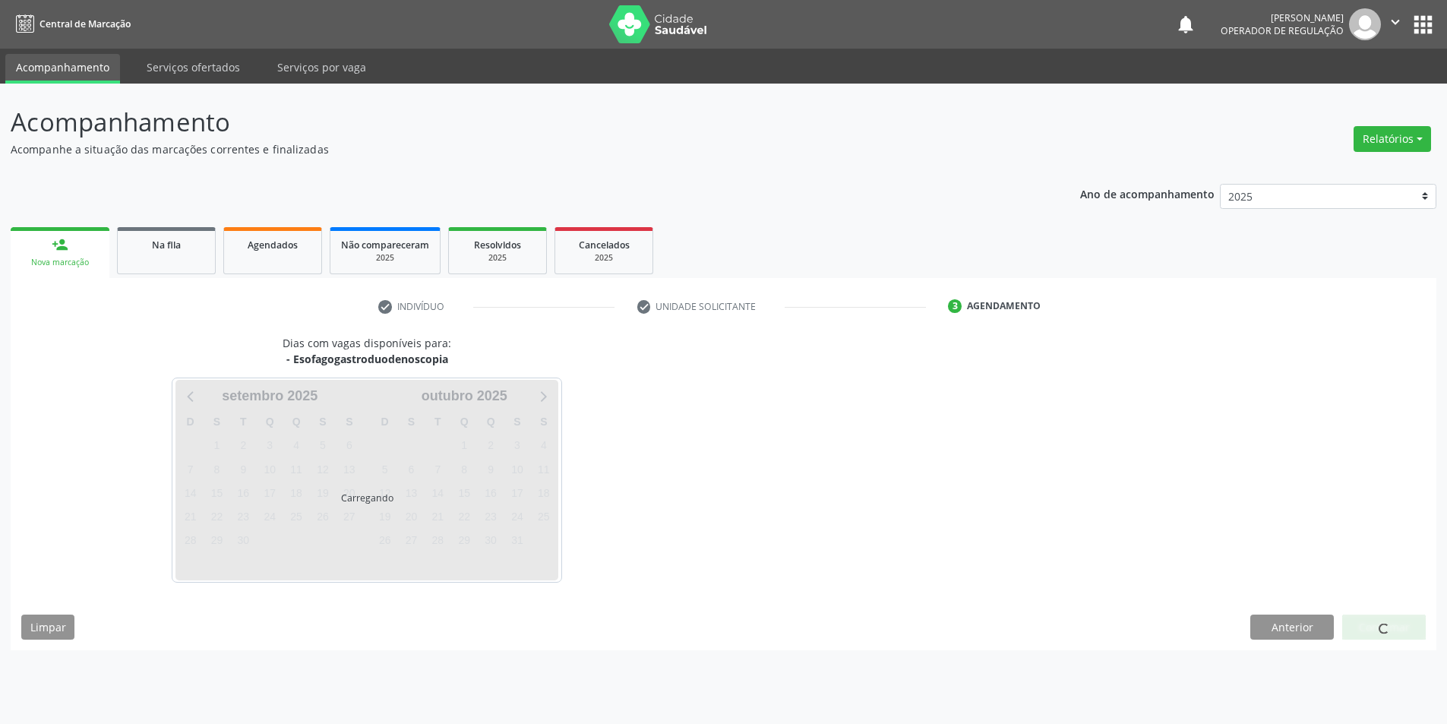
scroll to position [0, 0]
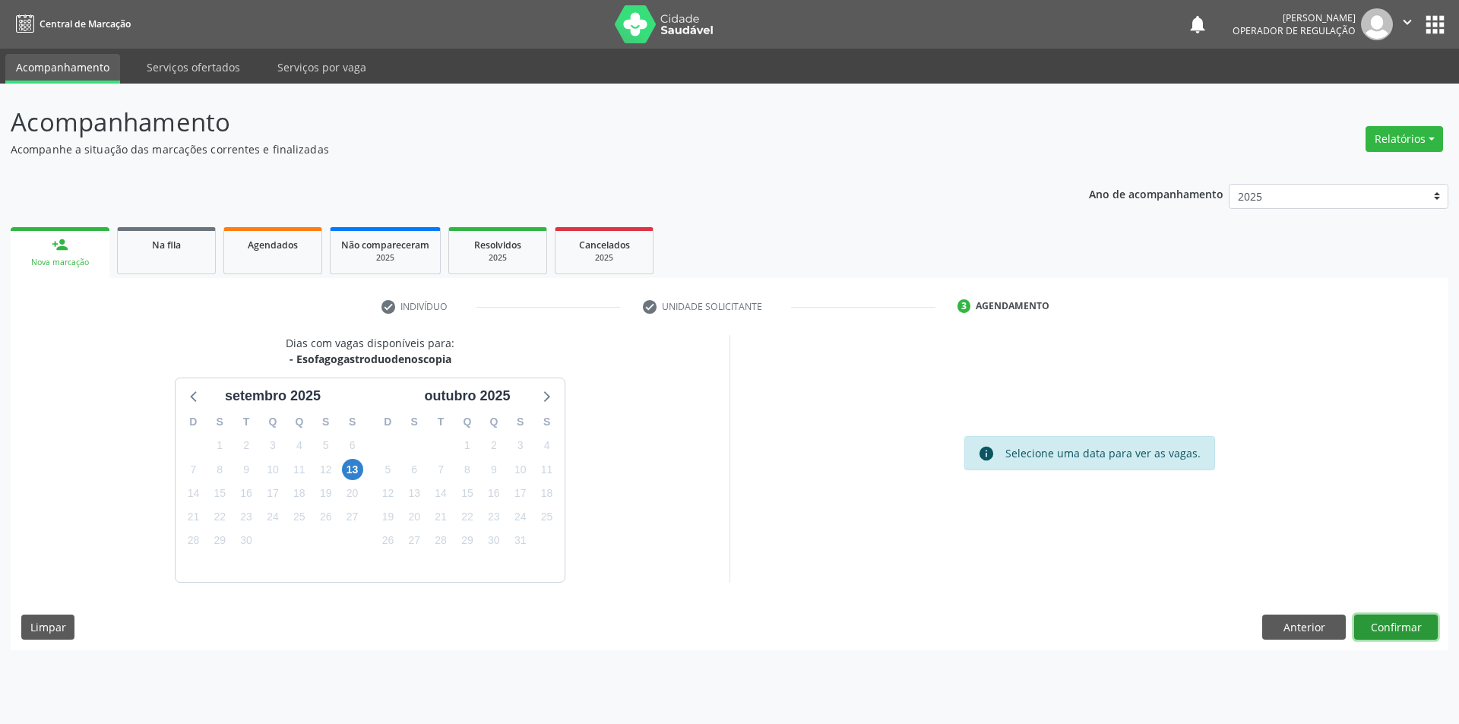
click at [1402, 633] on button "Confirmar" at bounding box center [1396, 628] width 84 height 26
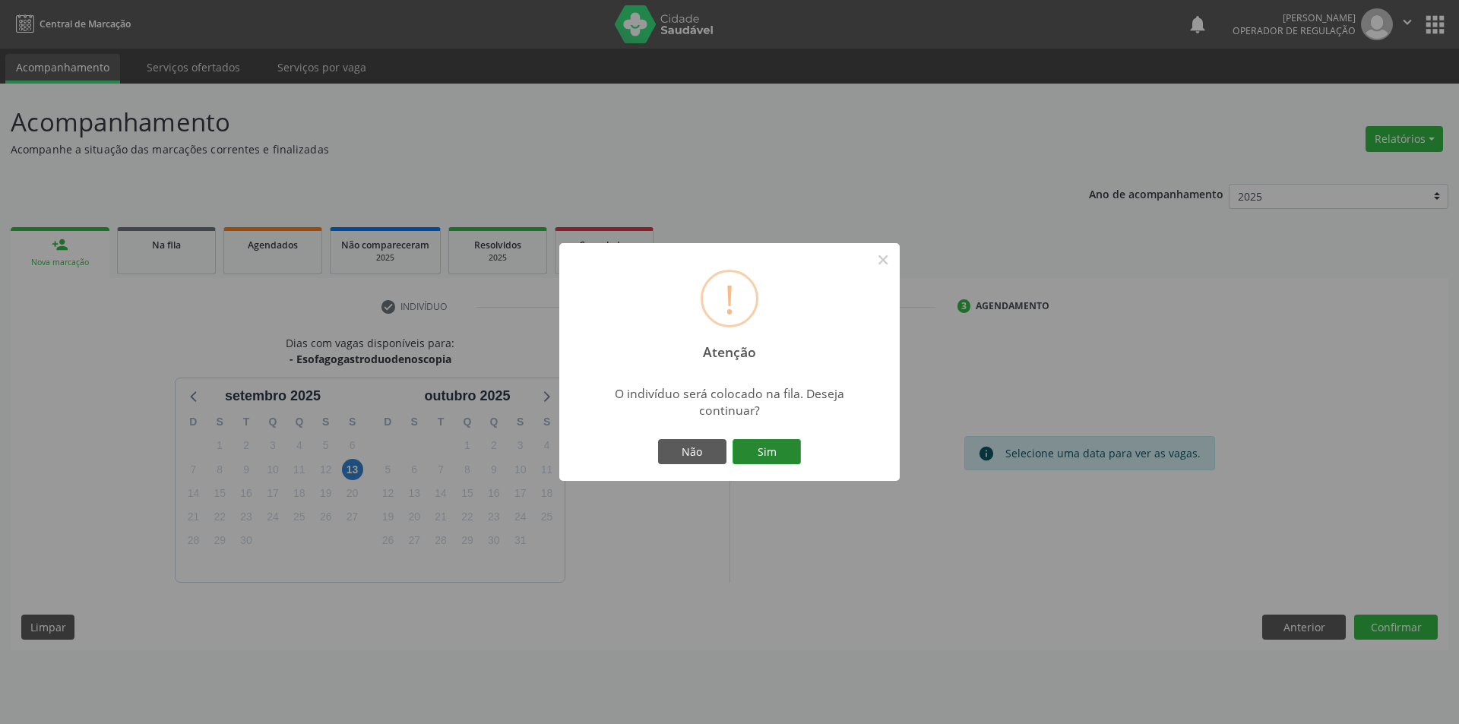
click at [791, 452] on button "Sim" at bounding box center [766, 452] width 68 height 26
